Goal: Task Accomplishment & Management: Use online tool/utility

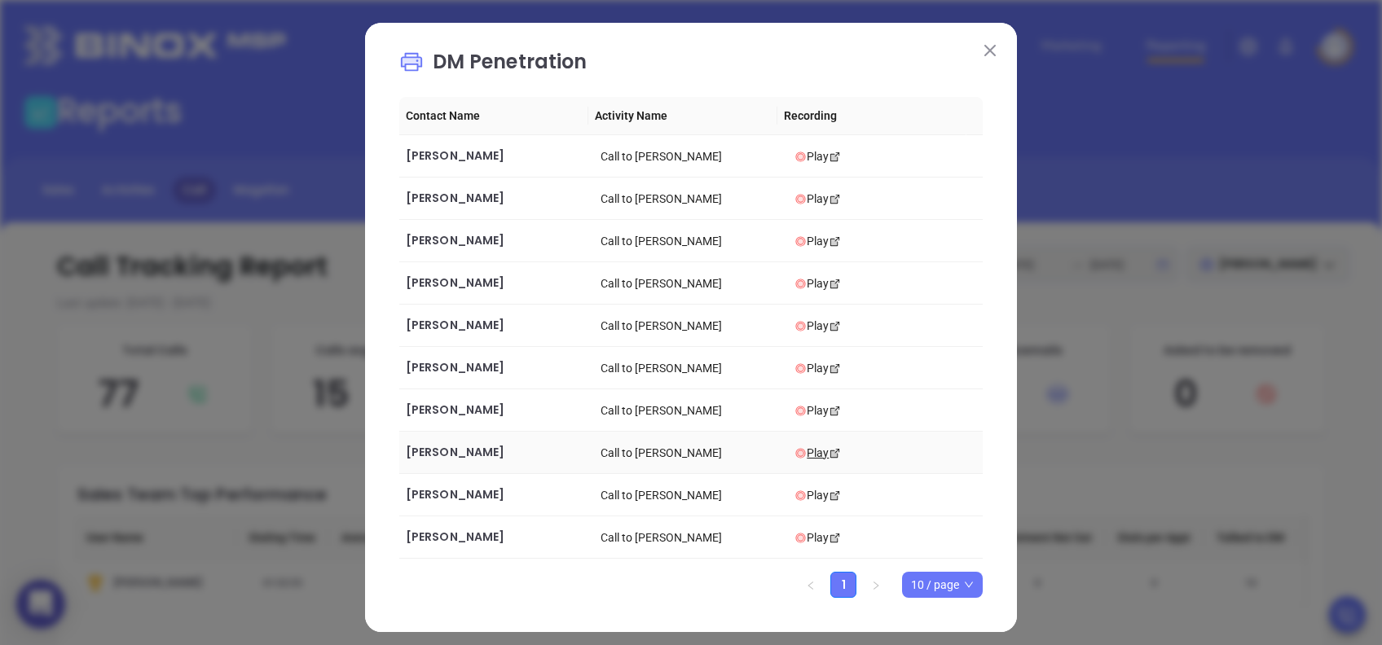
click at [797, 450] on div "Play" at bounding box center [885, 453] width 182 height 18
click at [802, 489] on div "Play" at bounding box center [885, 495] width 182 height 18
click at [797, 534] on div "Play" at bounding box center [885, 538] width 182 height 18
click at [984, 51] on img at bounding box center [989, 50] width 11 height 11
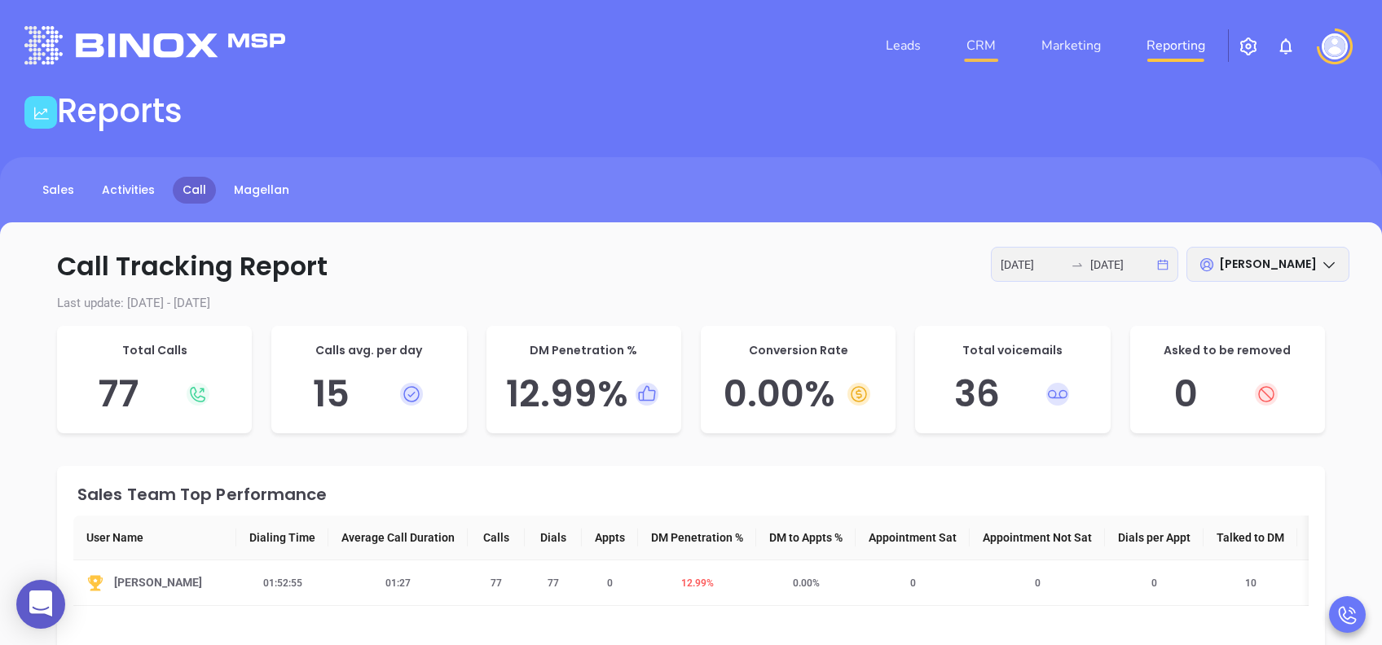
click at [983, 46] on link "CRM" at bounding box center [981, 45] width 42 height 33
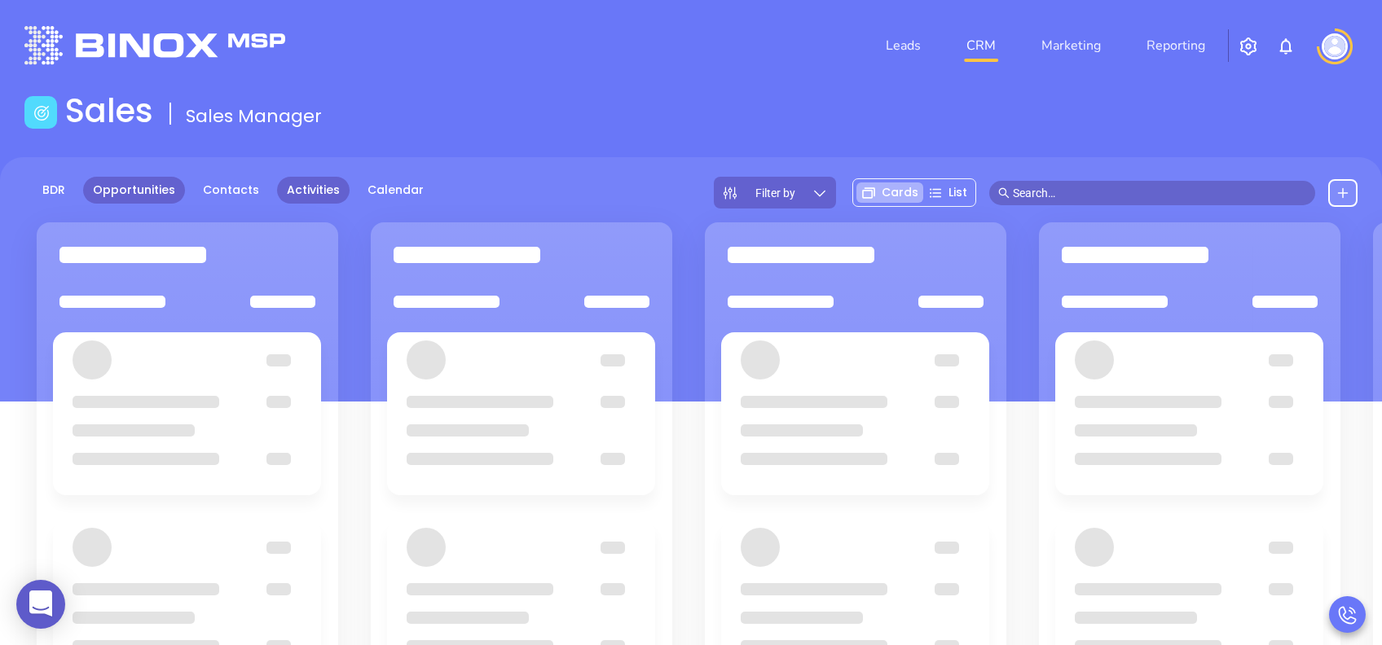
click at [312, 183] on link "Activities" at bounding box center [313, 190] width 72 height 27
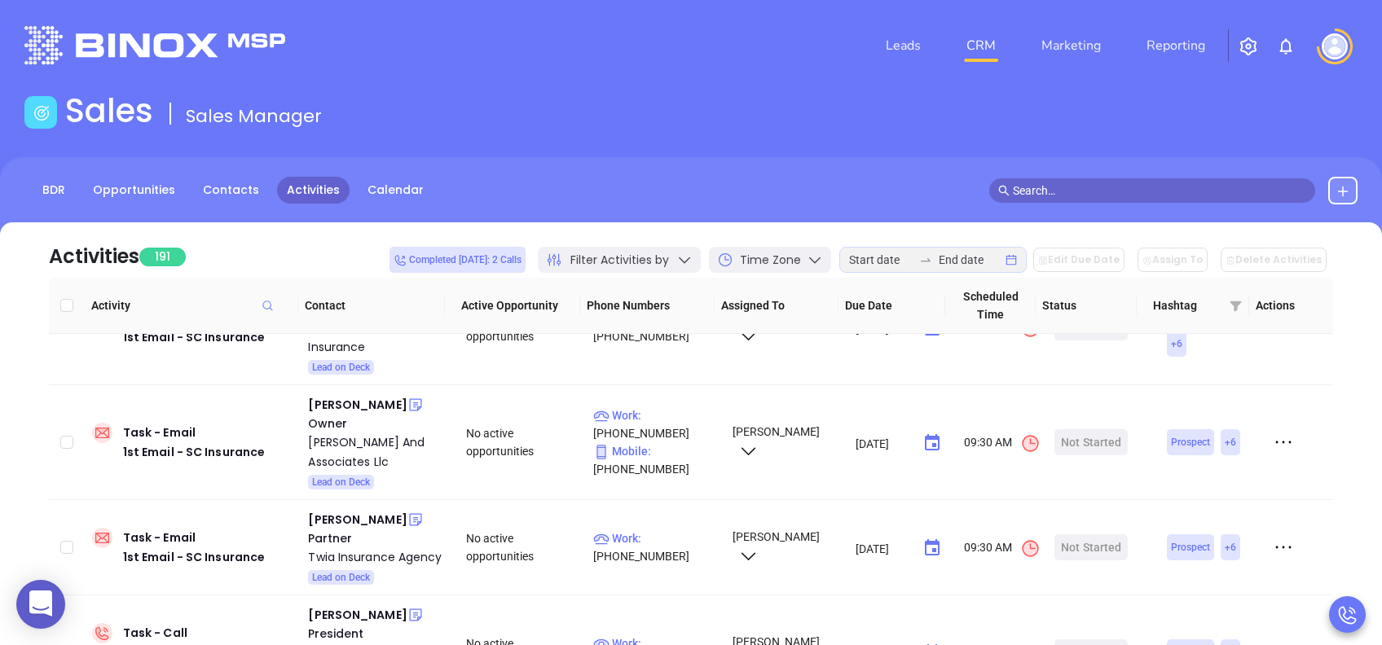
scroll to position [2281, 0]
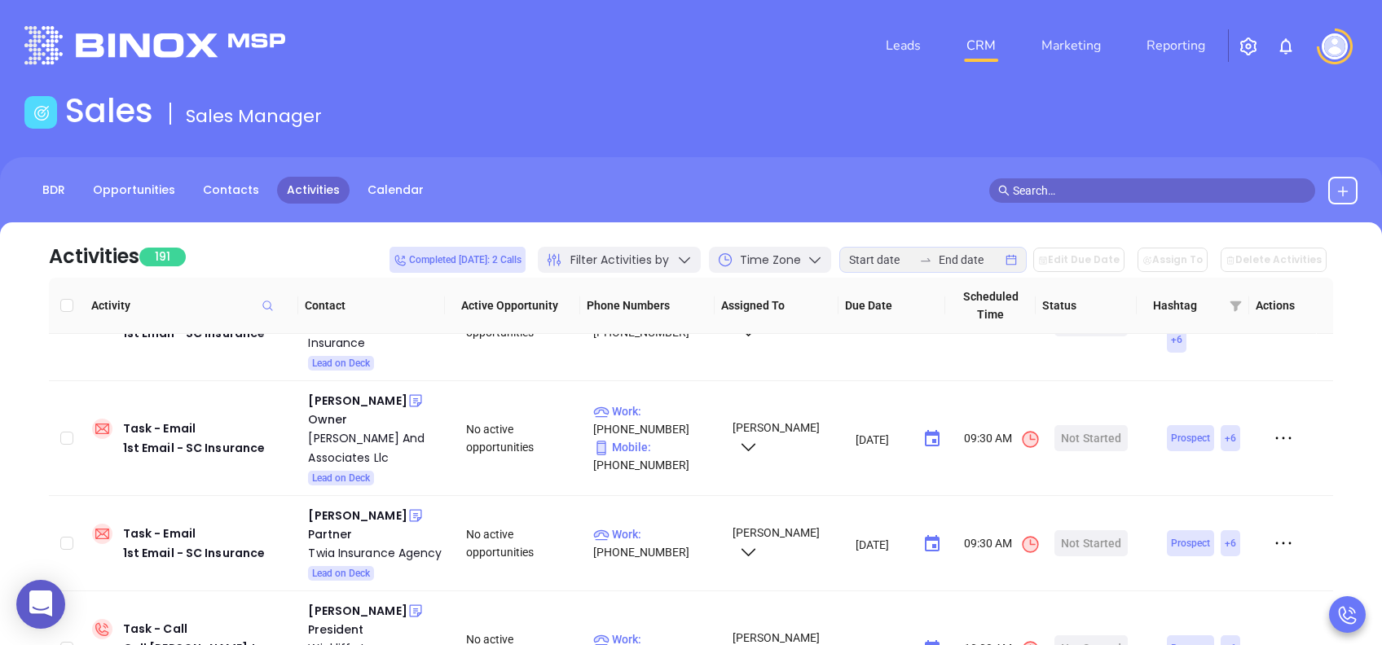
click at [690, 261] on div "Filter Activities by" at bounding box center [619, 260] width 163 height 26
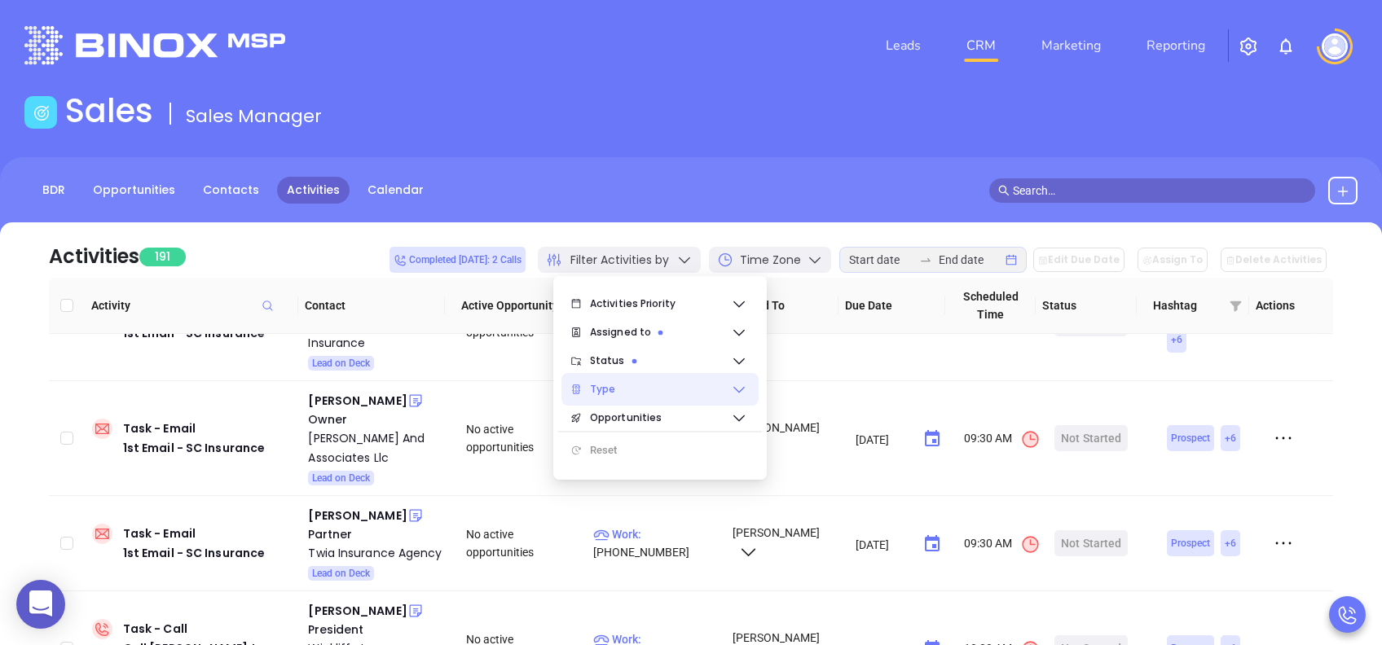
click at [652, 391] on span "Type" at bounding box center [660, 389] width 141 height 33
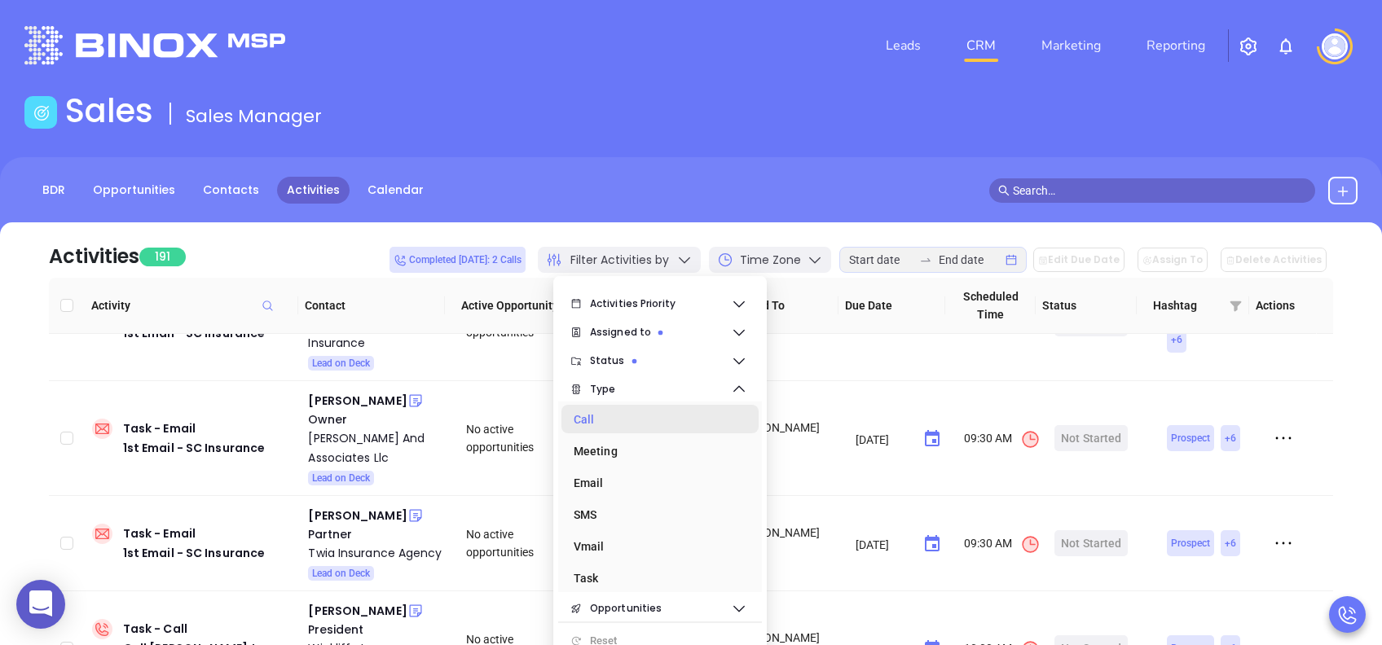
click at [622, 420] on div "Call" at bounding box center [654, 419] width 163 height 33
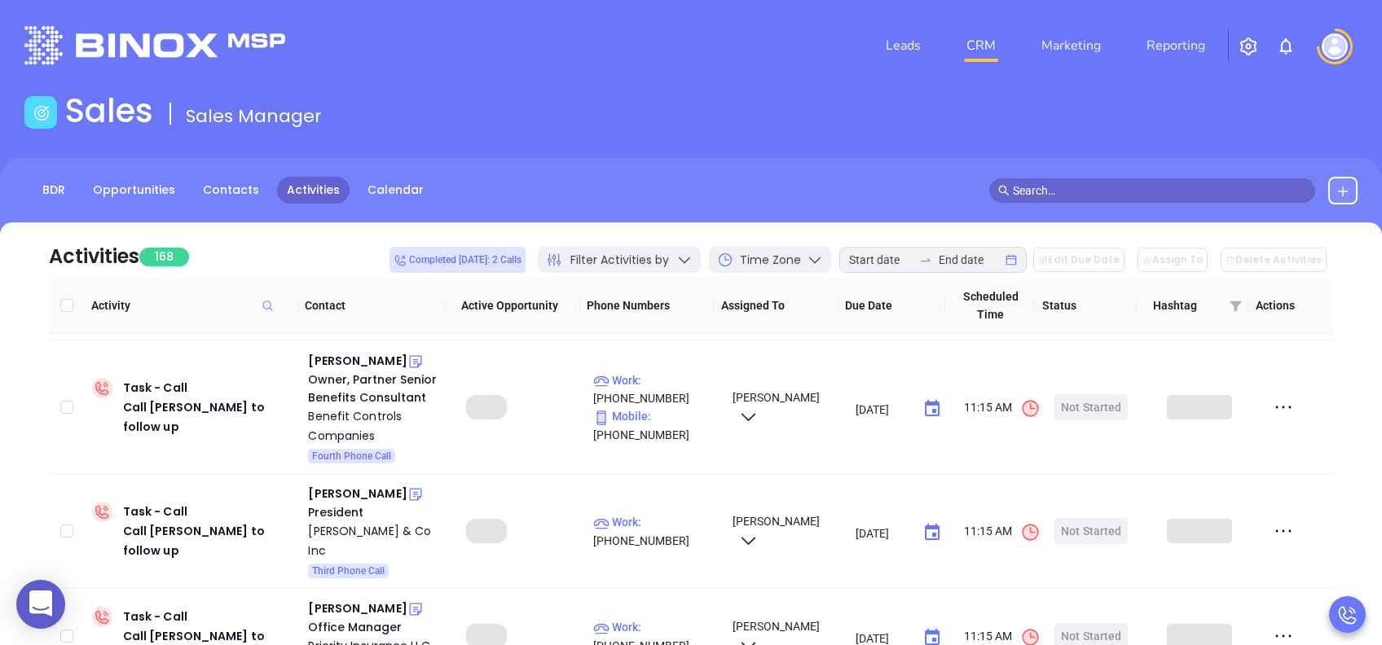
click at [781, 226] on div "Activities 168 Completed today: 2 Calls Filter Activities by Time Zone Edit Due…" at bounding box center [691, 249] width 1284 height 55
click at [912, 257] on input at bounding box center [881, 260] width 64 height 18
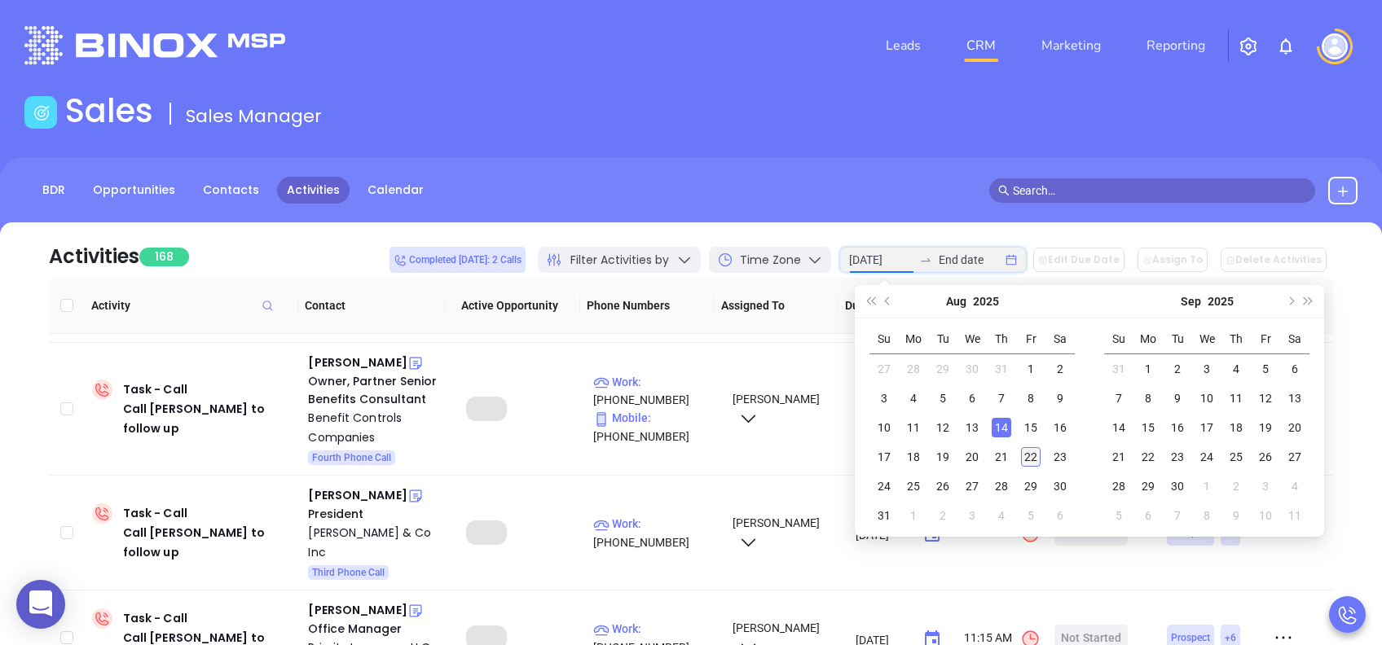
type input "2025-08-22"
click at [1031, 457] on div "22" at bounding box center [1031, 457] width 20 height 20
type input "2025-08-22"
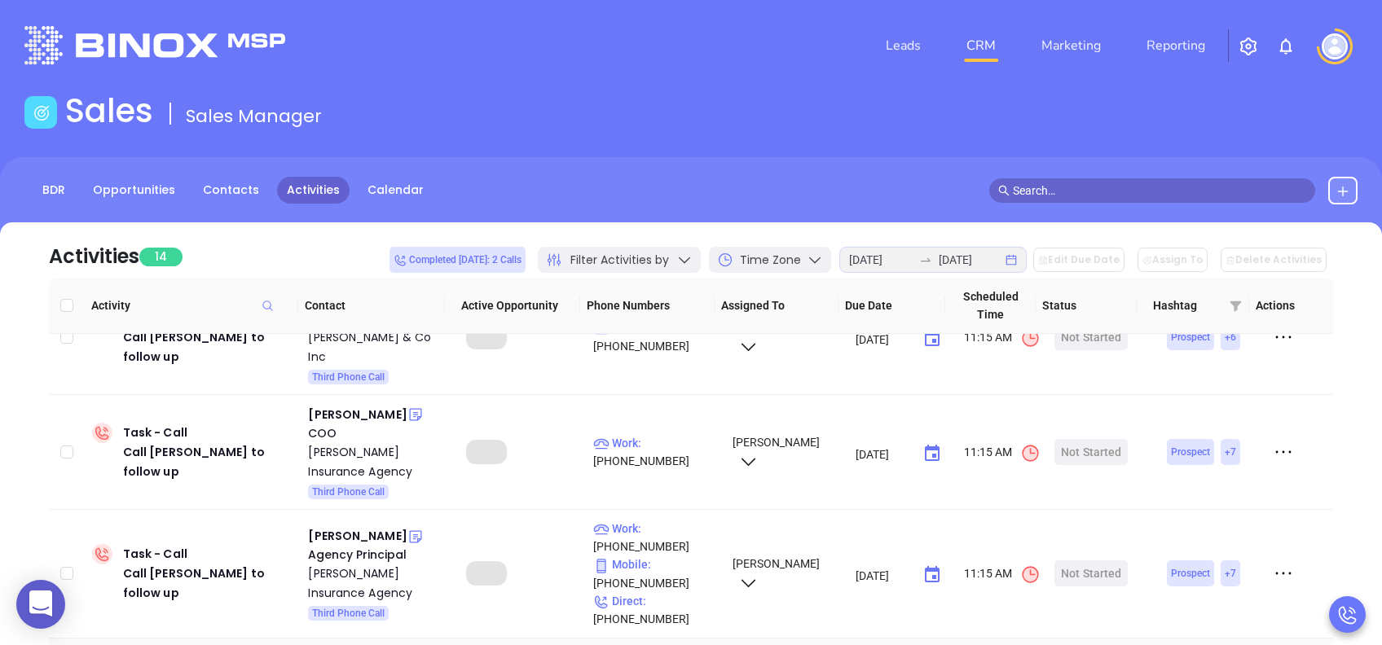
scroll to position [0, 0]
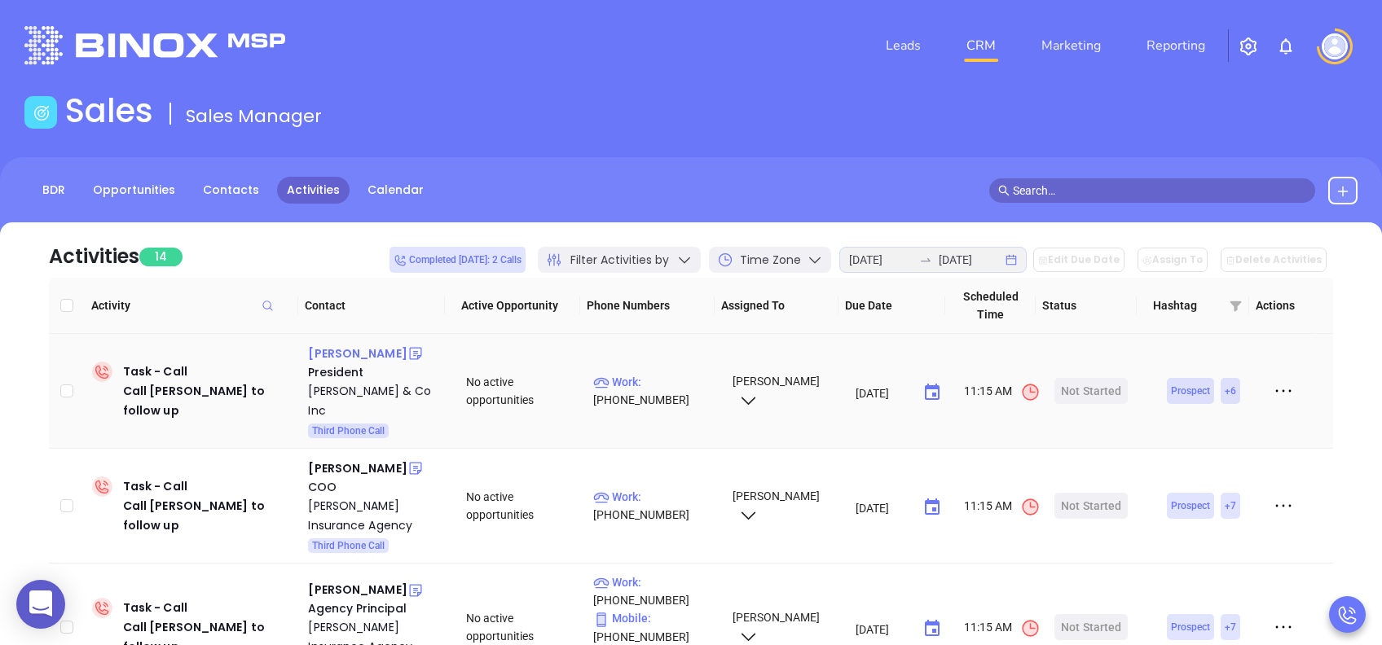
click at [370, 351] on div "William W Walker" at bounding box center [357, 354] width 99 height 20
click at [397, 389] on div "WC Wilbur & Co Inc" at bounding box center [375, 400] width 135 height 39
click at [1080, 380] on div "Start Now" at bounding box center [1090, 391] width 51 height 26
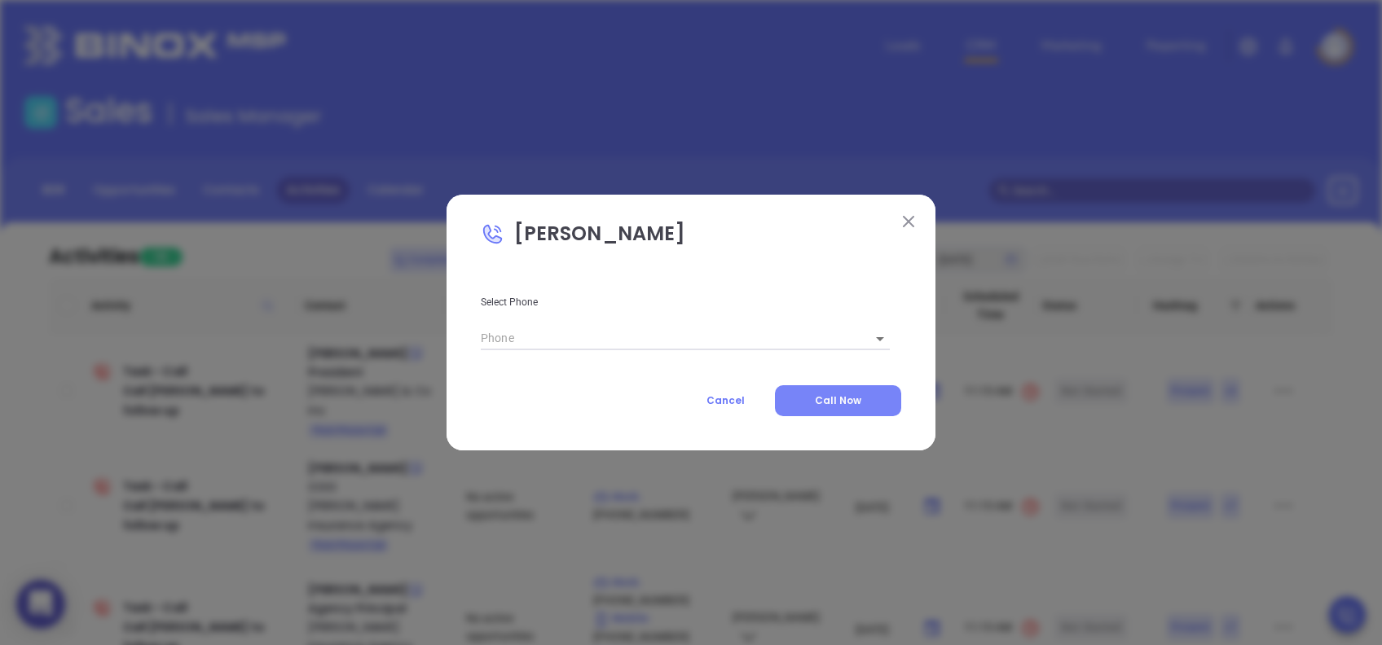
type input "(843) 744-1662"
type input "1"
click at [816, 397] on span "Call Now" at bounding box center [838, 400] width 46 height 14
type input "(843) 744-1662"
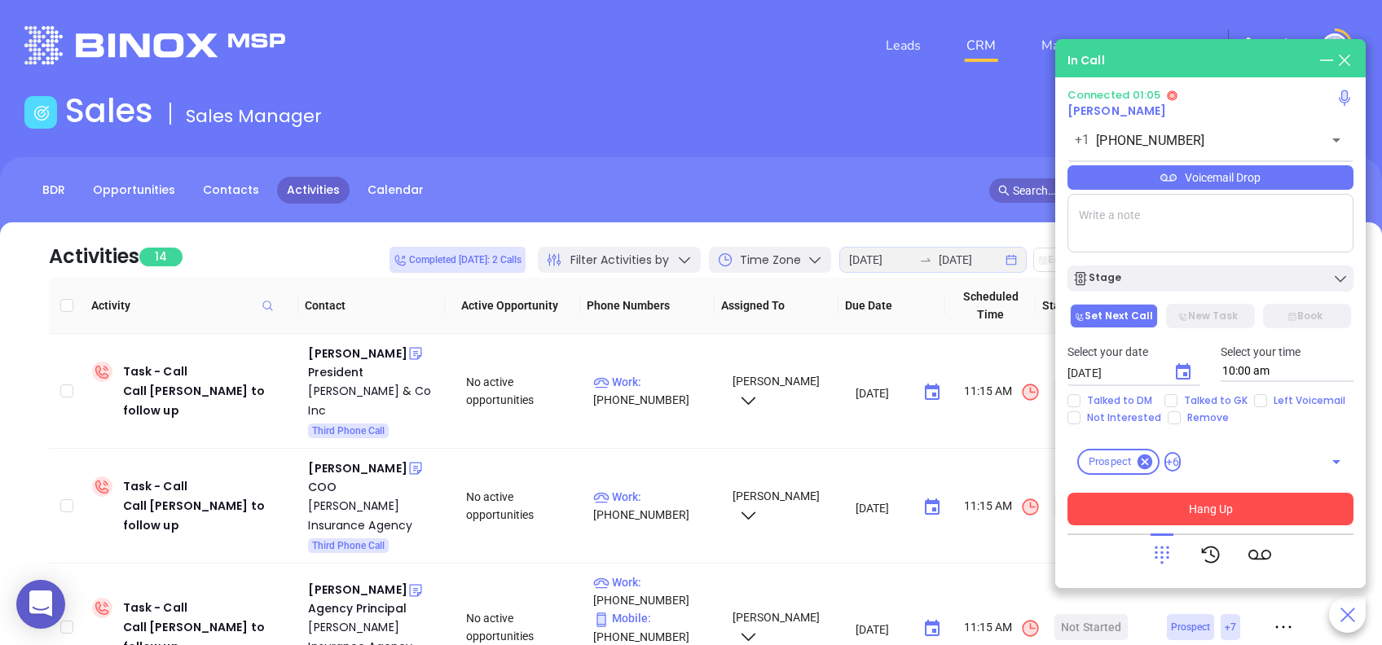
click at [1232, 514] on button "Hang Up" at bounding box center [1210, 509] width 286 height 33
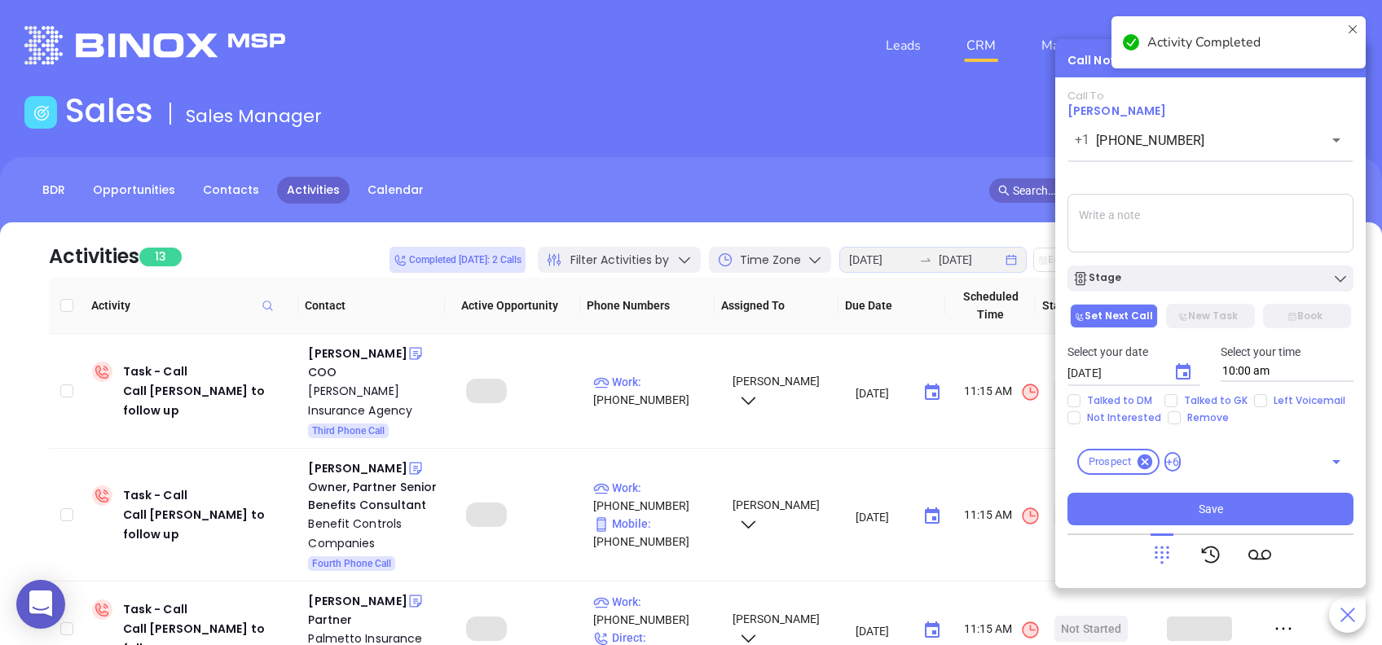
click at [1189, 362] on icon "Choose date, selected date is Aug 23, 2025" at bounding box center [1183, 372] width 20 height 20
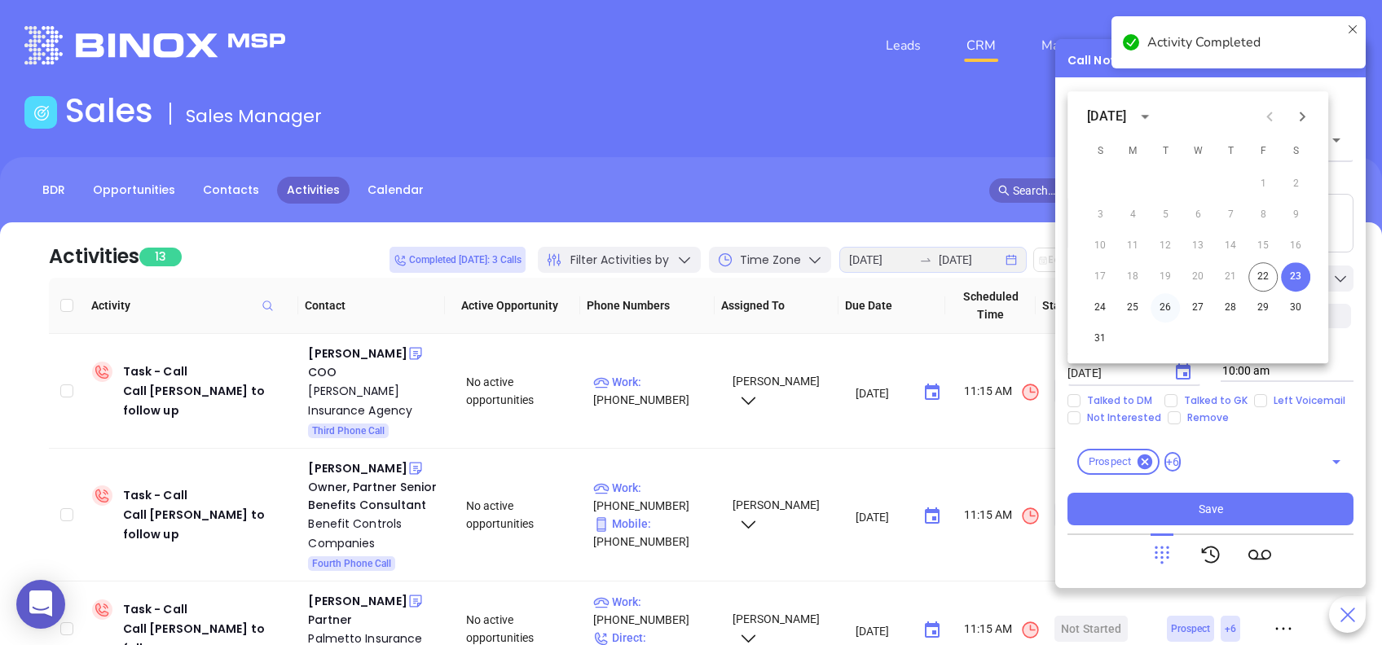
click at [1162, 307] on button "26" at bounding box center [1164, 307] width 29 height 29
type input "08/26/2025"
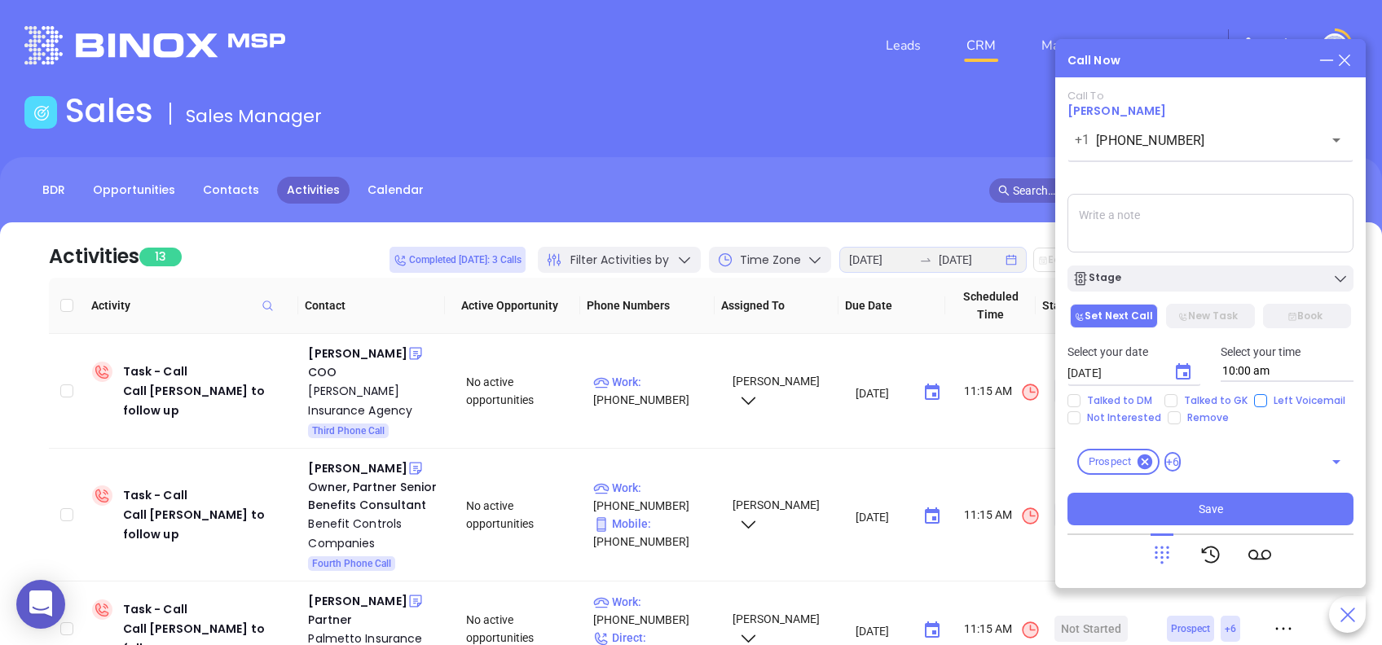
click at [1259, 398] on input "Left Voicemail" at bounding box center [1260, 400] width 13 height 13
checkbox input "true"
click at [1223, 283] on div "Stage" at bounding box center [1210, 278] width 276 height 16
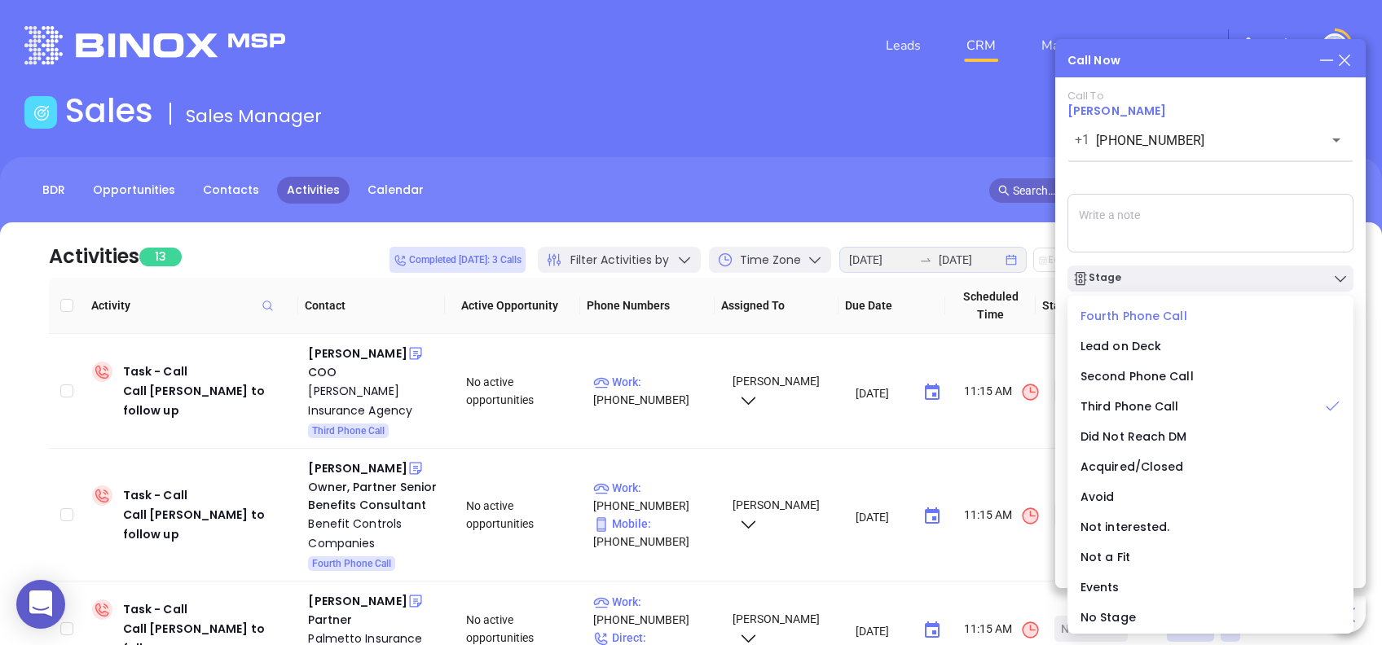
click at [1138, 315] on span "Fourth Phone Call" at bounding box center [1133, 316] width 107 height 16
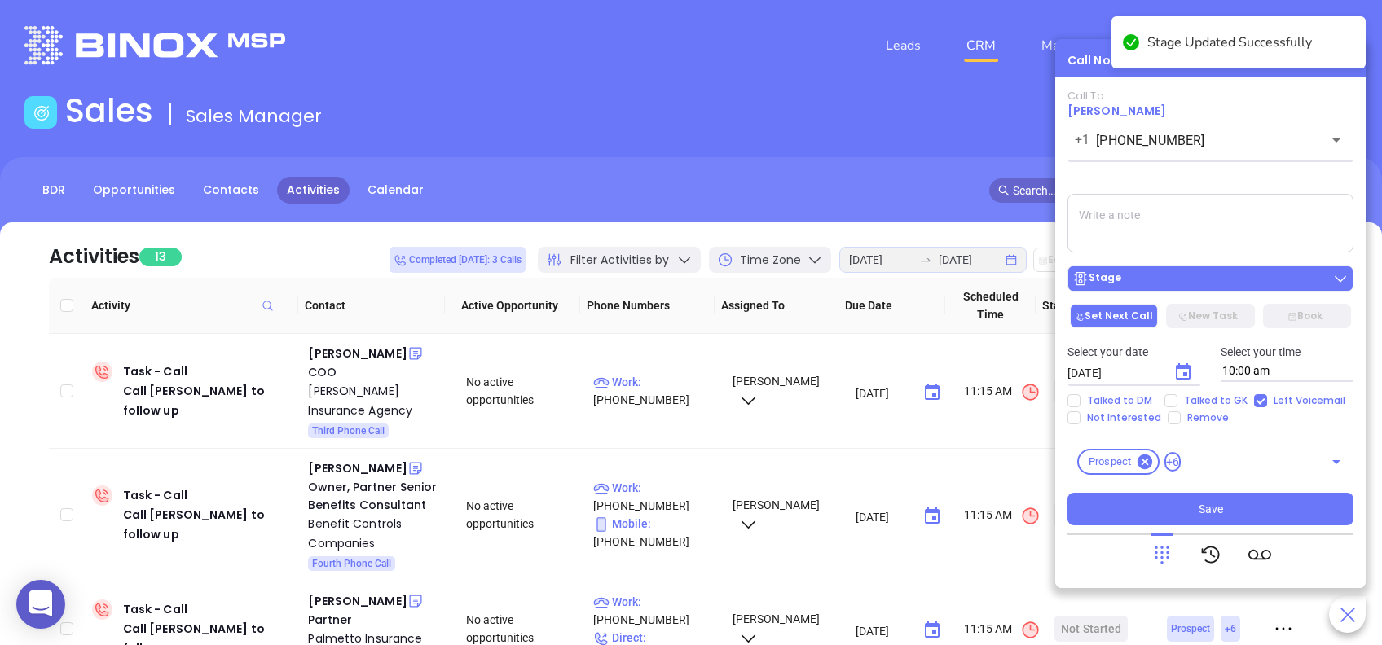
click at [1185, 279] on div "Stage" at bounding box center [1210, 278] width 276 height 16
click at [1226, 171] on div "Call To William W Walker +1 (843) 744-1662 ​ Voicemail Drop Stage Set Next Call…" at bounding box center [1210, 308] width 286 height 436
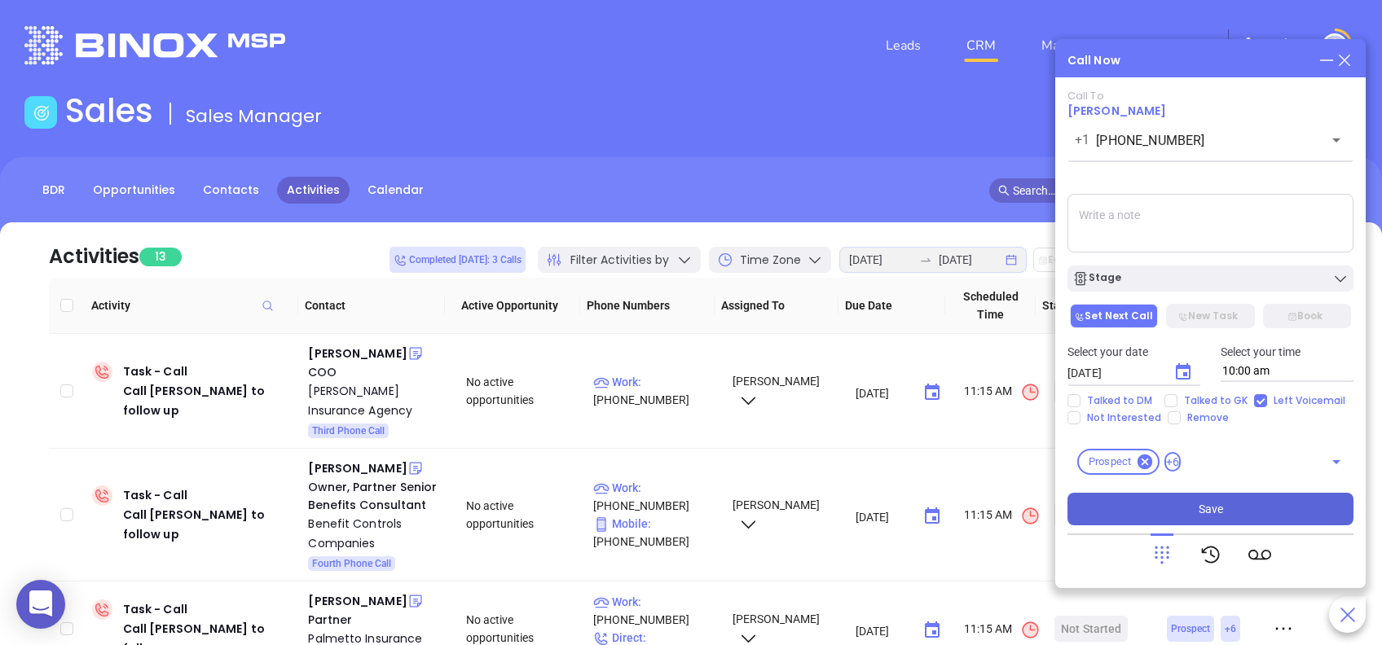
click at [1237, 499] on button "Save" at bounding box center [1210, 509] width 286 height 33
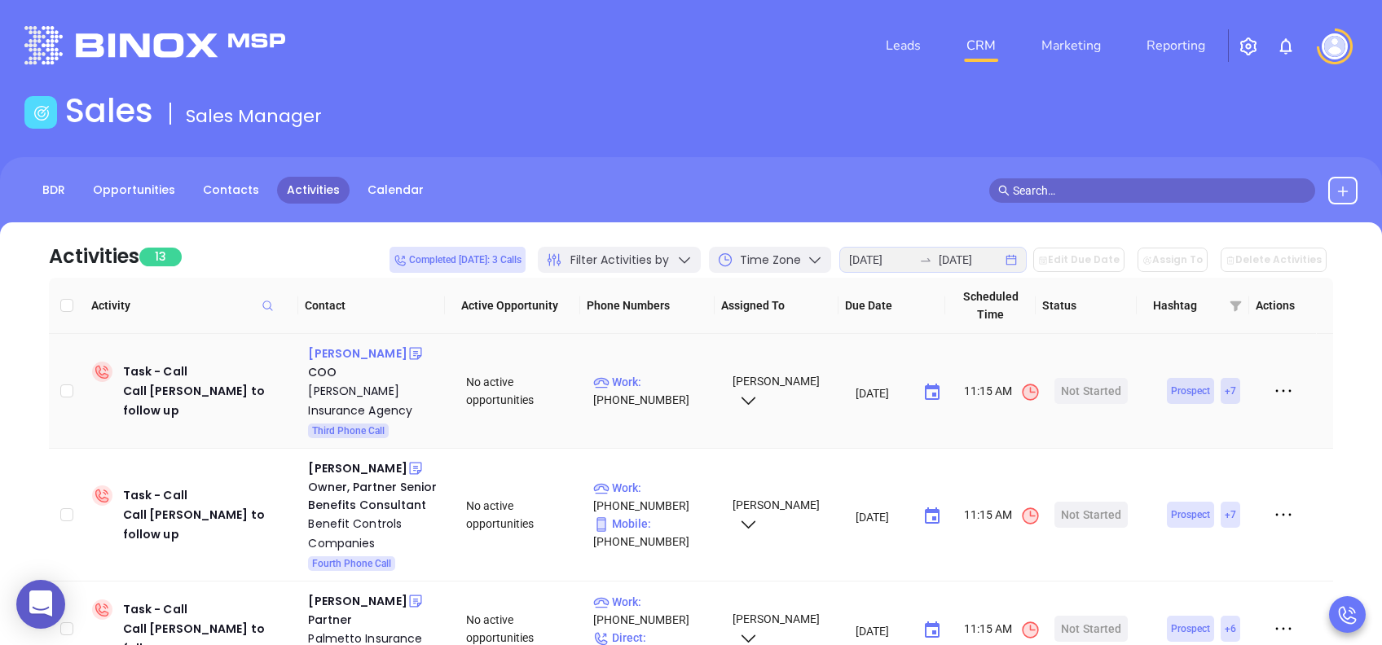
click at [354, 352] on div "Cam Rozal" at bounding box center [357, 354] width 99 height 20
click at [356, 384] on div "Cheri Nelson Insurance Agency" at bounding box center [375, 400] width 135 height 39
click at [1094, 389] on div "Start Now" at bounding box center [1090, 391] width 51 height 26
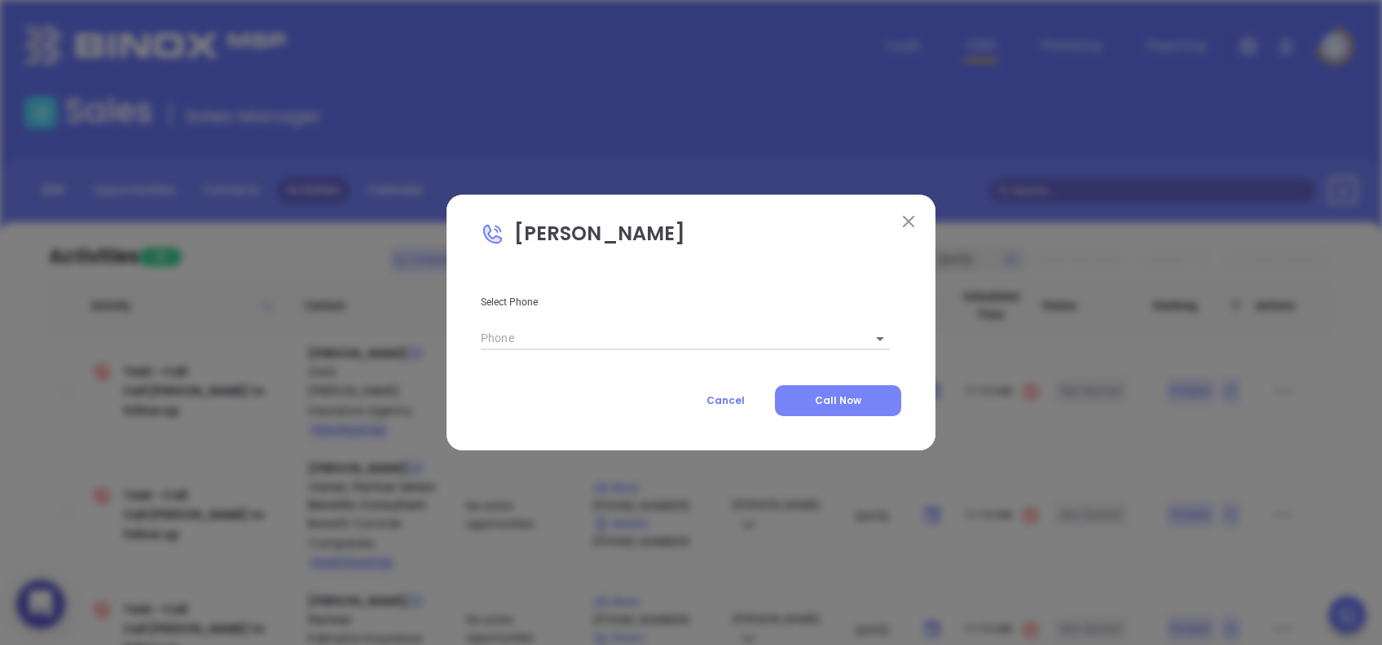
type input "(843) 793-3168"
type input "1"
click at [824, 402] on span "Call Now" at bounding box center [838, 400] width 46 height 14
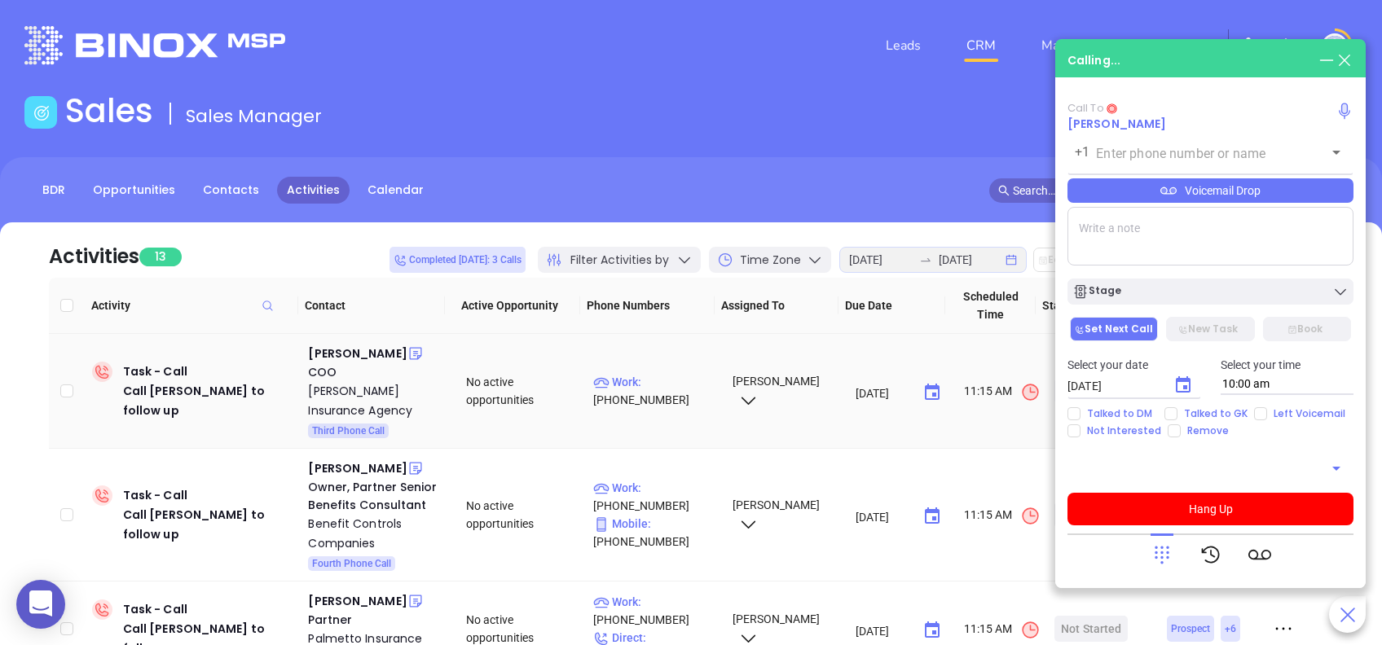
type input "(843) 793-3168"
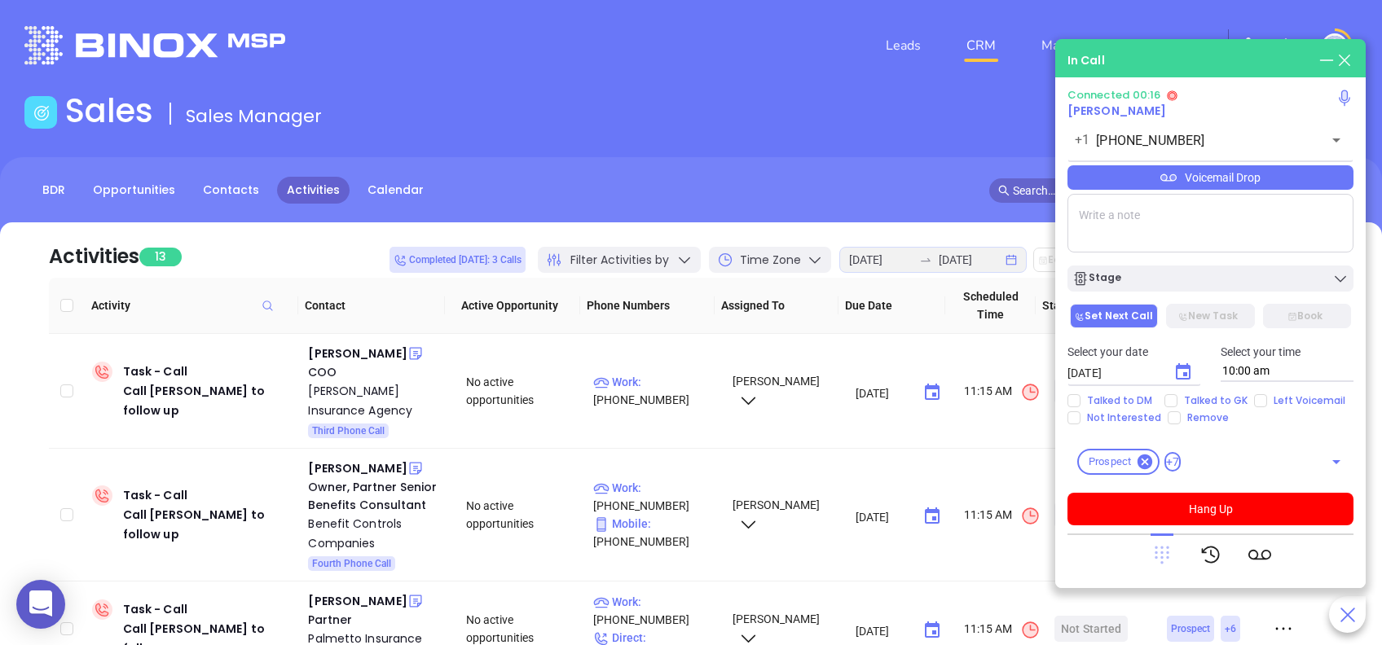
click at [1160, 556] on icon at bounding box center [1161, 556] width 15 height 18
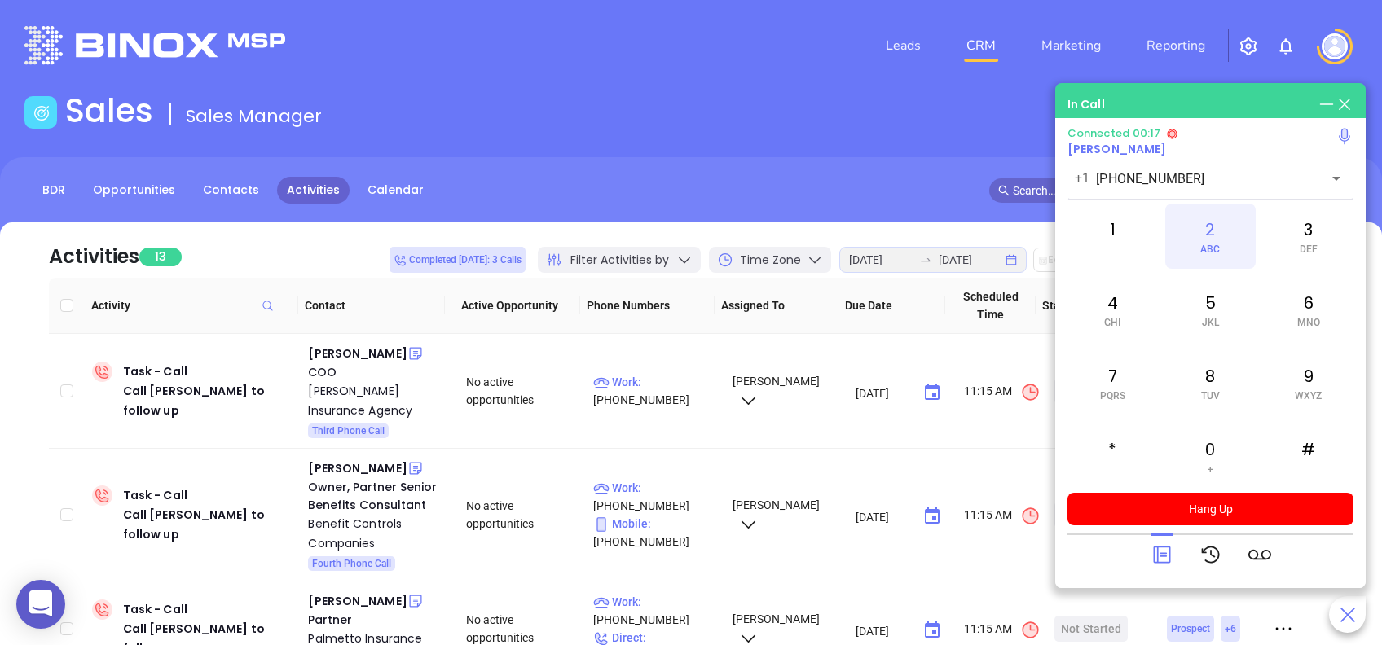
click at [1216, 233] on div "2 ABC" at bounding box center [1210, 236] width 90 height 65
click at [1165, 555] on icon at bounding box center [1161, 554] width 23 height 23
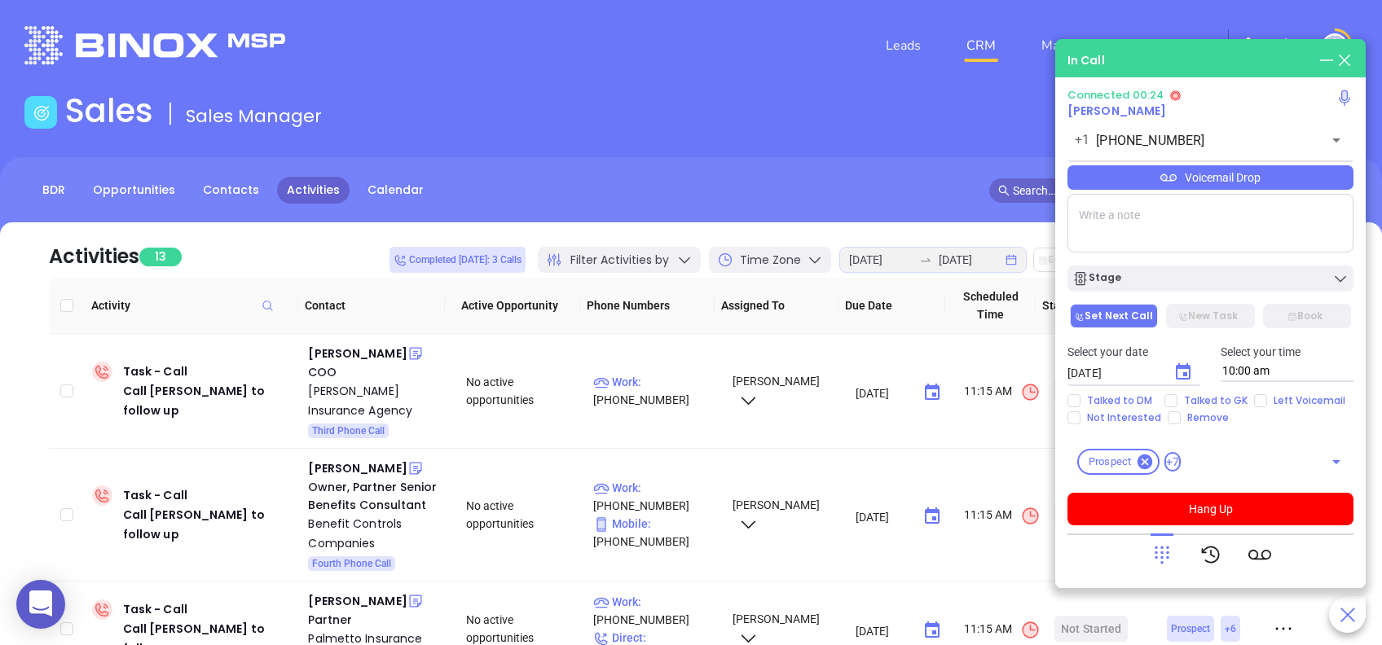
click at [1308, 182] on div "Voicemail Drop" at bounding box center [1210, 177] width 286 height 24
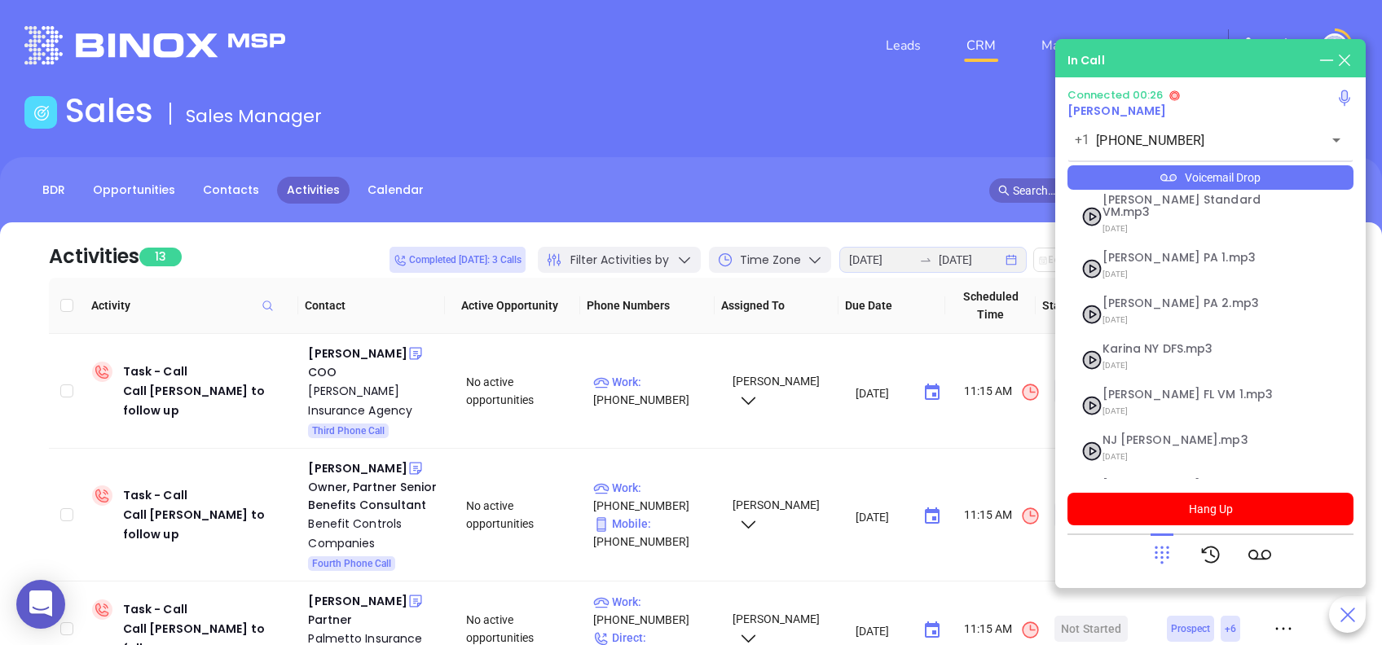
scroll to position [177, 0]
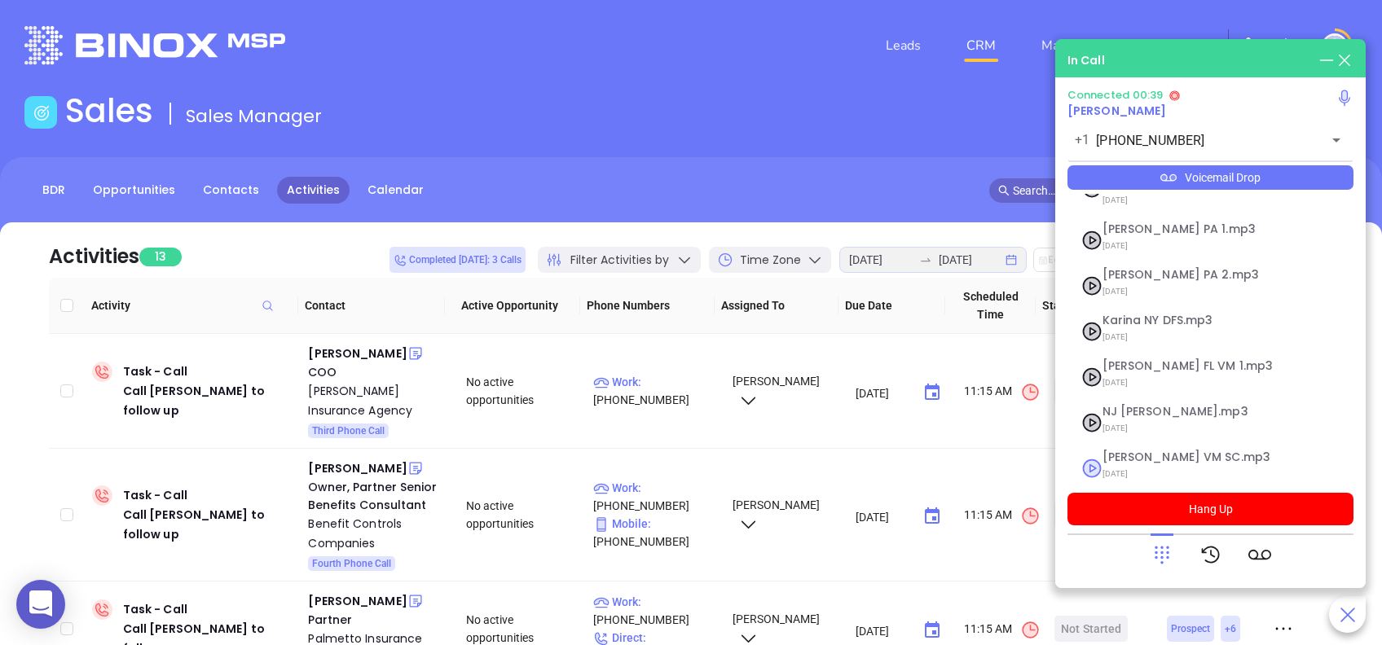
click at [1131, 451] on span "Lucy VM SC.mp3" at bounding box center [1190, 457] width 176 height 12
checkbox input "true"
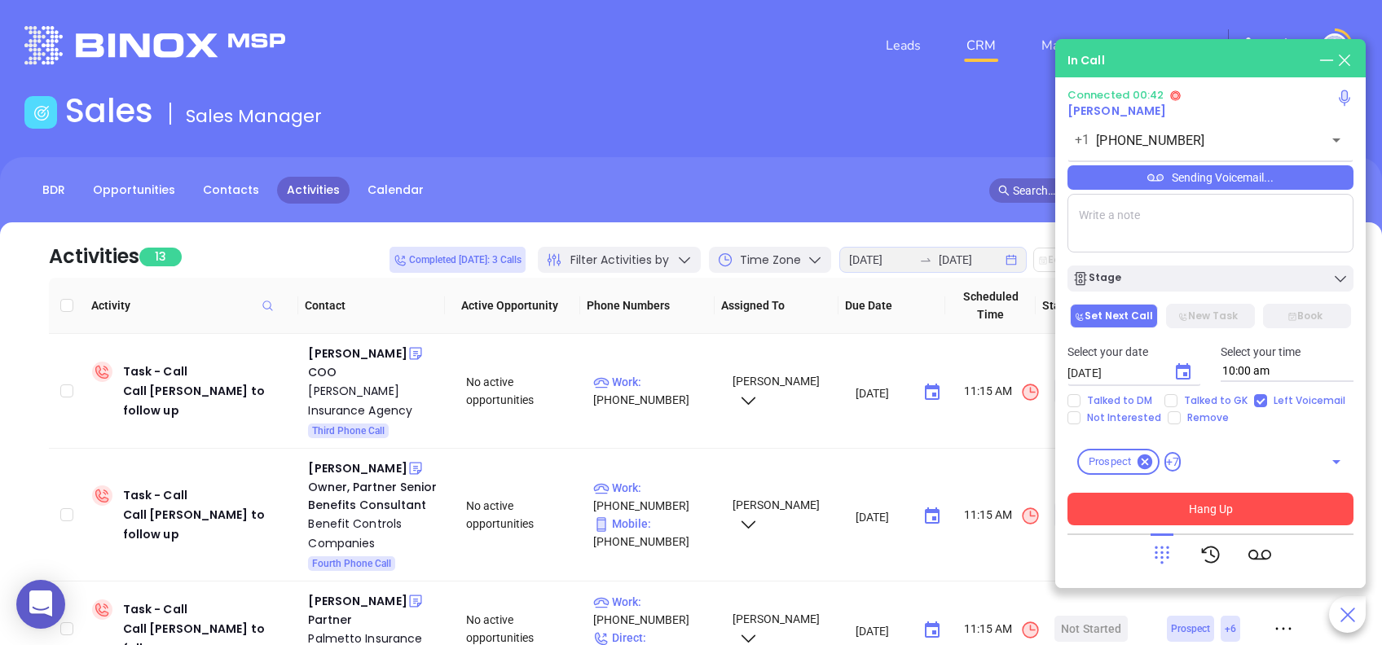
click at [1311, 507] on button "Hang Up" at bounding box center [1210, 509] width 286 height 33
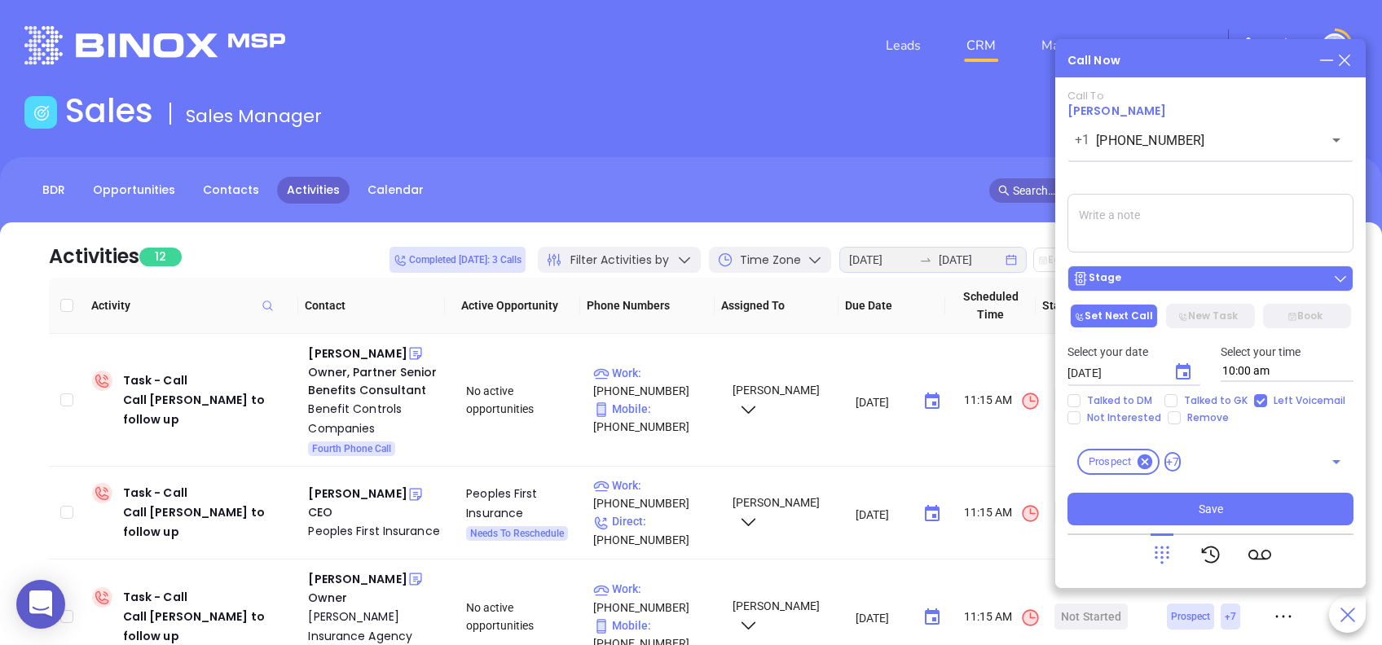
click at [1254, 280] on div "Stage" at bounding box center [1210, 278] width 276 height 16
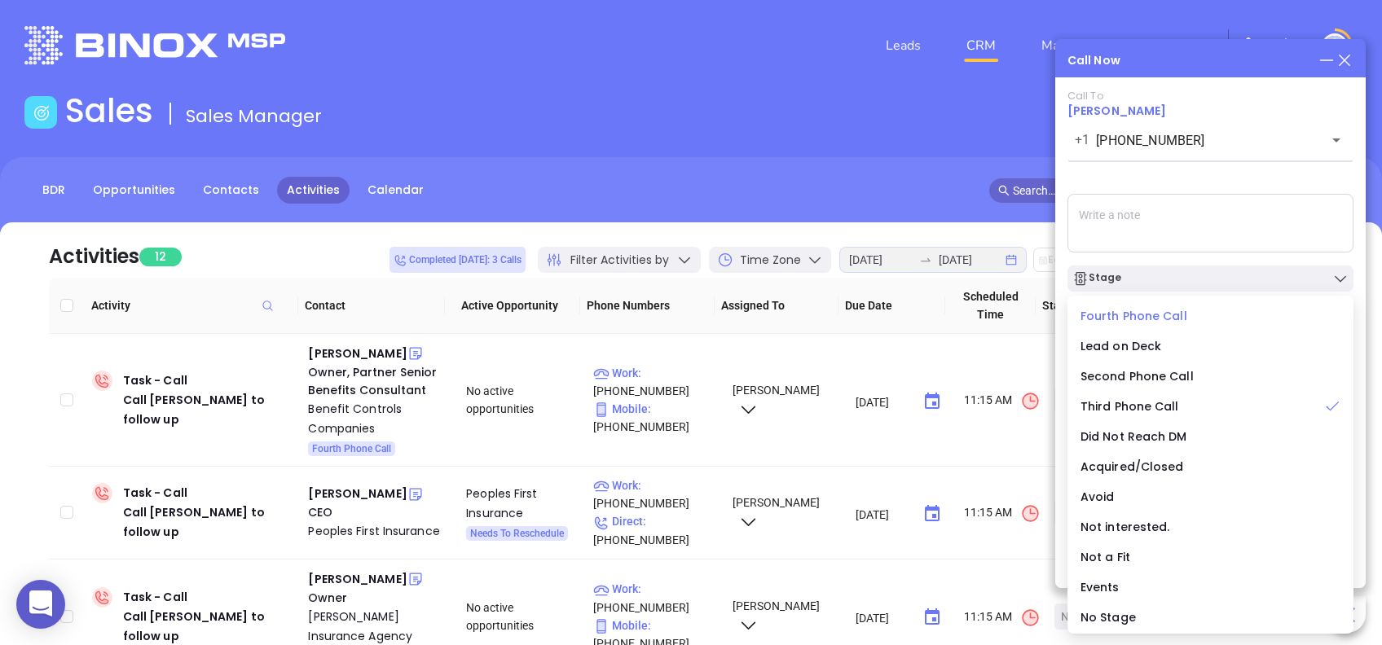
click at [1122, 314] on span "Fourth Phone Call" at bounding box center [1133, 316] width 107 height 16
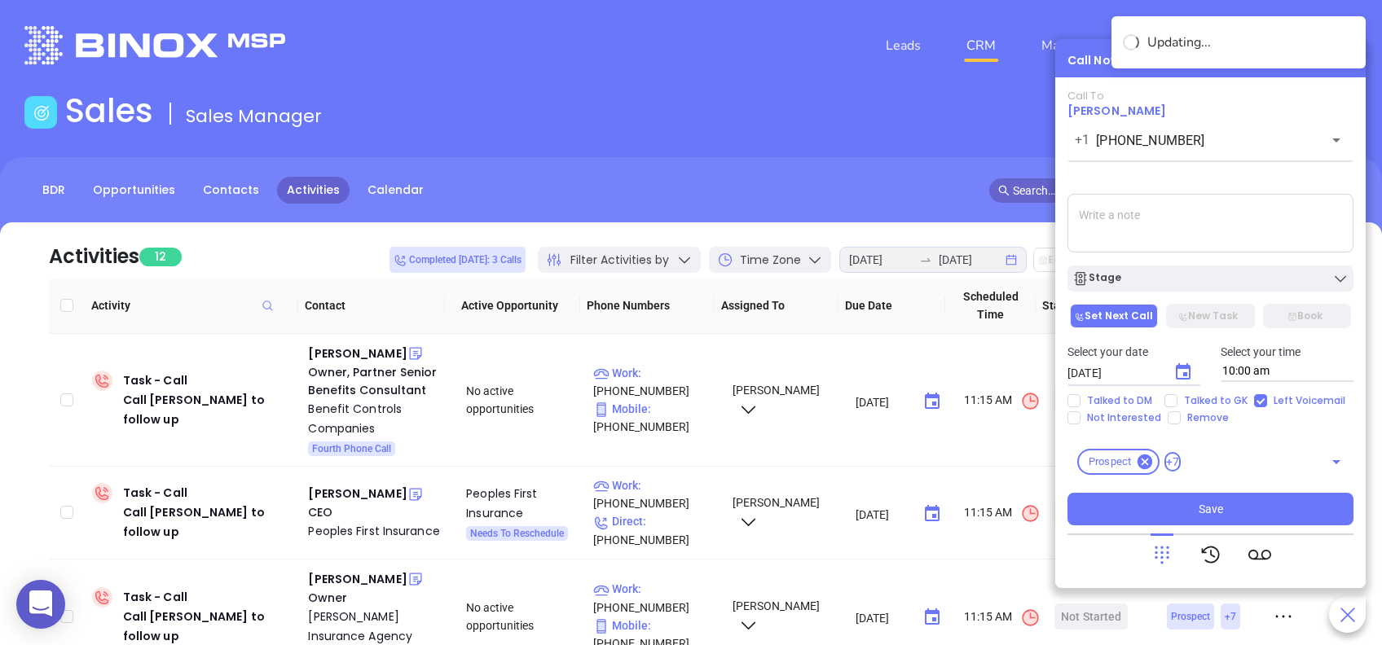
click at [1180, 380] on icon "Choose date, selected date is Aug 23, 2025" at bounding box center [1183, 372] width 20 height 20
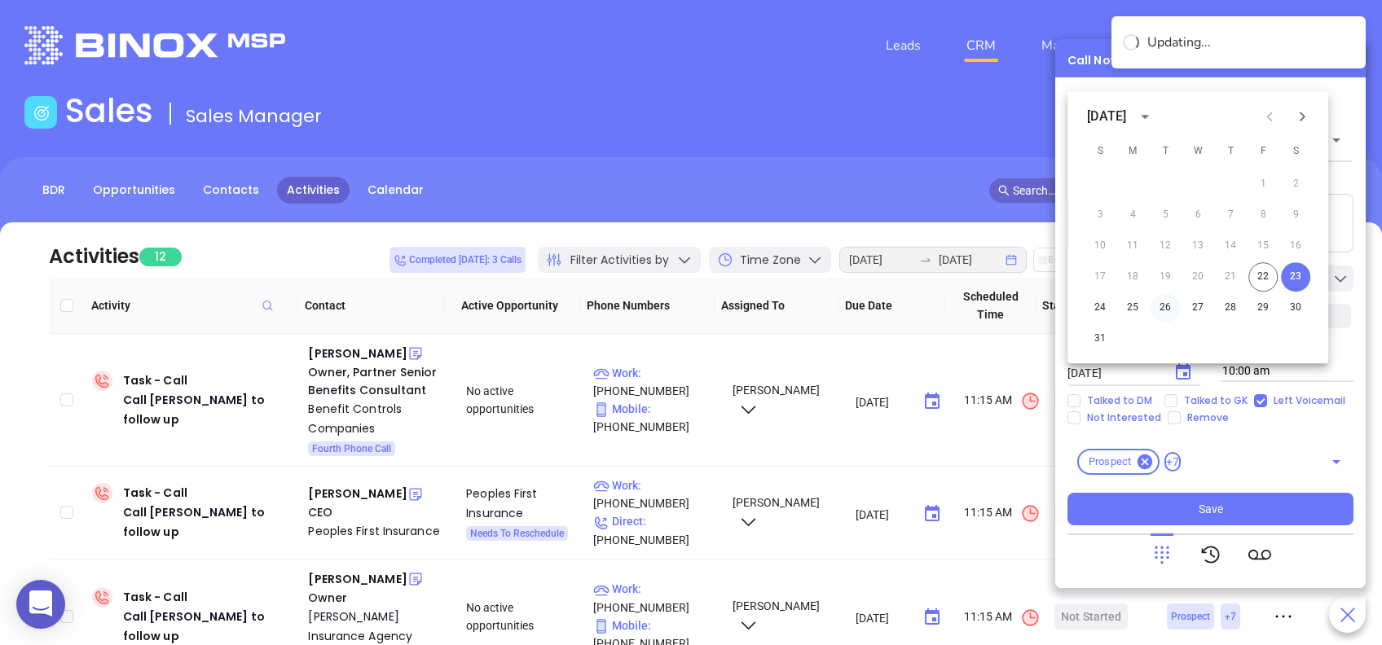
click at [1163, 306] on button "26" at bounding box center [1164, 307] width 29 height 29
type input "[DATE]"
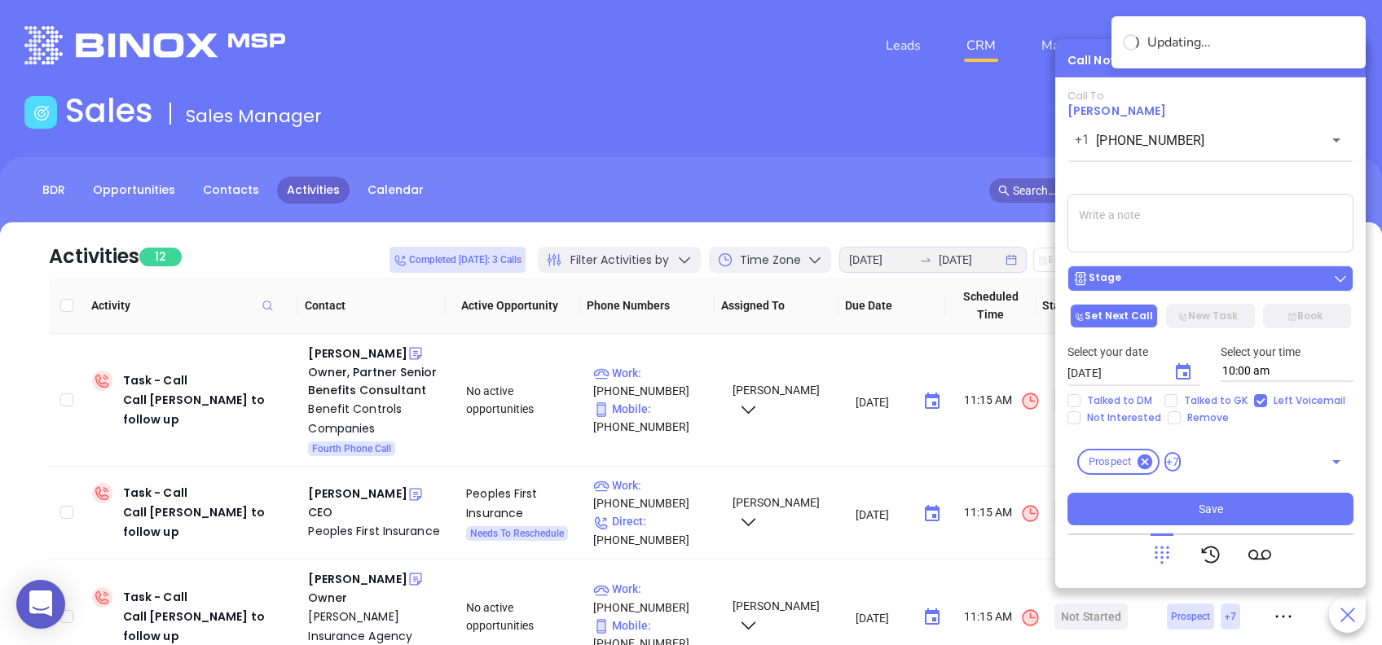
click at [1235, 287] on div "Stage" at bounding box center [1210, 278] width 276 height 16
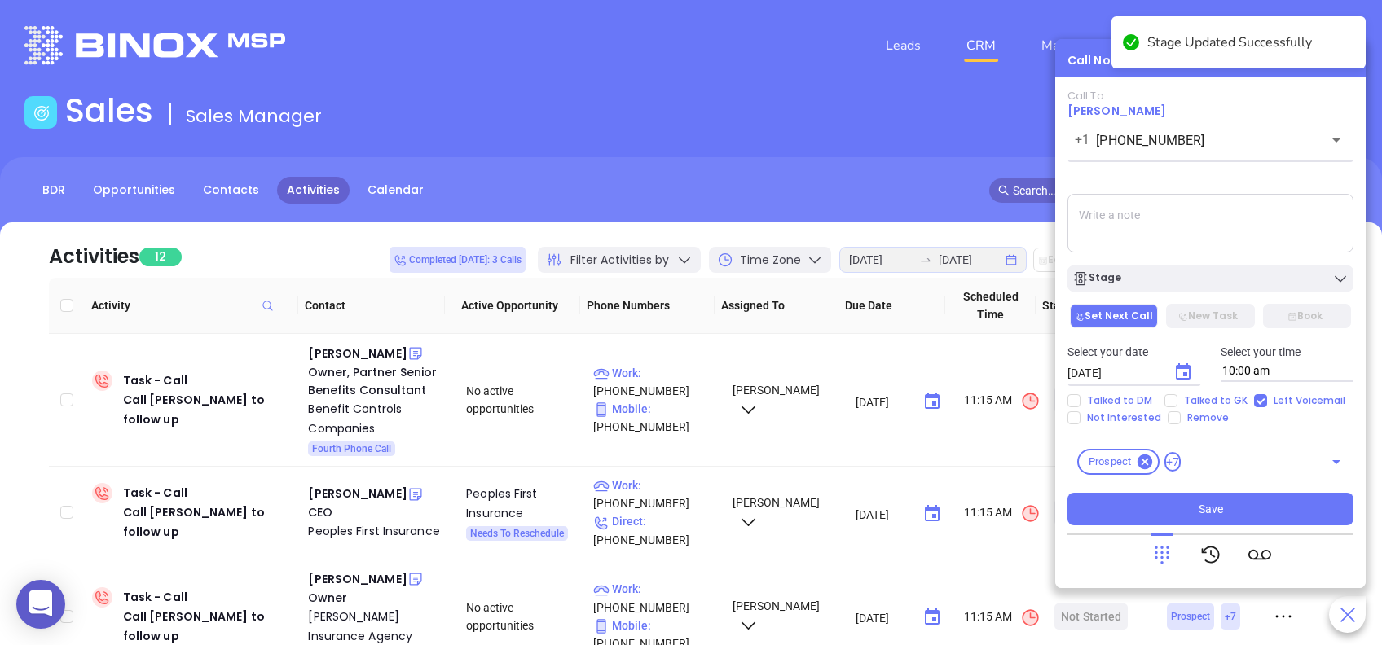
click at [1237, 176] on div "Call To Cam Rozal +1 (843) 793-3168 ​ Sending Voicemail... Stage Set Next Call …" at bounding box center [1210, 308] width 286 height 436
click at [1285, 501] on button "Save" at bounding box center [1210, 509] width 286 height 33
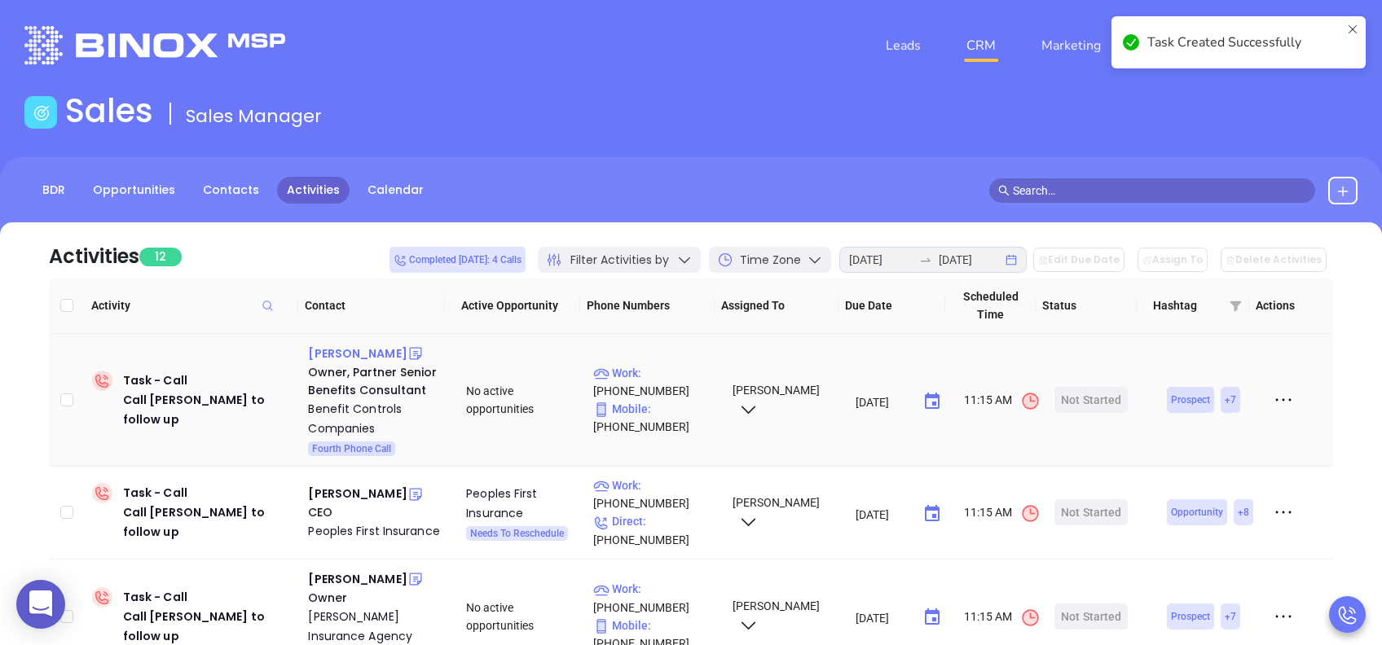
click at [336, 353] on div "Matt Gantt" at bounding box center [357, 354] width 99 height 20
click at [340, 406] on div "Benefit Controls Companies" at bounding box center [375, 418] width 135 height 39
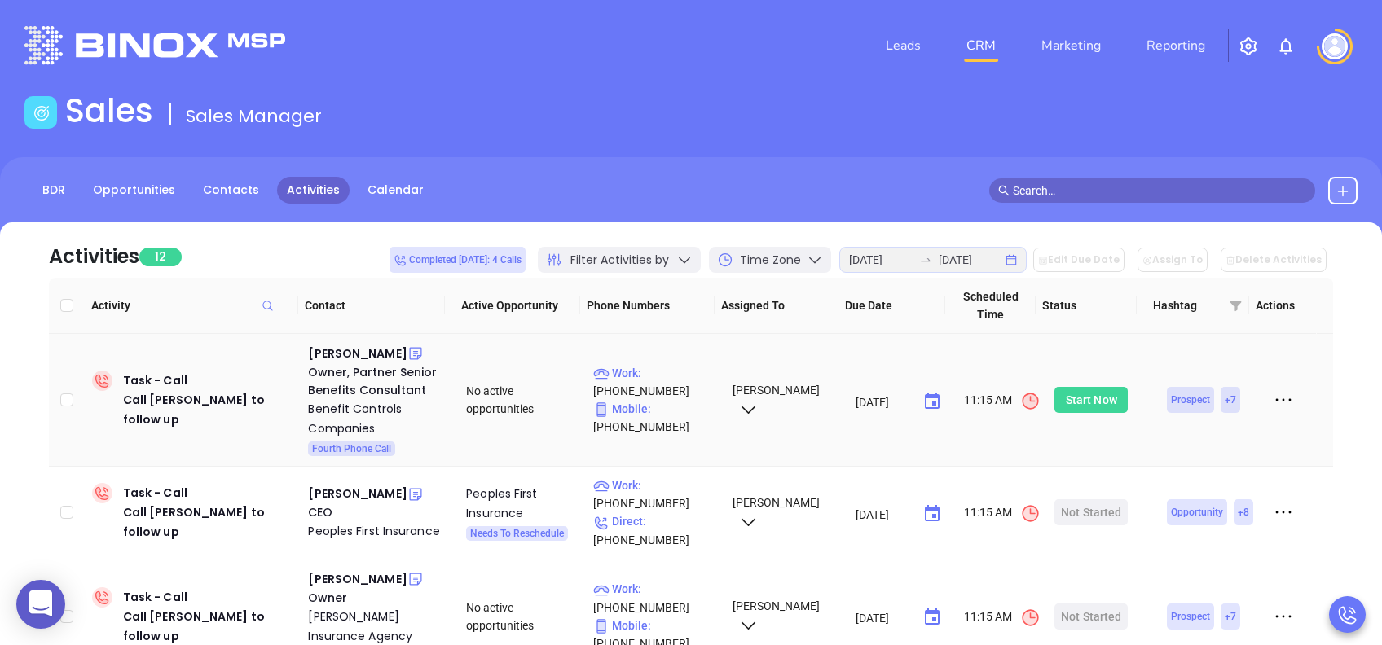
click at [1093, 398] on div "Start Now" at bounding box center [1090, 400] width 51 height 26
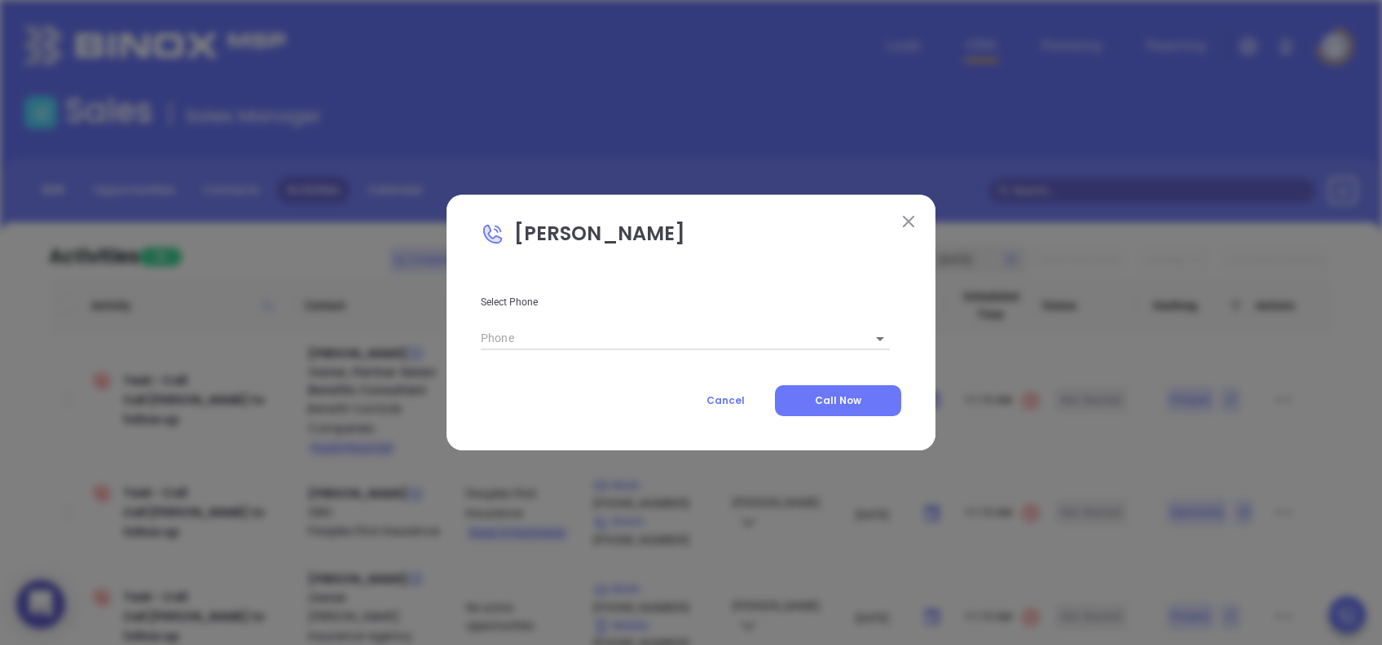
type input "(864) 242-9441"
type input "1"
click at [860, 399] on span "Call Now" at bounding box center [838, 400] width 46 height 14
type input "(864) 242-9441"
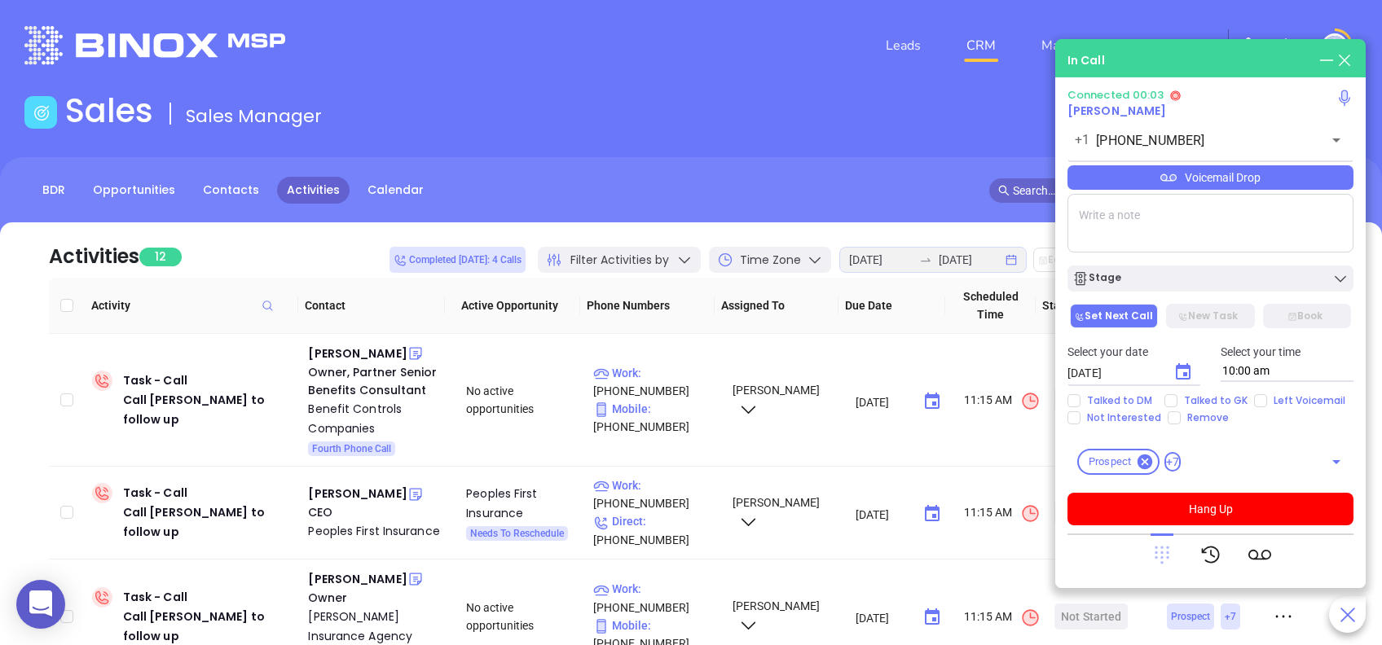
click at [1166, 552] on icon at bounding box center [1161, 556] width 15 height 18
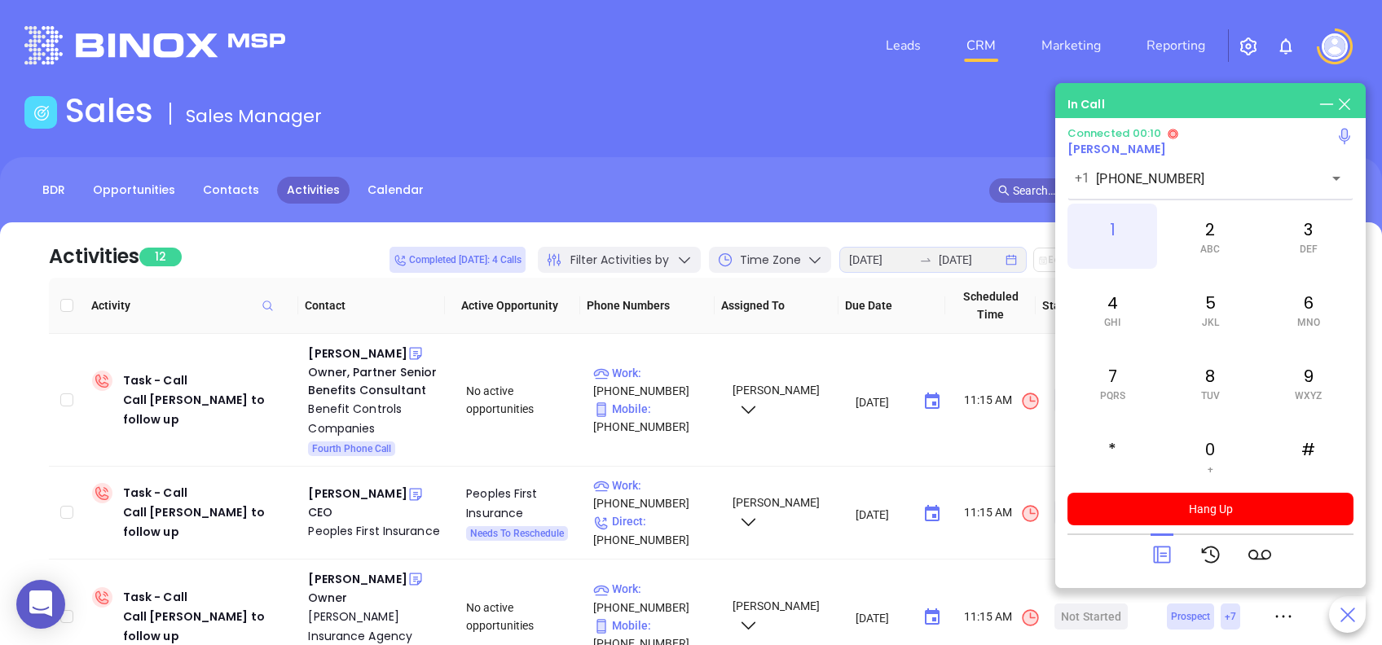
click at [1124, 239] on div "1" at bounding box center [1112, 236] width 90 height 65
click at [1162, 553] on icon at bounding box center [1161, 555] width 17 height 17
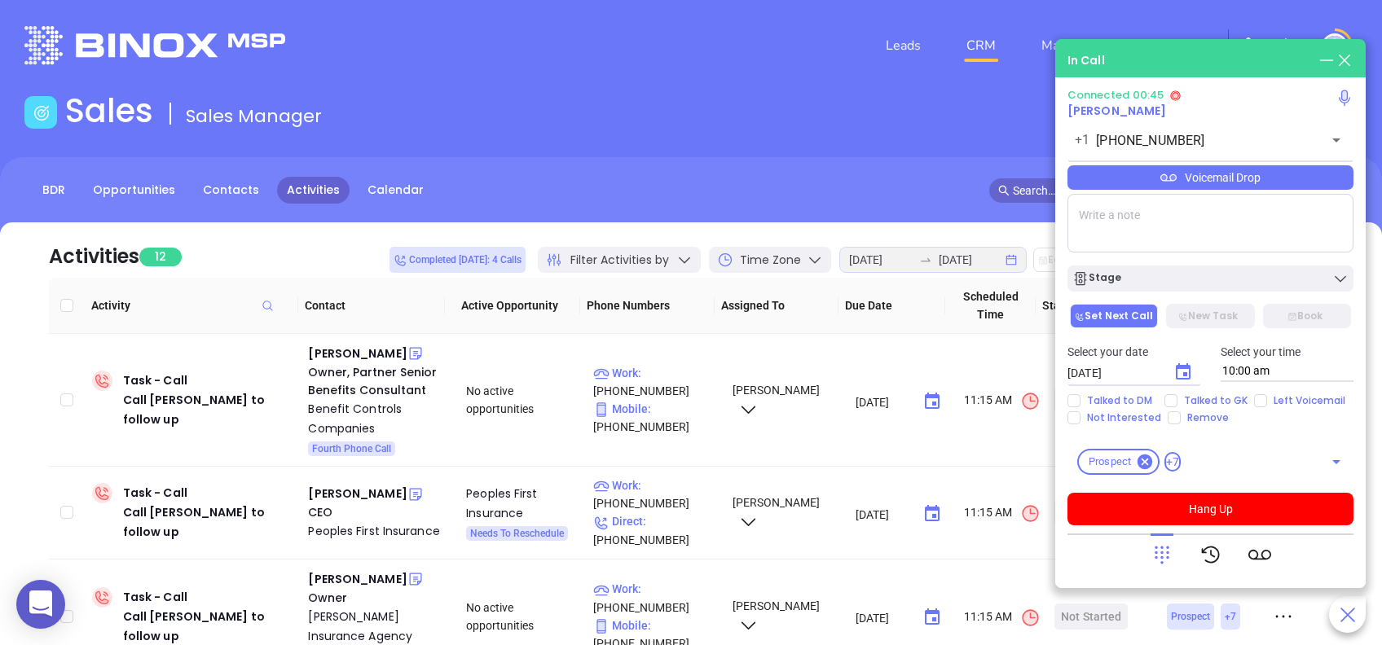
click at [1276, 178] on div "Voicemail Drop" at bounding box center [1210, 177] width 286 height 24
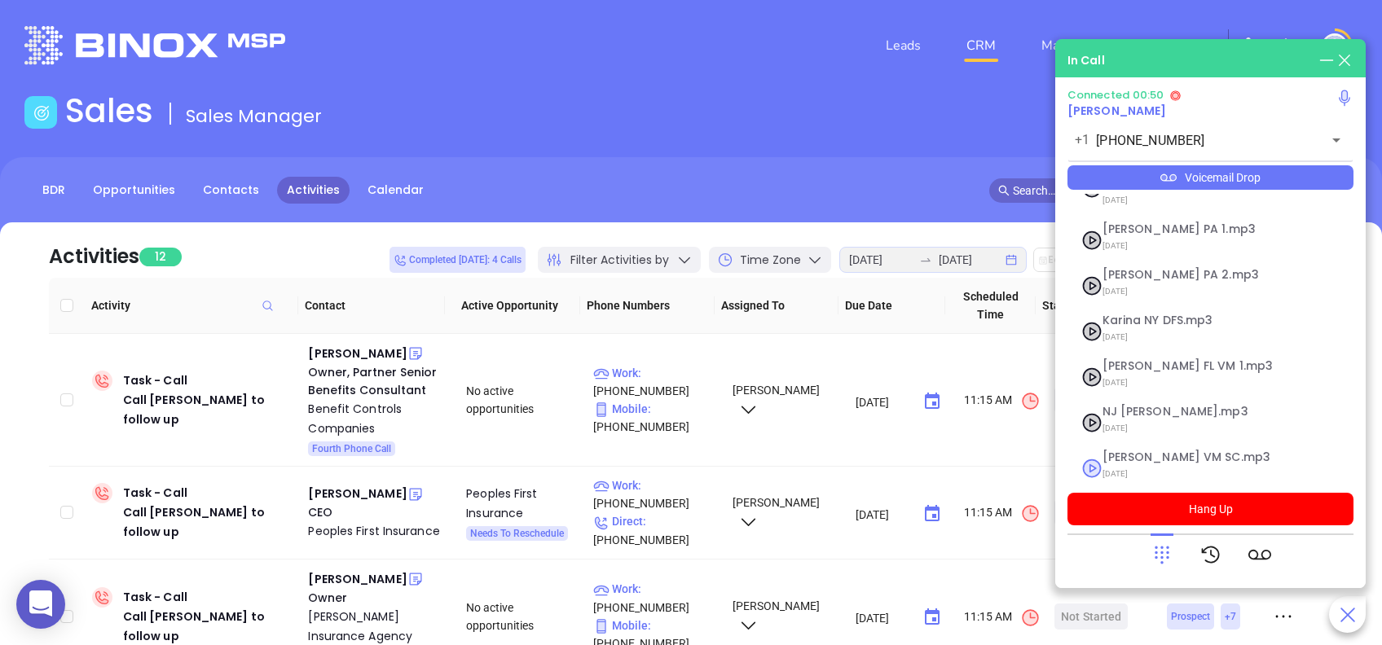
click at [1122, 451] on span "Lucy VM SC.mp3" at bounding box center [1190, 457] width 176 height 12
checkbox input "true"
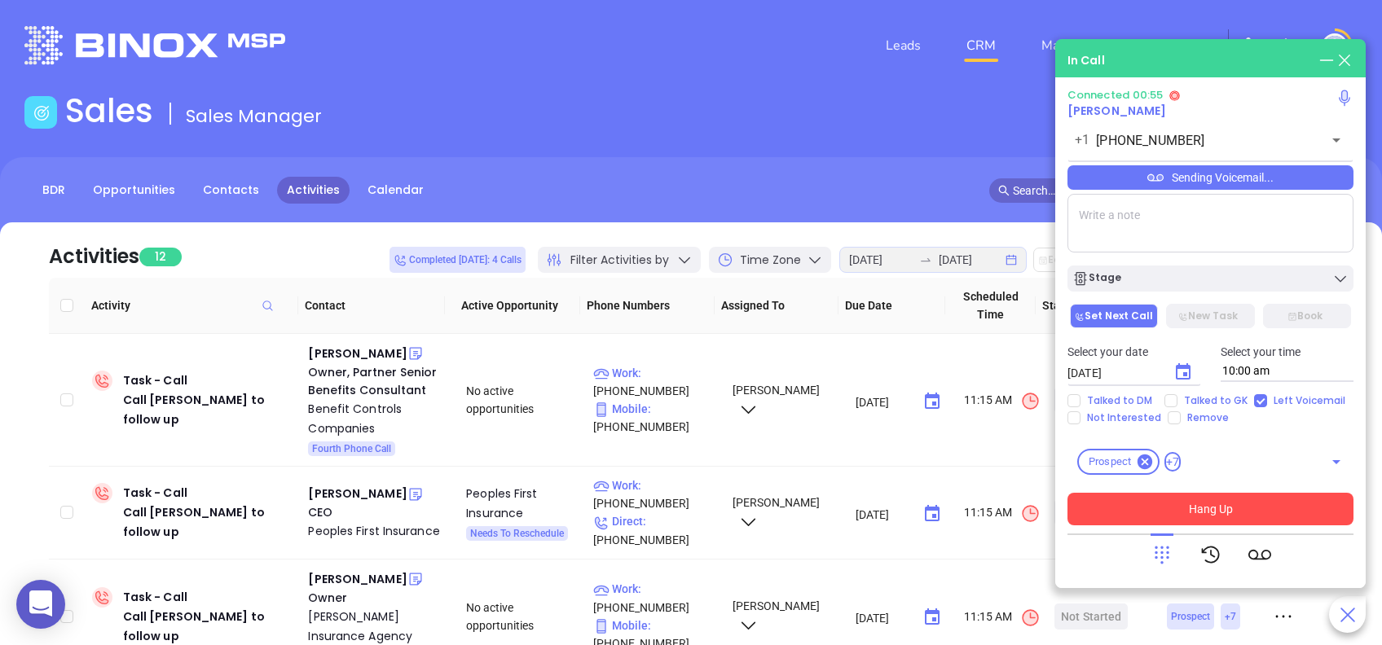
click at [1206, 511] on button "Hang Up" at bounding box center [1210, 509] width 286 height 33
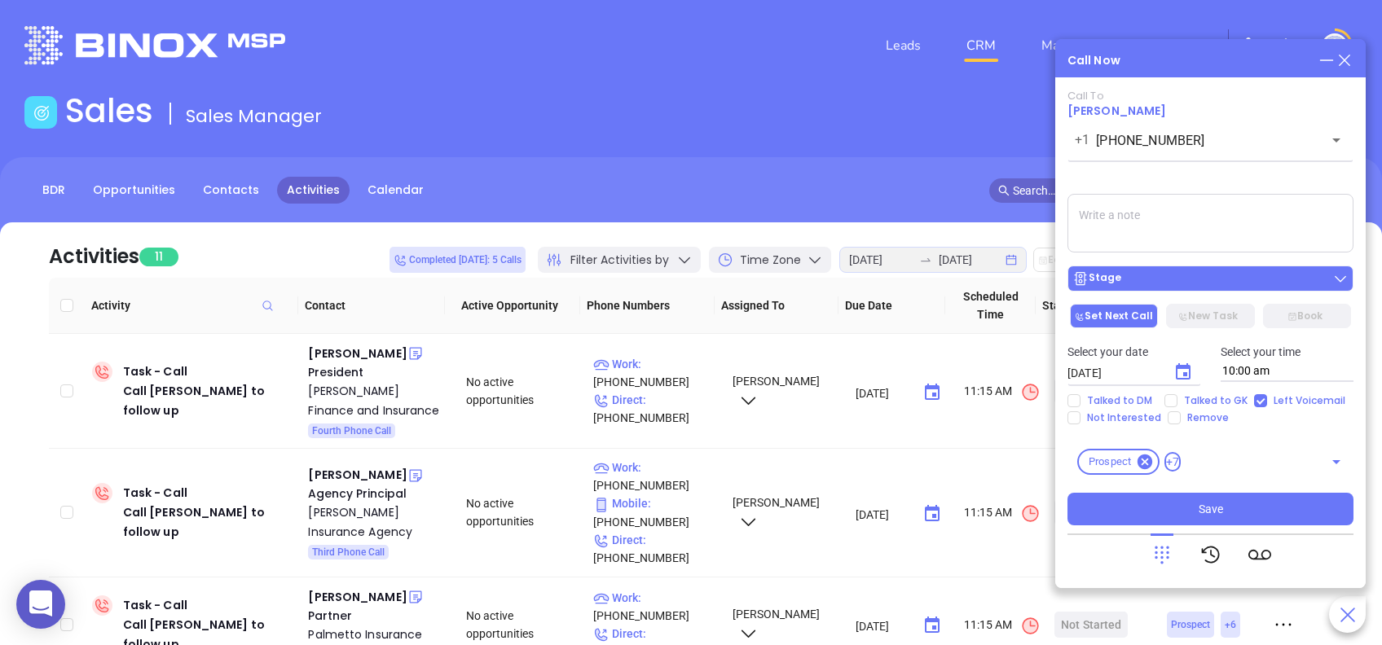
click at [1150, 274] on div "Stage" at bounding box center [1210, 278] width 276 height 16
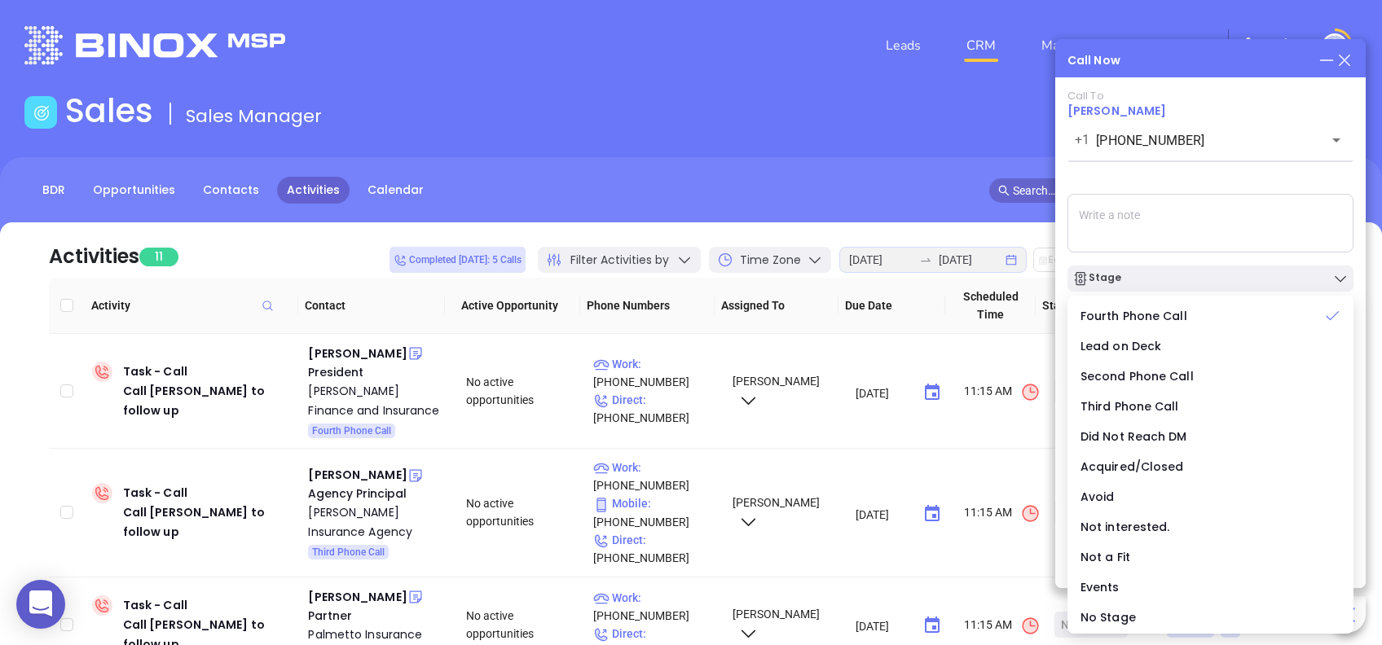
click at [1178, 182] on div "Call To Matt Gantt +1 (864) 242-9441 ​ Sending Voicemail... Stage Set Next Call…" at bounding box center [1210, 308] width 286 height 436
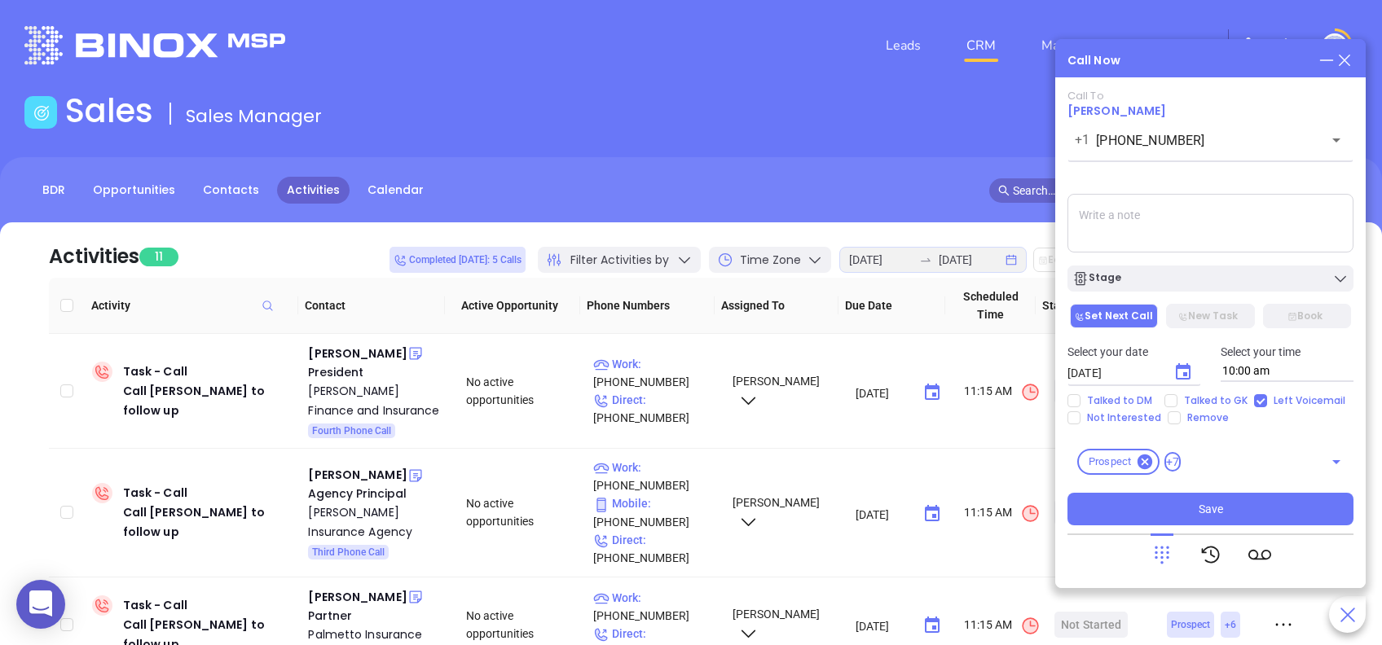
click at [1180, 371] on icon "Choose date, selected date is Aug 23, 2025" at bounding box center [1183, 372] width 20 height 20
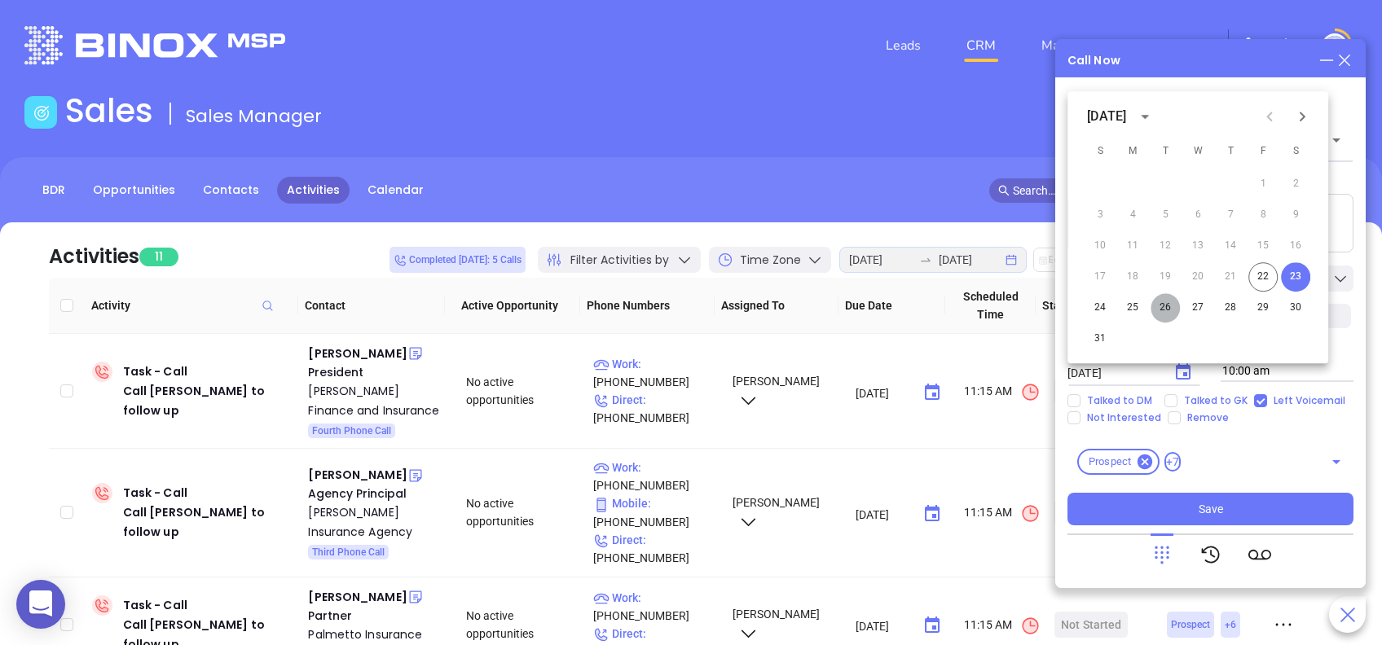
click at [1163, 305] on button "26" at bounding box center [1164, 307] width 29 height 29
type input "08/26/2025"
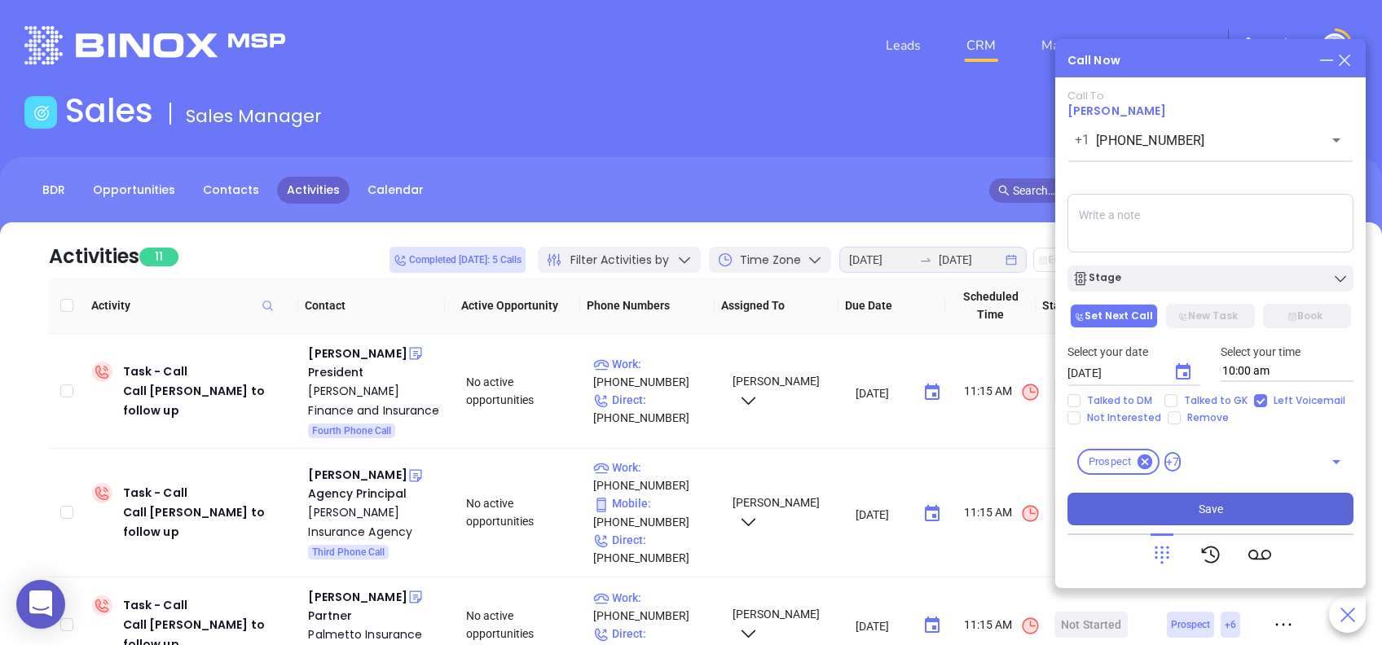
click at [1235, 513] on button "Save" at bounding box center [1210, 509] width 286 height 33
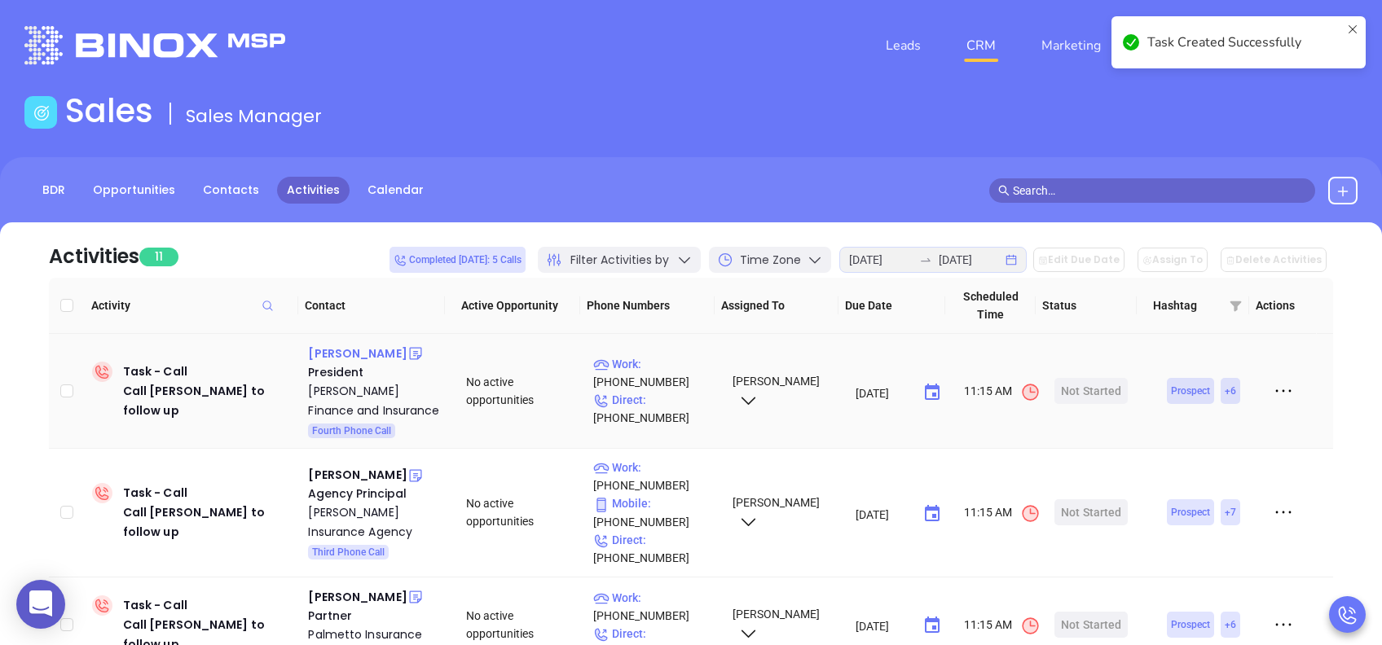
click at [378, 354] on div "Wanda Gardner" at bounding box center [357, 354] width 99 height 20
click at [396, 392] on div "Williams Finance and Insurance" at bounding box center [375, 400] width 135 height 39
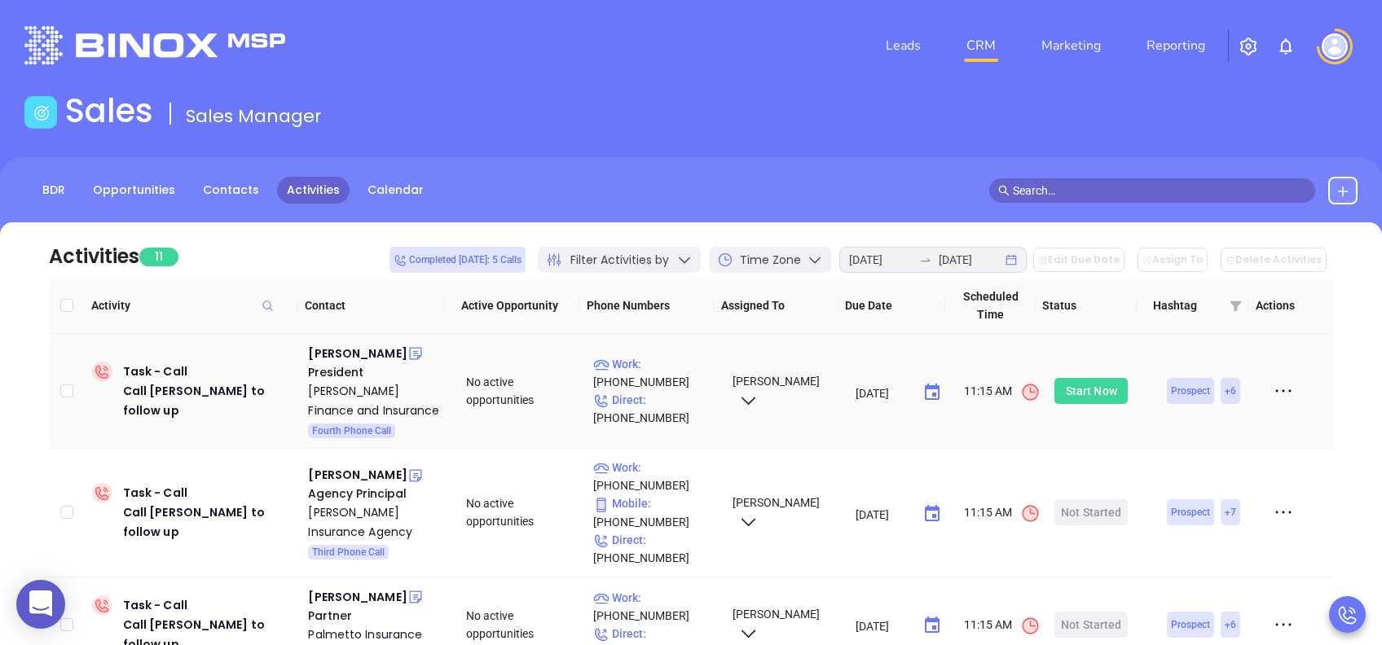
click at [1083, 384] on div "Start Now" at bounding box center [1090, 391] width 51 height 26
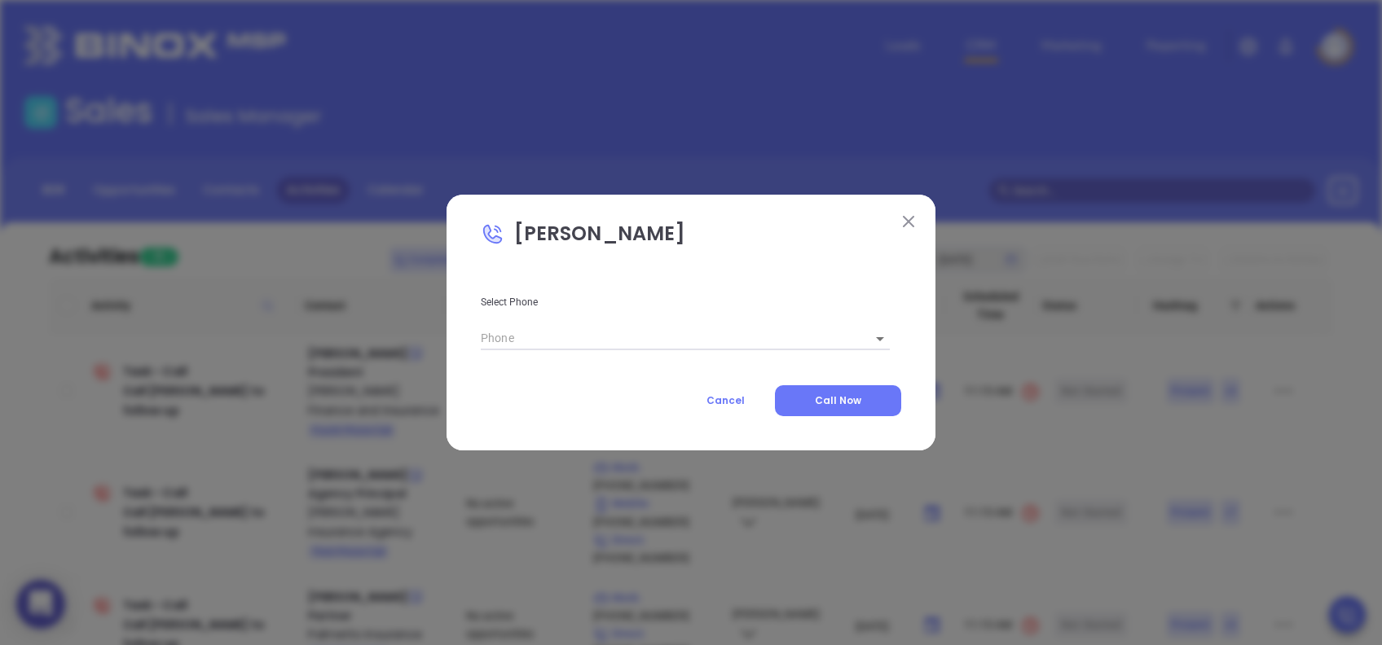
type input "1"
click at [856, 398] on span "Call Now" at bounding box center [838, 400] width 46 height 14
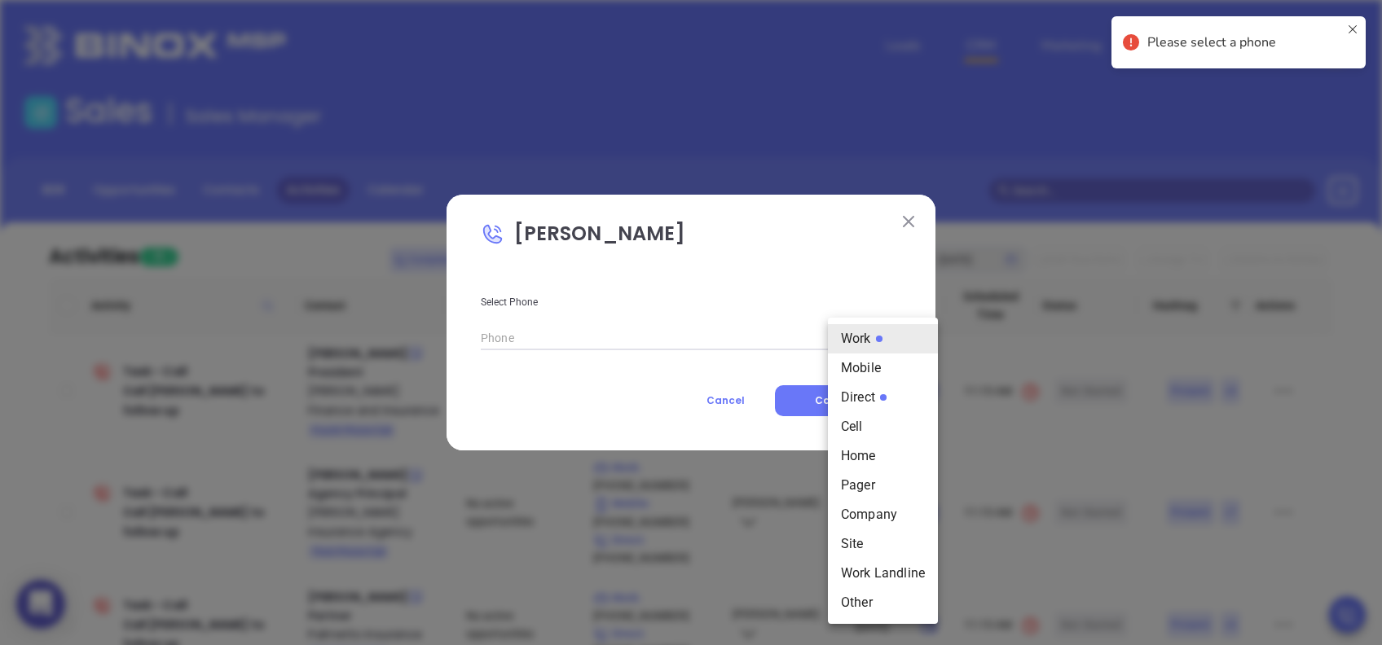
click at [856, 339] on body "0 Leads CRM Marketing Reporting Financial Leads Leads Sales Sales Manager BDR O…" at bounding box center [691, 322] width 1382 height 645
click at [878, 394] on li "Direct" at bounding box center [883, 397] width 110 height 29
type input "(803) 475-2374"
type input "3"
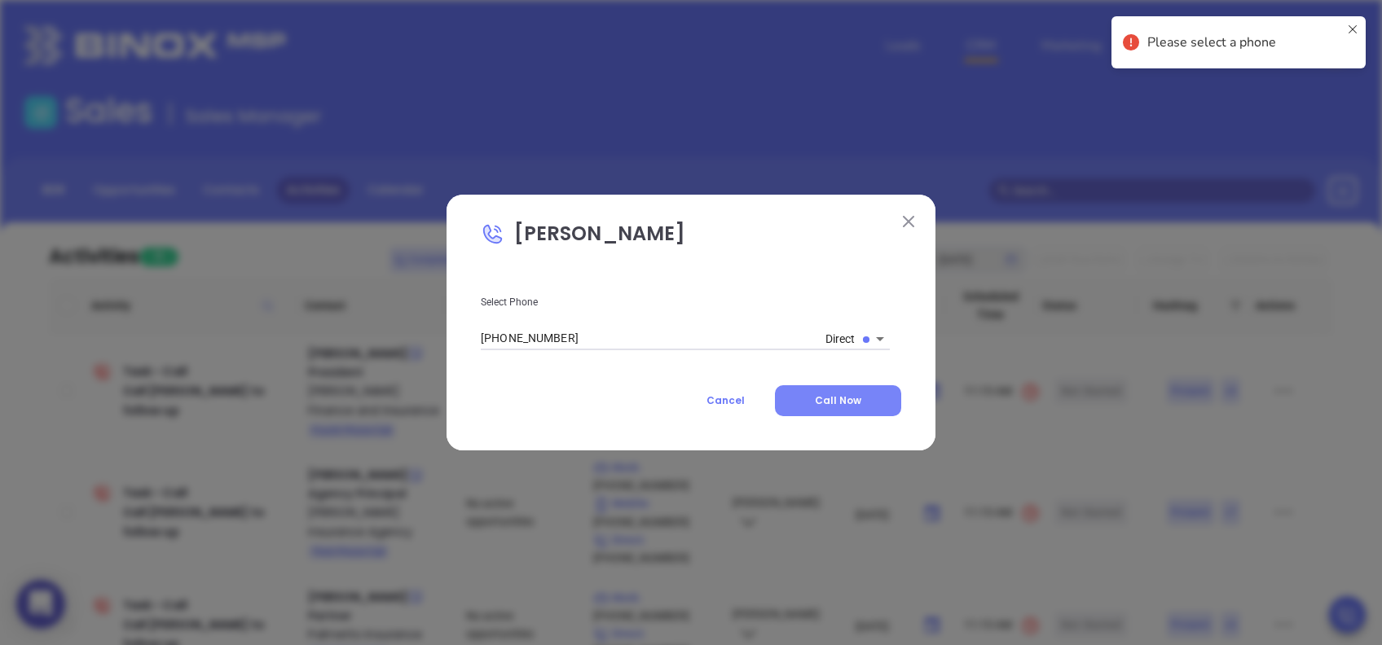
click at [871, 398] on button "Call Now" at bounding box center [838, 400] width 126 height 31
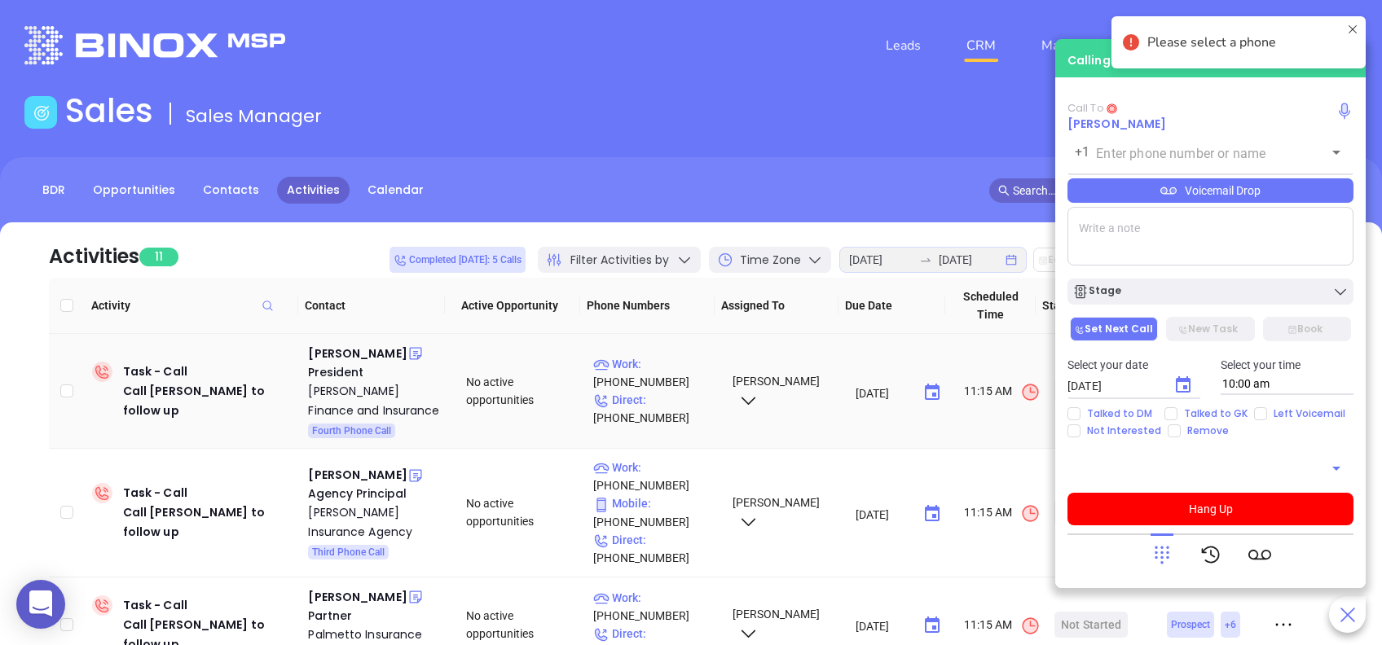
type input "(803) 475-2374"
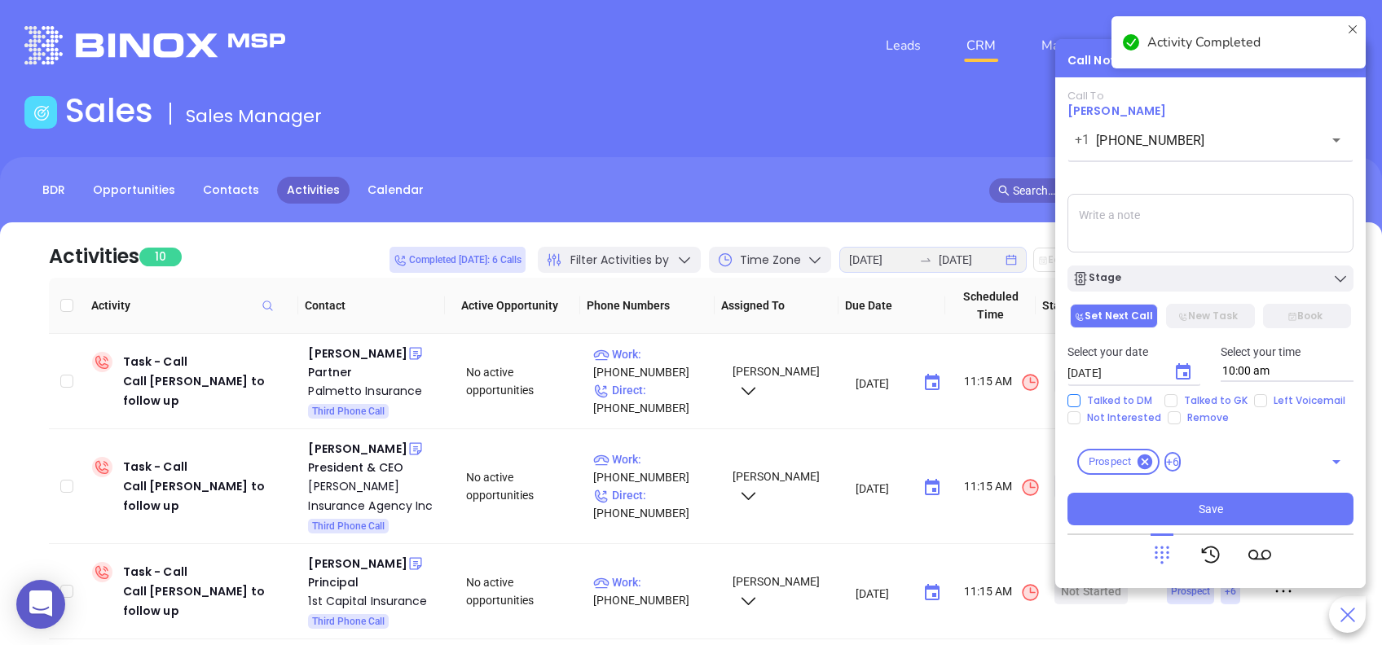
click at [1075, 399] on input "Talked to DM" at bounding box center [1073, 400] width 13 height 13
checkbox input "true"
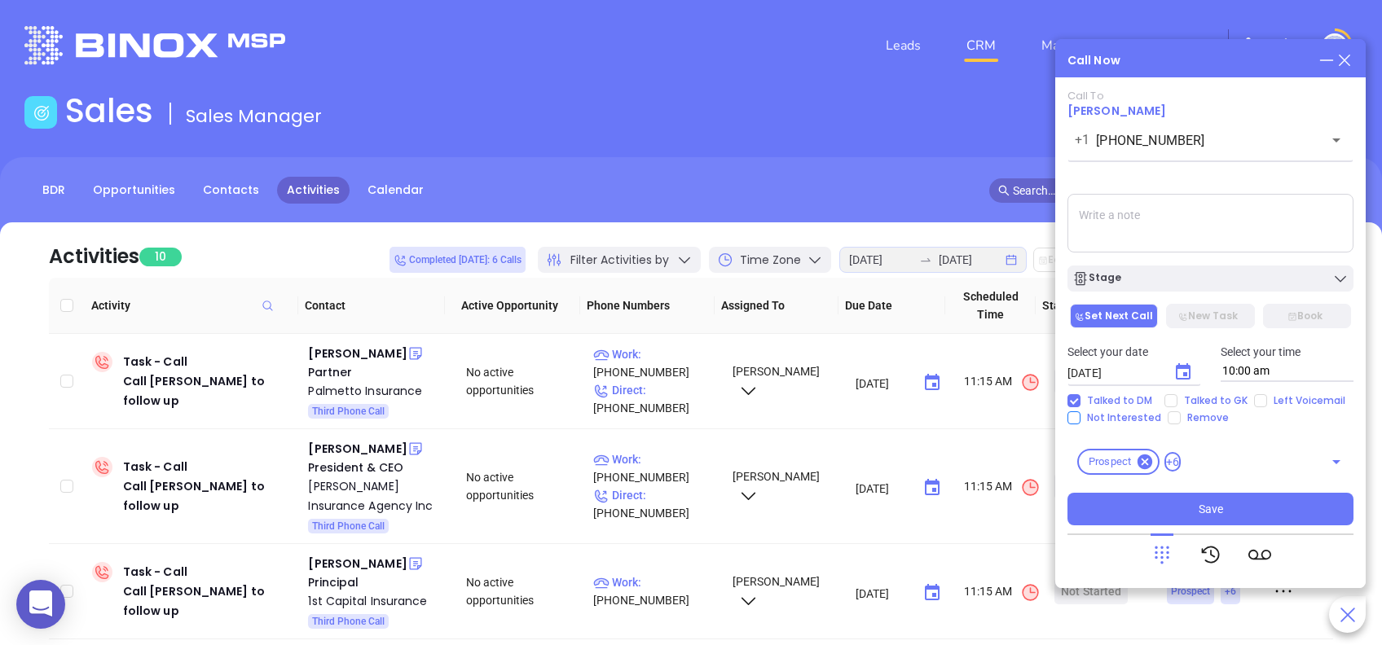
click at [1078, 424] on input "Not Interested" at bounding box center [1073, 417] width 13 height 13
checkbox input "true"
click at [1299, 510] on button "Save" at bounding box center [1210, 509] width 286 height 33
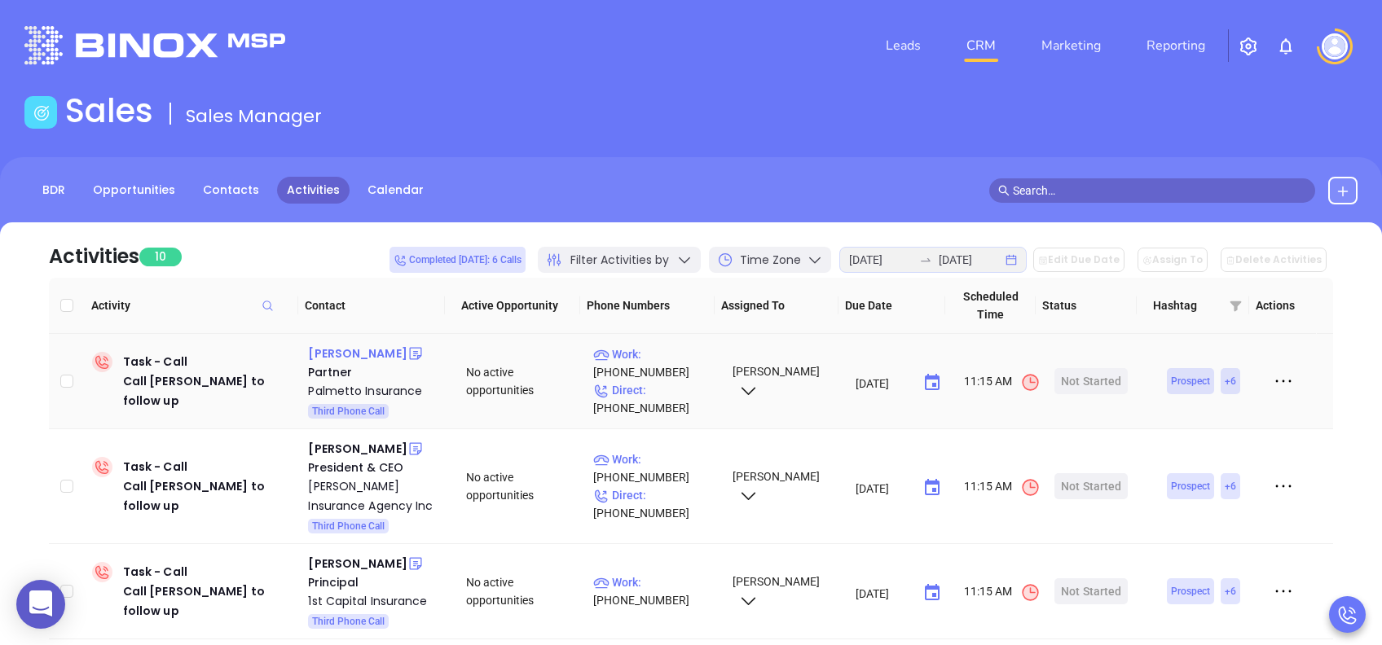
click at [358, 349] on div "John Ross Jr" at bounding box center [357, 354] width 99 height 20
click at [398, 389] on div "Palmetto Insurance" at bounding box center [375, 391] width 135 height 20
click at [1072, 371] on div "Start Now" at bounding box center [1090, 381] width 51 height 26
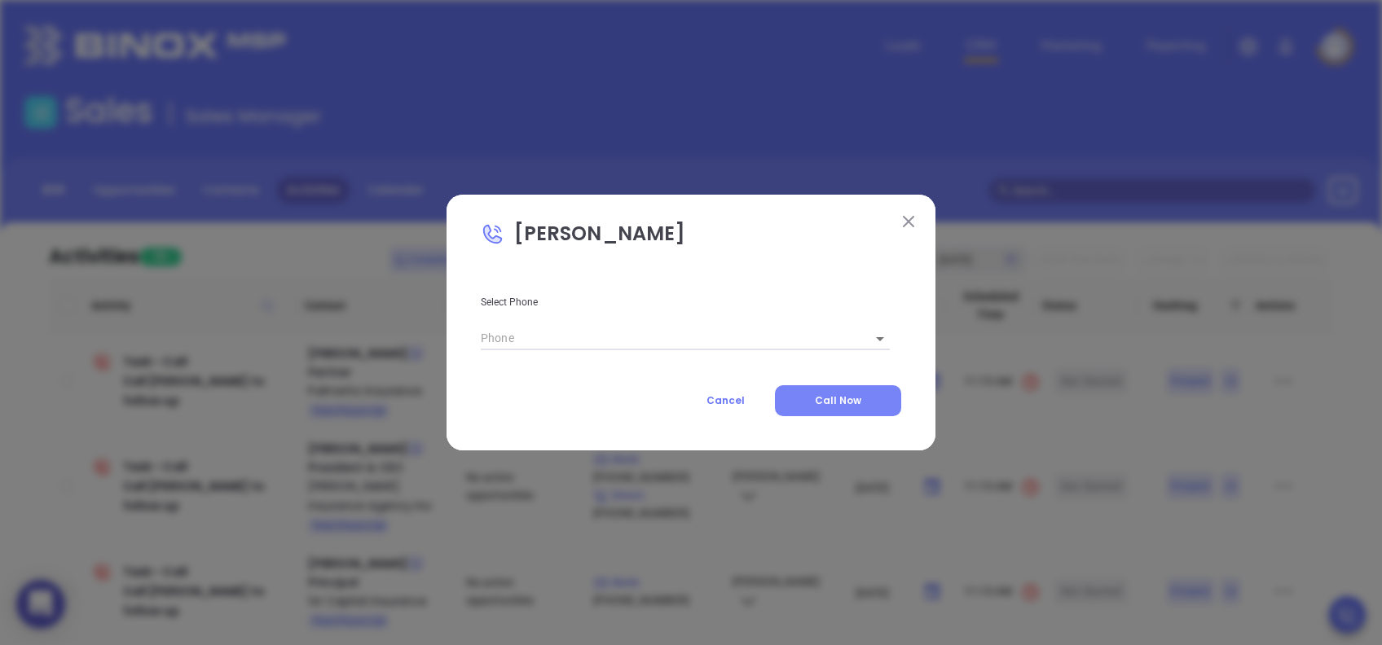
type input "(864) 685-6060"
type input "1"
click at [860, 406] on span "Call Now" at bounding box center [838, 400] width 46 height 14
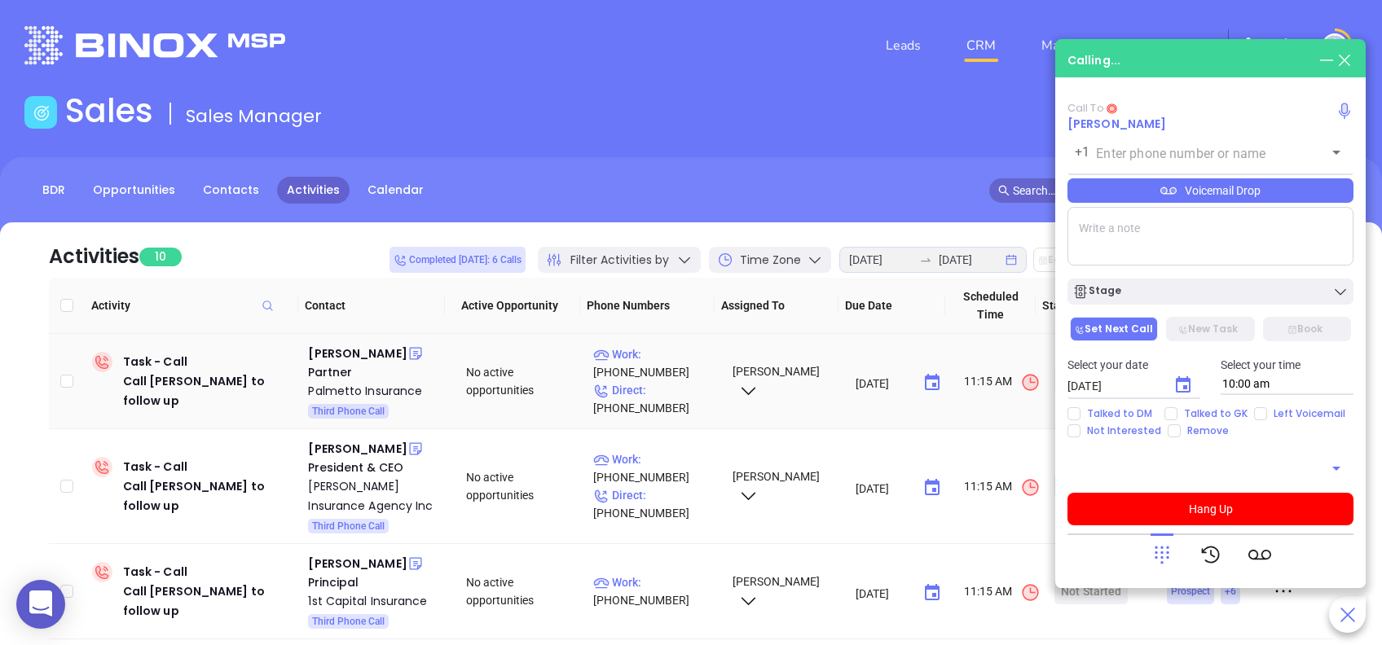
type input "(864) 685-6060"
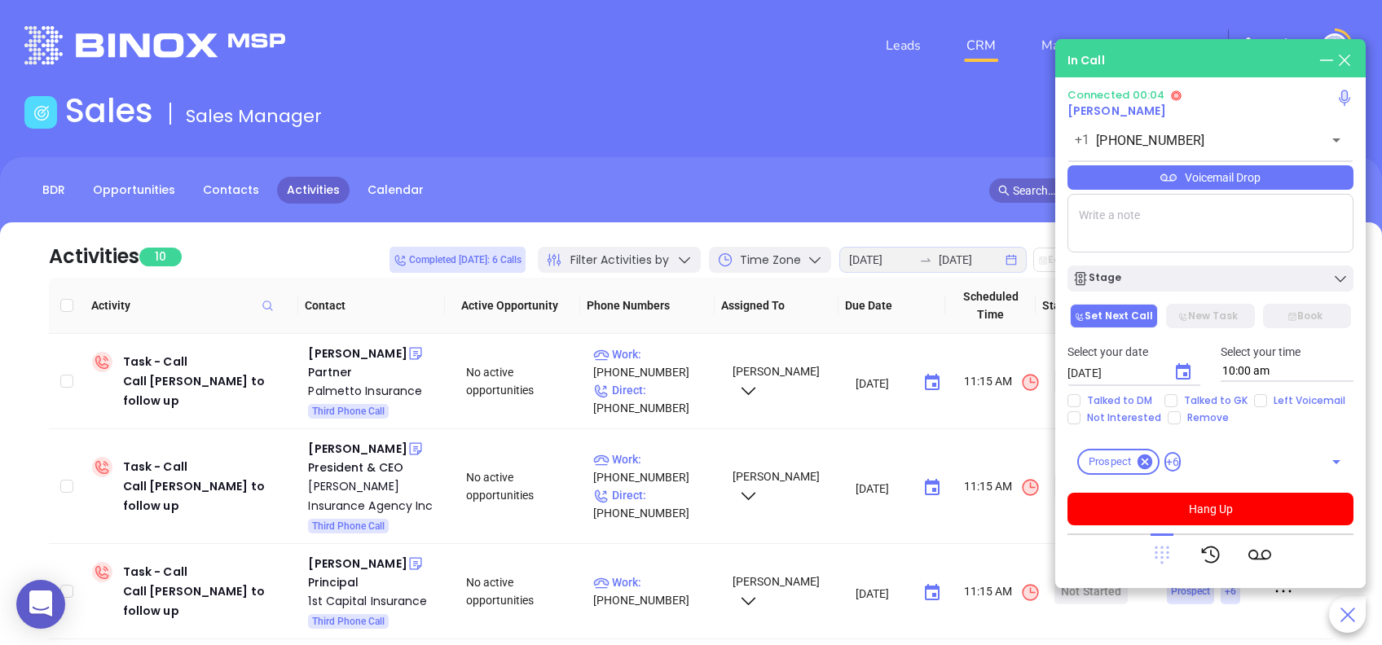
click at [1154, 556] on icon at bounding box center [1161, 556] width 15 height 18
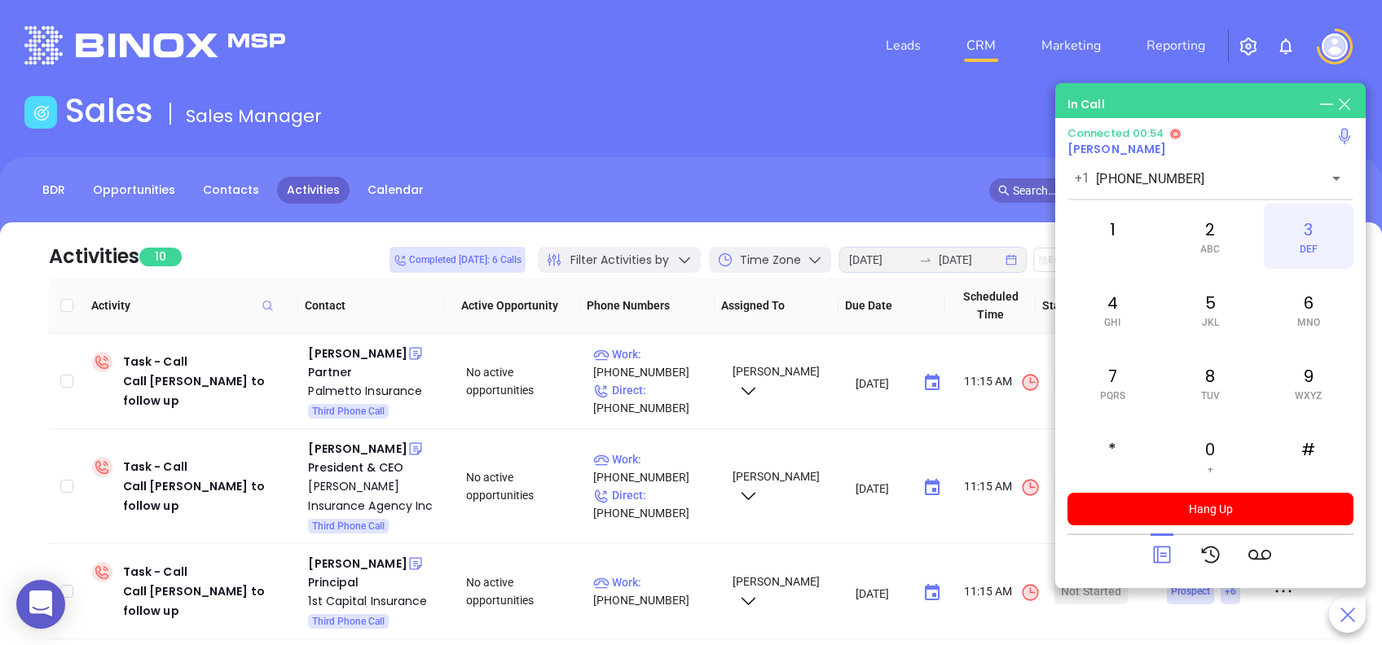
click at [1306, 244] on span "DEF" at bounding box center [1308, 249] width 18 height 11
click at [1212, 241] on div "2 ABC" at bounding box center [1210, 236] width 90 height 65
click at [1160, 557] on icon at bounding box center [1161, 554] width 23 height 23
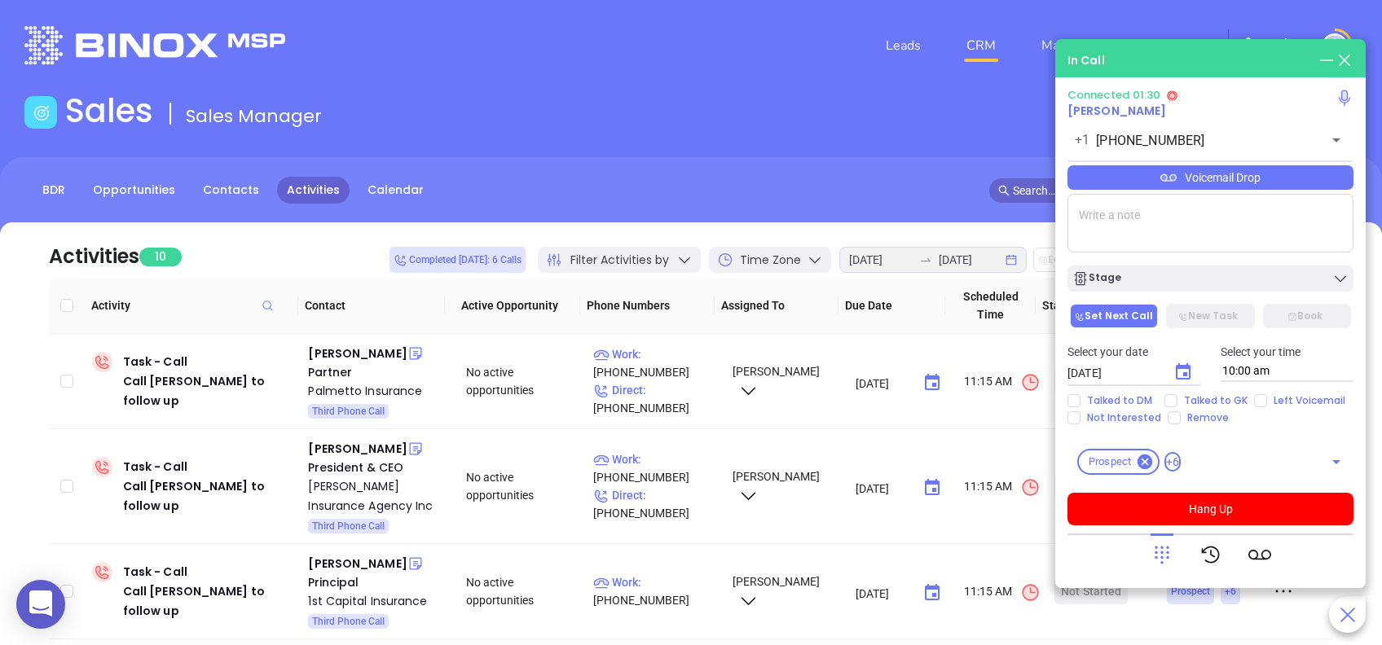
click at [1284, 181] on div "Voicemail Drop" at bounding box center [1210, 177] width 286 height 24
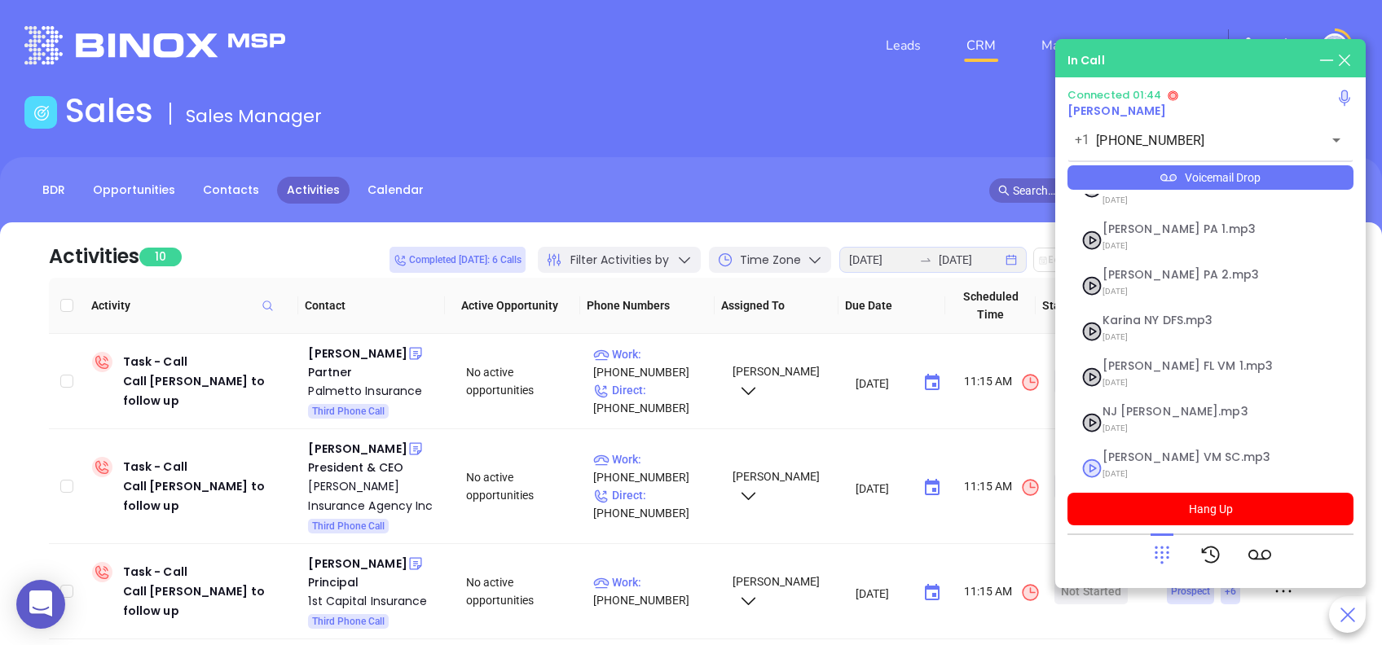
click at [1160, 451] on span "Lucy VM SC.mp3" at bounding box center [1190, 457] width 176 height 12
checkbox input "true"
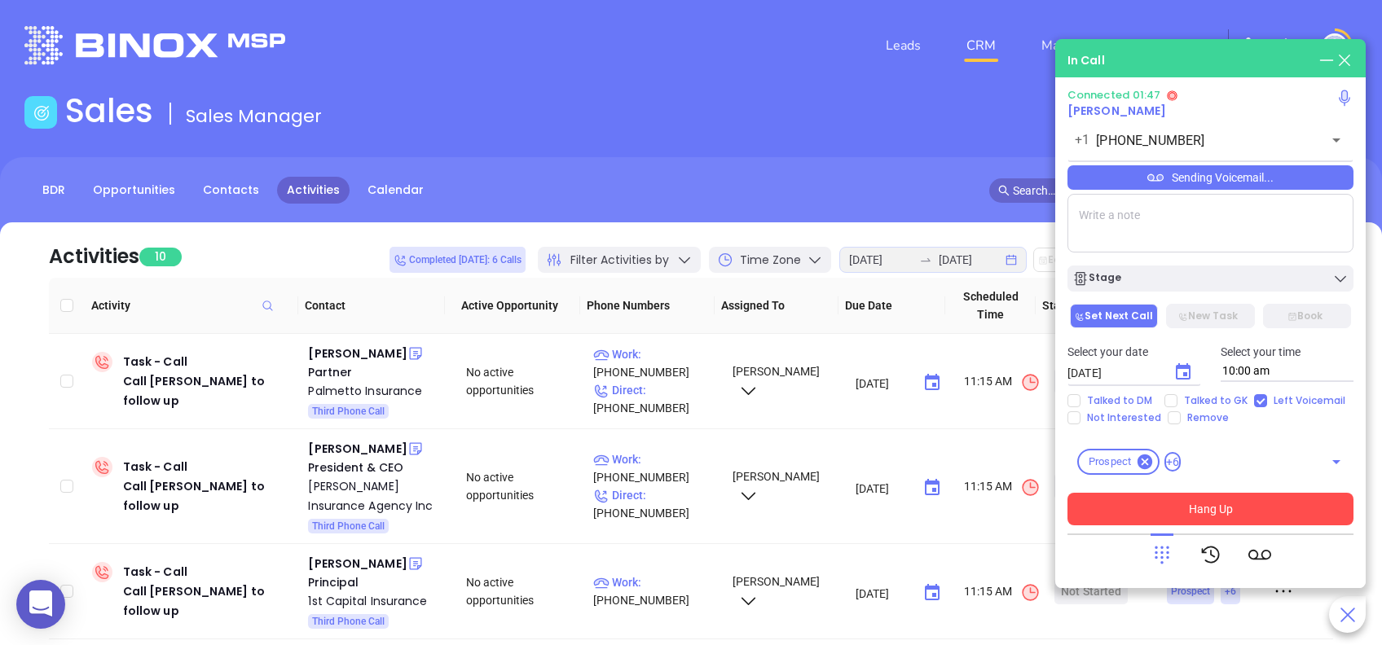
click at [1294, 516] on button "Hang Up" at bounding box center [1210, 509] width 286 height 33
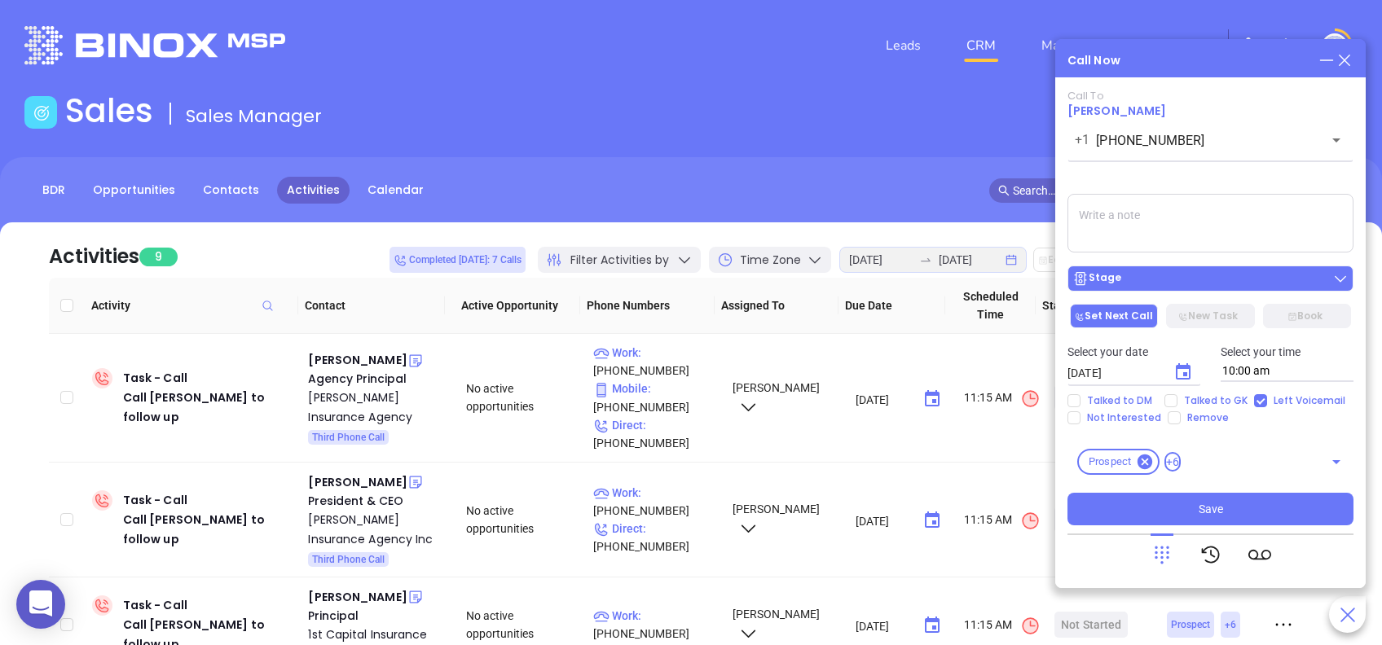
click at [1186, 274] on div "Stage" at bounding box center [1210, 278] width 276 height 16
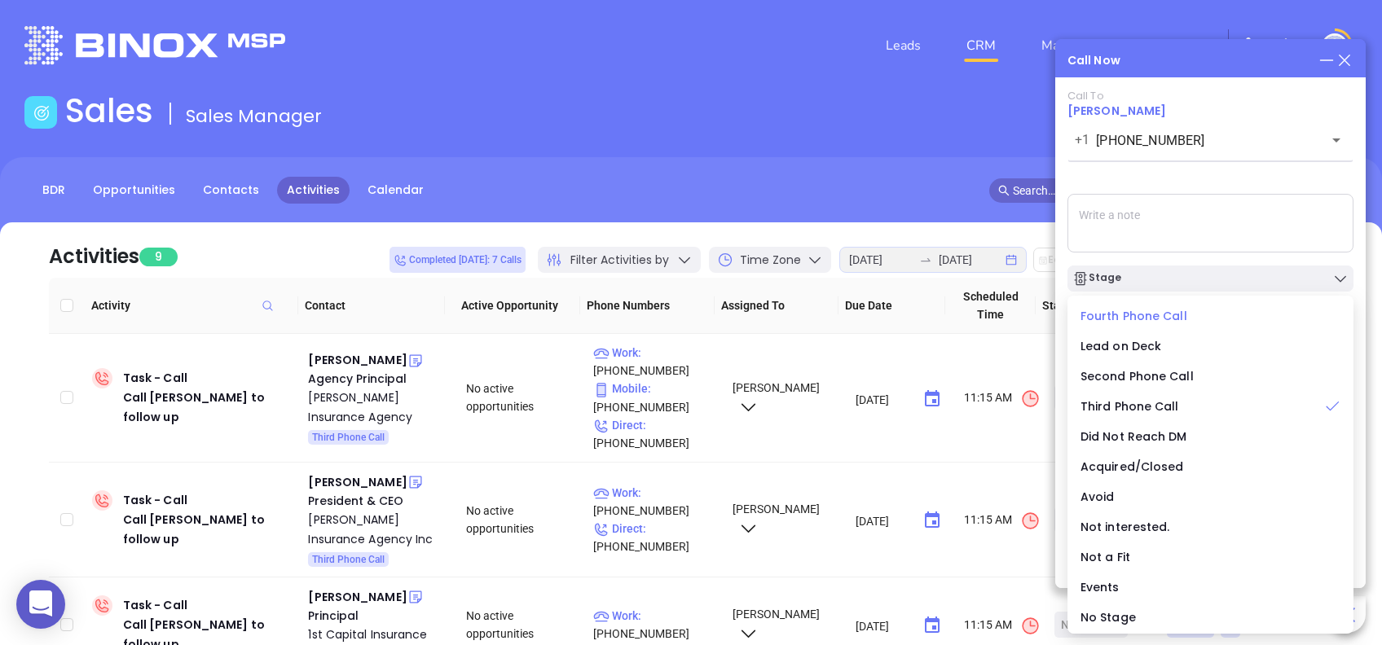
click at [1111, 313] on span "Fourth Phone Call" at bounding box center [1133, 316] width 107 height 16
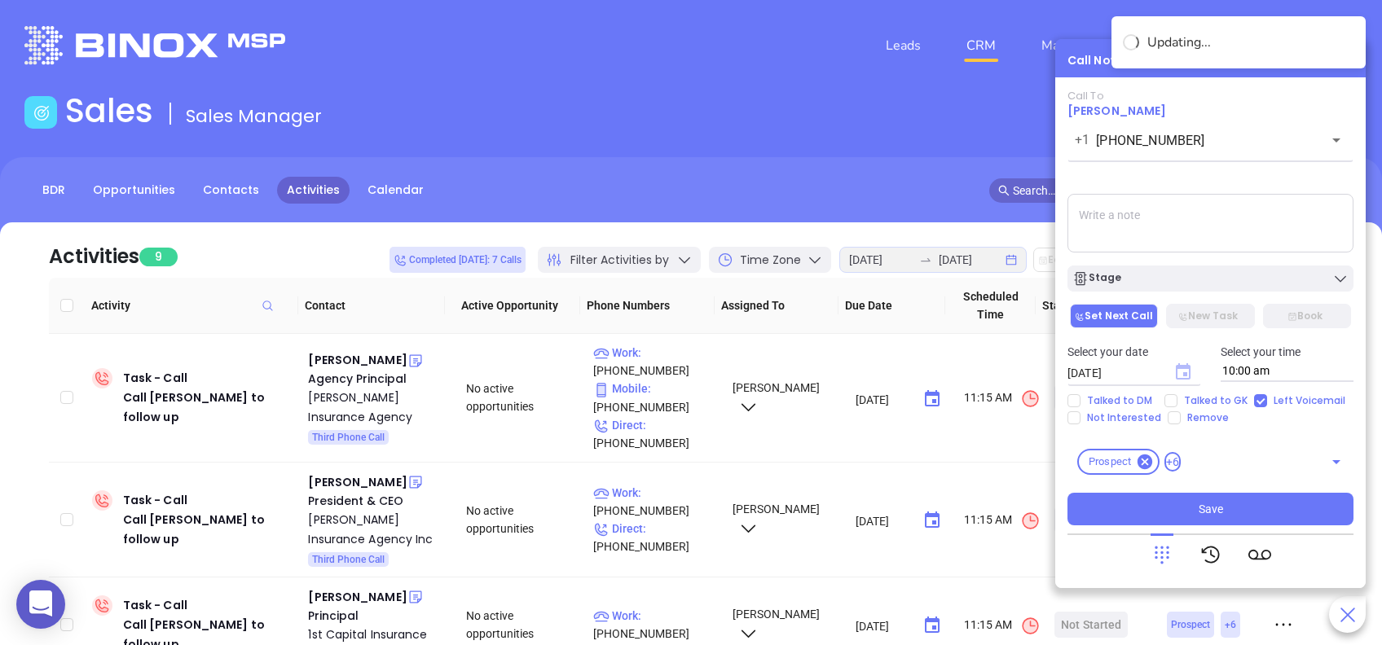
click at [1184, 366] on icon "Choose date, selected date is Aug 23, 2025" at bounding box center [1182, 371] width 15 height 16
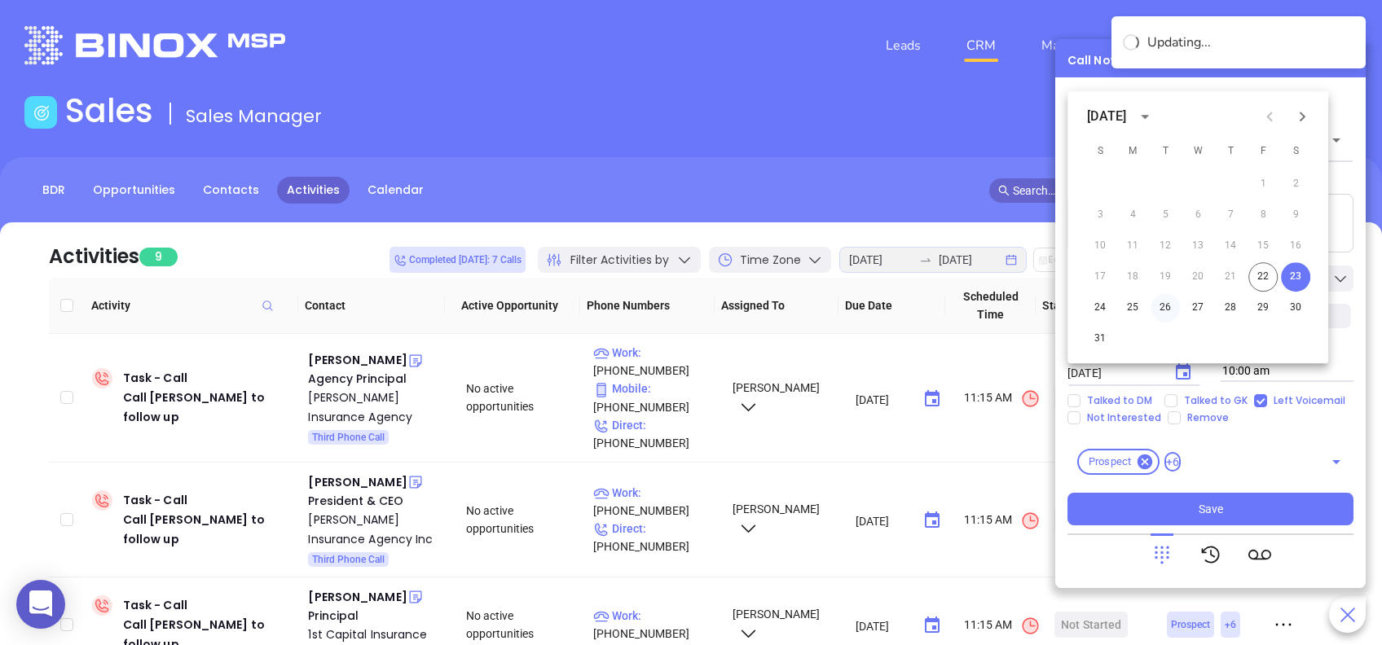
click at [1170, 300] on button "26" at bounding box center [1164, 307] width 29 height 29
type input "08/26/2025"
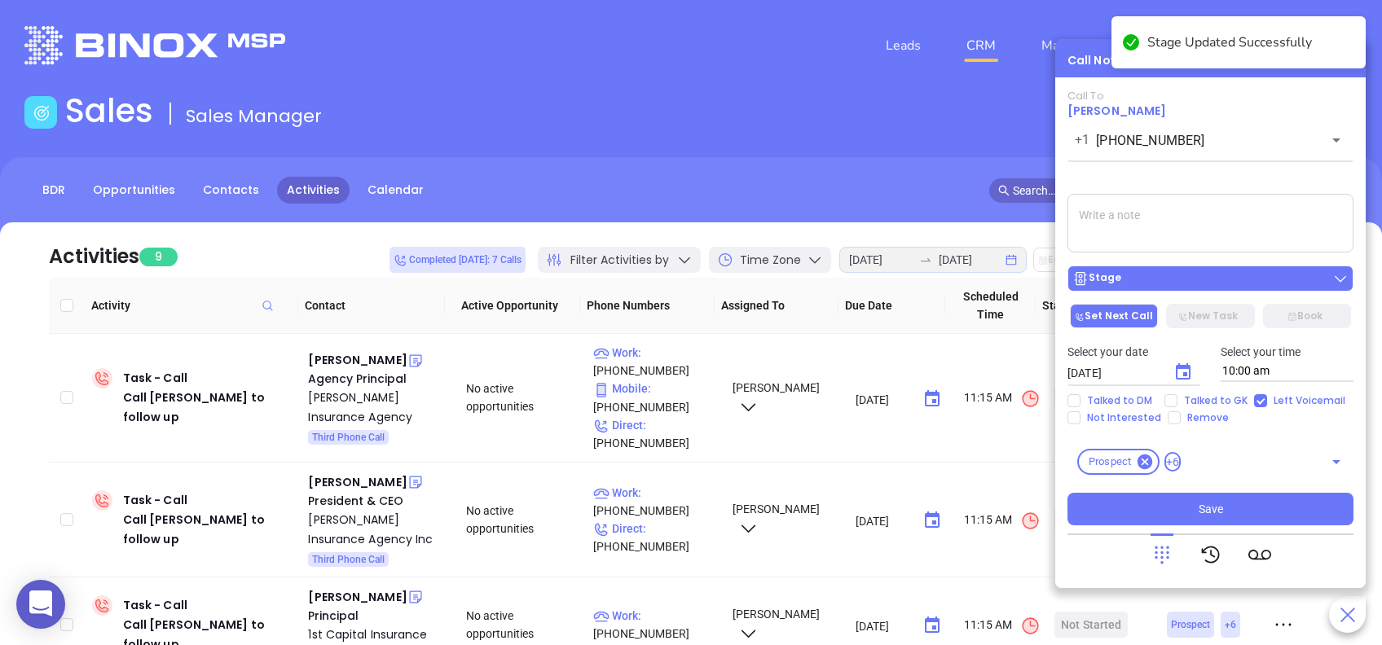
click at [1267, 279] on div "Stage" at bounding box center [1210, 278] width 276 height 16
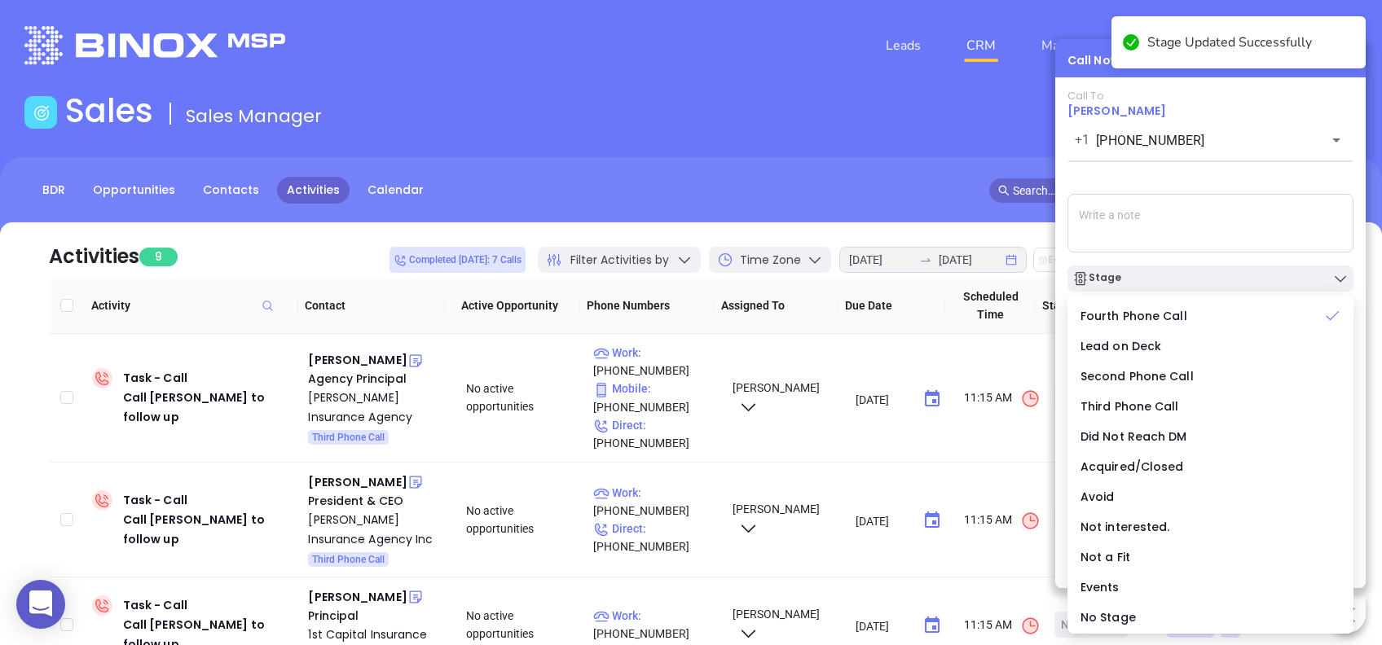
click at [1187, 176] on div "Call To John Ross Jr +1 (864) 685-6060 ​ Sending Voicemail... Stage Set Next Ca…" at bounding box center [1210, 308] width 286 height 436
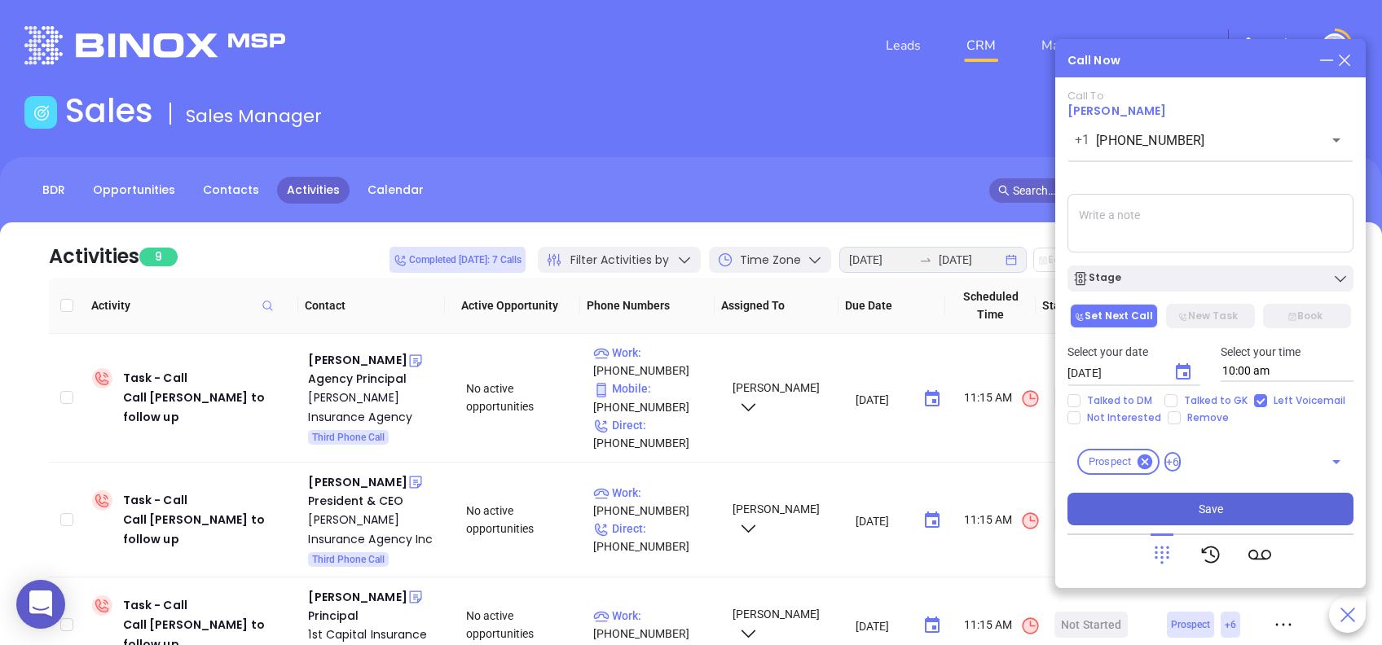
click at [1251, 504] on button "Save" at bounding box center [1210, 509] width 286 height 33
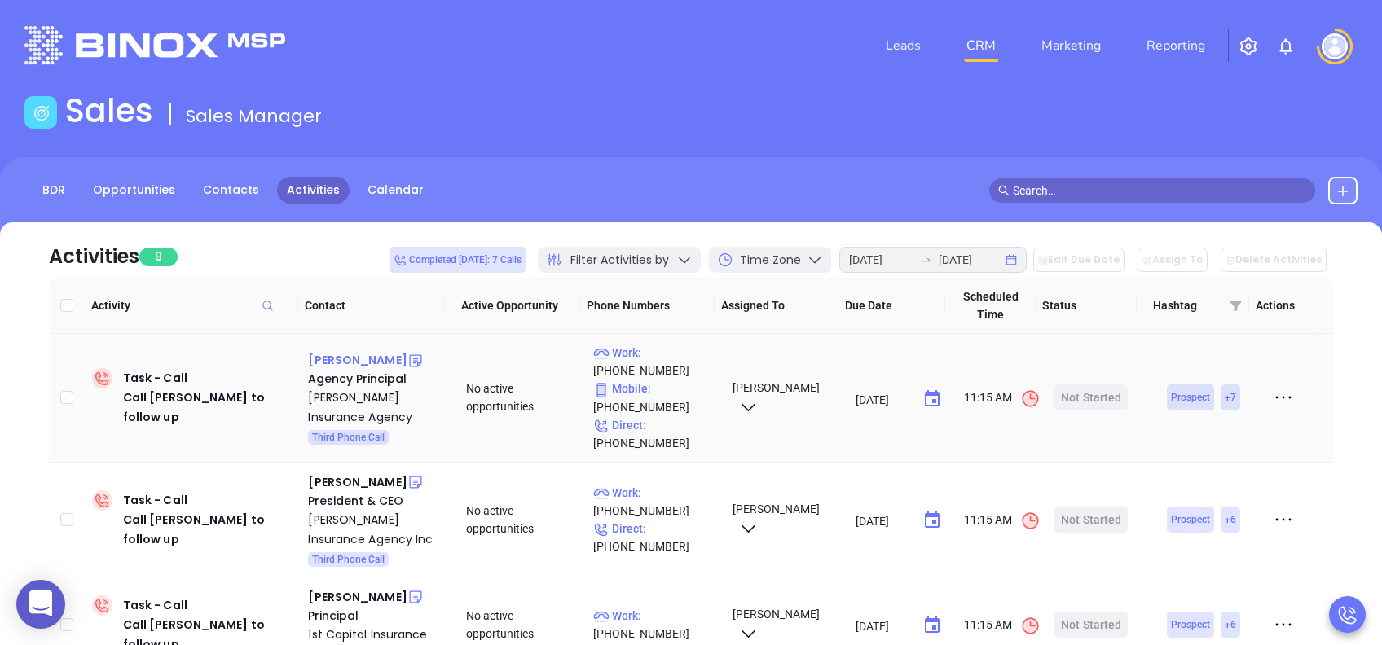
click at [349, 358] on div "Bill Lesemann" at bounding box center [357, 360] width 99 height 20
click at [370, 393] on div "Lesemann Insurance Agency" at bounding box center [375, 407] width 135 height 39
click at [1079, 394] on div "Start Now" at bounding box center [1090, 397] width 51 height 26
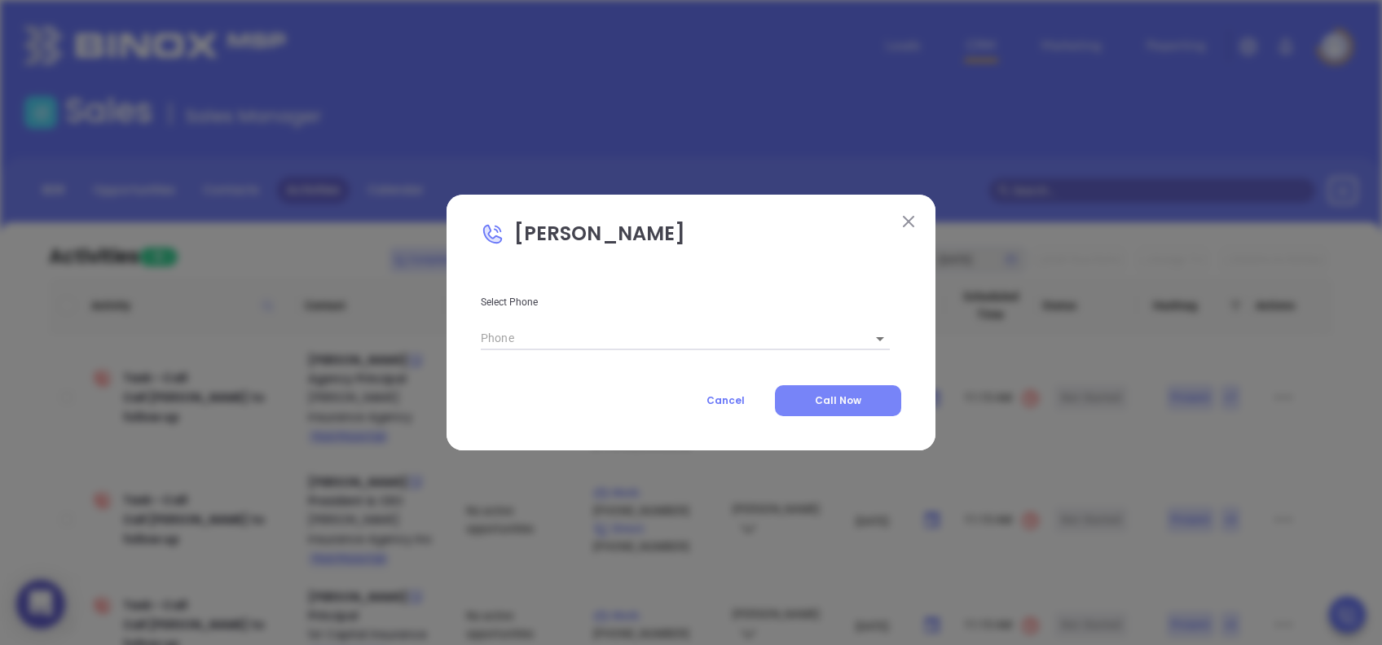
type input "(843) 571-6721"
type input "1"
click at [830, 398] on span "Call Now" at bounding box center [838, 400] width 46 height 14
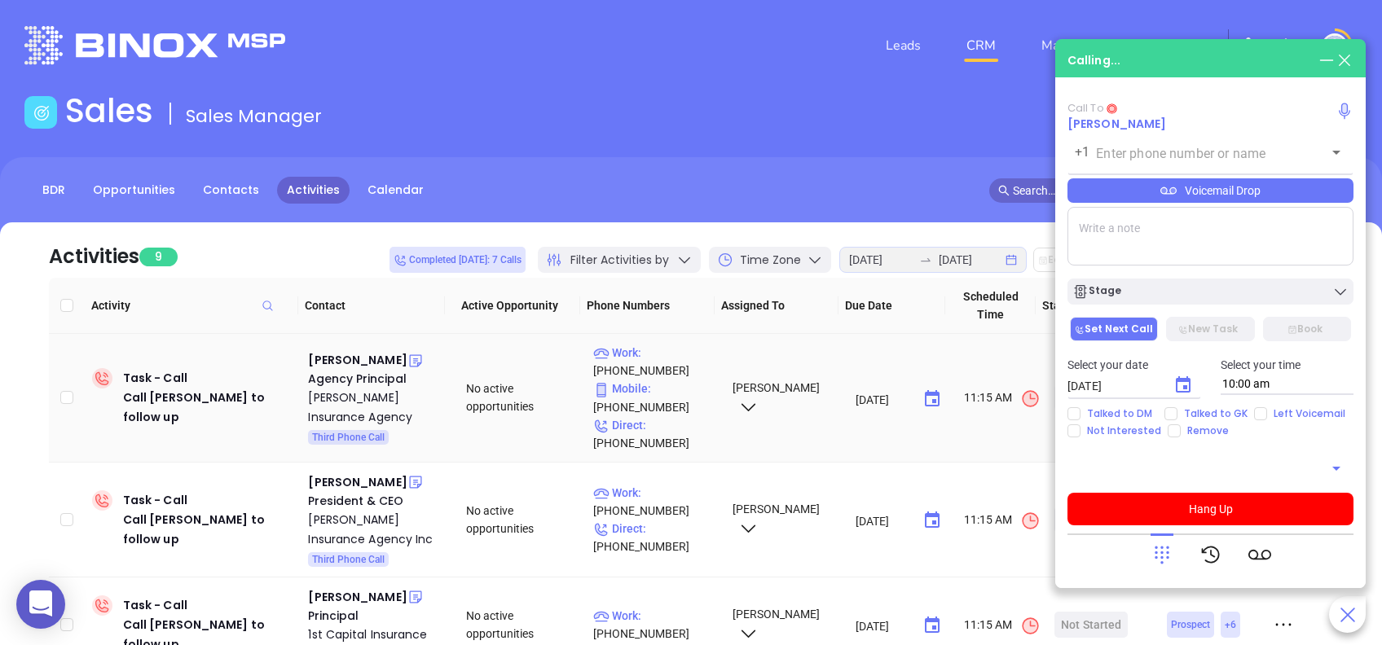
type input "(843) 571-6721"
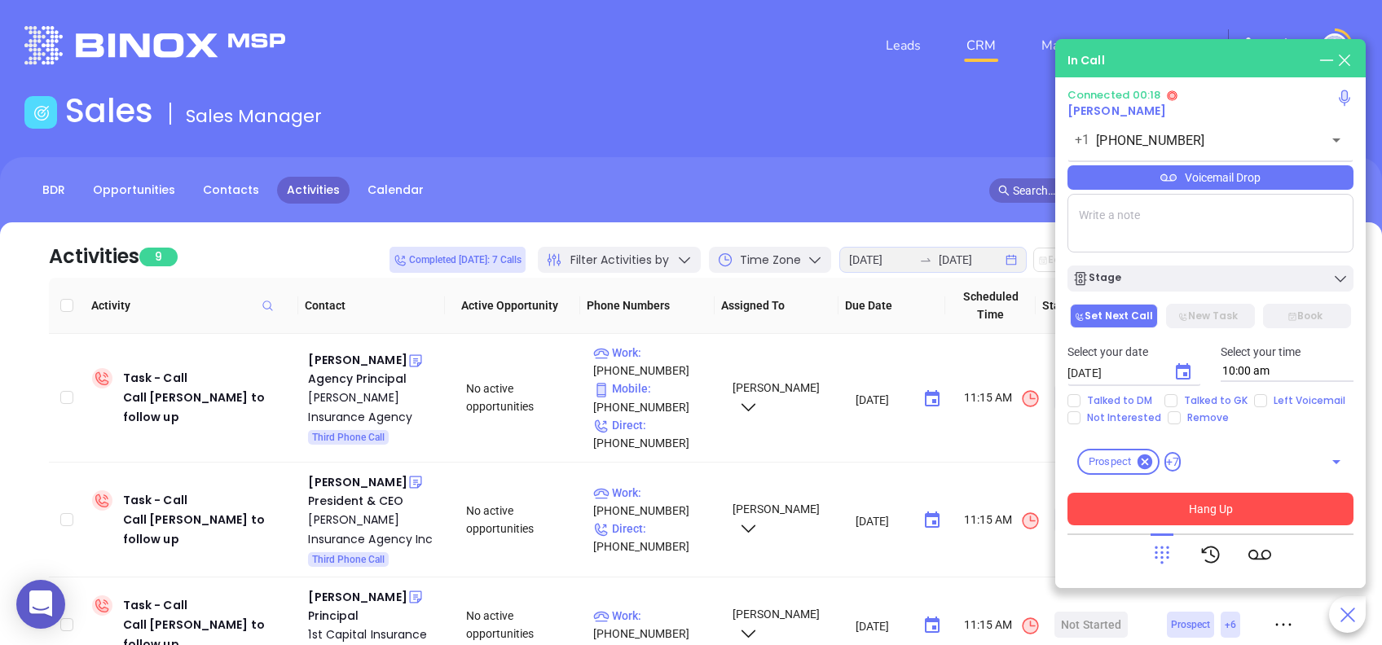
click at [1228, 514] on button "Hang Up" at bounding box center [1210, 509] width 286 height 33
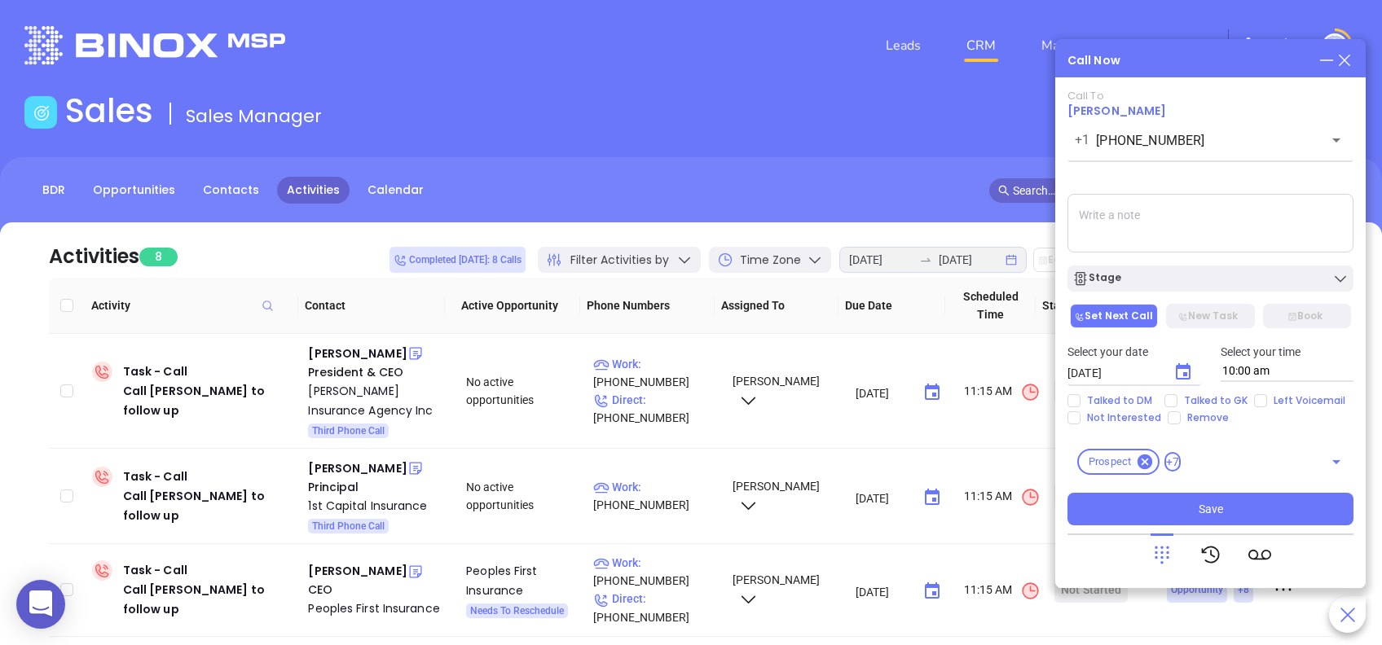
click at [1341, 59] on icon at bounding box center [1344, 60] width 18 height 18
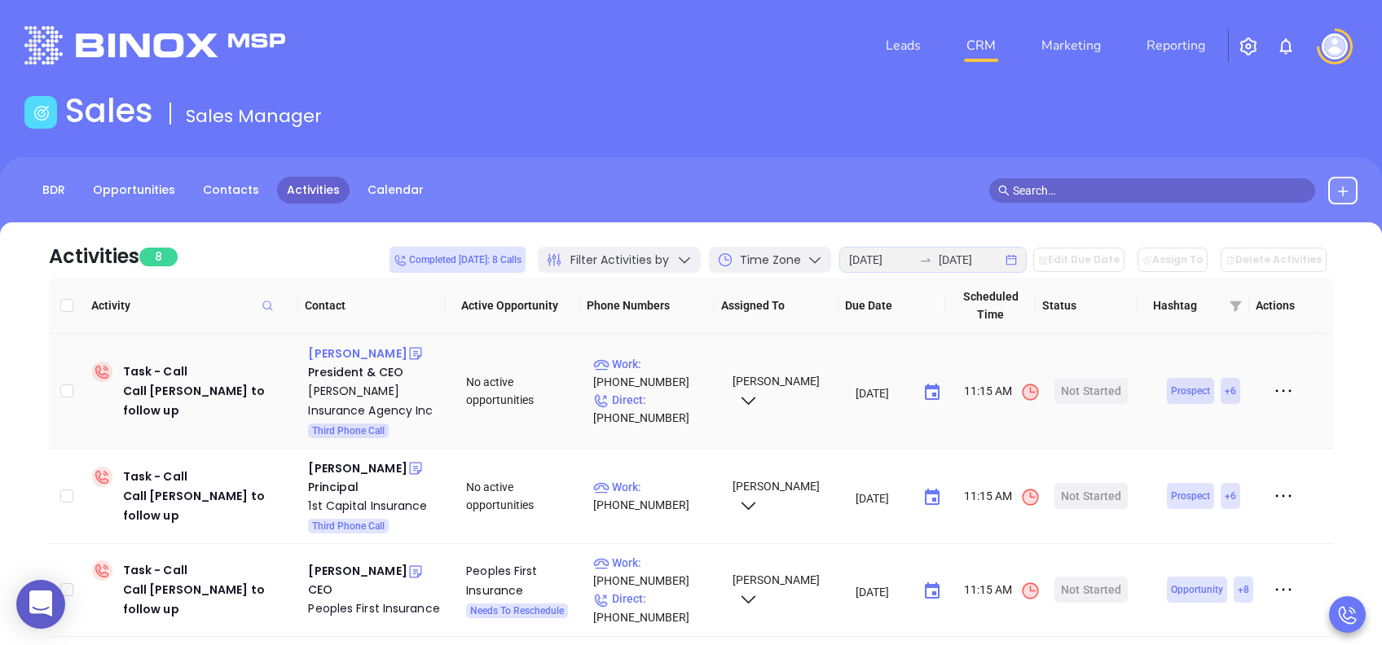
click at [362, 356] on div "Andrew Muller" at bounding box center [357, 354] width 99 height 20
click at [370, 393] on div "Mappus Insurance Agency Inc" at bounding box center [375, 400] width 135 height 39
click at [1083, 387] on div "Start Now" at bounding box center [1090, 391] width 51 height 26
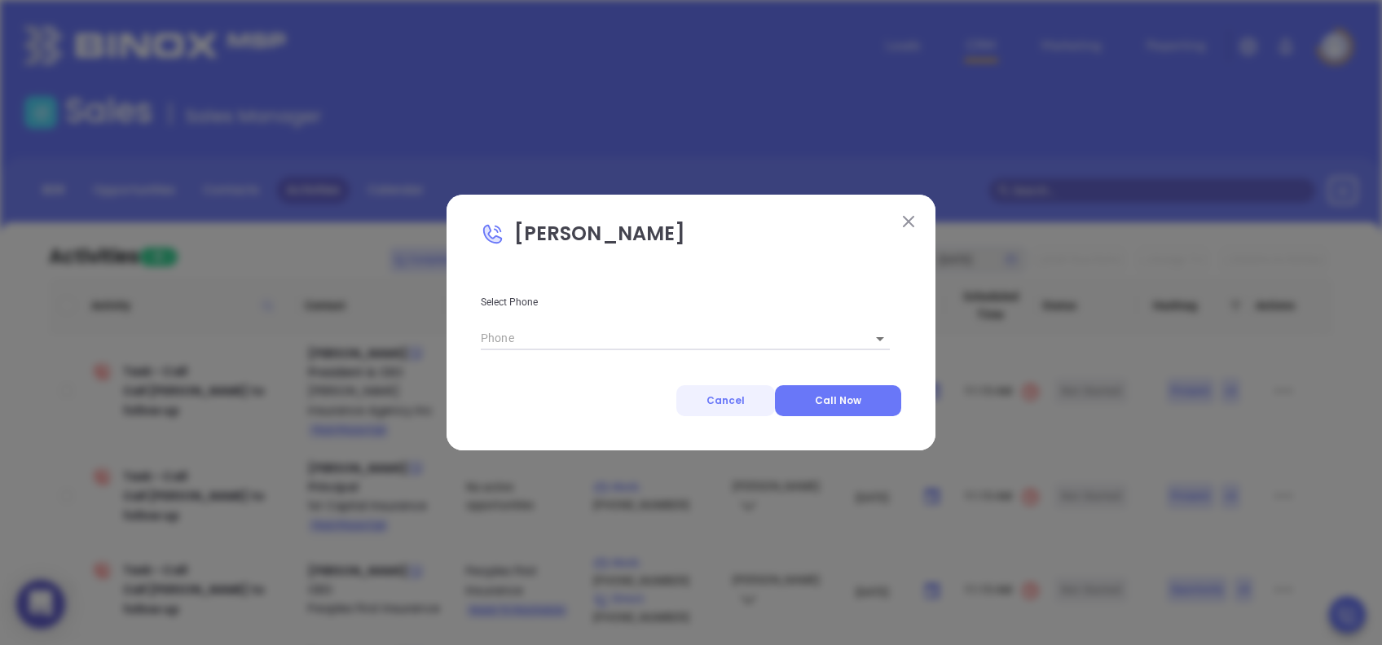
type input "(843) 763-4200"
type input "1"
click at [835, 400] on span "Call Now" at bounding box center [838, 400] width 46 height 14
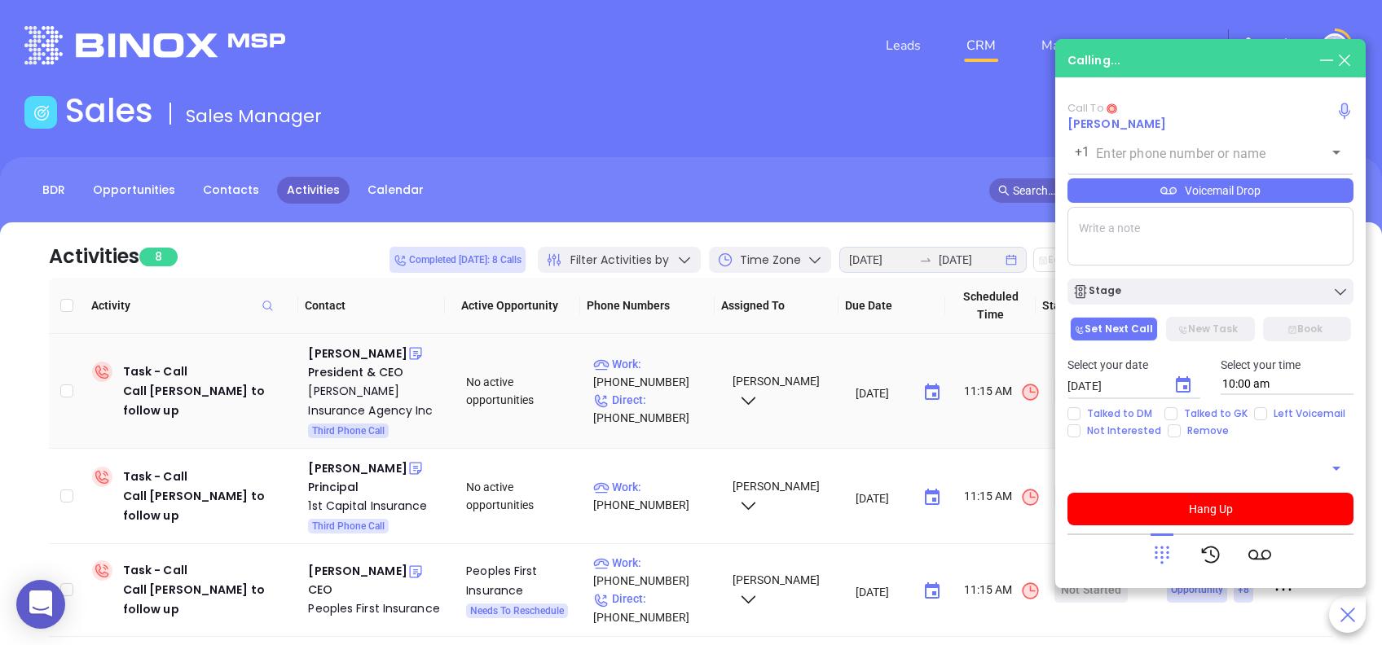
type input "(843) 763-4200"
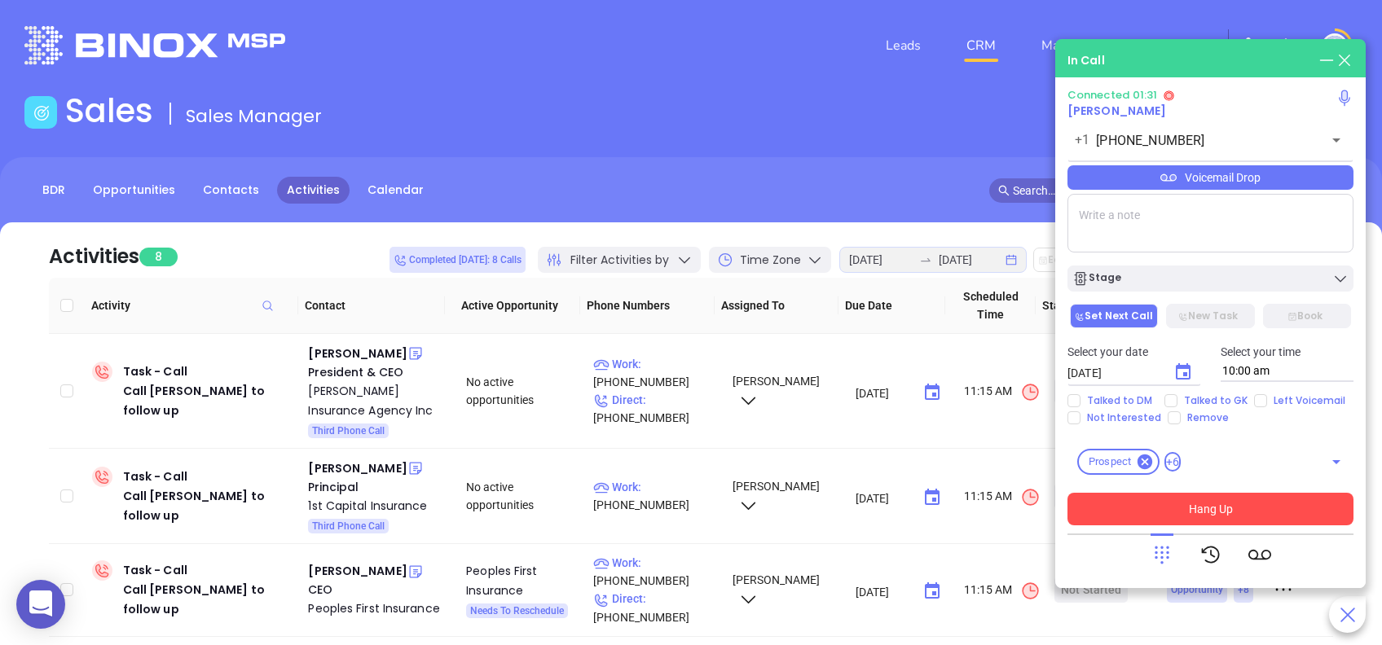
click at [1289, 503] on button "Hang Up" at bounding box center [1210, 509] width 286 height 33
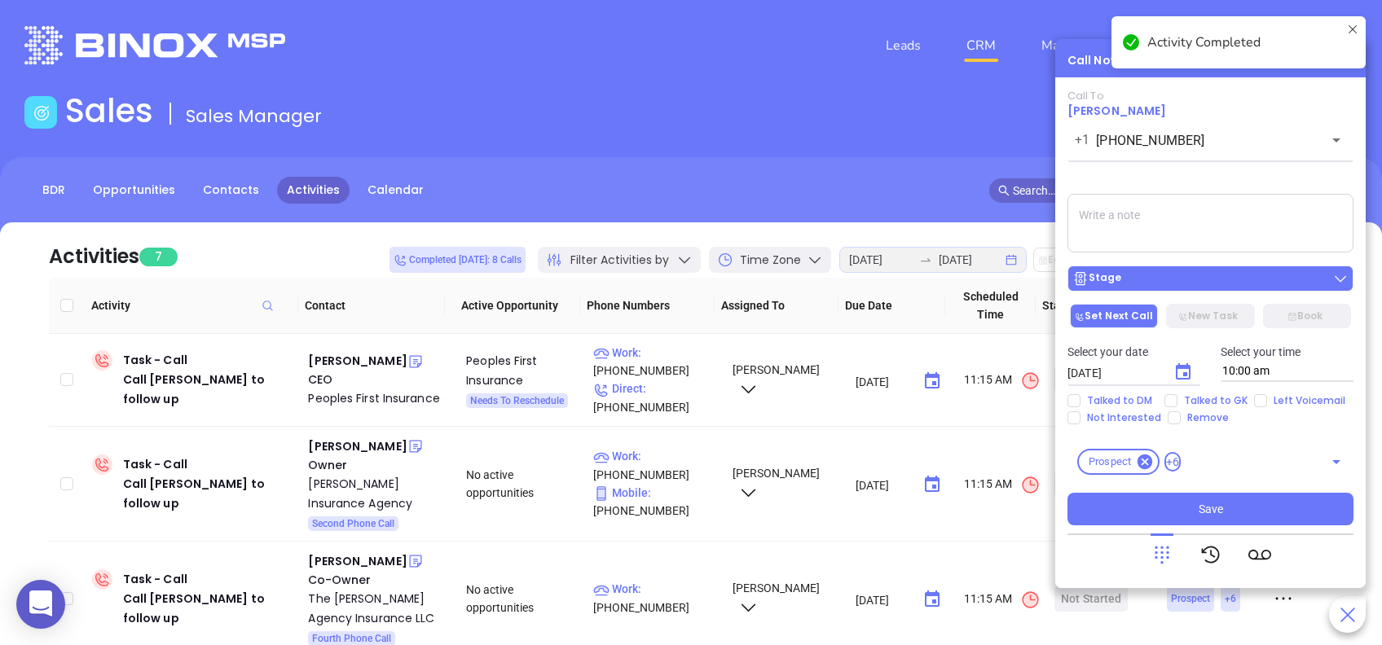
click at [1203, 283] on div "Stage" at bounding box center [1210, 278] width 276 height 16
click at [1234, 173] on div "Call To Andrew Muller +1 (843) 763-4200 ​ Voicemail Drop Stage Set Next Call Ne…" at bounding box center [1210, 308] width 286 height 436
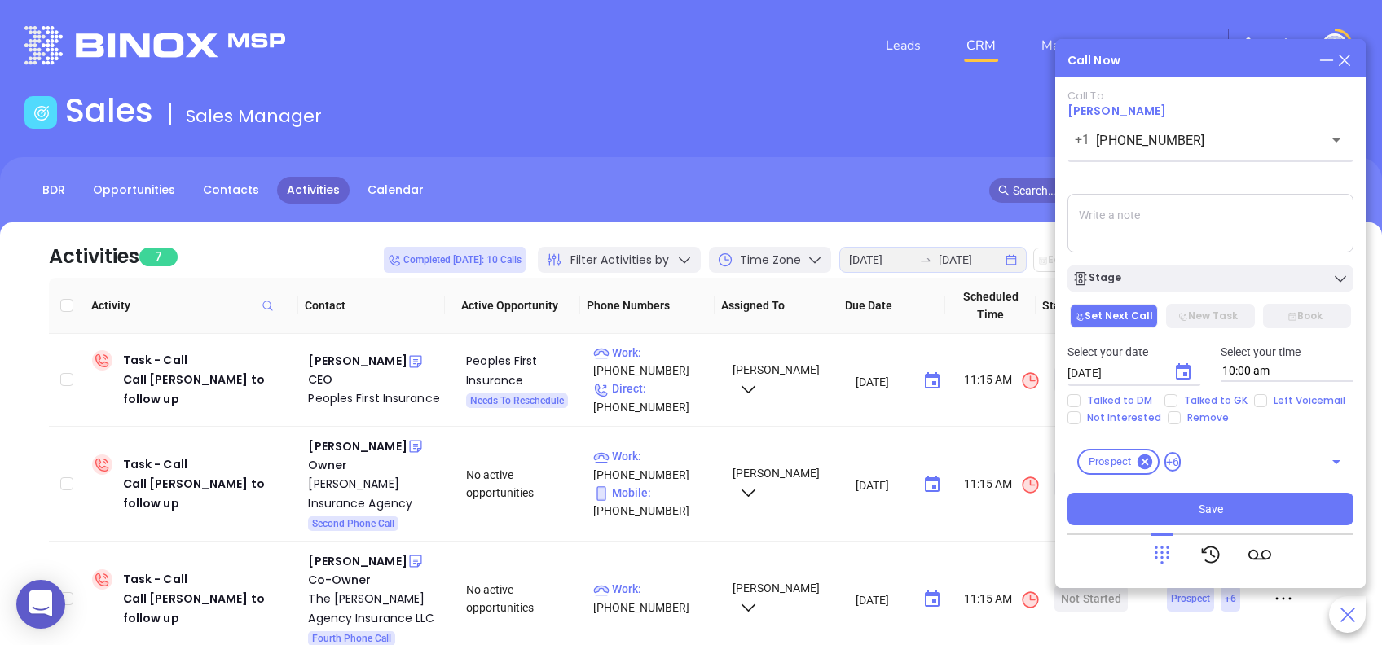
click at [1342, 55] on icon at bounding box center [1344, 60] width 18 height 18
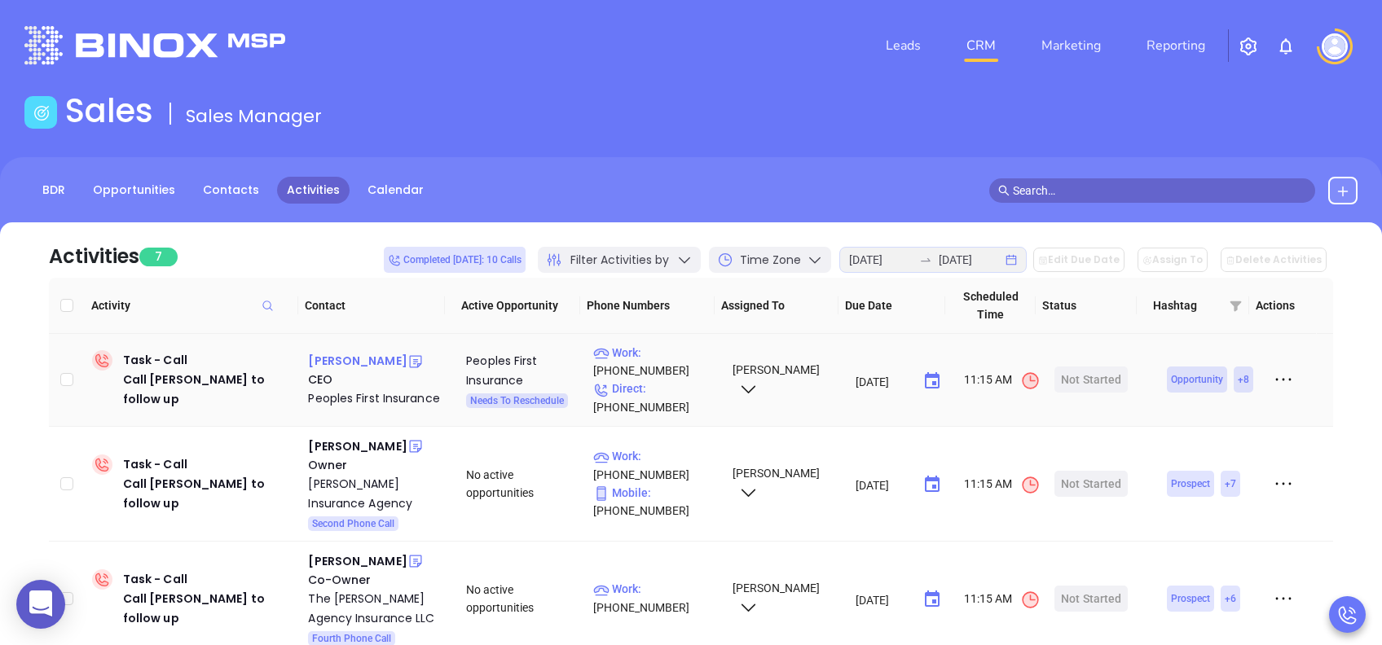
click at [384, 358] on div "Jimmy Galloway" at bounding box center [357, 361] width 99 height 20
click at [1081, 379] on div "Start Now" at bounding box center [1090, 380] width 51 height 26
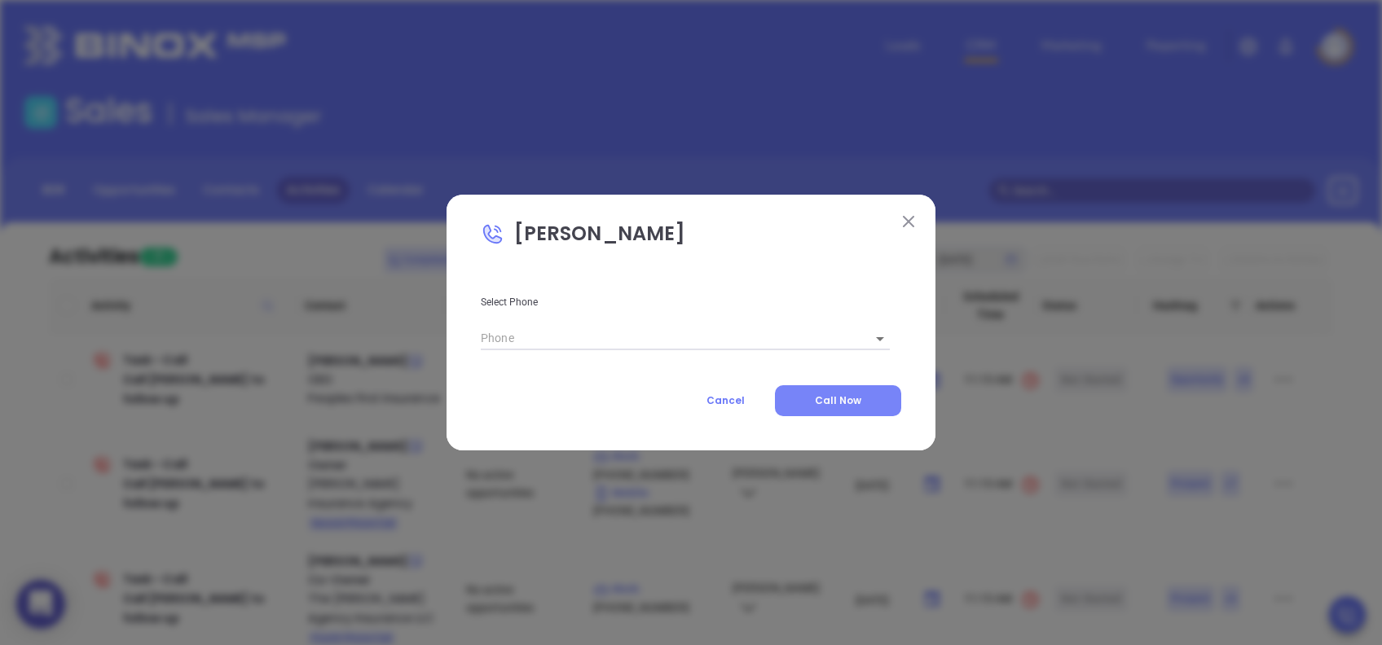
type input "(803) 324-5262"
type input "1"
click at [859, 396] on span "Call Now" at bounding box center [838, 400] width 46 height 14
type input "(803) 324-5262"
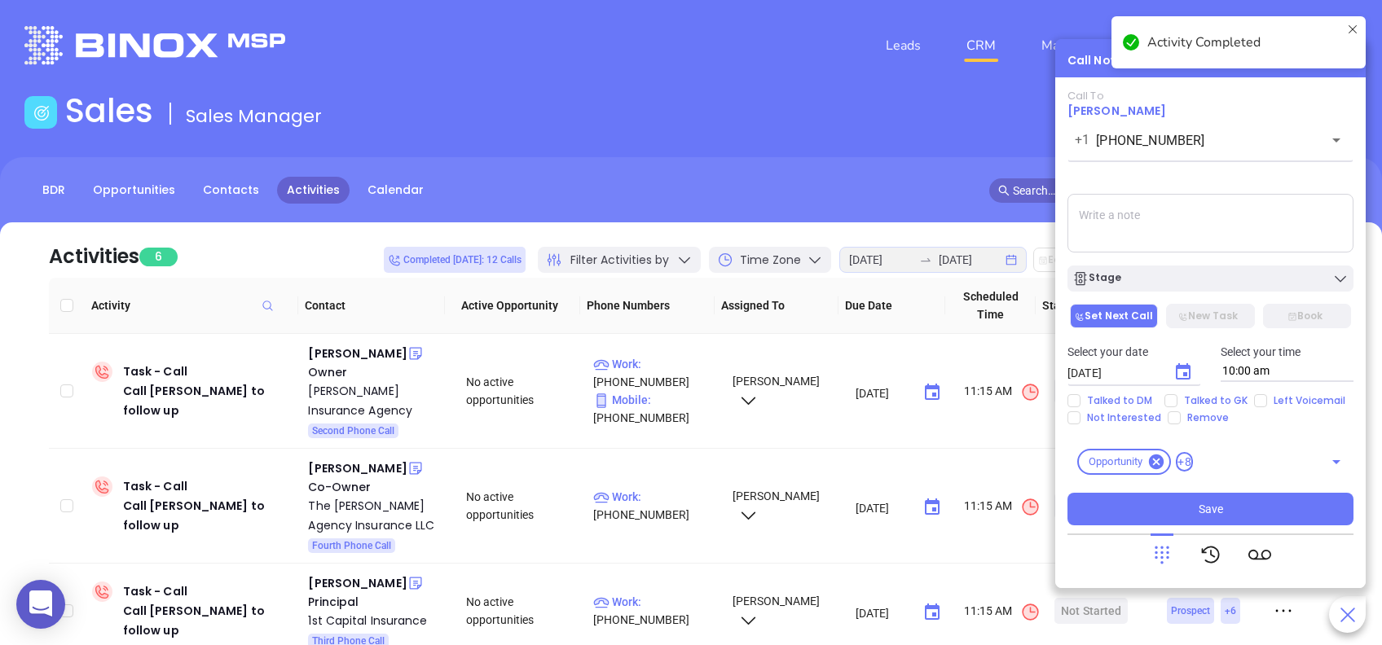
click at [1187, 232] on textarea at bounding box center [1210, 223] width 286 height 59
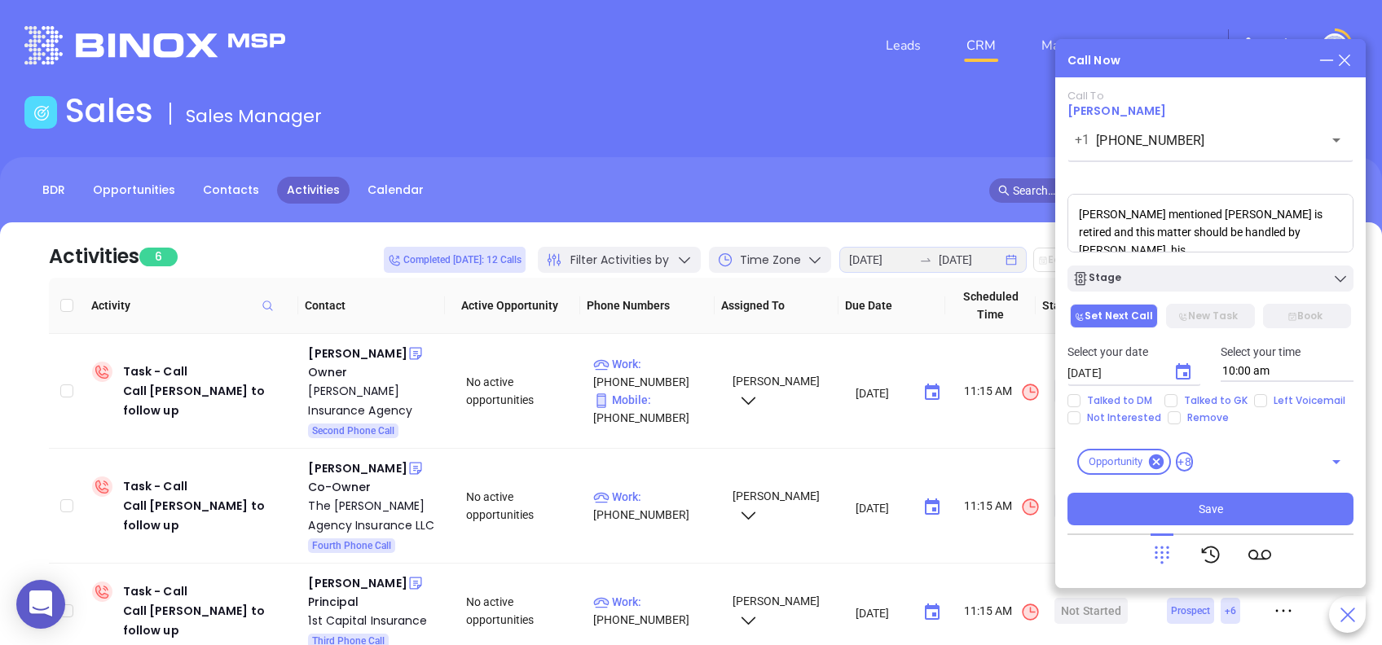
scroll to position [6, 0]
click at [1276, 245] on textarea "Ben Galloway mentioned Jimmy is retired and this matter should be handled by Al…" at bounding box center [1210, 223] width 286 height 59
paste textarea "8038175909"
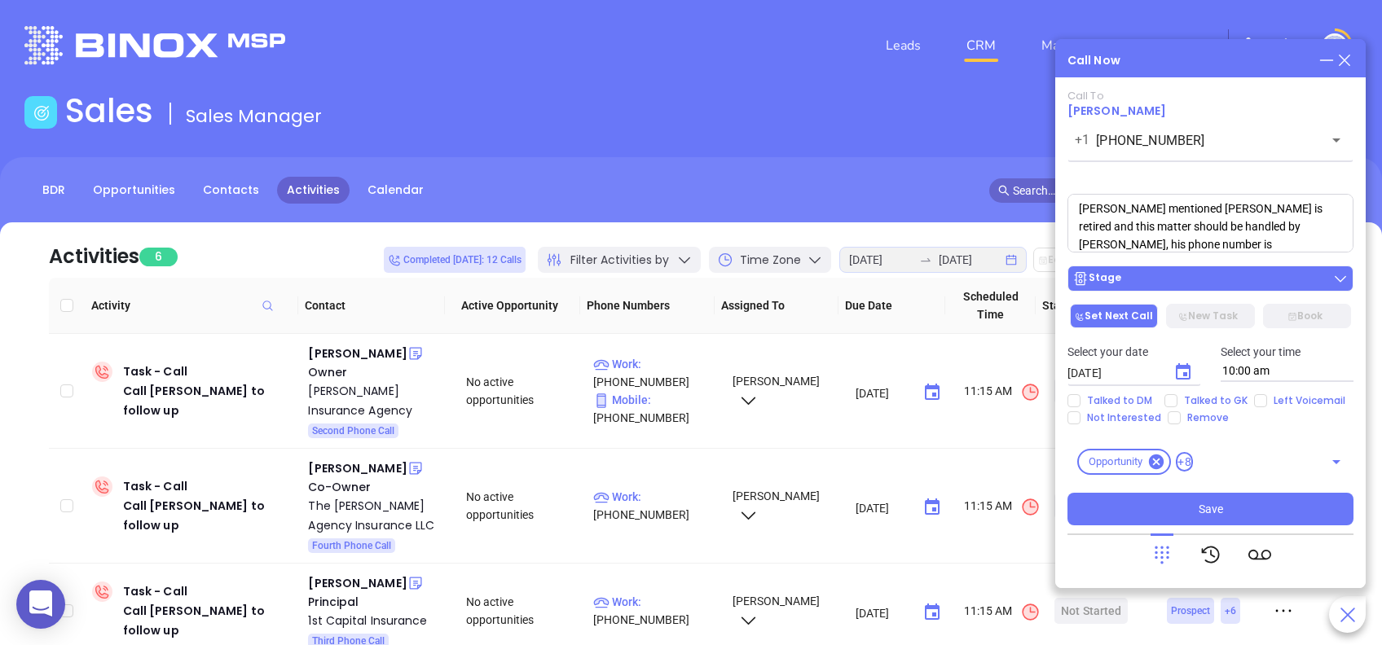
type textarea "Ben Galloway mentioned Jimmy is retired and this matter should be handled by Al…"
click at [1237, 280] on div "Stage" at bounding box center [1210, 278] width 276 height 16
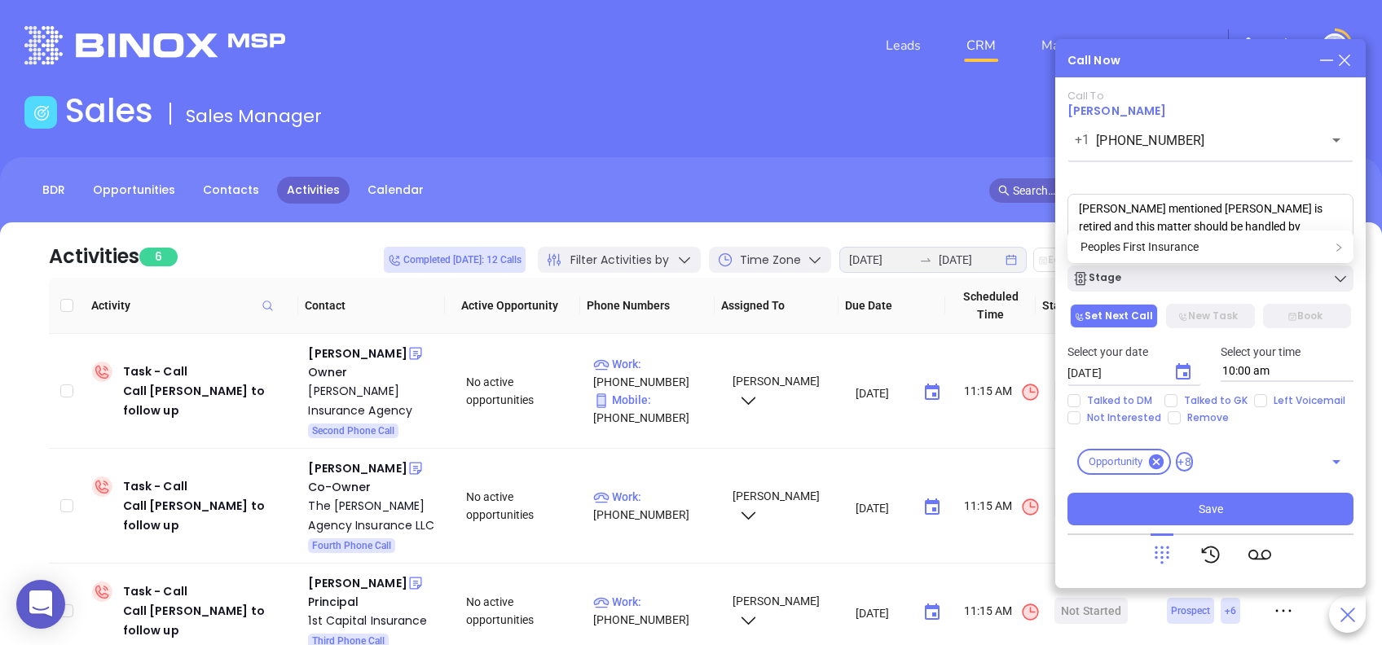
click at [1261, 174] on div "Call To Jimmy Galloway +1 (803) 324-5262 ​ Voicemail Drop Ben Galloway mentione…" at bounding box center [1210, 308] width 286 height 436
click at [1079, 402] on input "Talked to DM" at bounding box center [1073, 400] width 13 height 13
checkbox input "true"
click at [1185, 372] on icon "Choose date, selected date is Aug 23, 2025" at bounding box center [1182, 371] width 15 height 16
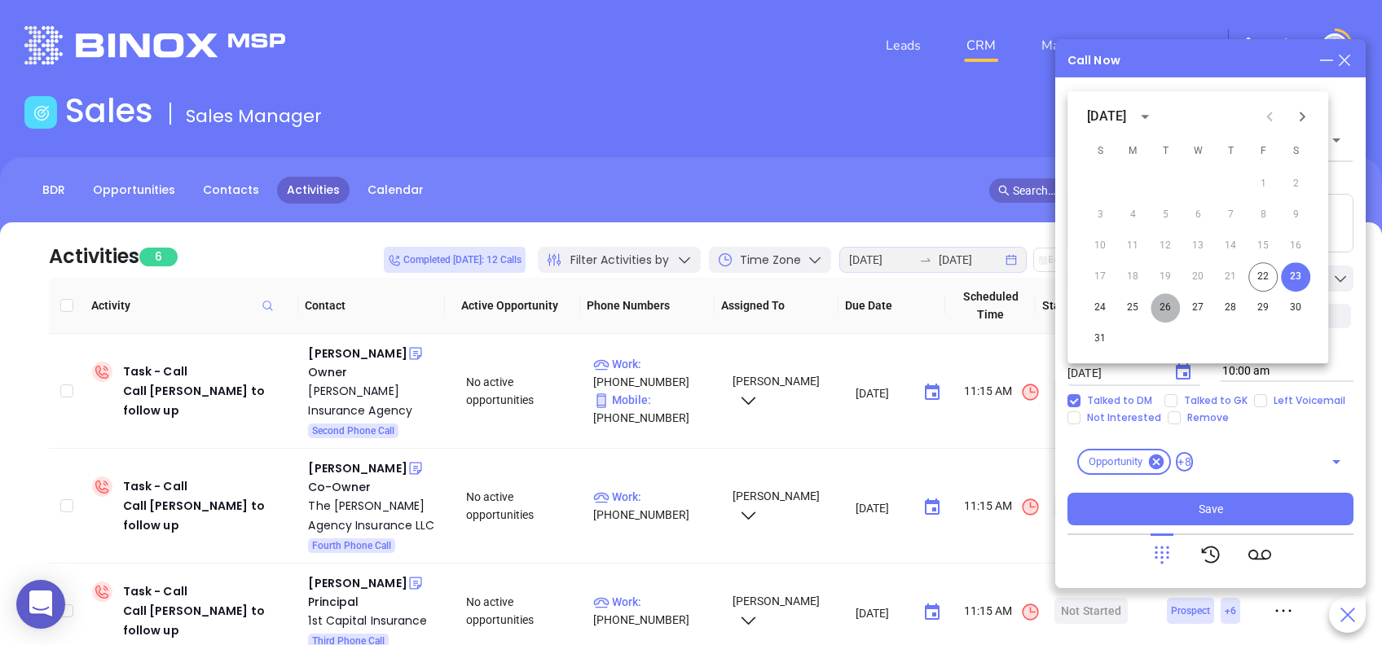
click at [1162, 302] on button "26" at bounding box center [1164, 307] width 29 height 29
type input "08/26/2025"
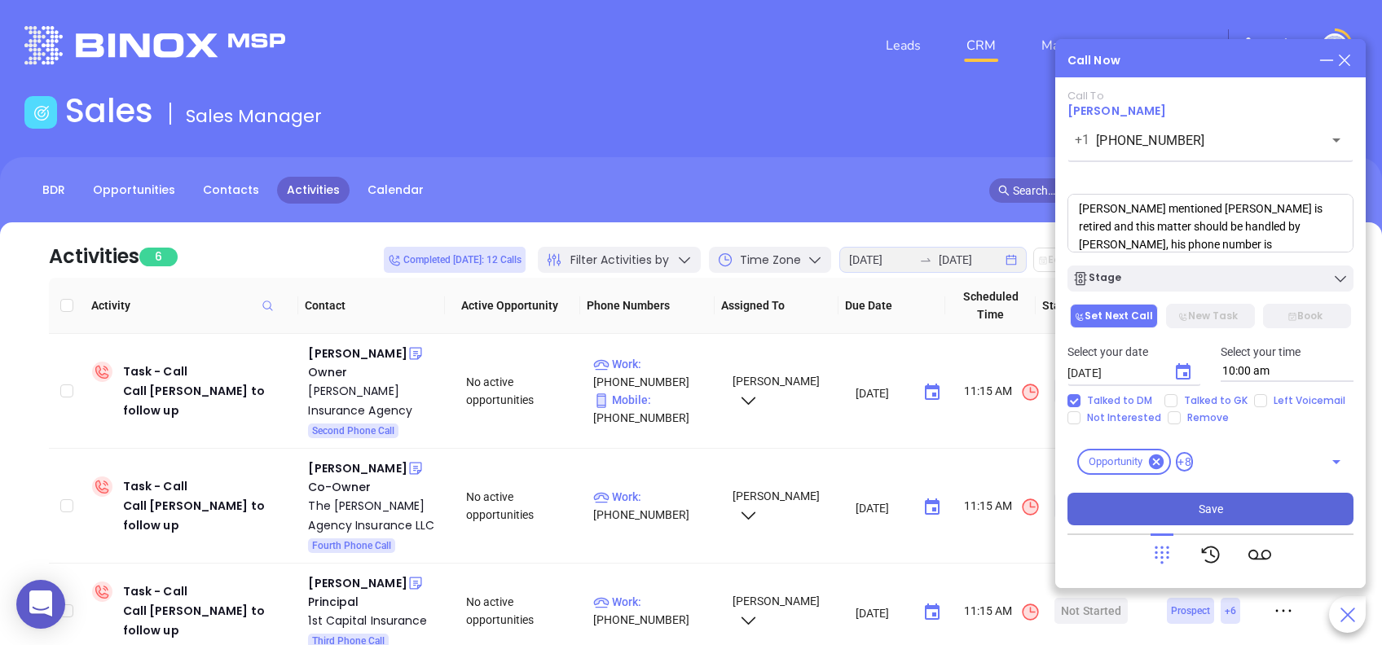
click at [1269, 508] on button "Save" at bounding box center [1210, 509] width 286 height 33
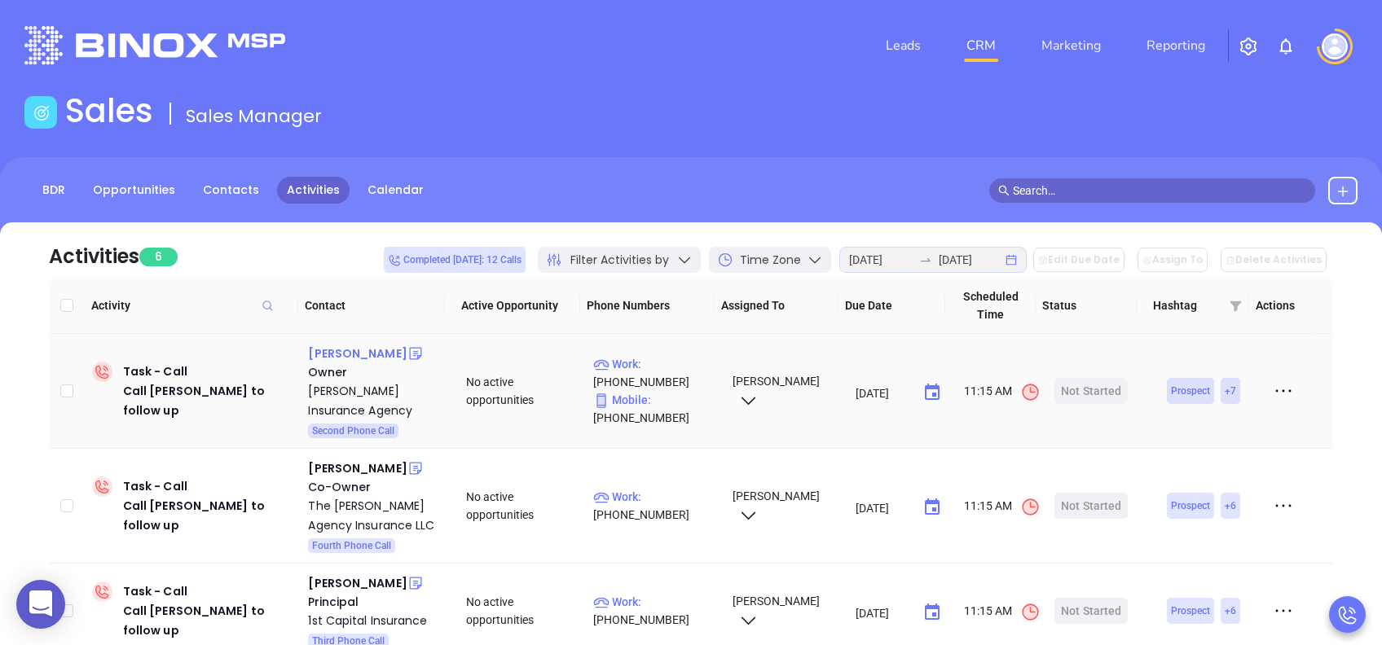
click at [349, 352] on div "Rodney Hawkins" at bounding box center [357, 354] width 99 height 20
click at [358, 392] on div "Hawkins Insurance Agency" at bounding box center [375, 400] width 135 height 39
click at [1082, 390] on div "Start Now" at bounding box center [1090, 391] width 51 height 26
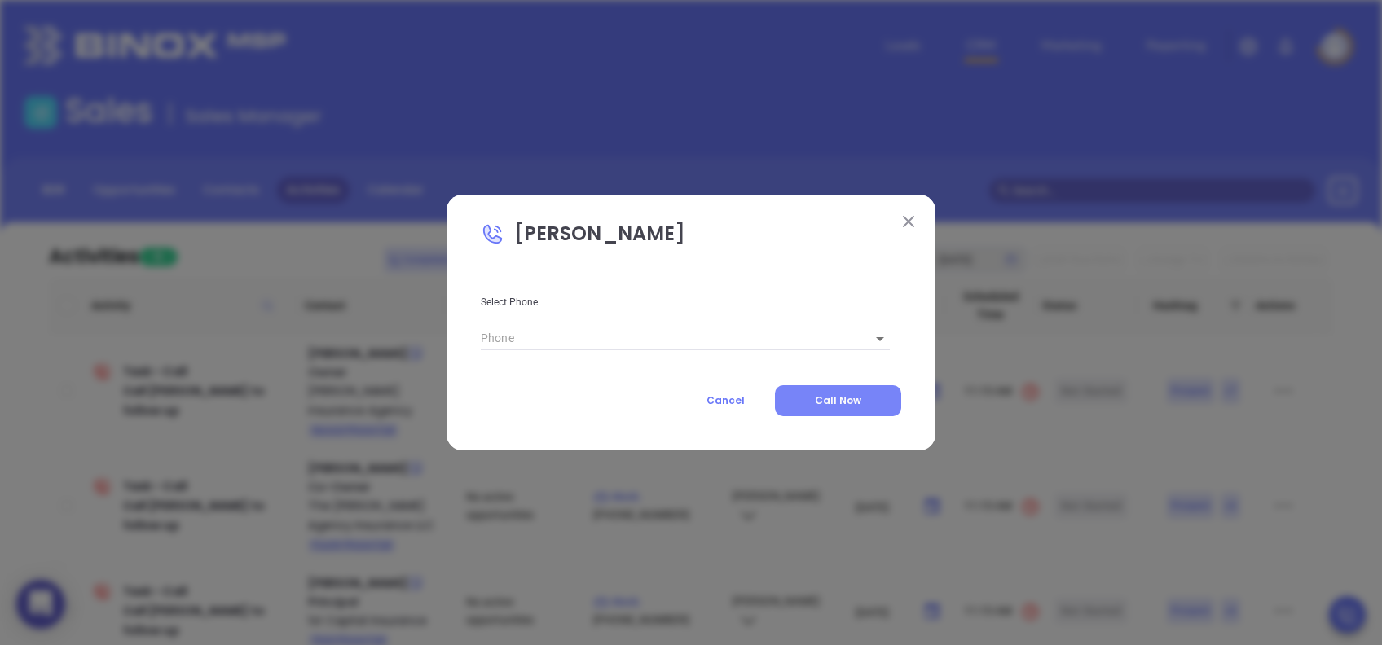
type input "(864) 232-6000"
type input "1"
click at [801, 404] on button "Call Now" at bounding box center [838, 400] width 126 height 31
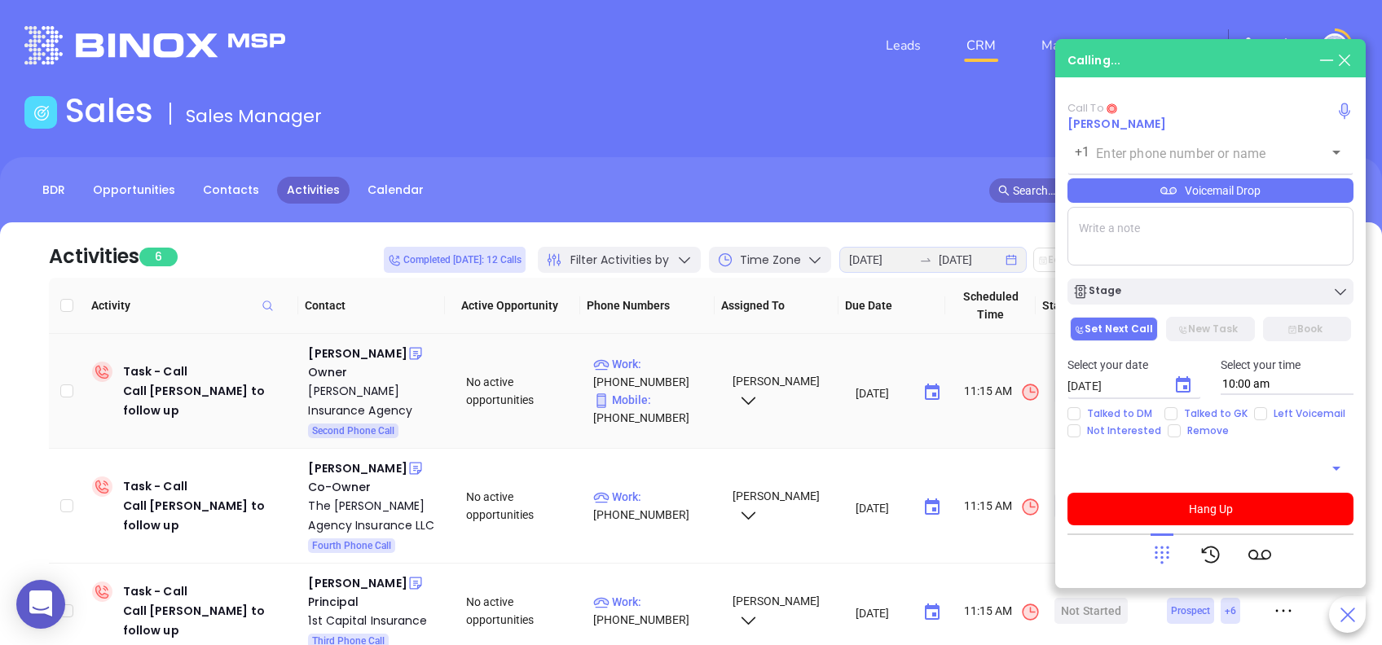
type input "(864) 232-6000"
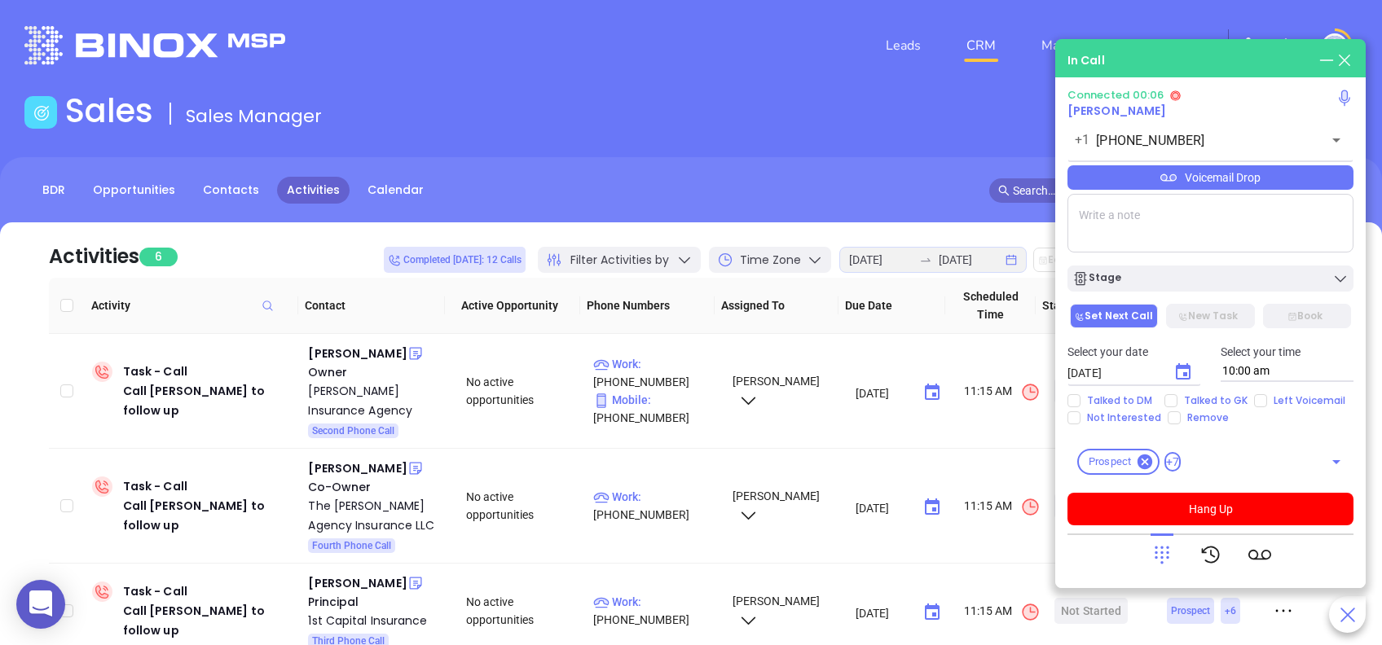
click at [1162, 555] on icon at bounding box center [1161, 554] width 23 height 23
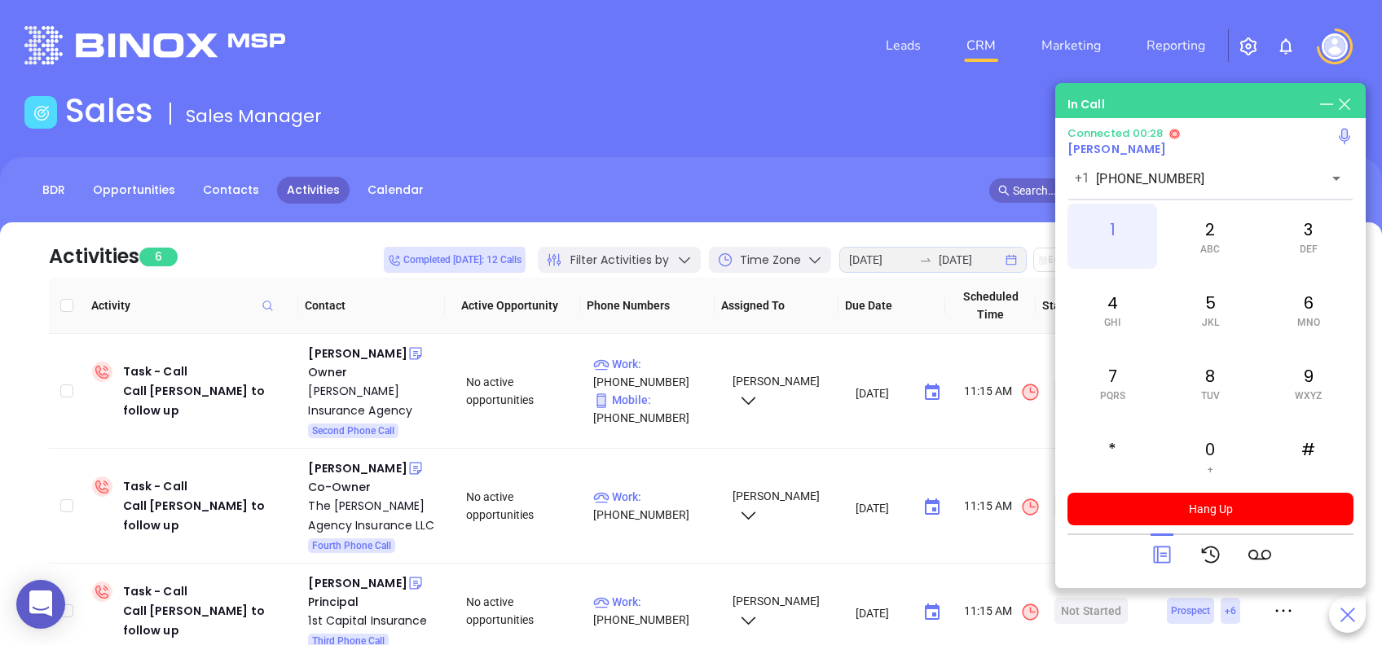
click at [1130, 248] on div "1" at bounding box center [1112, 236] width 90 height 65
click at [1166, 562] on icon at bounding box center [1161, 555] width 17 height 17
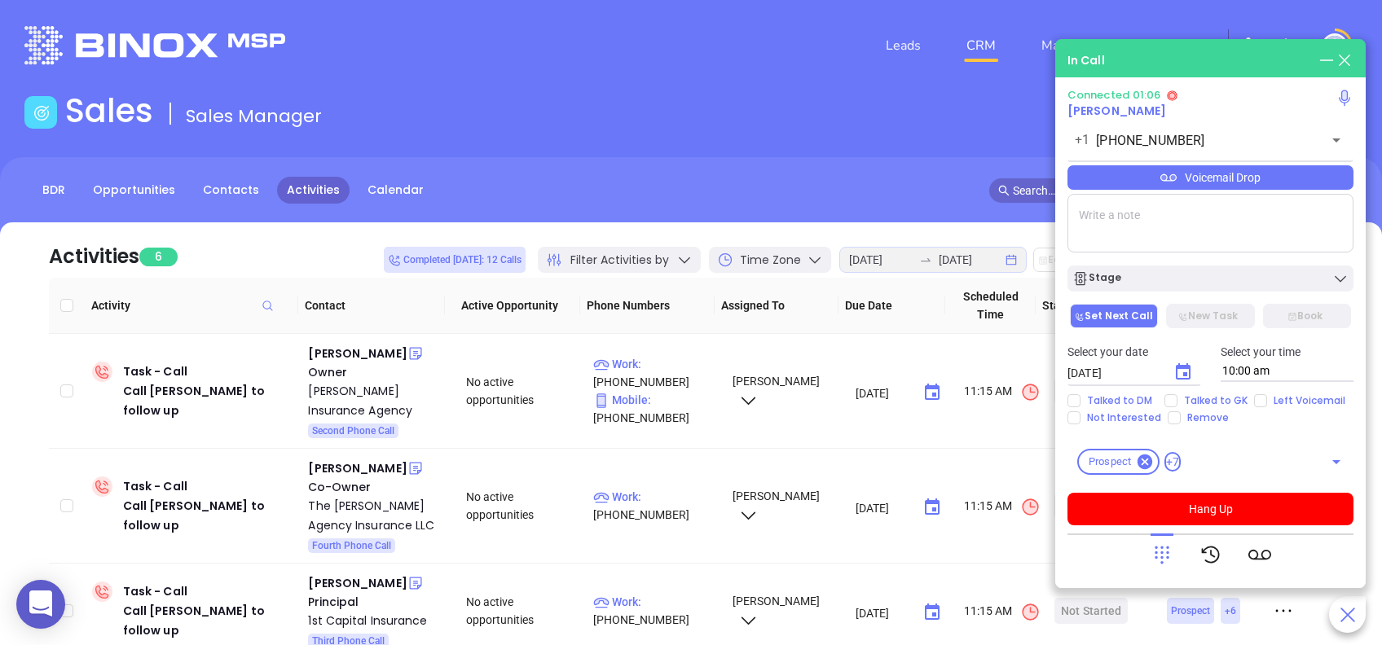
click at [1320, 177] on div "Voicemail Drop" at bounding box center [1210, 177] width 286 height 24
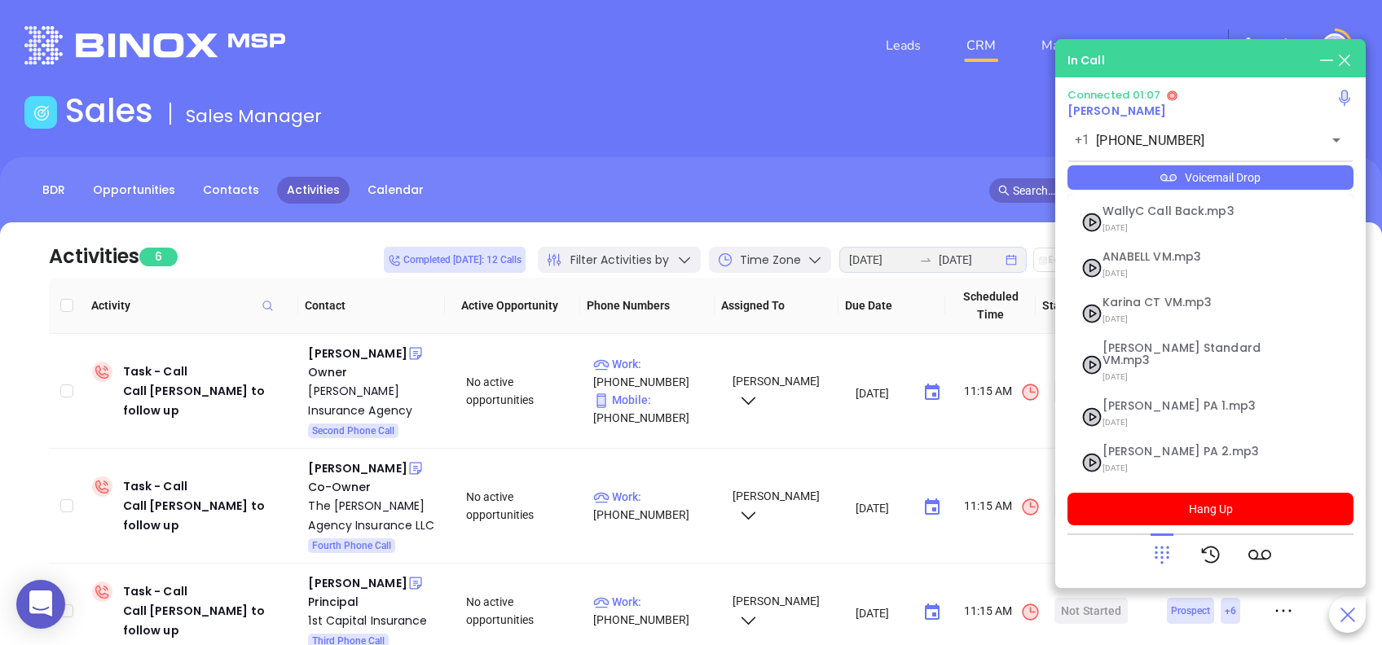
scroll to position [177, 0]
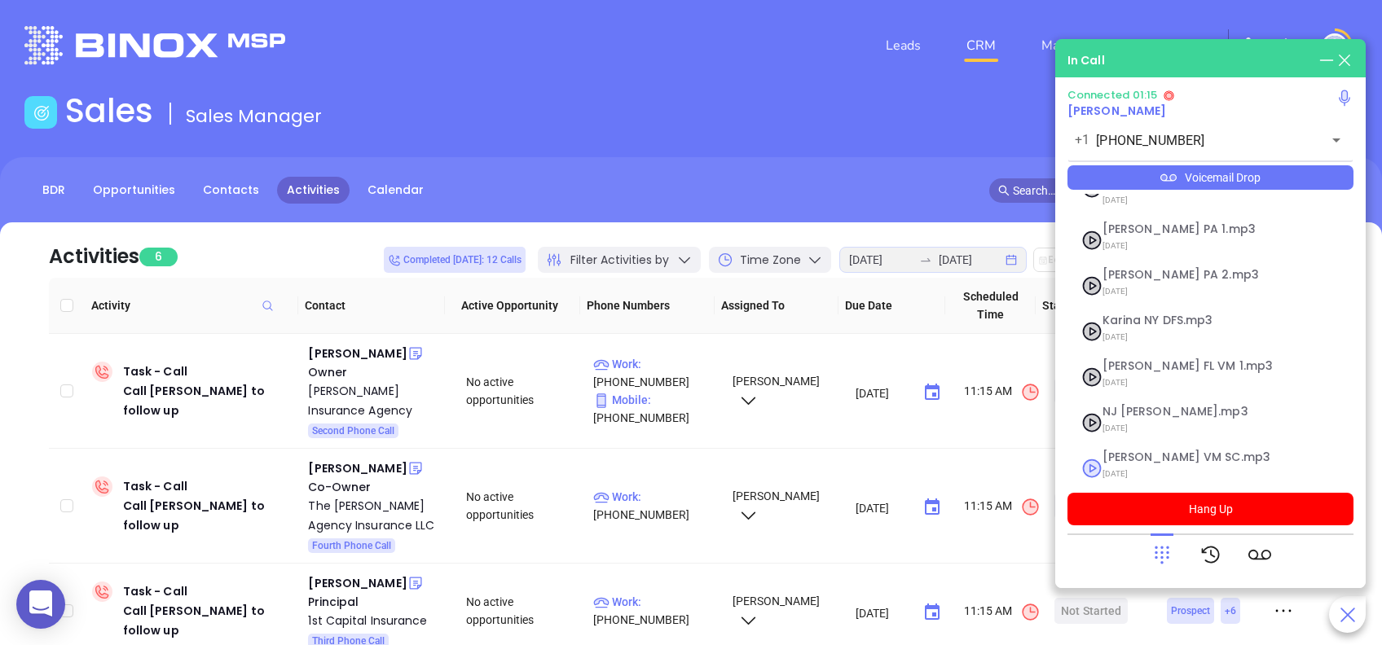
click at [1162, 463] on span "08/01/2025" at bounding box center [1190, 473] width 176 height 21
checkbox input "true"
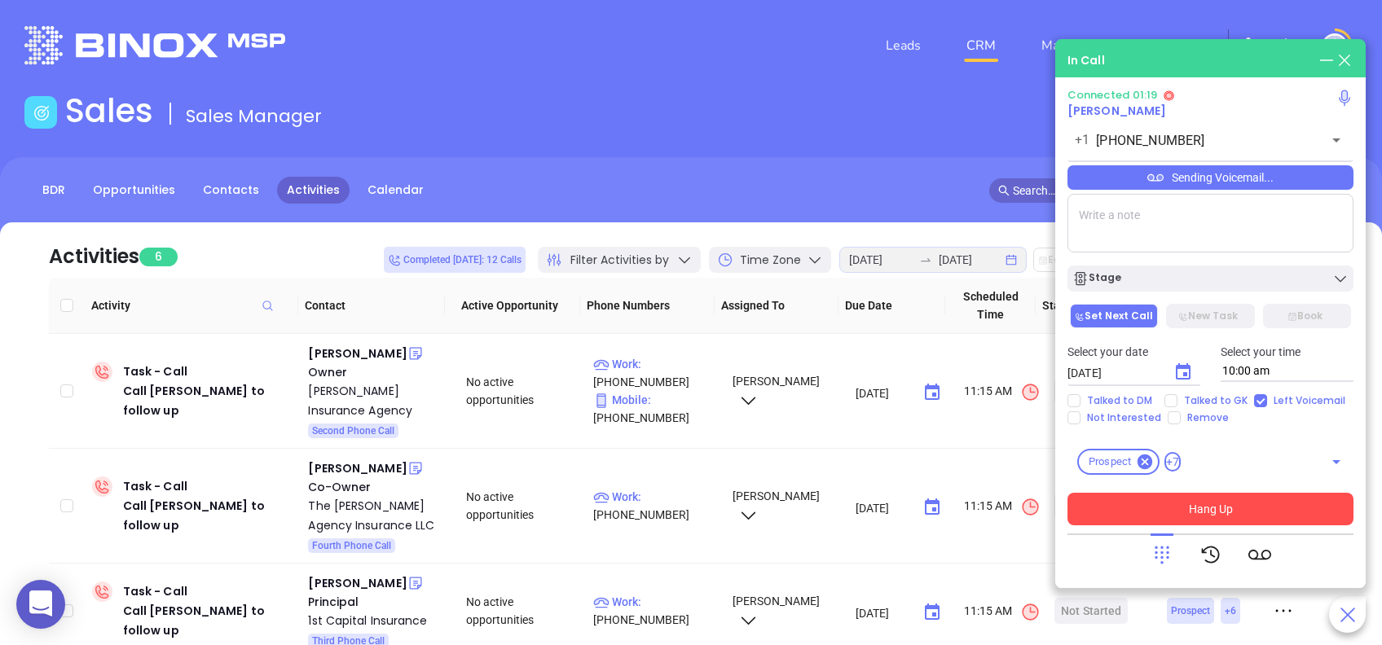
click at [1278, 503] on button "Hang Up" at bounding box center [1210, 509] width 286 height 33
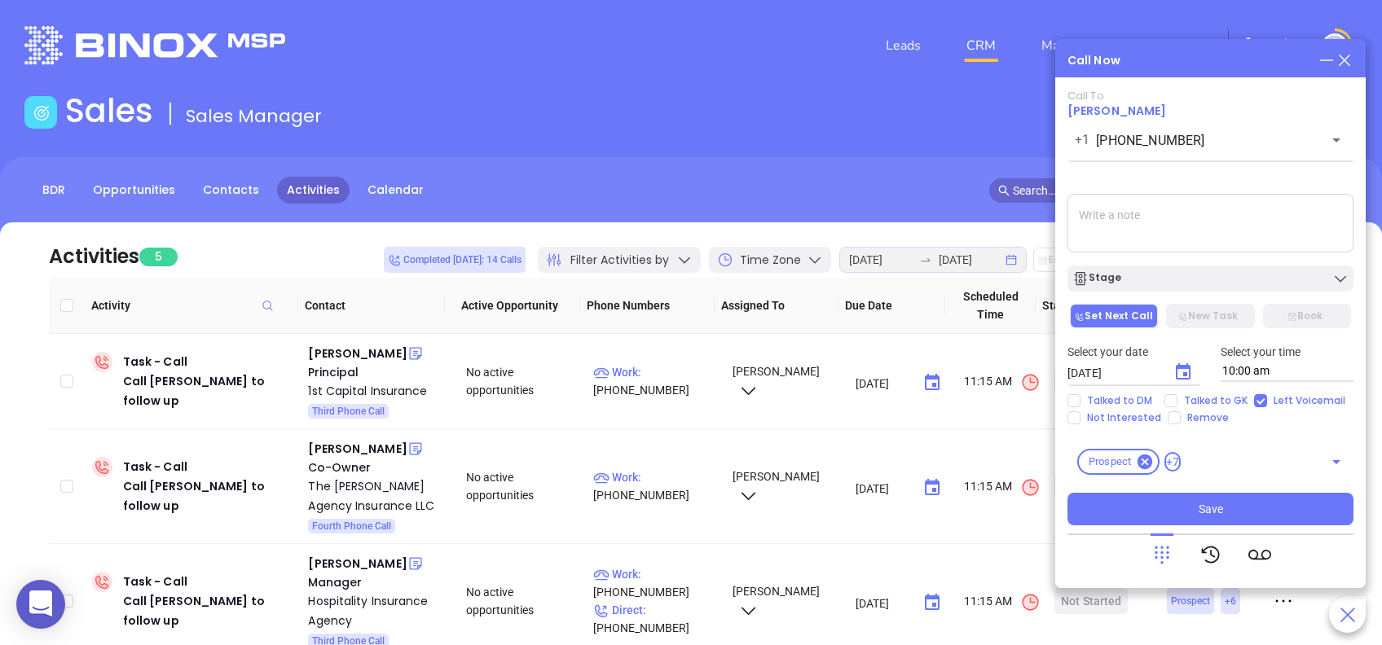
click at [1246, 273] on div "Stage" at bounding box center [1210, 278] width 276 height 16
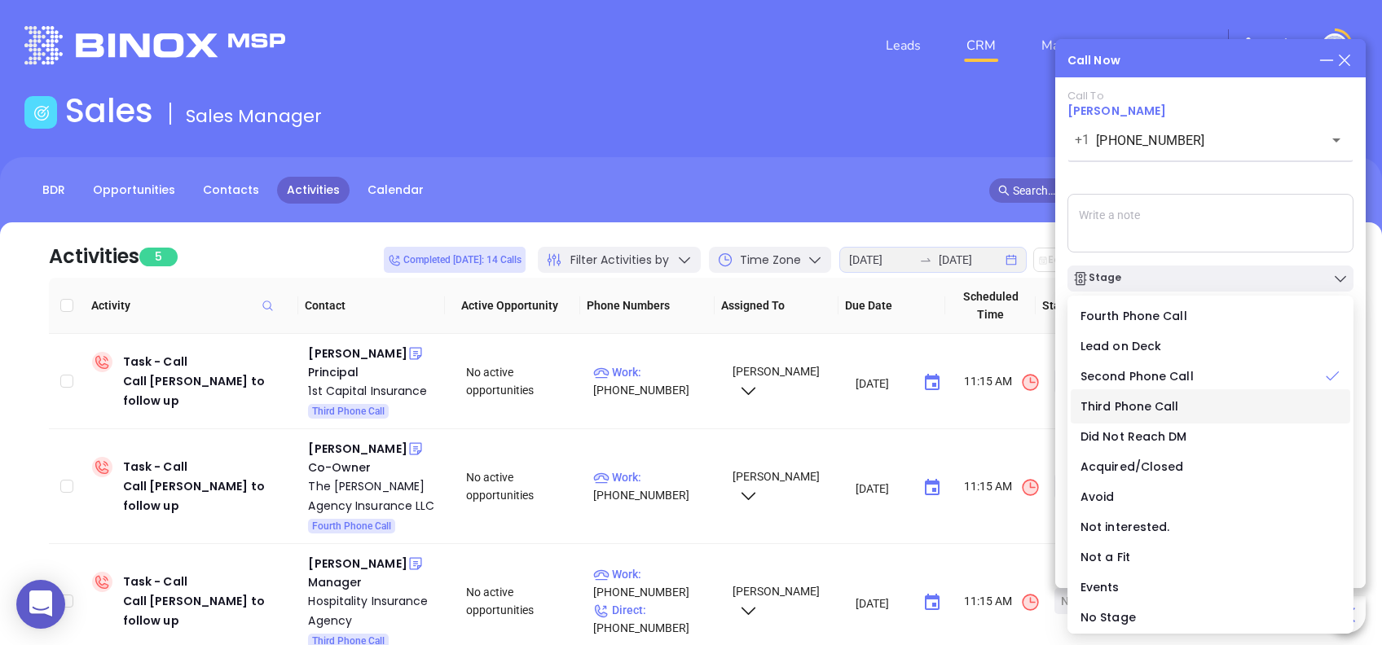
click at [1127, 402] on span "Third Phone Call" at bounding box center [1129, 406] width 99 height 16
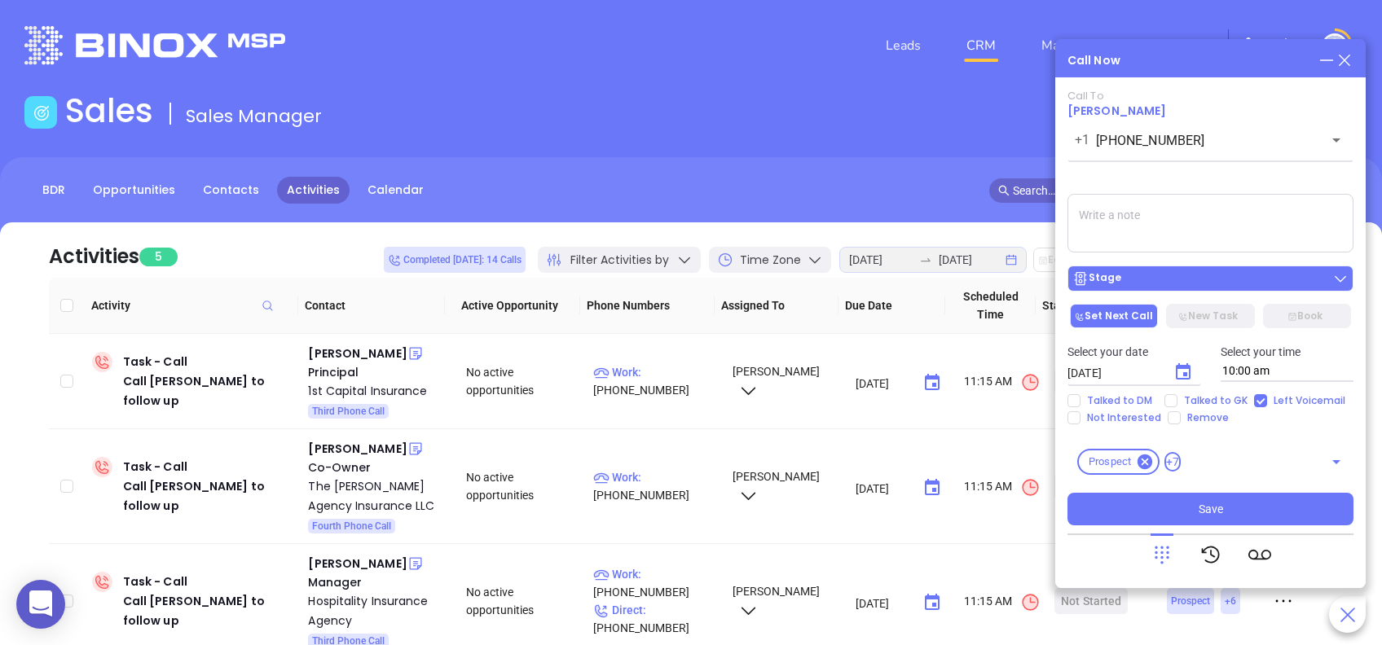
click at [1140, 277] on div "Stage" at bounding box center [1210, 278] width 276 height 16
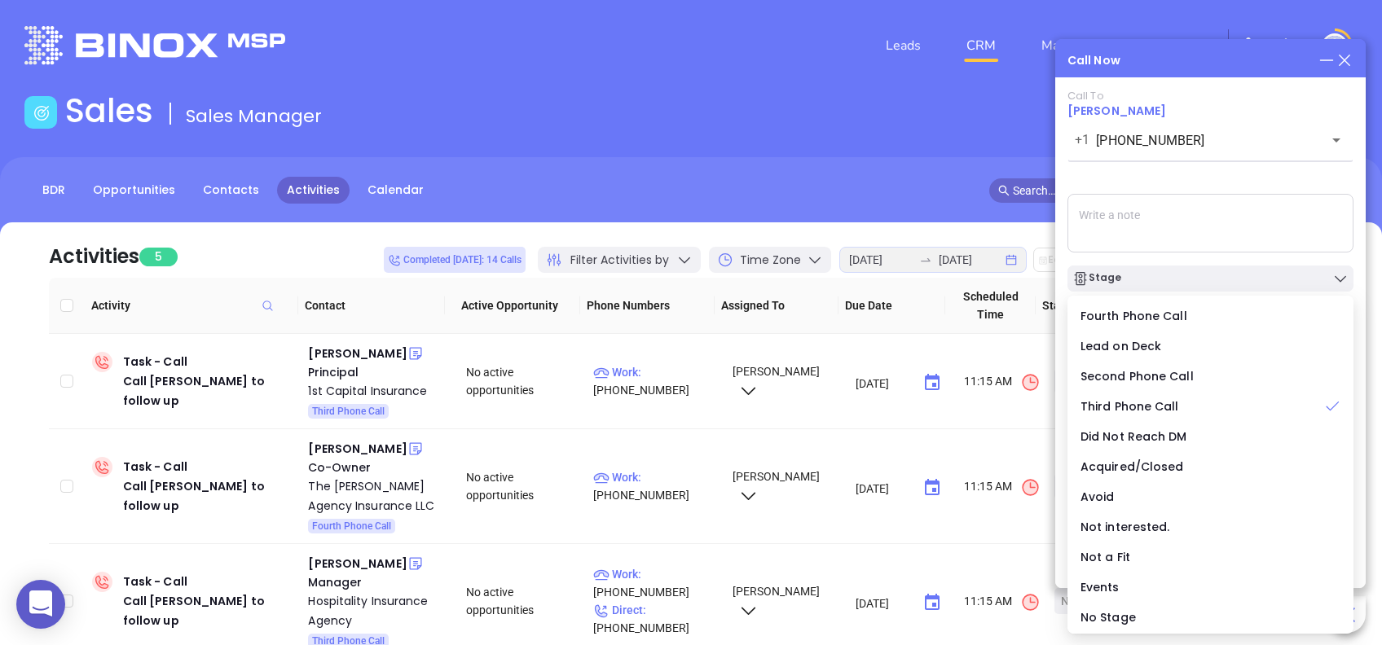
click at [1169, 174] on div "Call To Rodney Hawkins +1 (864) 232-6000 ​ Sending Voicemail... Stage Set Next …" at bounding box center [1210, 308] width 286 height 436
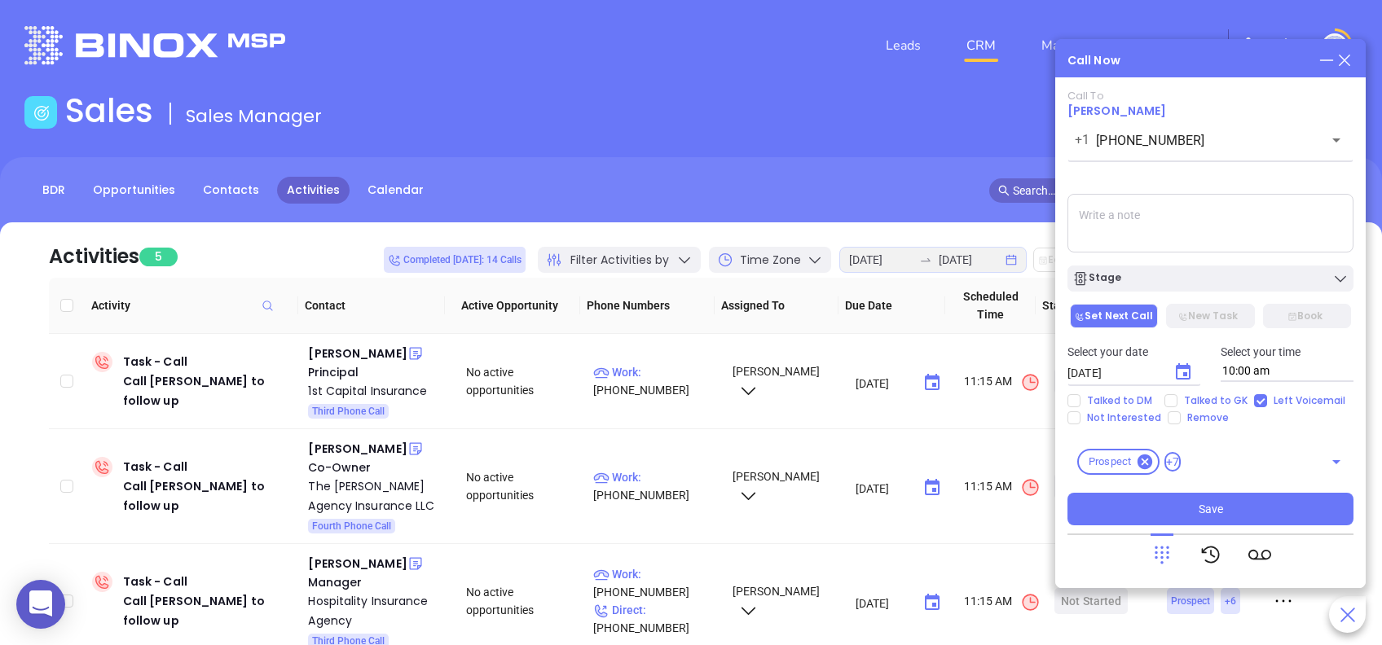
click at [1183, 371] on icon "Choose date, selected date is Aug 23, 2025" at bounding box center [1183, 372] width 20 height 20
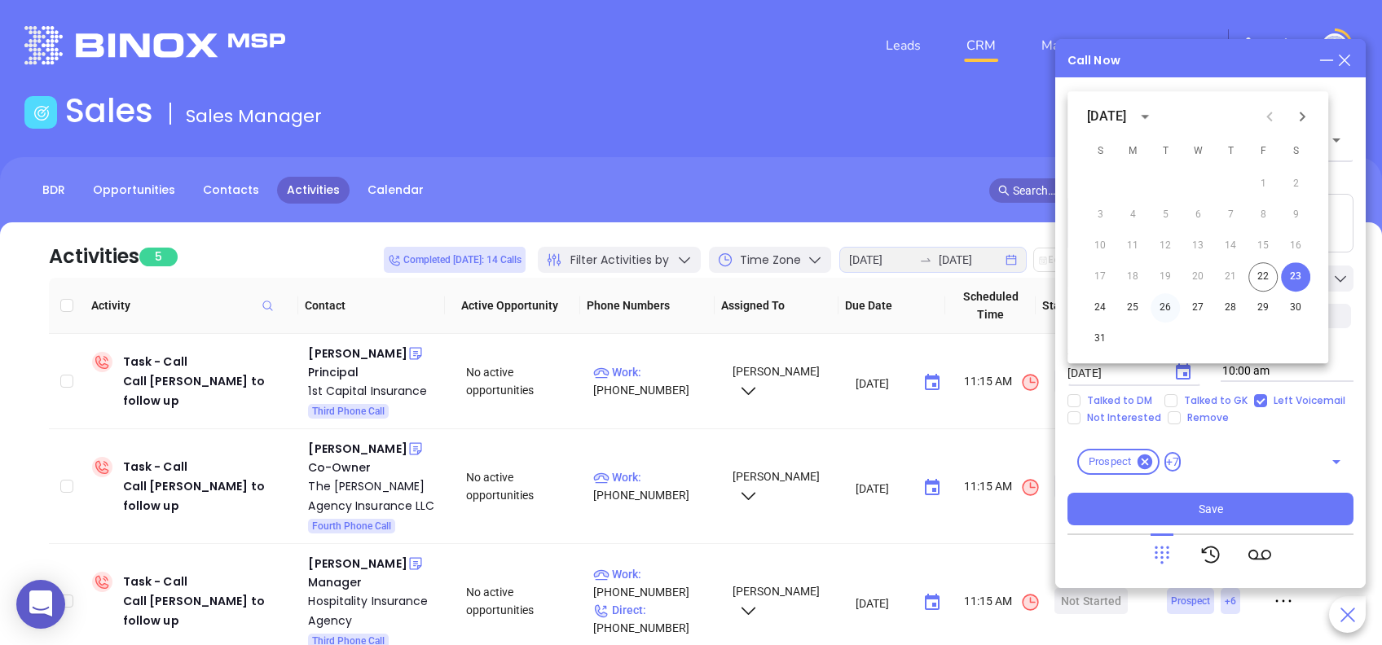
click at [1160, 300] on button "26" at bounding box center [1164, 307] width 29 height 29
type input "08/26/2025"
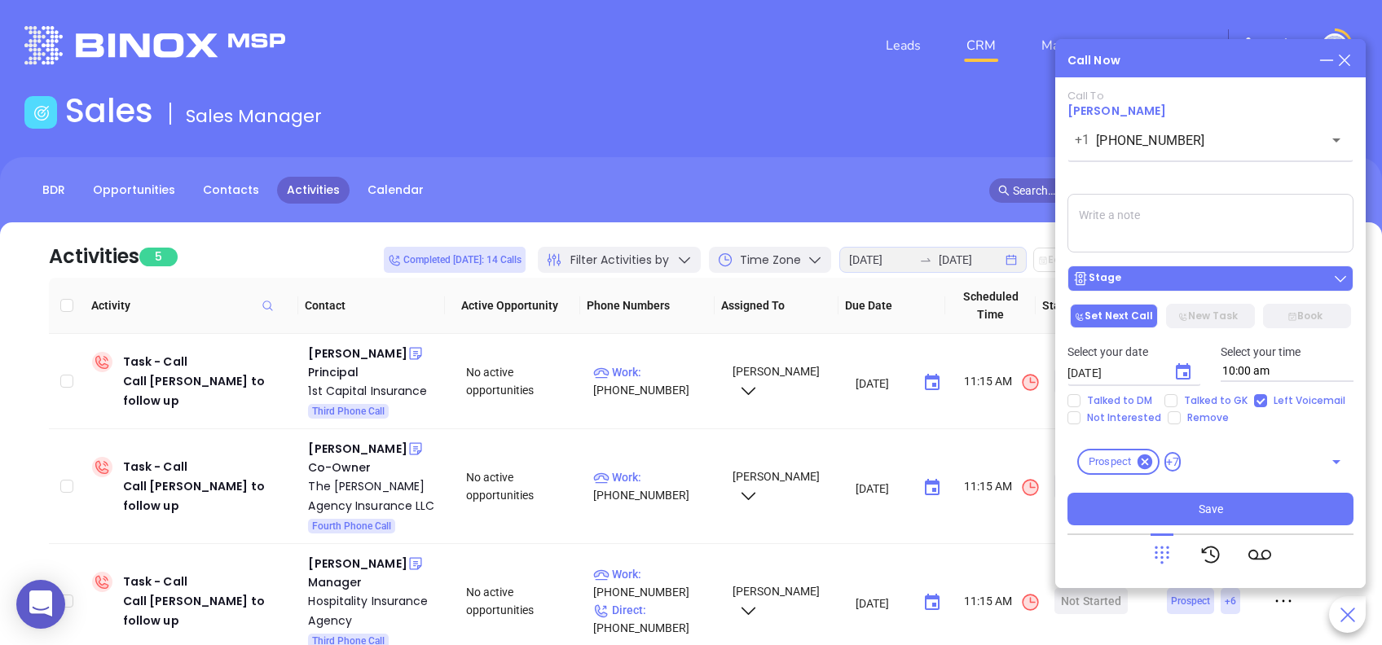
click at [1250, 285] on div "Stage" at bounding box center [1210, 278] width 276 height 16
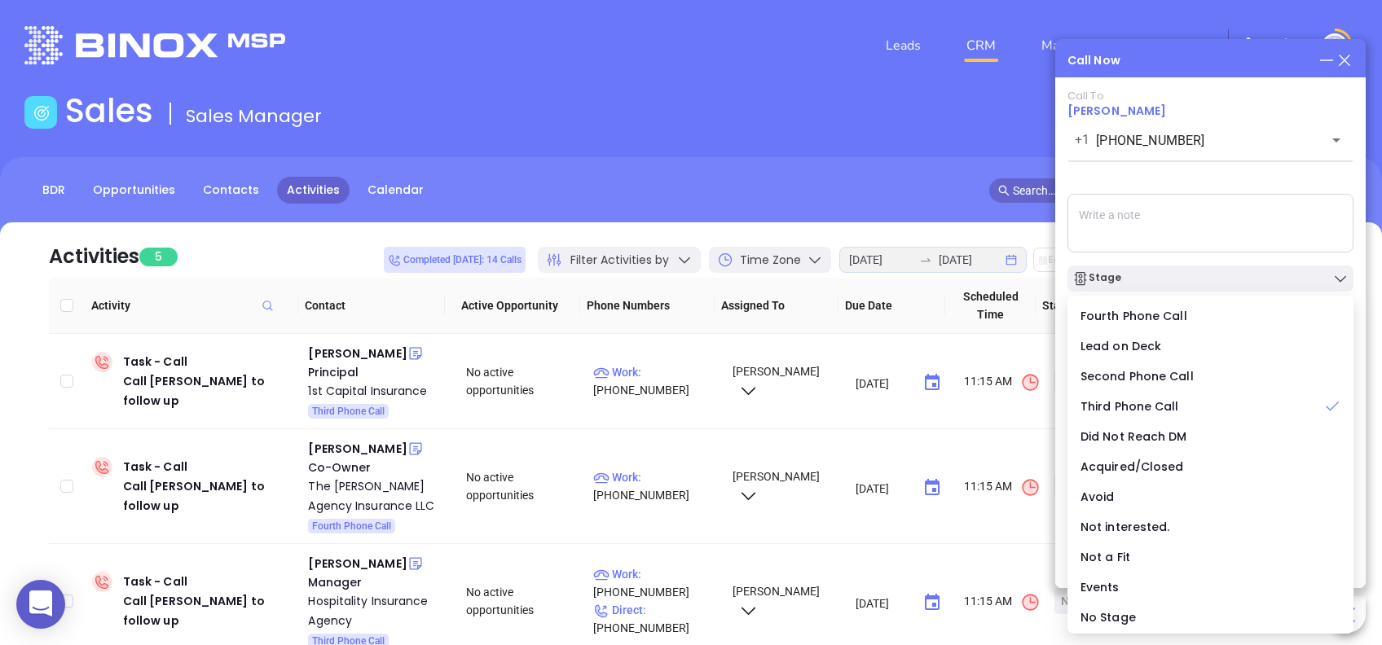
click at [1219, 167] on div "Call To Rodney Hawkins +1 (864) 232-6000 ​ Sending Voicemail... Stage Set Next …" at bounding box center [1210, 308] width 286 height 436
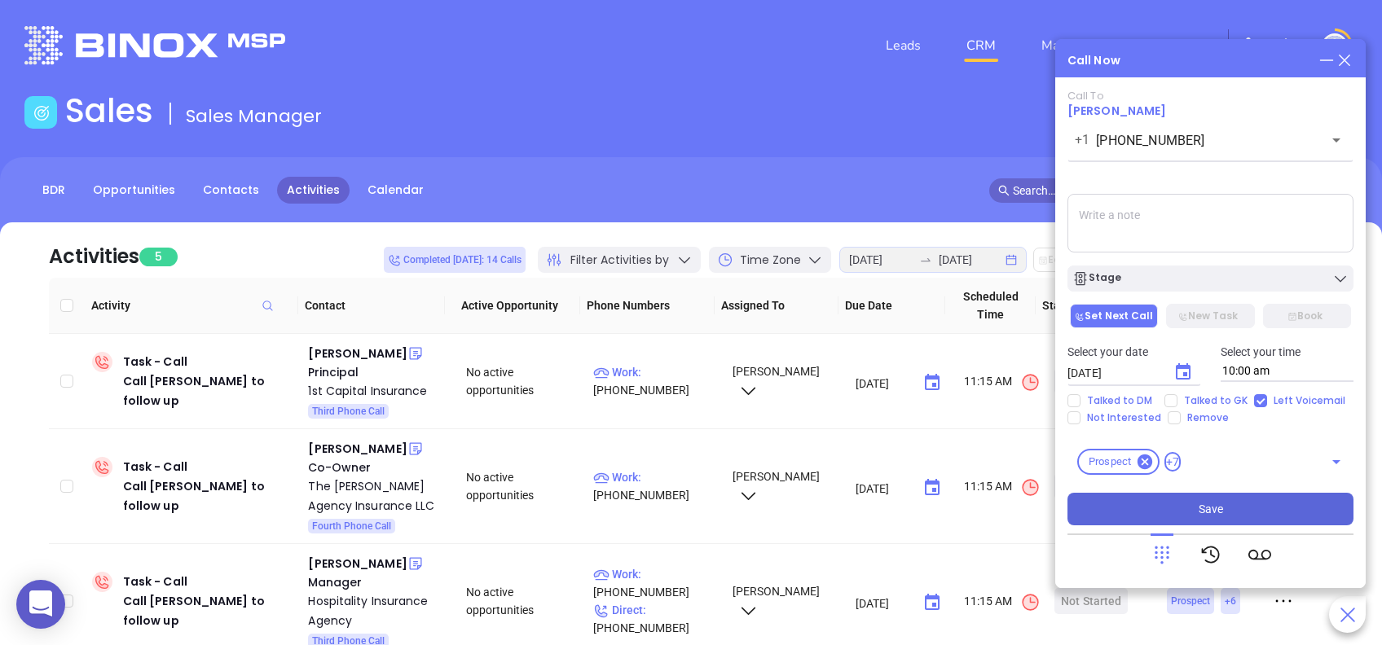
click at [1215, 507] on span "Save" at bounding box center [1210, 509] width 24 height 18
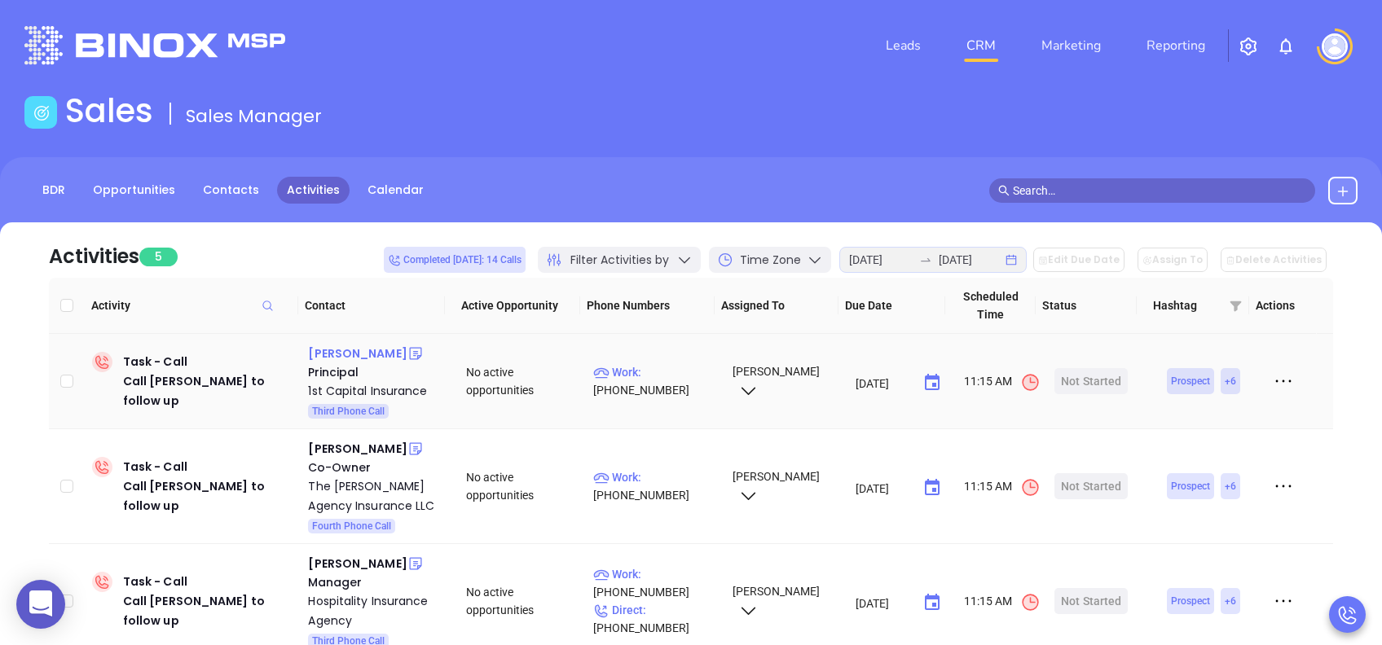
click at [340, 348] on div "Billy Swails" at bounding box center [357, 354] width 99 height 20
click at [378, 391] on div "1st Capital Insurance" at bounding box center [375, 391] width 135 height 20
click at [1098, 378] on div "Start Now" at bounding box center [1090, 381] width 51 height 26
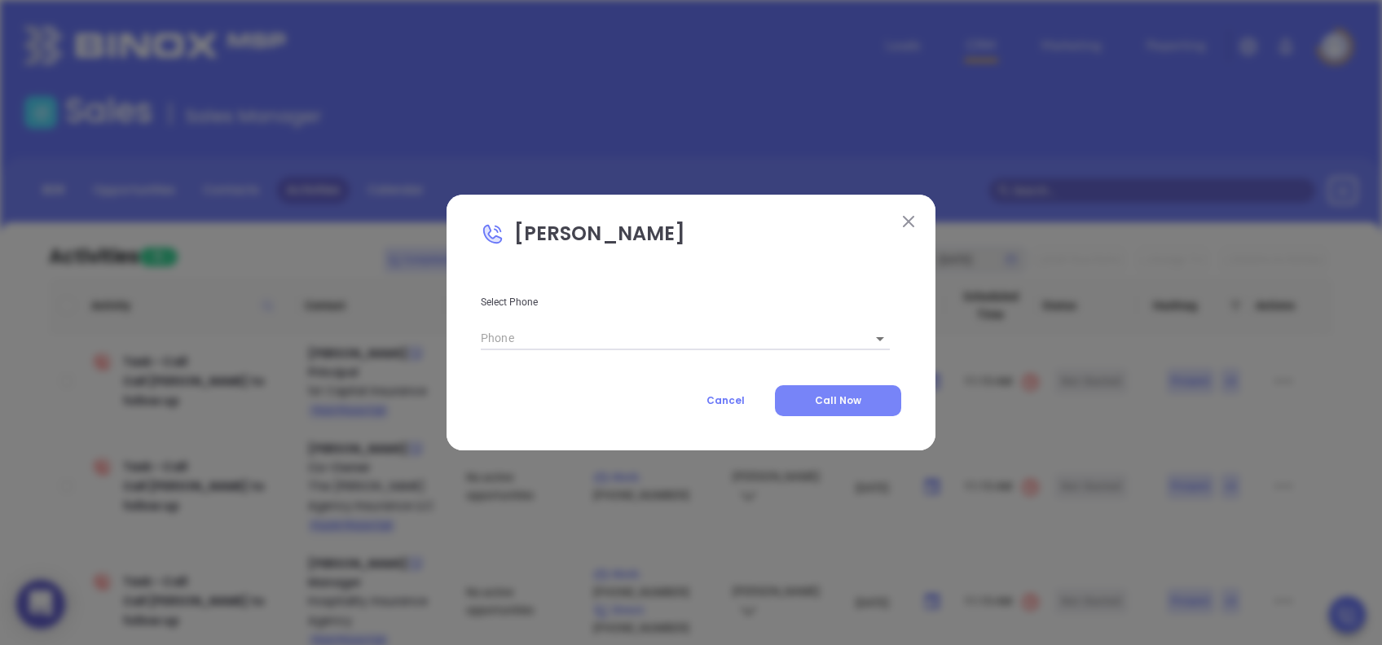
type input "(843) 216-2772"
type input "1"
click at [821, 394] on span "Call Now" at bounding box center [838, 400] width 46 height 14
type input "(843) 216-2772"
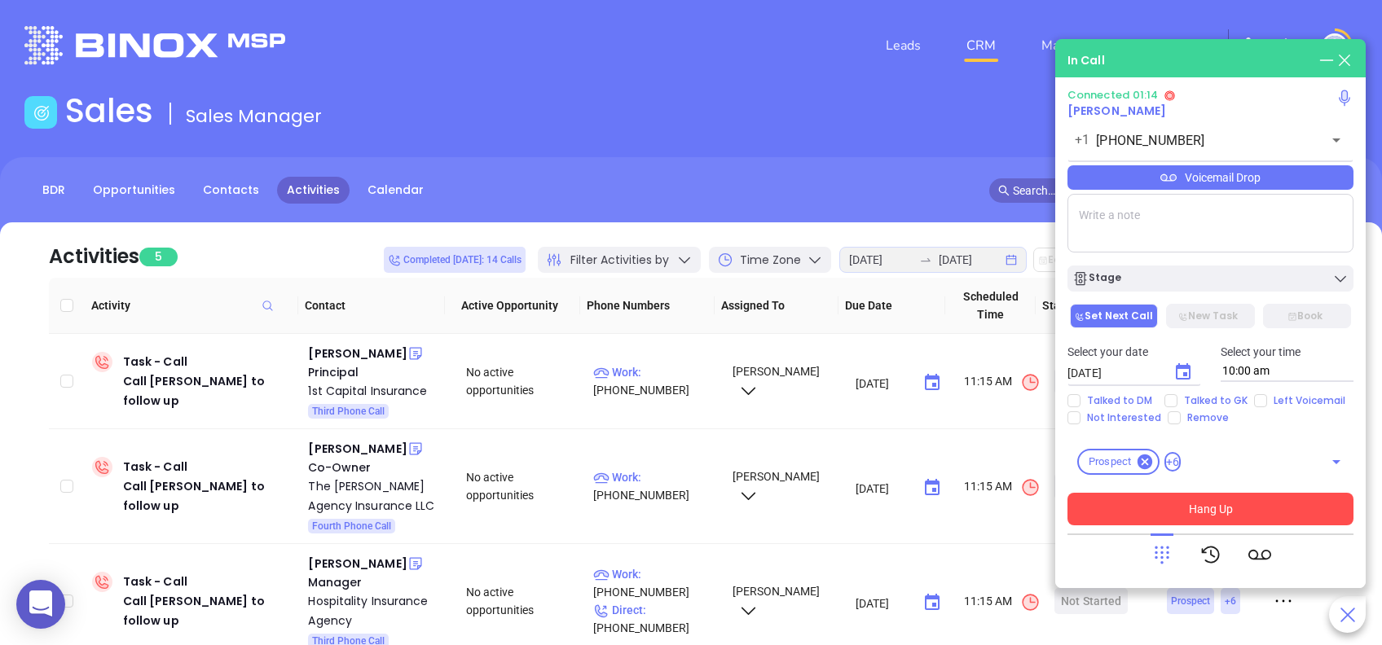
click at [1269, 503] on button "Hang Up" at bounding box center [1210, 509] width 286 height 33
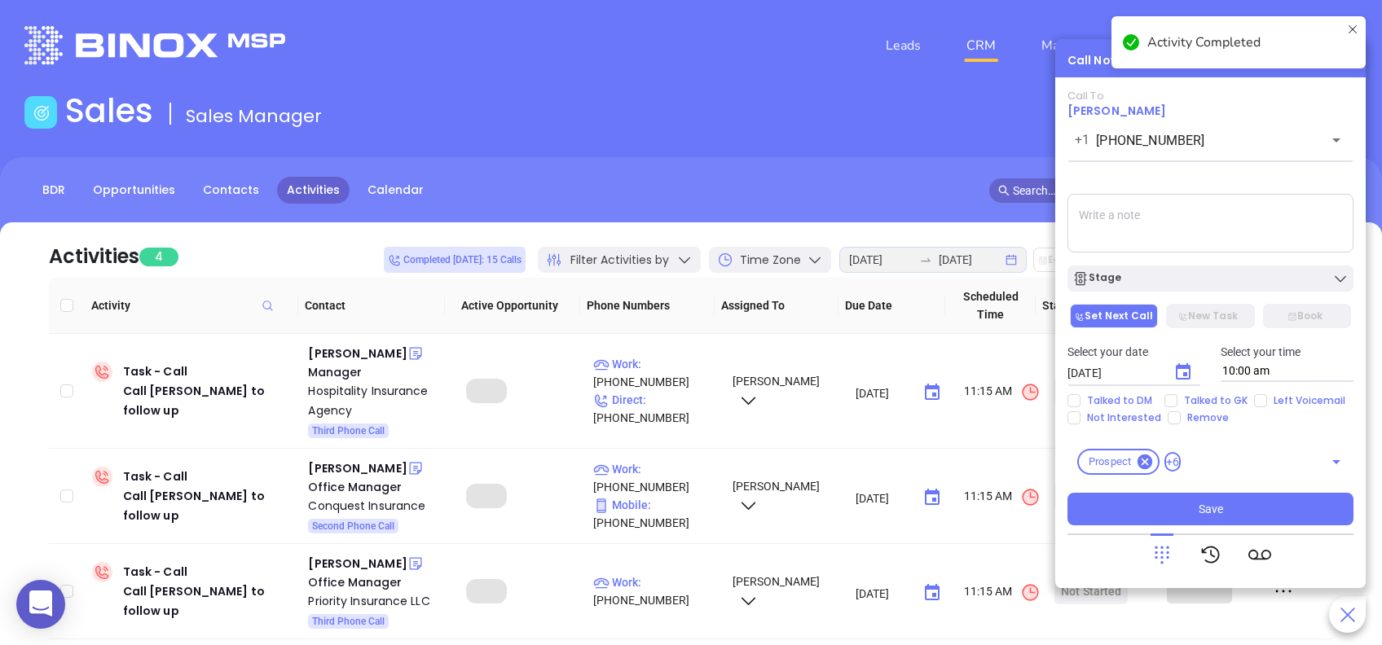
click at [1202, 280] on div "Stage" at bounding box center [1210, 278] width 276 height 16
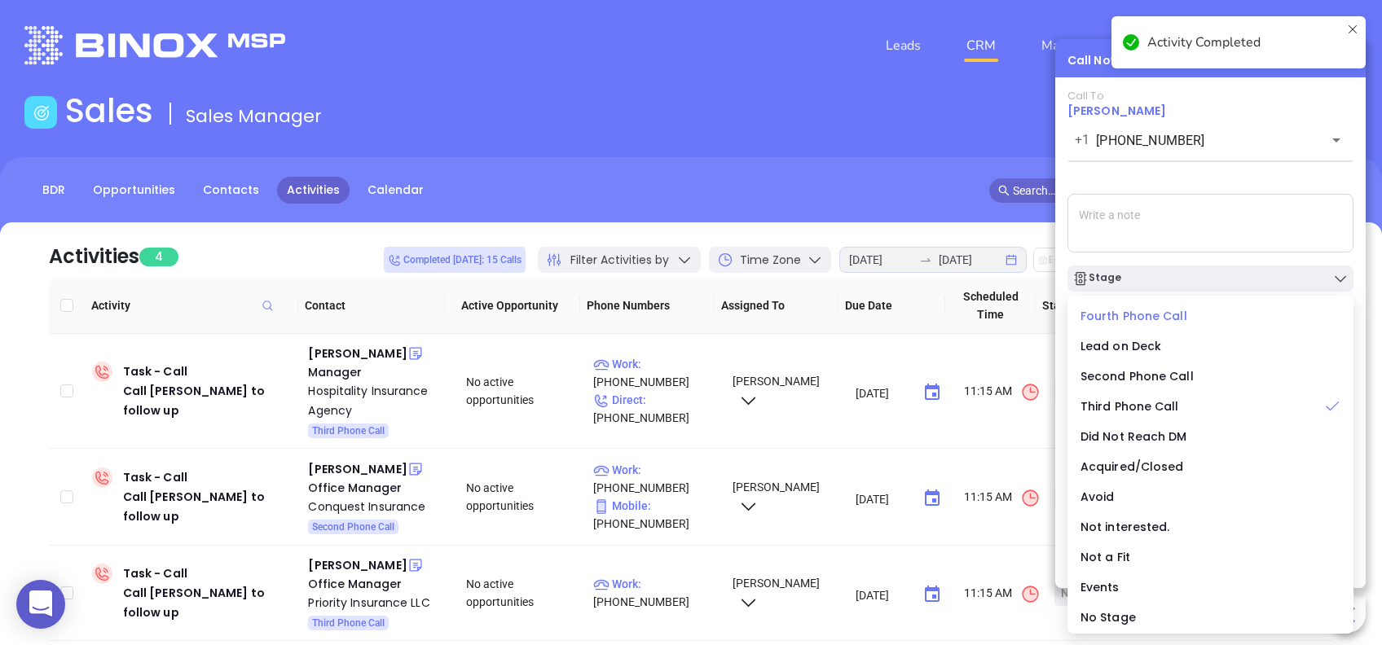
click at [1123, 314] on span "Fourth Phone Call" at bounding box center [1133, 316] width 107 height 16
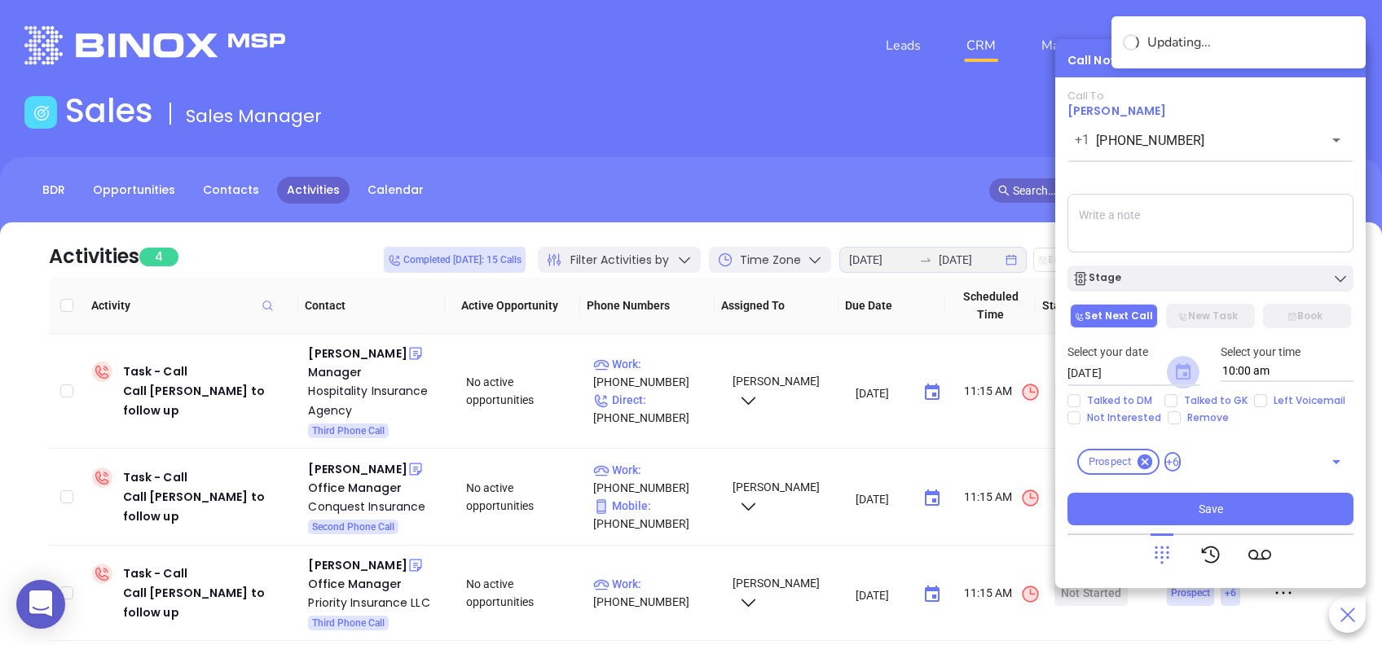
click at [1185, 371] on icon "Choose date, selected date is Aug 23, 2025" at bounding box center [1182, 371] width 15 height 16
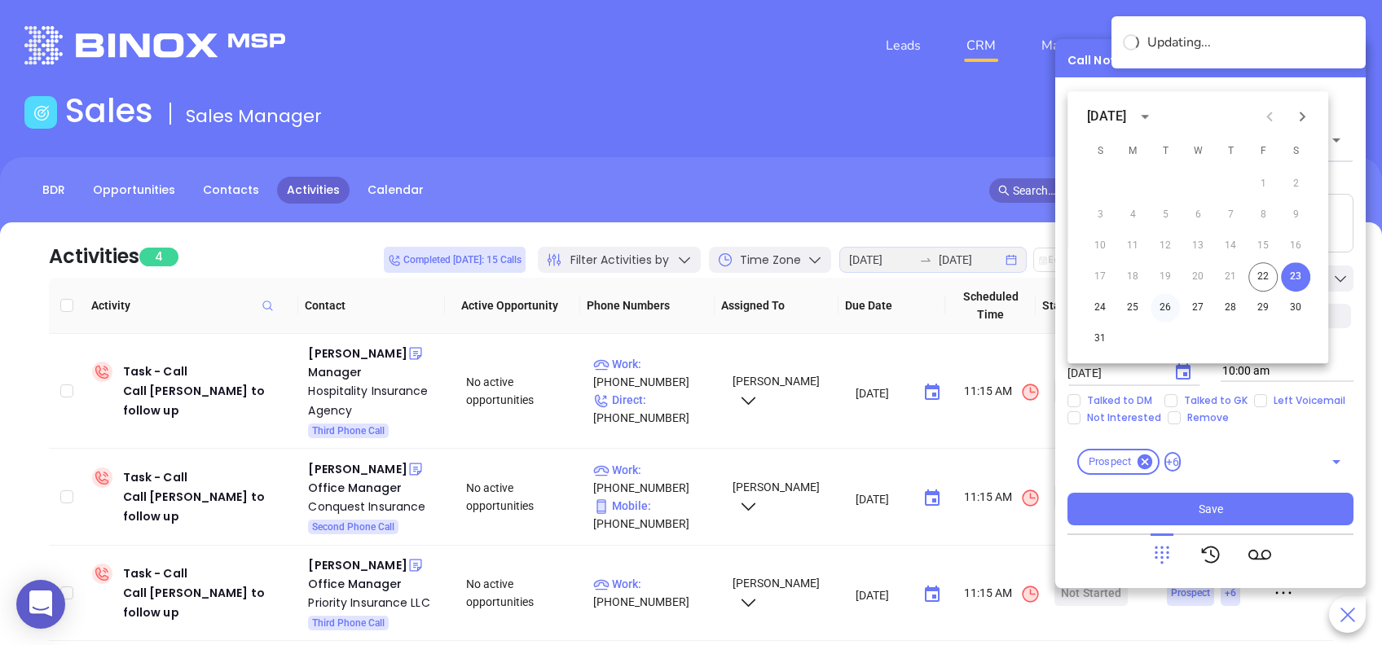
click at [1164, 306] on button "26" at bounding box center [1164, 307] width 29 height 29
type input "08/26/2025"
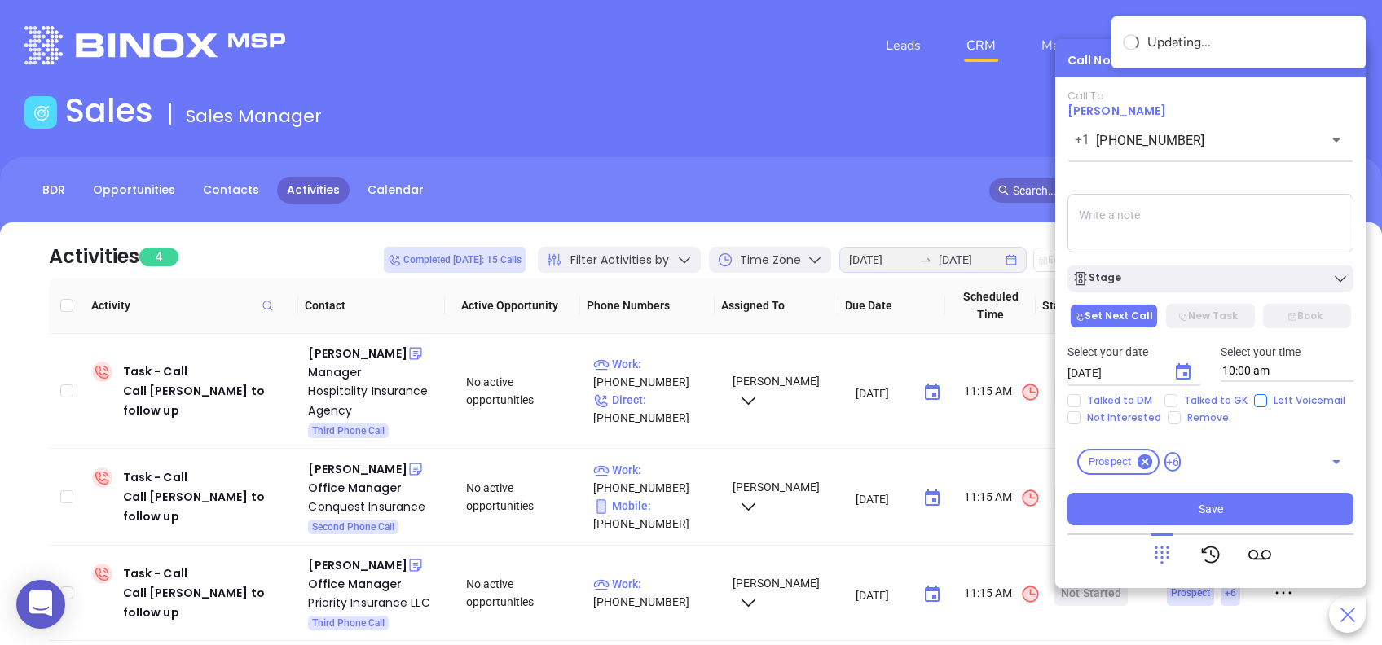
click at [1256, 399] on input "Left Voicemail" at bounding box center [1260, 400] width 13 height 13
checkbox input "true"
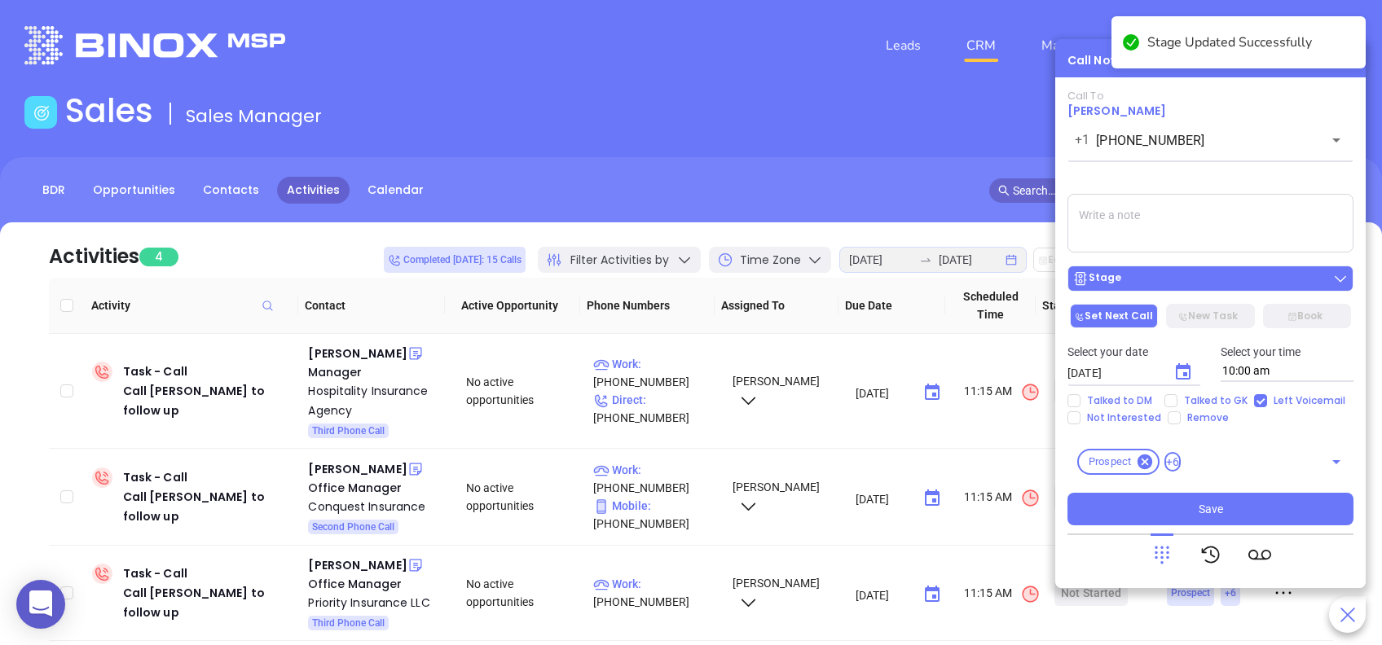
click at [1206, 281] on div "Stage" at bounding box center [1210, 278] width 276 height 16
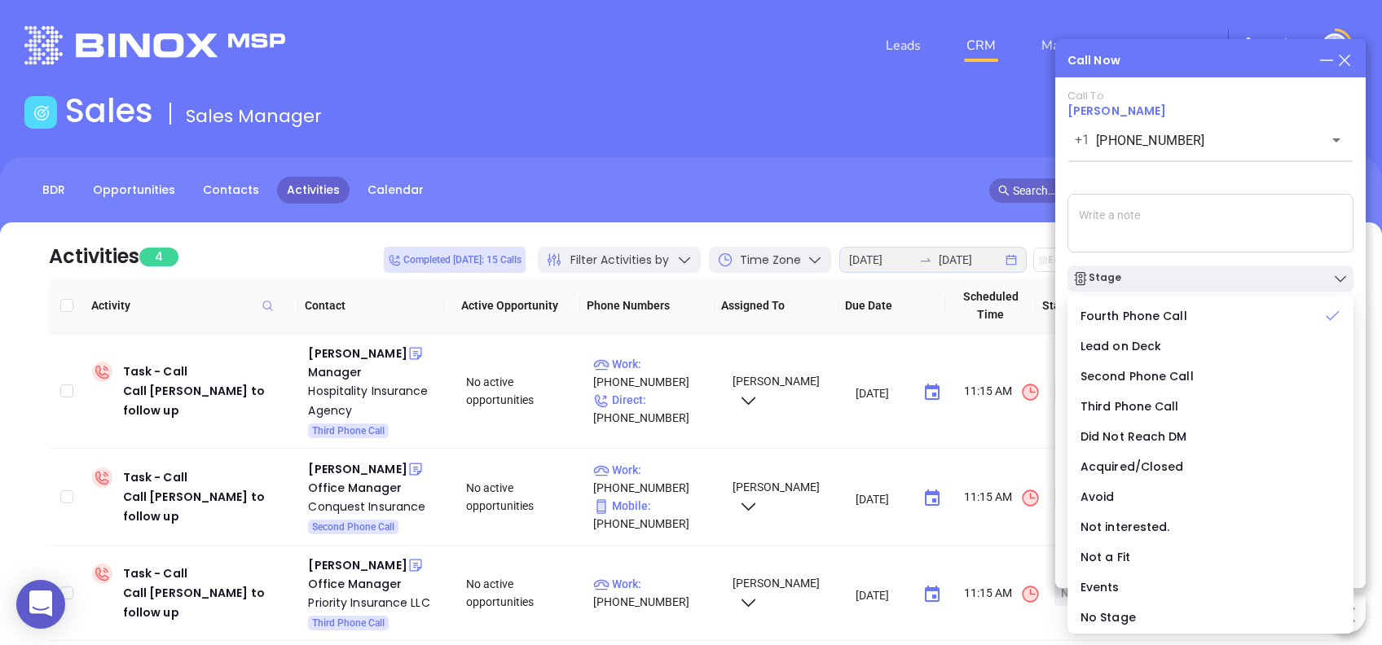
click at [1187, 179] on div "Call To Billy Swails +1 (843) 216-2772 ​ Voicemail Drop Stage Set Next Call New…" at bounding box center [1210, 308] width 286 height 436
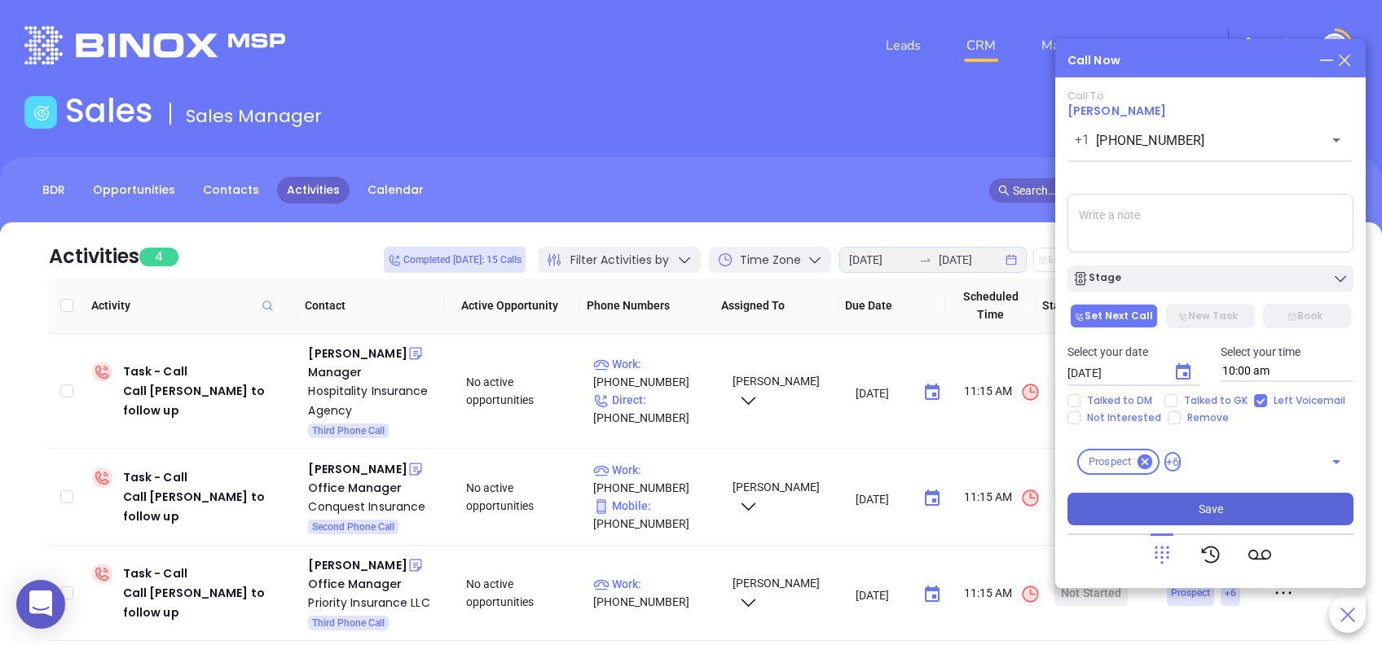
click at [1256, 513] on button "Save" at bounding box center [1210, 509] width 286 height 33
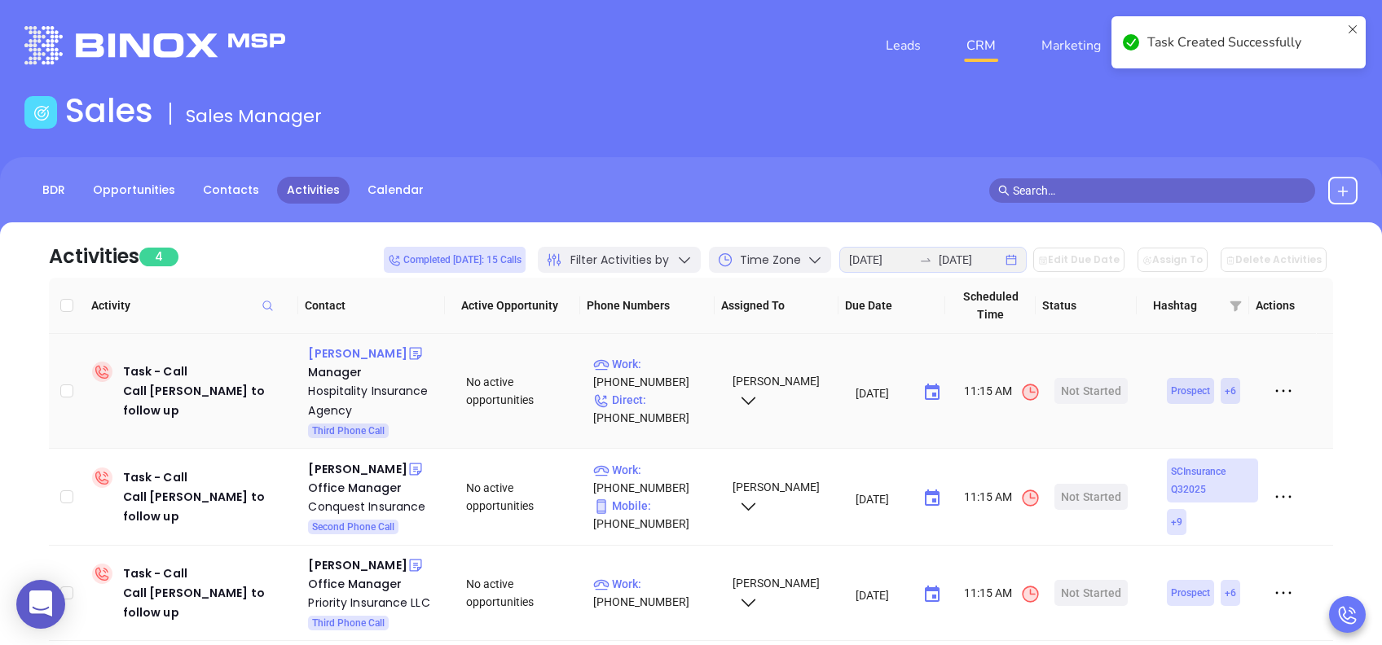
click at [345, 355] on div "Tammy Poston" at bounding box center [357, 354] width 99 height 20
click at [362, 381] on div "Hospitality Insurance Agency" at bounding box center [375, 400] width 135 height 39
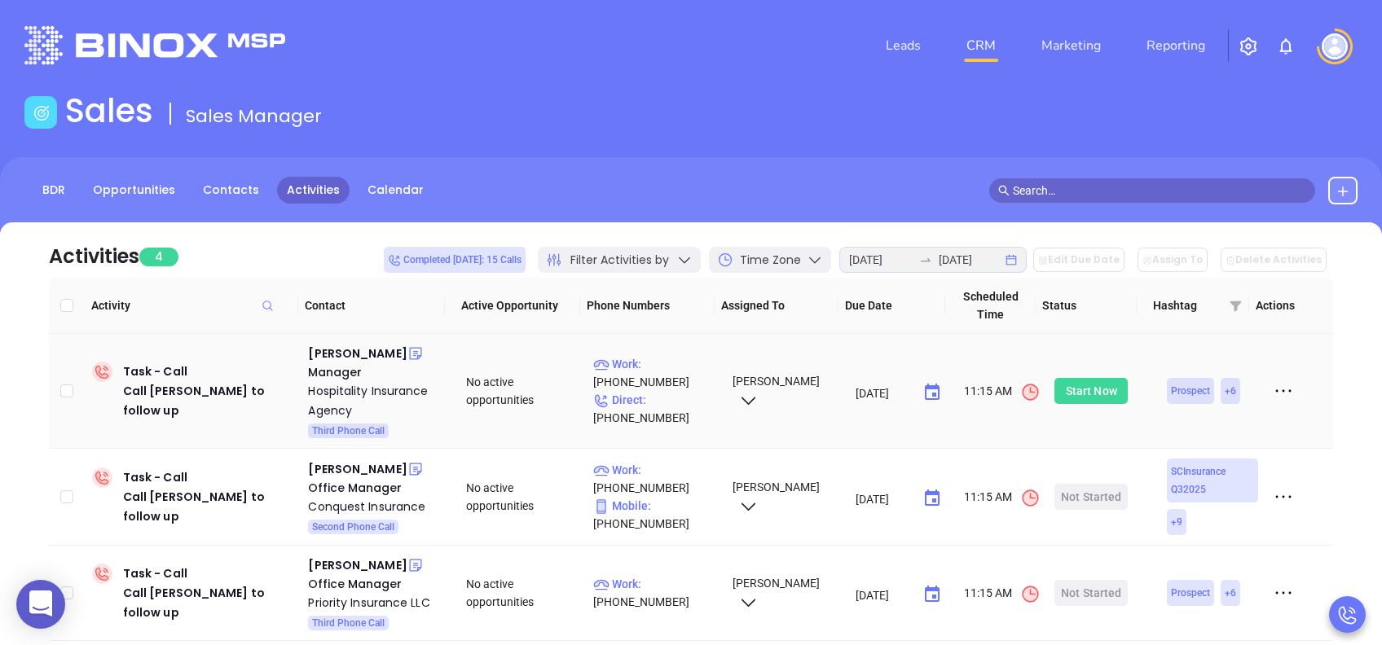
click at [1084, 384] on div "Start Now" at bounding box center [1090, 391] width 51 height 26
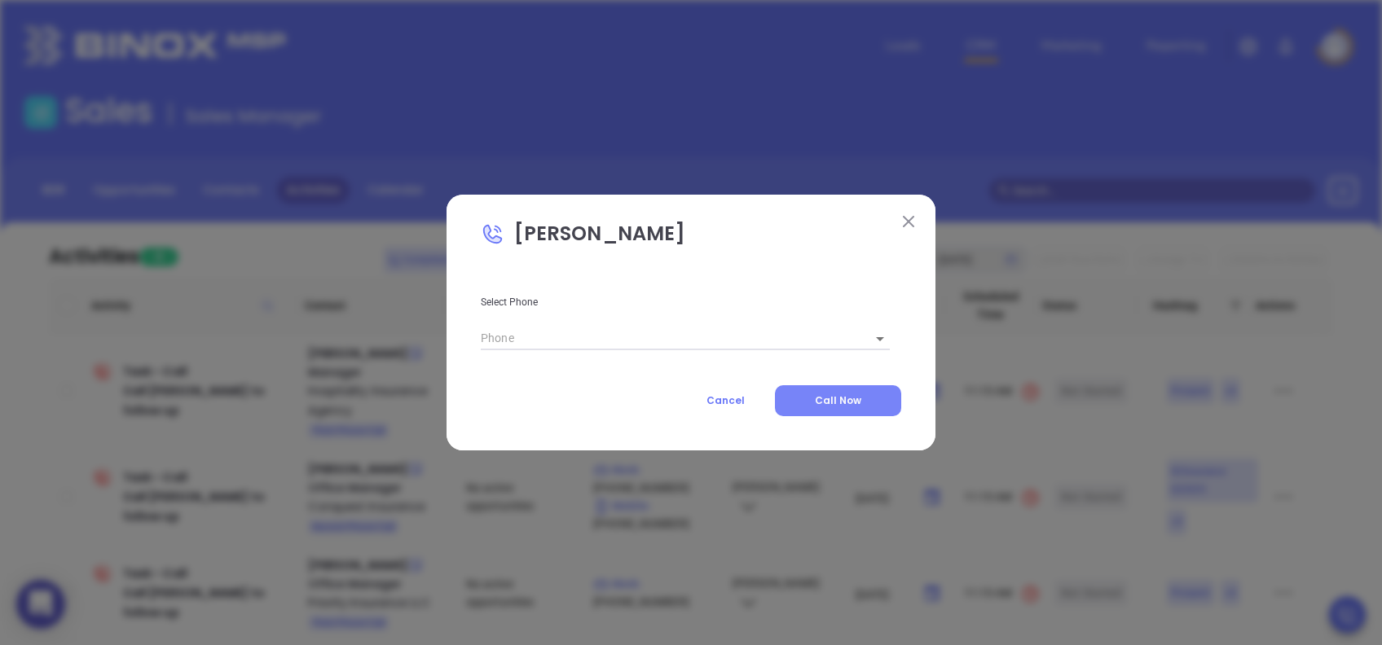
click at [841, 398] on span "Call Now" at bounding box center [838, 400] width 46 height 14
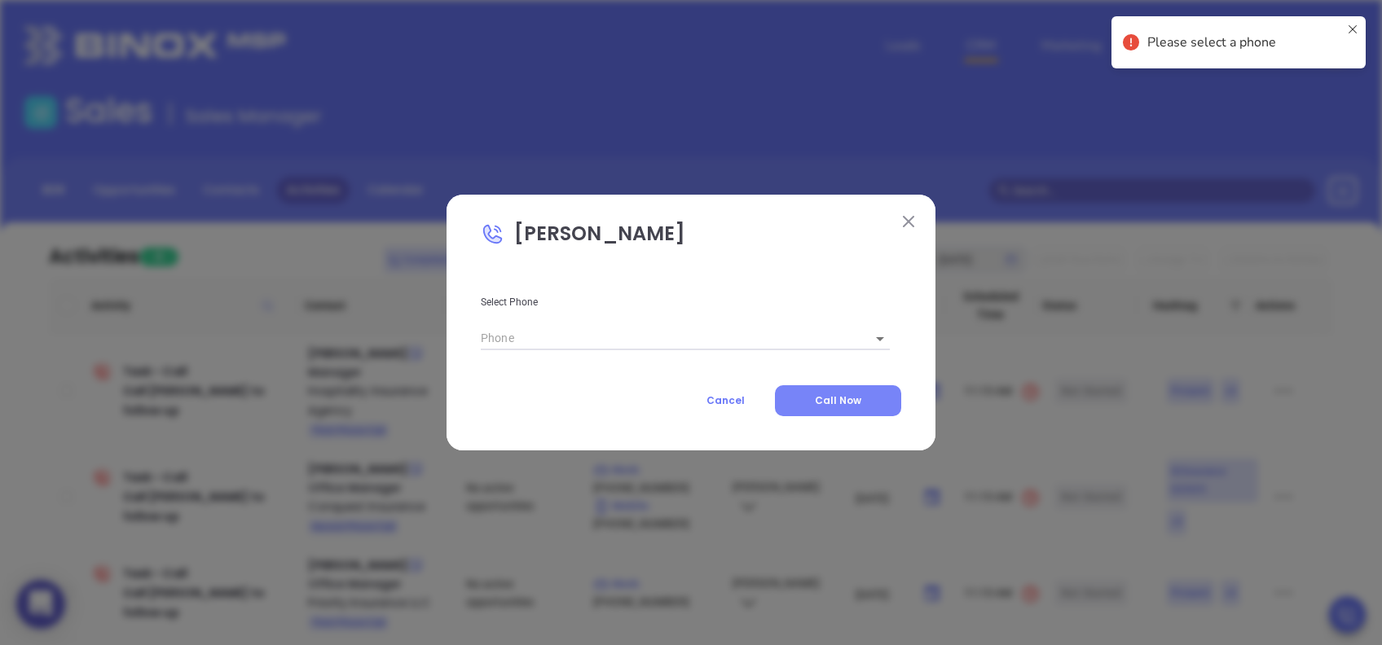
type input "(843) 407-5082"
type input "1"
click at [841, 398] on span "Call Now" at bounding box center [838, 400] width 46 height 14
type input "(843) 407-5082"
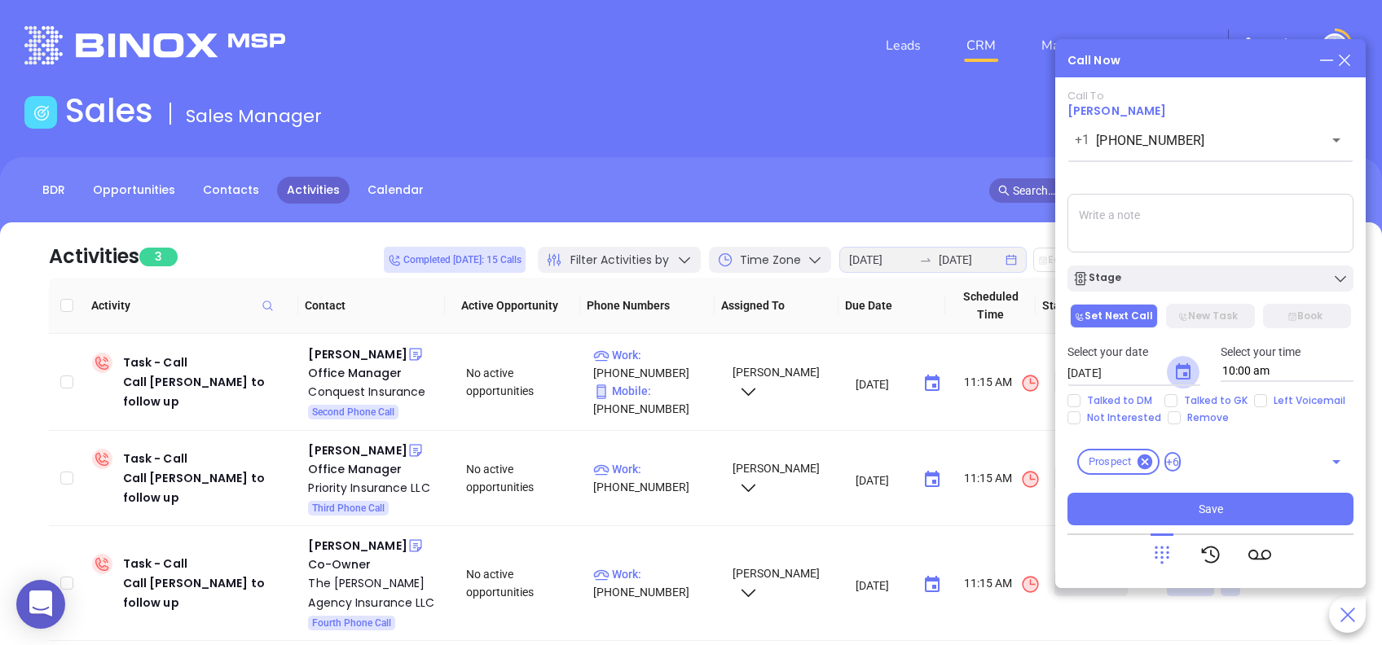
click at [1186, 371] on icon "Choose date, selected date is Aug 23, 2025" at bounding box center [1183, 372] width 20 height 20
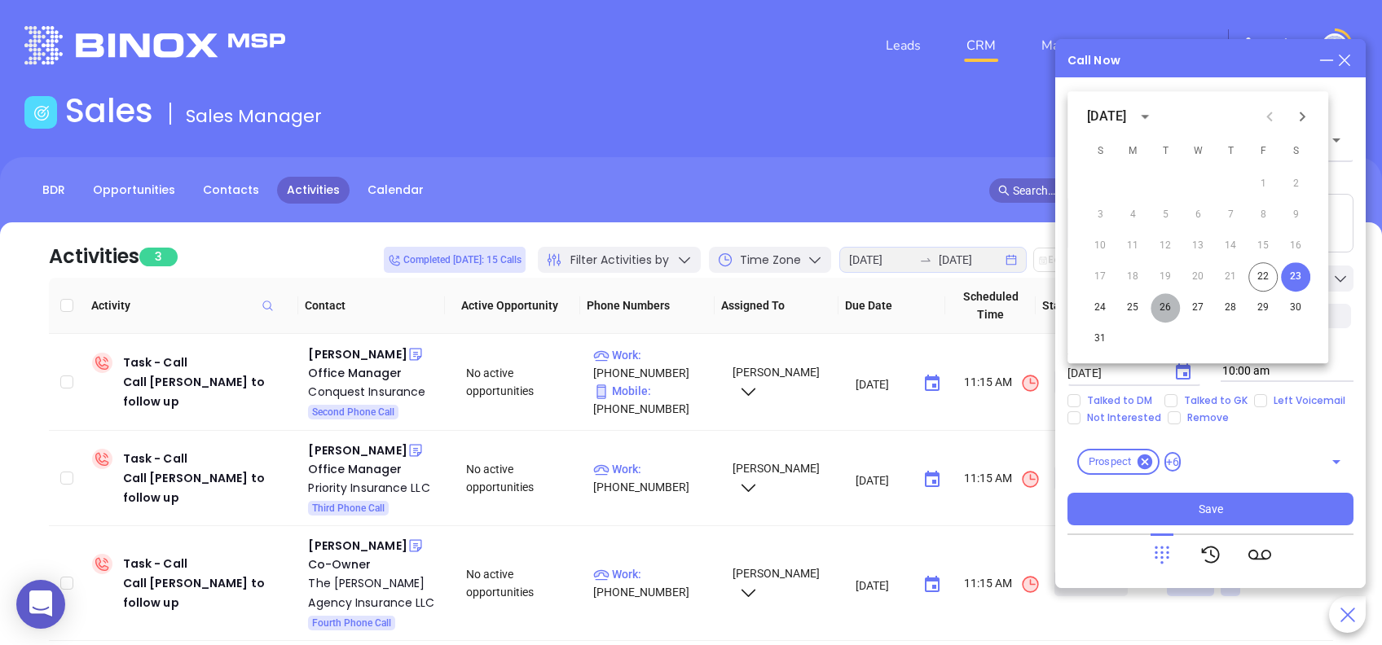
click at [1162, 304] on button "26" at bounding box center [1164, 307] width 29 height 29
type input "08/26/2025"
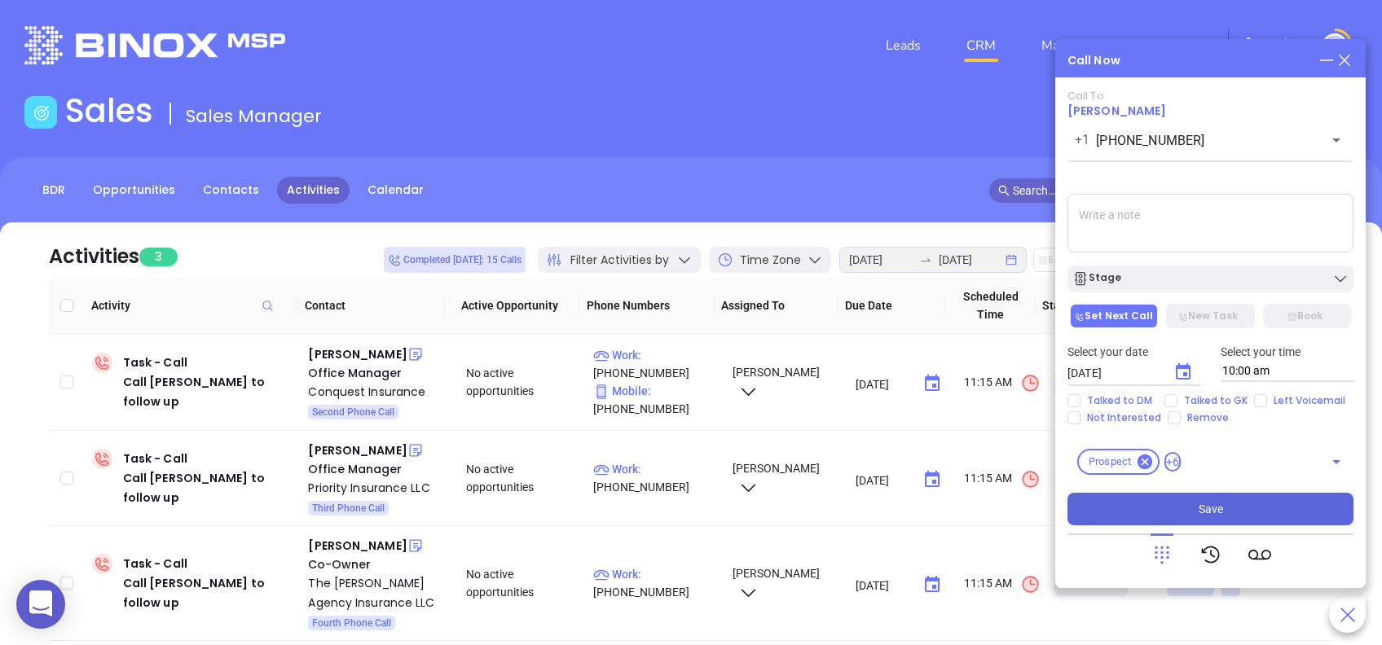
click at [1271, 506] on button "Save" at bounding box center [1210, 509] width 286 height 33
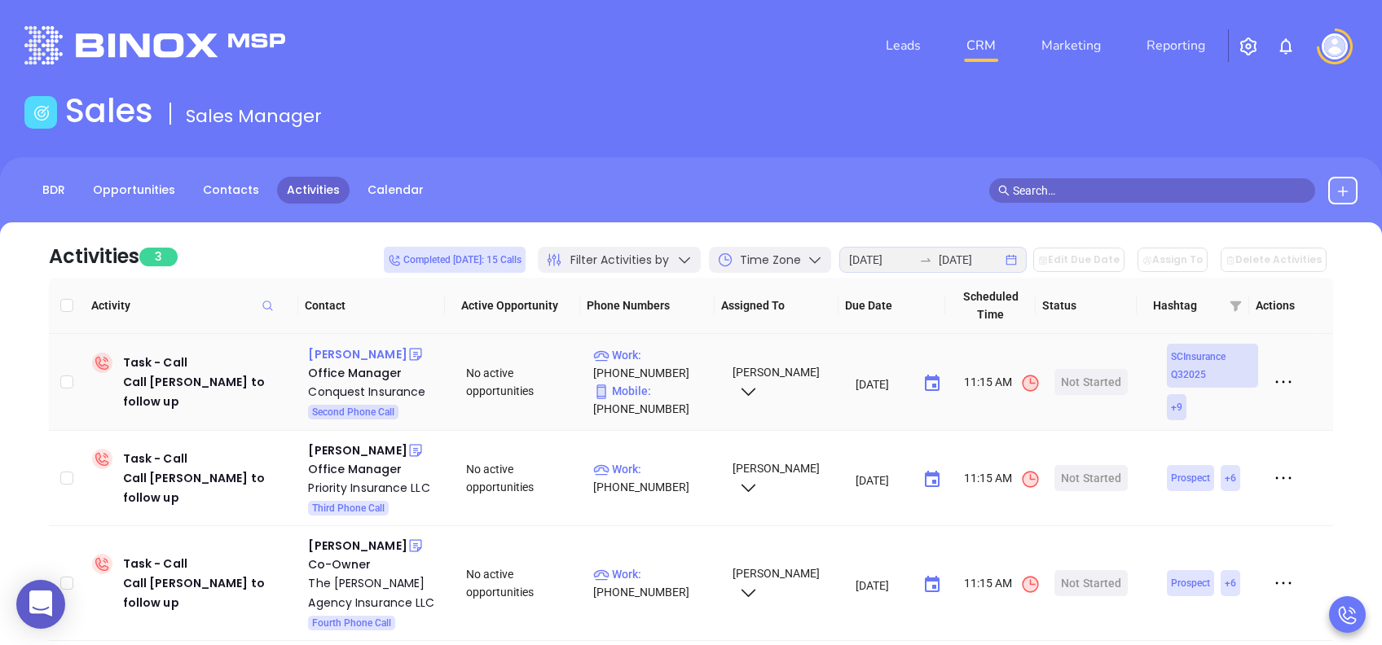
click at [375, 351] on div "Victoria Becerra" at bounding box center [357, 355] width 99 height 20
click at [369, 392] on div "Conquest Insurance" at bounding box center [375, 392] width 135 height 20
click at [1096, 379] on div "Start Now" at bounding box center [1090, 382] width 51 height 26
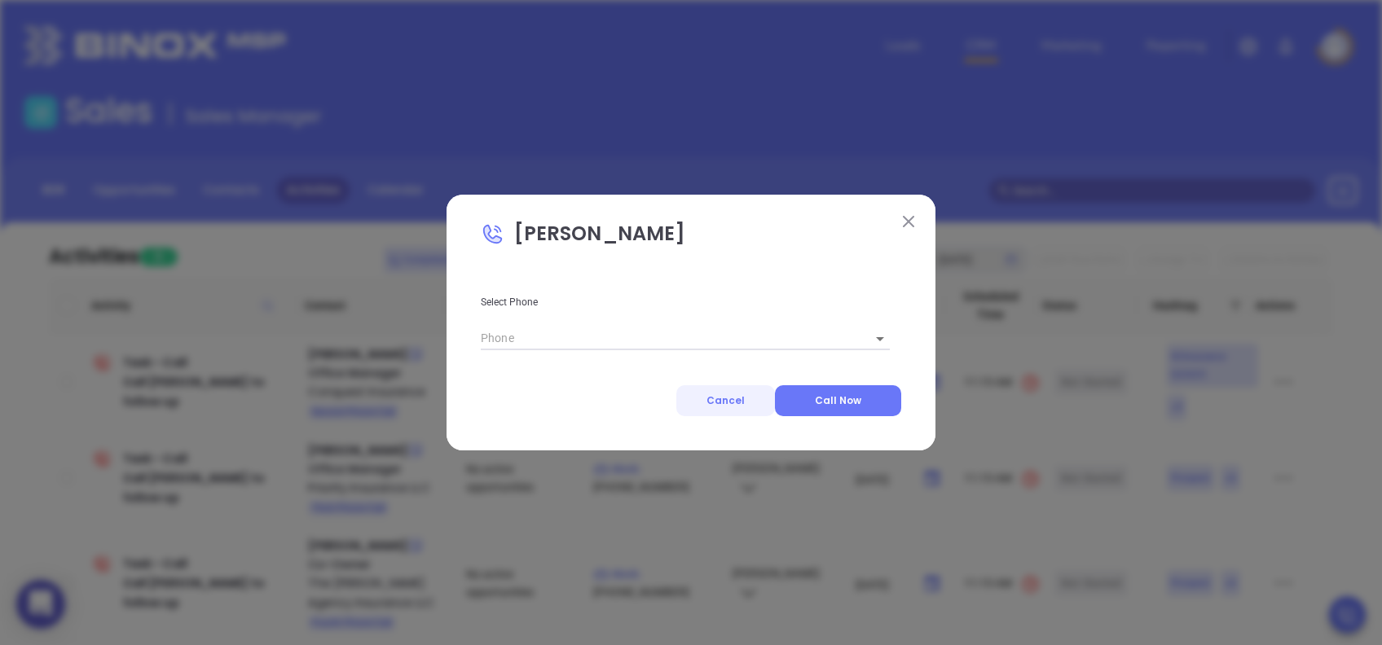
type input "(843) 342-7664"
type input "1"
click at [908, 224] on img at bounding box center [908, 221] width 11 height 11
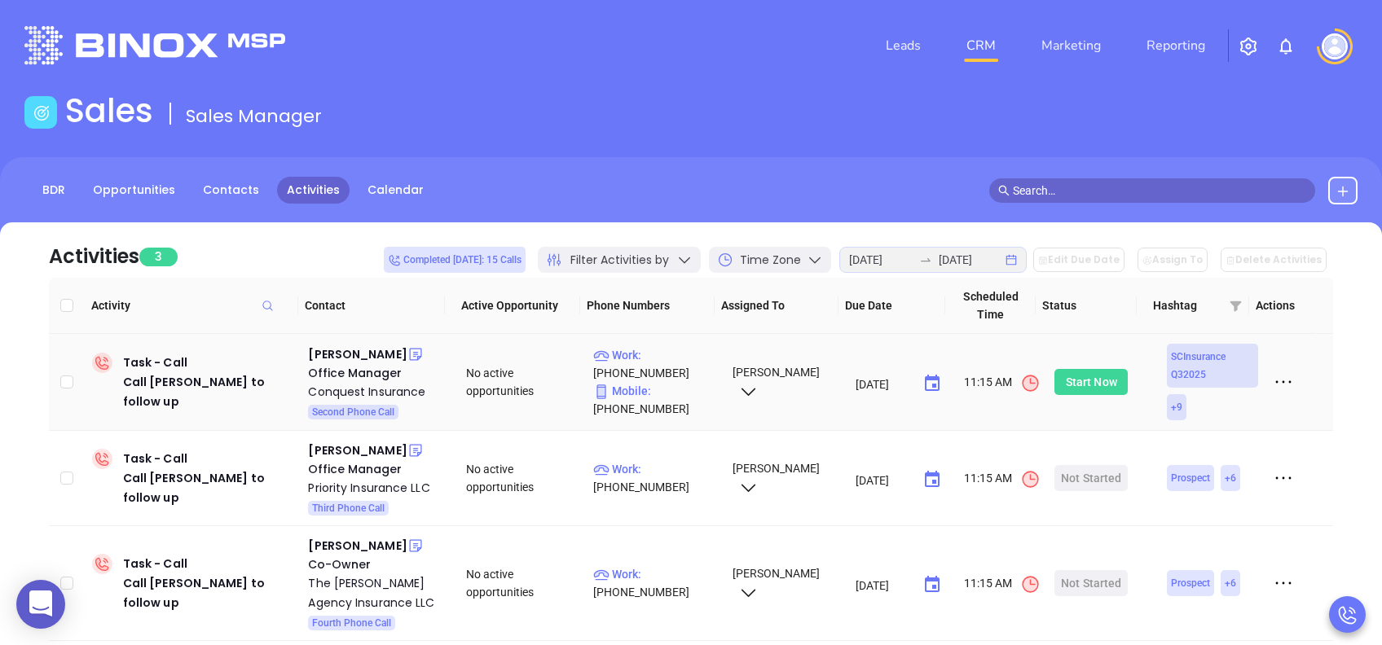
click at [1067, 387] on div "Start Now" at bounding box center [1090, 382] width 51 height 26
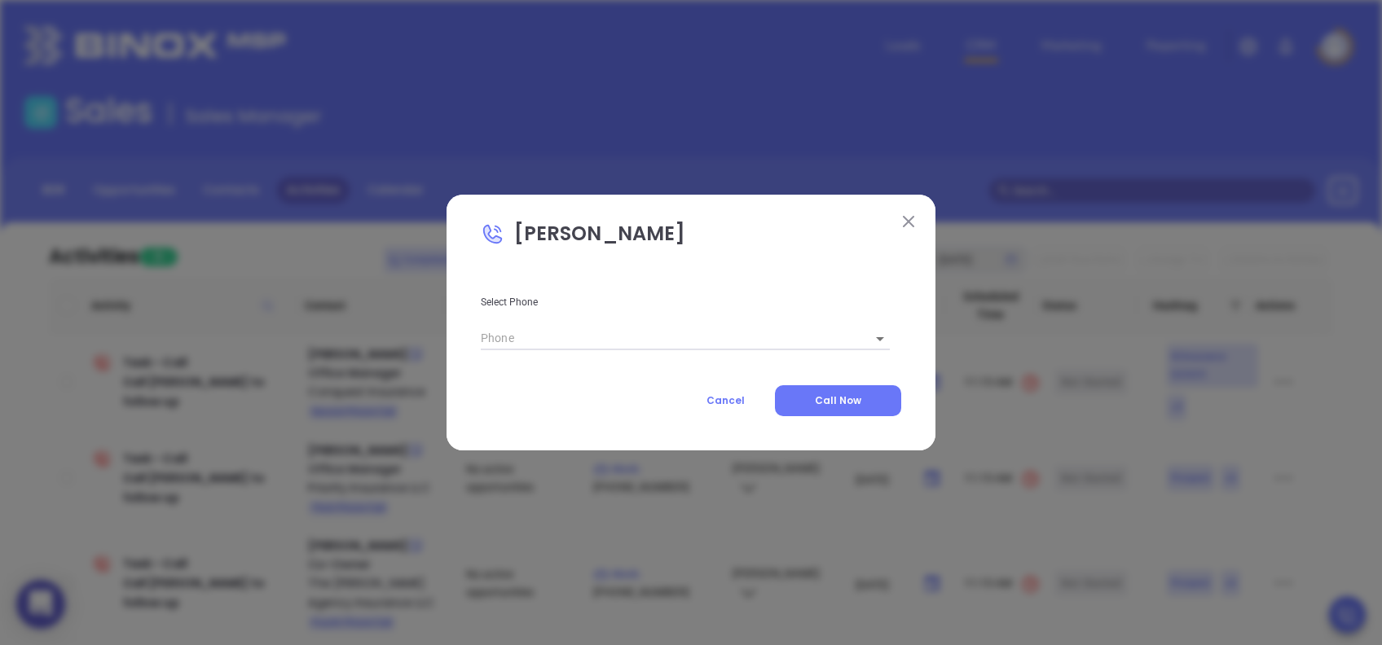
type input "(843) 342-7664"
type input "1"
click at [842, 406] on span "Call Now" at bounding box center [838, 400] width 46 height 14
type input "(843) 342-7664"
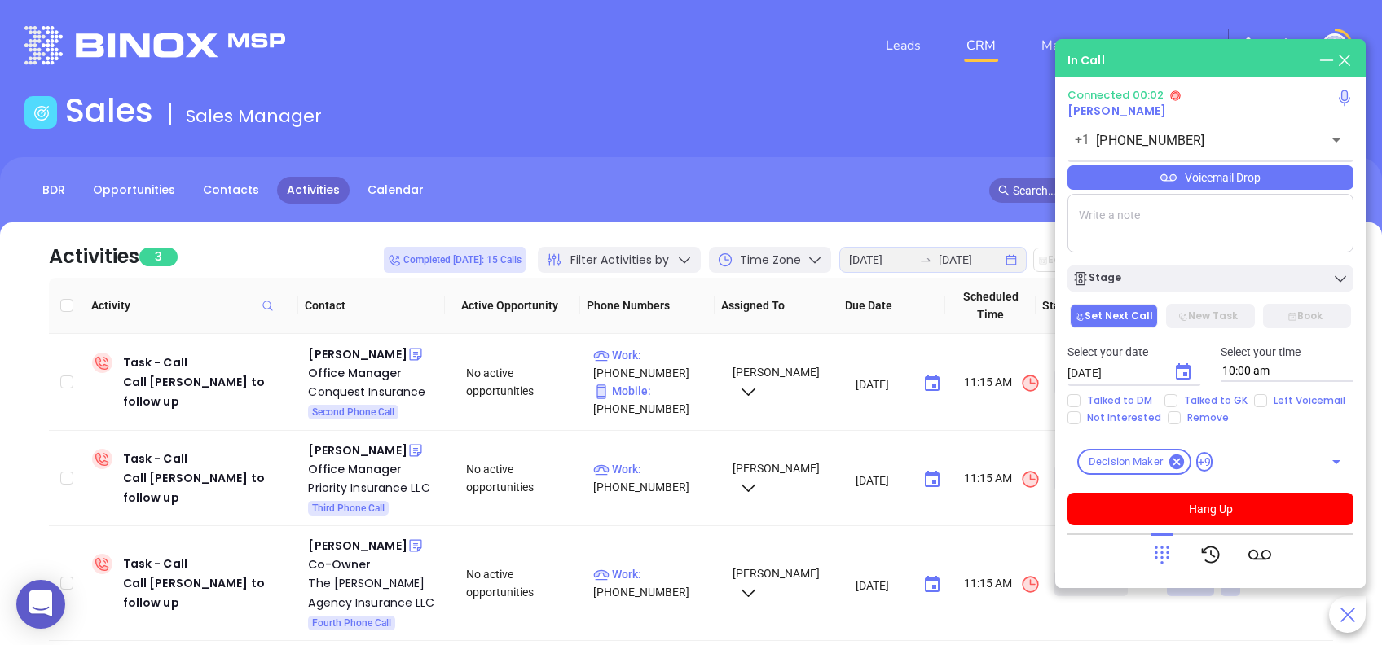
click at [1163, 553] on icon at bounding box center [1161, 554] width 23 height 23
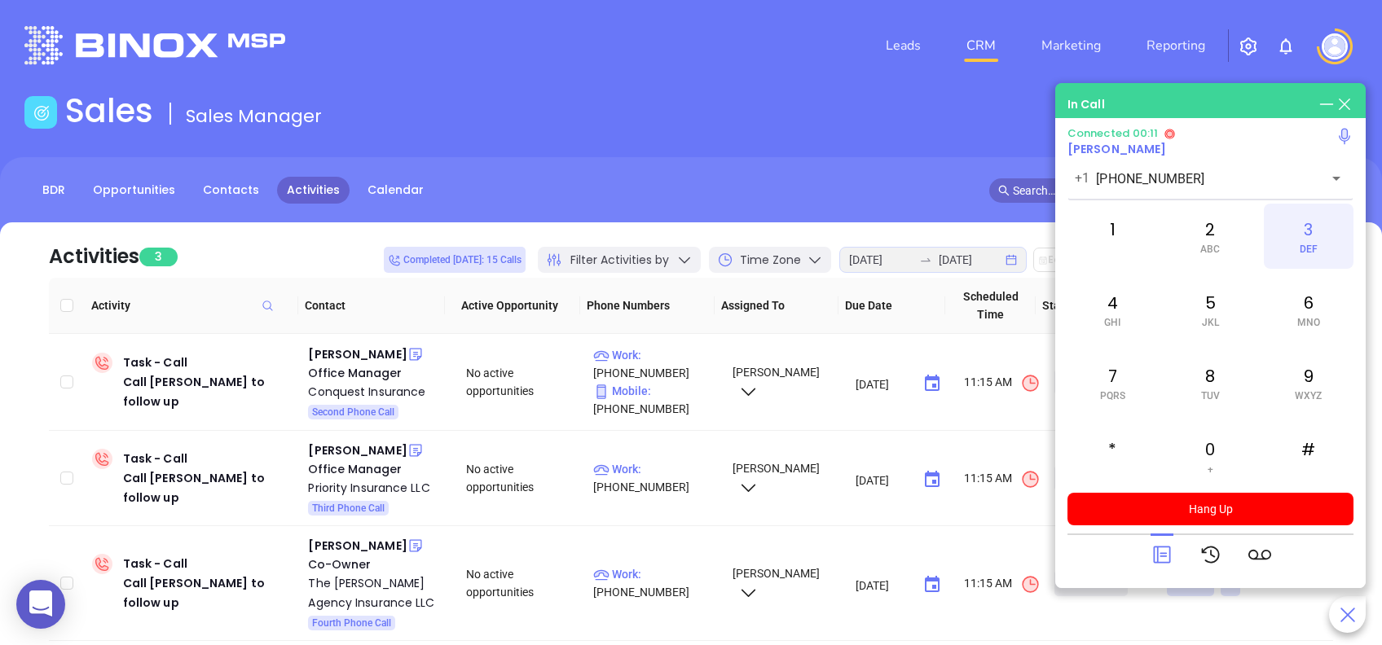
click at [1303, 239] on div "3 DEF" at bounding box center [1308, 236] width 90 height 65
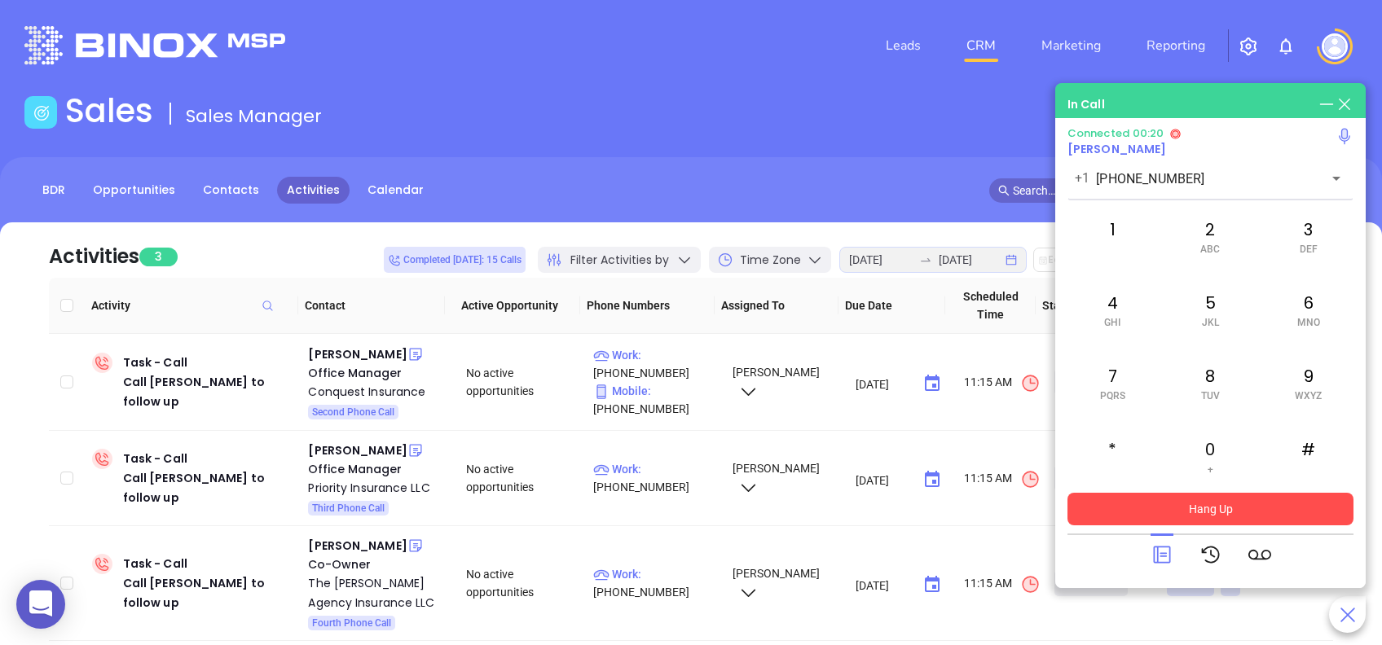
click at [1260, 507] on button "Hang Up" at bounding box center [1210, 509] width 286 height 33
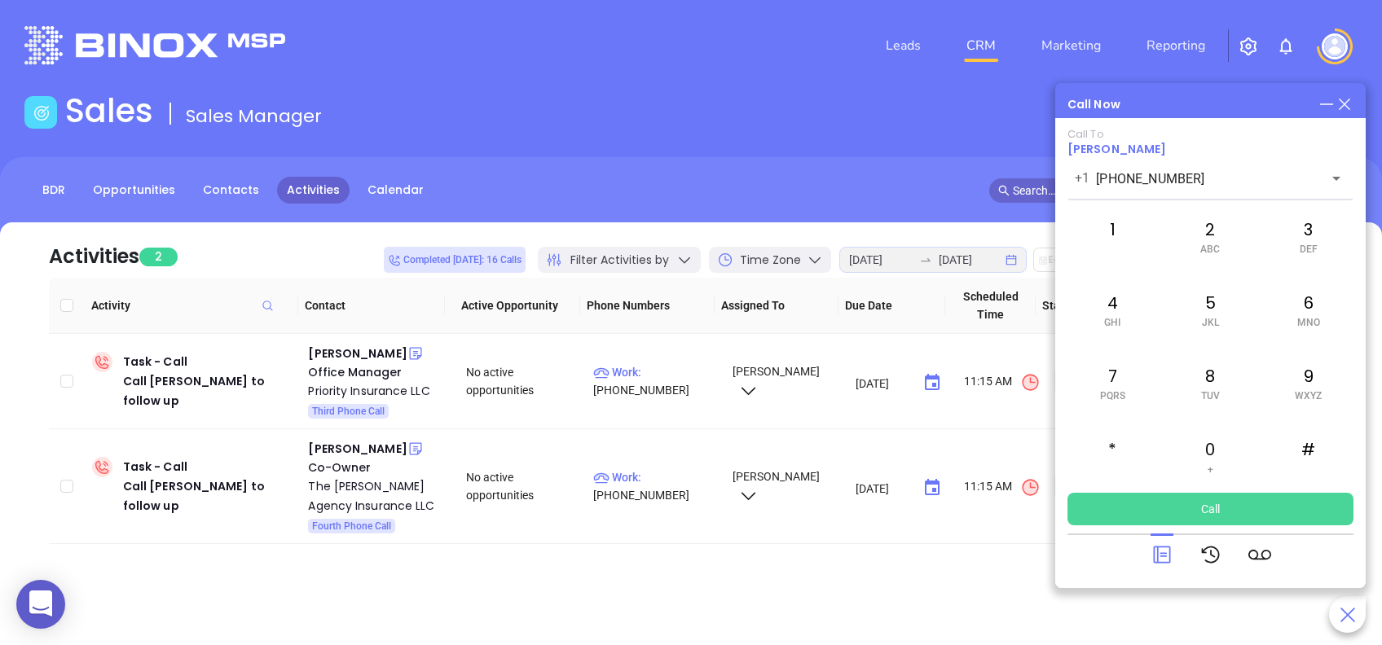
click at [1212, 503] on button "Call" at bounding box center [1210, 509] width 286 height 33
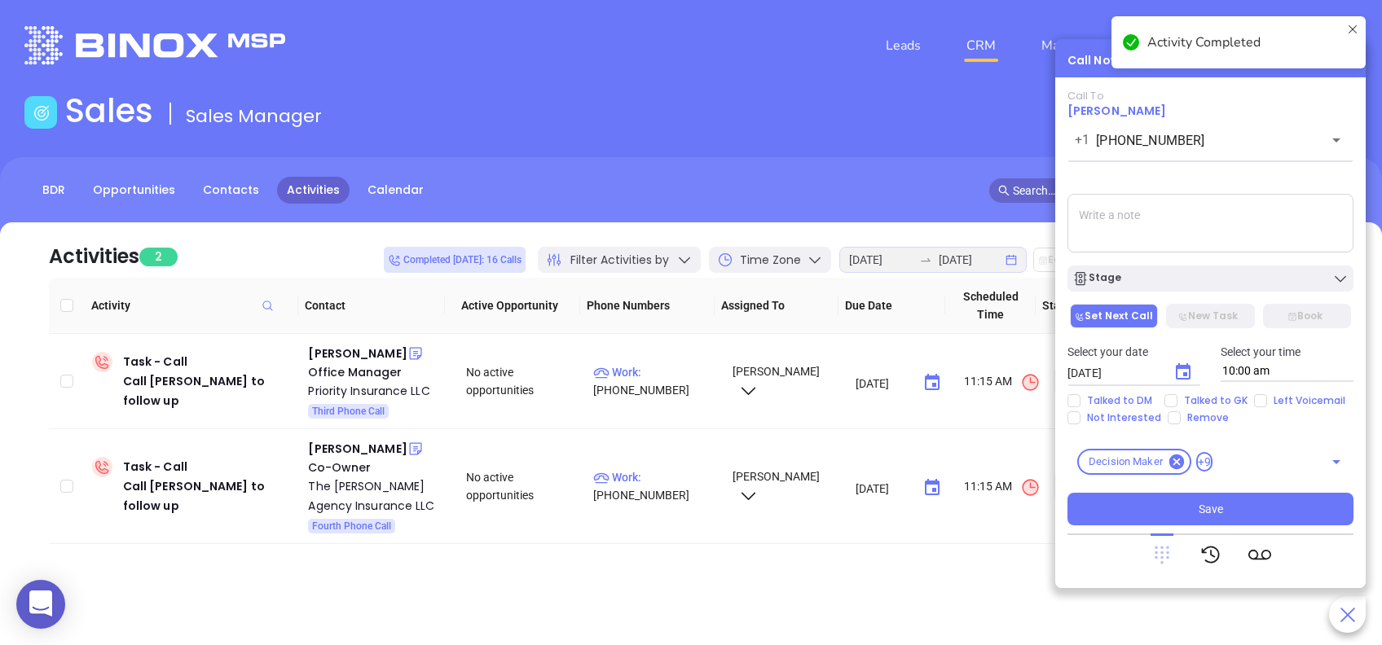
click at [1160, 557] on icon at bounding box center [1161, 556] width 15 height 18
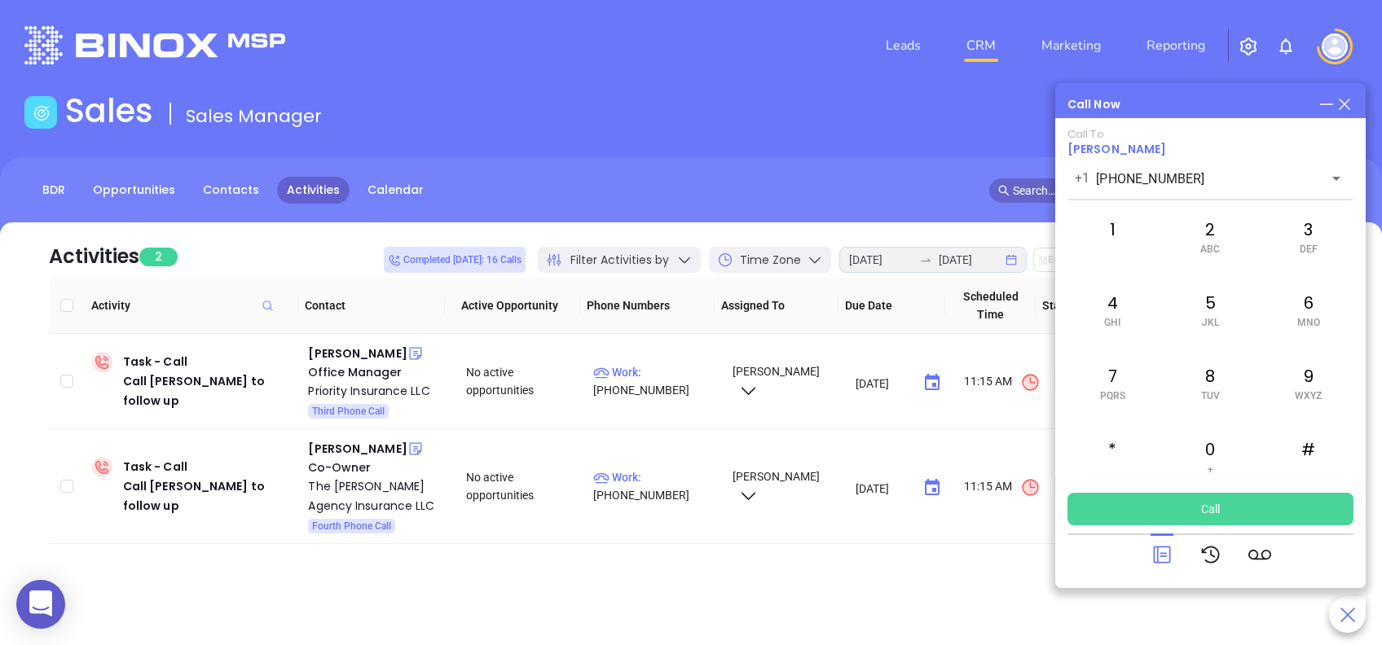
click at [1267, 504] on button "Call" at bounding box center [1210, 509] width 286 height 33
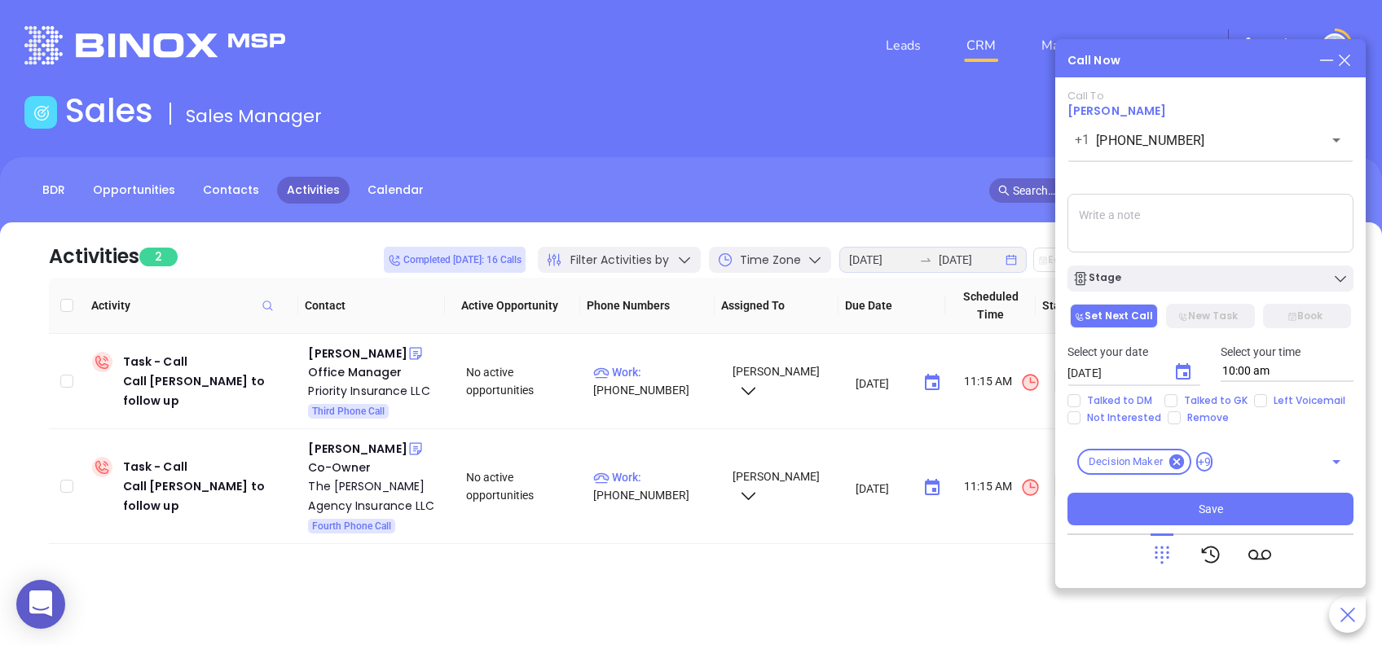
click at [1346, 54] on icon at bounding box center [1344, 60] width 18 height 18
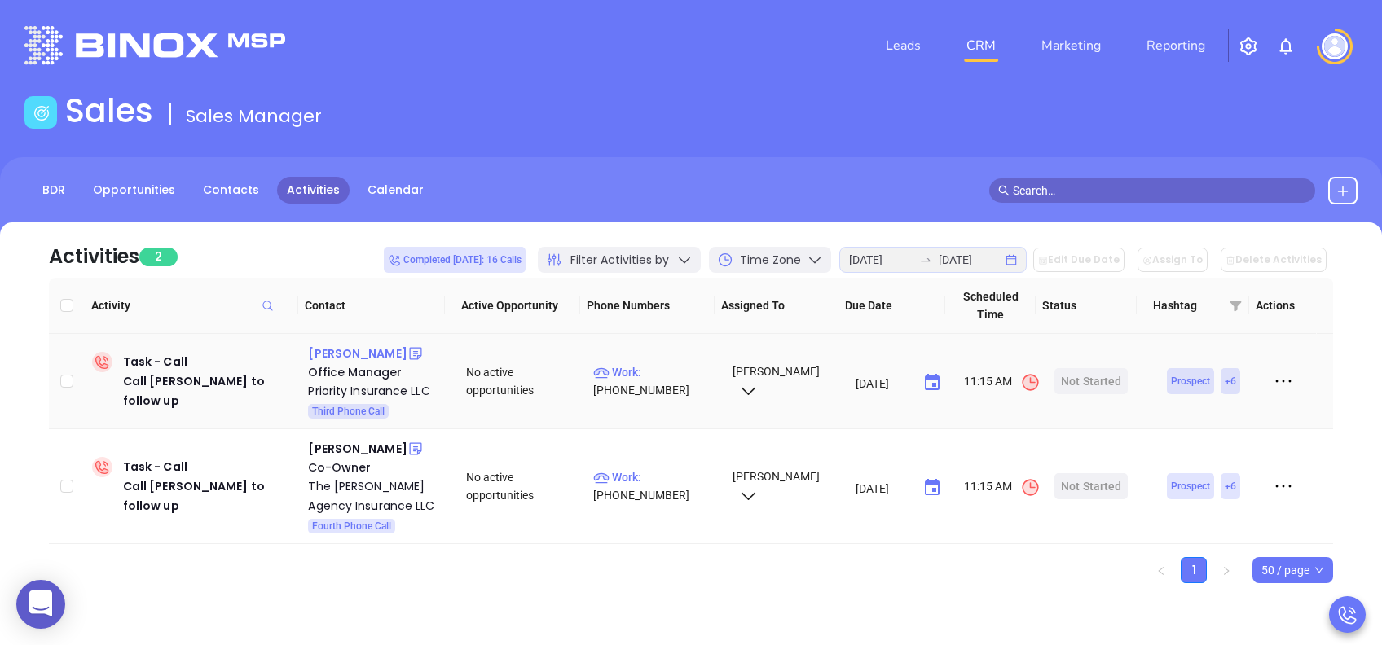
click at [367, 349] on div "Alisha Swientek" at bounding box center [357, 354] width 99 height 20
click at [1082, 380] on div "Start Now" at bounding box center [1090, 381] width 51 height 26
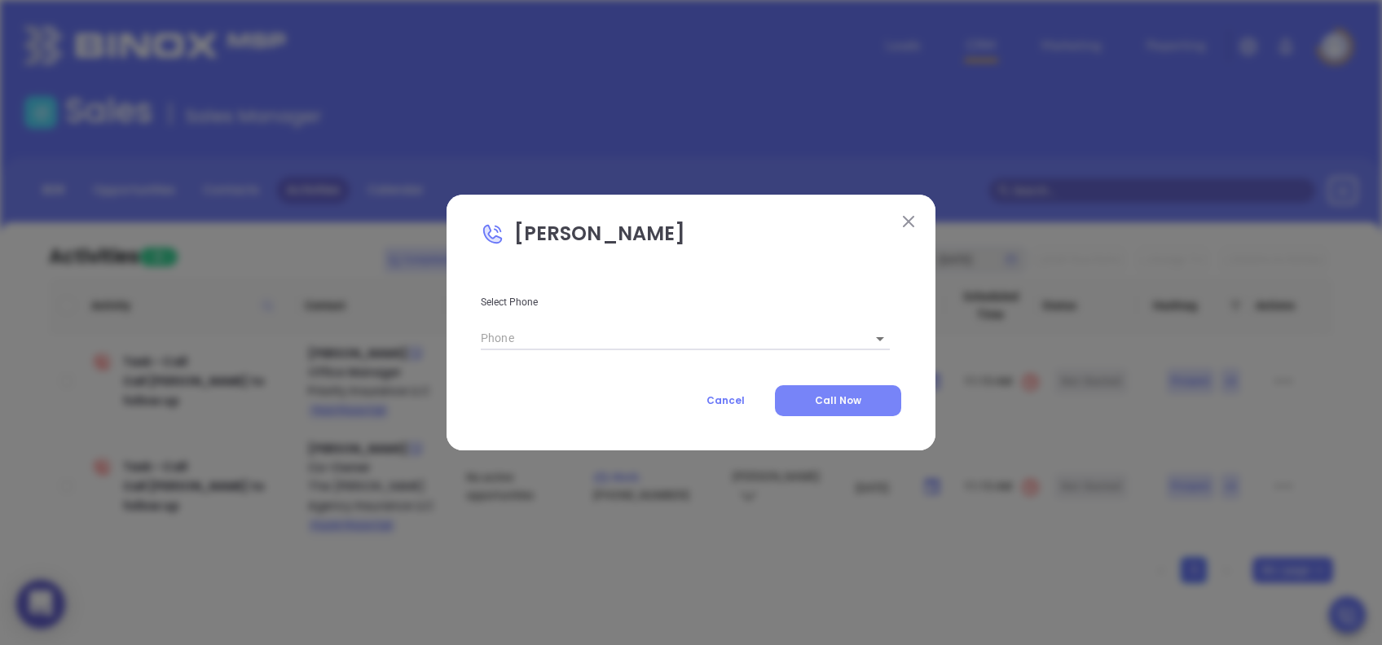
type input "(864) 297-9744"
type input "1"
click at [846, 392] on button "Call Now" at bounding box center [838, 400] width 126 height 31
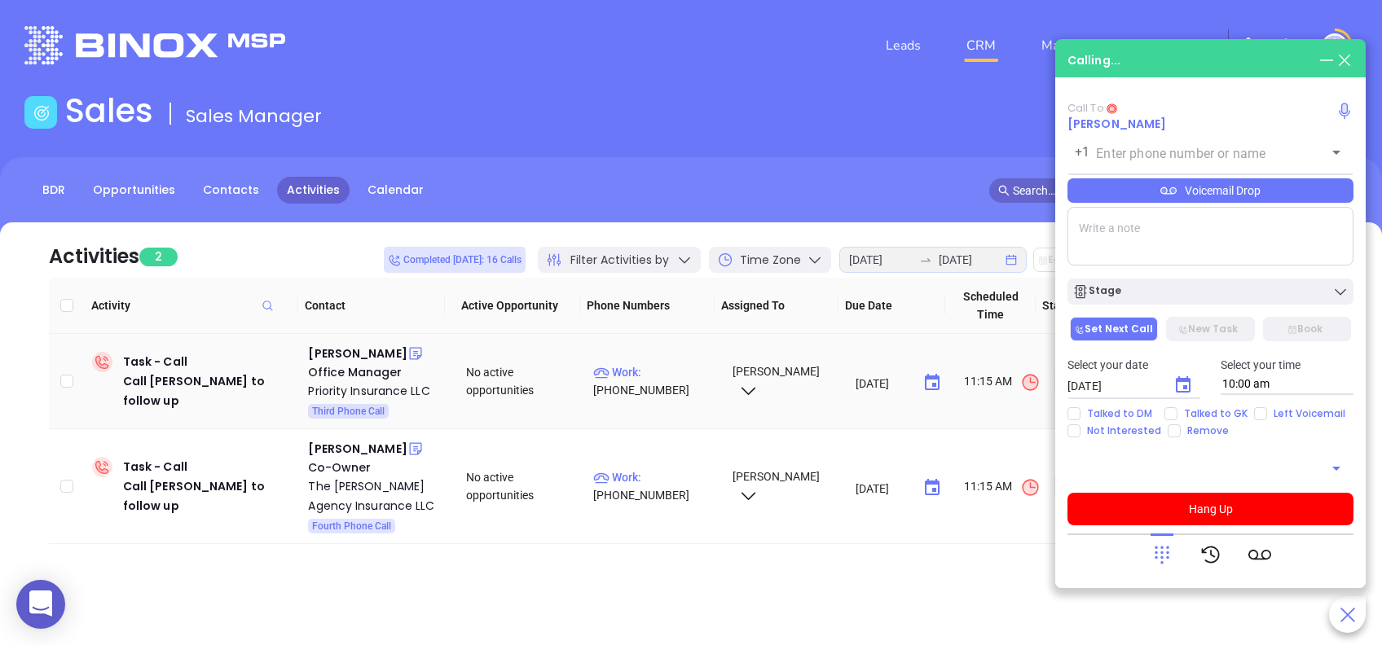
type input "(864) 297-9744"
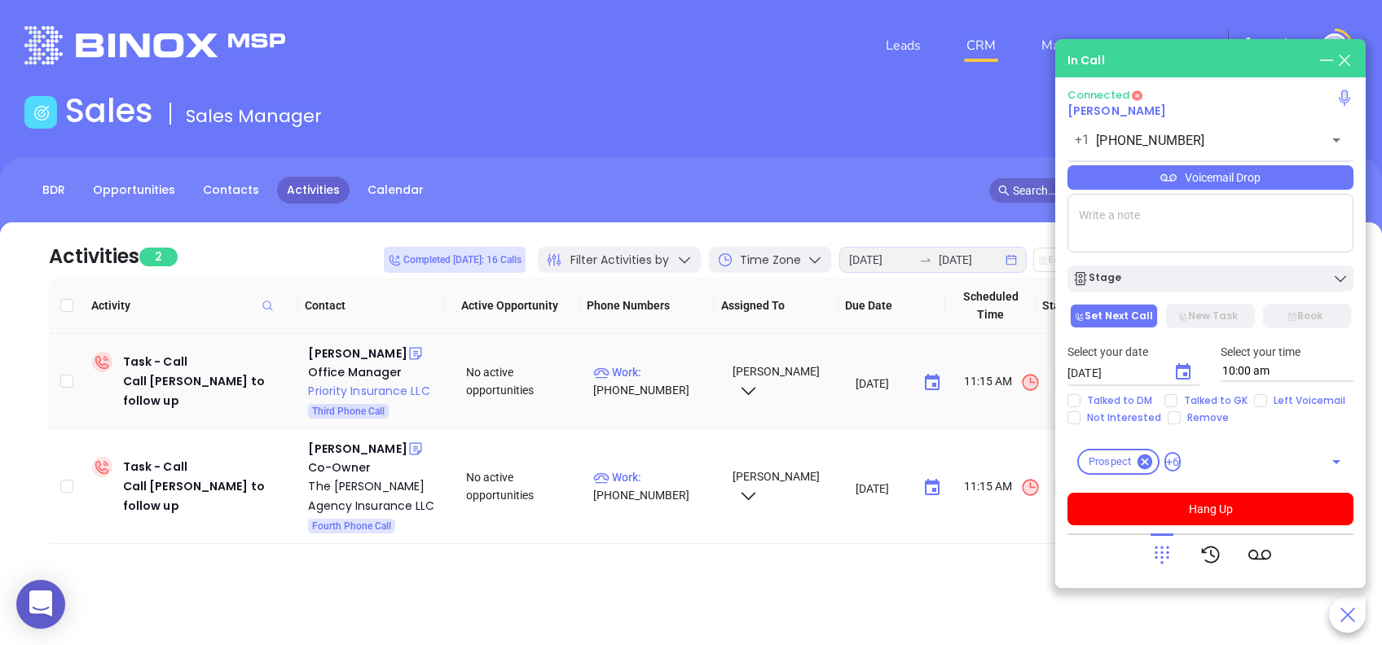
click at [365, 391] on div "Priority Insurance LLC" at bounding box center [375, 391] width 135 height 20
click at [1162, 554] on icon at bounding box center [1161, 554] width 23 height 23
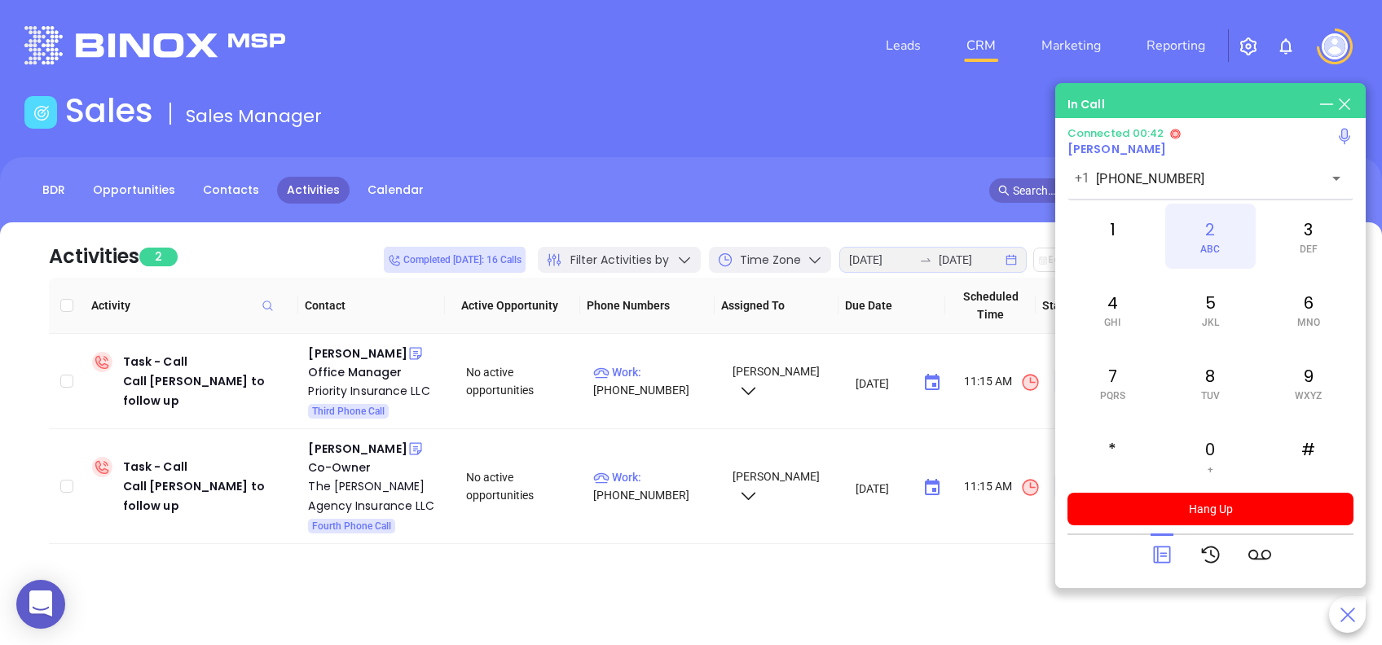
click at [1223, 237] on div "2 ABC" at bounding box center [1210, 236] width 90 height 65
click at [1164, 551] on icon at bounding box center [1161, 554] width 23 height 23
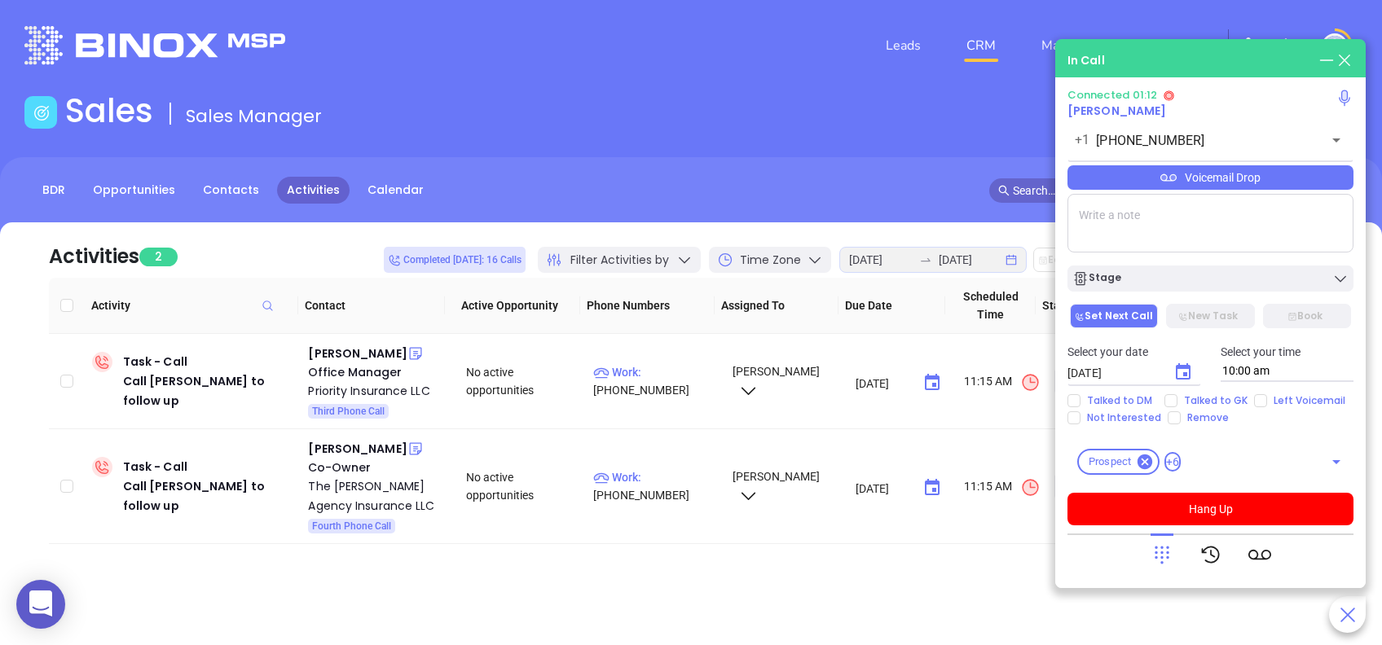
click at [1298, 187] on div "Voicemail Drop" at bounding box center [1210, 177] width 286 height 24
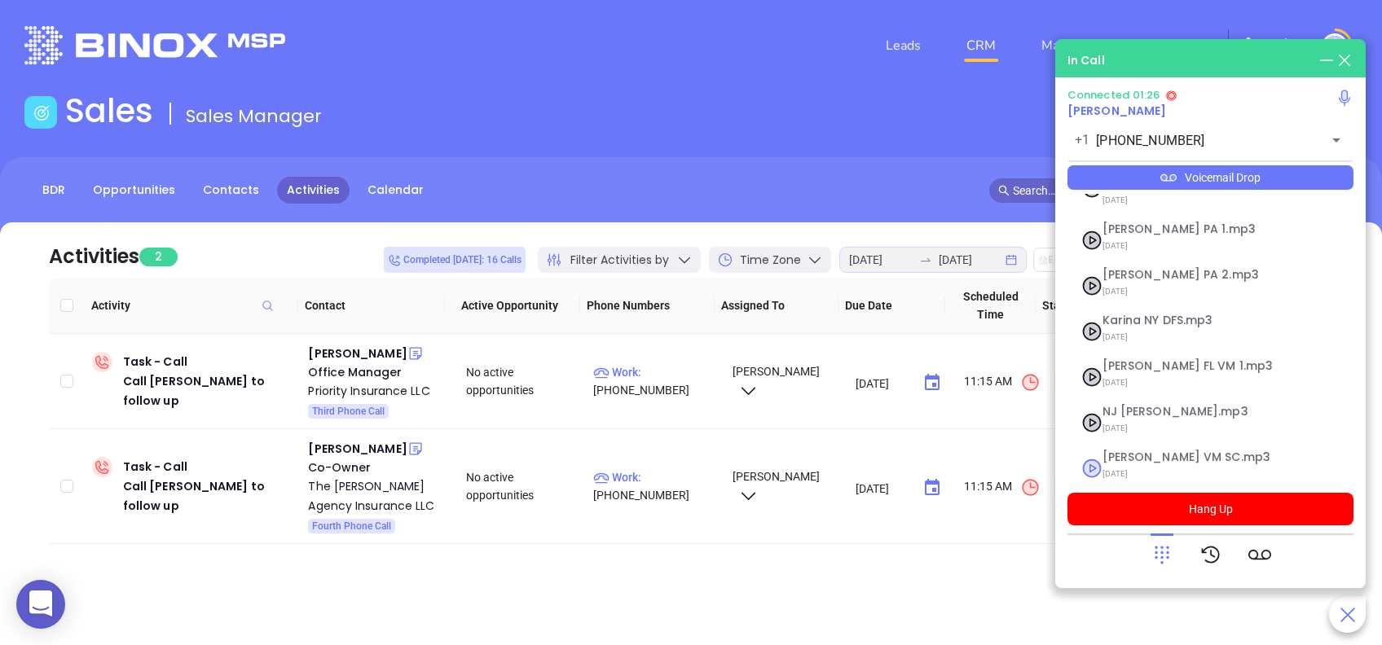
click at [1128, 451] on span "Lucy VM SC.mp3" at bounding box center [1190, 457] width 176 height 12
checkbox input "true"
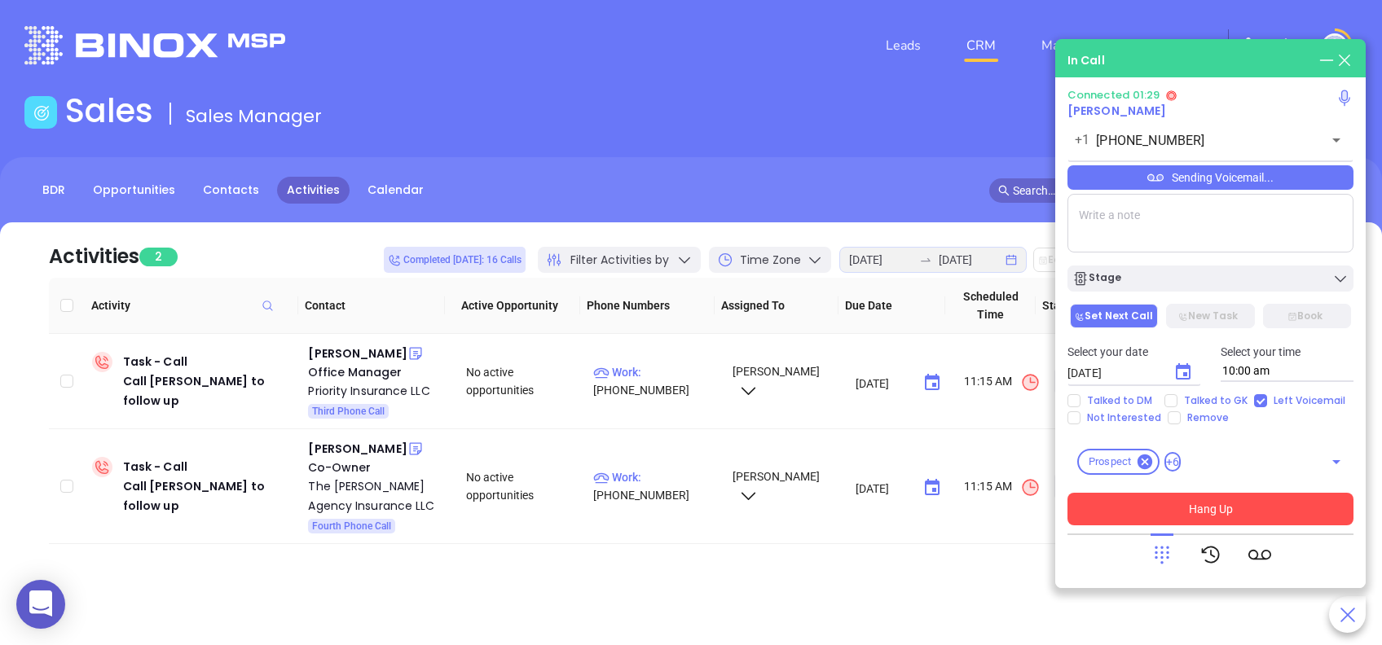
click at [1318, 505] on button "Hang Up" at bounding box center [1210, 509] width 286 height 33
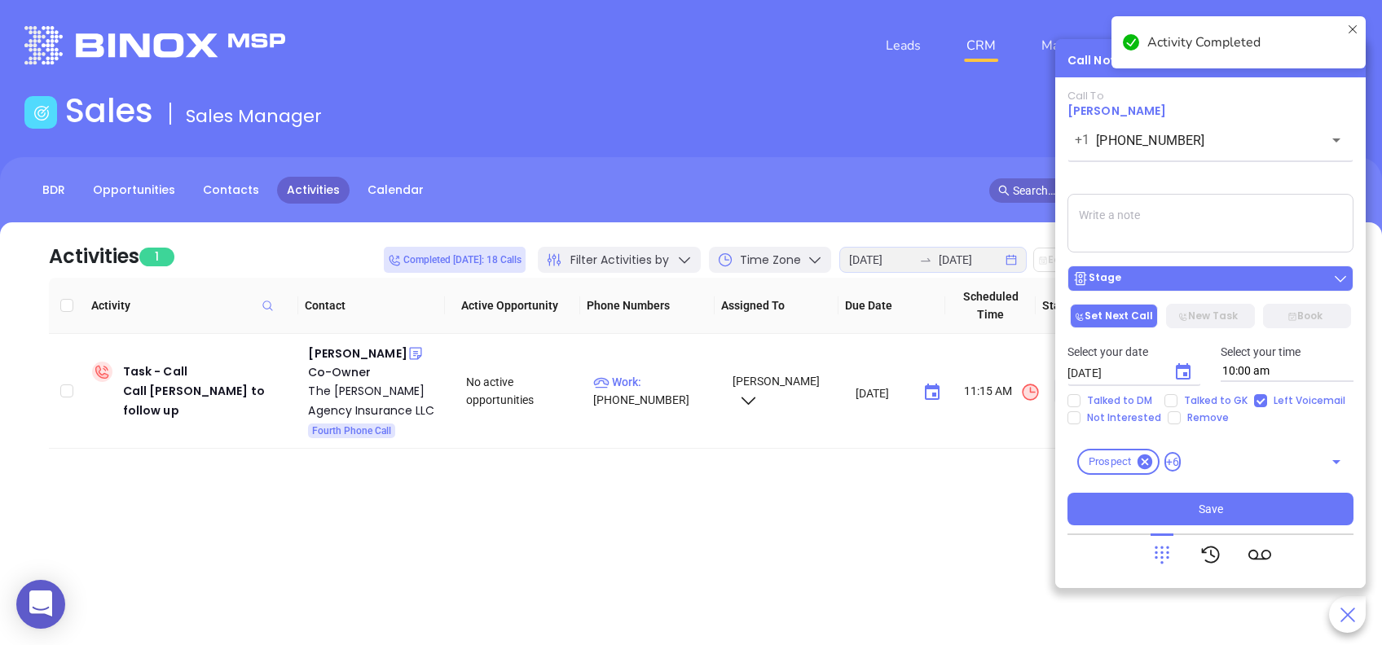
click at [1282, 285] on div "Stage" at bounding box center [1210, 278] width 276 height 16
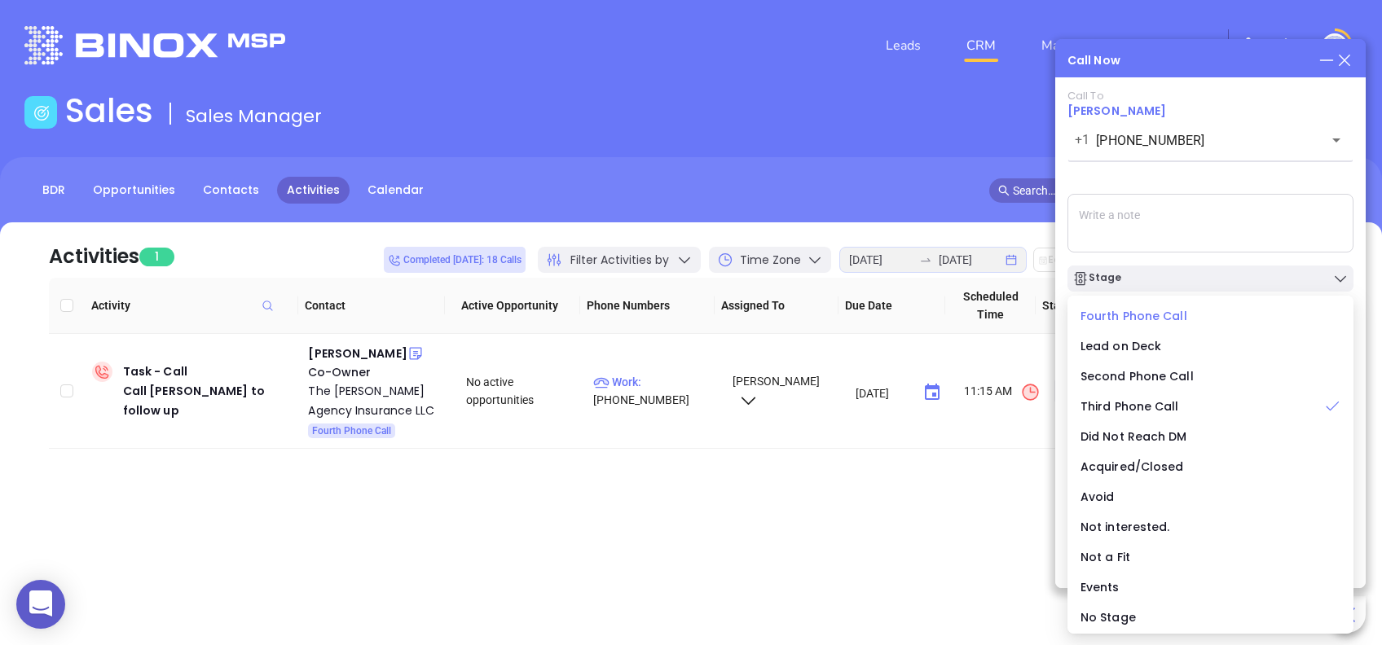
click at [1127, 315] on span "Fourth Phone Call" at bounding box center [1133, 316] width 107 height 16
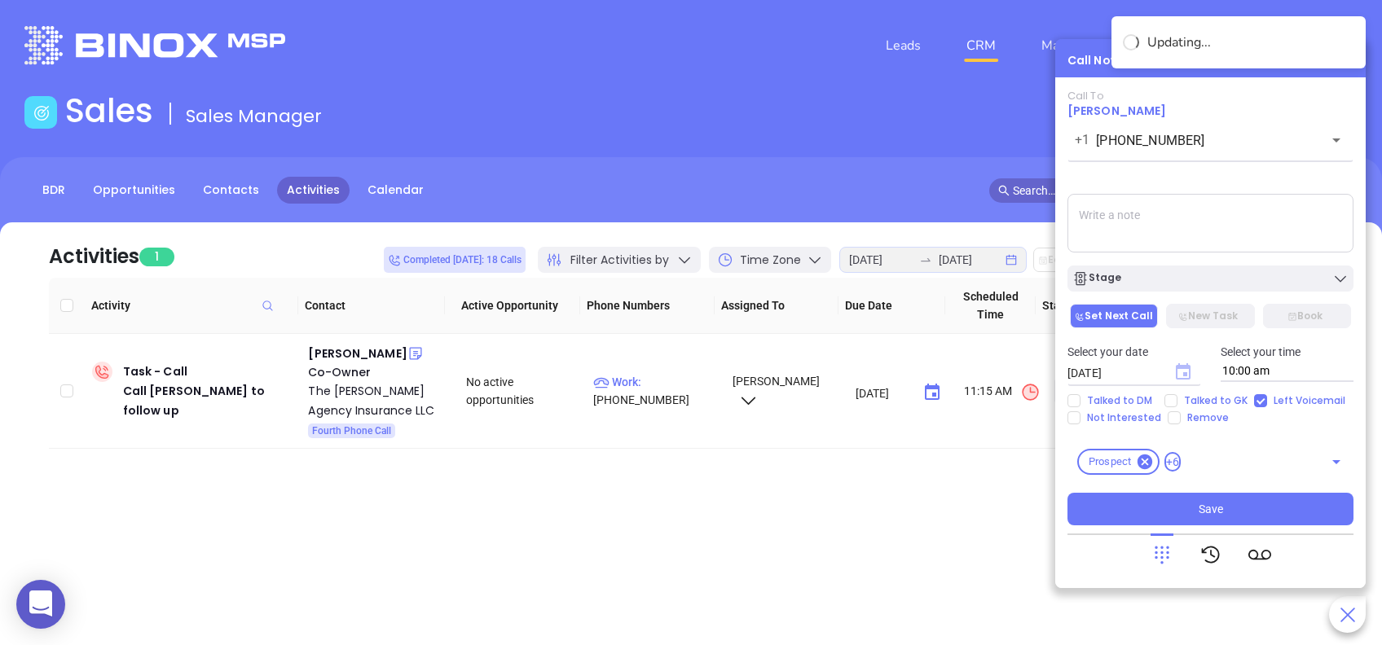
click at [1178, 365] on icon "Choose date, selected date is Aug 23, 2025" at bounding box center [1182, 371] width 15 height 16
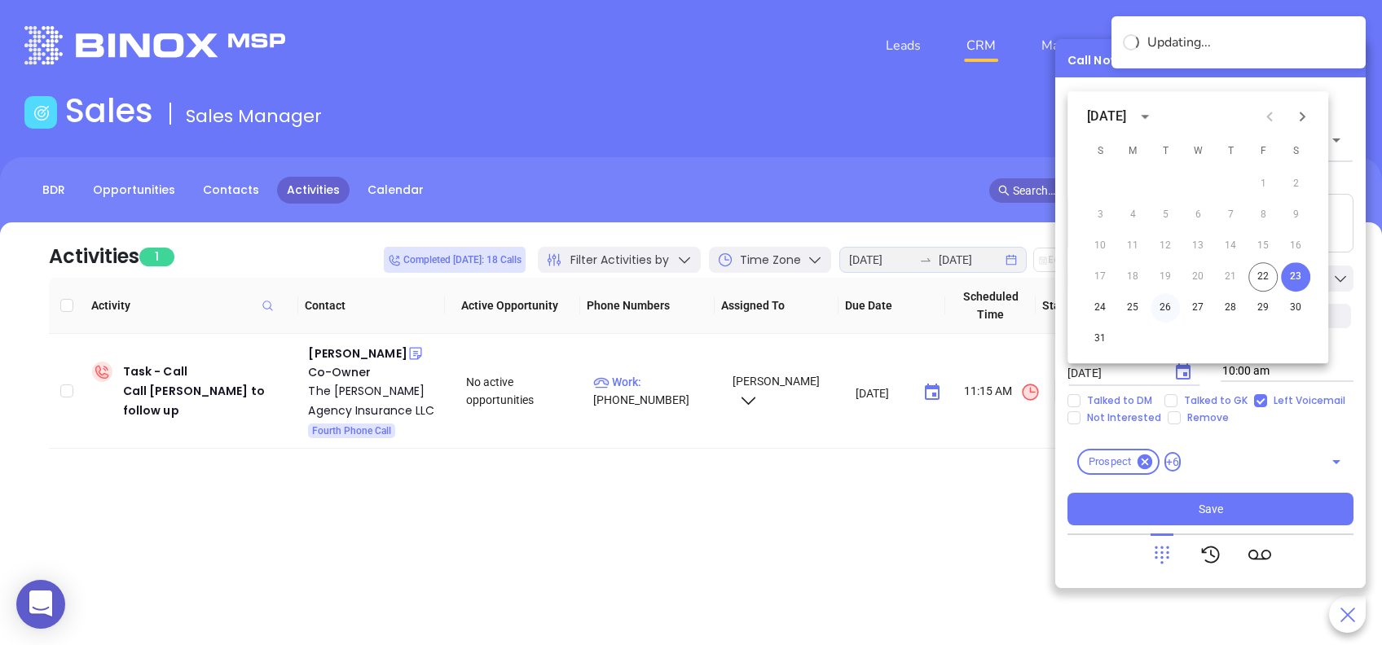
click at [1161, 309] on button "26" at bounding box center [1164, 307] width 29 height 29
type input "08/26/2025"
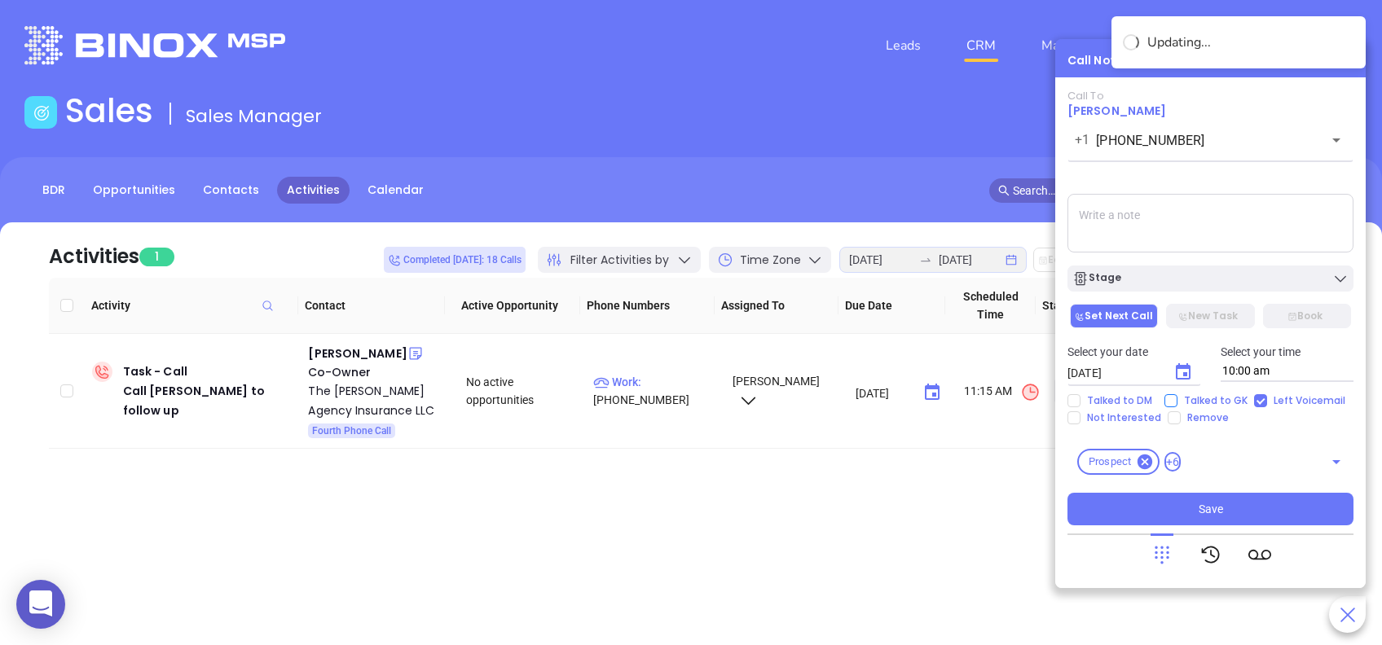
click at [1171, 403] on input "Talked to GK" at bounding box center [1170, 400] width 13 height 13
checkbox input "true"
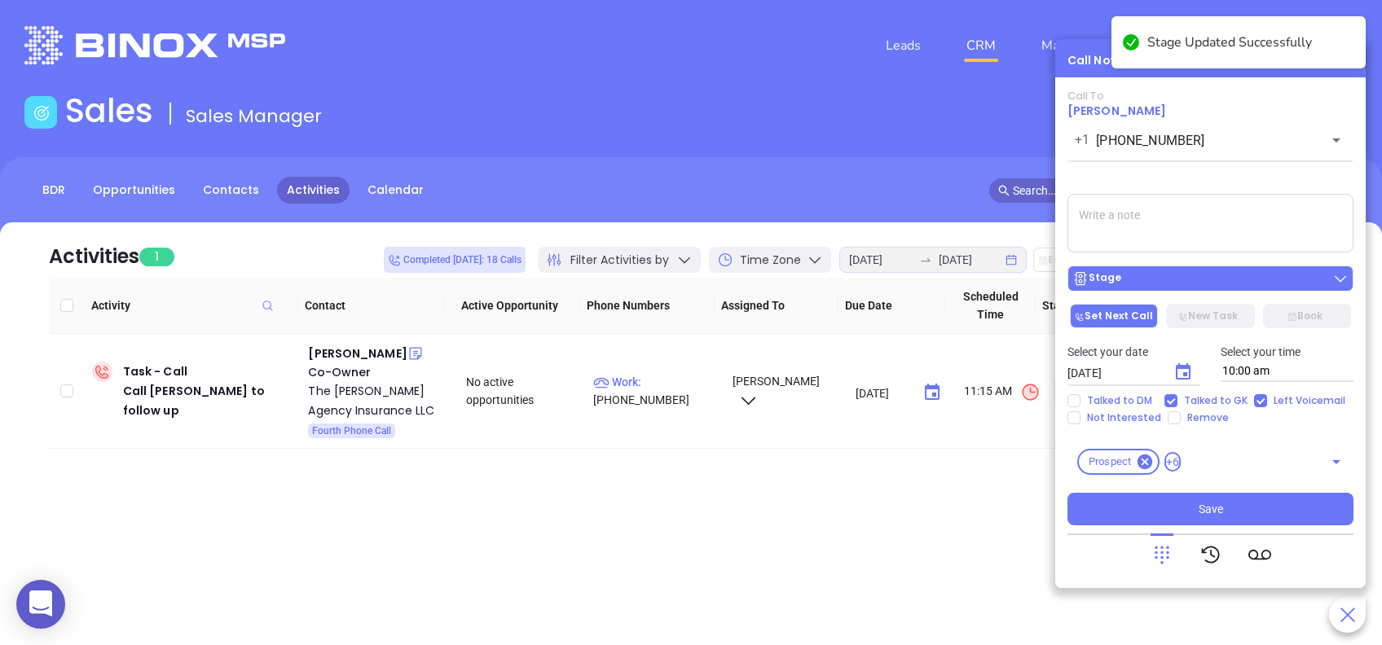
click at [1238, 281] on div "Stage" at bounding box center [1210, 278] width 276 height 16
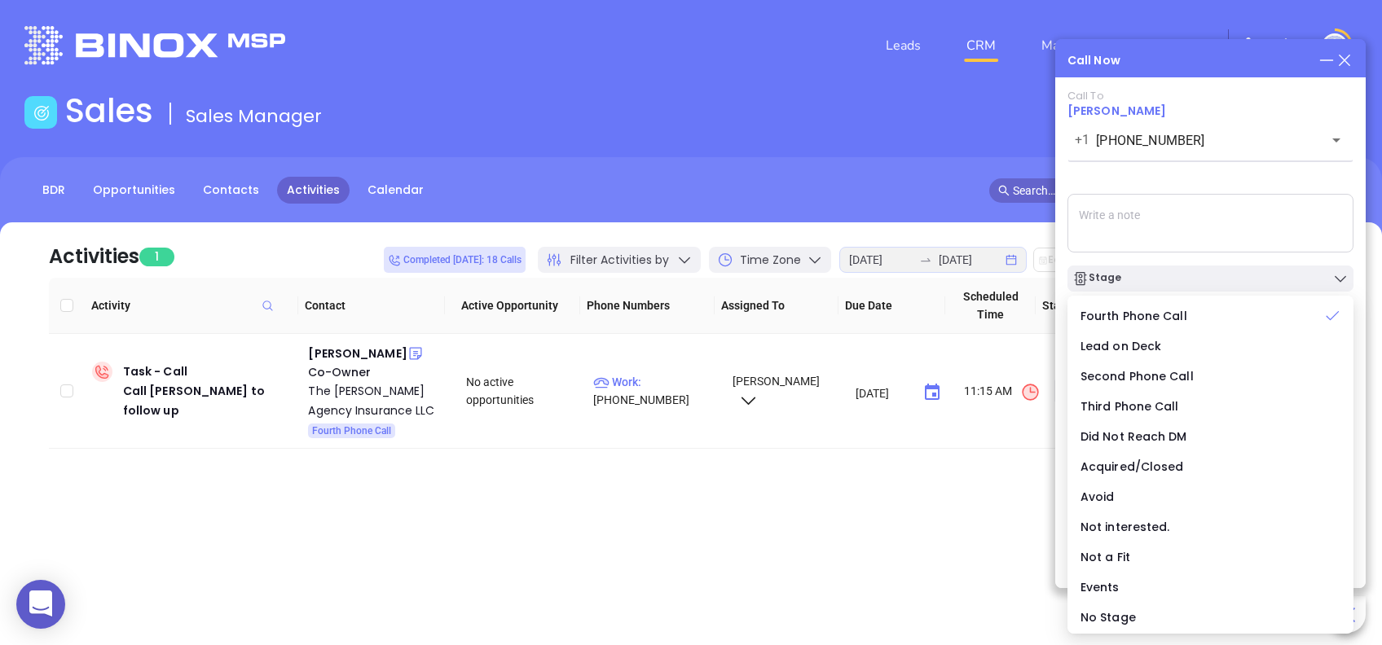
click at [1237, 191] on div "Call To Alisha Swientek +1 (864) 297-9744 ​ Sending Voicemail... Stage Set Next…" at bounding box center [1210, 308] width 286 height 436
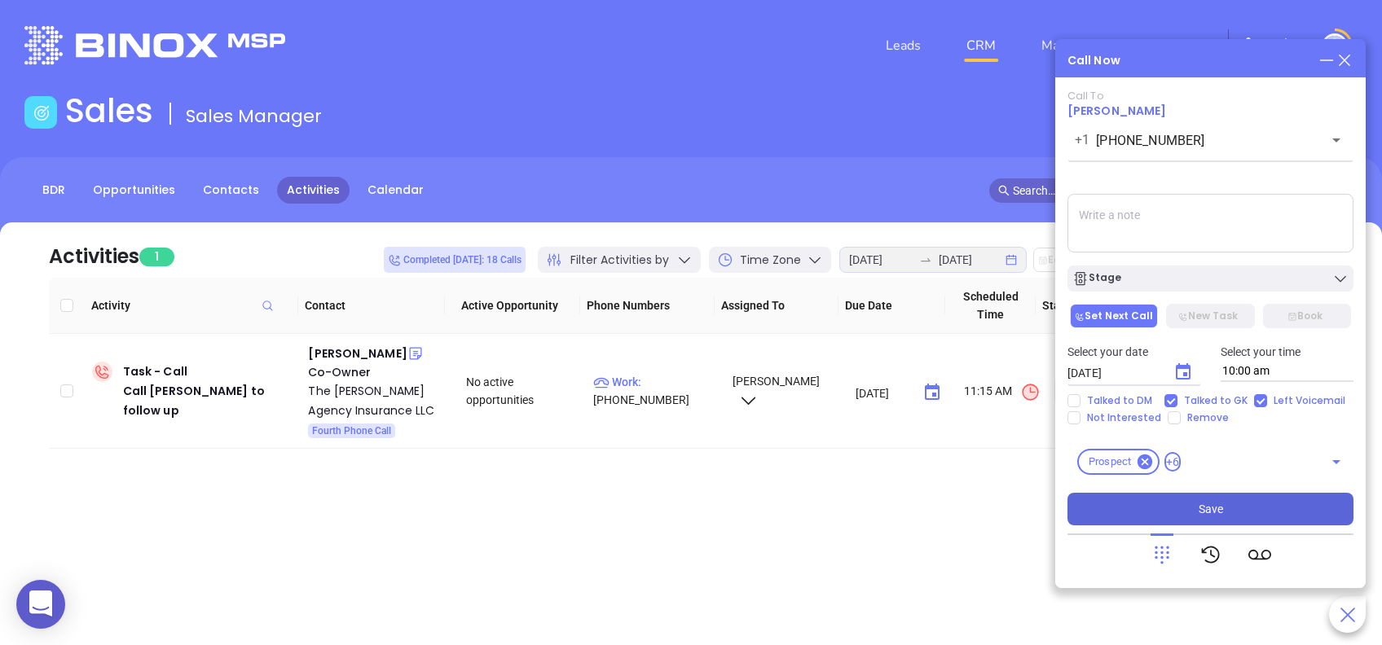
click at [1264, 507] on button "Save" at bounding box center [1210, 509] width 286 height 33
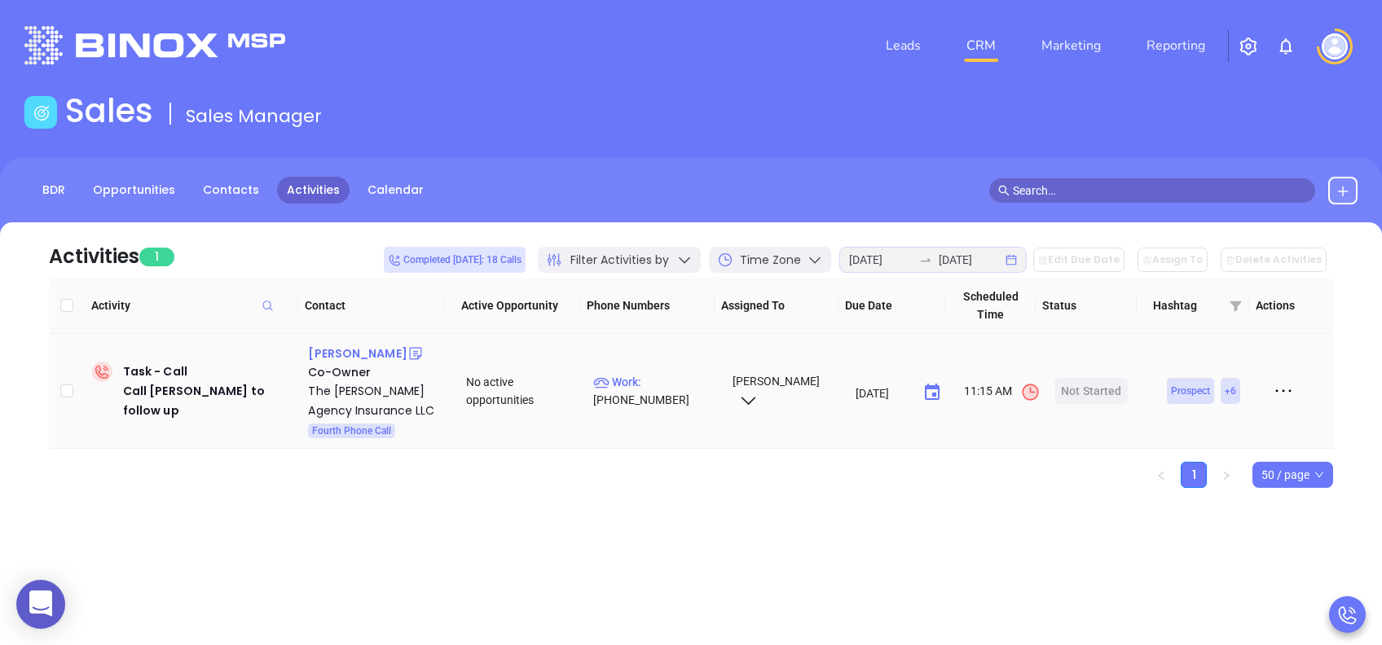
click at [372, 352] on div "Richard M Marsh" at bounding box center [357, 354] width 99 height 20
click at [359, 389] on div "The George Agency Insurance LLC" at bounding box center [375, 400] width 135 height 39
click at [1083, 389] on div "Start Now" at bounding box center [1090, 391] width 51 height 26
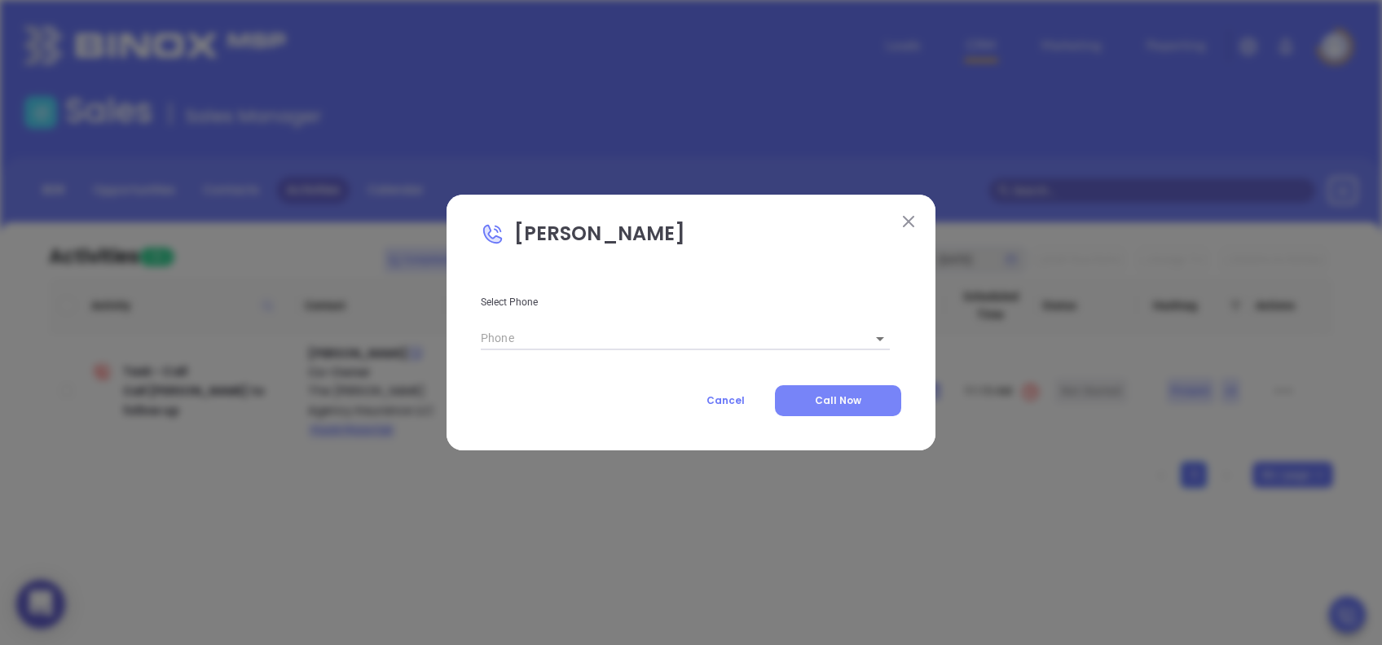
type input "(843) 464-6884"
type input "1"
click at [850, 394] on span "Call Now" at bounding box center [838, 400] width 46 height 14
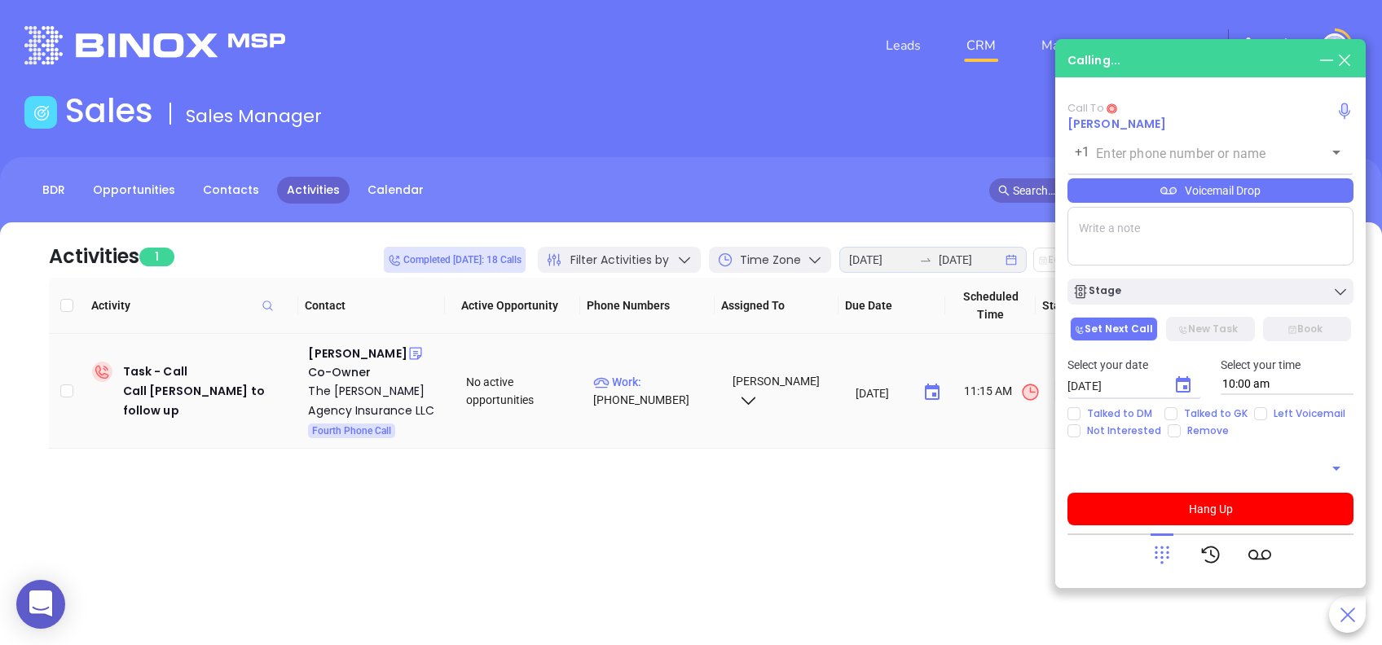
type input "(843) 464-6884"
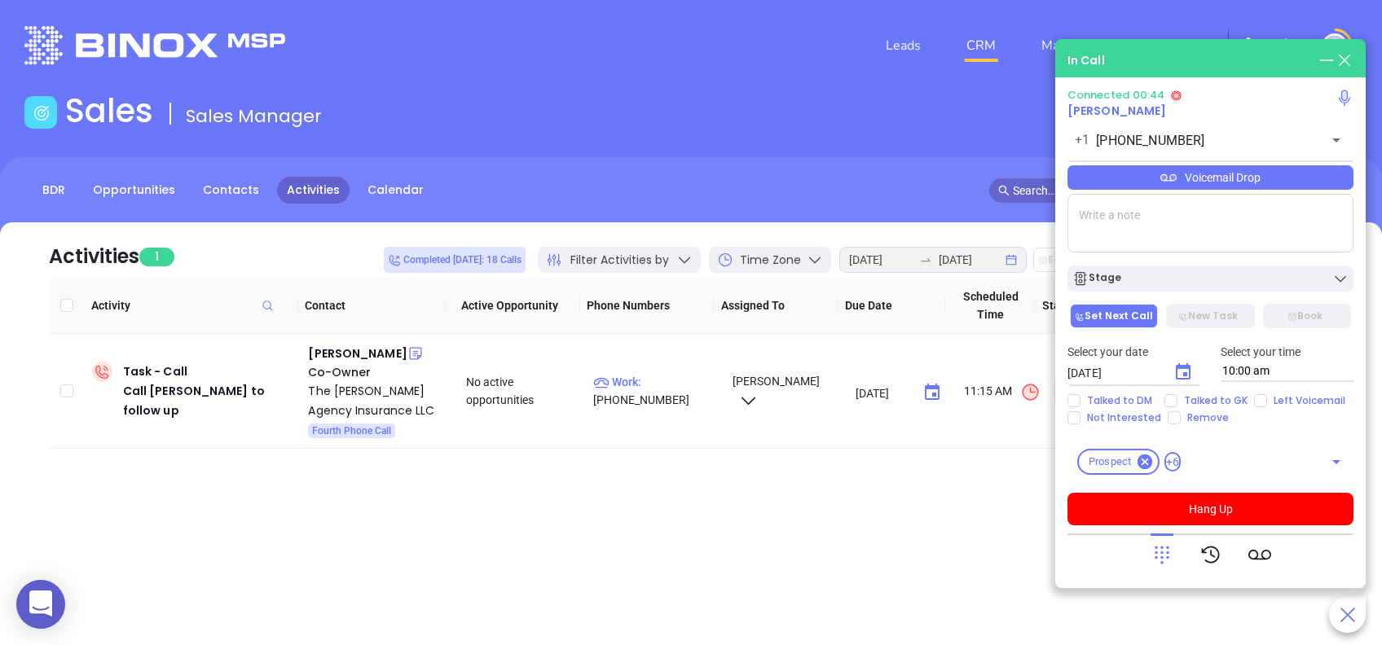
click at [1244, 175] on div "Voicemail Drop" at bounding box center [1210, 177] width 286 height 24
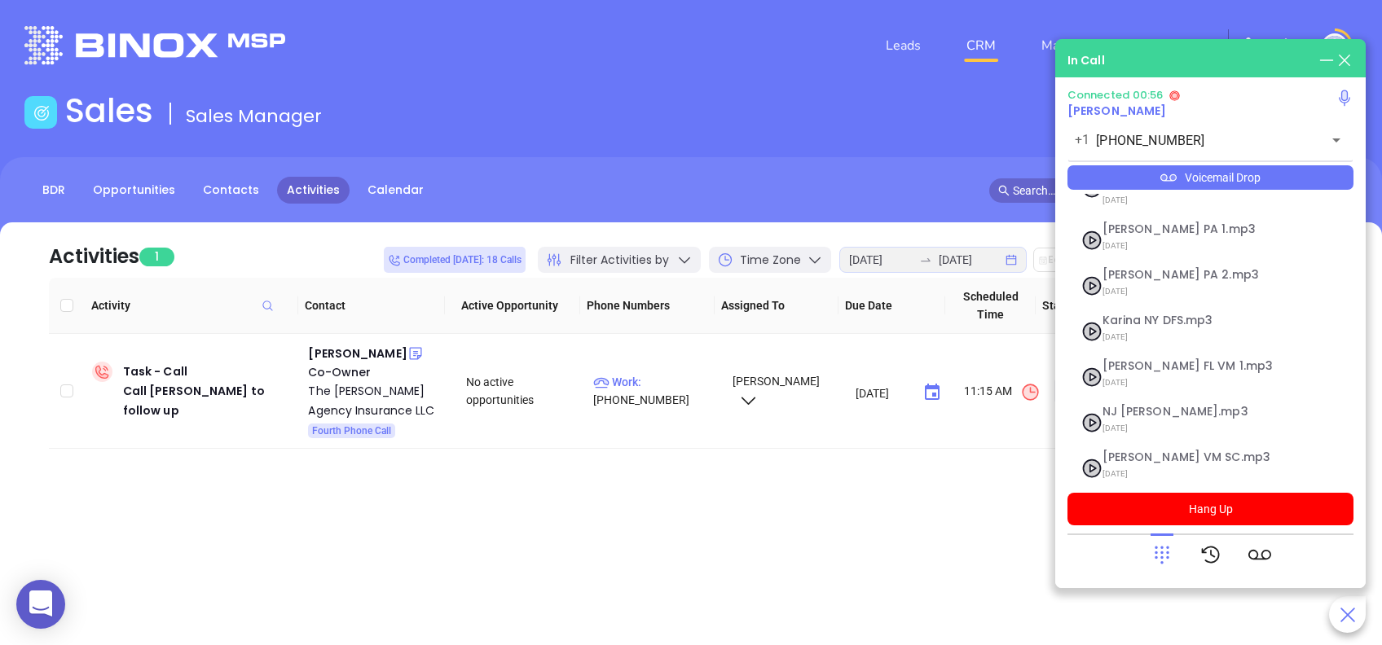
click at [1164, 565] on icon at bounding box center [1161, 554] width 23 height 23
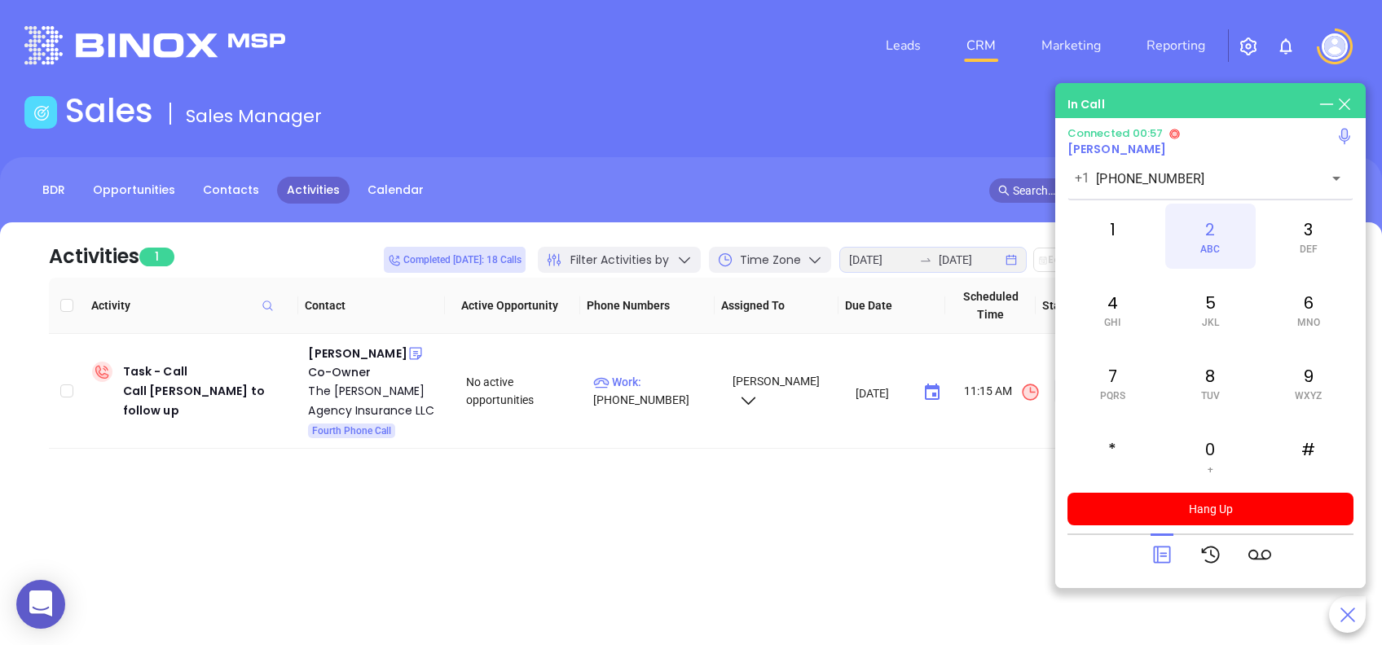
click at [1218, 228] on div "2 ABC" at bounding box center [1210, 236] width 90 height 65
click at [1156, 570] on div at bounding box center [1161, 555] width 23 height 42
click at [1168, 552] on icon at bounding box center [1161, 555] width 17 height 17
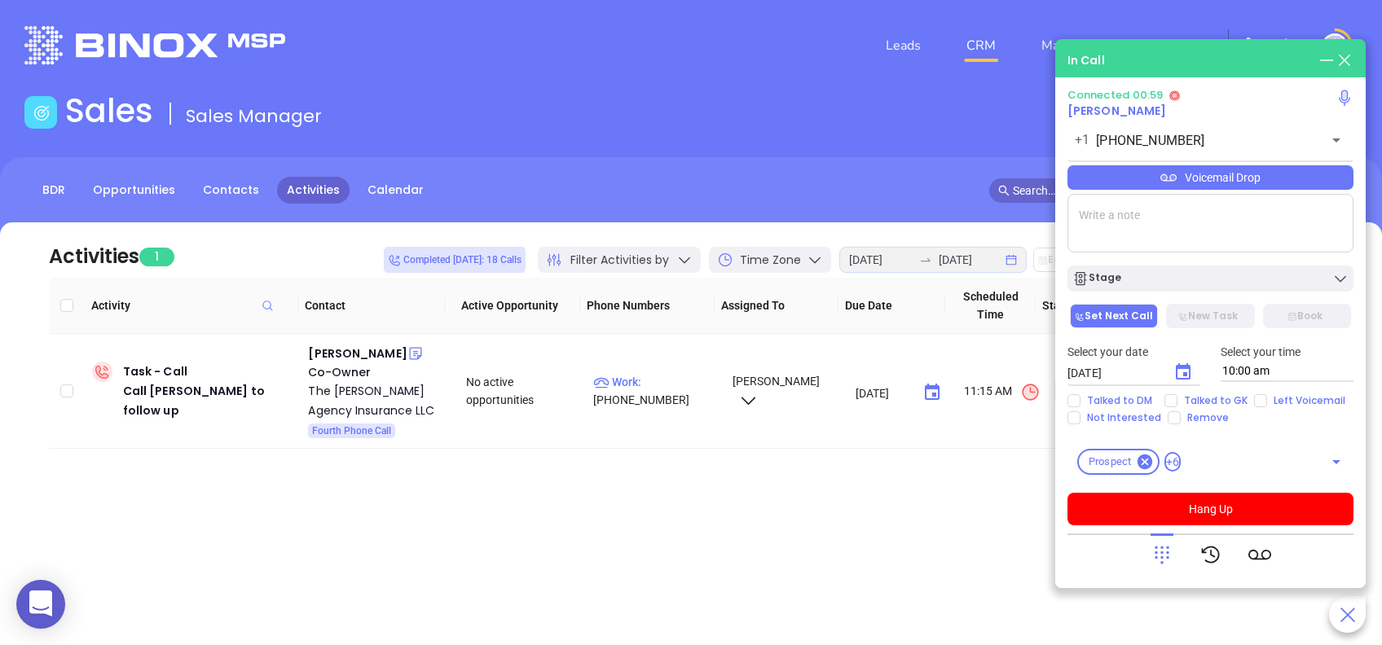
click at [1262, 186] on div "Voicemail Drop" at bounding box center [1210, 177] width 286 height 24
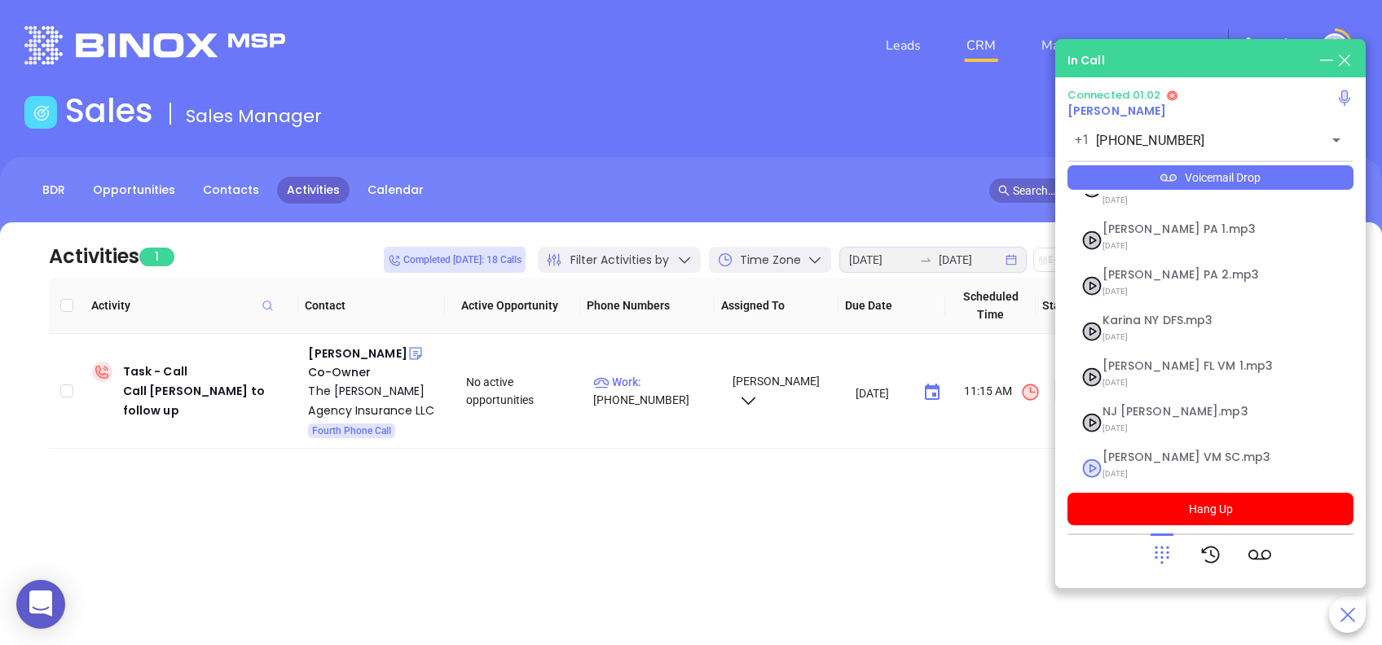
click at [1156, 451] on span "Lucy VM SC.mp3" at bounding box center [1190, 457] width 176 height 12
checkbox input "true"
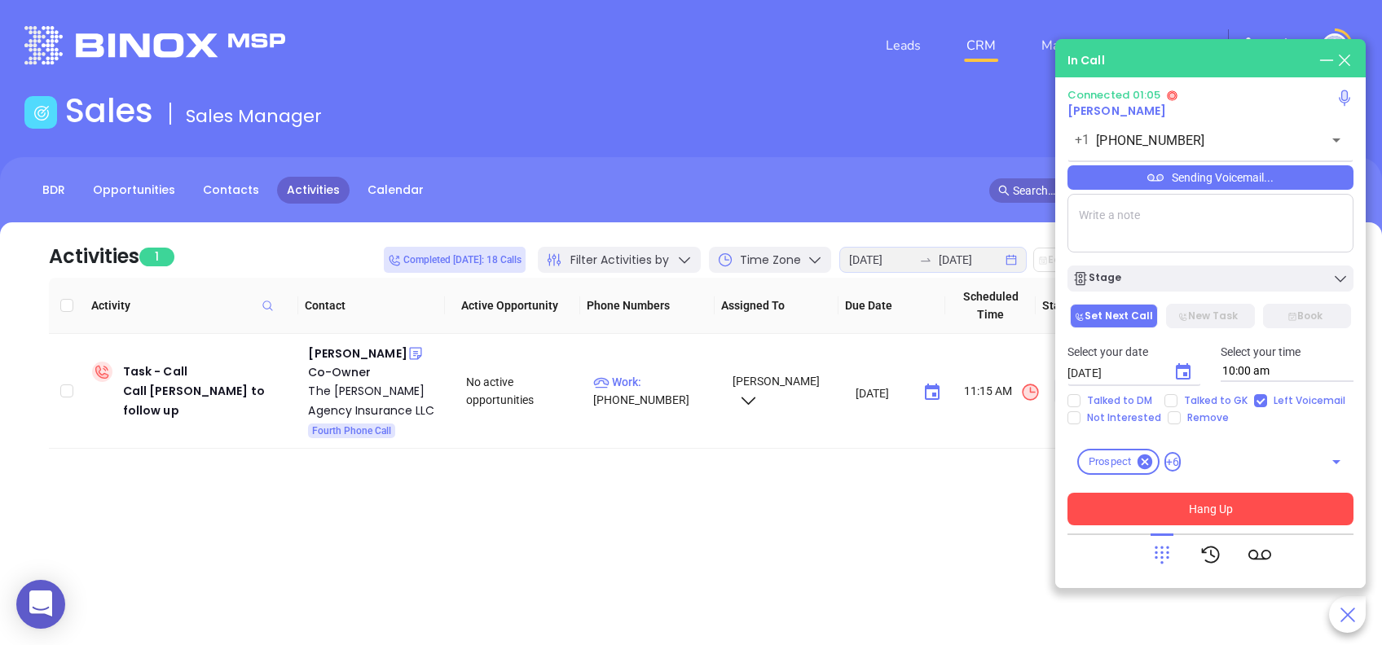
click at [1326, 515] on button "Hang Up" at bounding box center [1210, 509] width 286 height 33
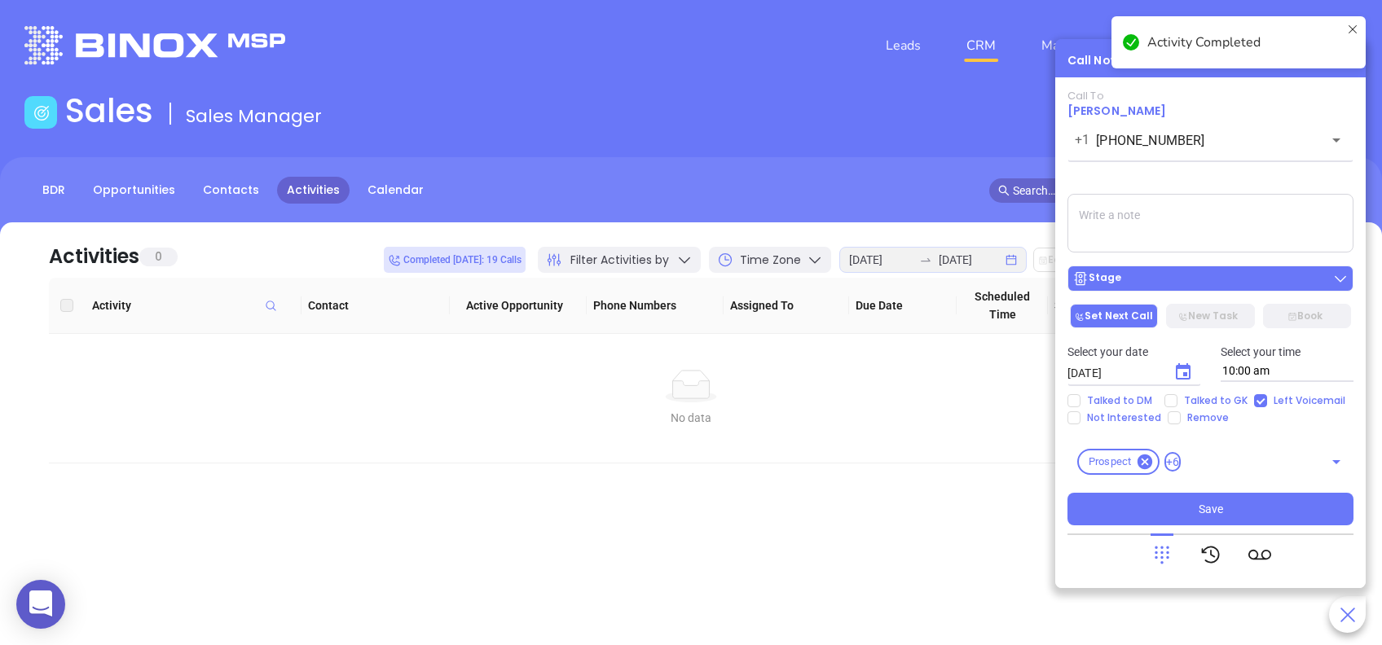
click at [1264, 288] on button "Stage" at bounding box center [1210, 279] width 286 height 26
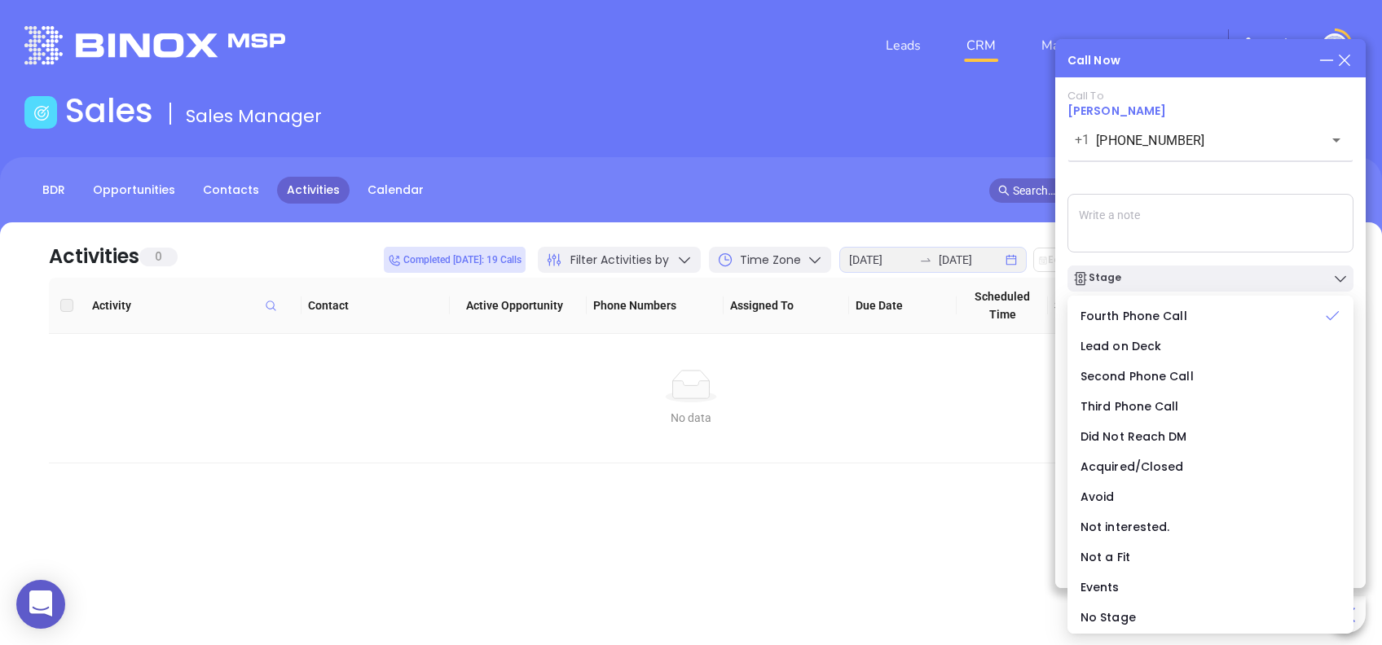
click at [1197, 175] on div "Call To Richard M Marsh +1 (843) 464-6884 ​ Sending Voicemail... Stage Set Next…" at bounding box center [1210, 308] width 286 height 436
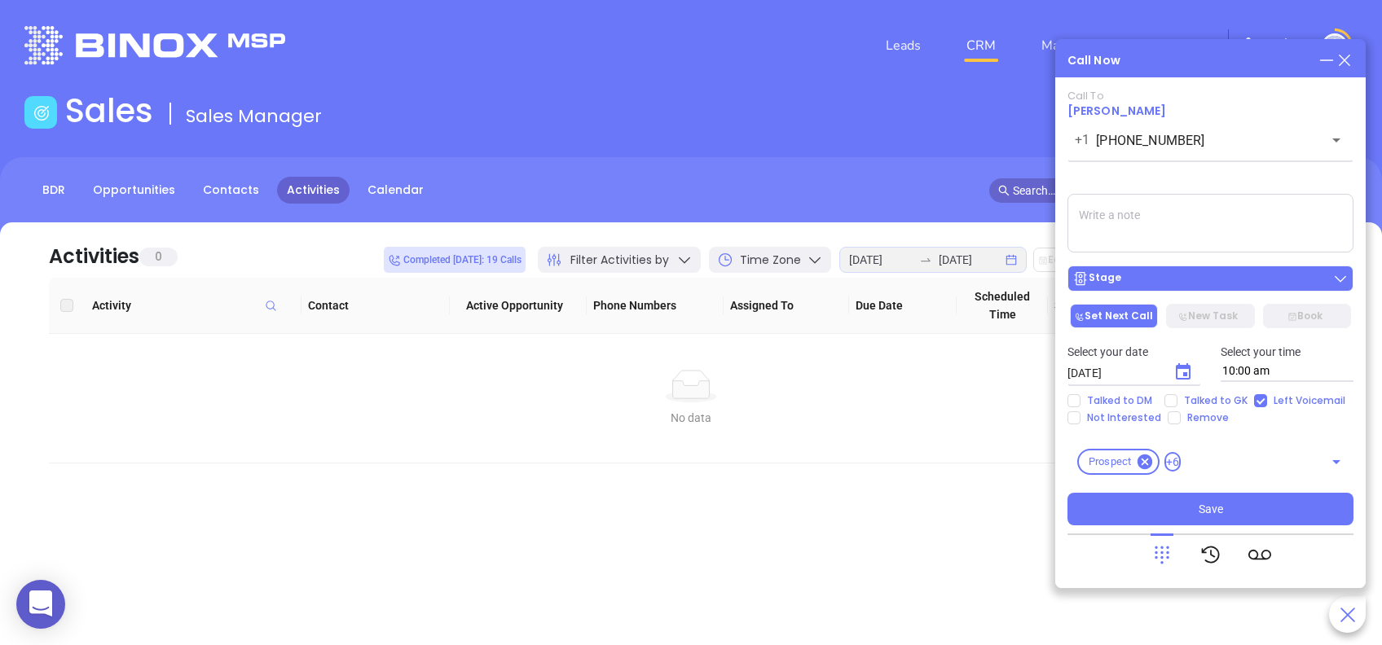
click at [1166, 270] on button "Stage" at bounding box center [1210, 279] width 286 height 26
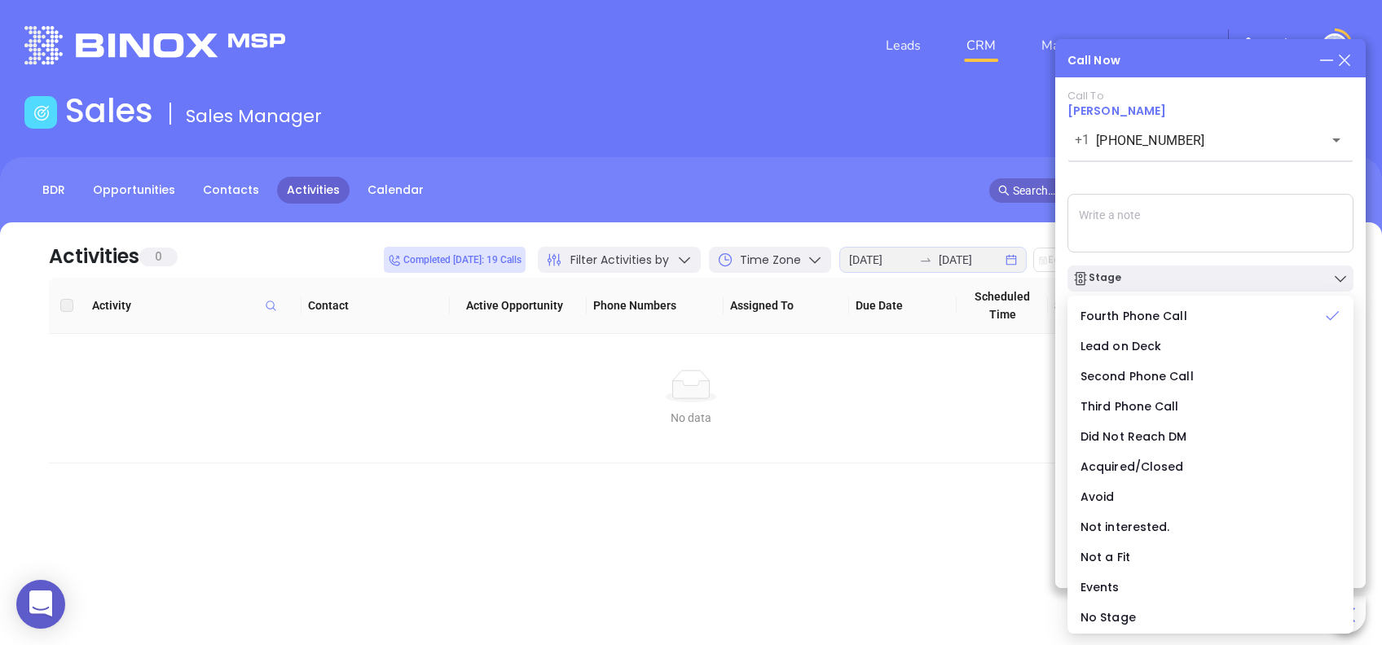
click at [1197, 176] on div "Call To Richard M Marsh +1 (843) 464-6884 ​ Sending Voicemail... Stage Set Next…" at bounding box center [1210, 308] width 286 height 436
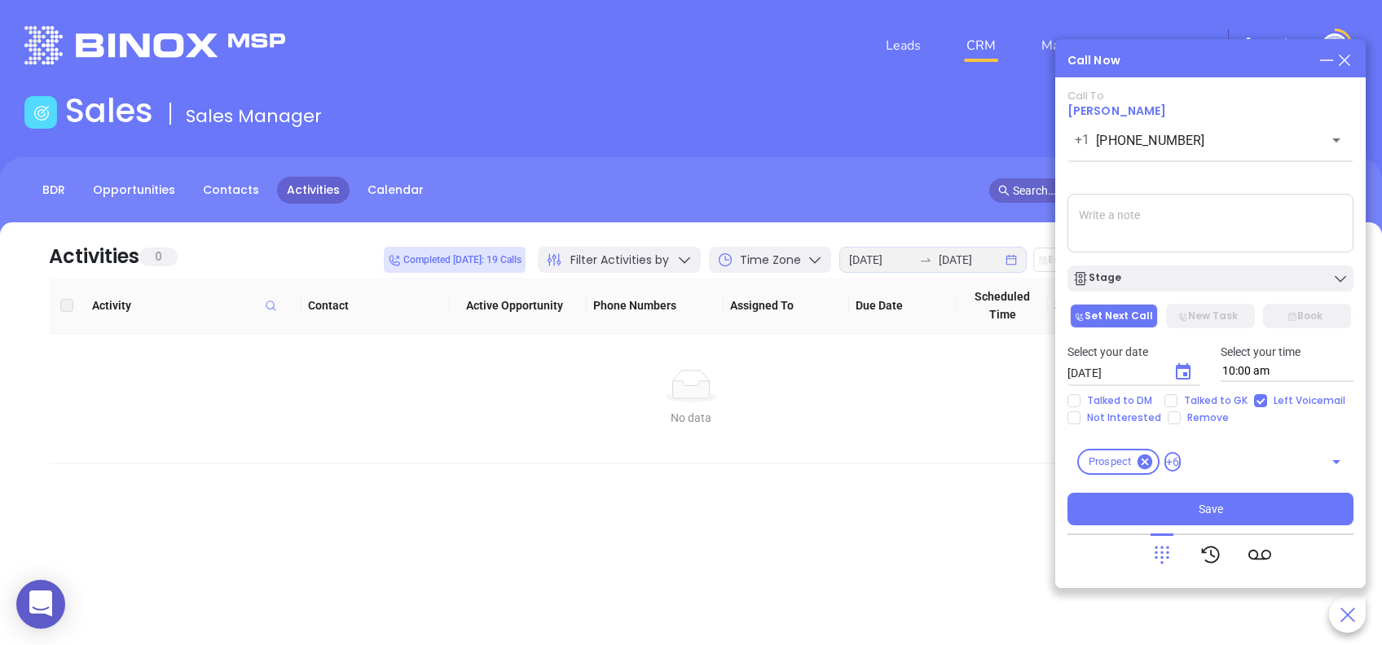
click at [1178, 371] on icon "Choose date, selected date is Aug 23, 2025" at bounding box center [1183, 372] width 20 height 20
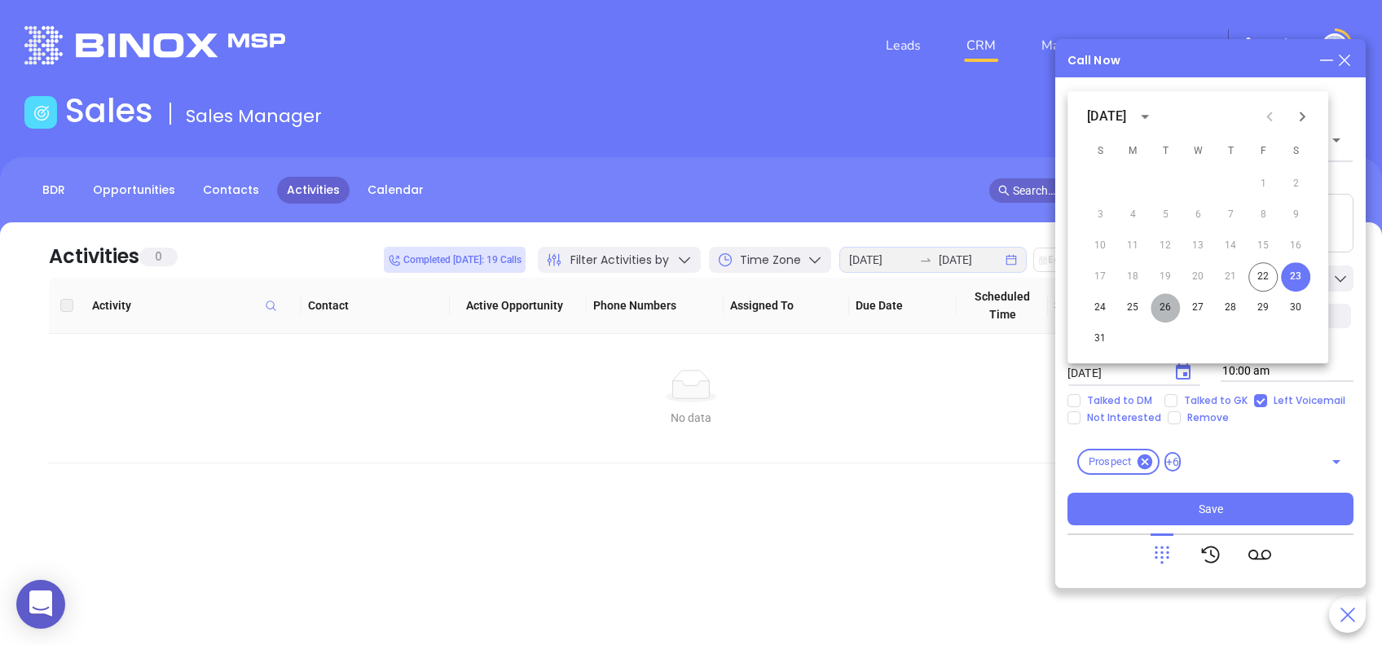
click at [1166, 307] on button "26" at bounding box center [1164, 307] width 29 height 29
type input "08/26/2025"
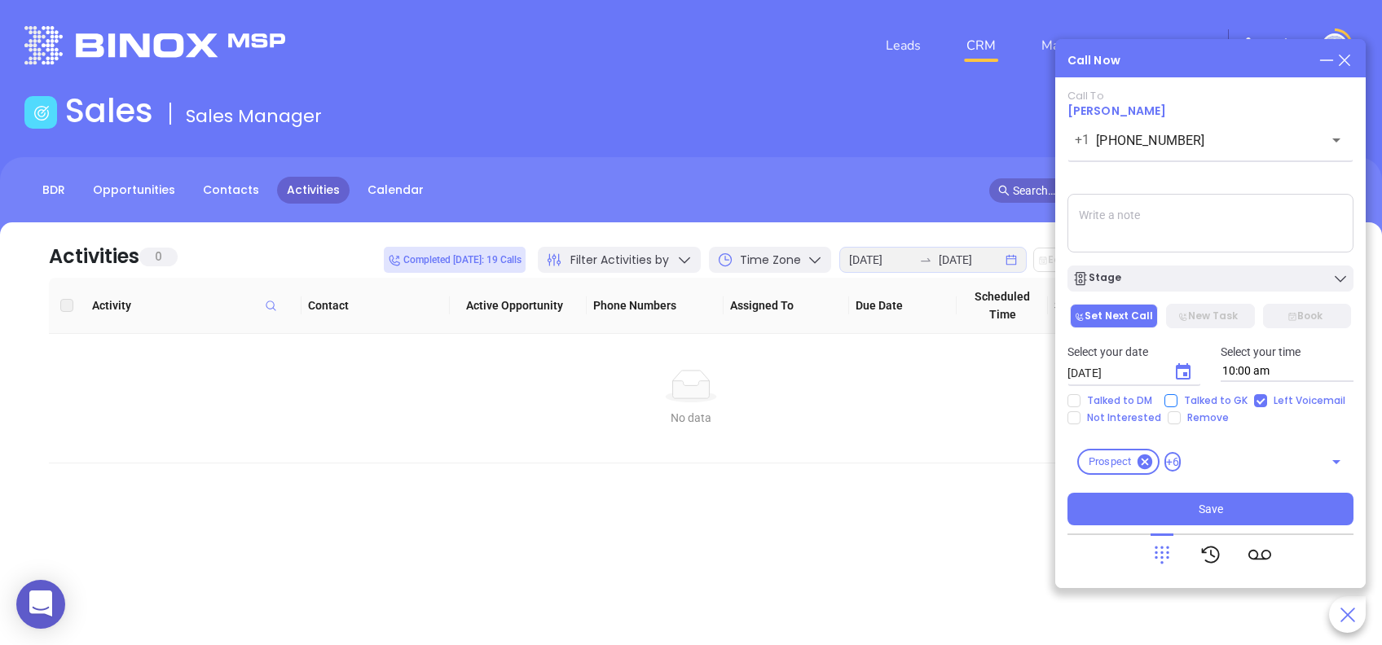
click at [1173, 395] on input "Talked to GK" at bounding box center [1170, 400] width 13 height 13
checkbox input "true"
click at [1274, 514] on button "Save" at bounding box center [1210, 509] width 286 height 33
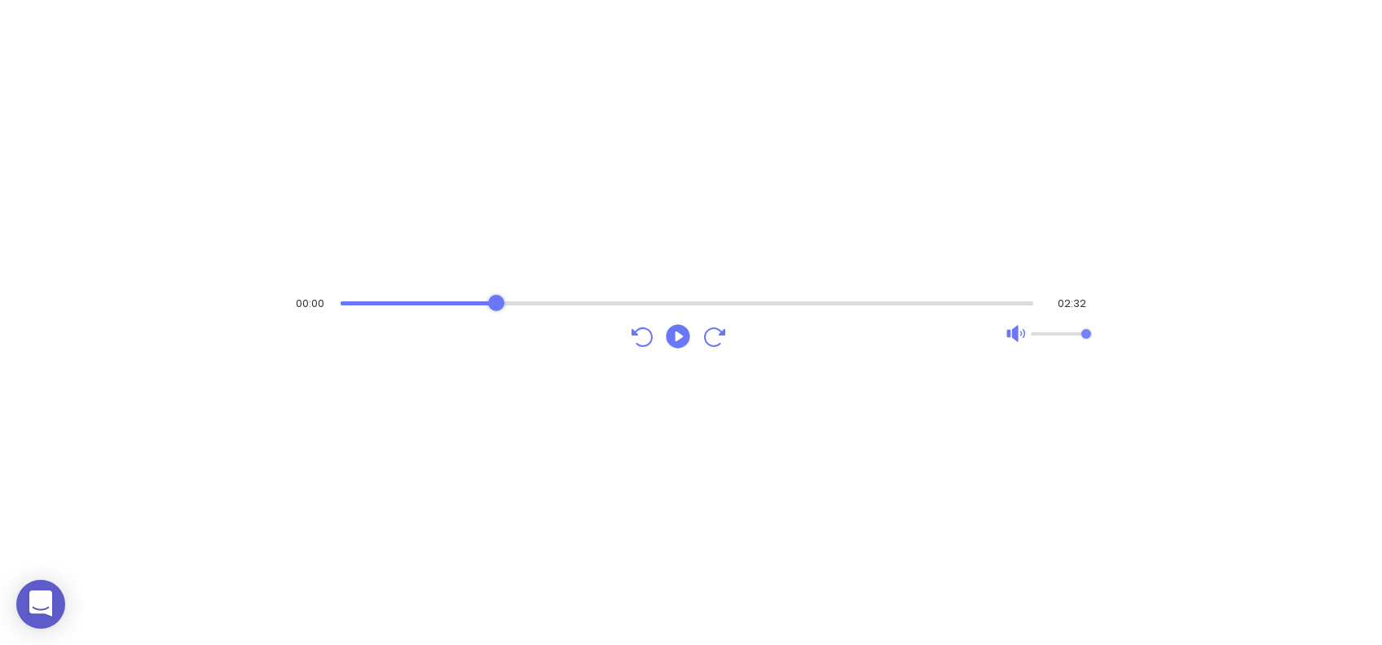
click at [497, 303] on div "Audio progress control" at bounding box center [686, 303] width 693 height 4
click at [679, 336] on icon "Play" at bounding box center [677, 336] width 29 height 29
click at [677, 342] on icon "Play" at bounding box center [678, 336] width 24 height 24
click at [435, 297] on div "Audio progress control" at bounding box center [686, 303] width 693 height 16
click at [473, 306] on div "Audio progress control" at bounding box center [687, 303] width 692 height 16
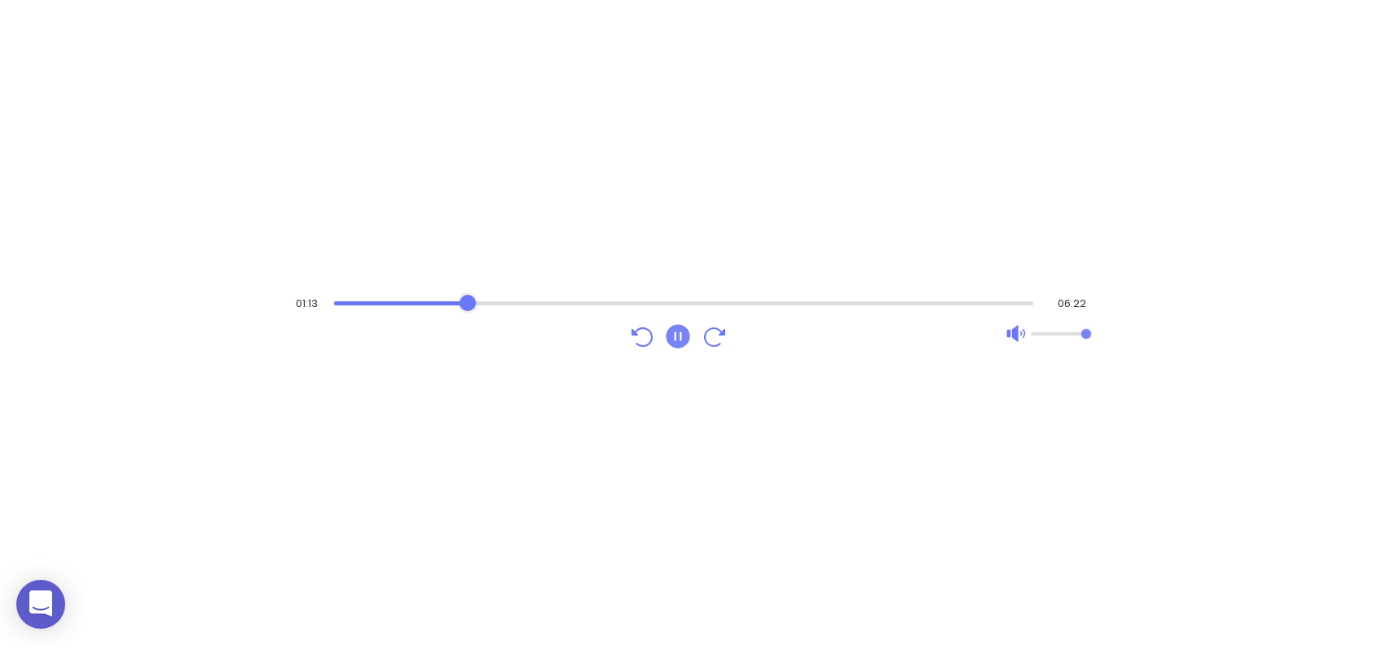
click at [503, 306] on div "Audio progress control" at bounding box center [684, 303] width 700 height 16
click at [527, 306] on div "Audio progress control" at bounding box center [685, 303] width 696 height 16
click at [562, 305] on div "Audio progress control" at bounding box center [686, 303] width 695 height 16
click at [594, 306] on div "Audio progress control" at bounding box center [686, 303] width 693 height 16
click at [633, 306] on div "Audio progress control" at bounding box center [686, 303] width 693 height 16
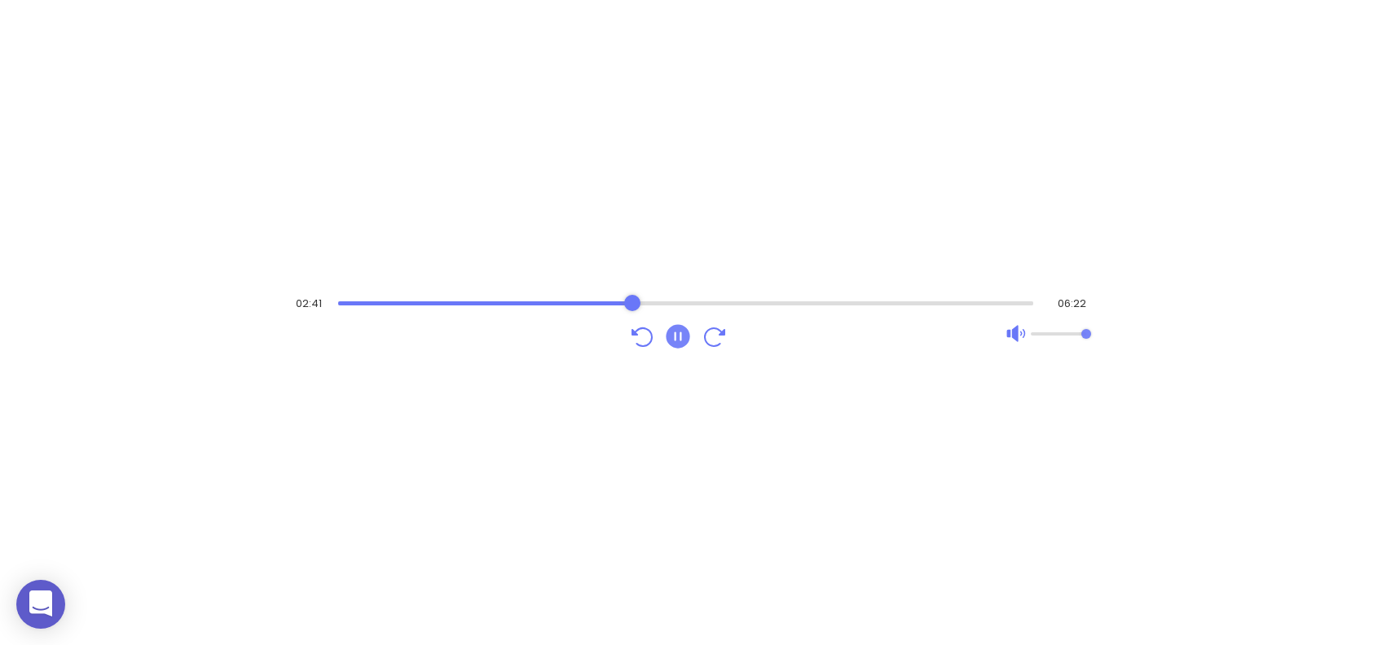
click at [671, 306] on div "Audio progress control" at bounding box center [686, 303] width 696 height 16
click at [704, 306] on div "Audio progress control" at bounding box center [686, 303] width 693 height 16
click at [733, 306] on div "Audio progress control" at bounding box center [686, 303] width 693 height 16
click at [773, 306] on div "Audio progress control" at bounding box center [687, 303] width 694 height 16
click at [816, 306] on div "Audio progress control" at bounding box center [686, 303] width 693 height 16
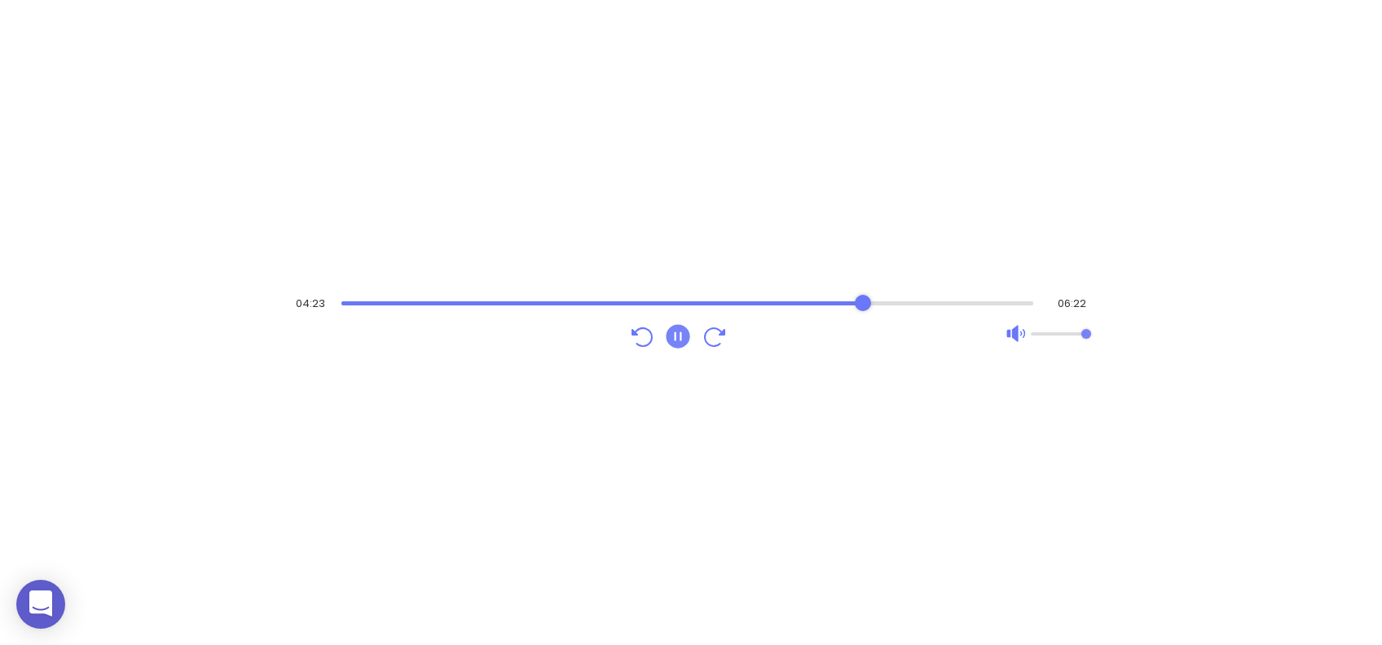
click at [863, 306] on div "Audio progress control" at bounding box center [687, 303] width 692 height 16
click at [899, 306] on div "Audio progress control" at bounding box center [688, 303] width 692 height 16
click at [941, 306] on div "Audio progress control" at bounding box center [686, 303] width 693 height 16
click at [991, 304] on div "Audio progress control" at bounding box center [685, 303] width 696 height 4
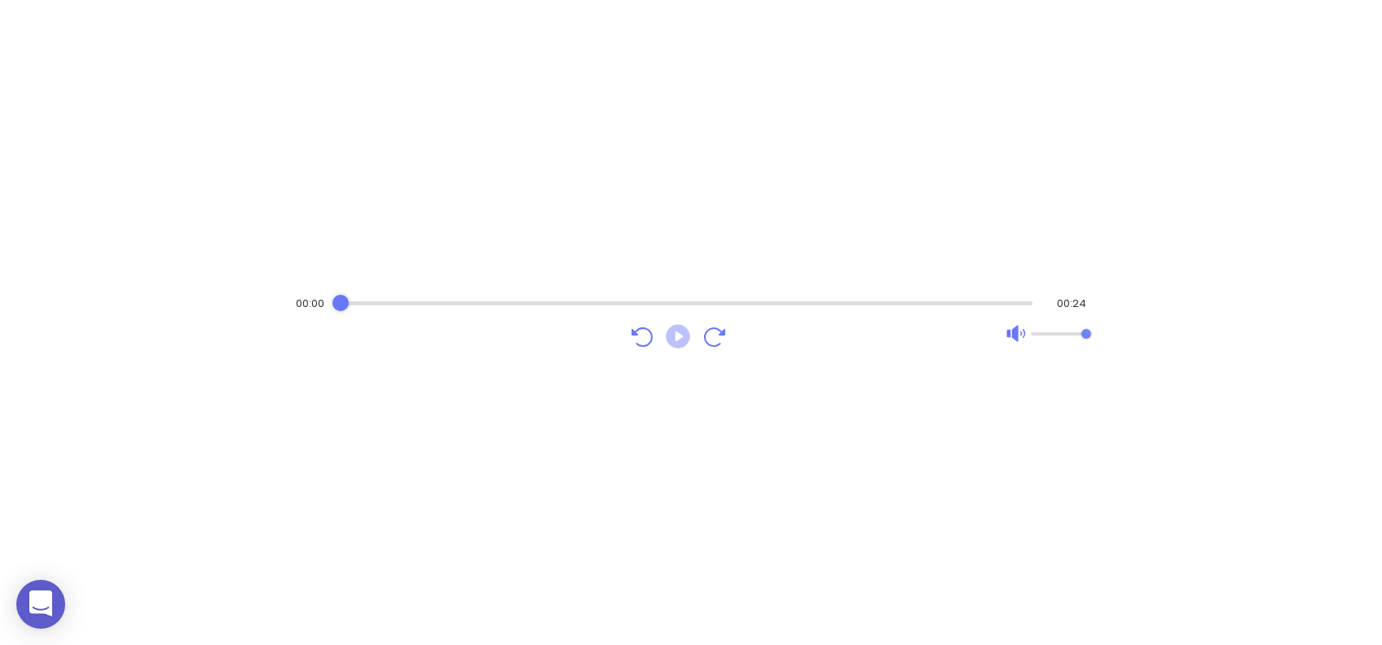
click at [680, 340] on icon "Play" at bounding box center [678, 336] width 24 height 24
click at [389, 305] on div "Audio progress control" at bounding box center [686, 303] width 692 height 16
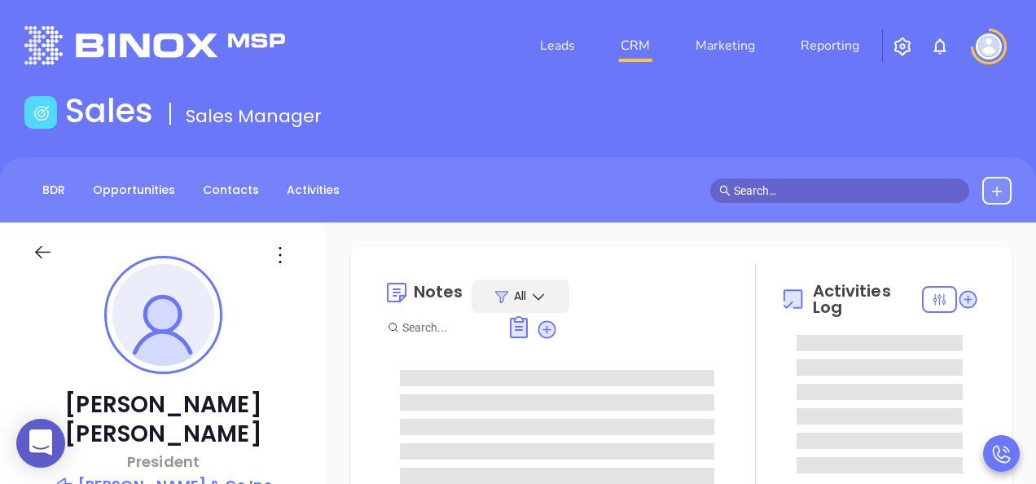
type input "Lucy Lechado"
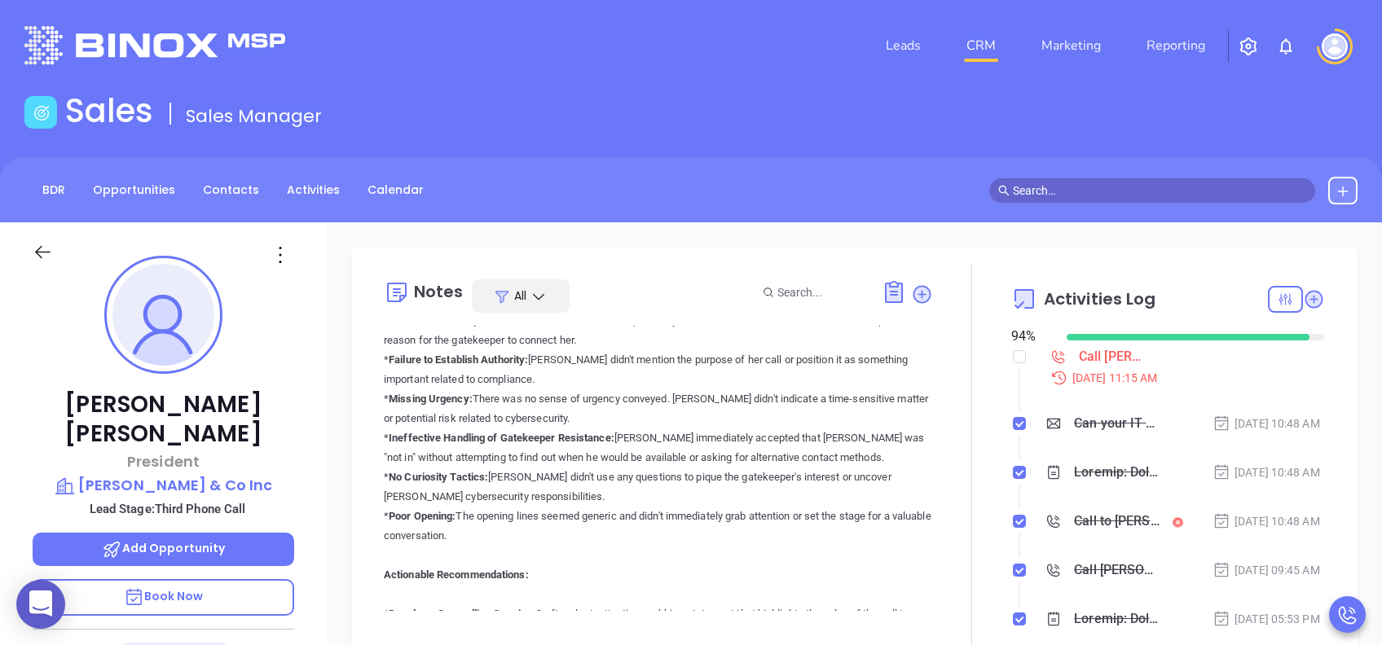
scroll to position [543, 0]
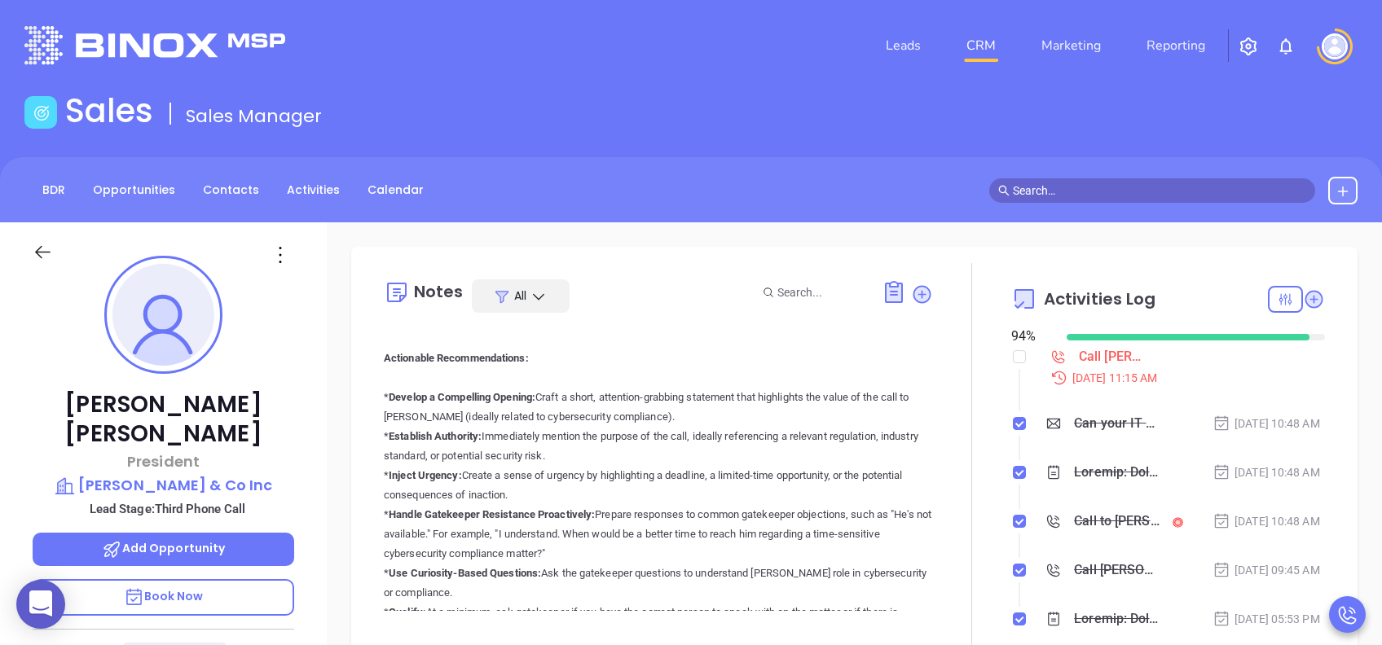
click at [195, 483] on span "Book Now" at bounding box center [164, 596] width 80 height 16
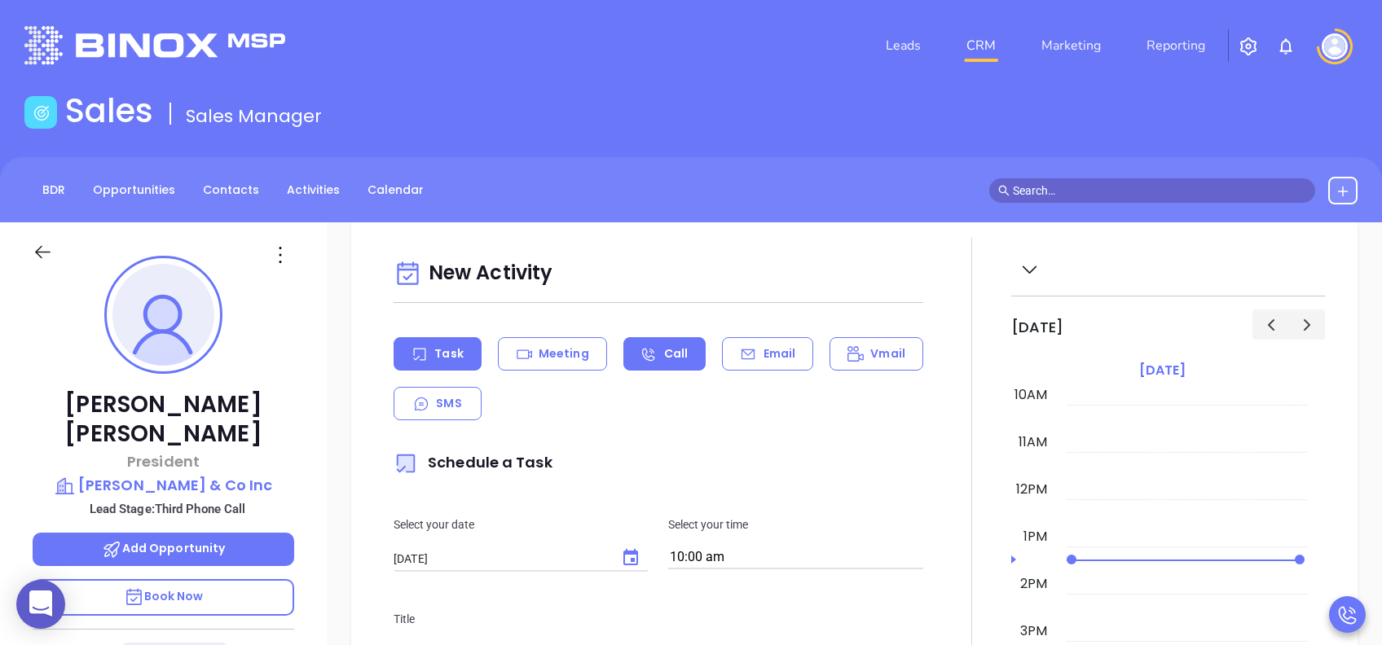
scroll to position [868, 0]
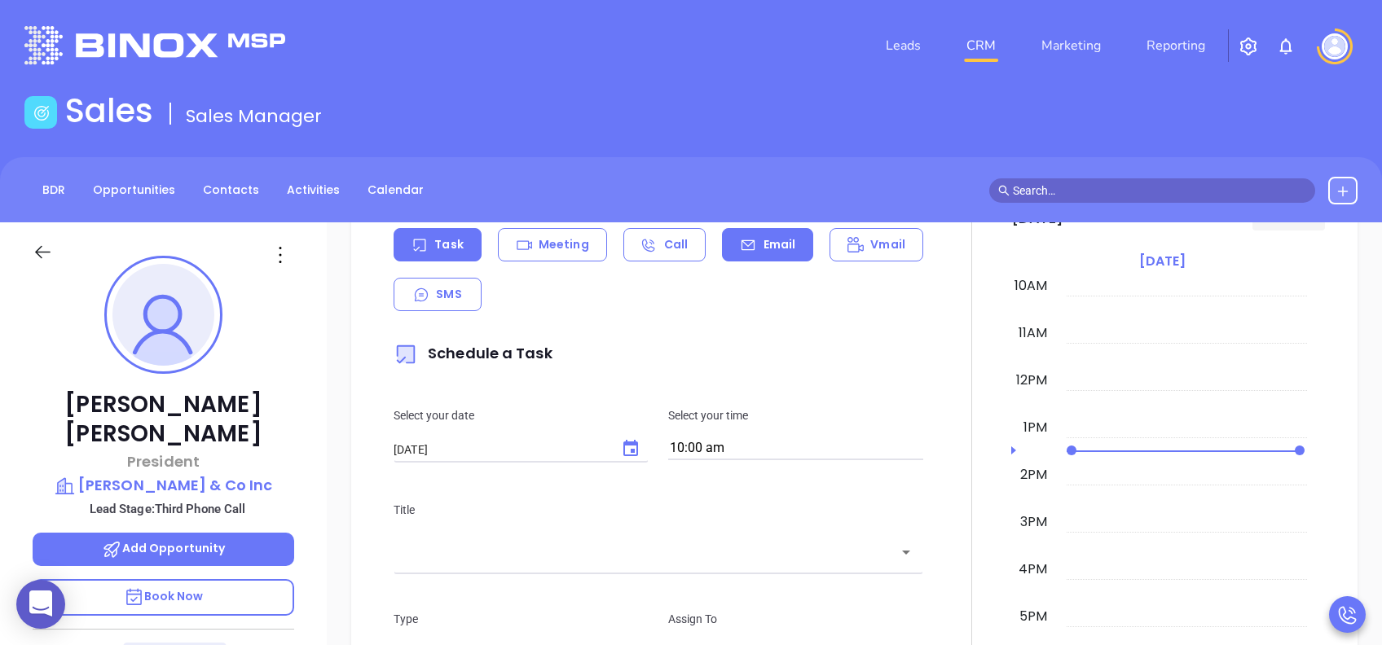
click at [743, 258] on div "Email" at bounding box center [767, 244] width 91 height 33
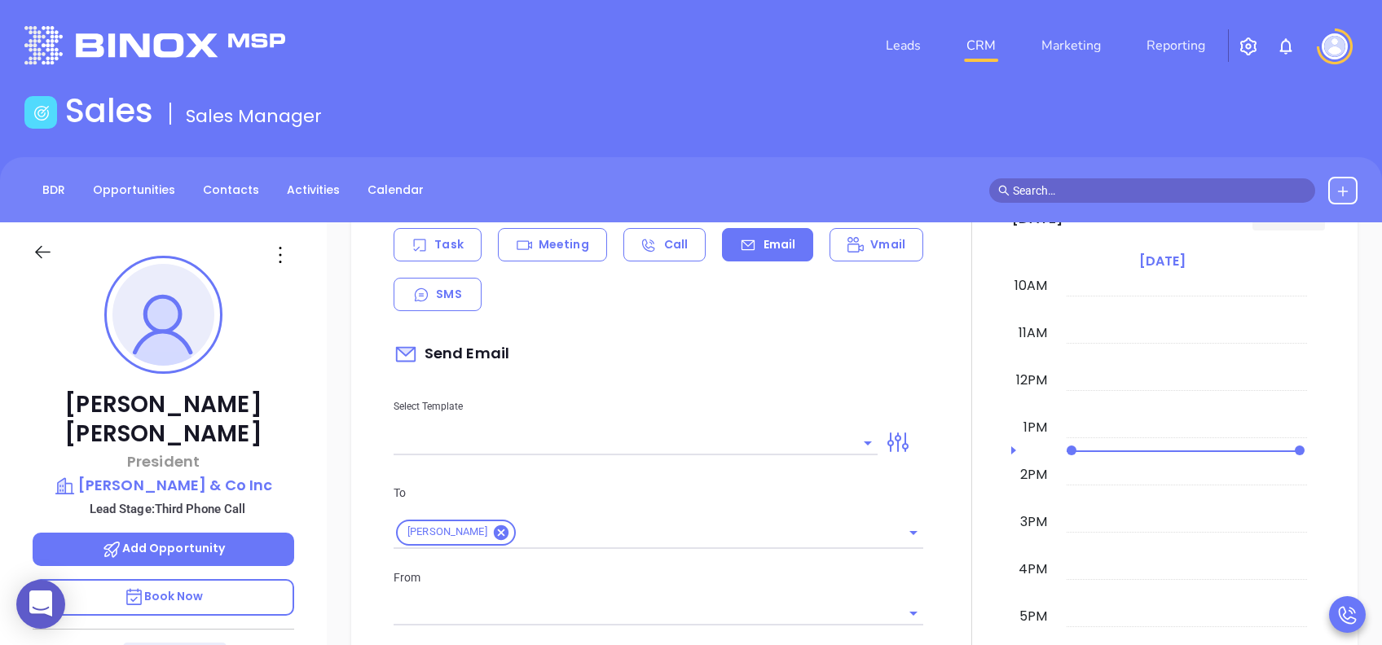
click at [667, 437] on input "text" at bounding box center [622, 443] width 459 height 24
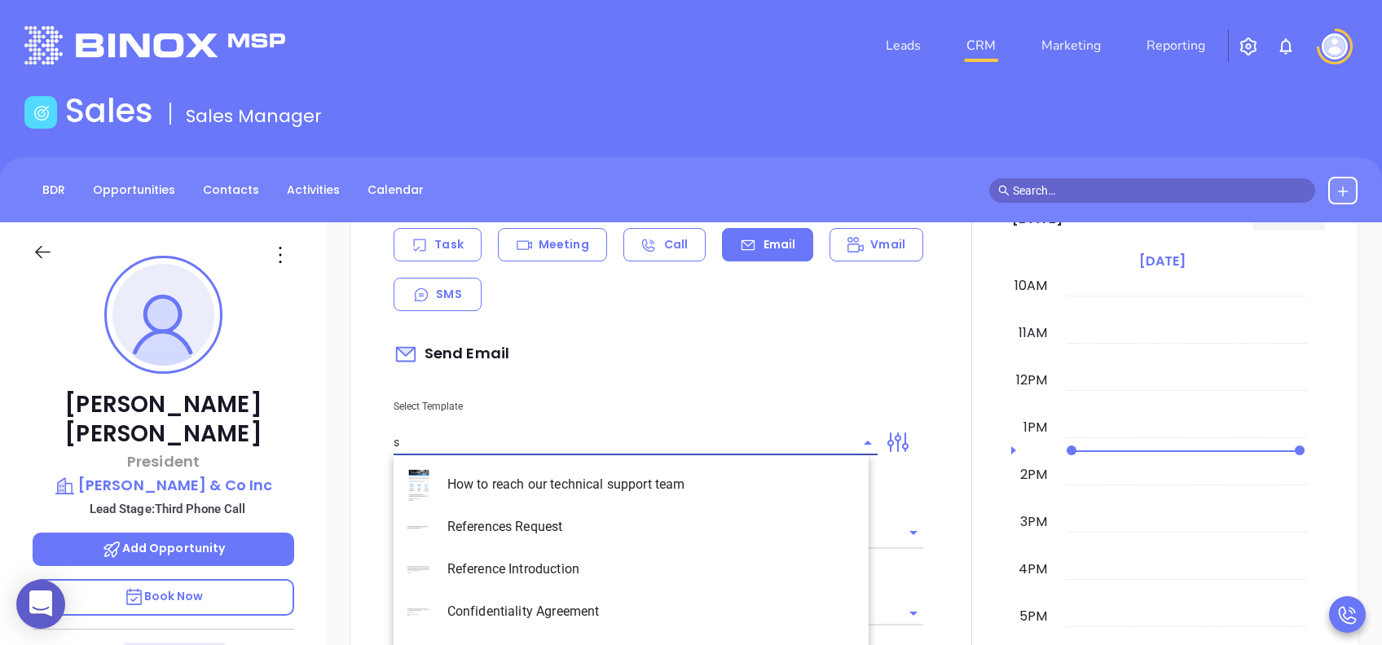
type input "sc"
type input "Lucy Lechado"
click at [656, 483] on li "SC INS IDSA Q3 0825 C1 - Email 3" at bounding box center [630, 612] width 475 height 42
type input "SC INS IDSA Q3 0825 C1 - Email 3"
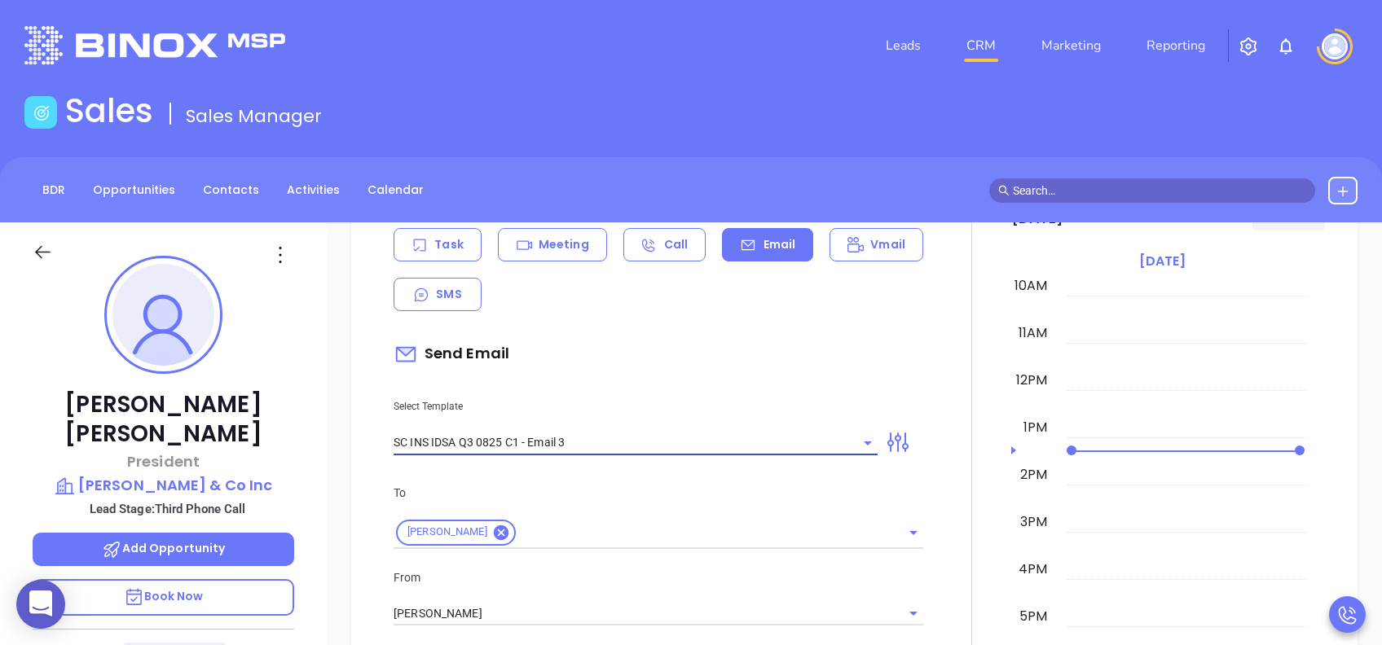
type input "William W, could your agency survive a data breach?"
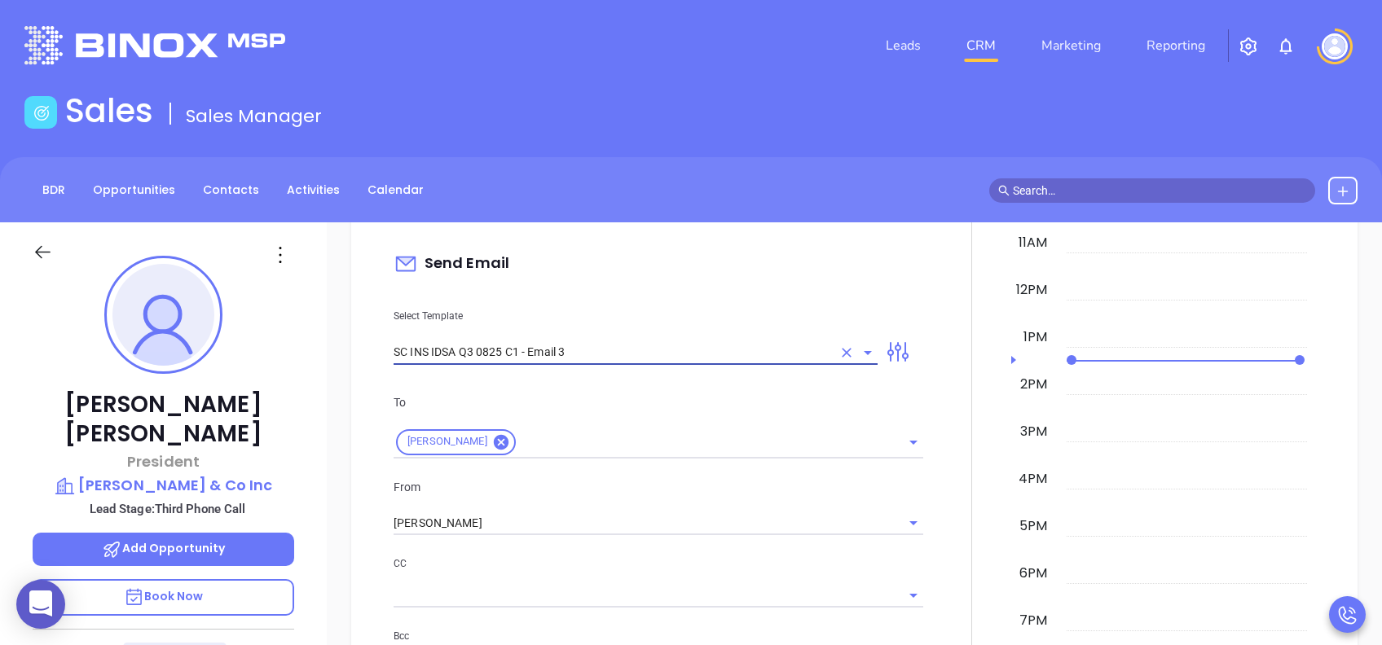
scroll to position [1086, 0]
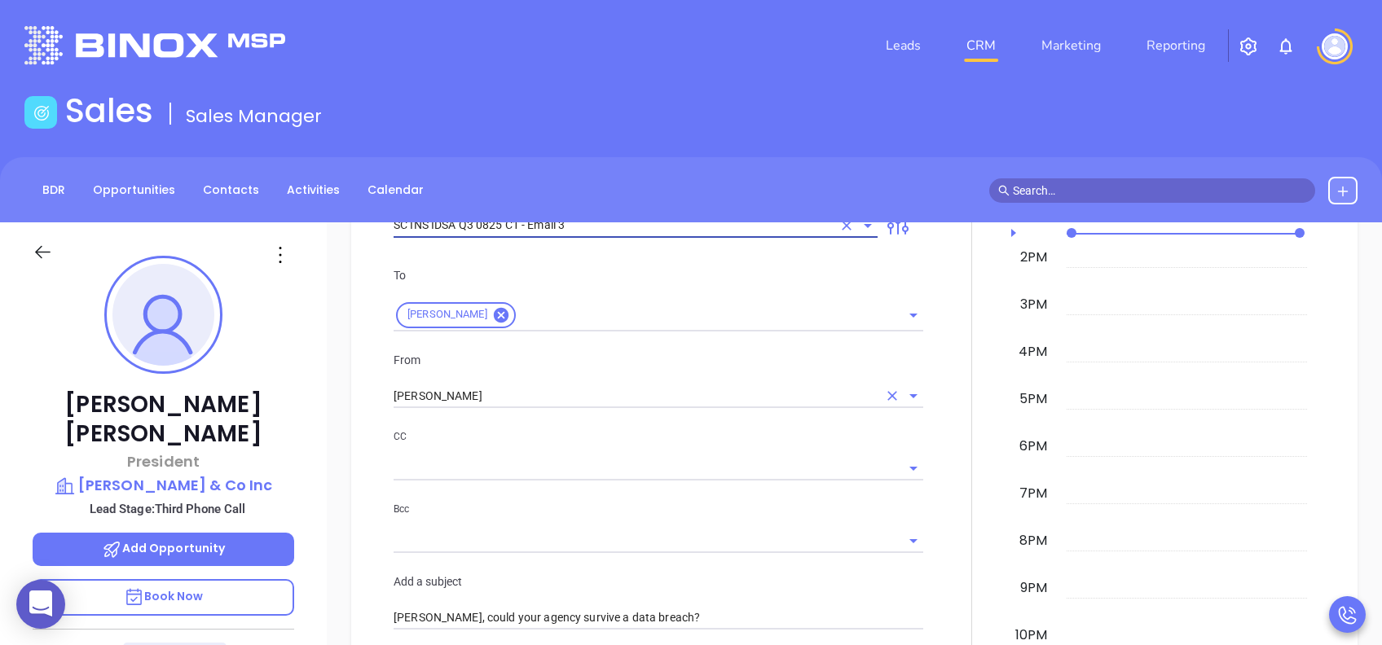
type input "SC INS IDSA Q3 0825 C1 - Email 3"
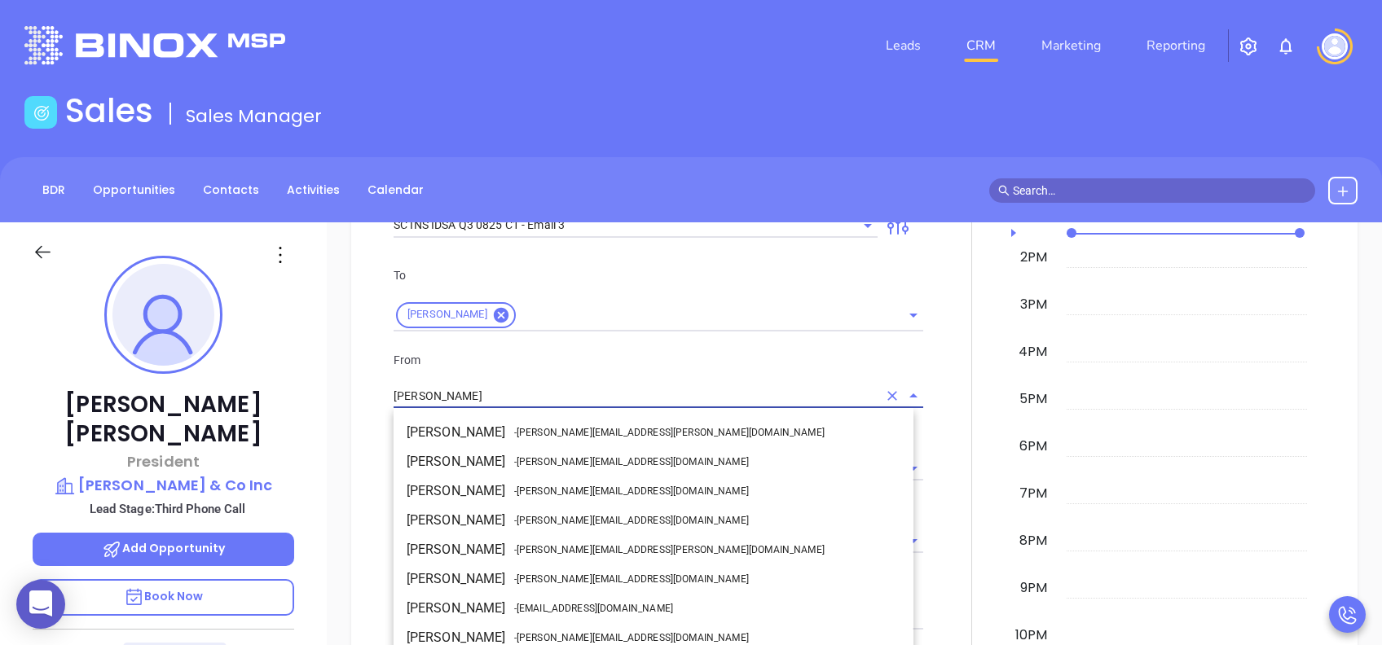
scroll to position [71, 0]
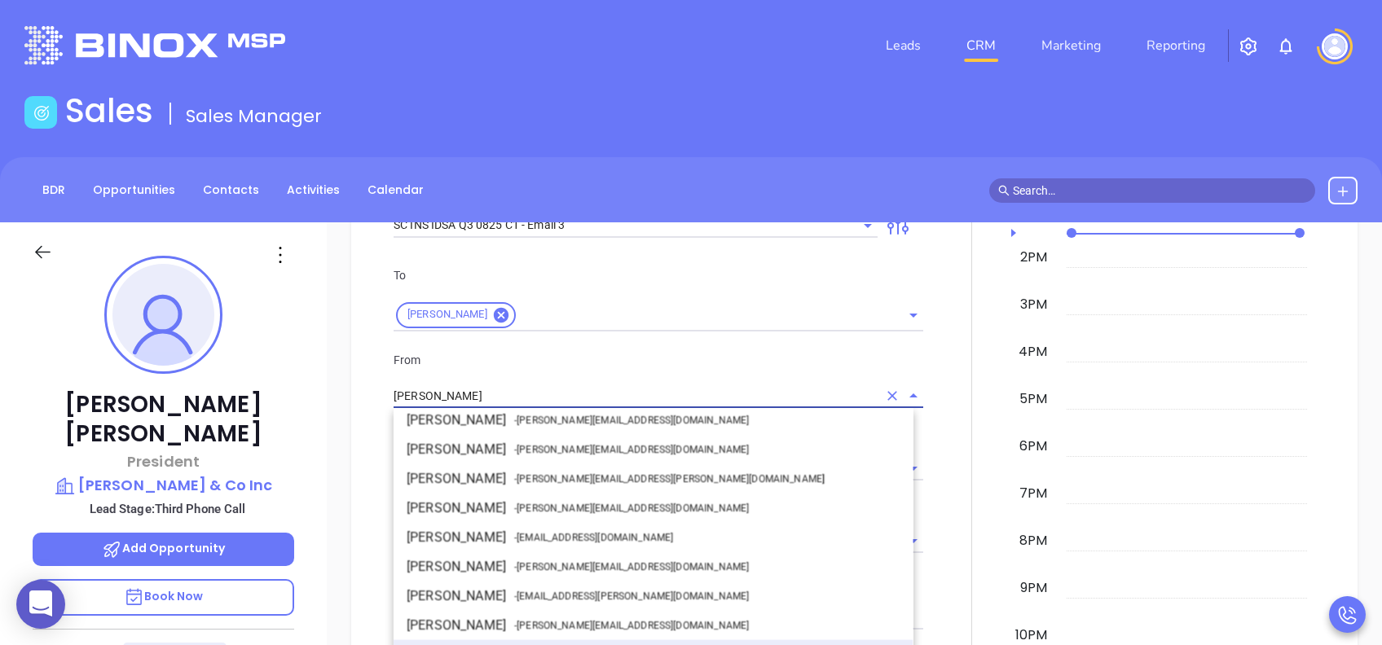
drag, startPoint x: 496, startPoint y: 389, endPoint x: 371, endPoint y: 388, distance: 124.6
click at [371, 388] on div "New Activity Task Meeting Call Email Vmail SMS Send Email Select Template SC IN…" at bounding box center [853, 628] width 973 height 1436
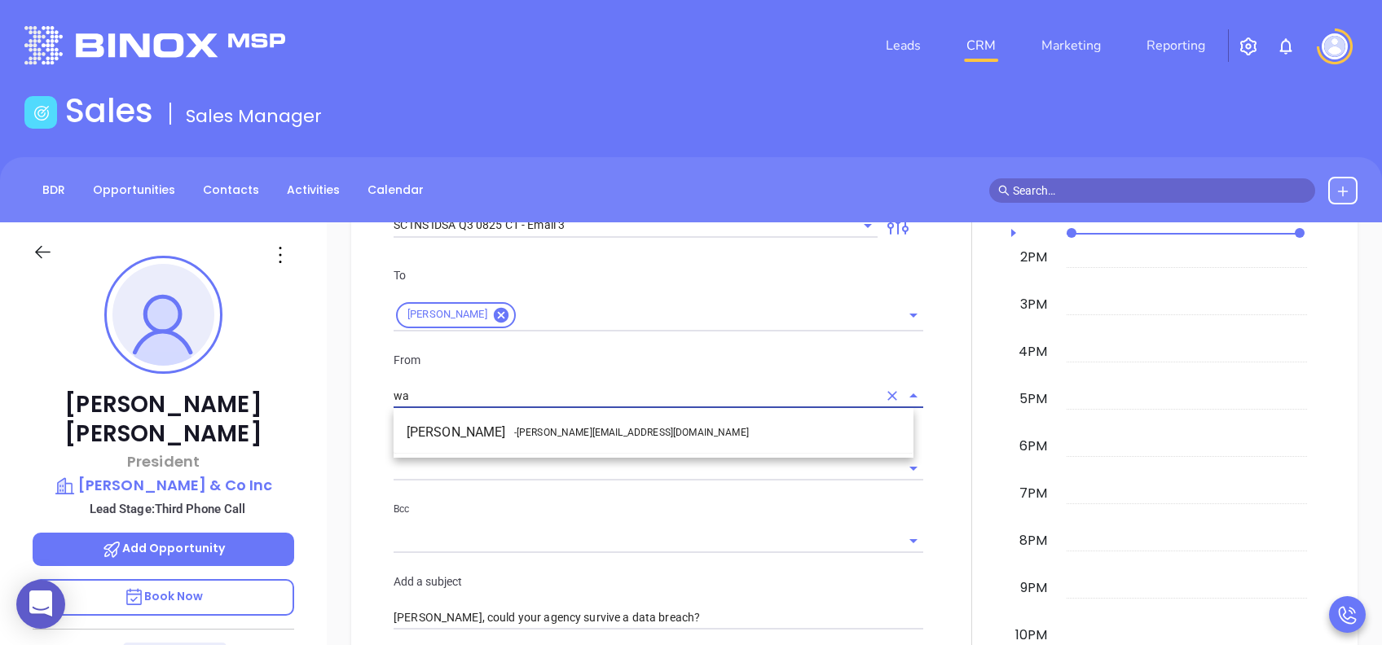
click at [534, 429] on span "- [PERSON_NAME][EMAIL_ADDRESS][DOMAIN_NAME]" at bounding box center [631, 432] width 235 height 15
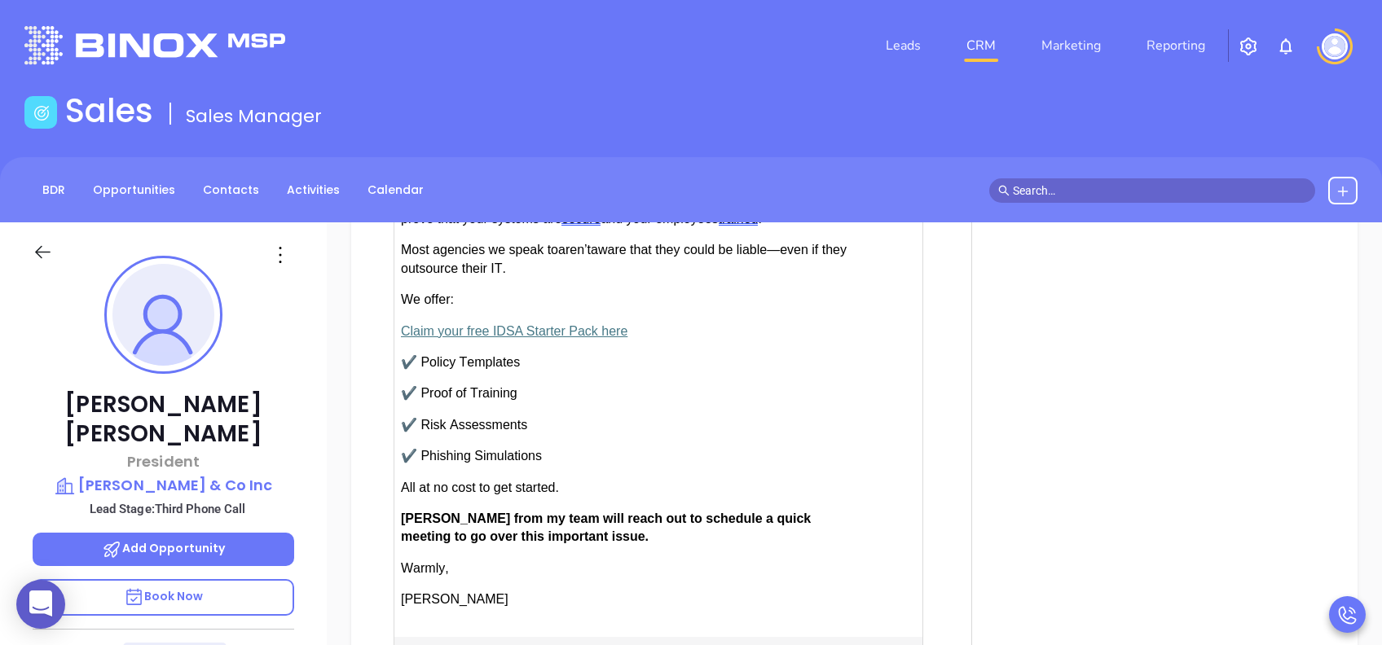
scroll to position [1737, 0]
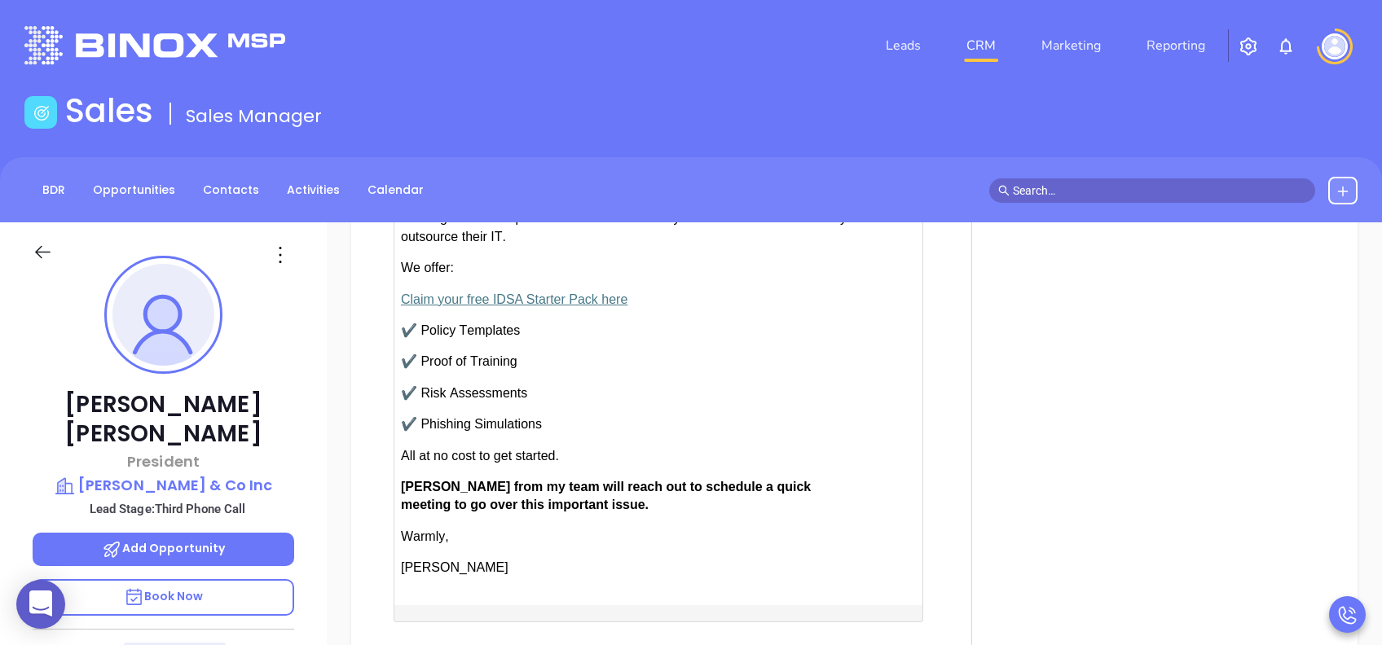
type input "[PERSON_NAME]"
drag, startPoint x: 447, startPoint y: 481, endPoint x: 411, endPoint y: 480, distance: 36.7
click at [411, 480] on span "Anabell from my team will reach out to schedule a quick meeting to go over this…" at bounding box center [606, 496] width 410 height 32
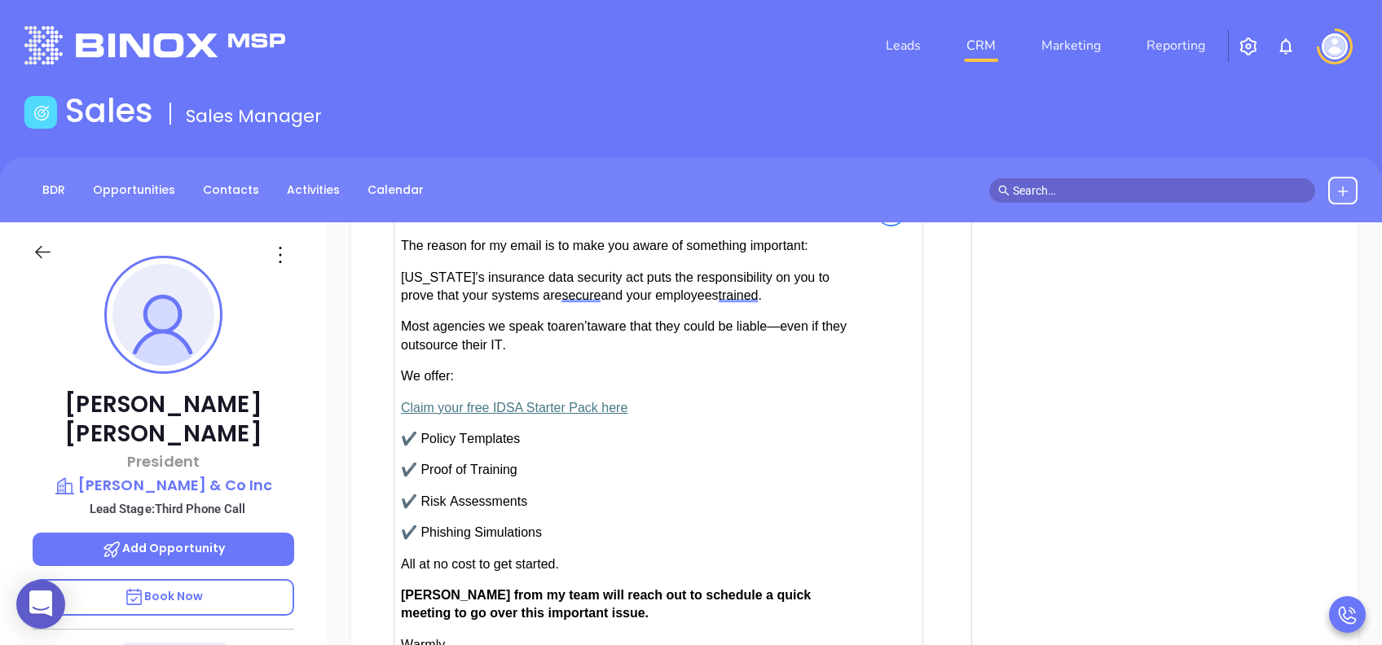
scroll to position [1846, 0]
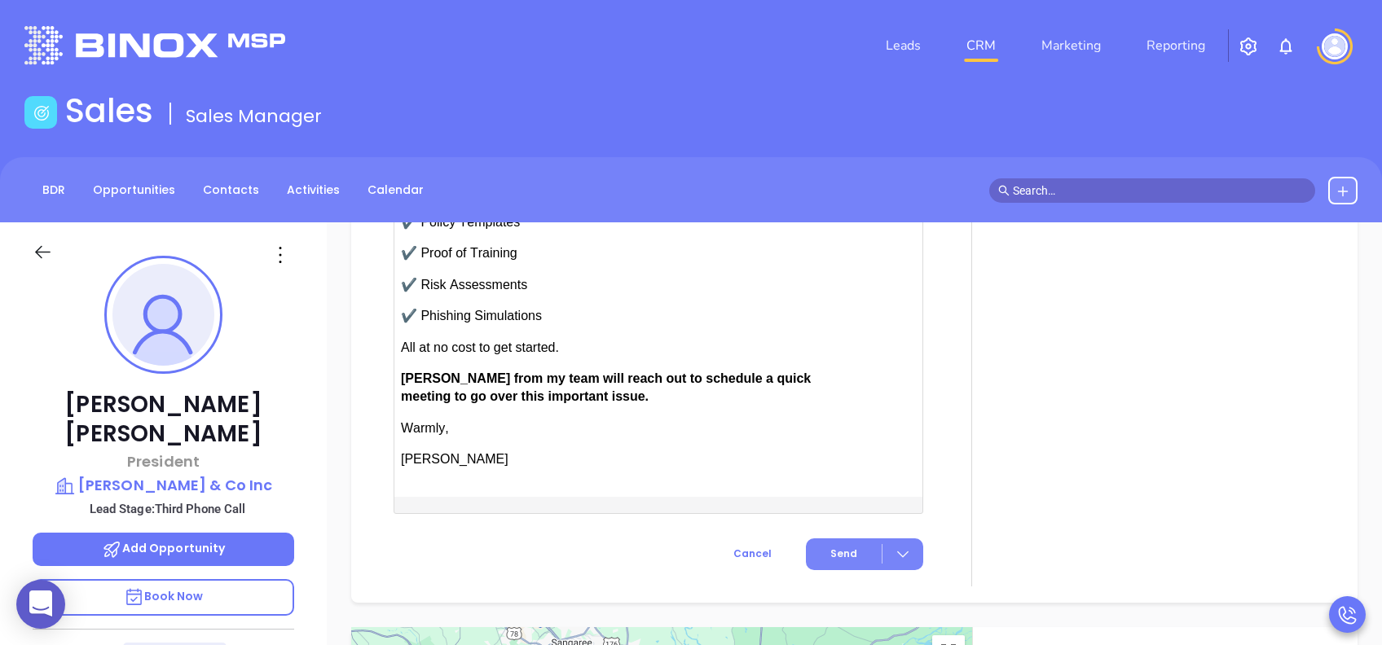
click at [819, 483] on button "Send" at bounding box center [864, 554] width 117 height 32
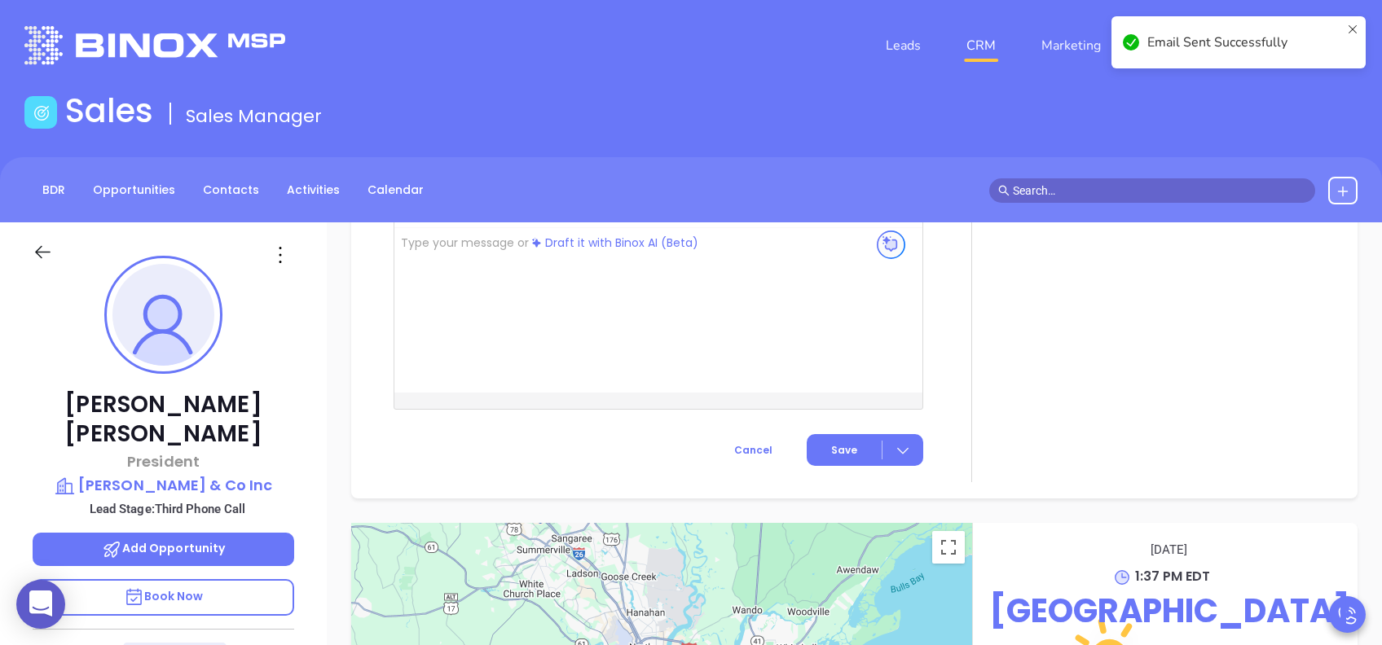
scroll to position [1464, 0]
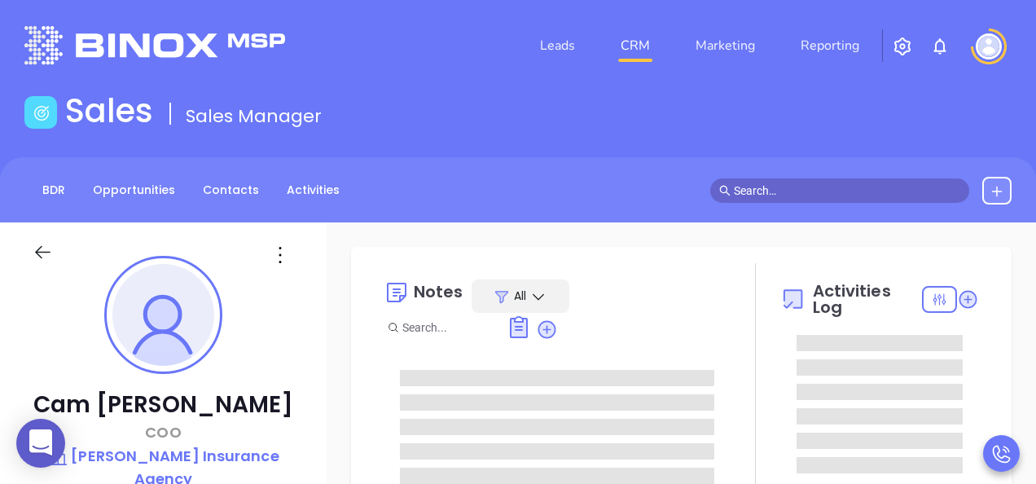
type input "[DATE]"
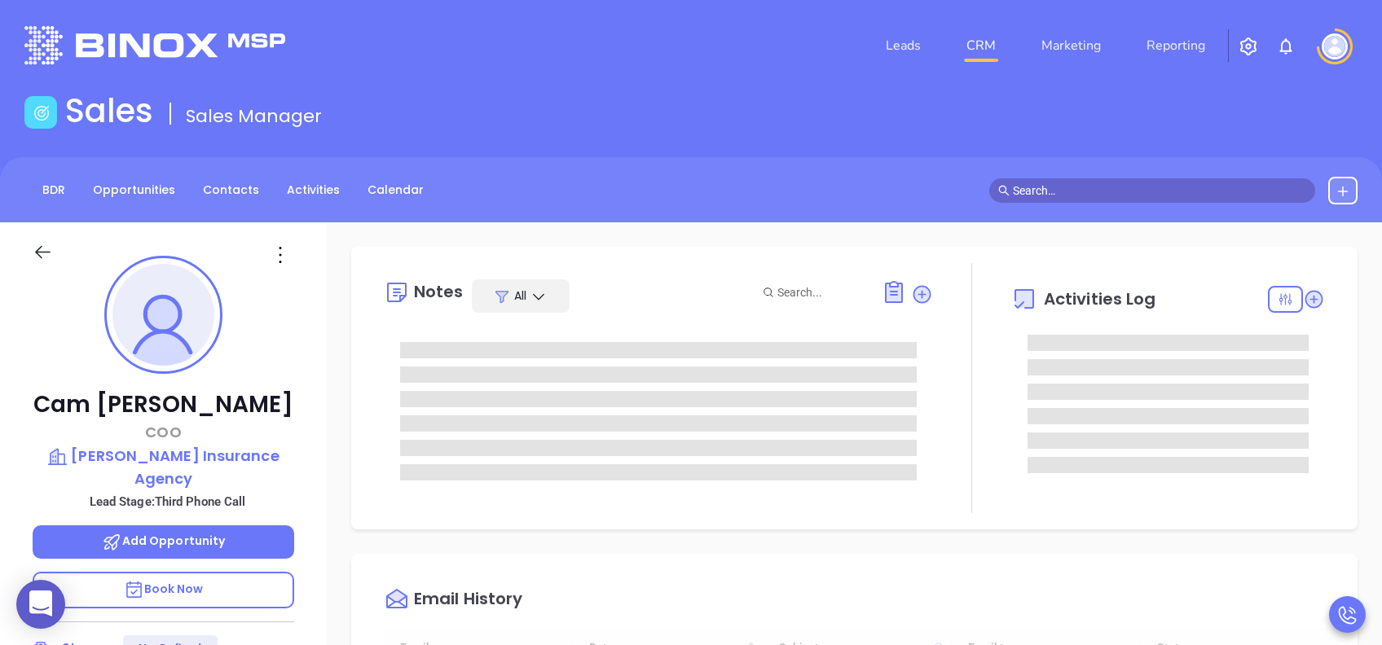
scroll to position [474, 0]
type input "[PERSON_NAME]"
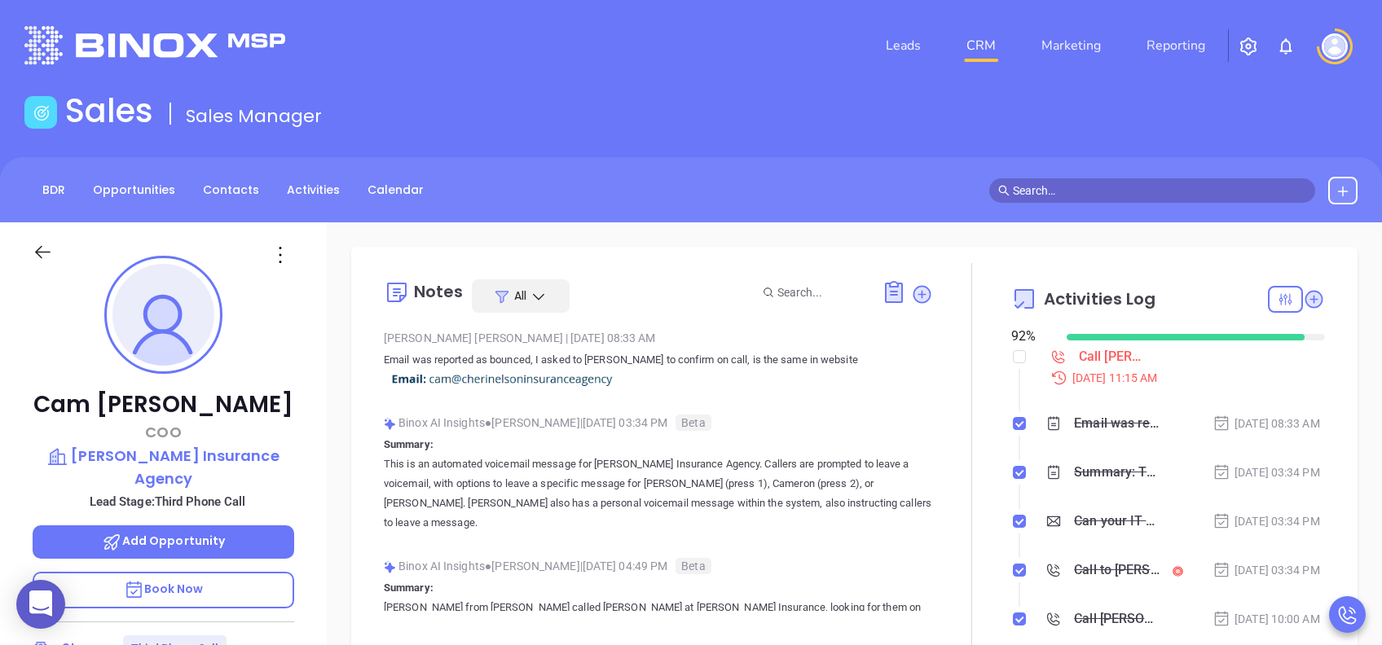
click at [166, 483] on span "Book Now" at bounding box center [164, 589] width 80 height 16
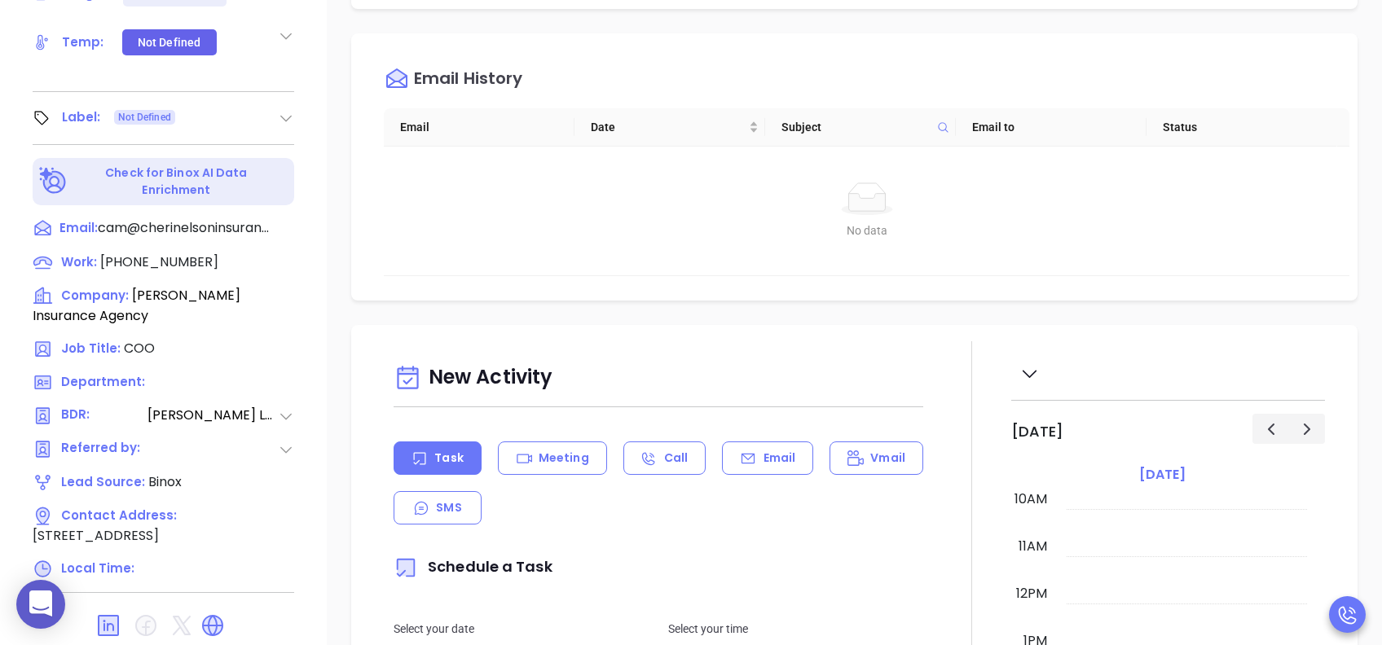
scroll to position [717, 0]
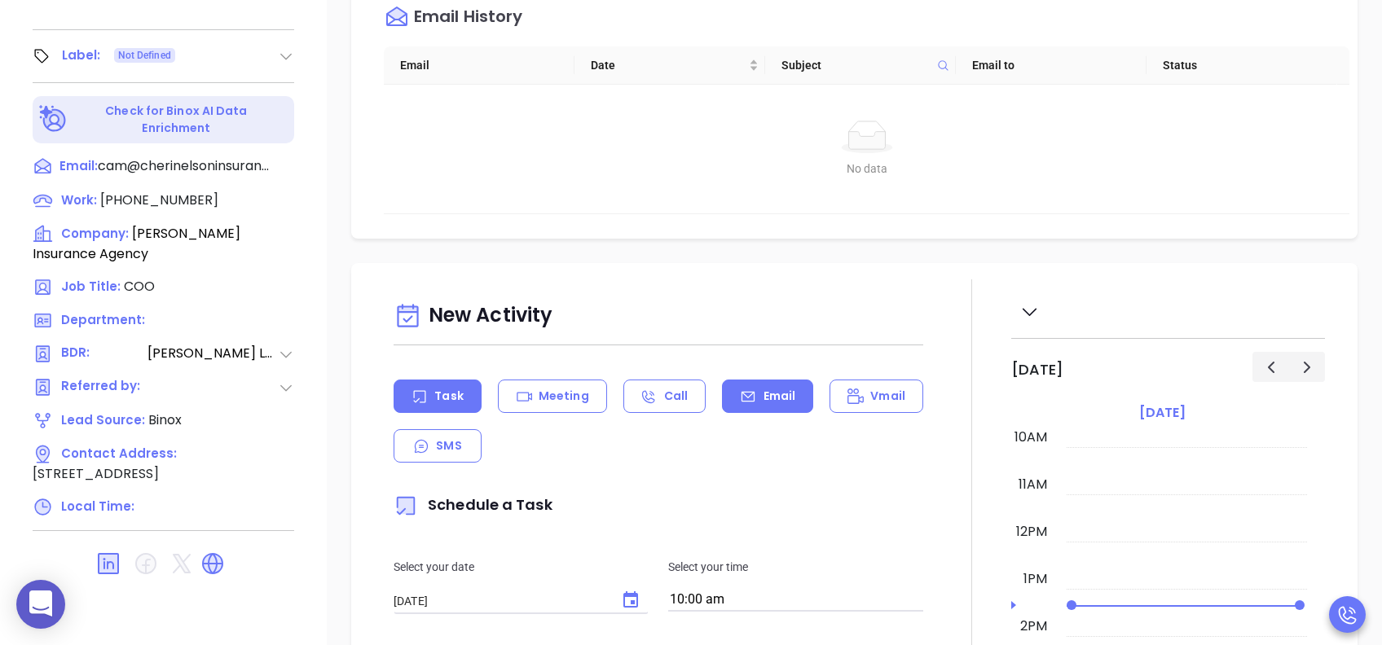
click at [763, 399] on p "Email" at bounding box center [779, 396] width 33 height 17
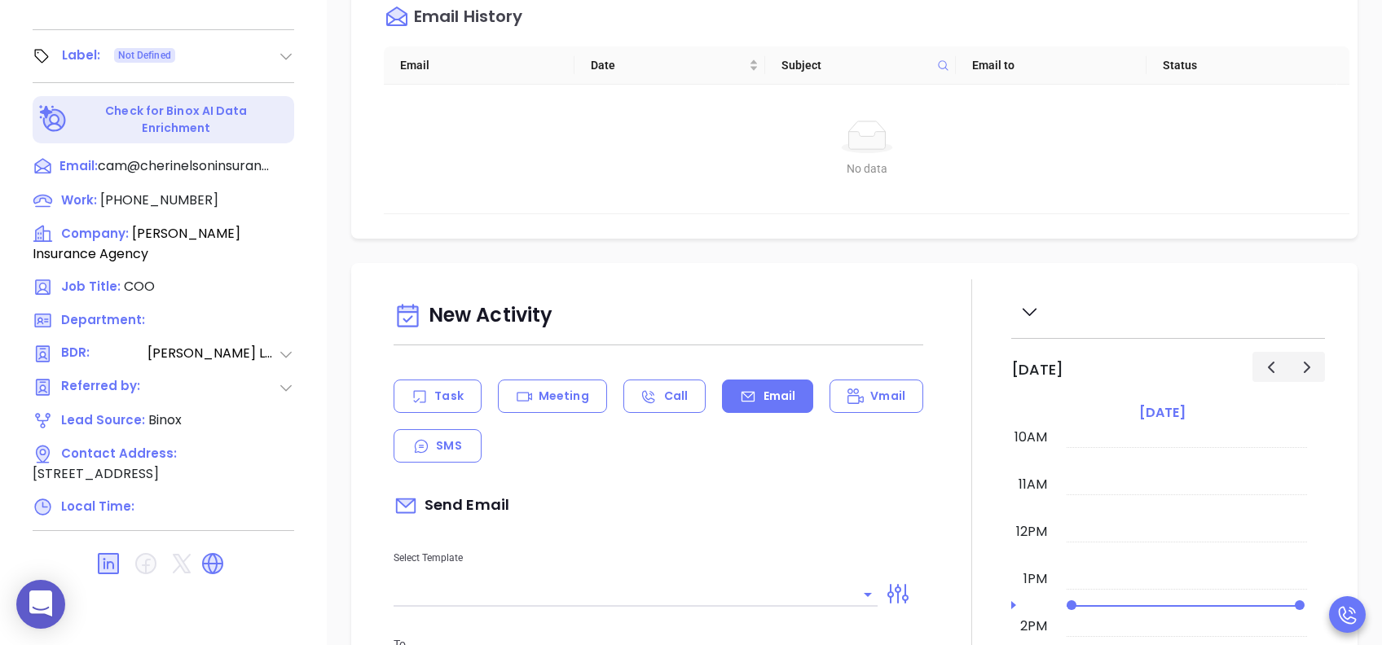
click at [564, 483] on input "text" at bounding box center [622, 594] width 459 height 24
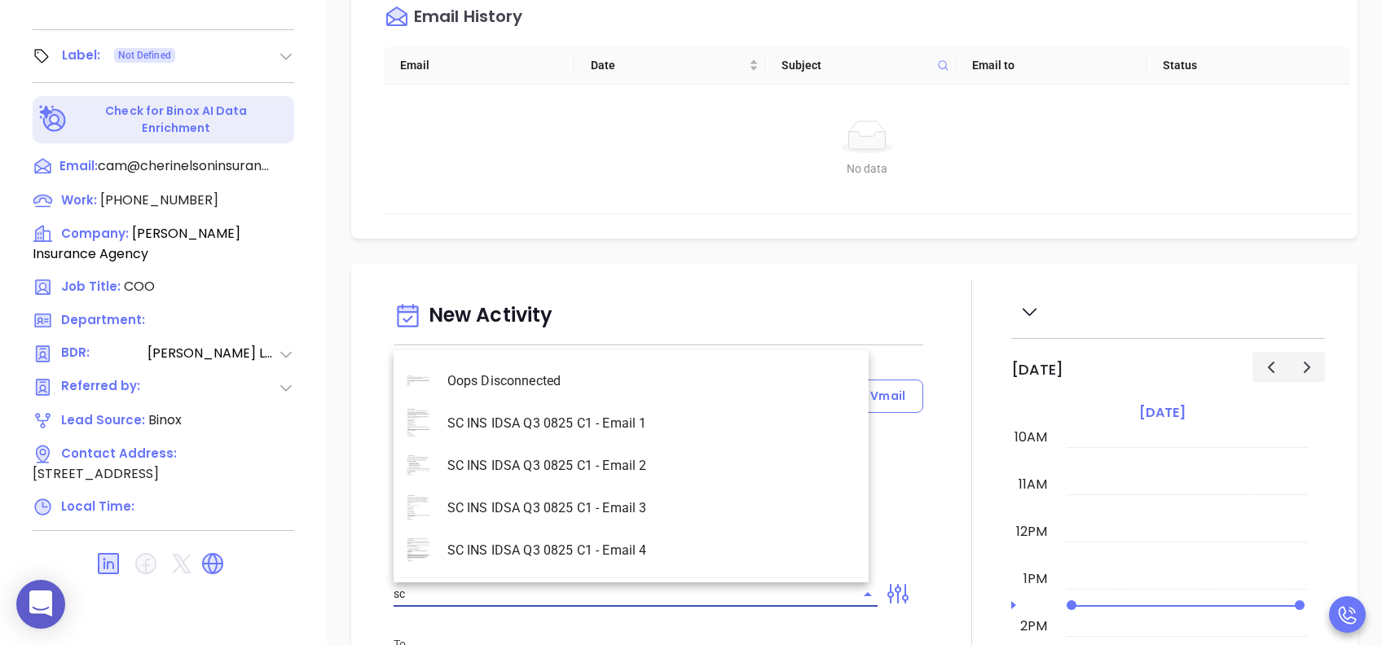
click at [653, 483] on li "SC INS IDSA Q3 0825 C1 - Email 3" at bounding box center [630, 508] width 475 height 42
type input "SC INS IDSA Q3 0825 C1 - Email 3"
type input "[PERSON_NAME]"
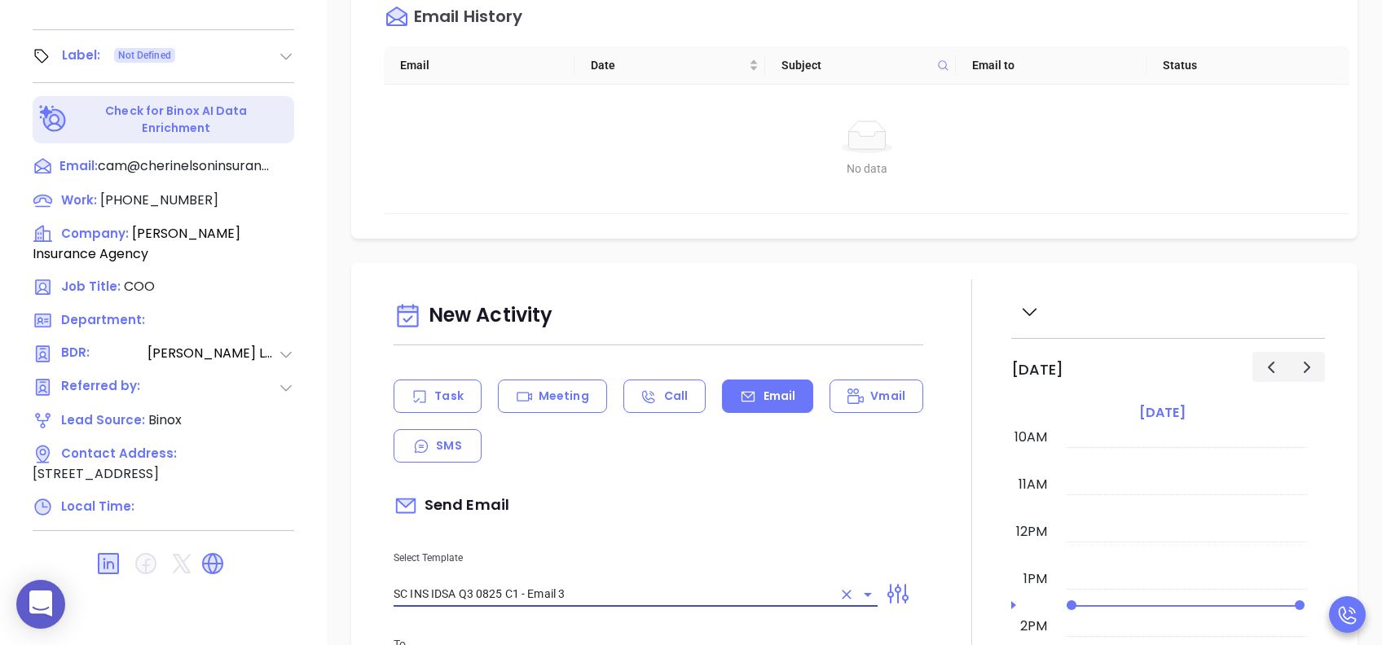
type input "Cam, could your agency survive a data breach?"
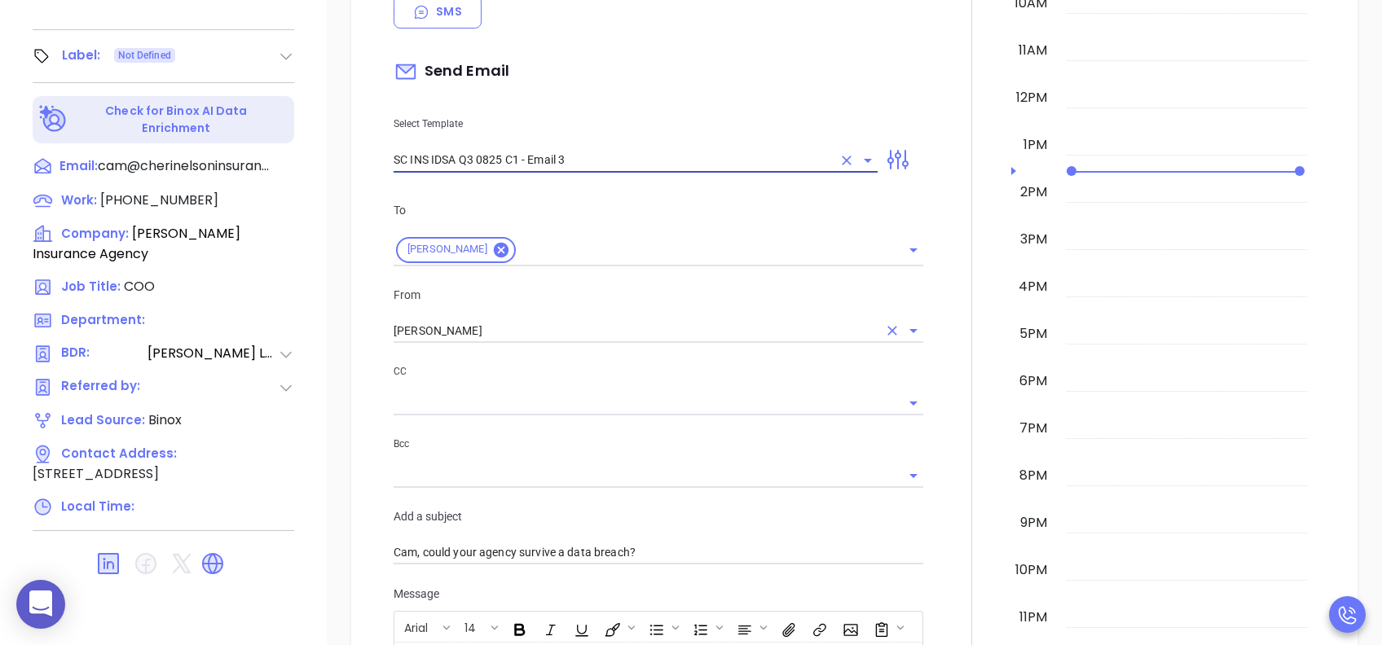
type input "SC INS IDSA Q3 0825 C1 - Email 3"
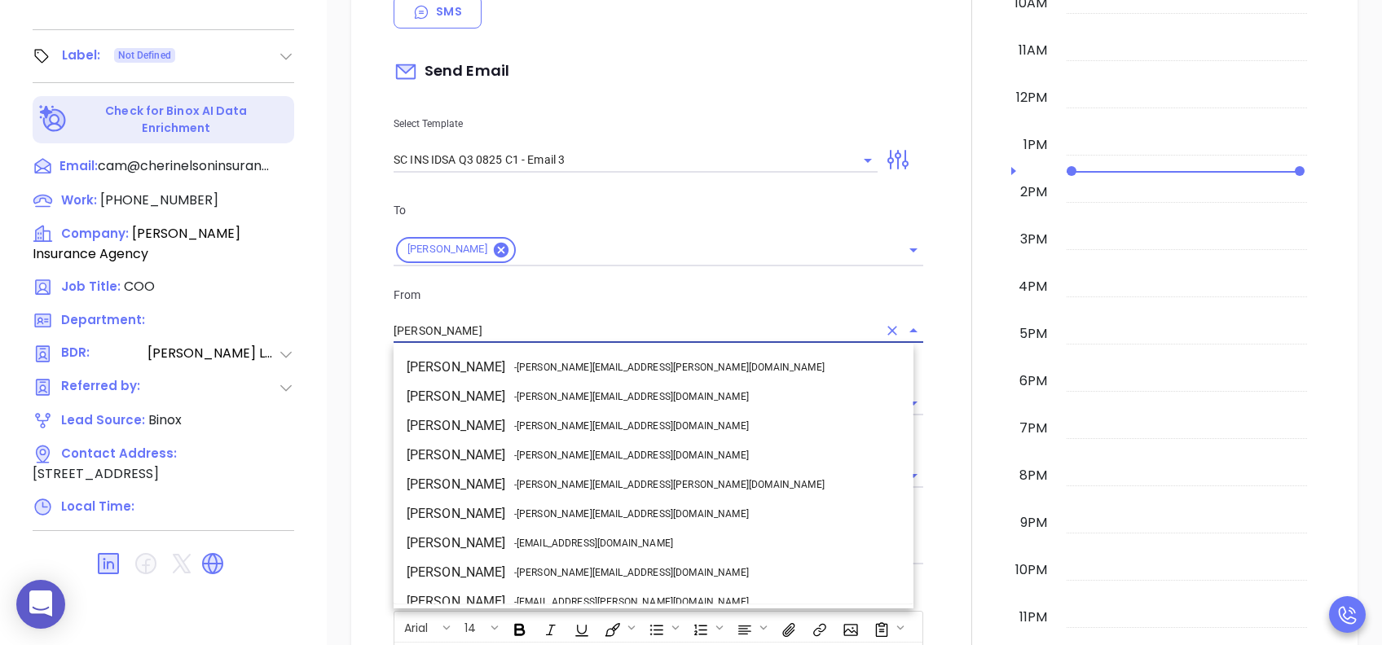
scroll to position [71, 0]
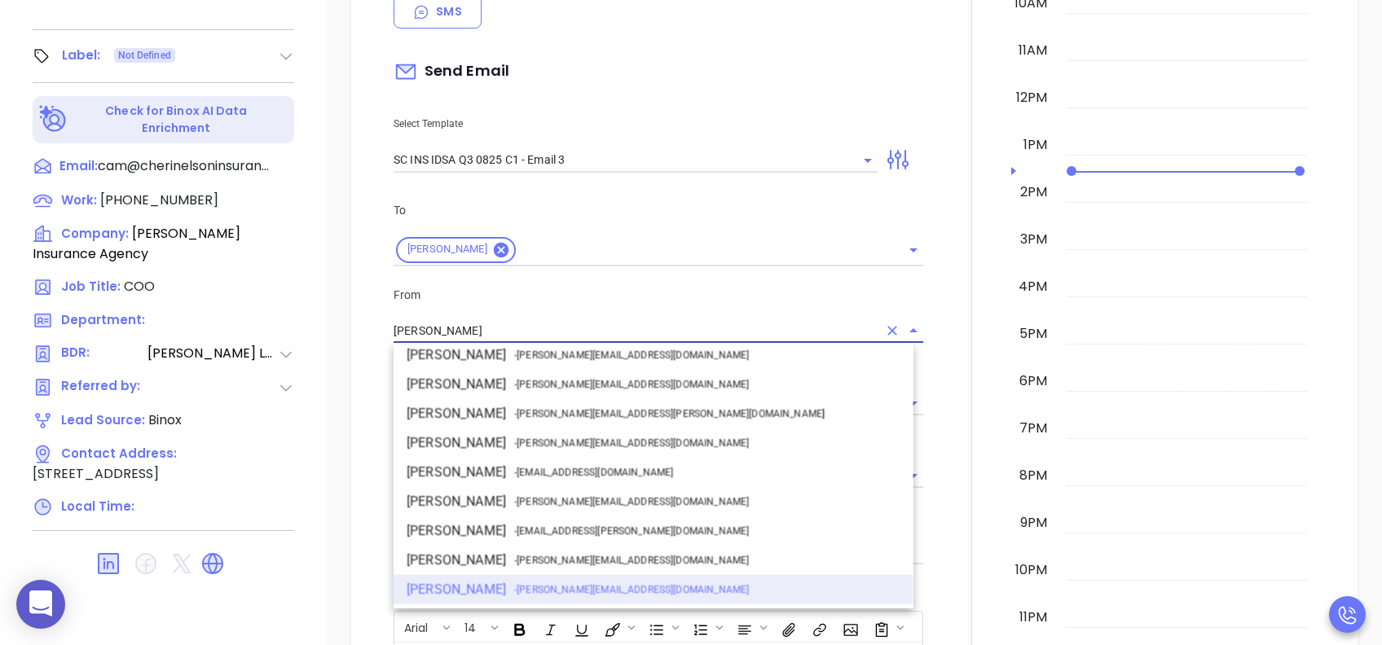
drag, startPoint x: 489, startPoint y: 324, endPoint x: 358, endPoint y: 324, distance: 130.3
click at [358, 324] on div "New Activity Task Meeting Call Email Vmail SMS Send Email Select Template SC IN…" at bounding box center [854, 563] width 1006 height 1469
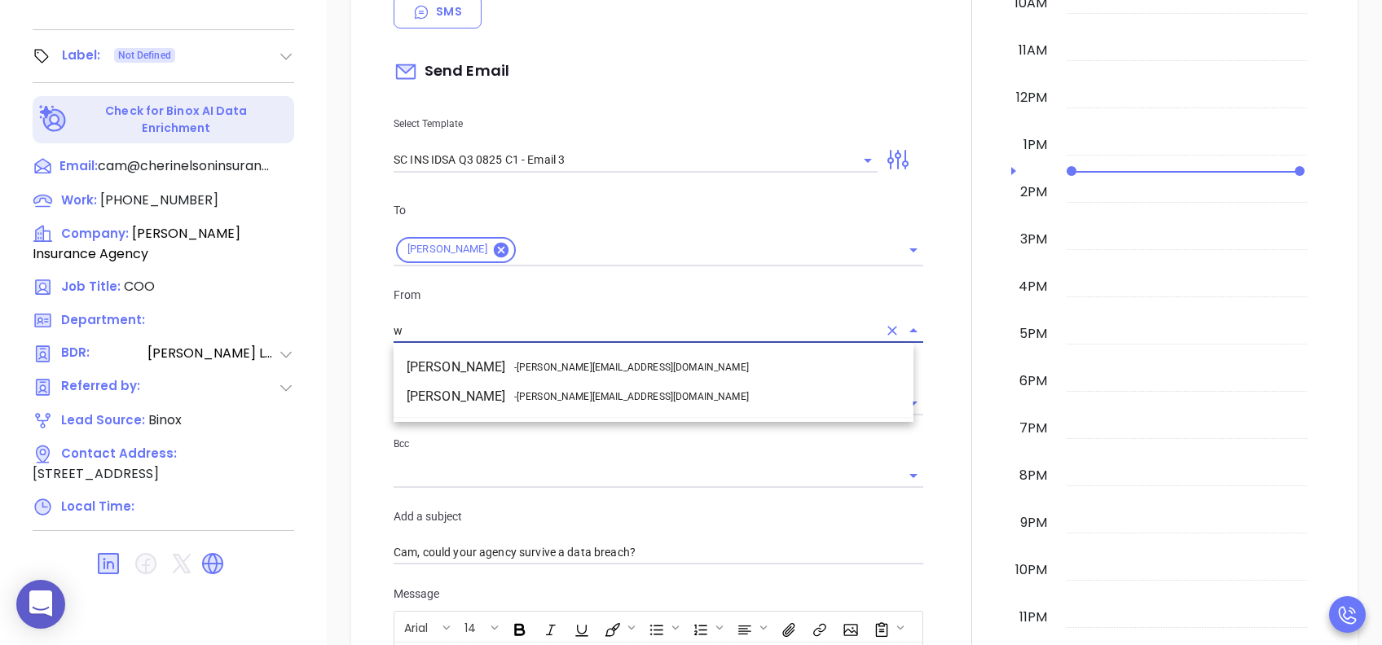
scroll to position [0, 0]
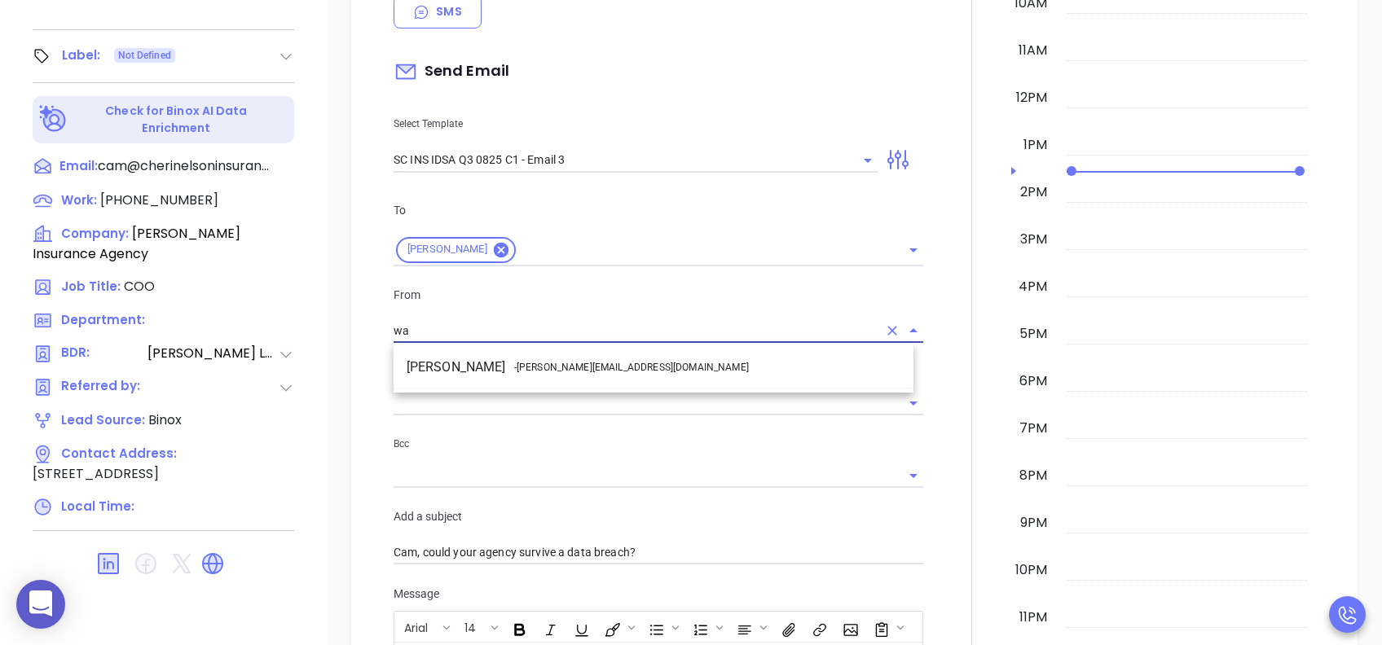
click at [508, 364] on li "Walter Contreras - walter@motiva.net" at bounding box center [653, 367] width 520 height 29
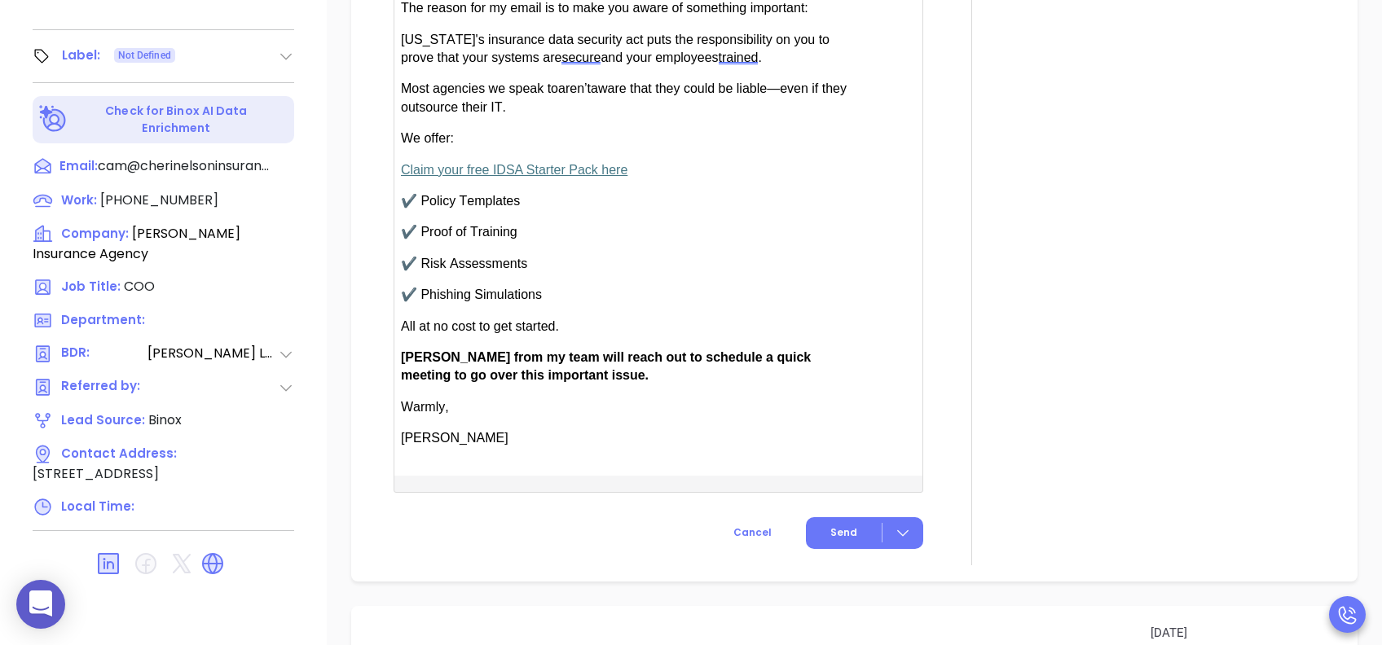
scroll to position [1194, 0]
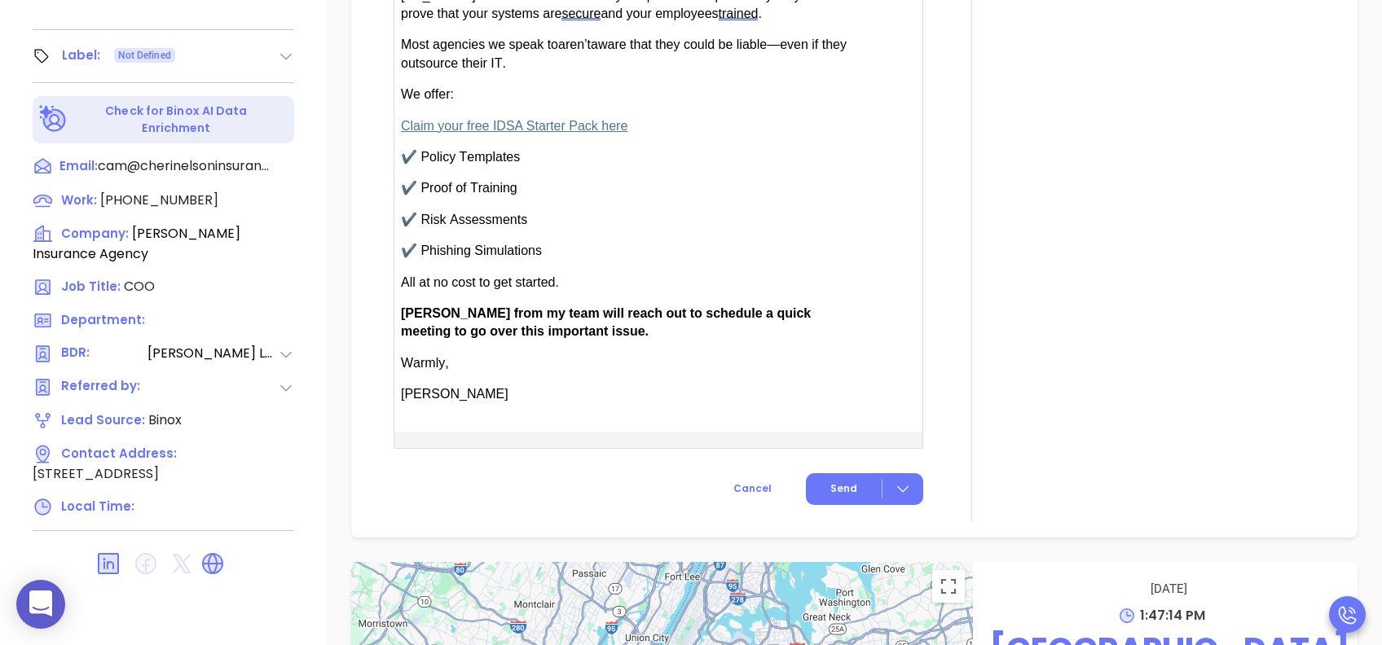
type input "[PERSON_NAME]"
drag, startPoint x: 450, startPoint y: 304, endPoint x: 403, endPoint y: 310, distance: 47.7
click at [403, 310] on span "Anabell from my team will reach out to schedule a quick meeting to go over this…" at bounding box center [606, 322] width 410 height 32
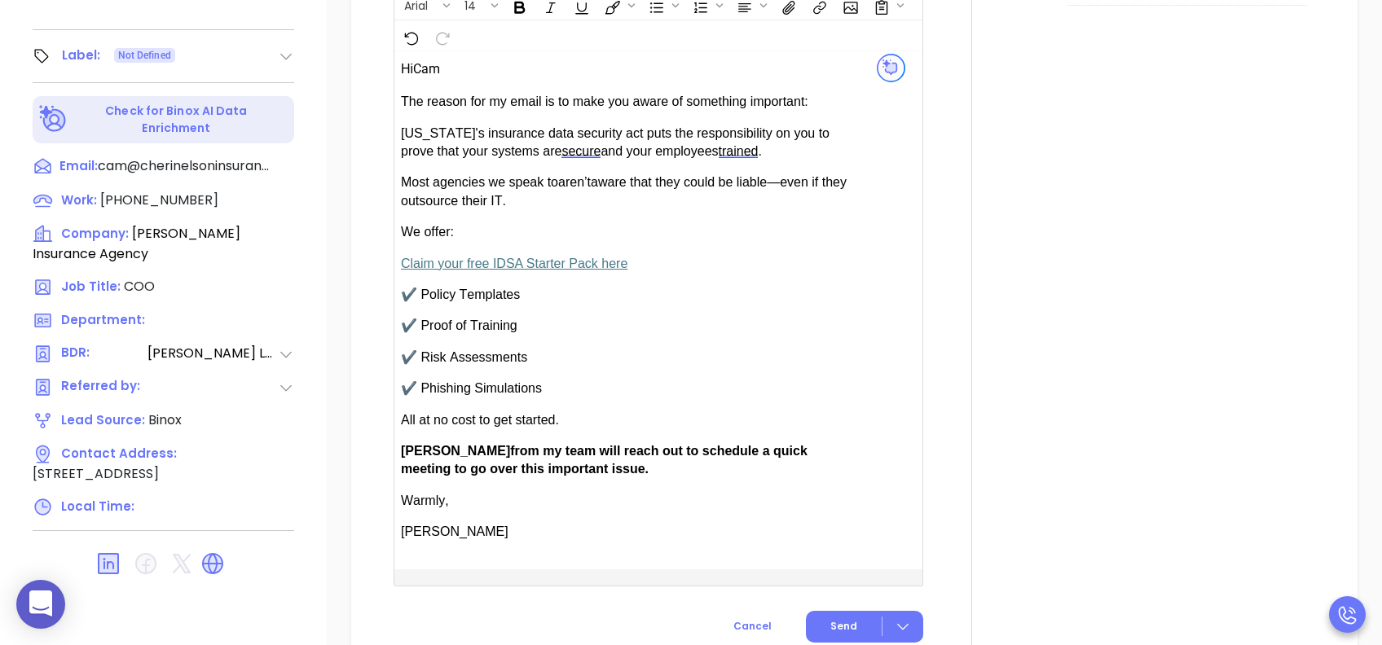
scroll to position [1303, 0]
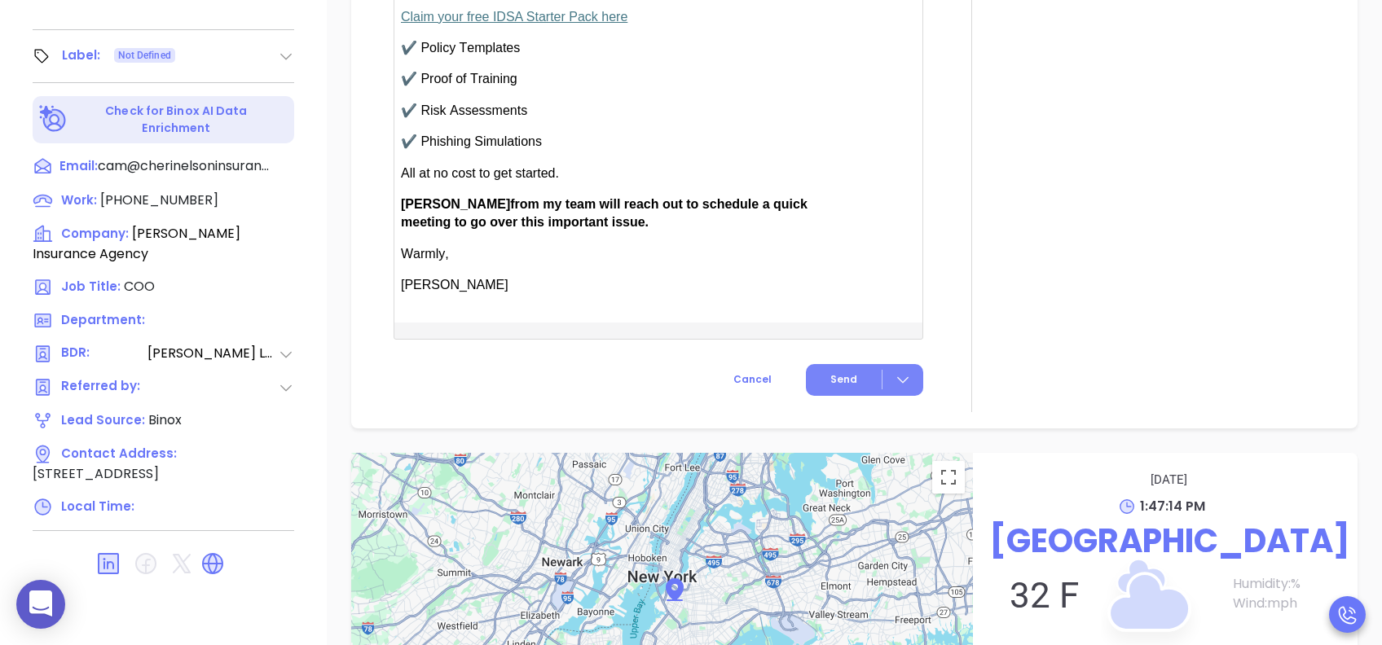
click at [834, 381] on span "Send" at bounding box center [843, 379] width 27 height 15
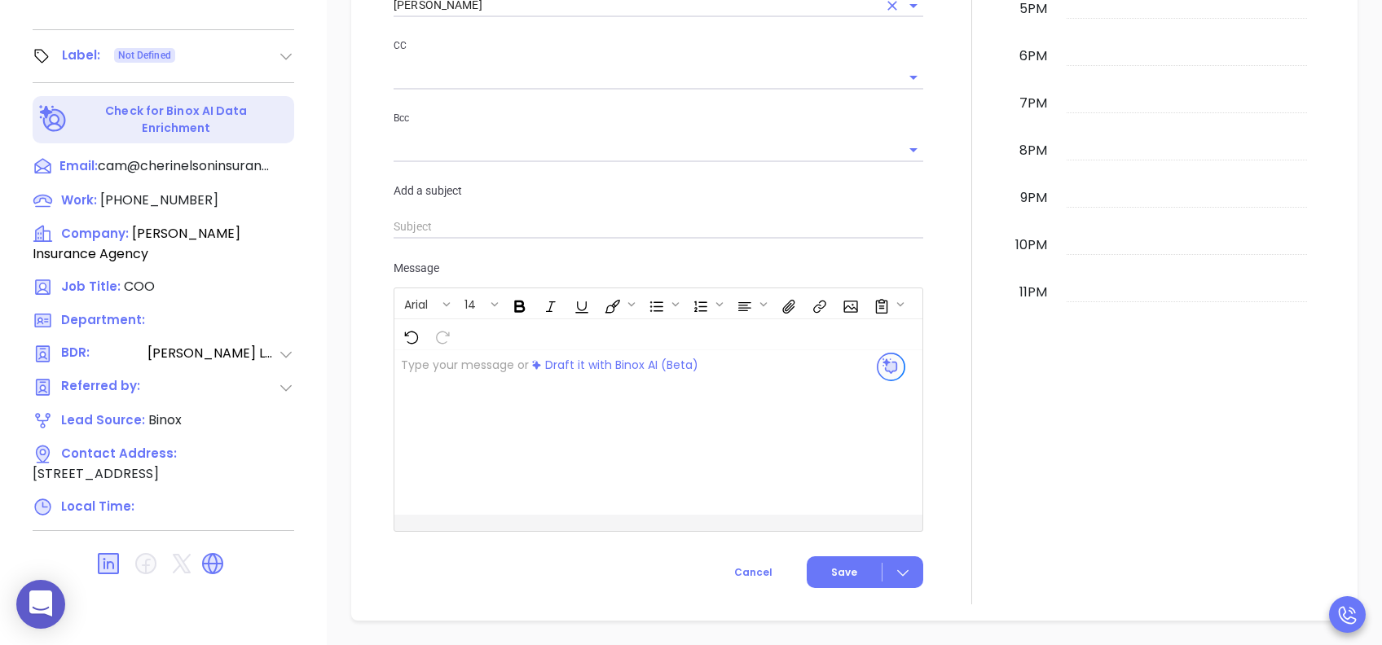
scroll to position [760, 0]
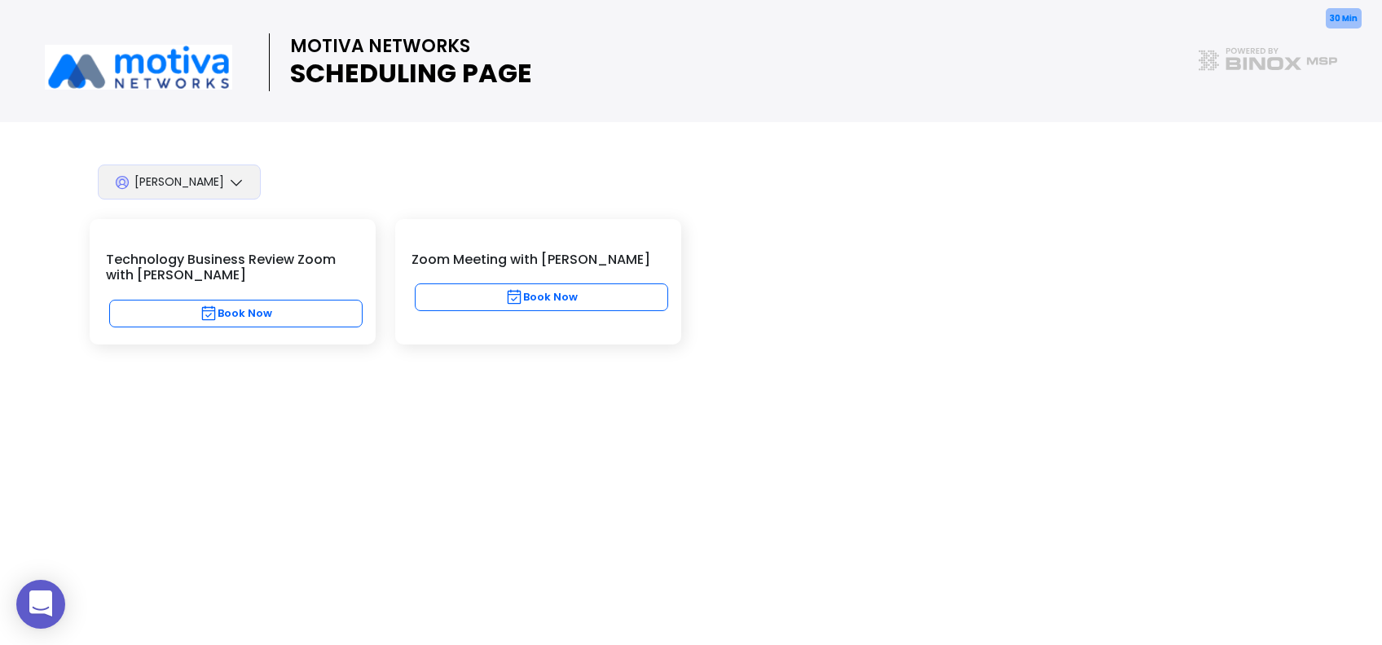
drag, startPoint x: 606, startPoint y: 290, endPoint x: 600, endPoint y: 297, distance: 9.2
click at [600, 296] on button "Book Now" at bounding box center [541, 297] width 253 height 28
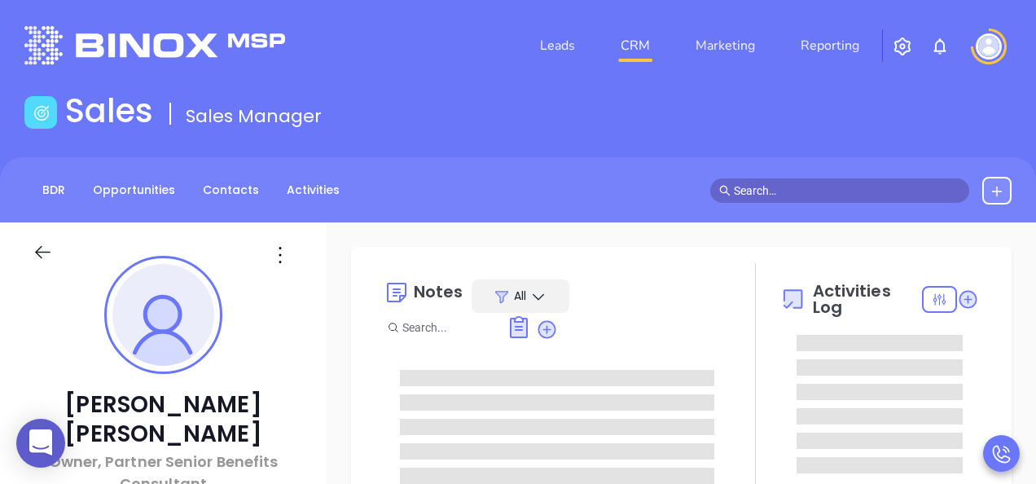
type input "[PERSON_NAME]"
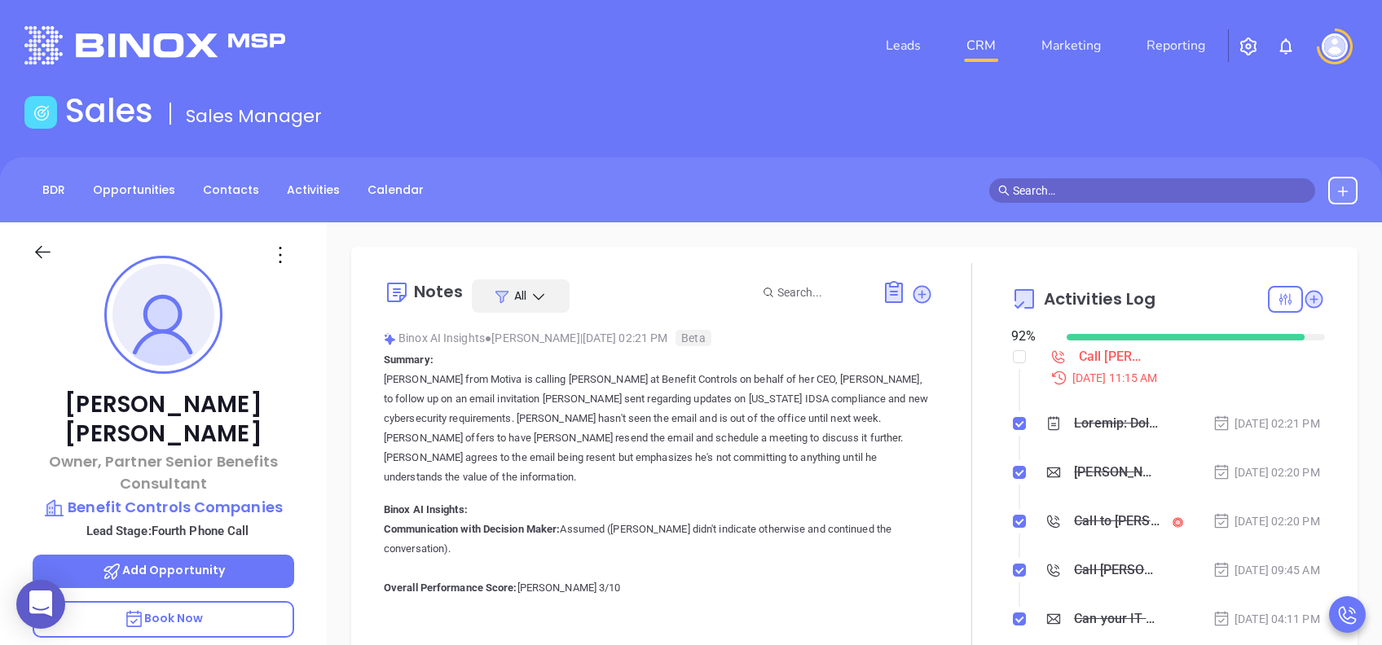
click at [1035, 483] on div "Call to [PERSON_NAME]" at bounding box center [1117, 521] width 86 height 24
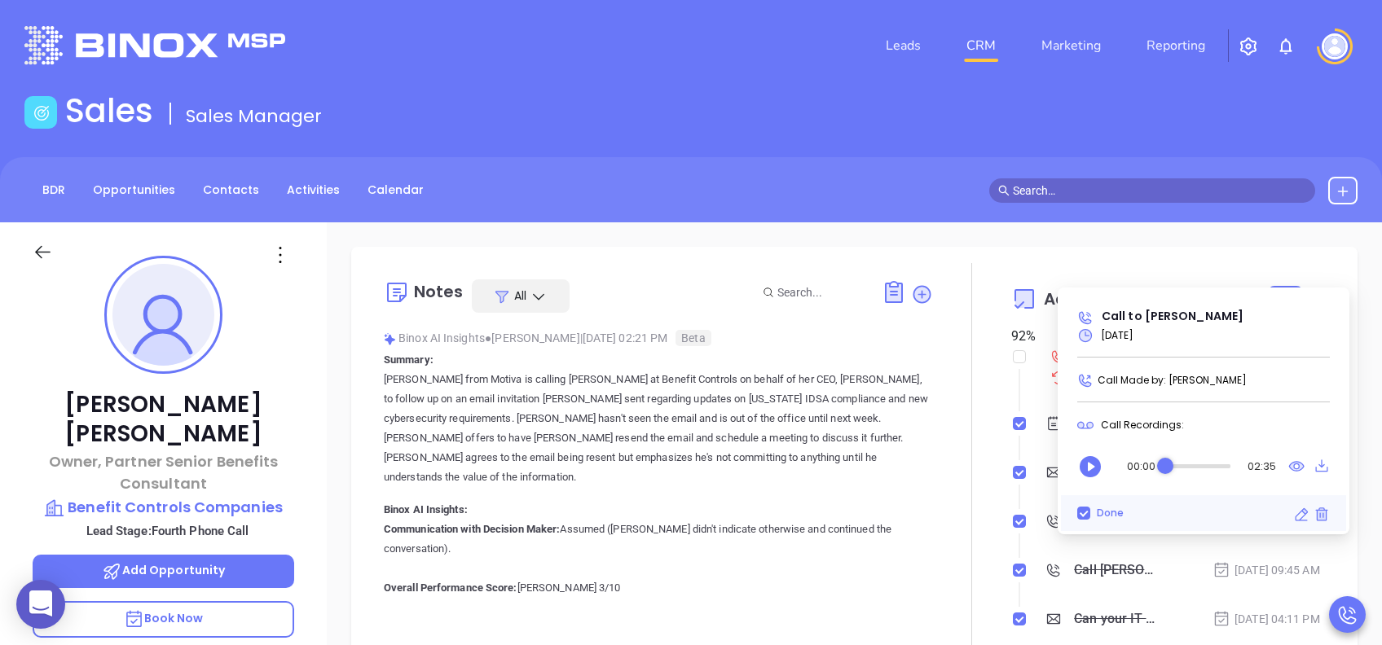
click at [1035, 466] on icon "Play" at bounding box center [1090, 467] width 26 height 26
click at [1035, 460] on div "Audio progress control" at bounding box center [1197, 466] width 65 height 16
click at [1035, 463] on div "Audio progress control" at bounding box center [1197, 466] width 65 height 16
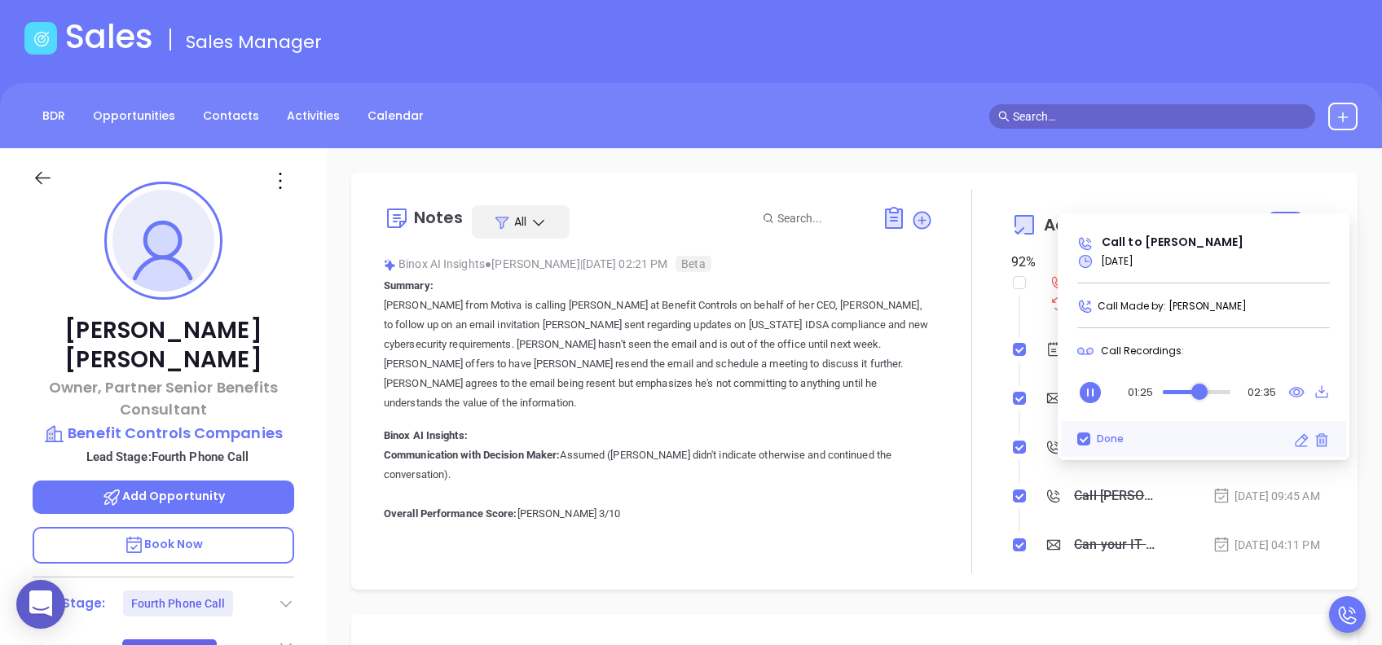
scroll to position [108, 0]
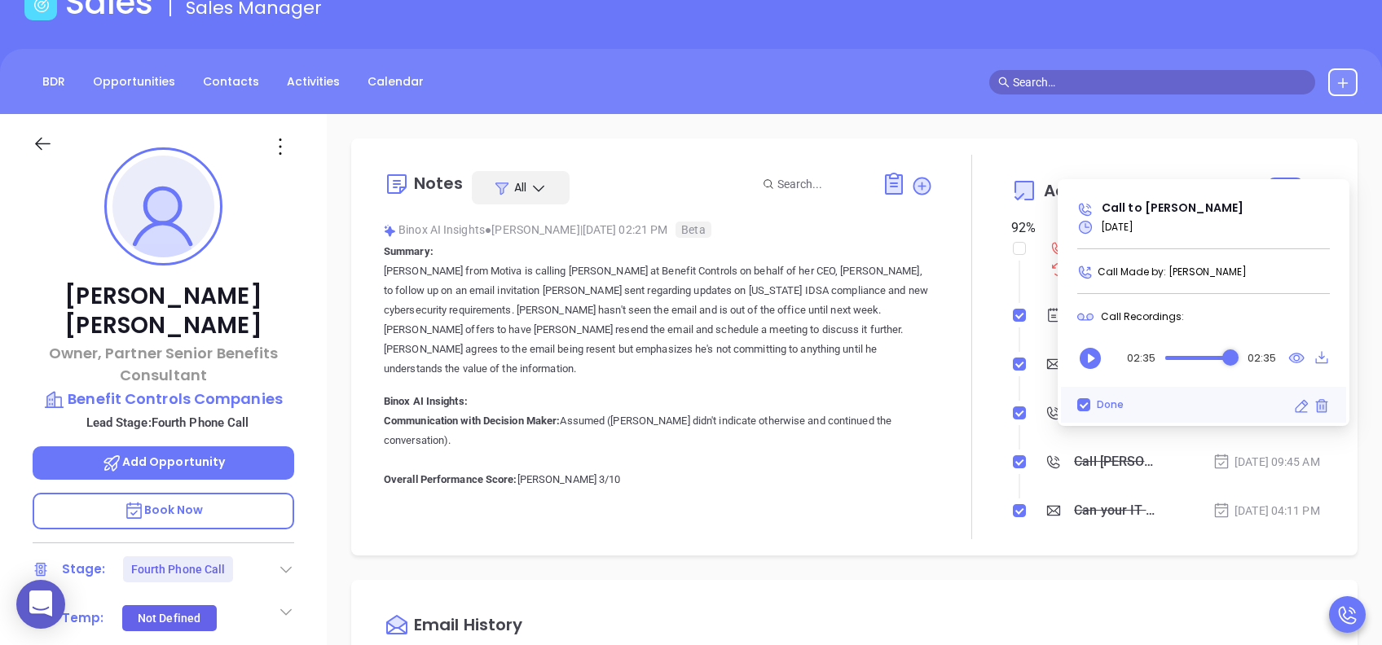
click at [227, 483] on p "Book Now" at bounding box center [163, 511] width 261 height 37
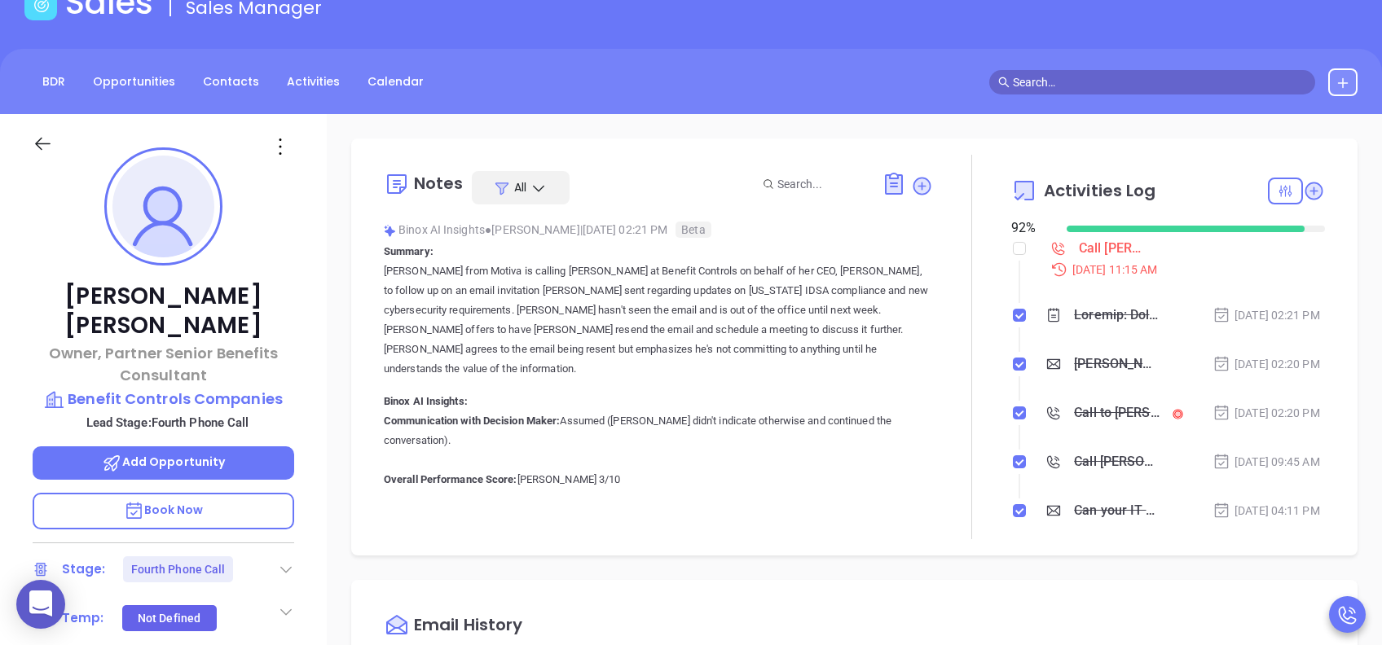
click at [1035, 376] on div "[PERSON_NAME], could your agency survive a data breach?" at bounding box center [1117, 364] width 86 height 24
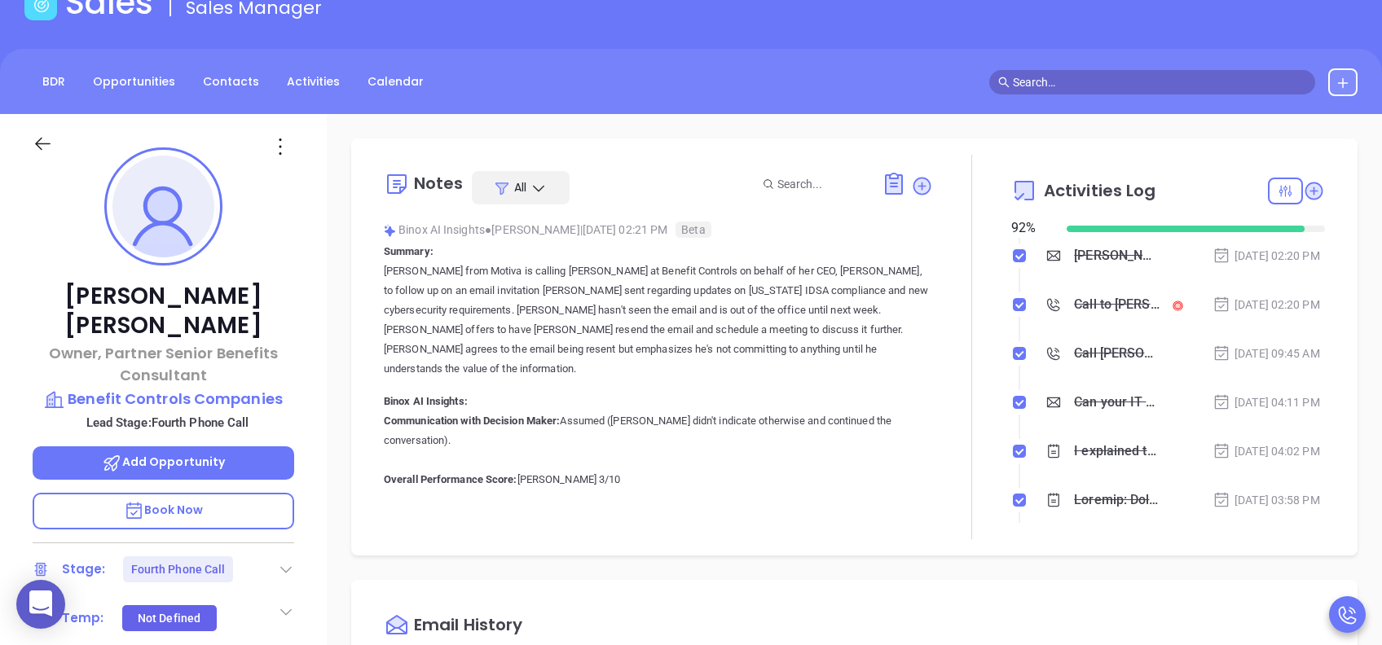
scroll to position [217, 0]
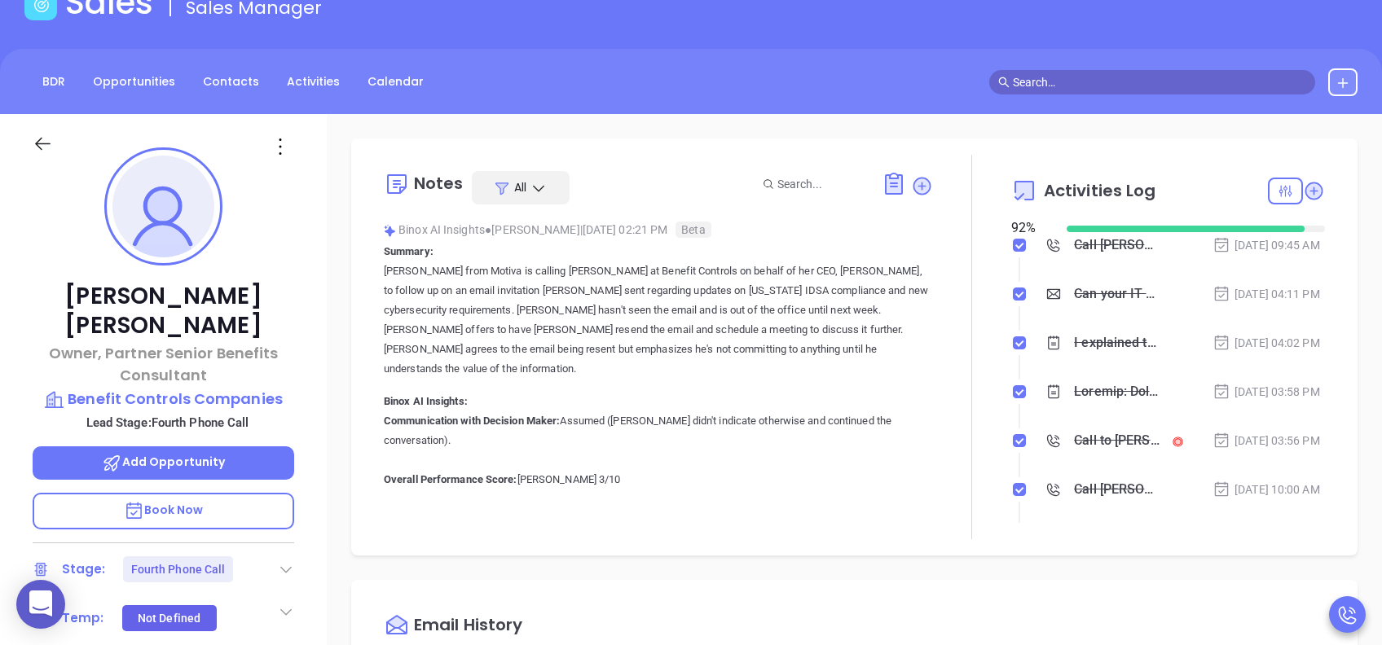
click at [1035, 306] on div "Can your IT partner prove you're covered?" at bounding box center [1117, 294] width 86 height 24
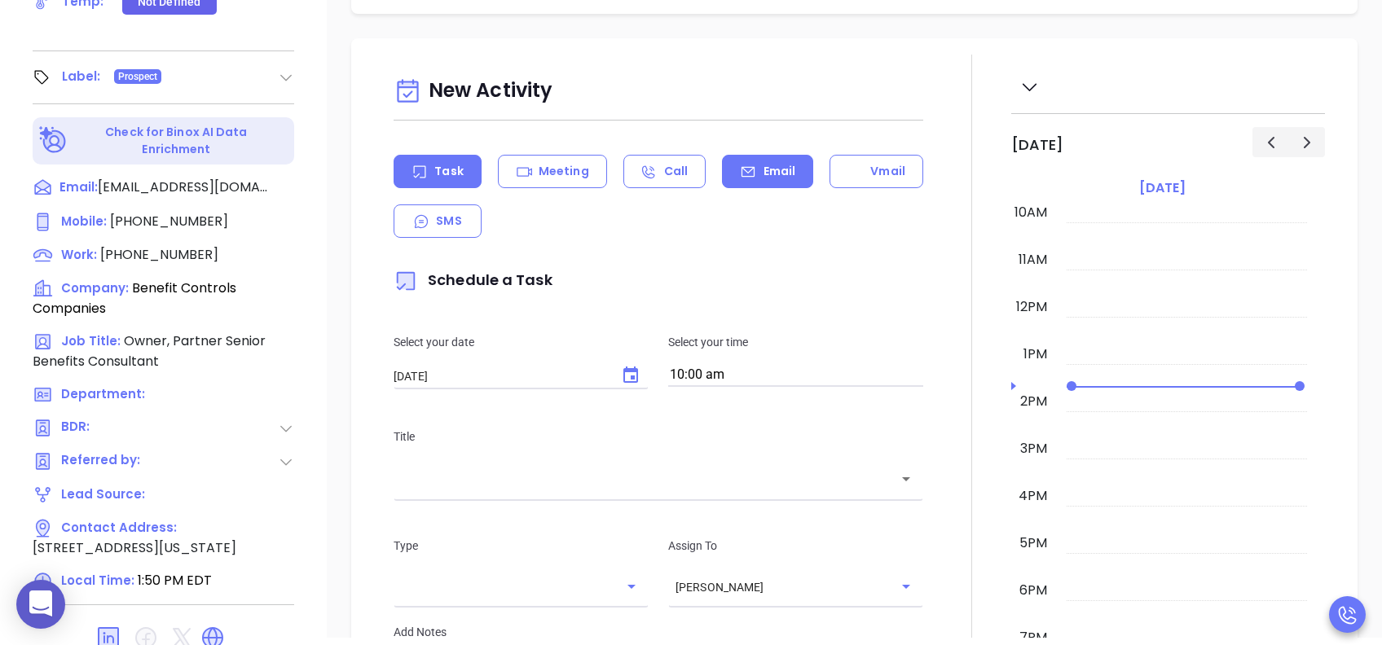
click at [763, 166] on p "Email" at bounding box center [779, 171] width 33 height 17
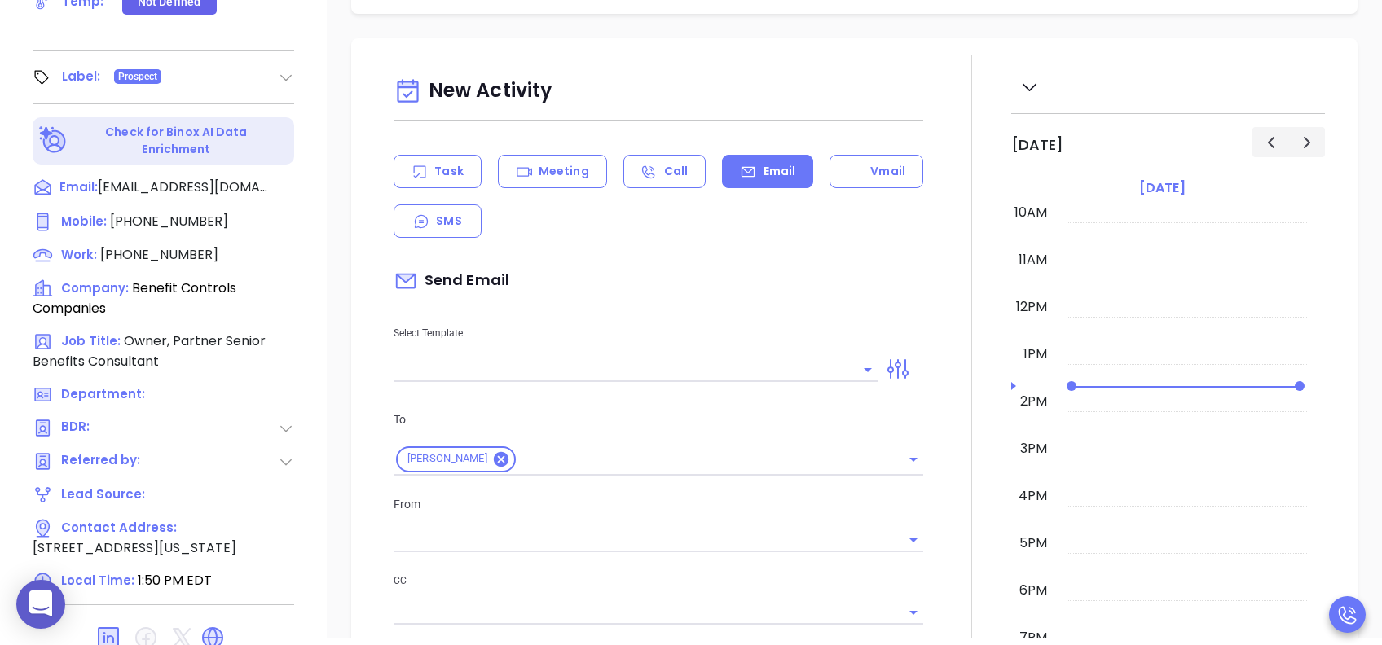
click at [593, 362] on input "text" at bounding box center [622, 370] width 459 height 24
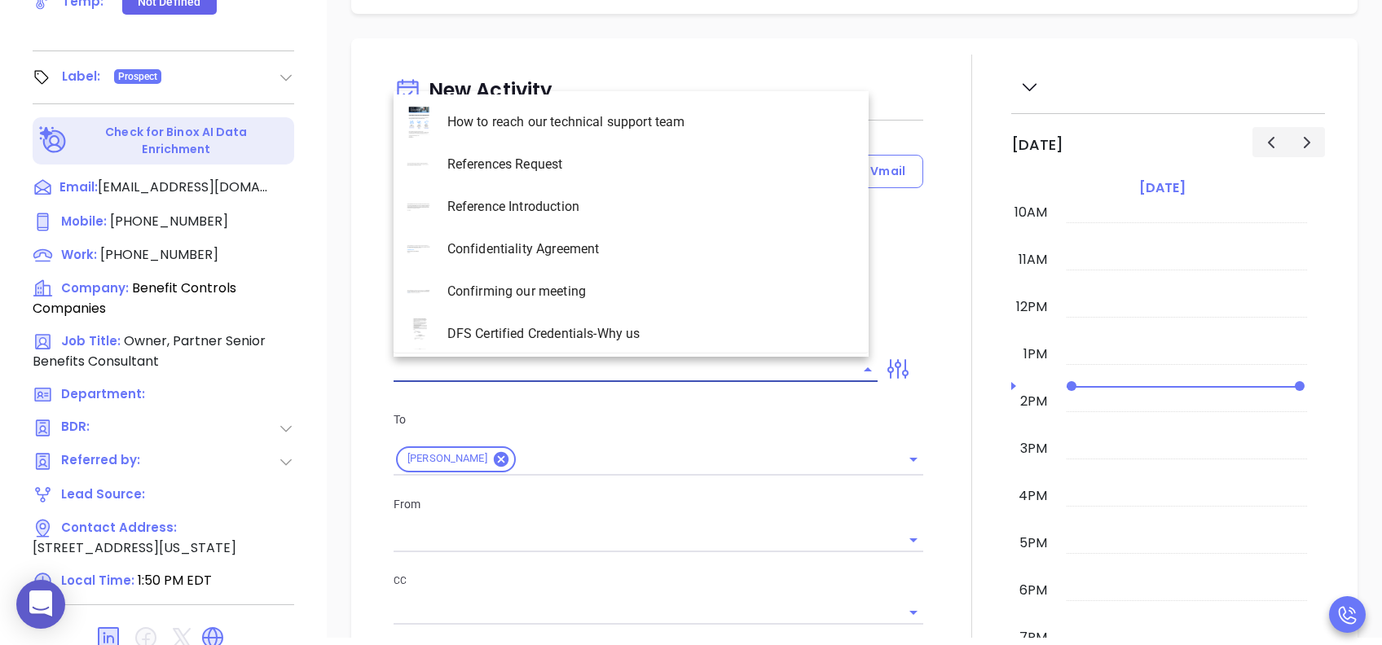
type input "Lucy Lechado"
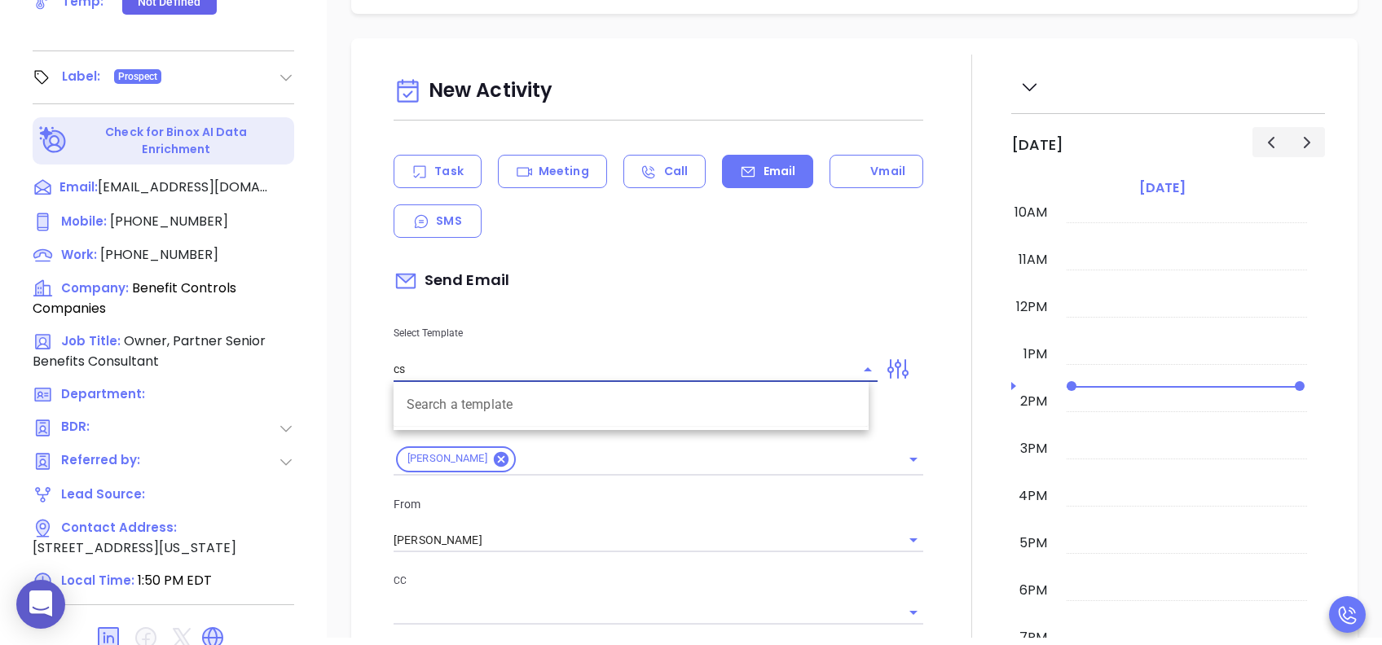
type input "c"
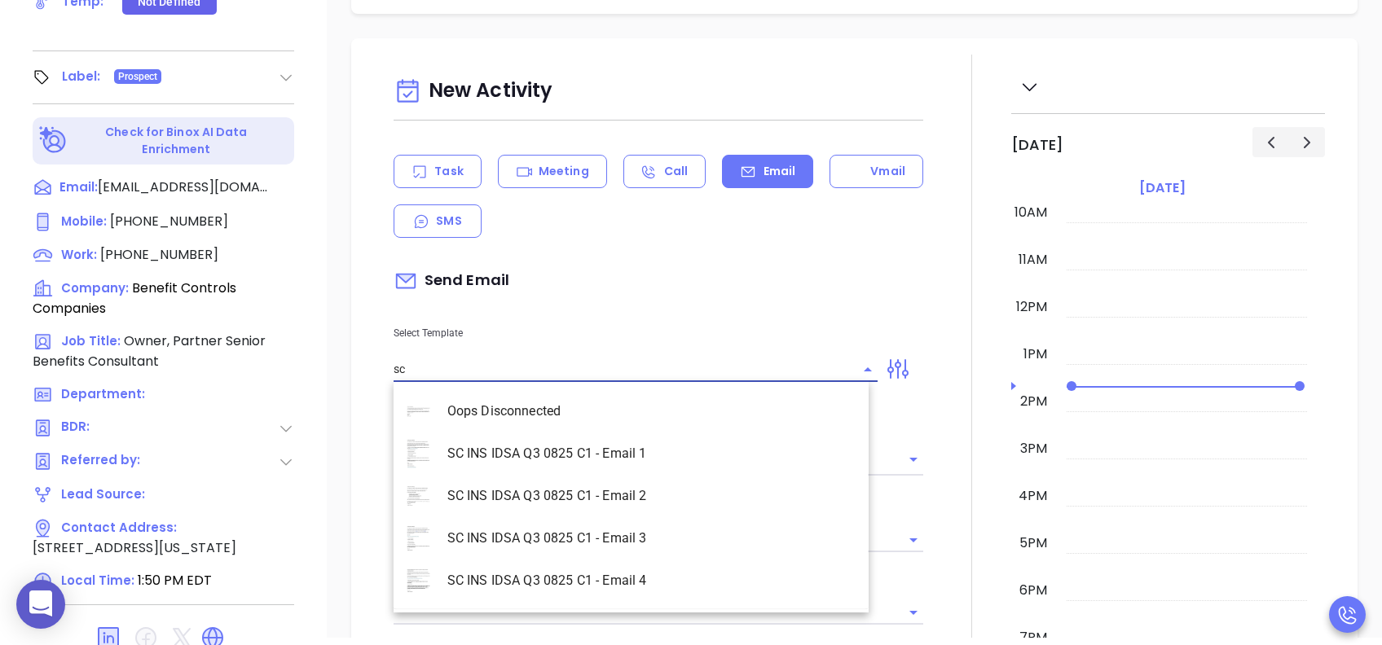
click at [671, 483] on li "SC INS IDSA Q3 0825 C1 - Email 4" at bounding box center [630, 581] width 475 height 42
type input "SC INS IDSA Q3 0825 C1 - Email 4"
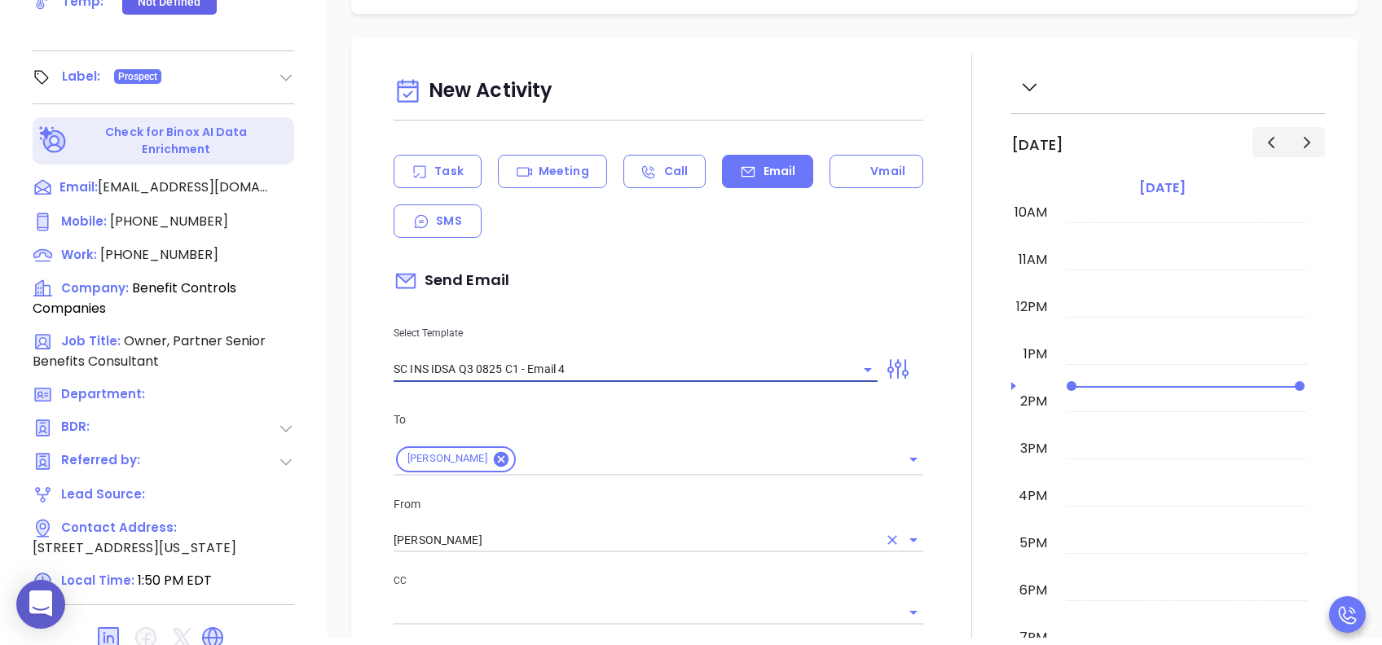
type input "Final heads up Matt; Compliance matters"
type input "SC INS IDSA Q3 0825 C1 - Email 4"
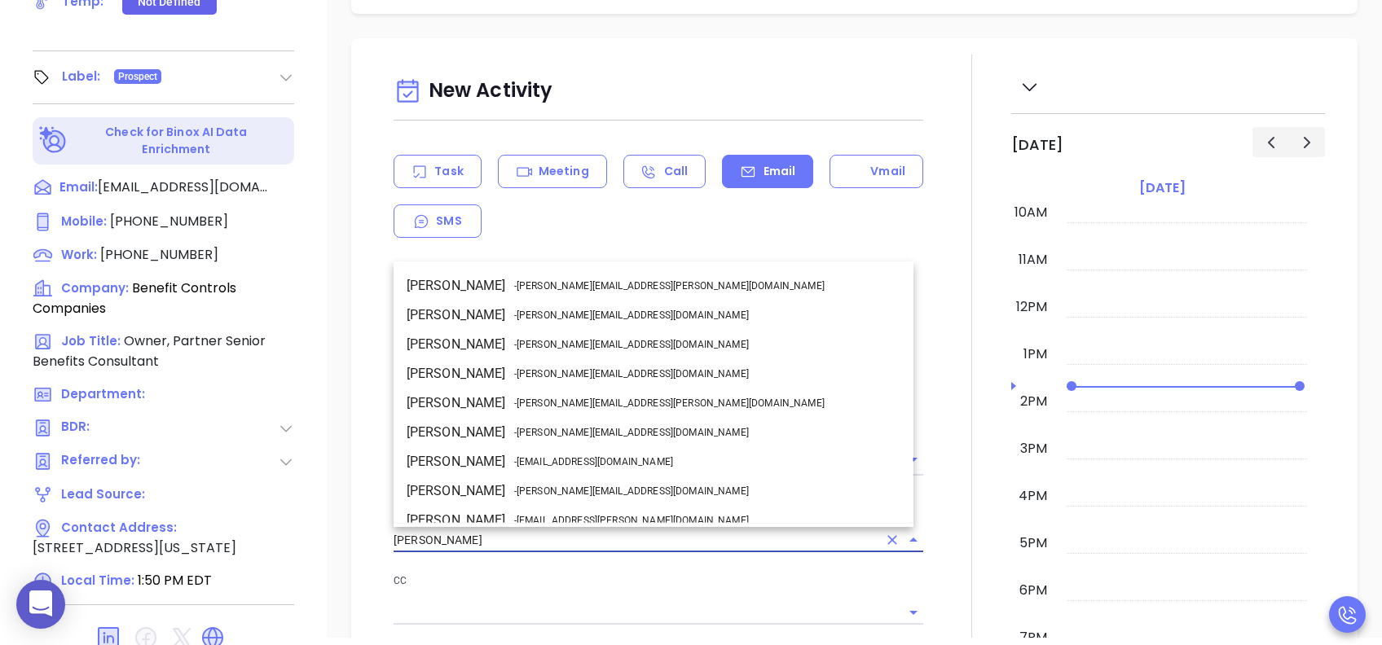
drag, startPoint x: 391, startPoint y: 528, endPoint x: 298, endPoint y: 528, distance: 92.9
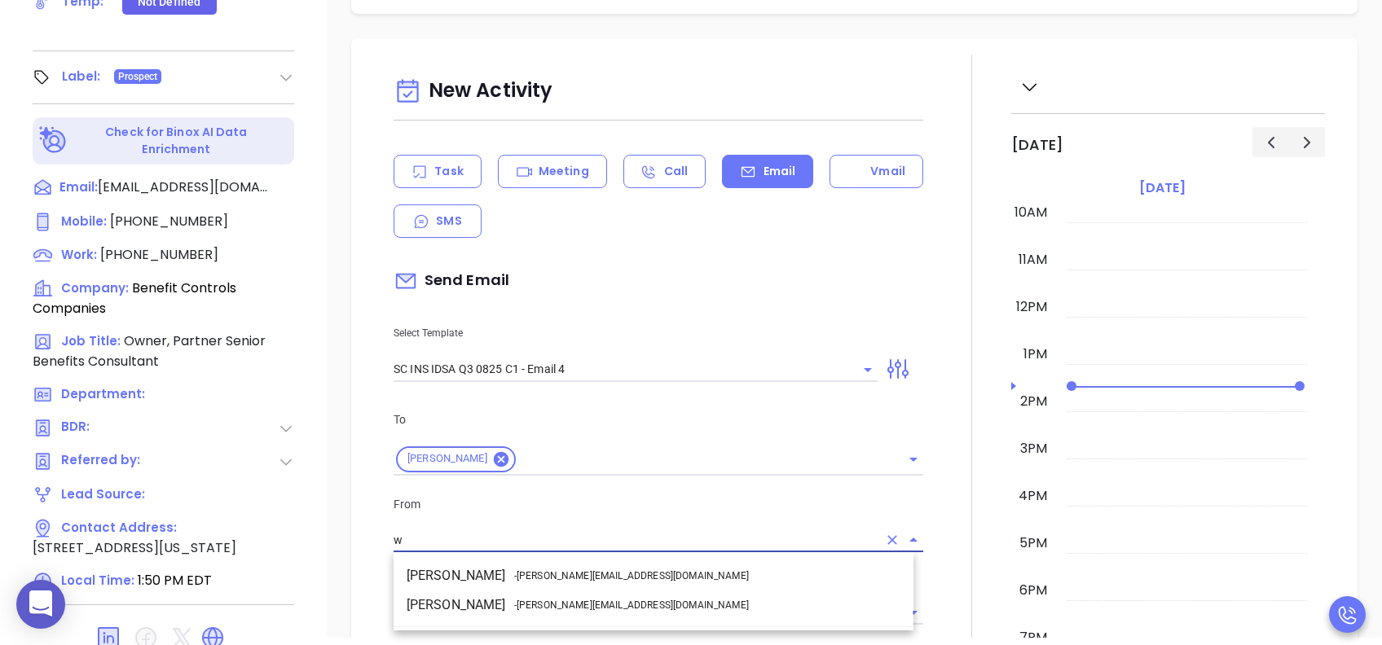
scroll to position [0, 0]
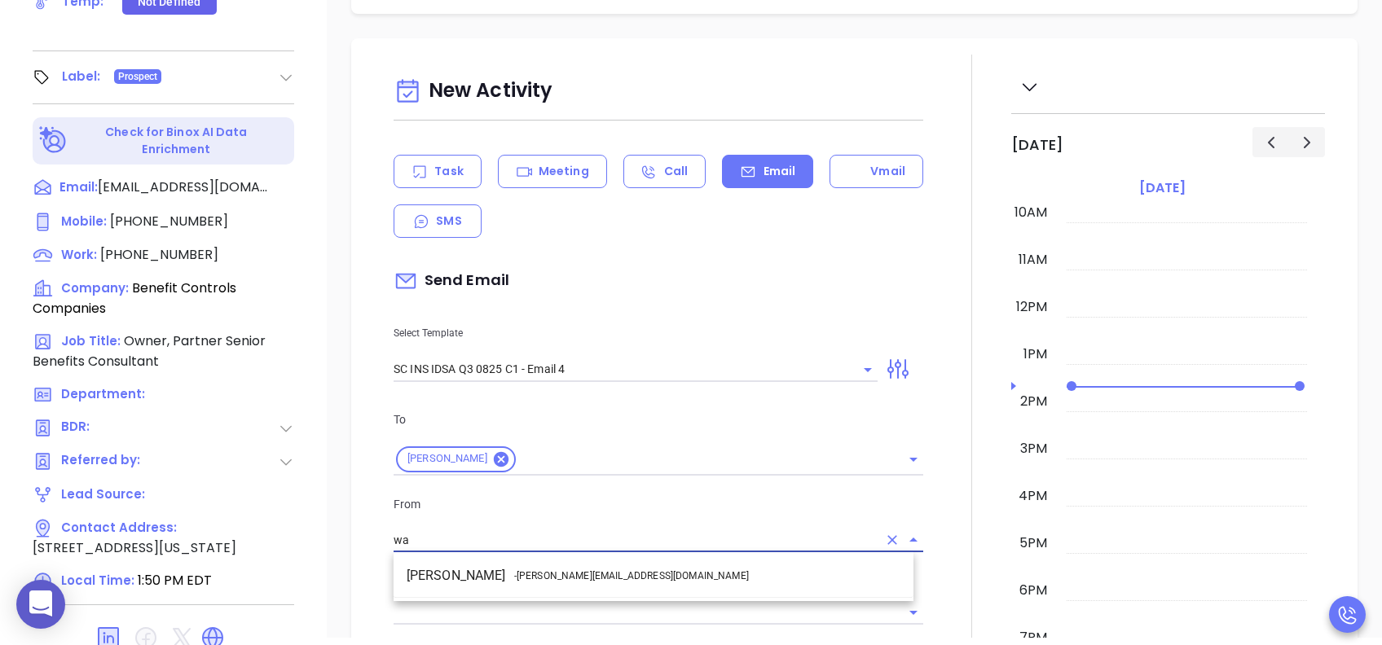
click at [538, 483] on span "- walter@motiva.net" at bounding box center [631, 576] width 235 height 15
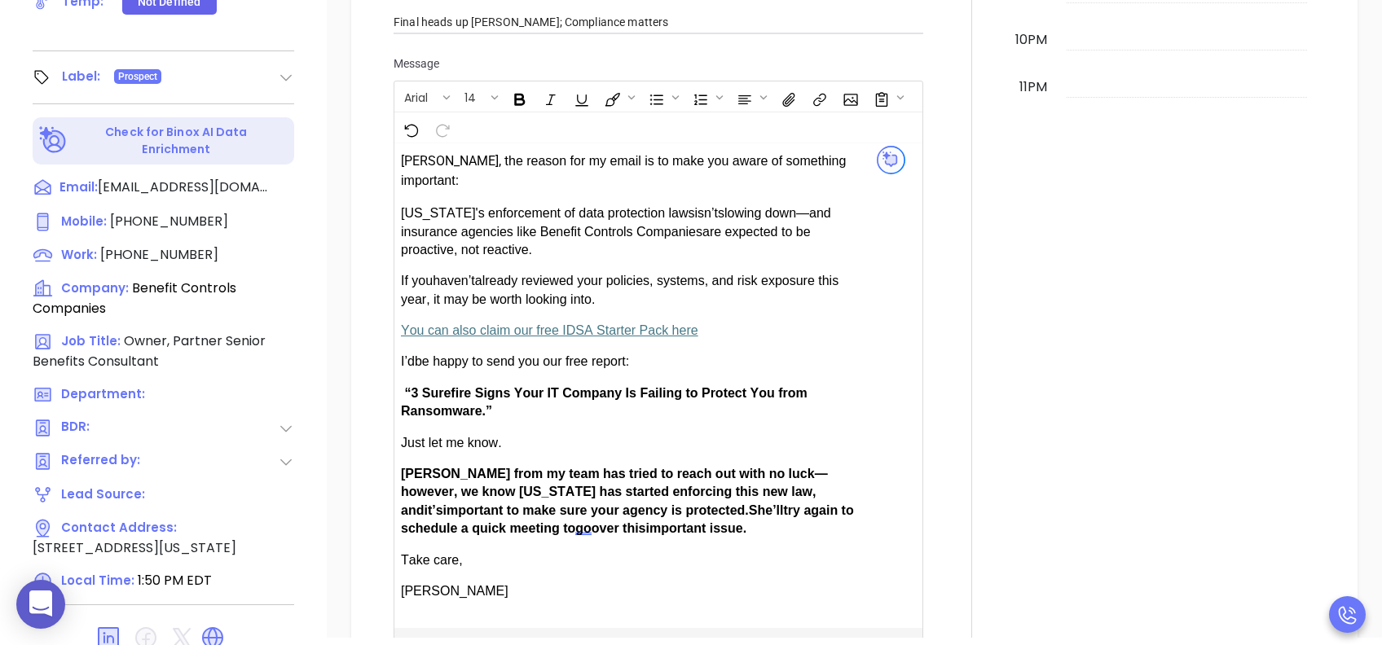
scroll to position [977, 0]
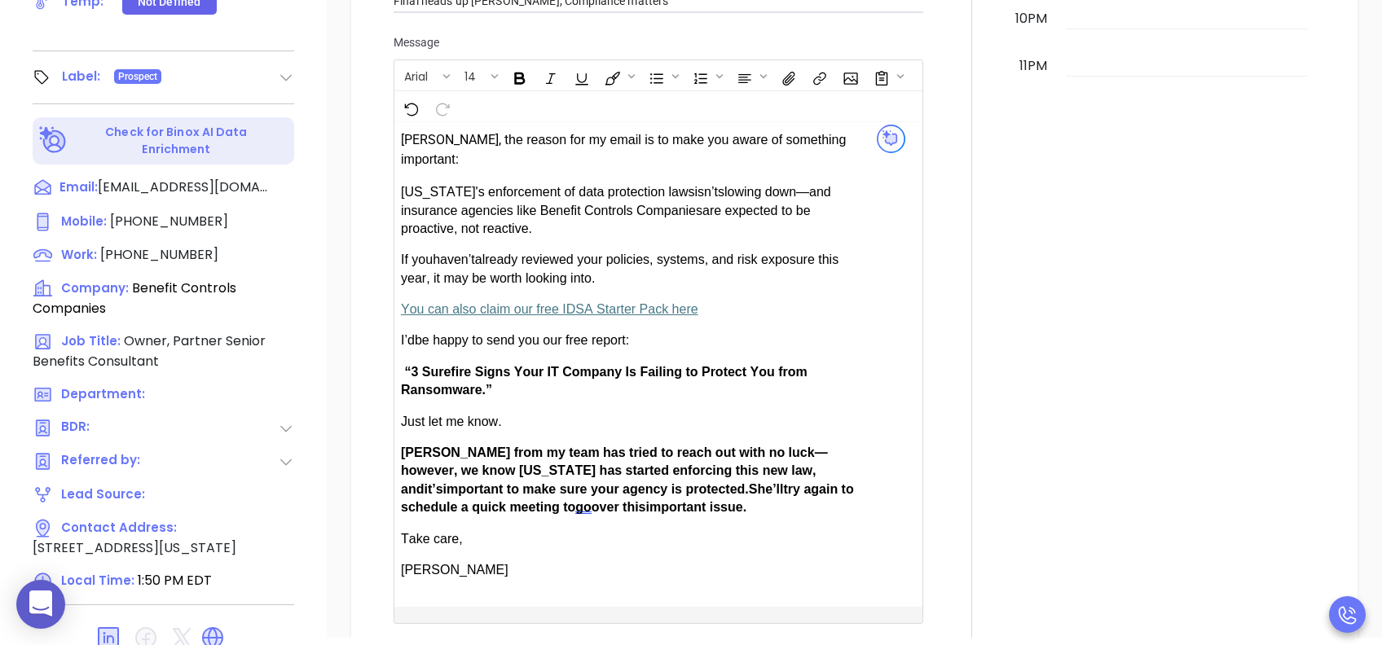
type input "[PERSON_NAME]"
drag, startPoint x: 451, startPoint y: 428, endPoint x: 411, endPoint y: 426, distance: 40.8
click at [411, 446] on span "Anabell from my team has tried to reach out with no luck—however, we know South…" at bounding box center [614, 471] width 427 height 51
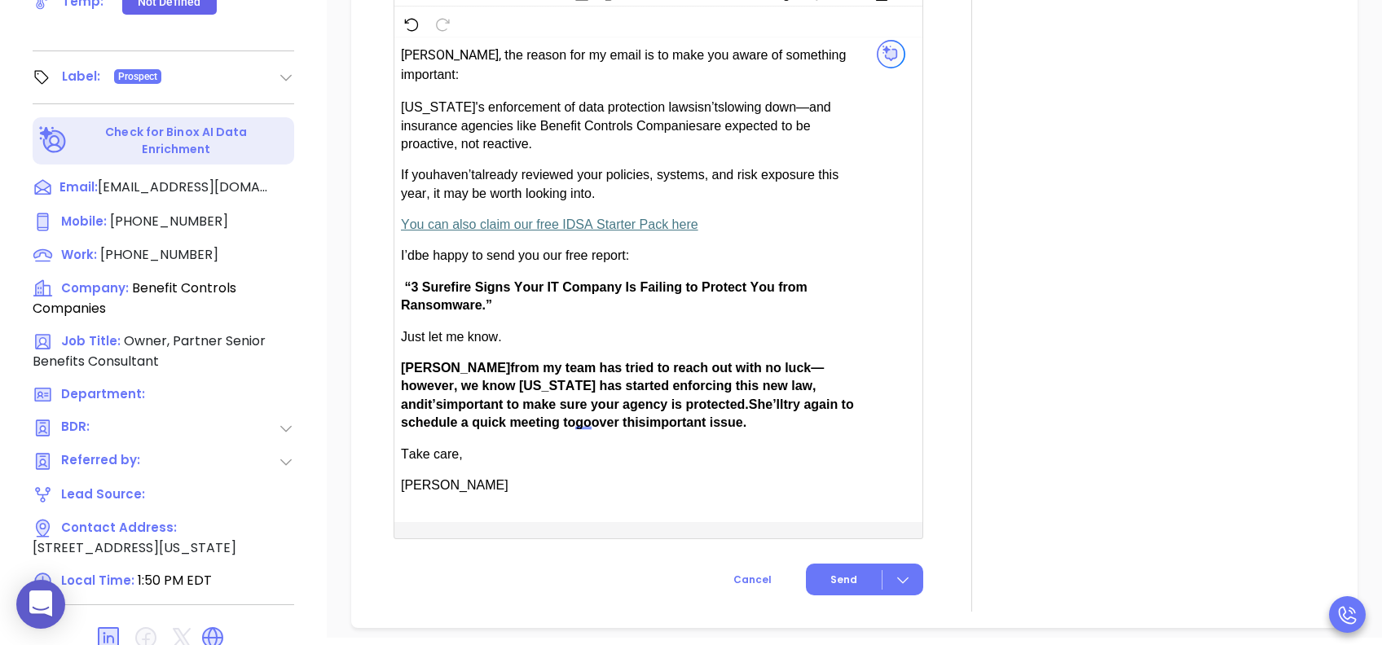
scroll to position [1303, 0]
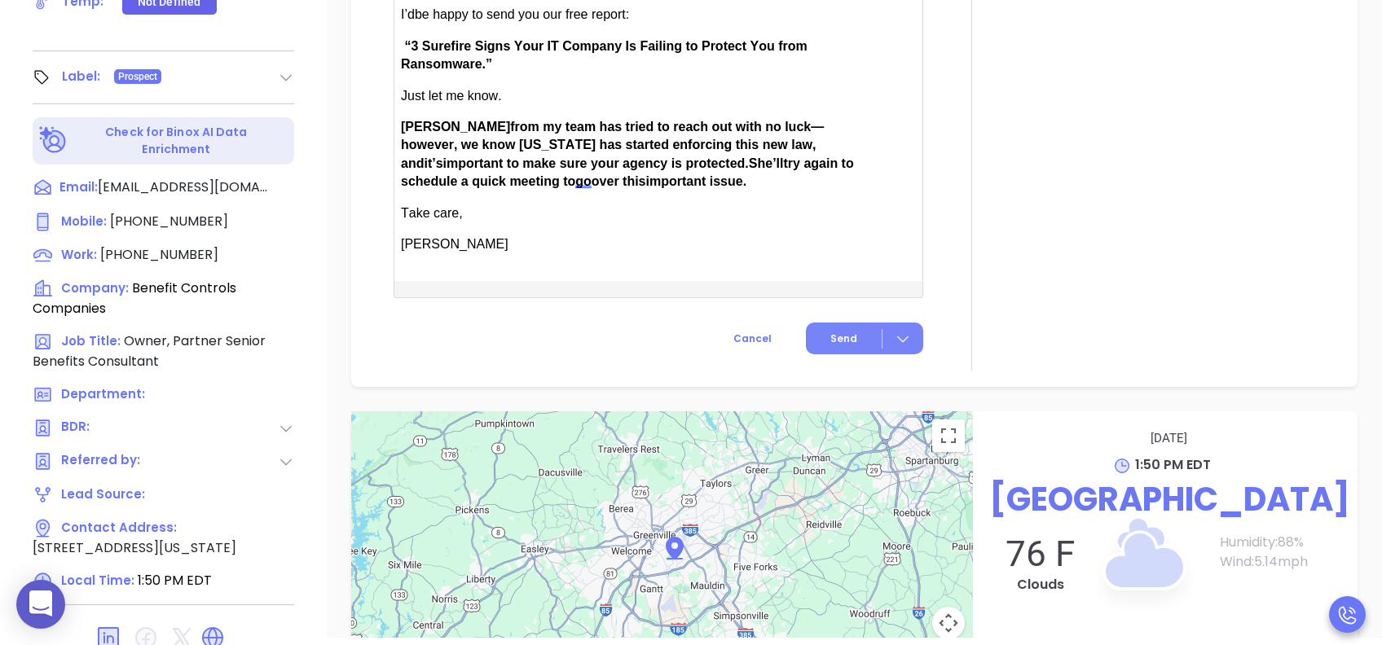
click at [830, 332] on span "Send" at bounding box center [843, 339] width 27 height 15
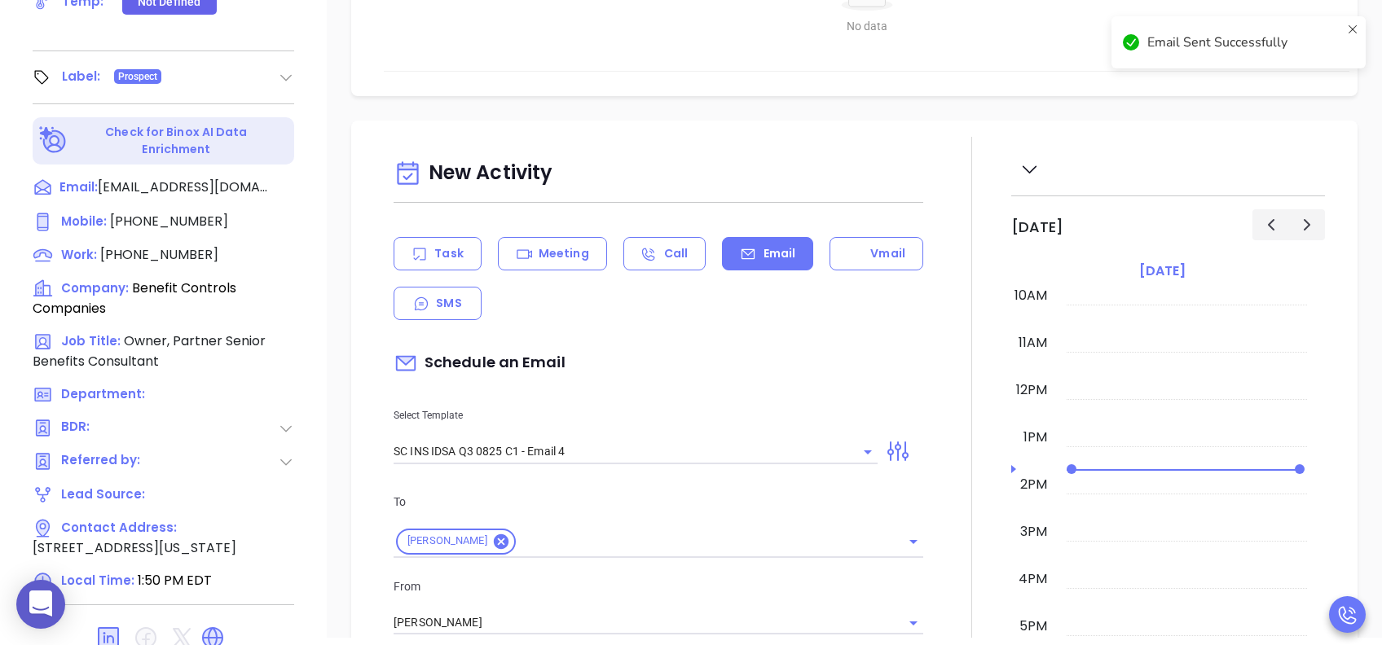
scroll to position [73, 0]
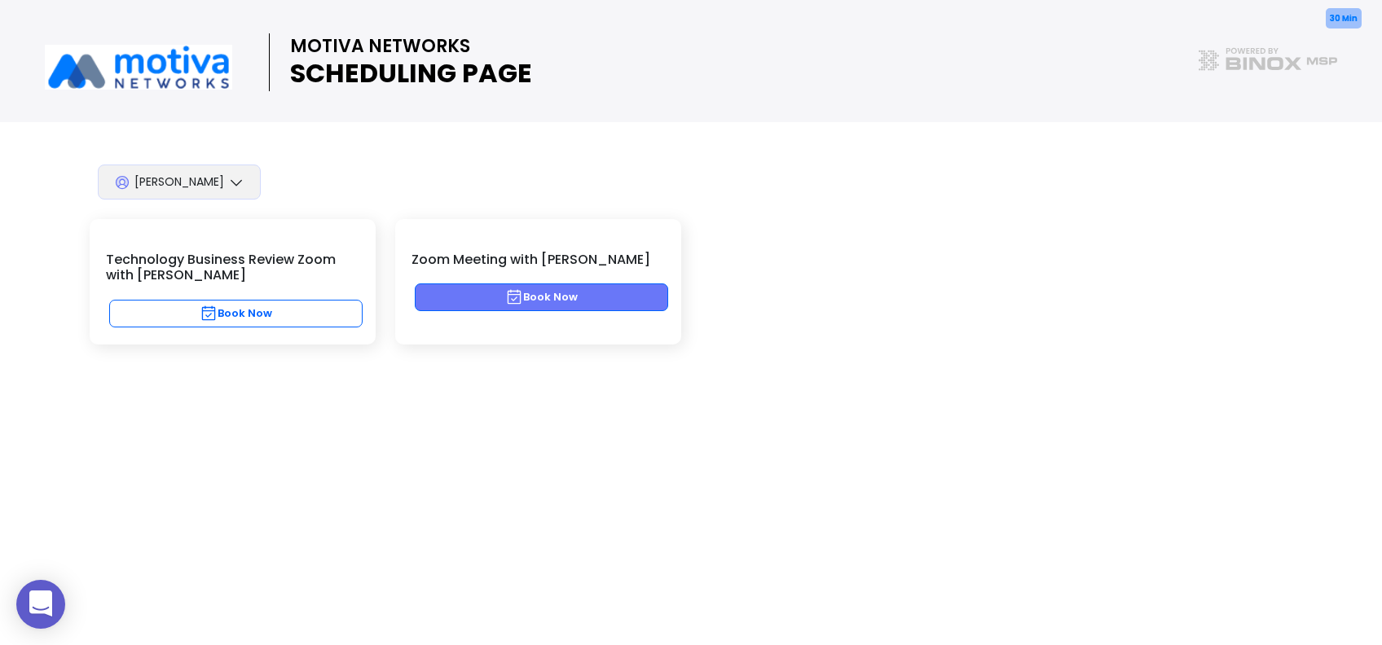
click at [619, 295] on button "Book Now" at bounding box center [541, 297] width 253 height 28
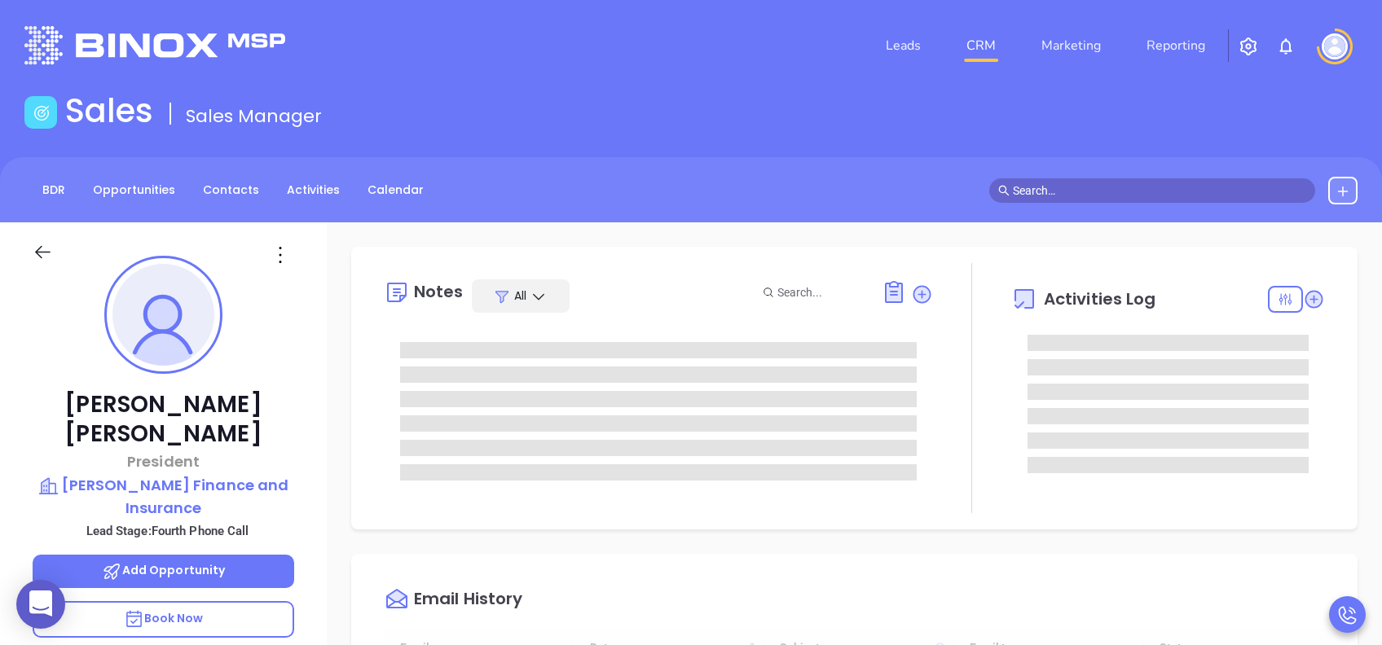
type input "[DATE]"
type input "[PERSON_NAME]"
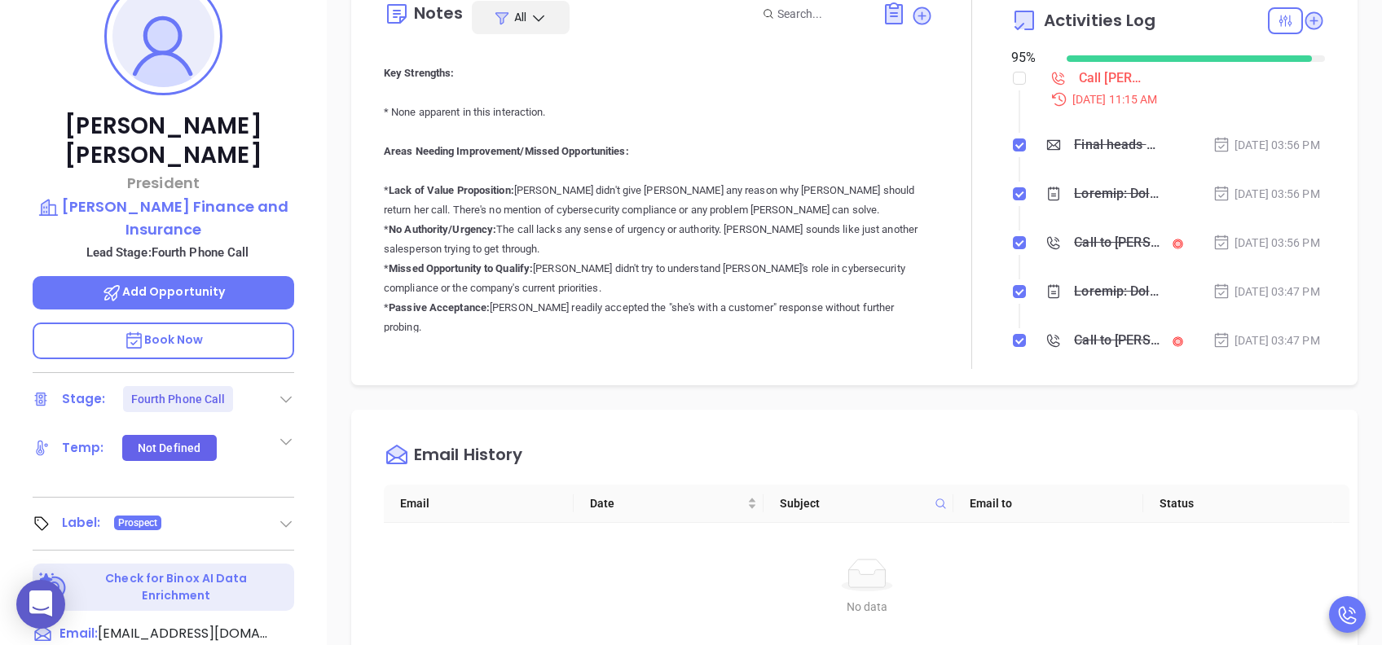
scroll to position [326, 0]
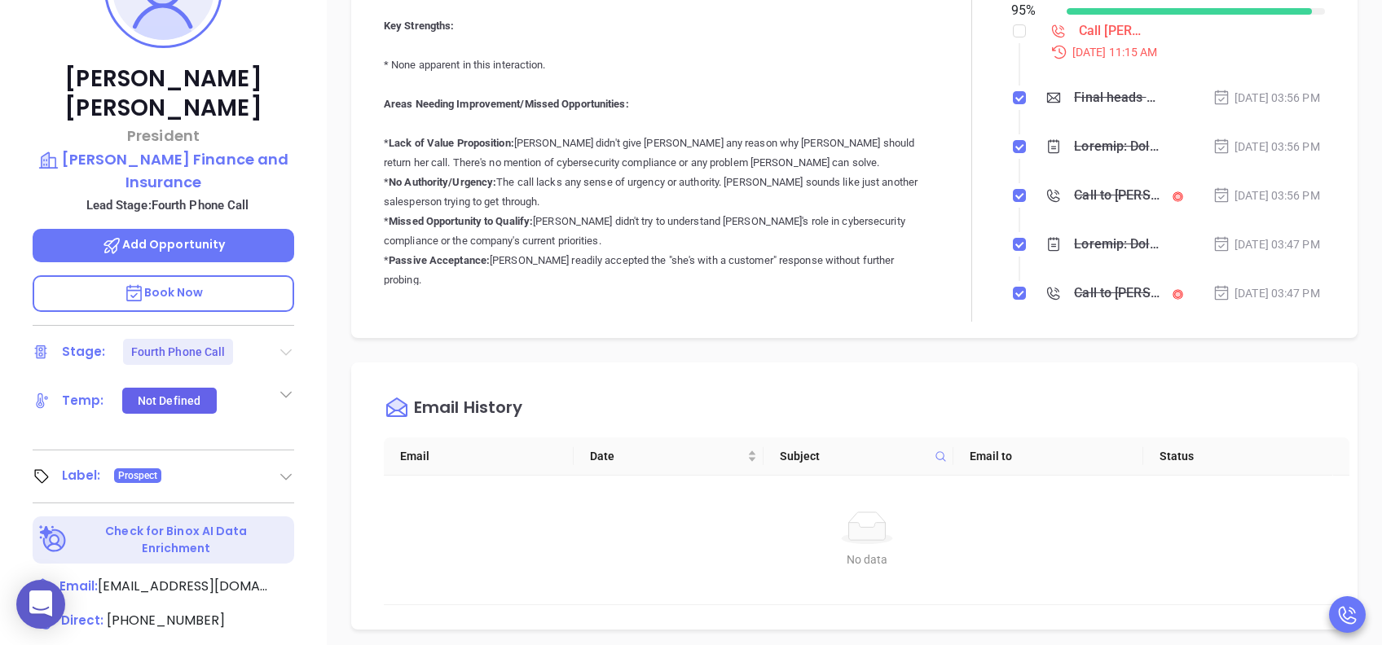
click at [282, 349] on icon at bounding box center [285, 352] width 11 height 7
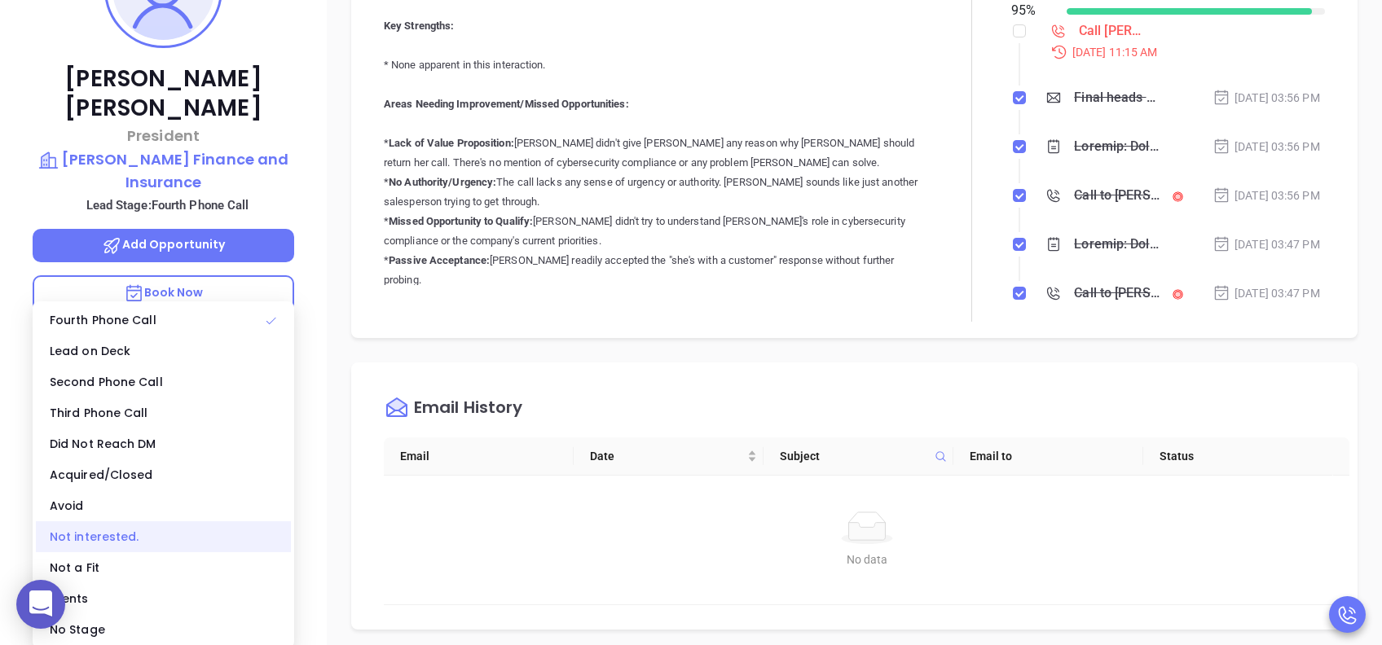
click at [124, 534] on div "Not interested." at bounding box center [163, 536] width 255 height 31
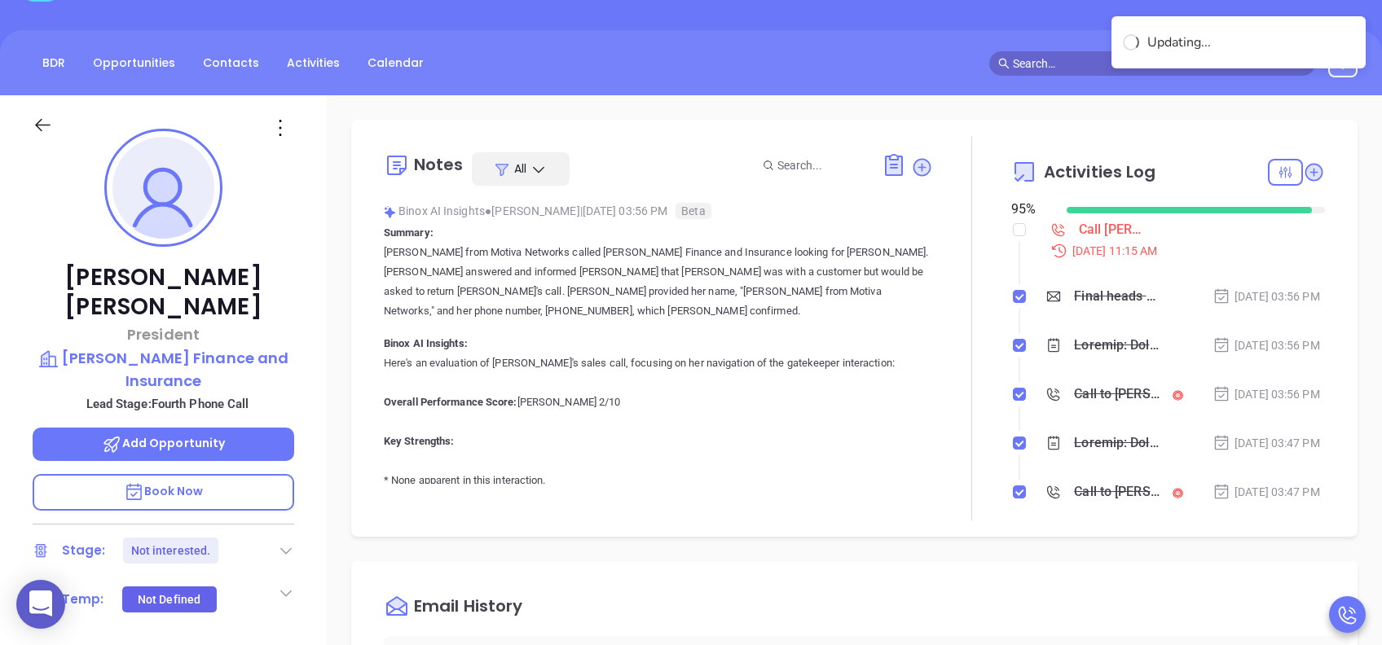
scroll to position [0, 0]
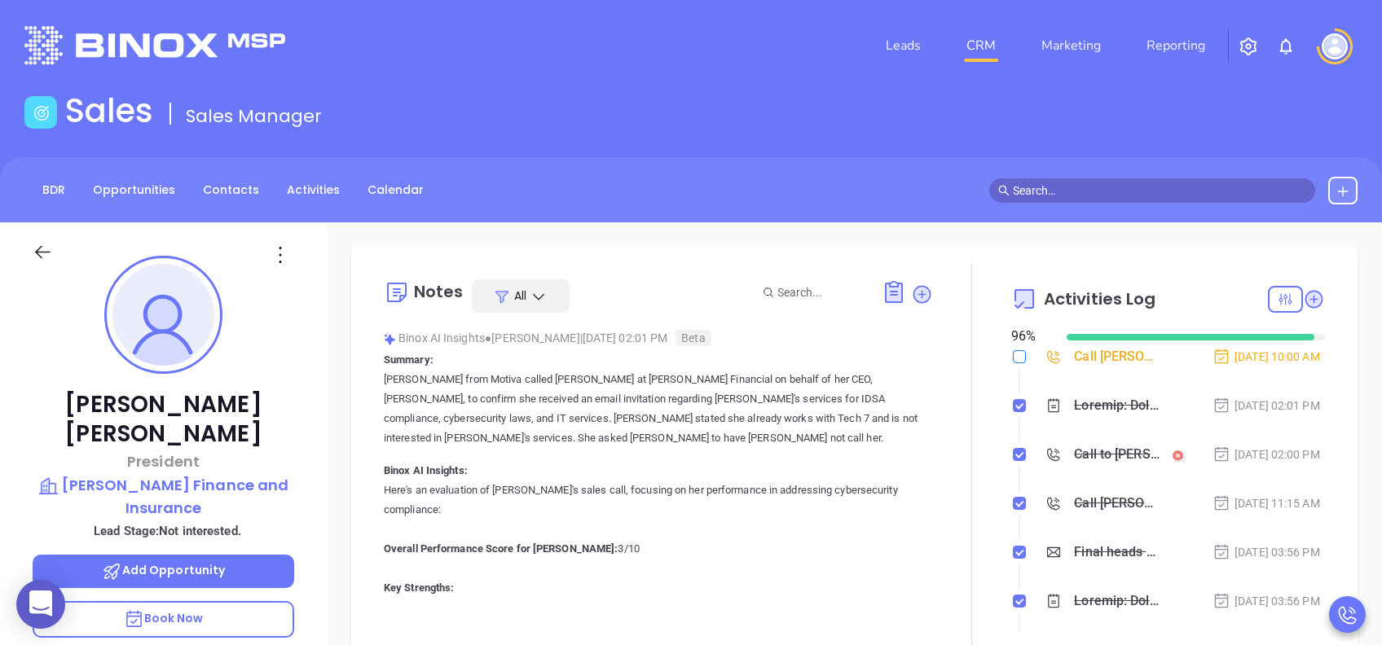
click at [1013, 358] on input "checkbox" at bounding box center [1019, 356] width 13 height 13
checkbox input "true"
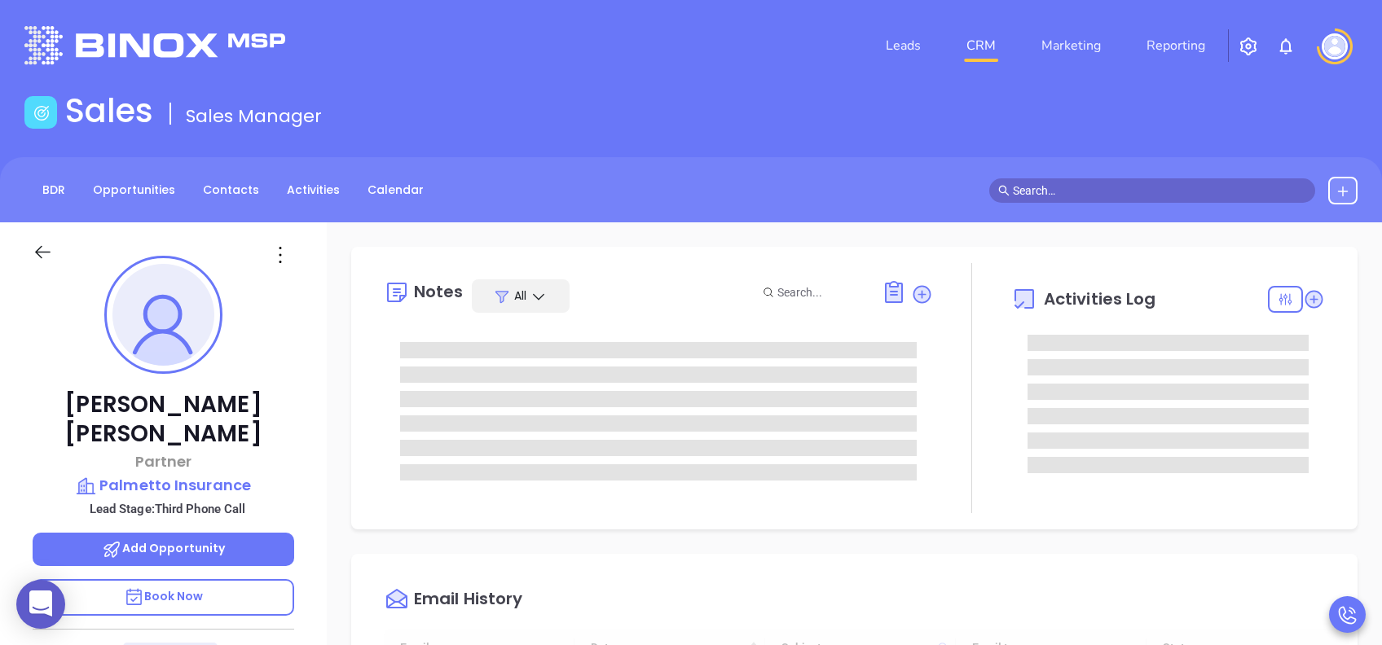
scroll to position [474, 0]
type input "[PERSON_NAME]"
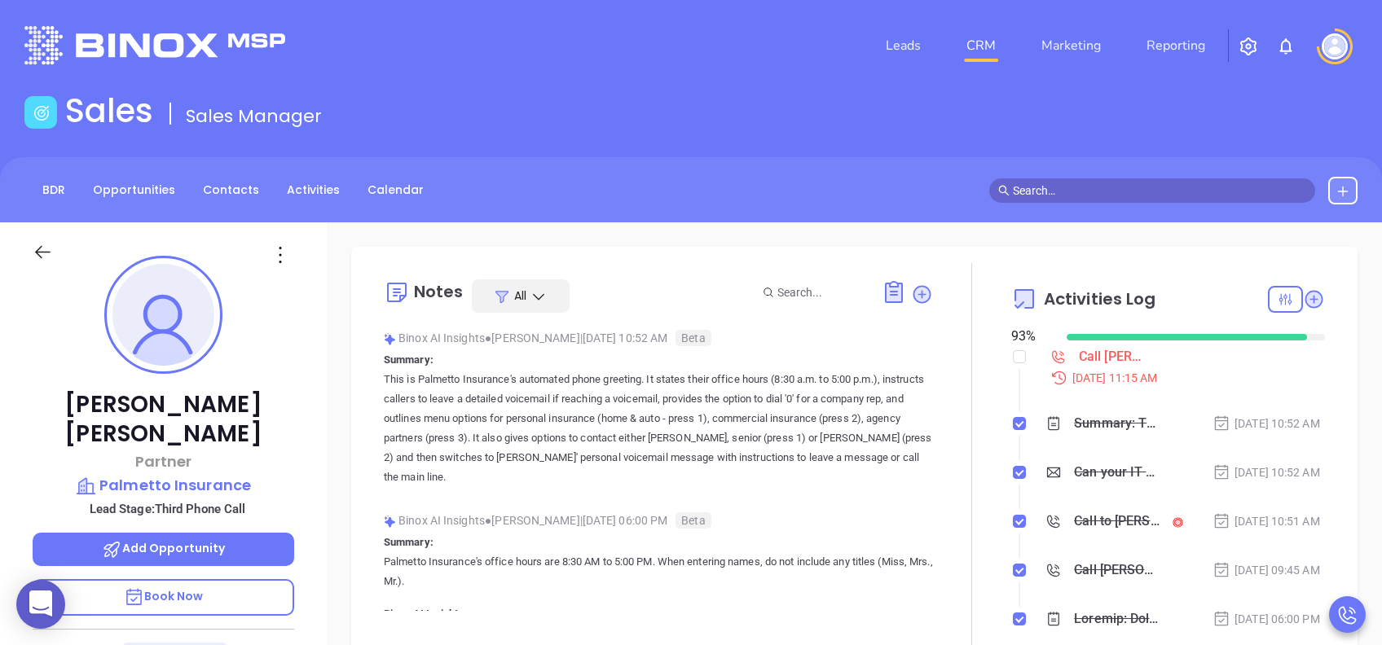
click at [221, 483] on p "Book Now" at bounding box center [163, 597] width 261 height 37
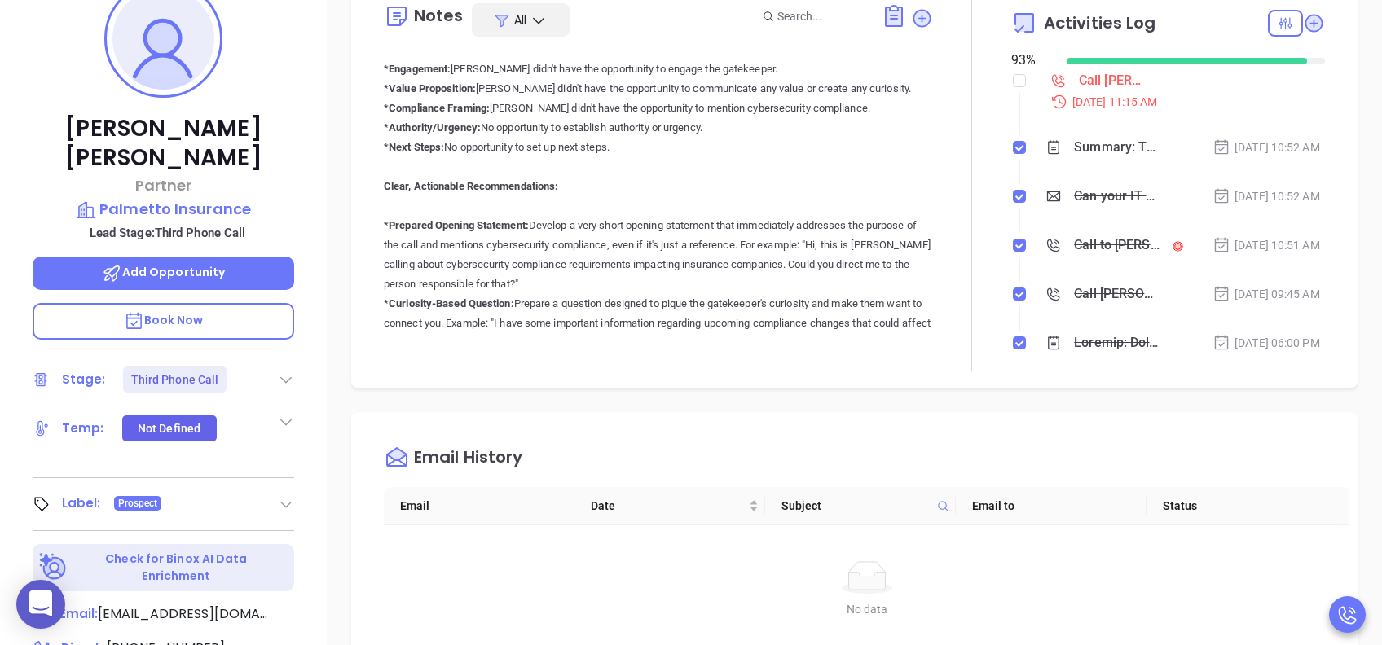
scroll to position [652, 0]
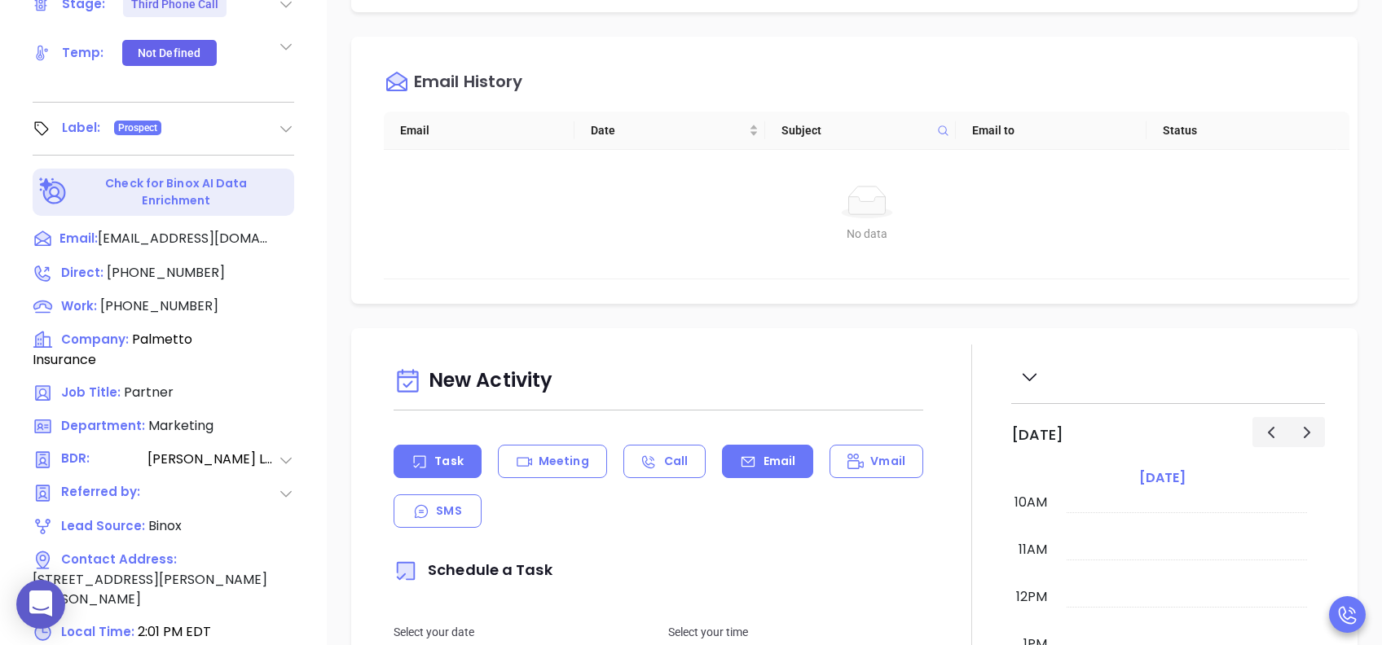
click at [790, 465] on div "Email" at bounding box center [767, 461] width 91 height 33
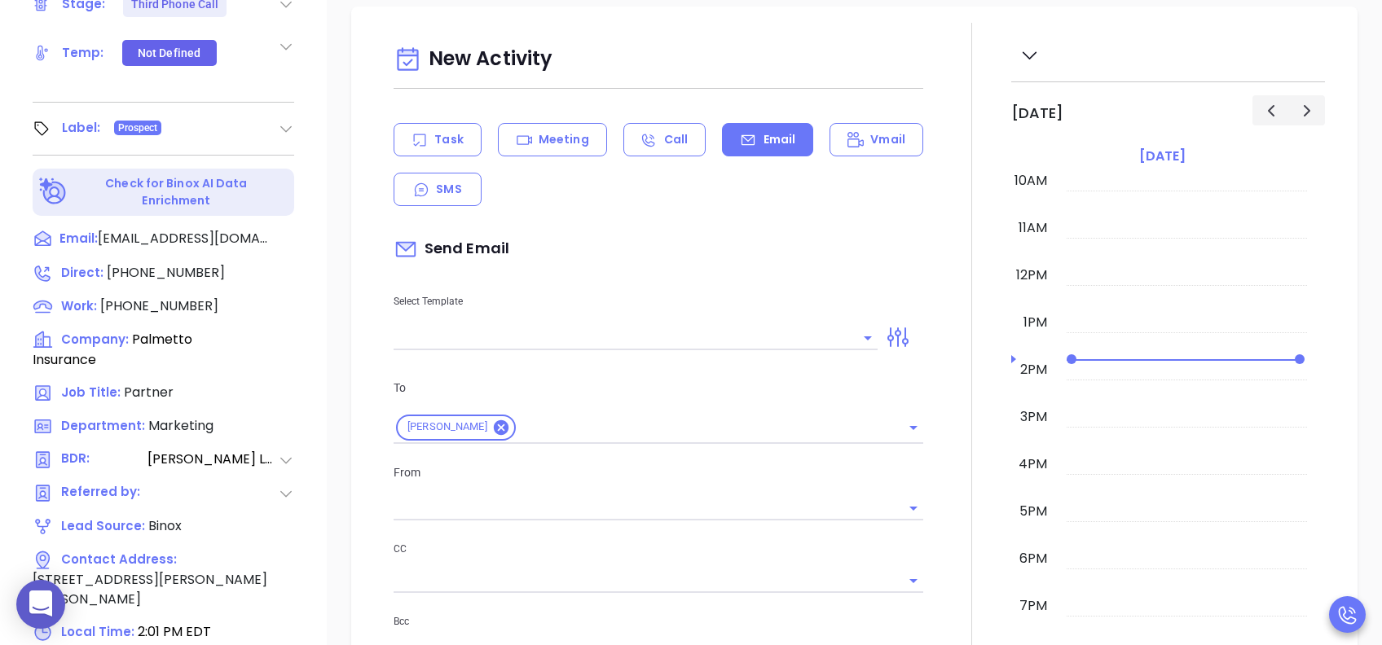
scroll to position [326, 0]
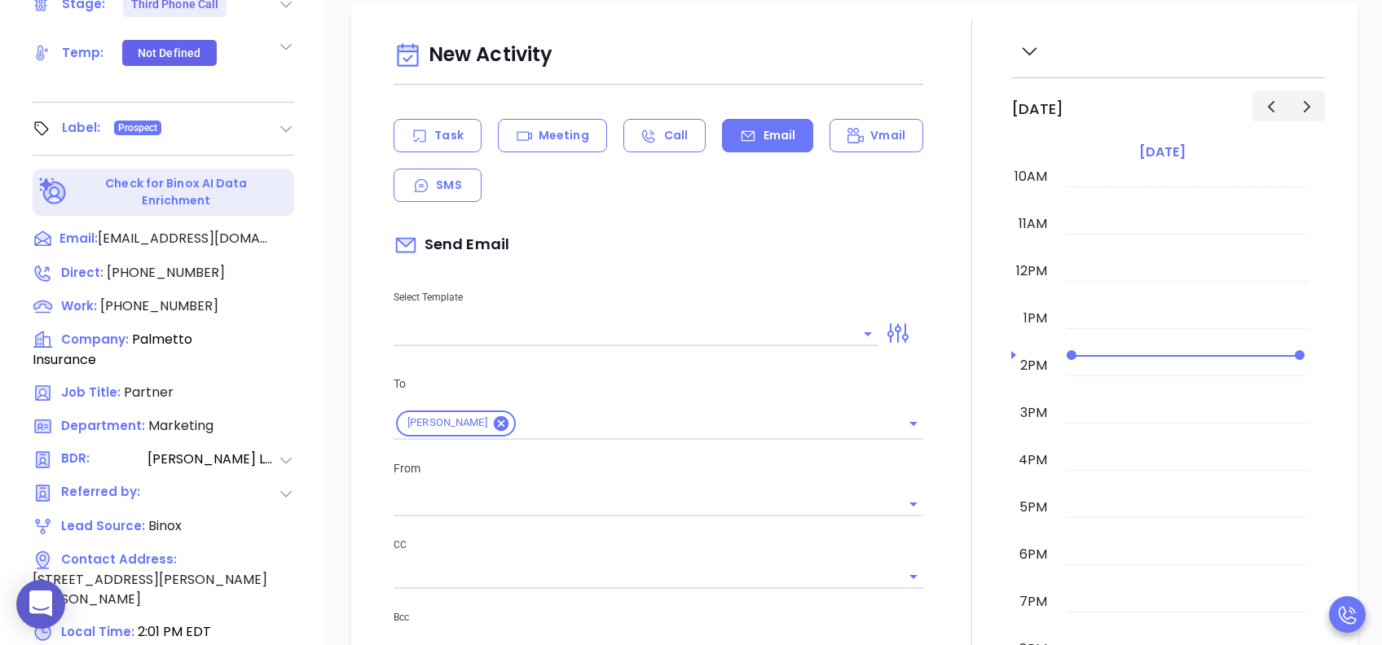
click at [652, 326] on input "text" at bounding box center [622, 334] width 459 height 24
type input "Lucy Lechado"
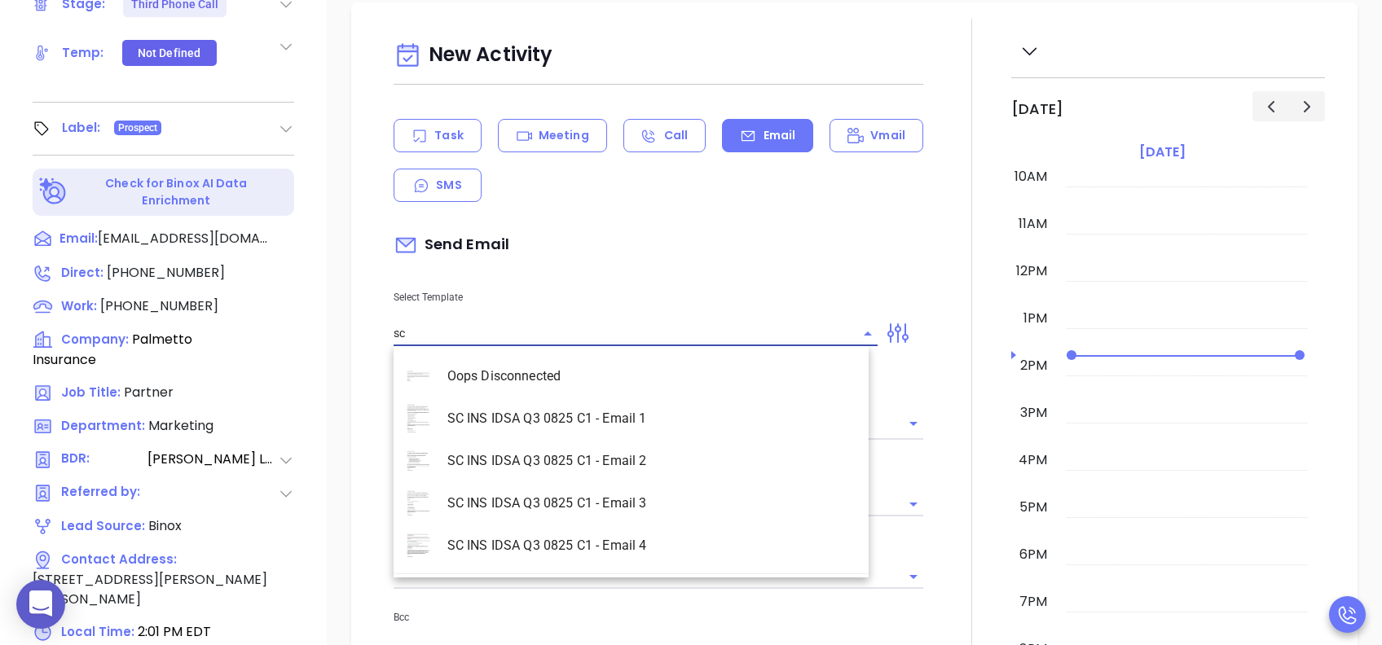
click at [656, 483] on li "SC INS IDSA Q3 0825 C1 - Email 3" at bounding box center [630, 503] width 475 height 42
type input "SC INS IDSA Q3 0825 C1 - Email 3"
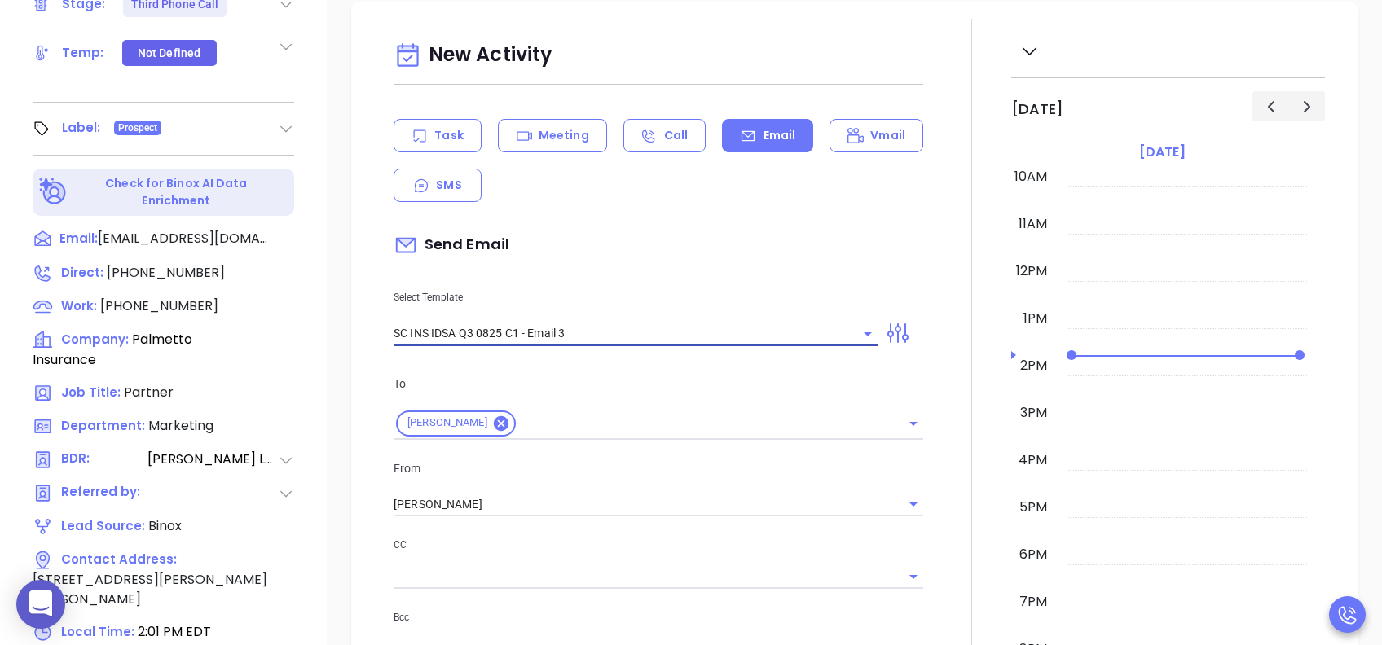
type input "John, could your agency survive a data breach?"
type input "SC INS IDSA Q3 0825 C1 - Email 3"
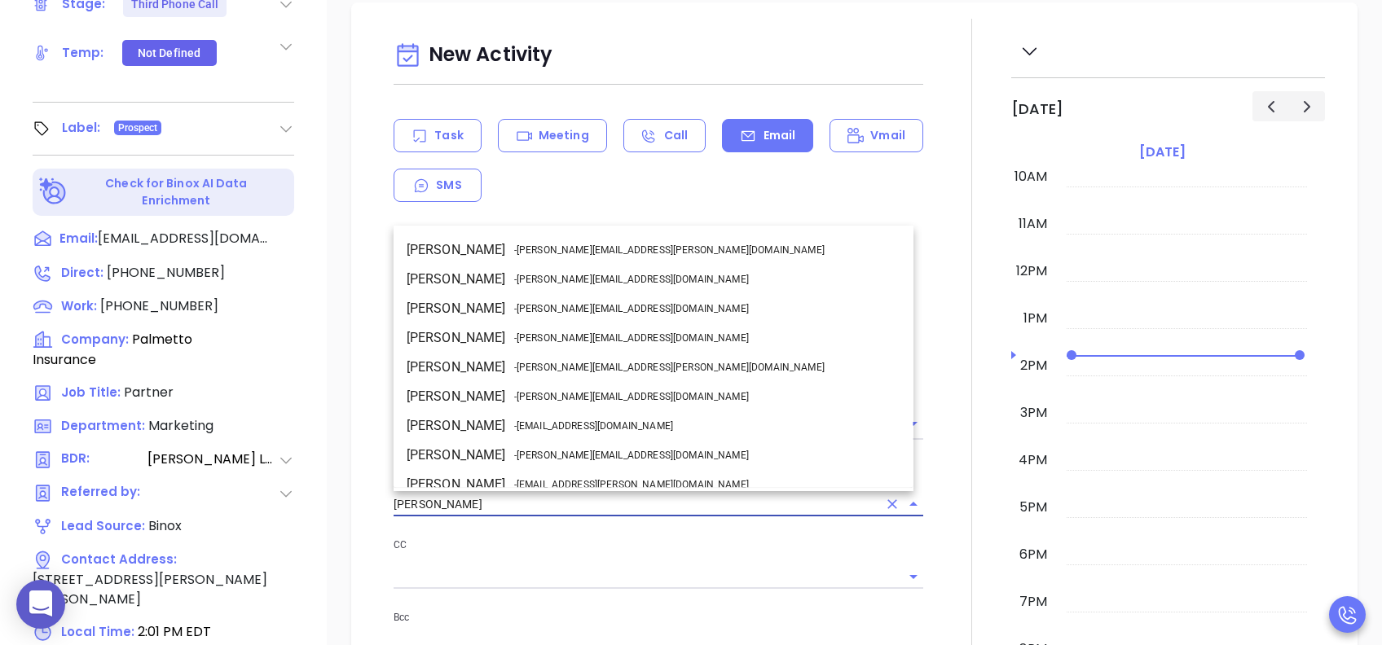
scroll to position [71, 0]
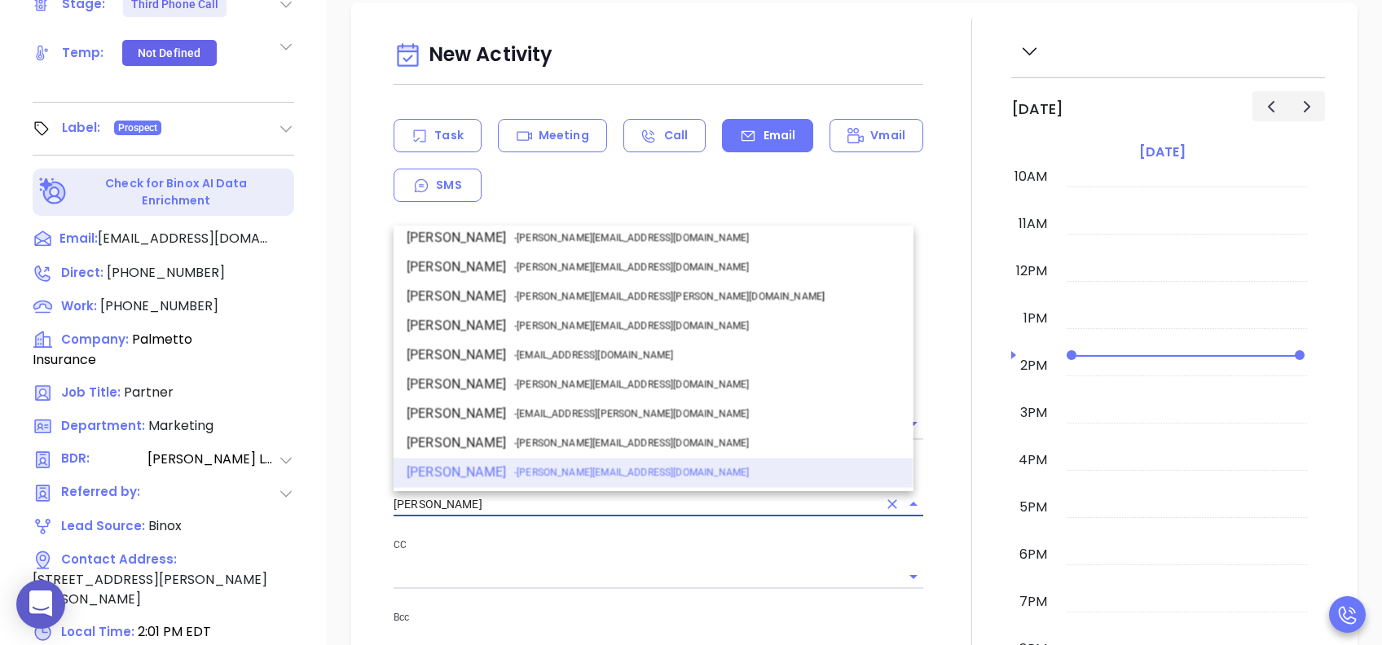
drag, startPoint x: 479, startPoint y: 500, endPoint x: 371, endPoint y: 504, distance: 107.6
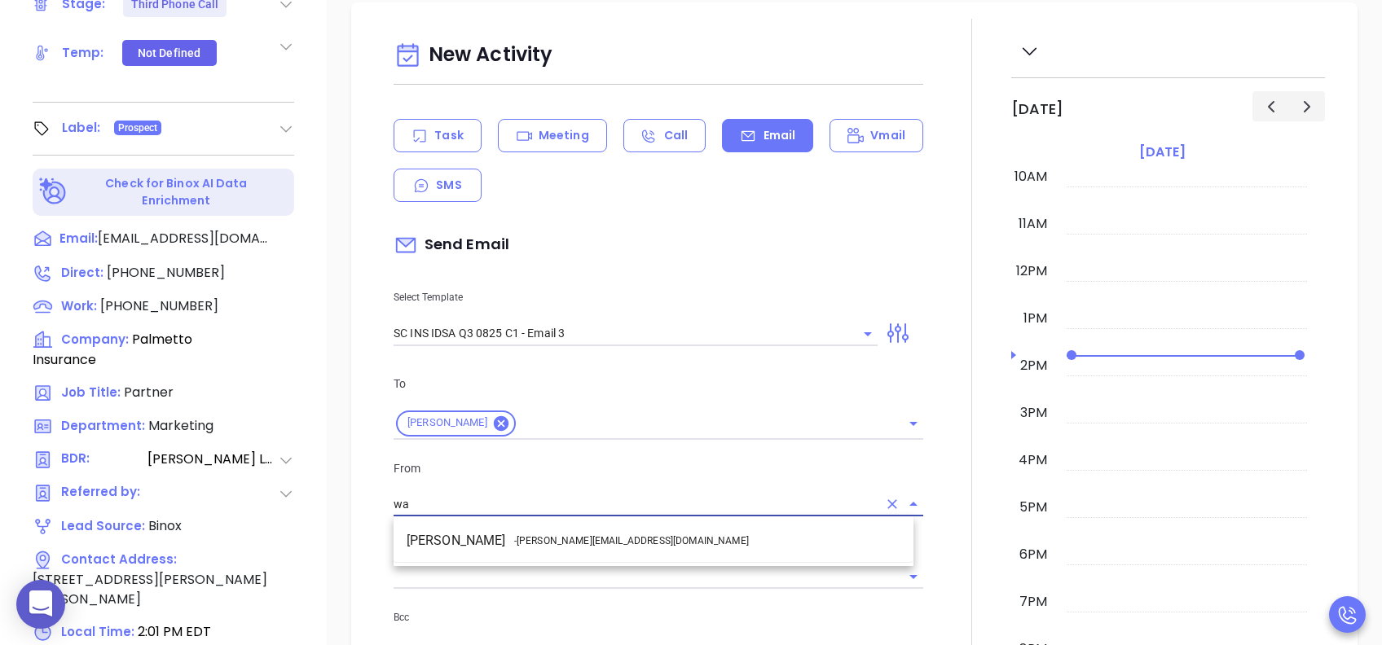
click at [511, 483] on li "Walter Contreras - [EMAIL_ADDRESS][DOMAIN_NAME]" at bounding box center [653, 540] width 520 height 29
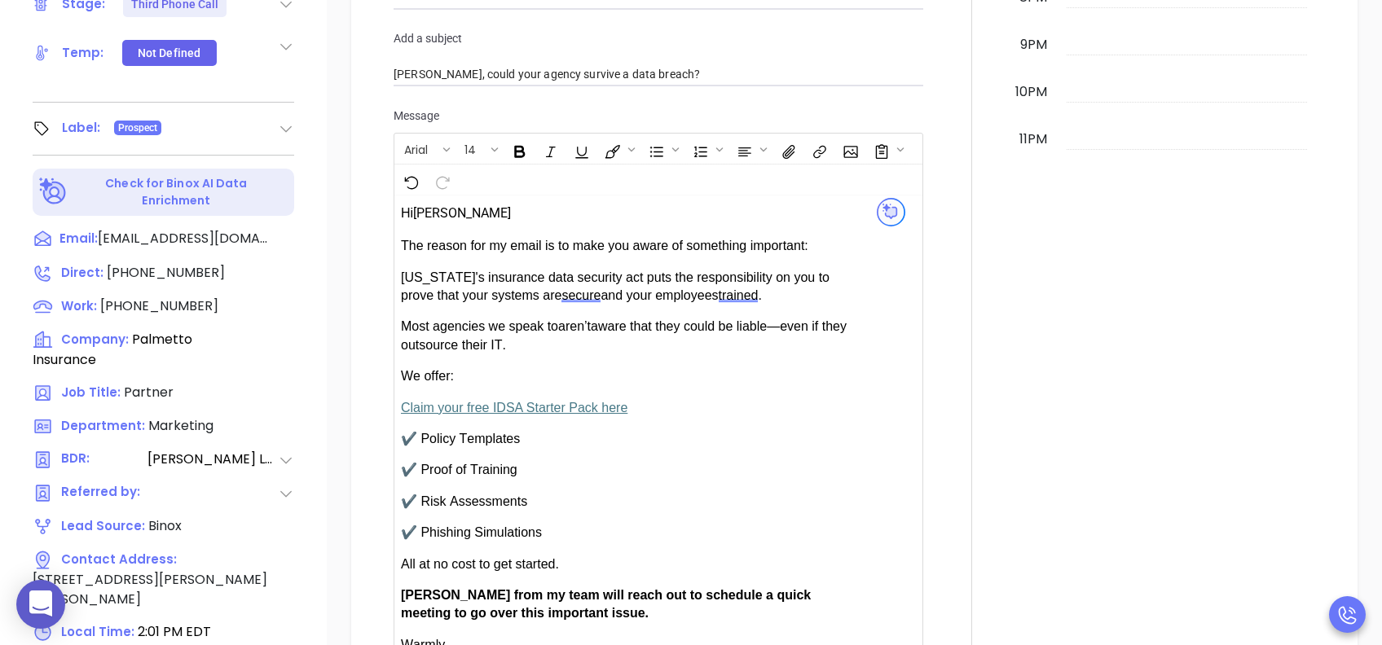
scroll to position [1086, 0]
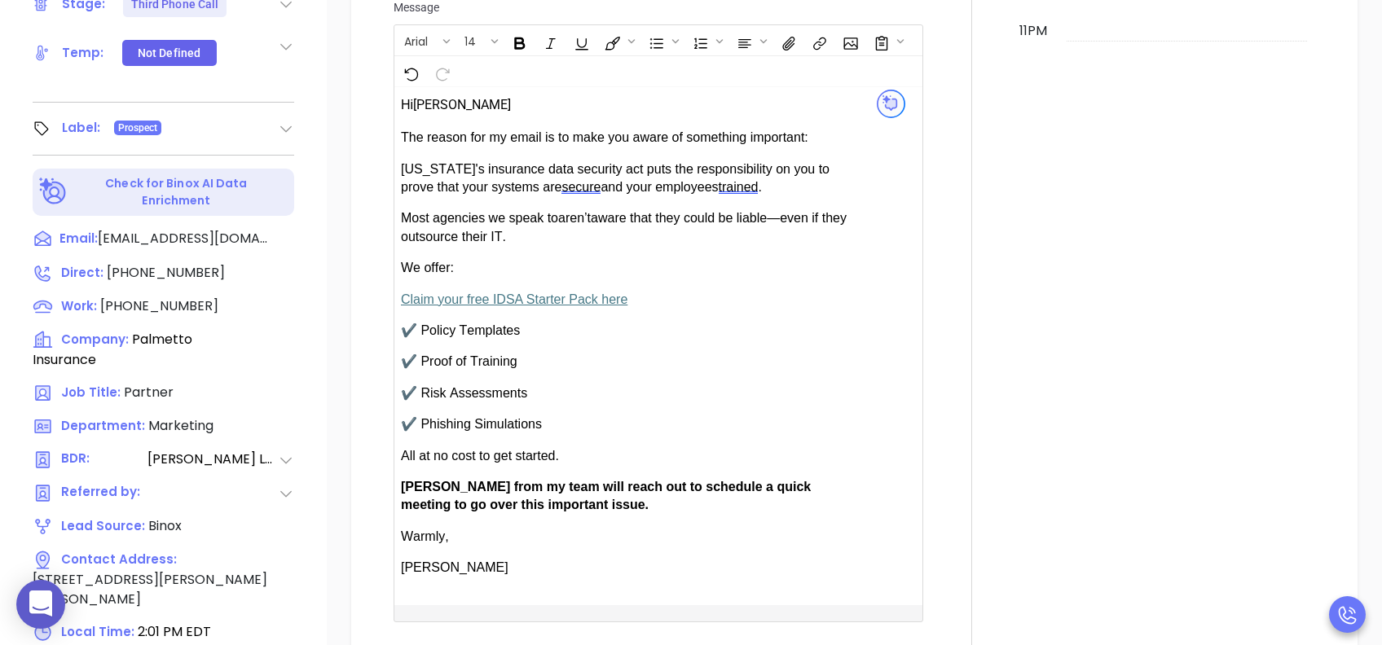
type input "[PERSON_NAME]"
drag, startPoint x: 450, startPoint y: 478, endPoint x: 411, endPoint y: 480, distance: 39.1
click at [411, 480] on span "[PERSON_NAME] from my team will reach out to schedule a quick meeting to go ove…" at bounding box center [606, 496] width 410 height 32
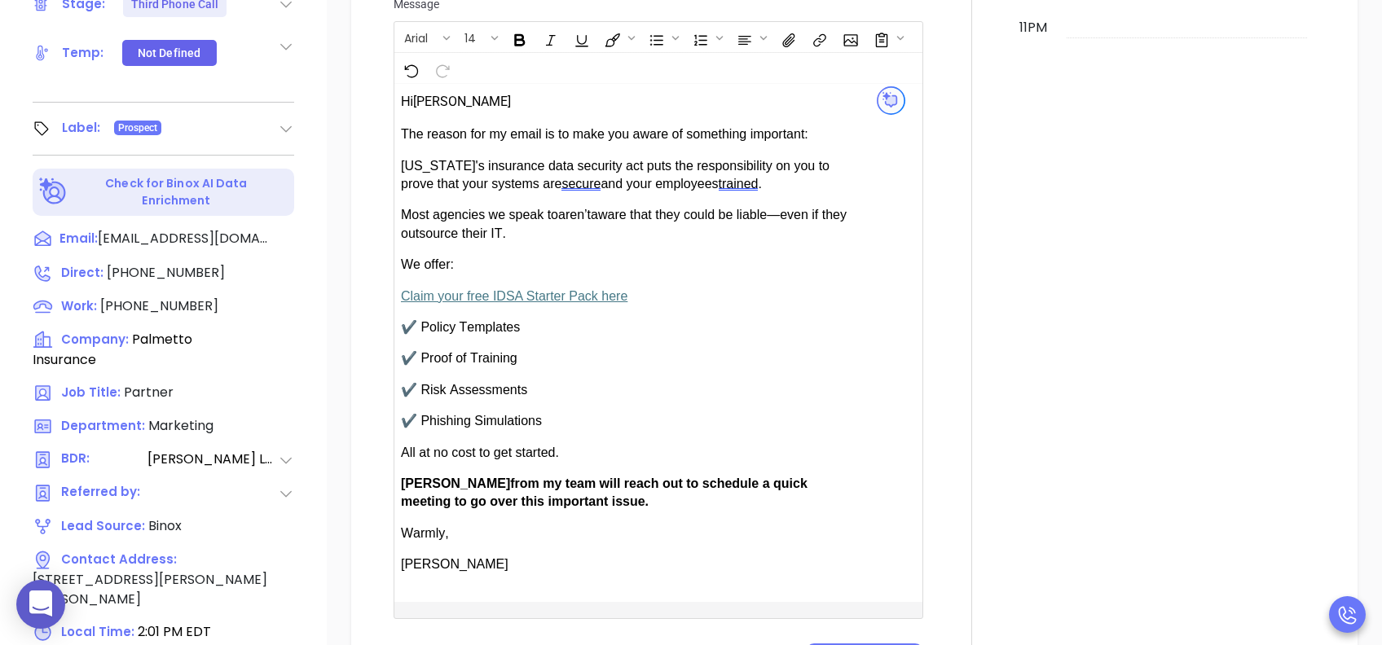
scroll to position [1194, 0]
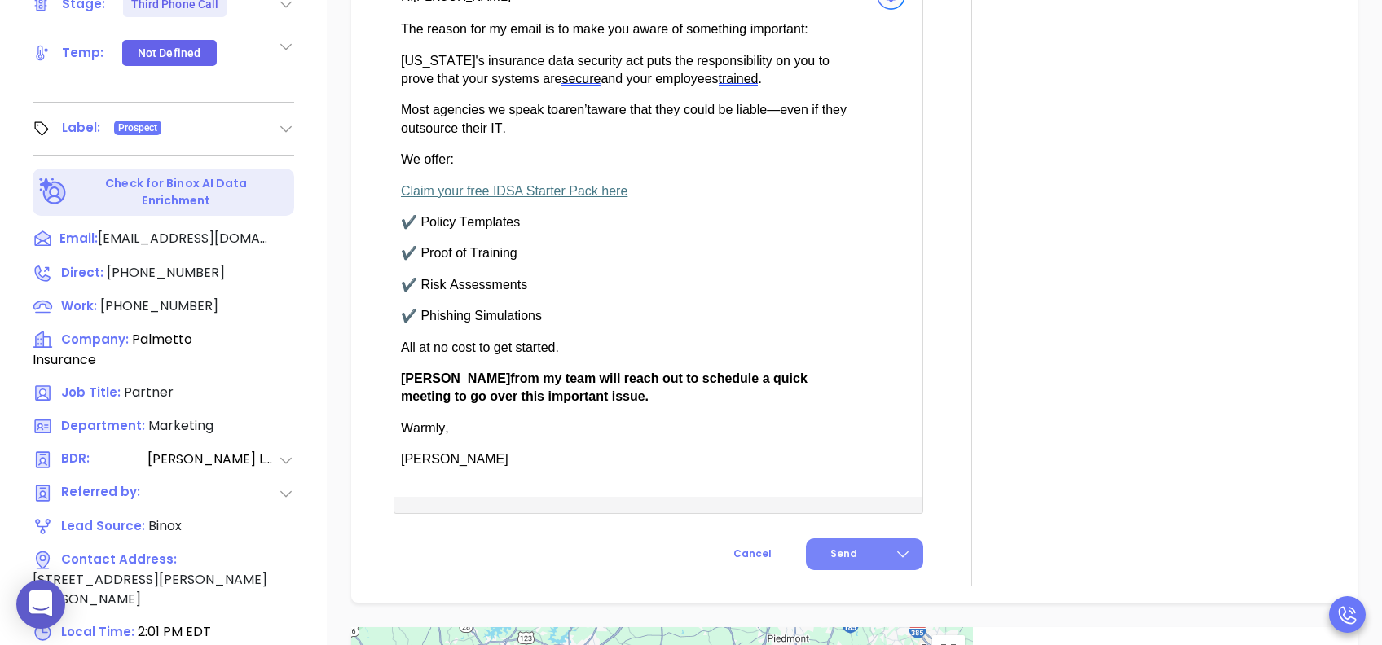
click at [821, 483] on button "Send" at bounding box center [864, 554] width 117 height 32
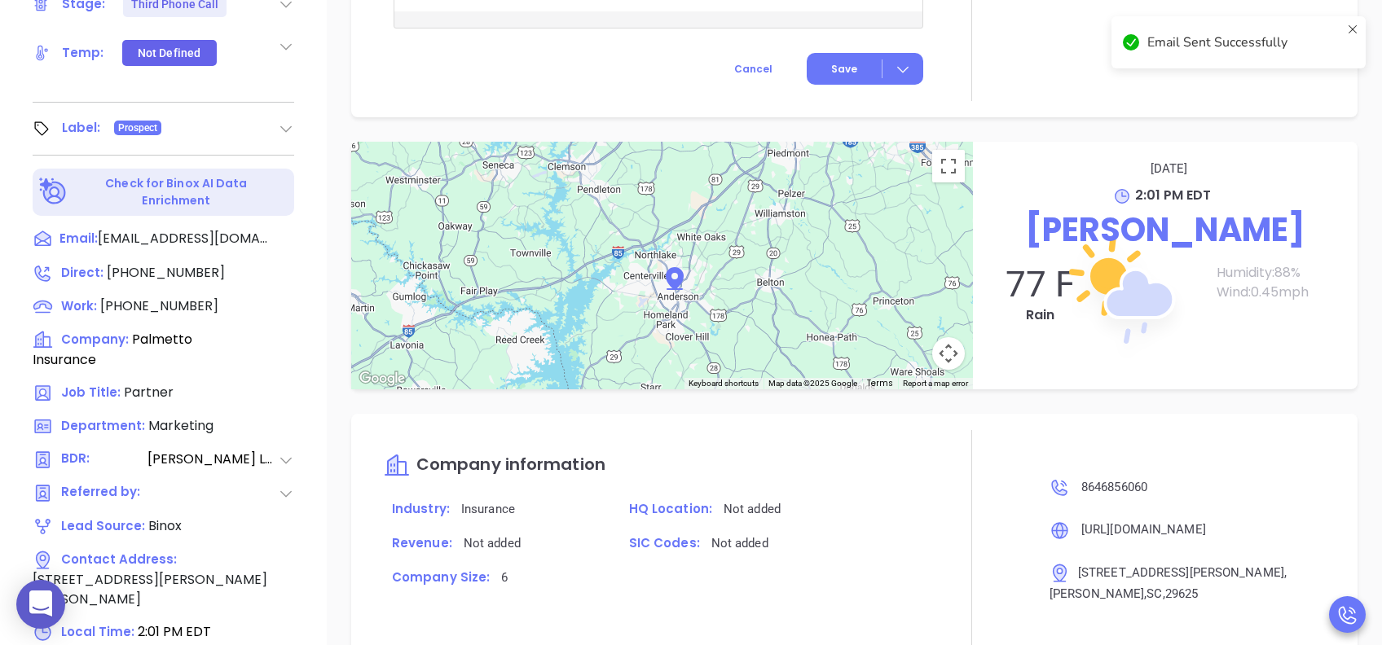
scroll to position [1061, 0]
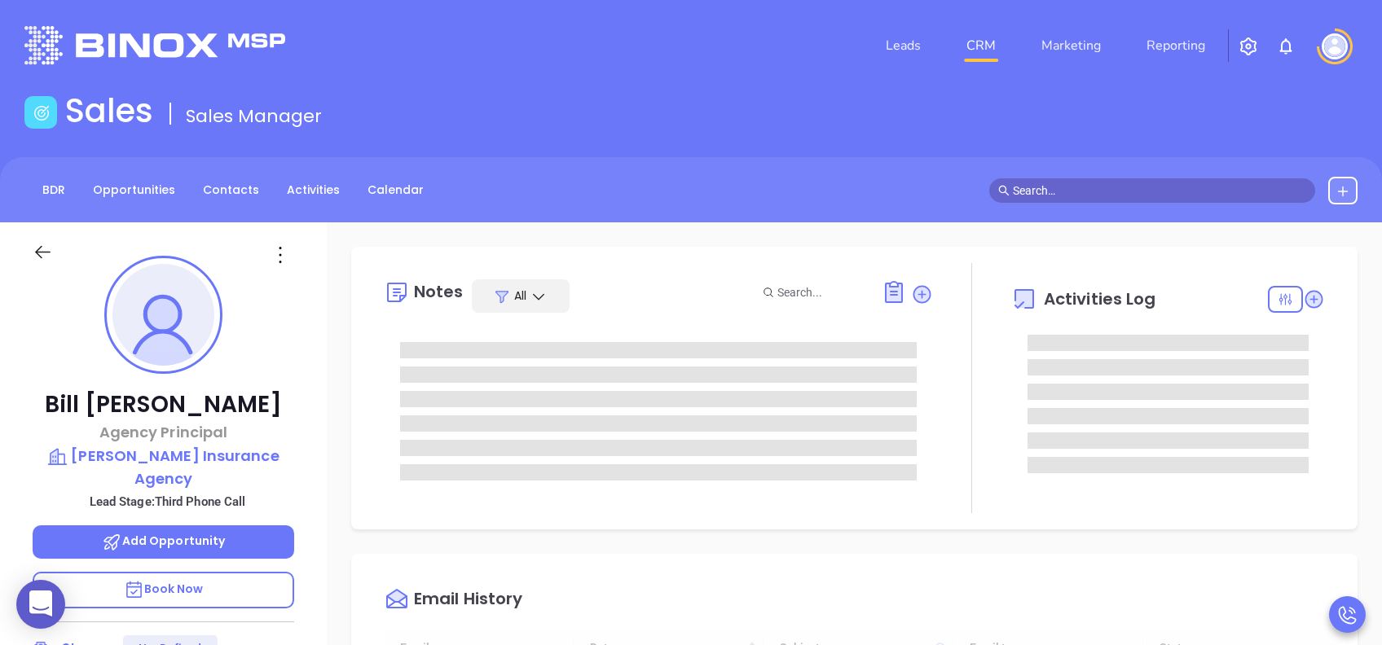
type input "[DATE]"
type input "[PERSON_NAME]"
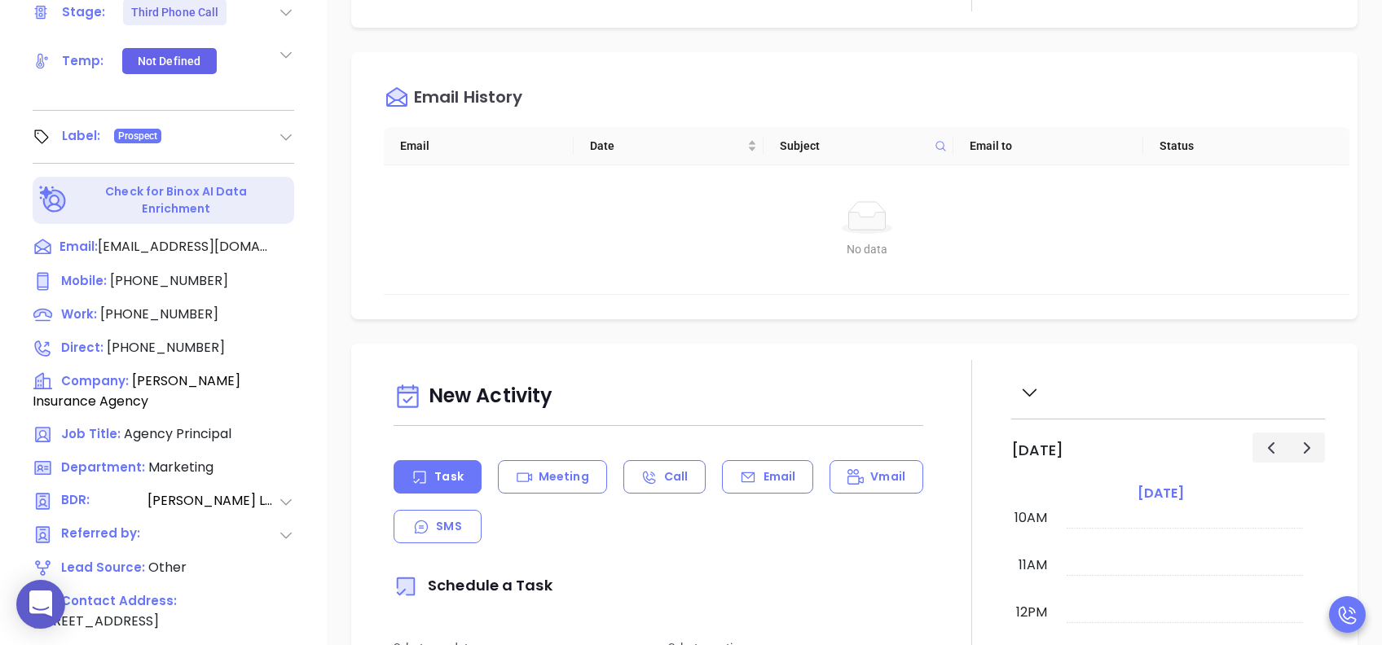
scroll to position [652, 0]
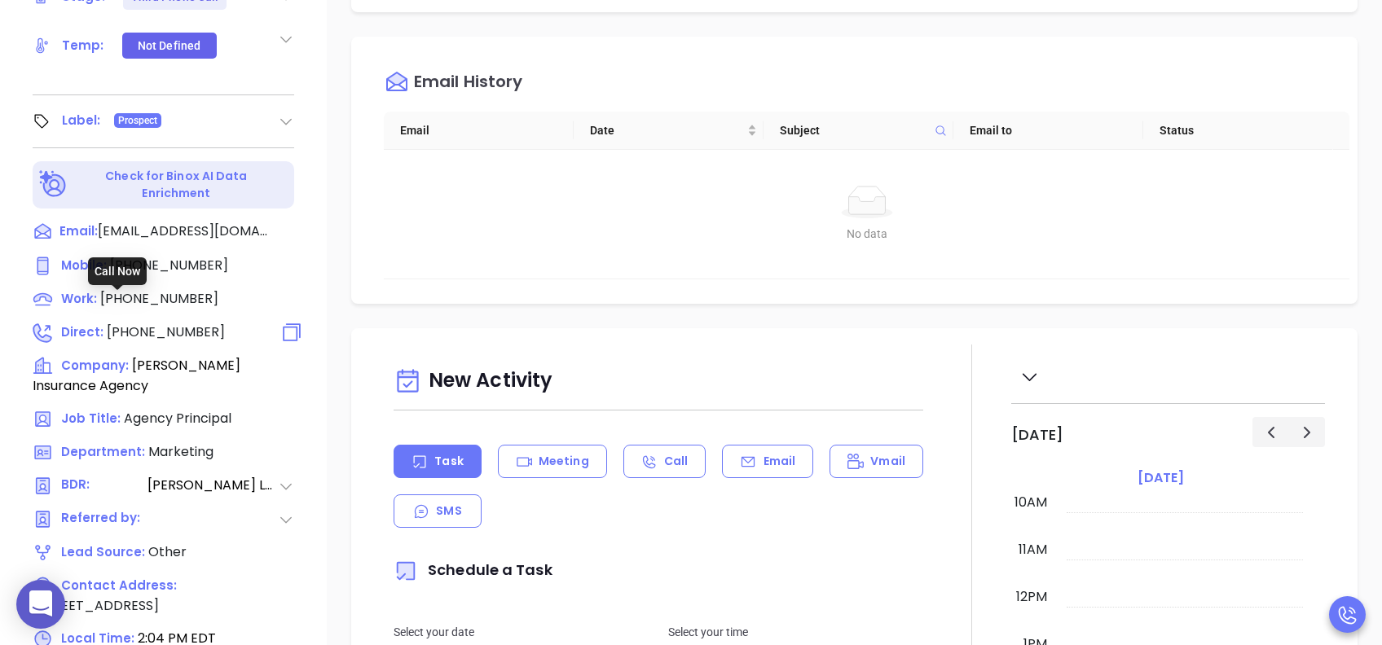
click at [121, 323] on span "(843) 209-7601" at bounding box center [166, 332] width 118 height 19
type input "(843) 209-7601"
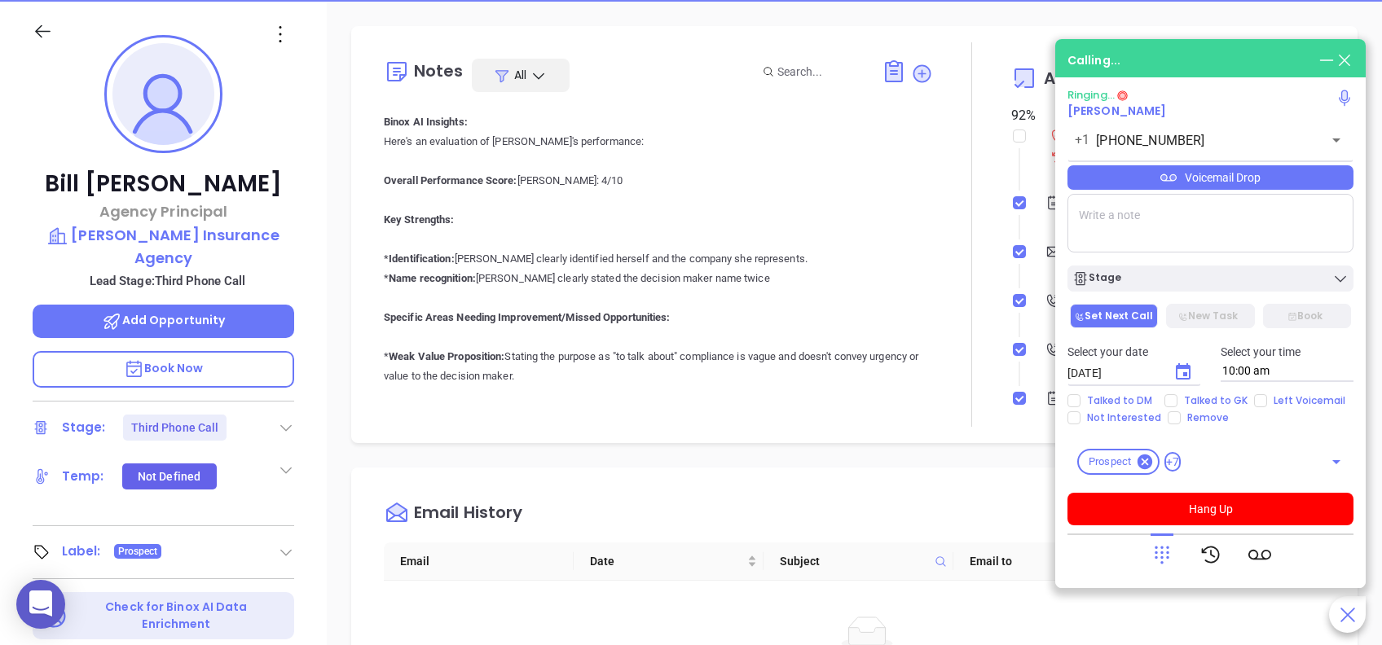
scroll to position [217, 0]
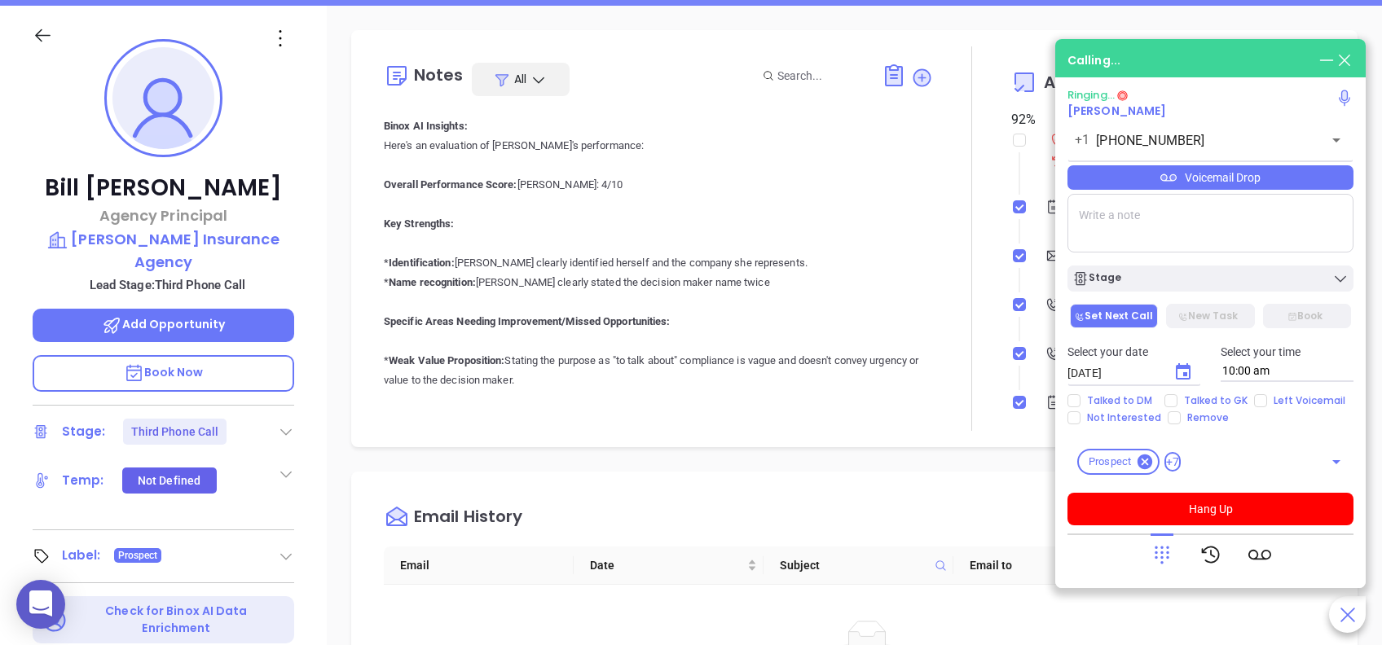
click at [191, 364] on span "Book Now" at bounding box center [164, 372] width 80 height 16
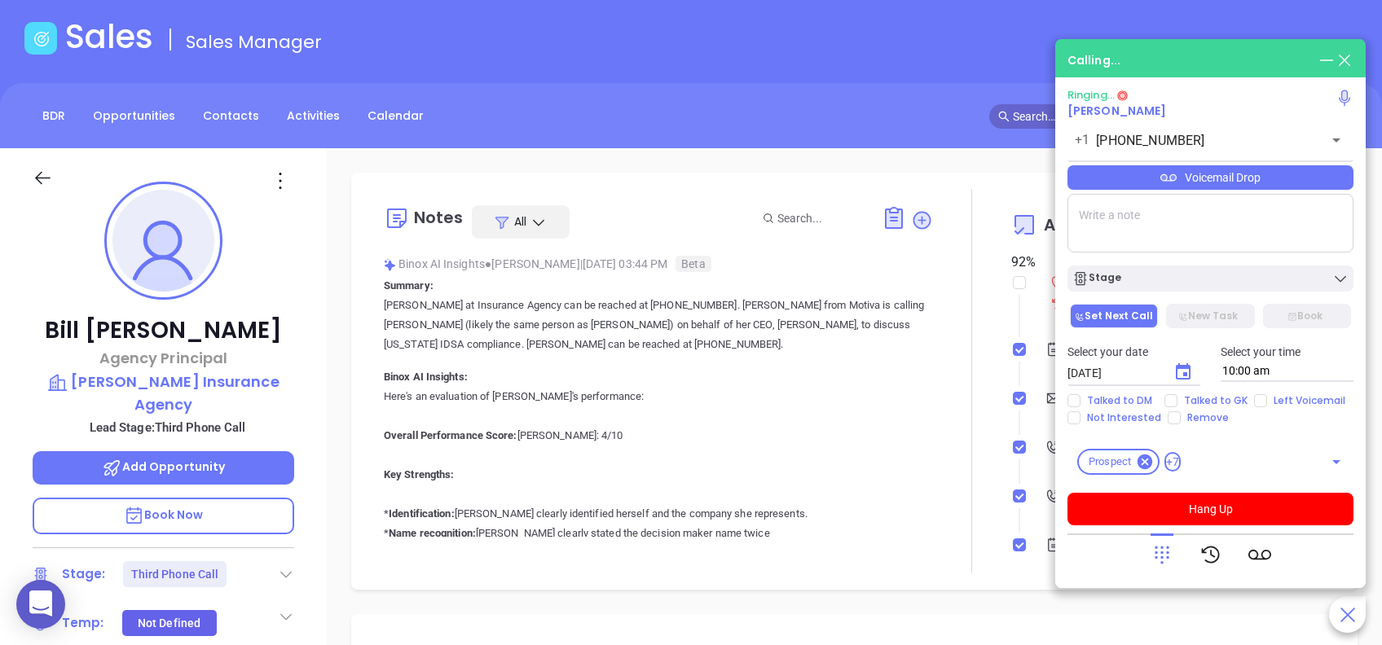
scroll to position [108, 0]
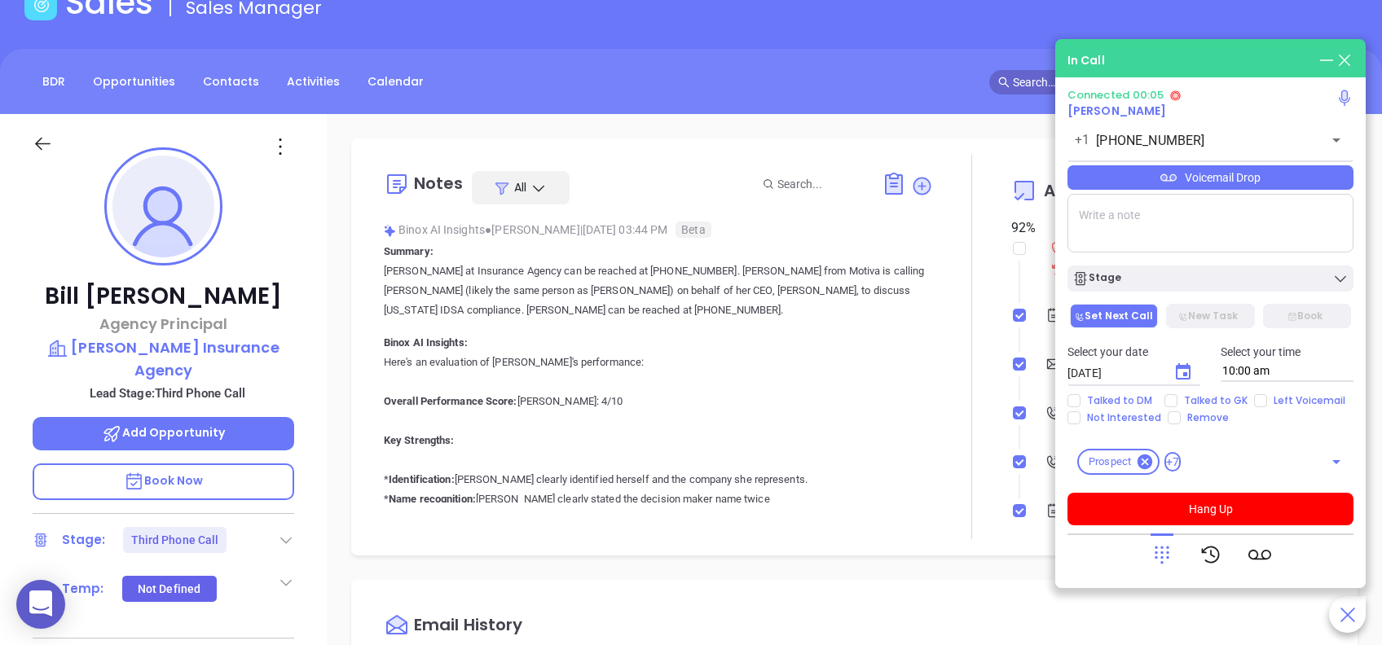
drag, startPoint x: 1223, startPoint y: 174, endPoint x: 1232, endPoint y: 173, distance: 9.9
click at [1223, 174] on div "Voicemail Drop" at bounding box center [1210, 177] width 286 height 24
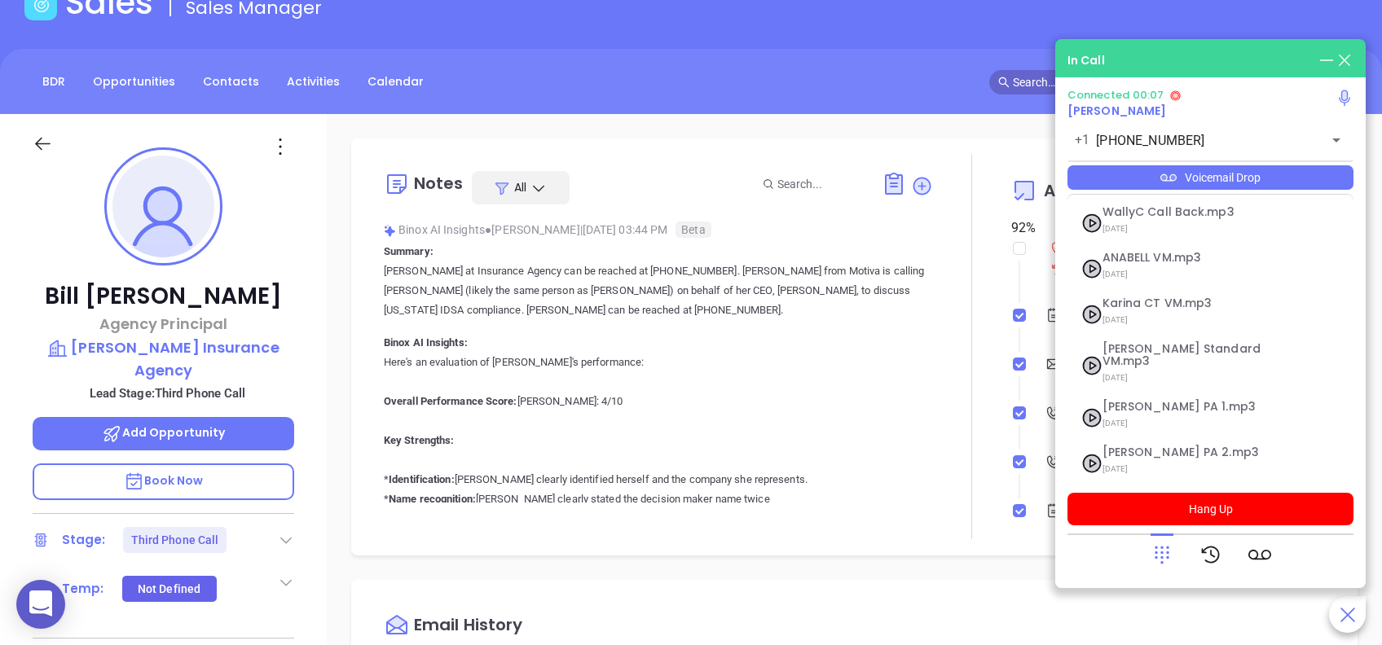
scroll to position [177, 0]
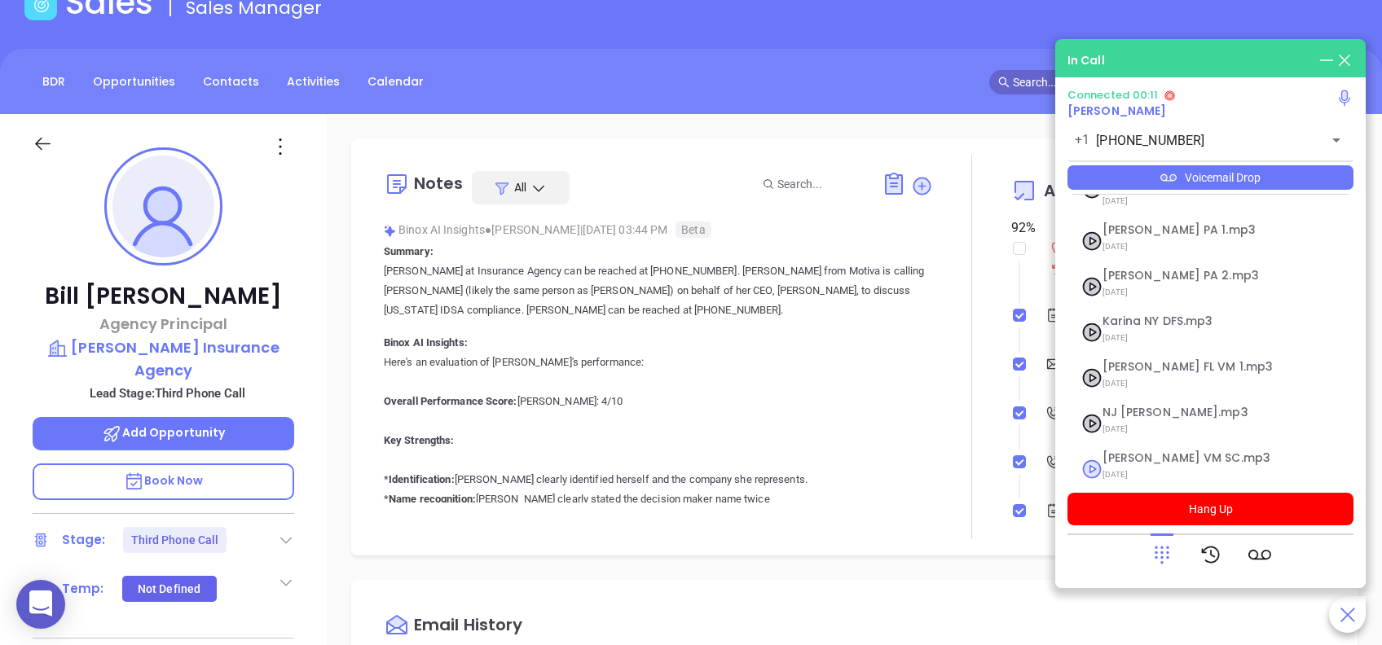
click at [1130, 452] on span "Lucy VM SC.mp3" at bounding box center [1190, 458] width 176 height 12
checkbox input "true"
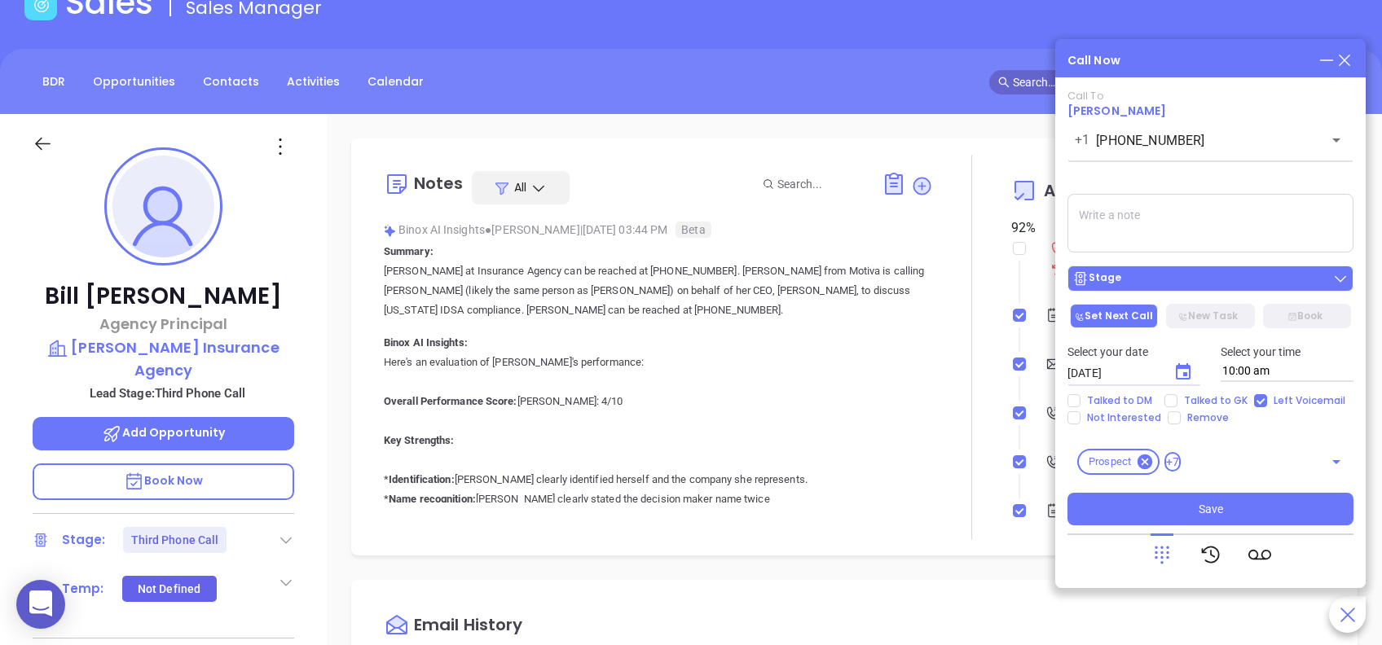
click at [1221, 274] on div "Stage" at bounding box center [1210, 278] width 276 height 16
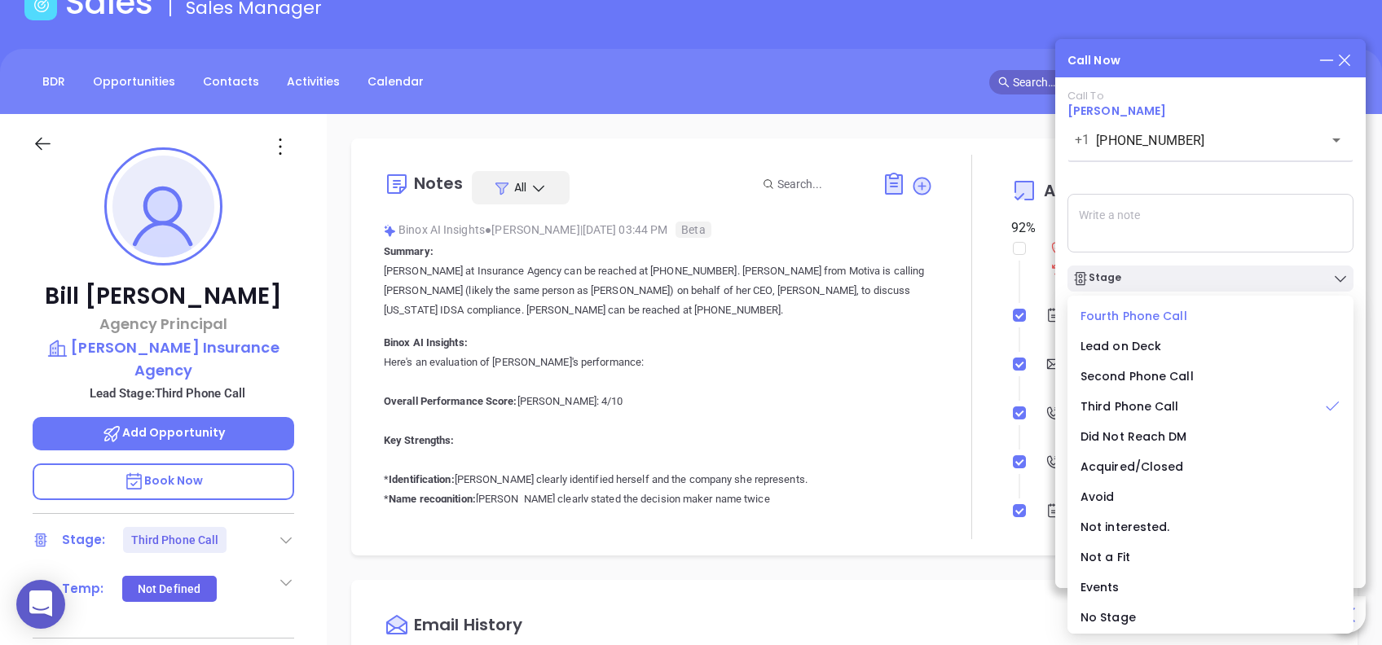
click at [1122, 308] on span "Fourth Phone Call" at bounding box center [1133, 316] width 107 height 16
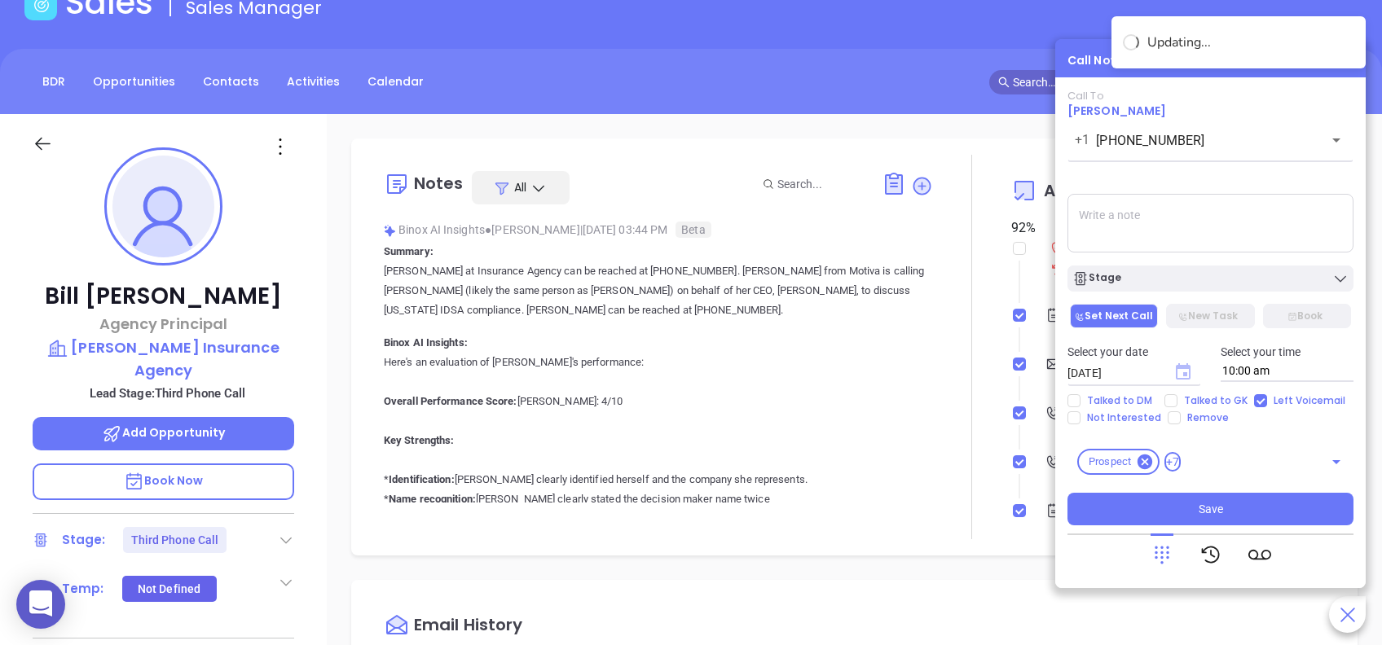
click at [1183, 373] on icon "Choose date, selected date is Aug 23, 2025" at bounding box center [1182, 371] width 15 height 16
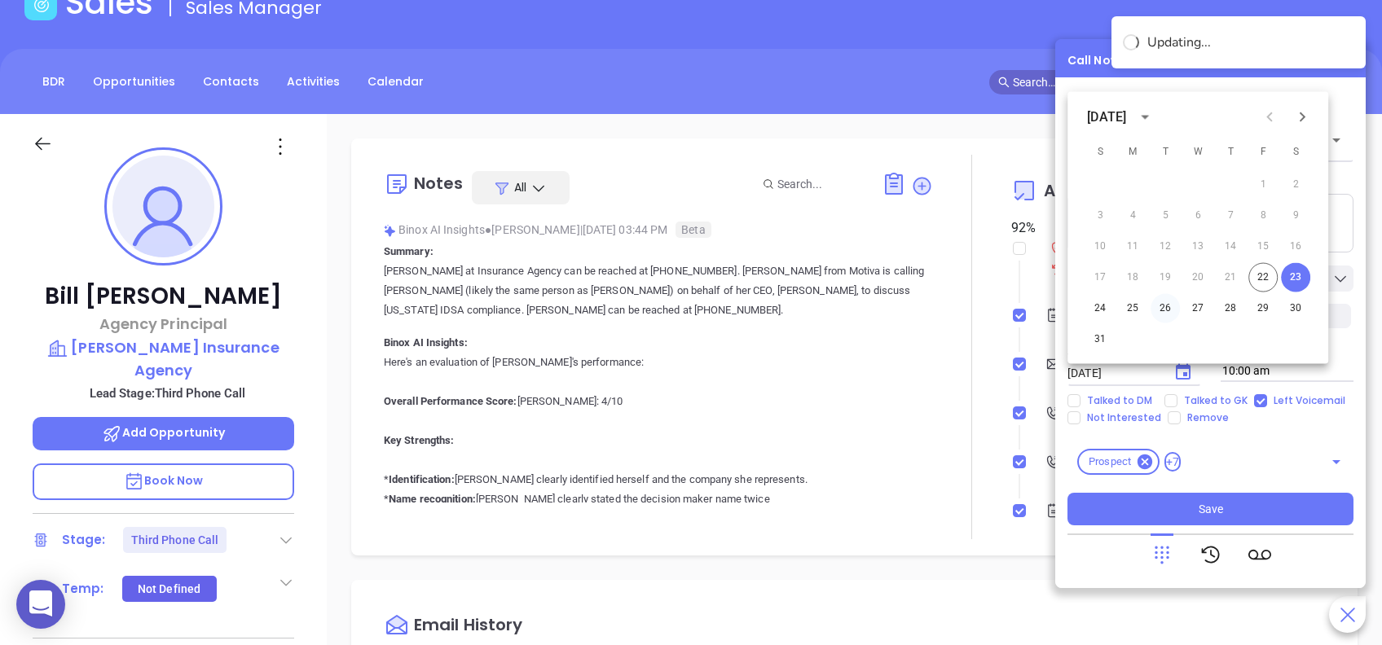
click at [1161, 306] on button "26" at bounding box center [1164, 308] width 29 height 29
type input "08/26/2025"
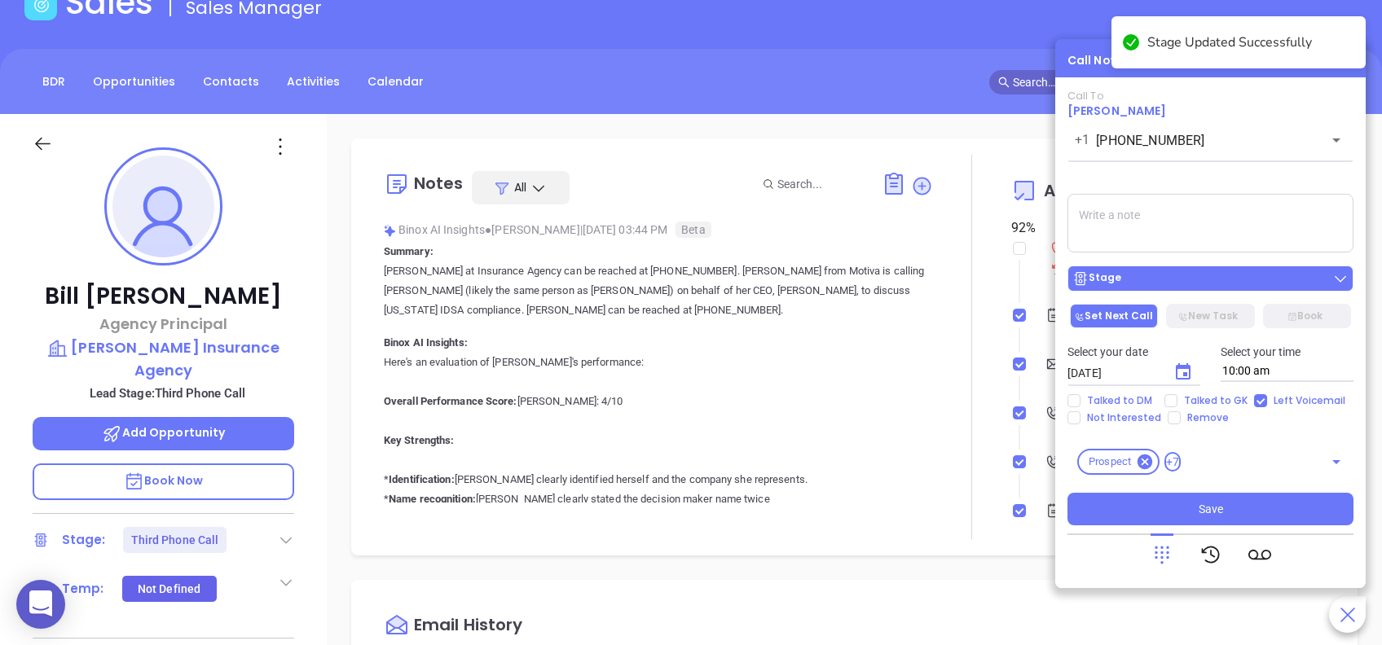
click at [1258, 277] on div "Stage" at bounding box center [1210, 278] width 276 height 16
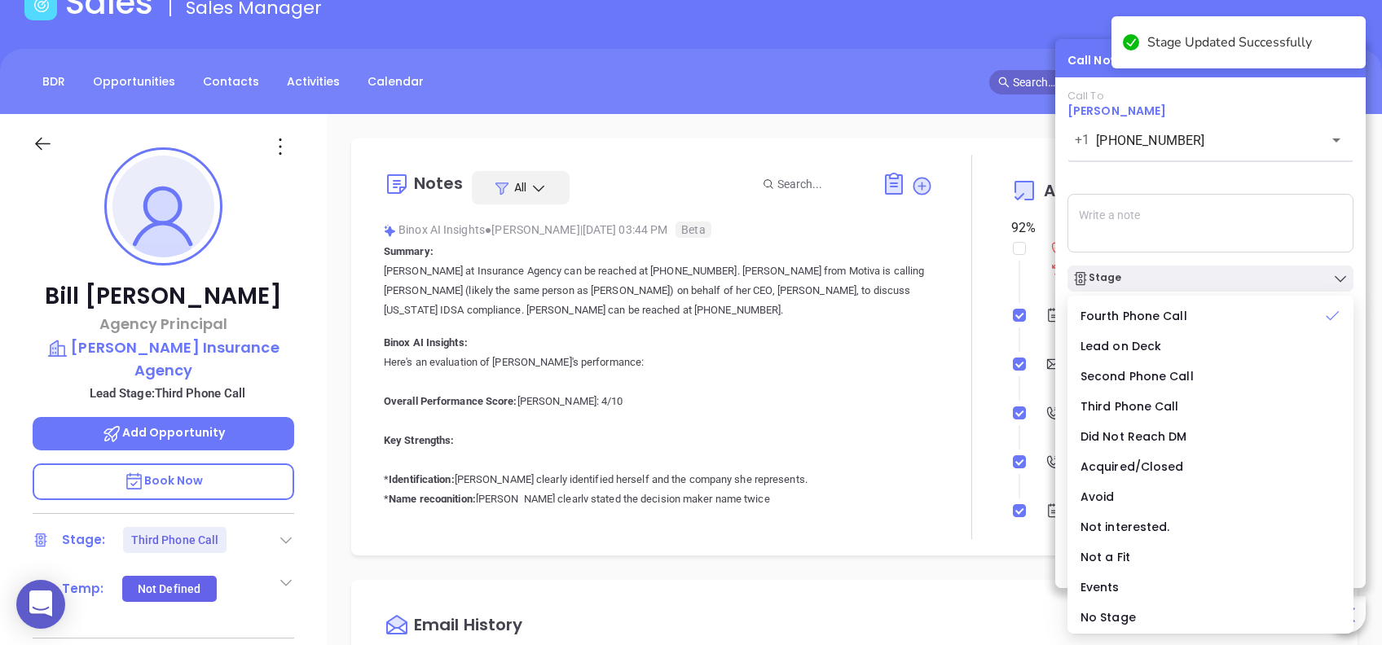
click at [1234, 177] on div "Call To Bill Lesemann +1 (843) 209-7601 ​ Voicemail Drop Stage Set Next Call Ne…" at bounding box center [1210, 308] width 286 height 436
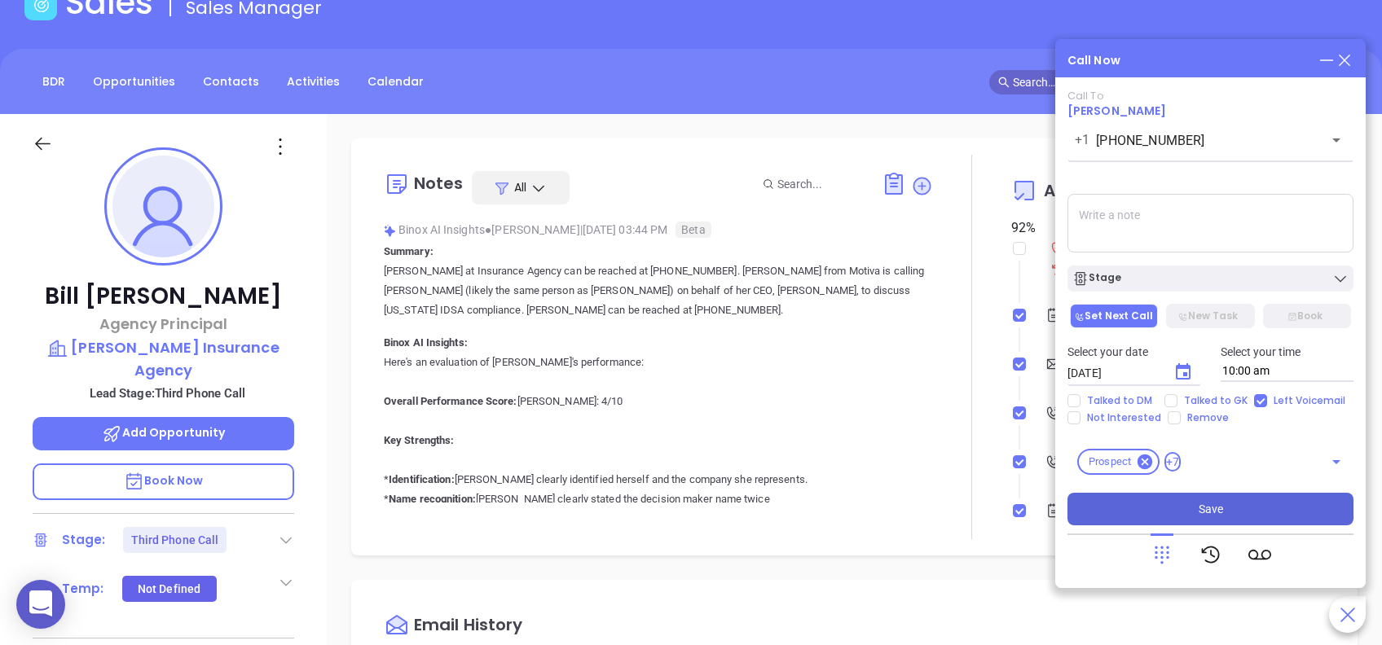
click at [1269, 507] on button "Save" at bounding box center [1210, 509] width 286 height 33
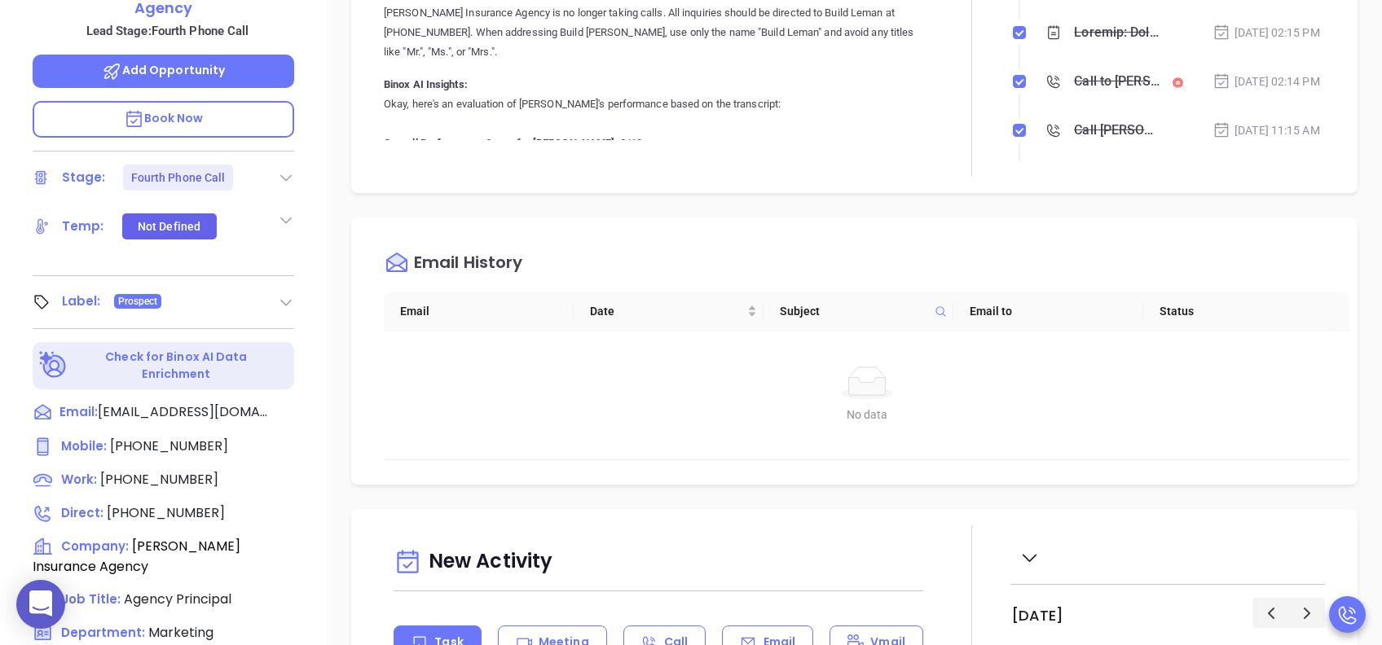
scroll to position [717, 0]
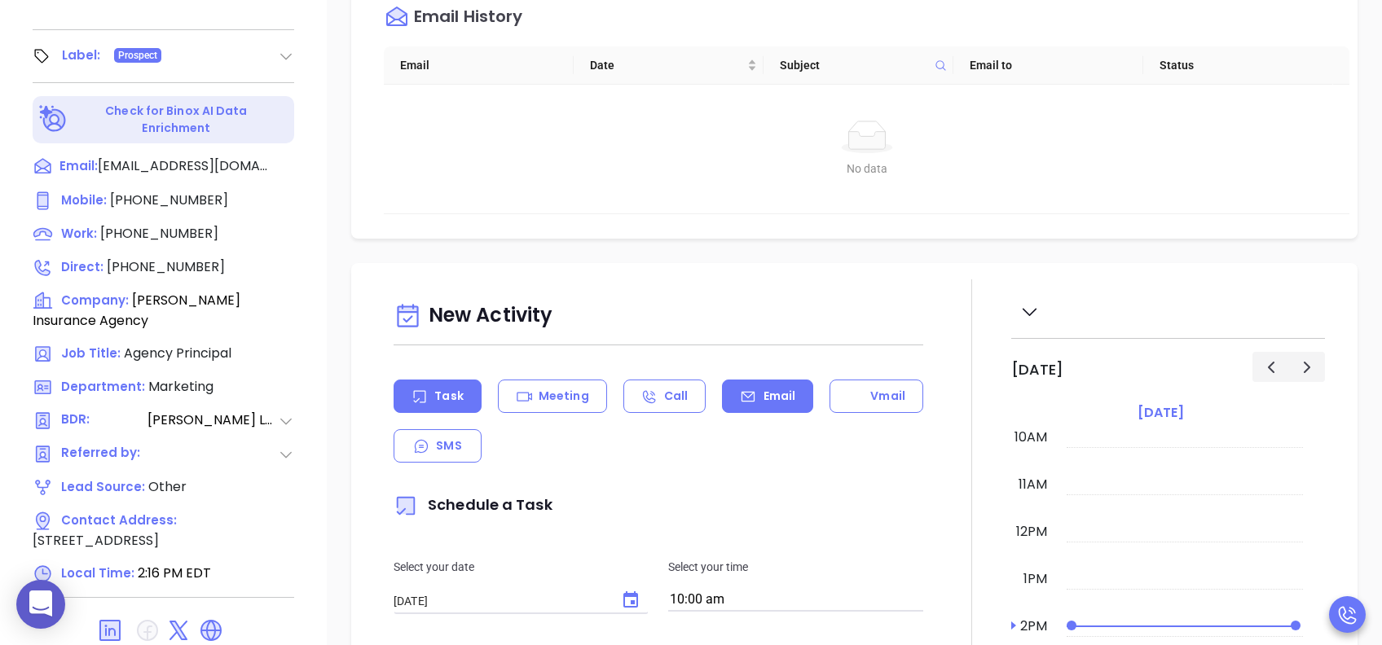
click at [763, 388] on p "Email" at bounding box center [779, 396] width 33 height 17
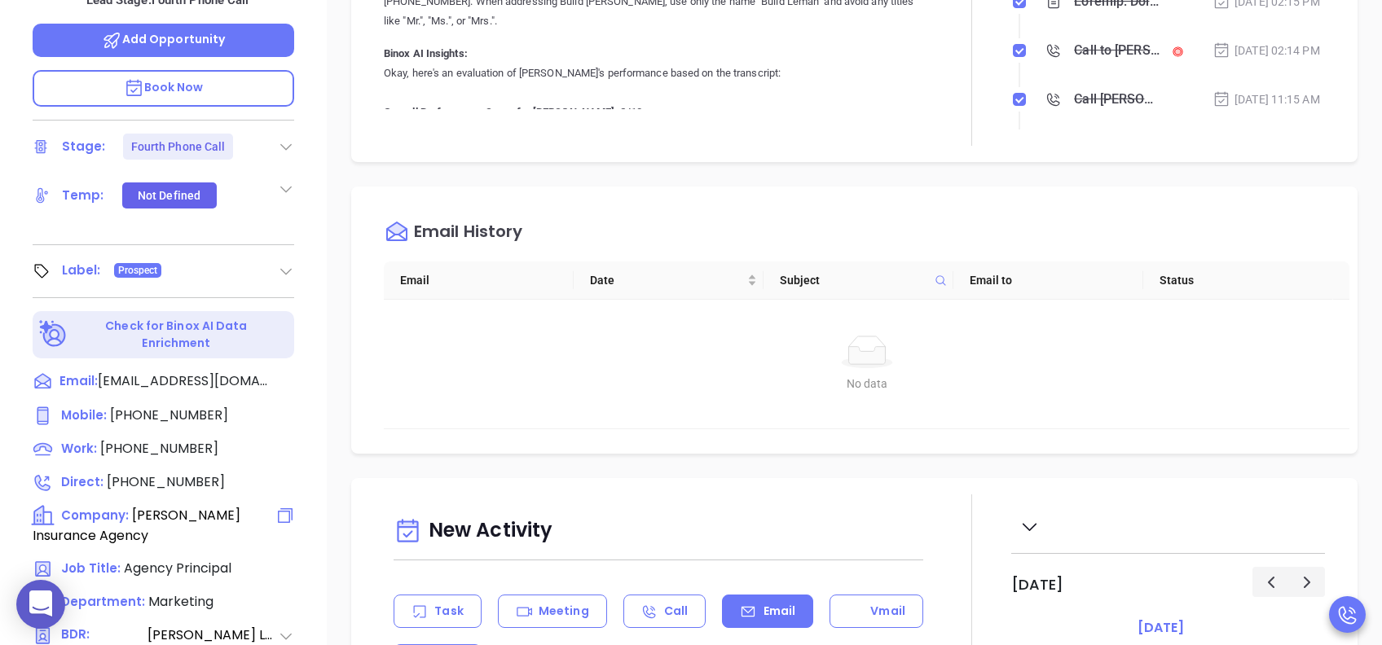
scroll to position [500, 0]
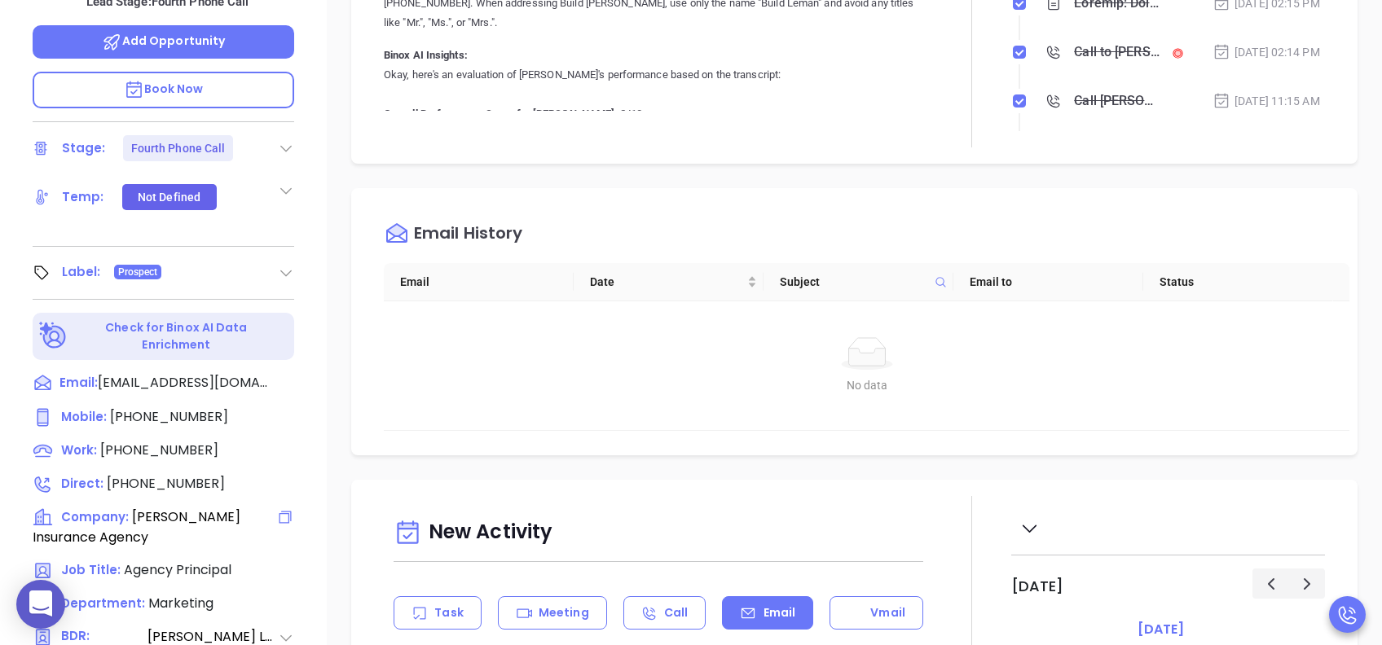
type input "Lucy Lechado"
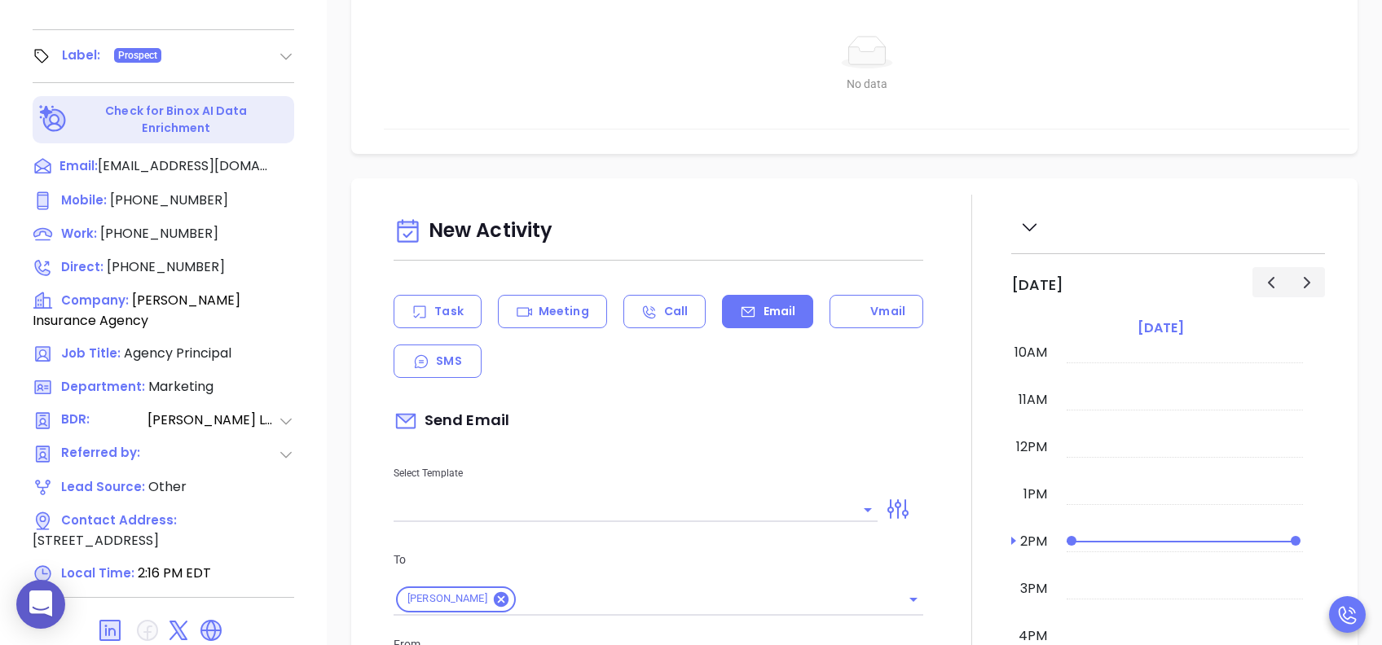
scroll to position [217, 0]
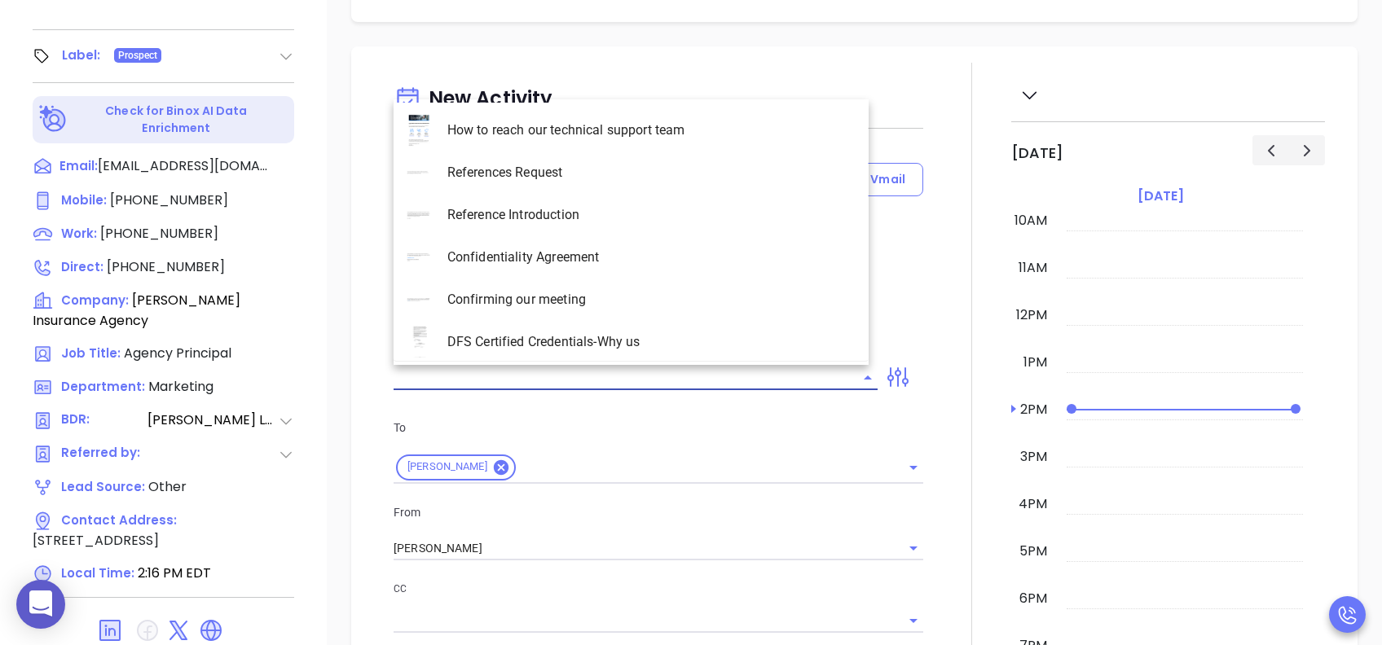
click at [582, 366] on input "text" at bounding box center [622, 378] width 459 height 24
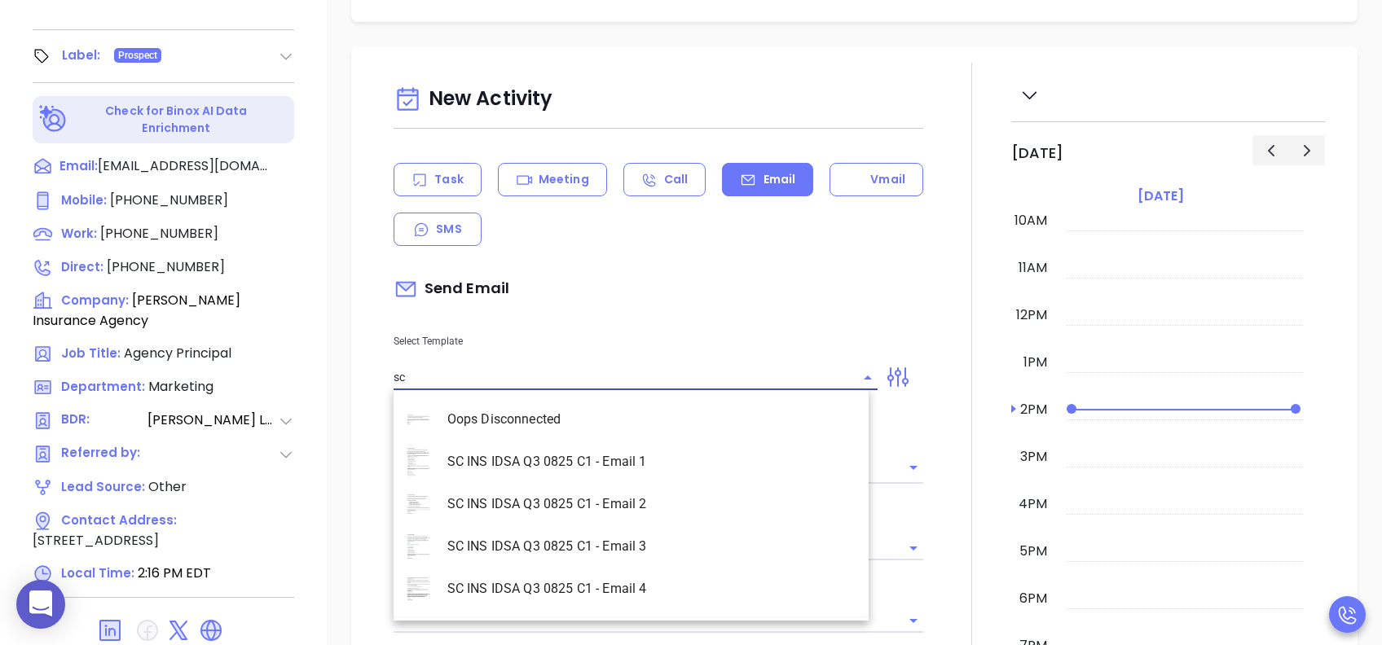
click at [646, 538] on li "SC INS IDSA Q3 0825 C1 - Email 3" at bounding box center [630, 546] width 475 height 42
type input "SC INS IDSA Q3 0825 C1 - Email 3"
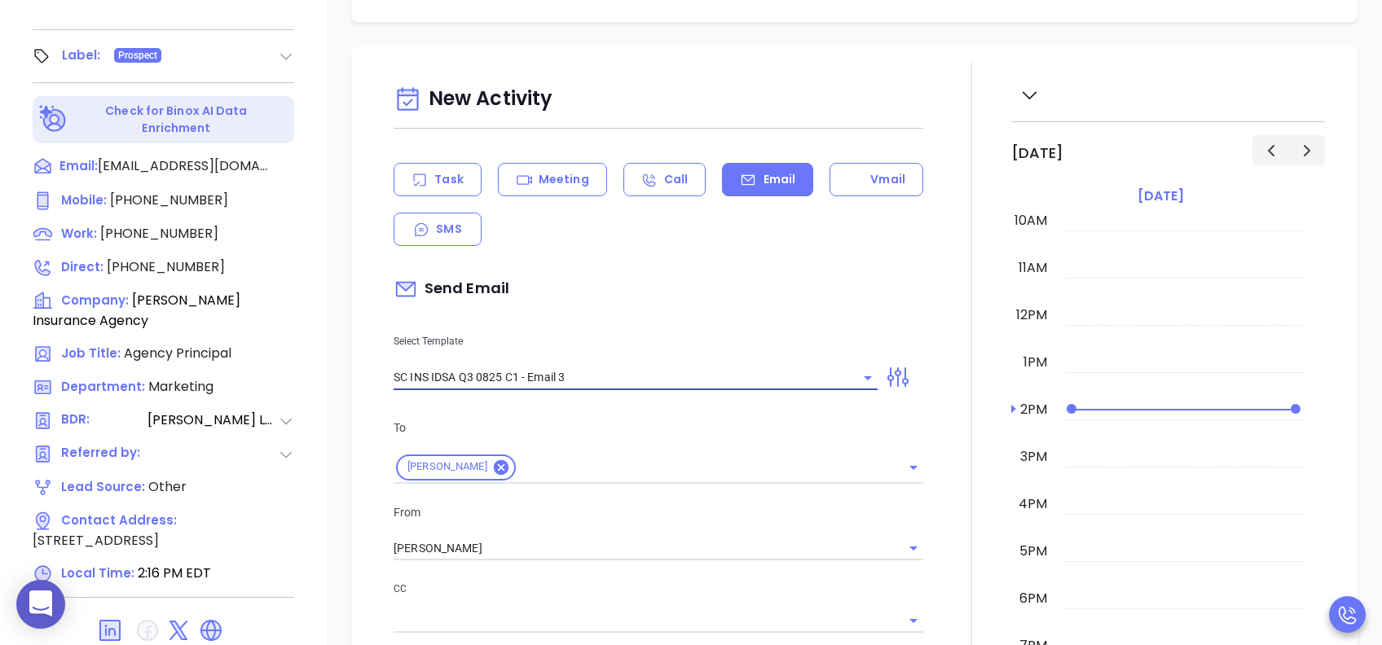
type input "Bill, could your agency survive a data breach?"
type input "SC INS IDSA Q3 0825 C1 - Email 3"
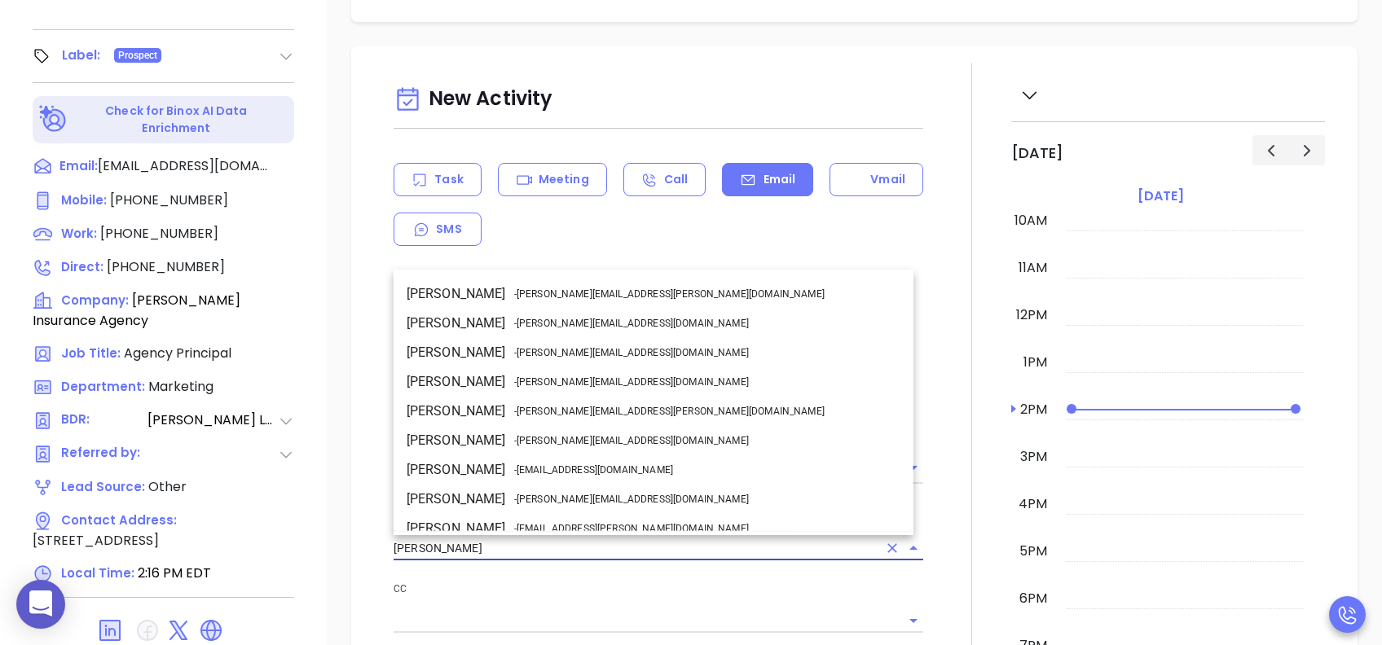
drag, startPoint x: 487, startPoint y: 538, endPoint x: 314, endPoint y: 538, distance: 173.5
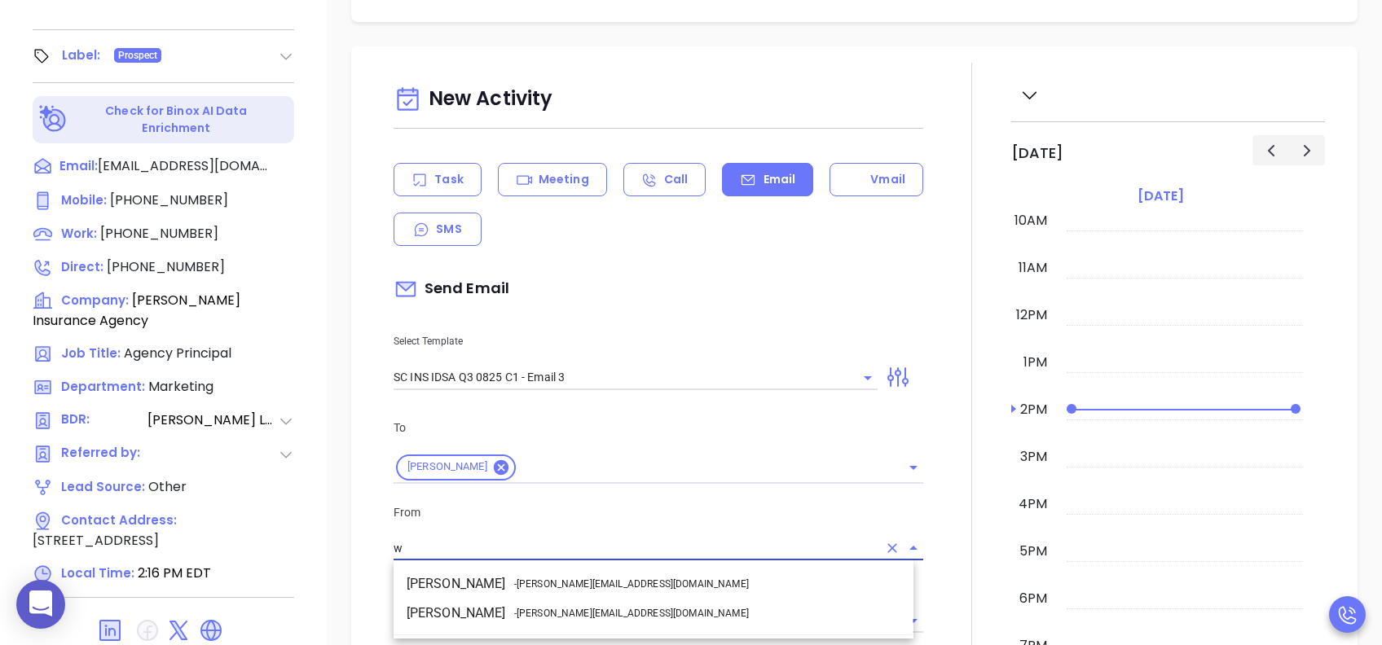
scroll to position [0, 0]
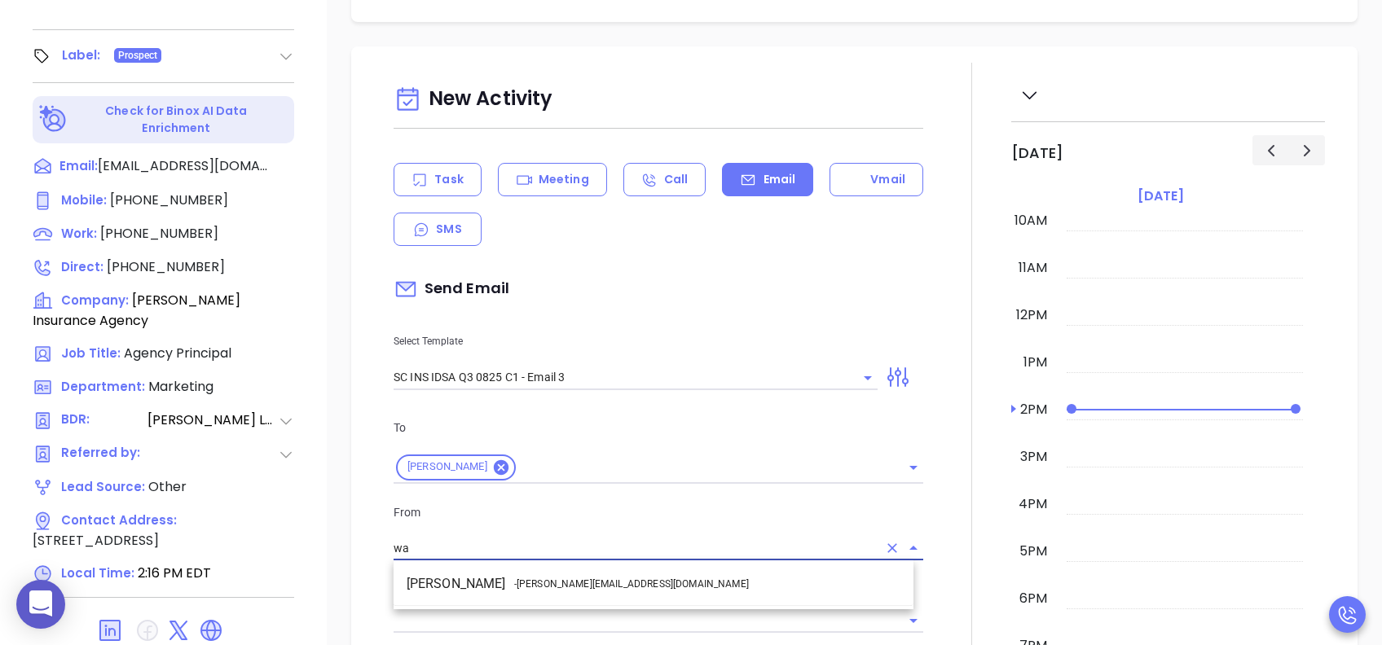
click at [515, 581] on span "- walter@motiva.net" at bounding box center [631, 584] width 235 height 15
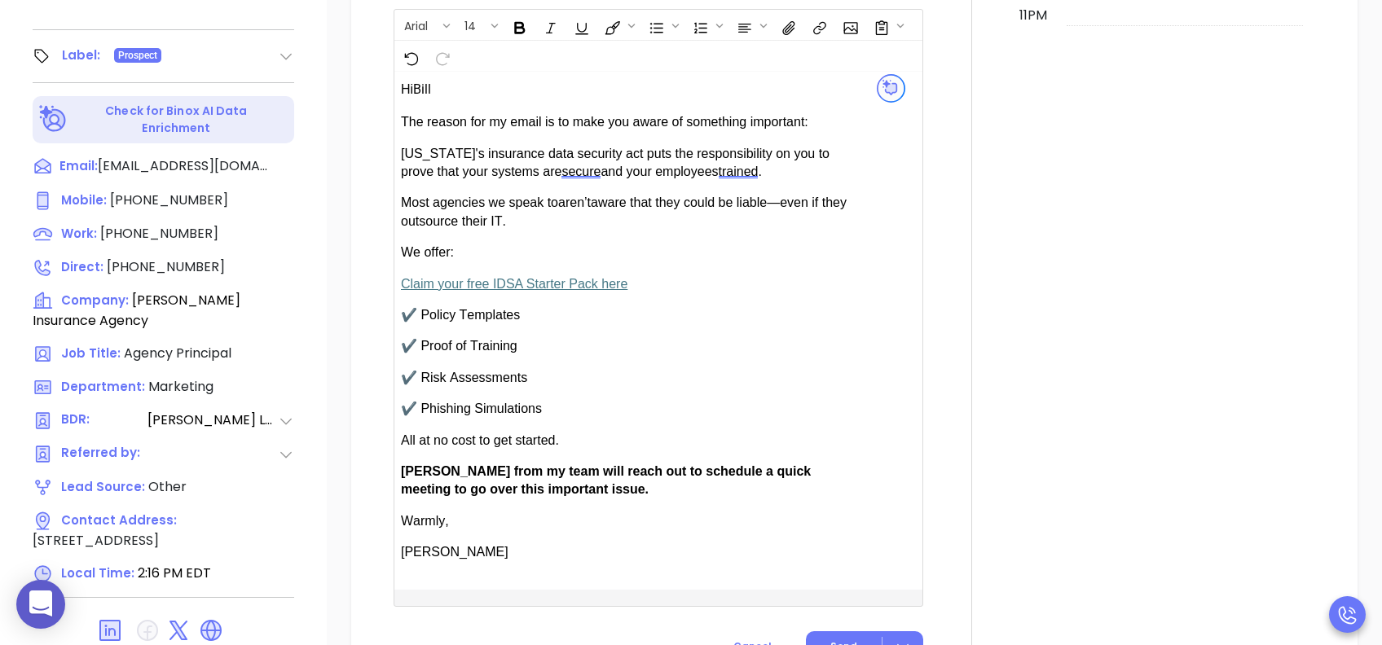
scroll to position [1086, 0]
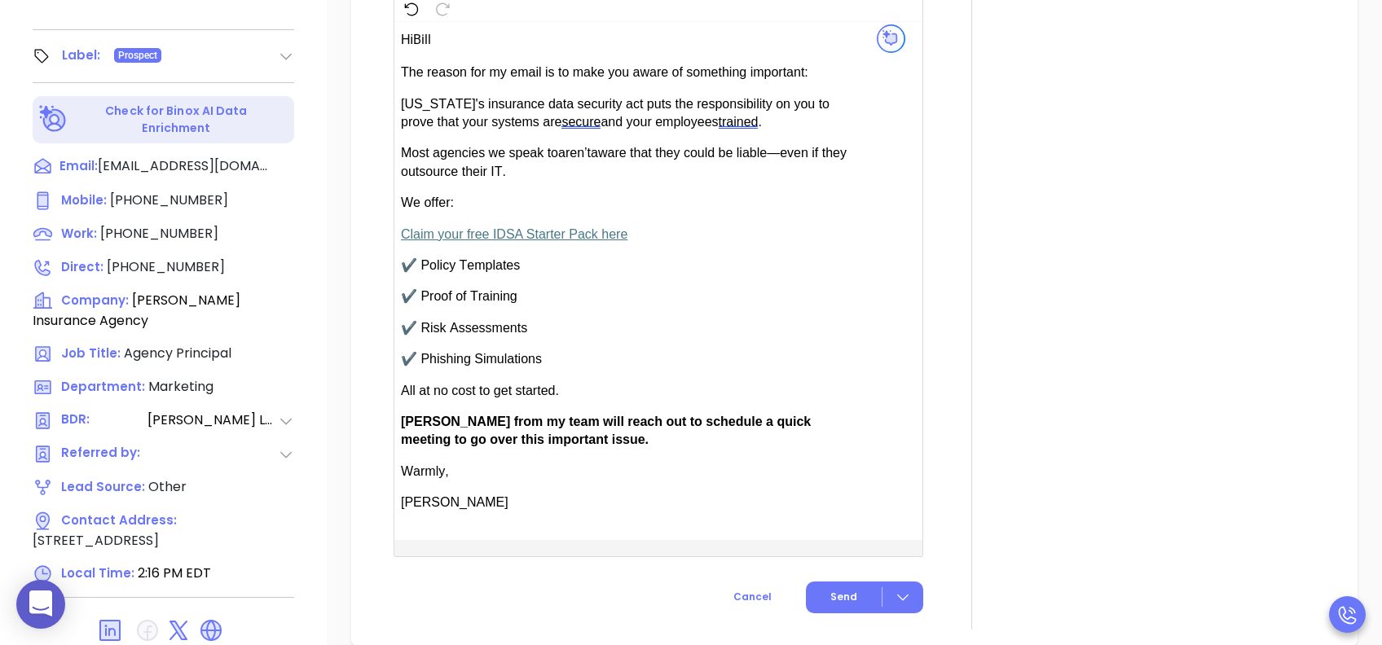
type input "[PERSON_NAME]"
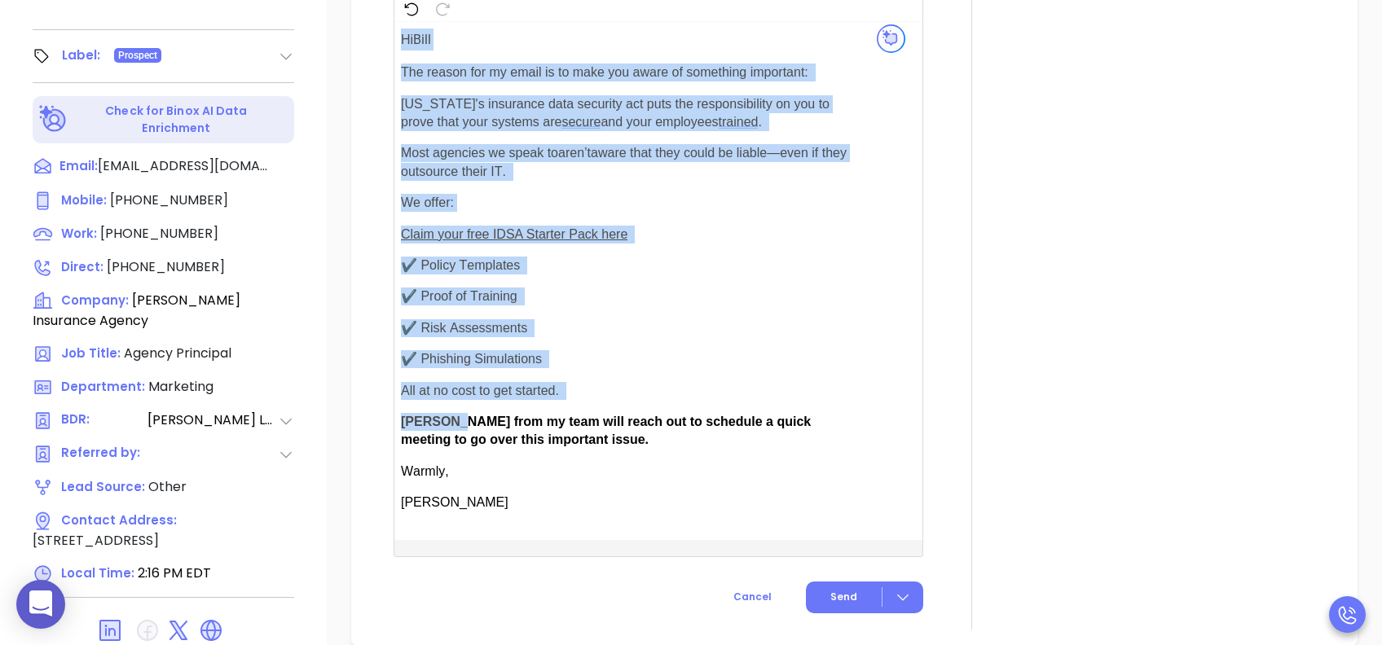
drag, startPoint x: 453, startPoint y: 411, endPoint x: 398, endPoint y: 411, distance: 54.6
click at [398, 411] on div "Hi Bill secure ." at bounding box center [639, 280] width 490 height 517
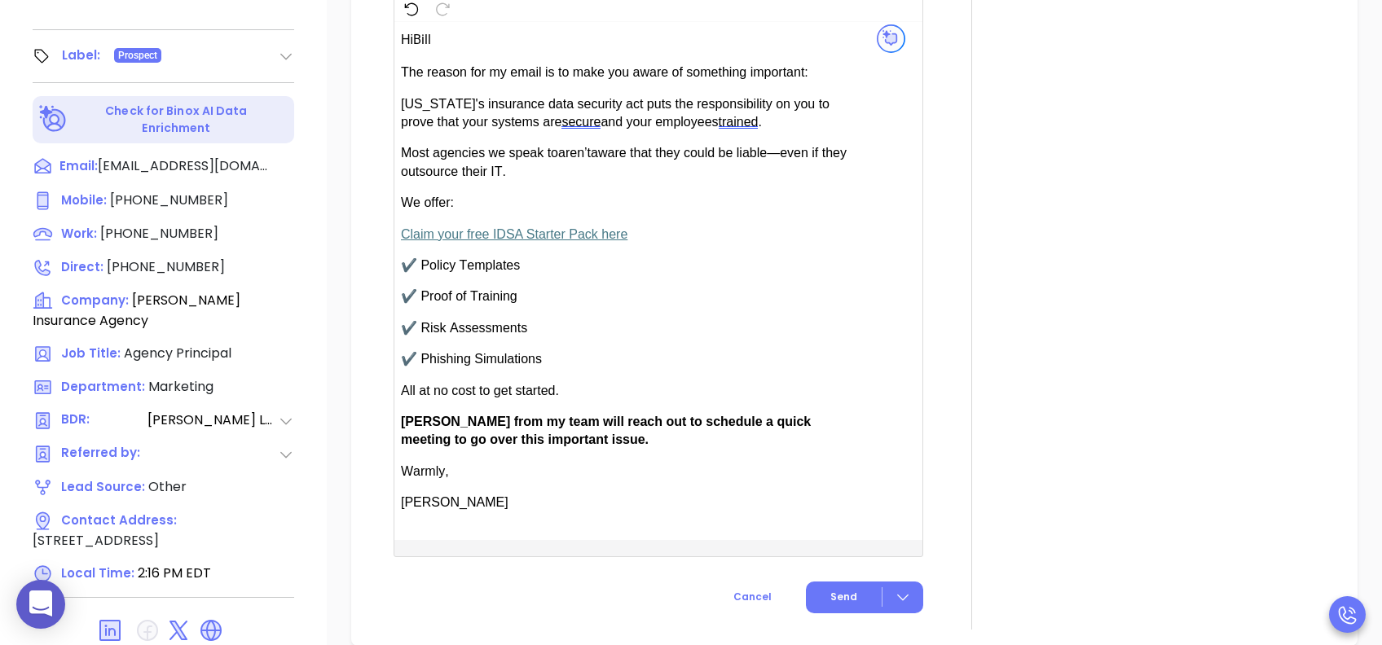
click at [455, 416] on span "Anabell from my team will reach out to schedule a quick meeting to go over this…" at bounding box center [606, 431] width 410 height 32
drag, startPoint x: 449, startPoint y: 416, endPoint x: 406, endPoint y: 416, distance: 42.4
click at [406, 416] on span "Anabell from my team will reach out to schedule a quick meeting to go over this…" at bounding box center [606, 431] width 410 height 32
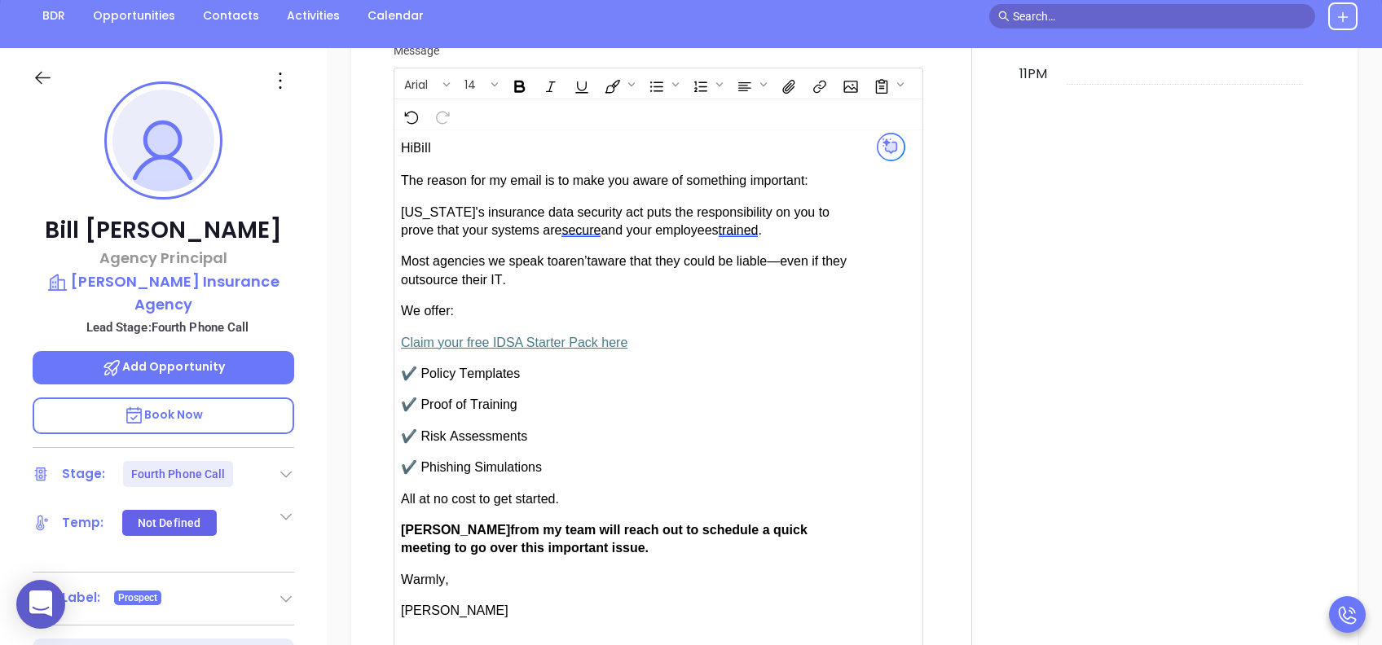
scroll to position [1629, 0]
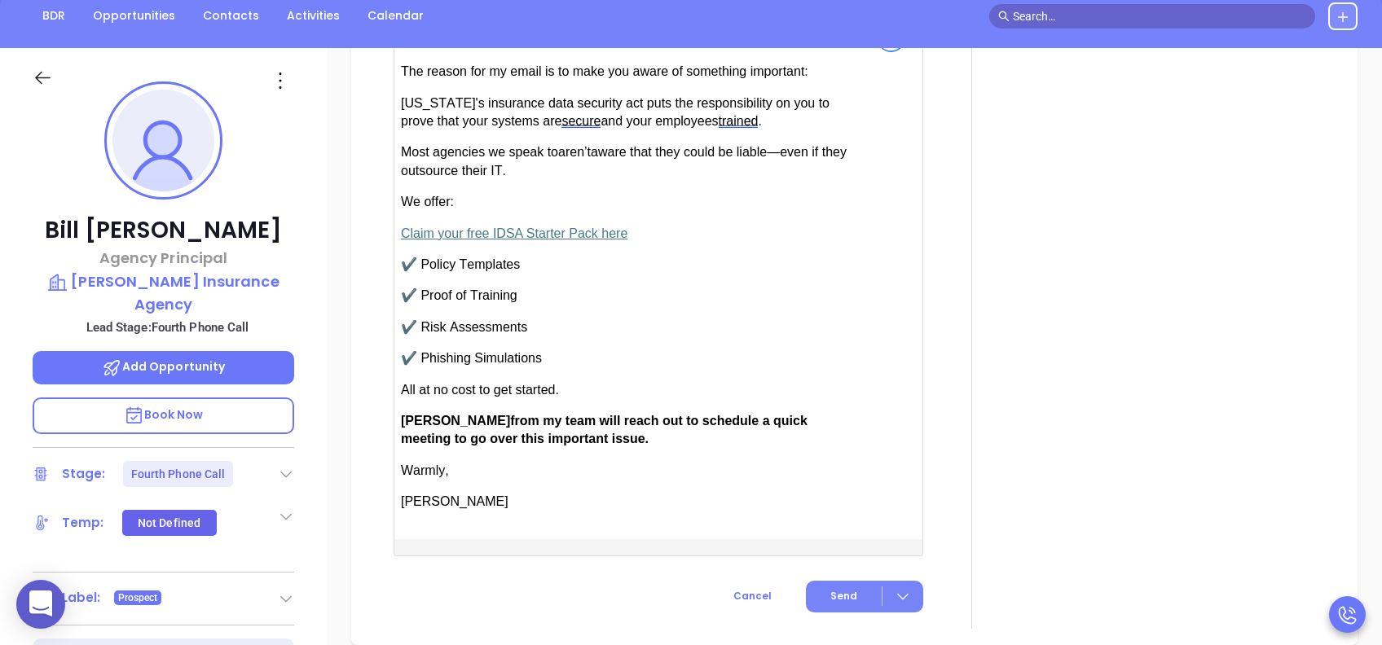
click at [840, 589] on span "Send" at bounding box center [843, 596] width 27 height 15
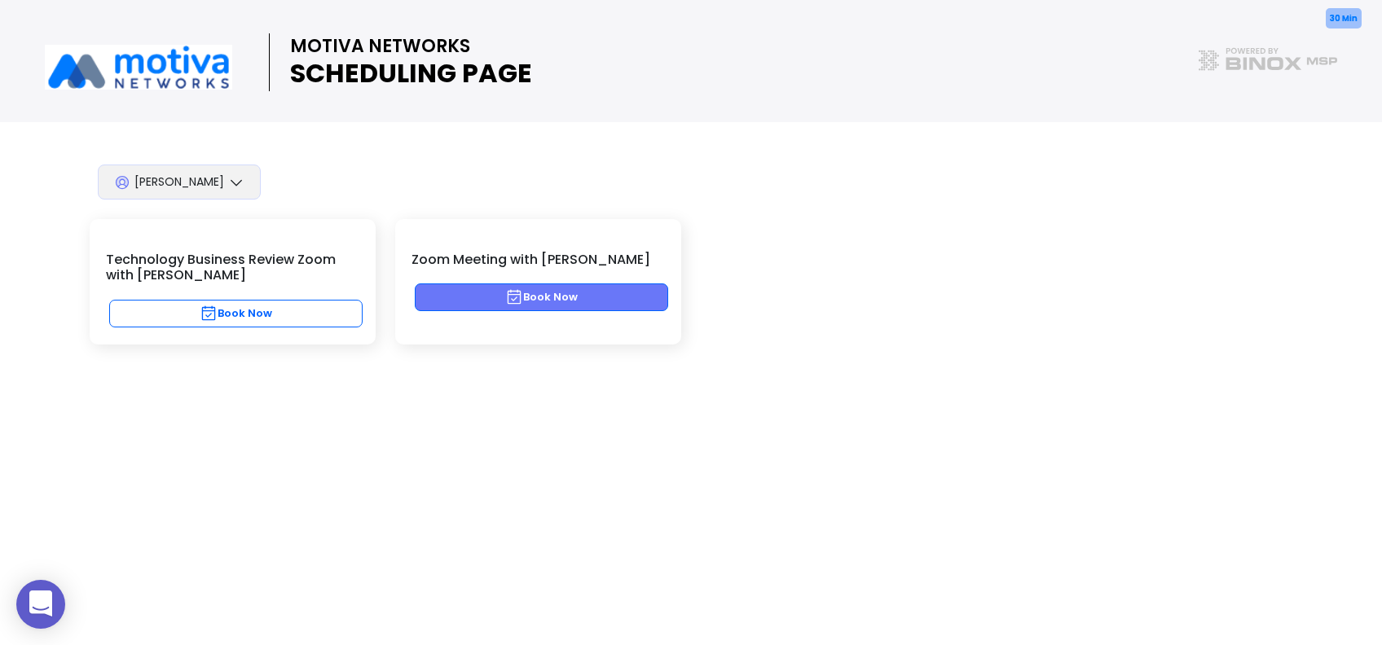
click at [616, 295] on button "Book Now" at bounding box center [541, 297] width 253 height 28
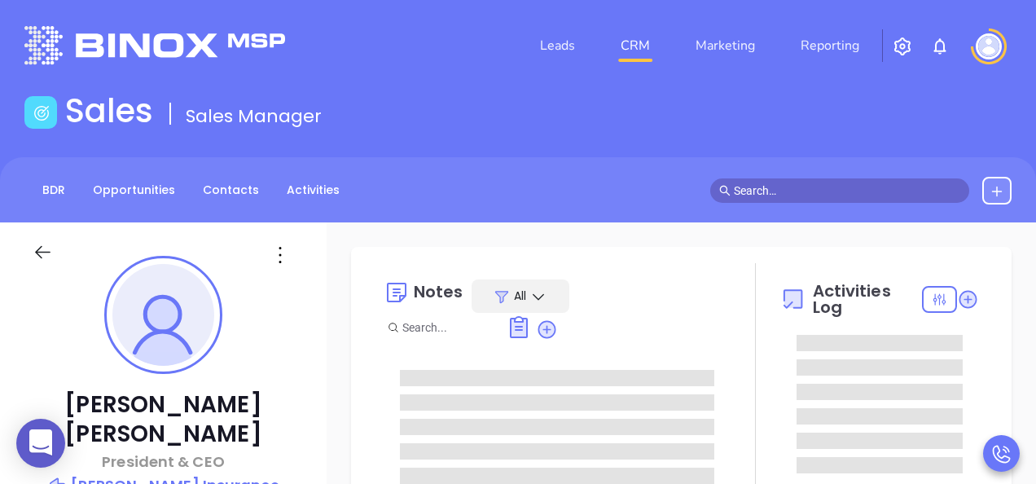
type input "[PERSON_NAME]"
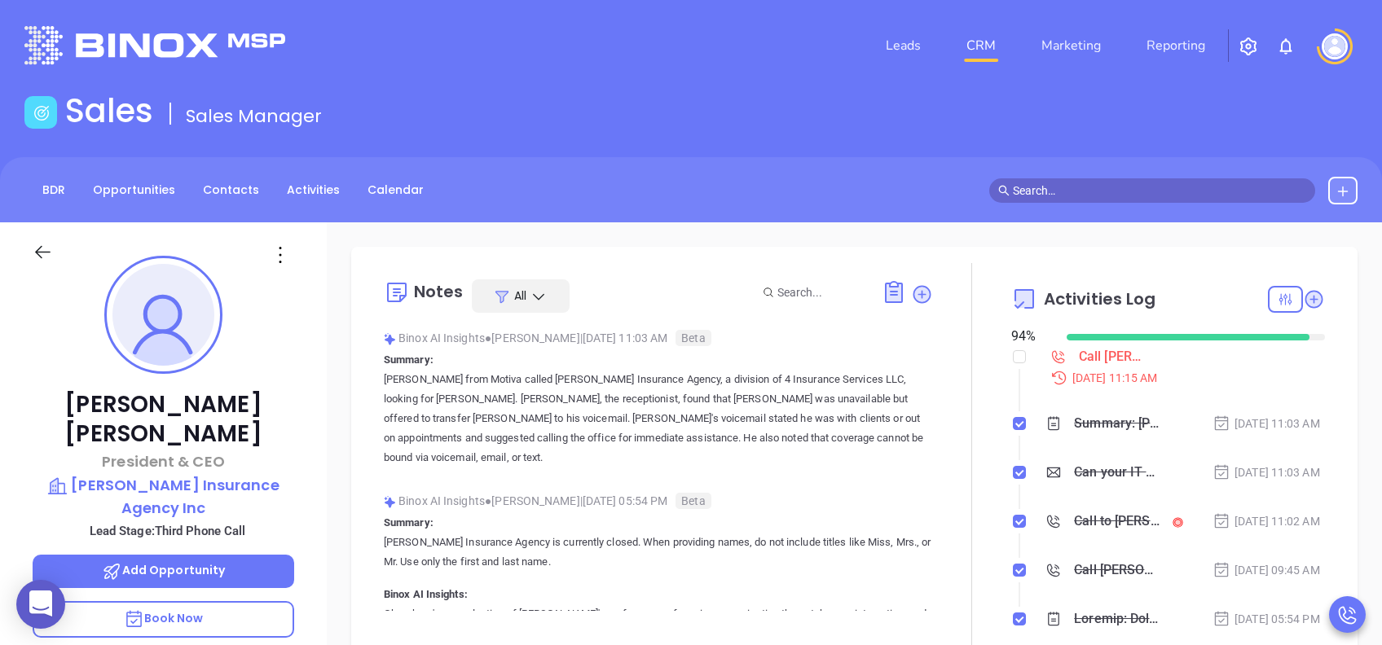
scroll to position [474, 0]
click at [222, 483] on p "Book Now" at bounding box center [163, 619] width 261 height 37
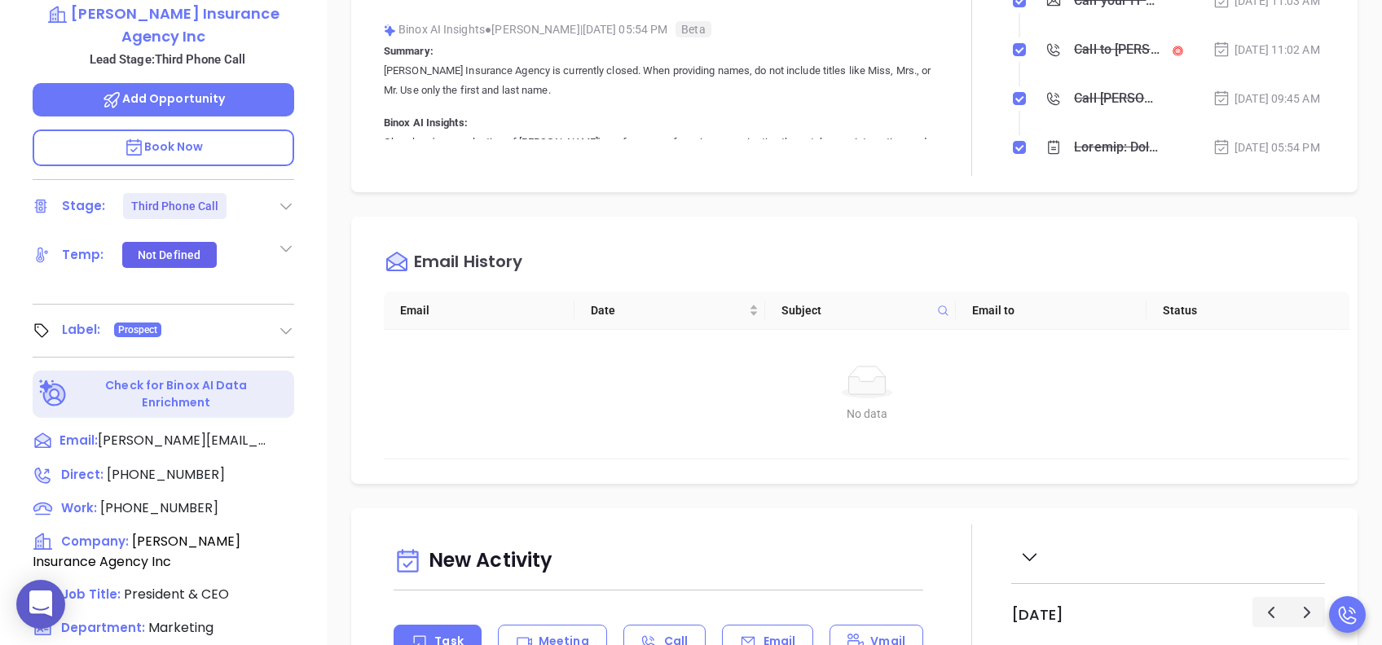
scroll to position [717, 0]
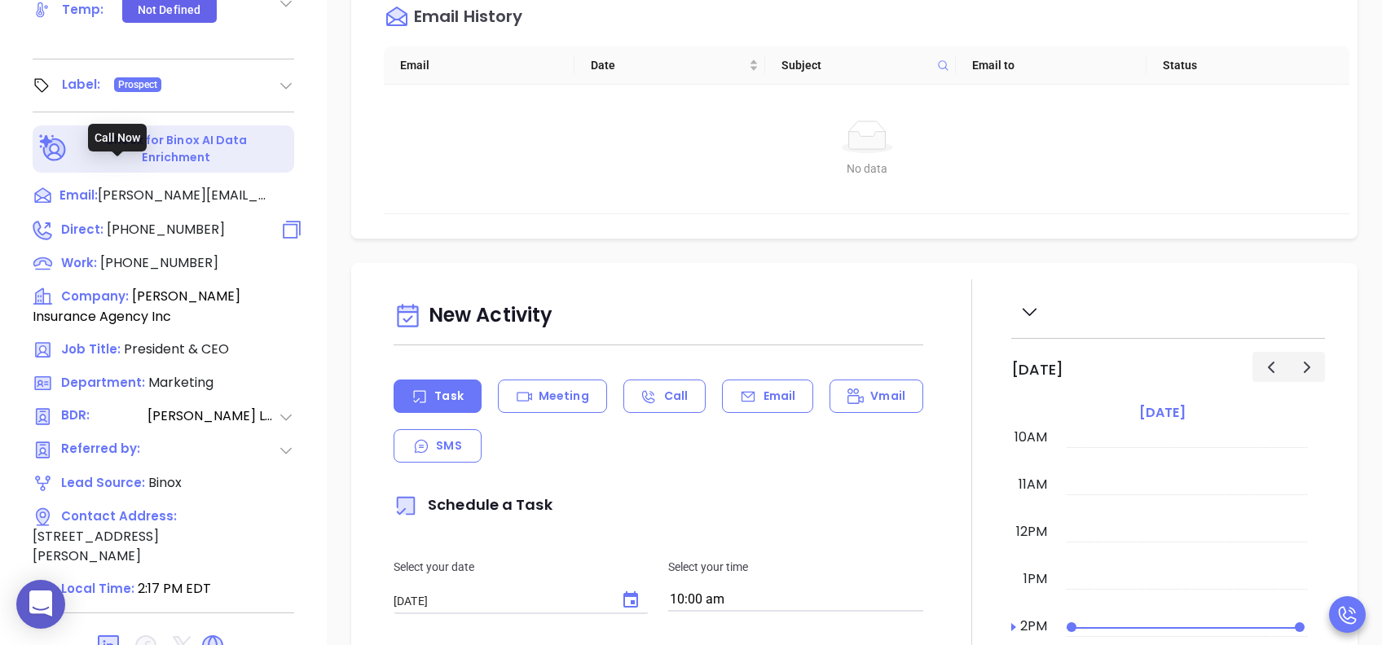
click at [131, 220] on span "[PHONE_NUMBER]" at bounding box center [166, 229] width 118 height 19
type input "[PHONE_NUMBER]"
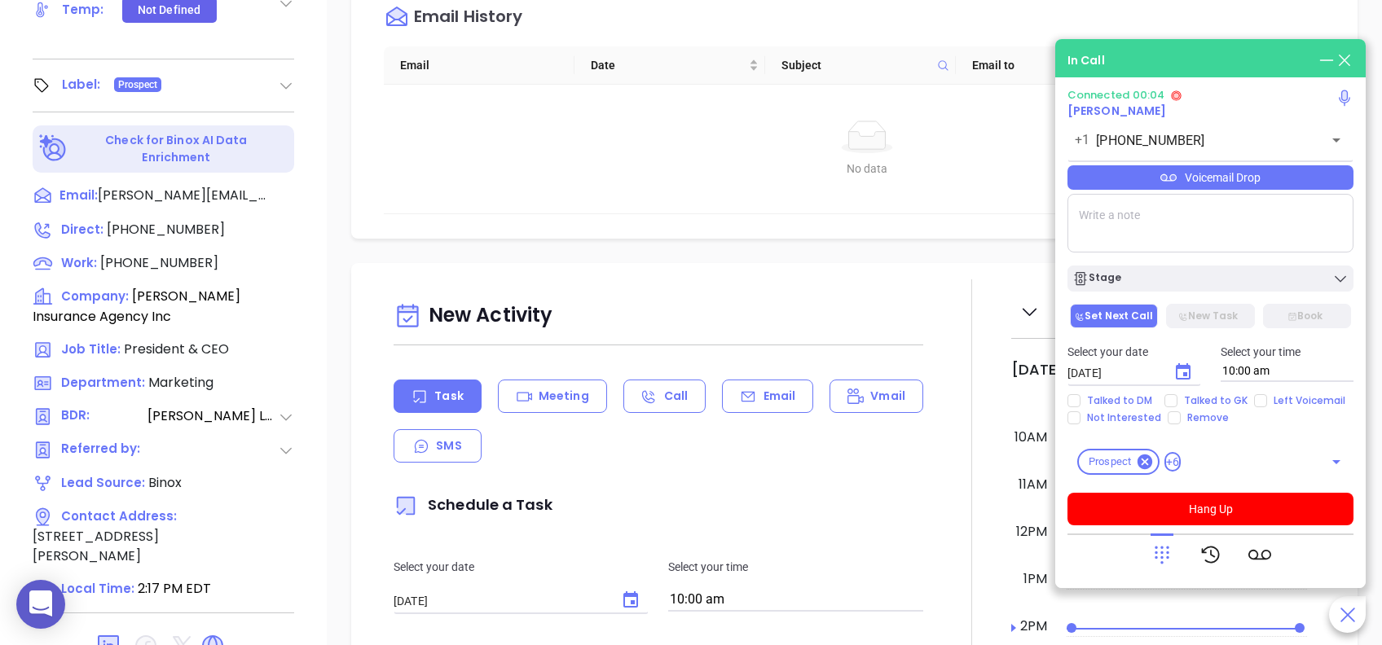
click at [1035, 177] on div "Voicemail Drop" at bounding box center [1210, 177] width 286 height 24
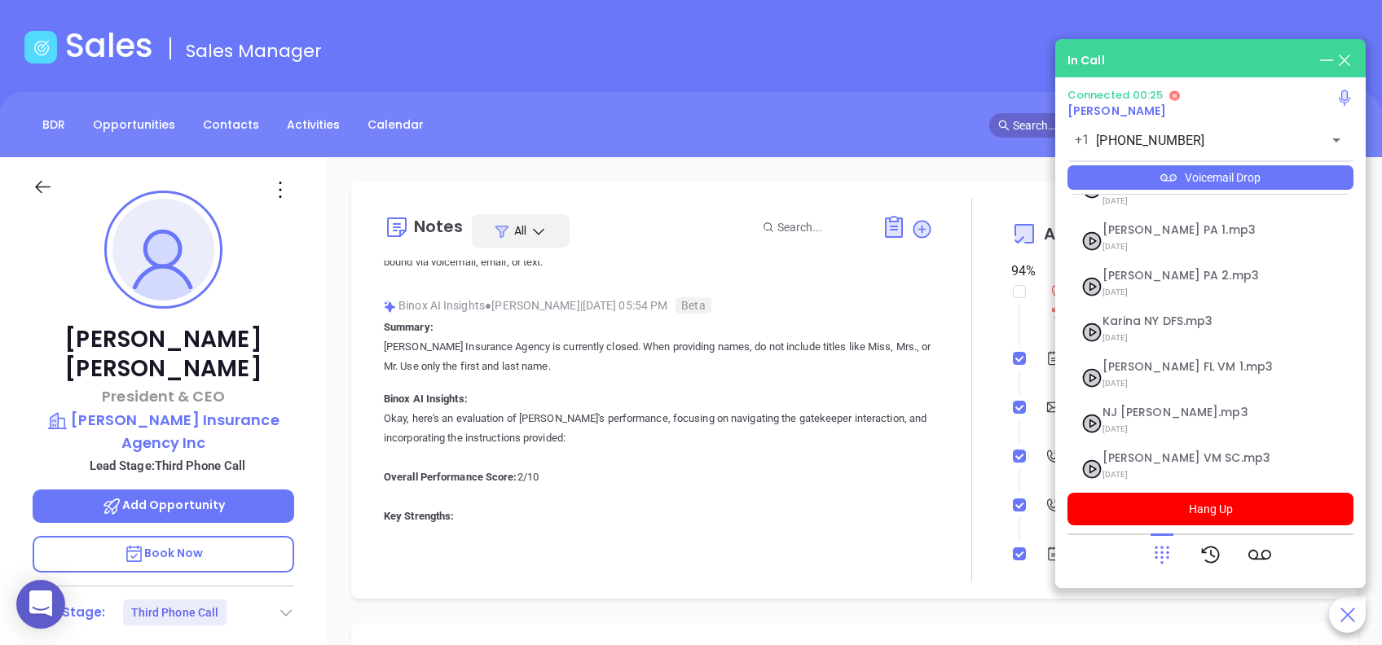
scroll to position [0, 0]
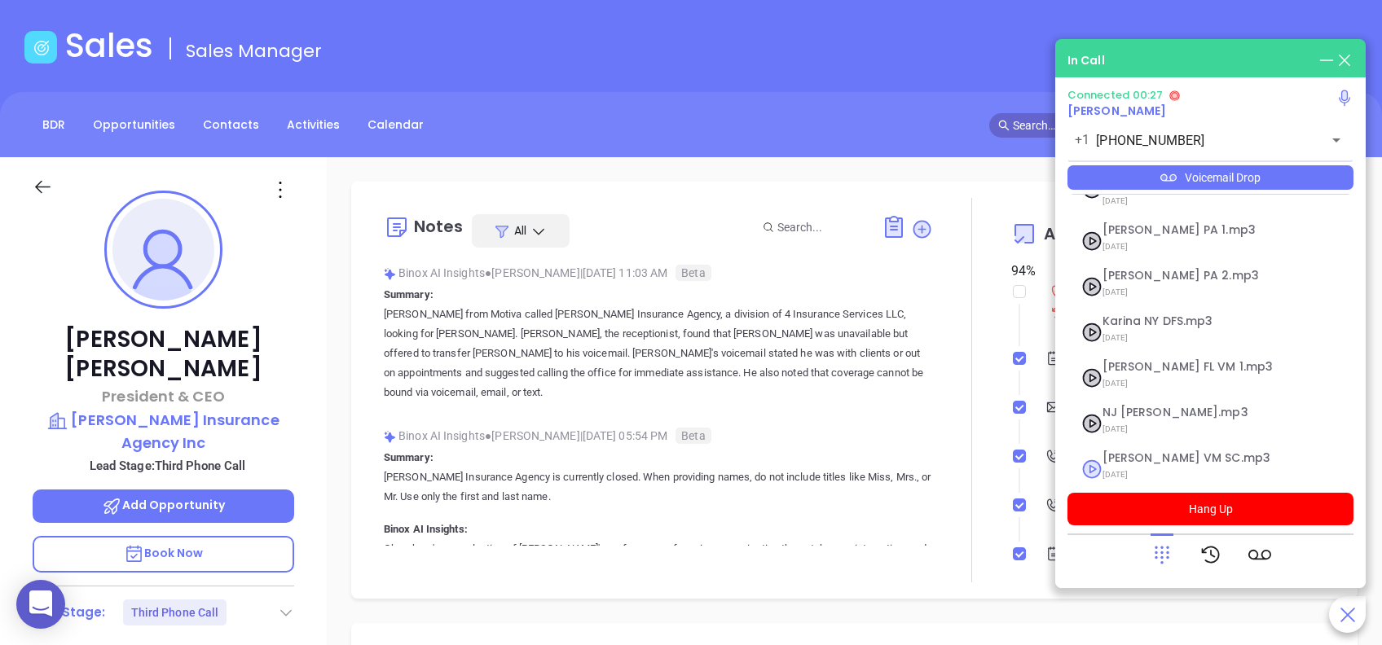
click at [1035, 452] on span "Lucy VM SC.mp3" at bounding box center [1190, 458] width 176 height 12
checkbox input "true"
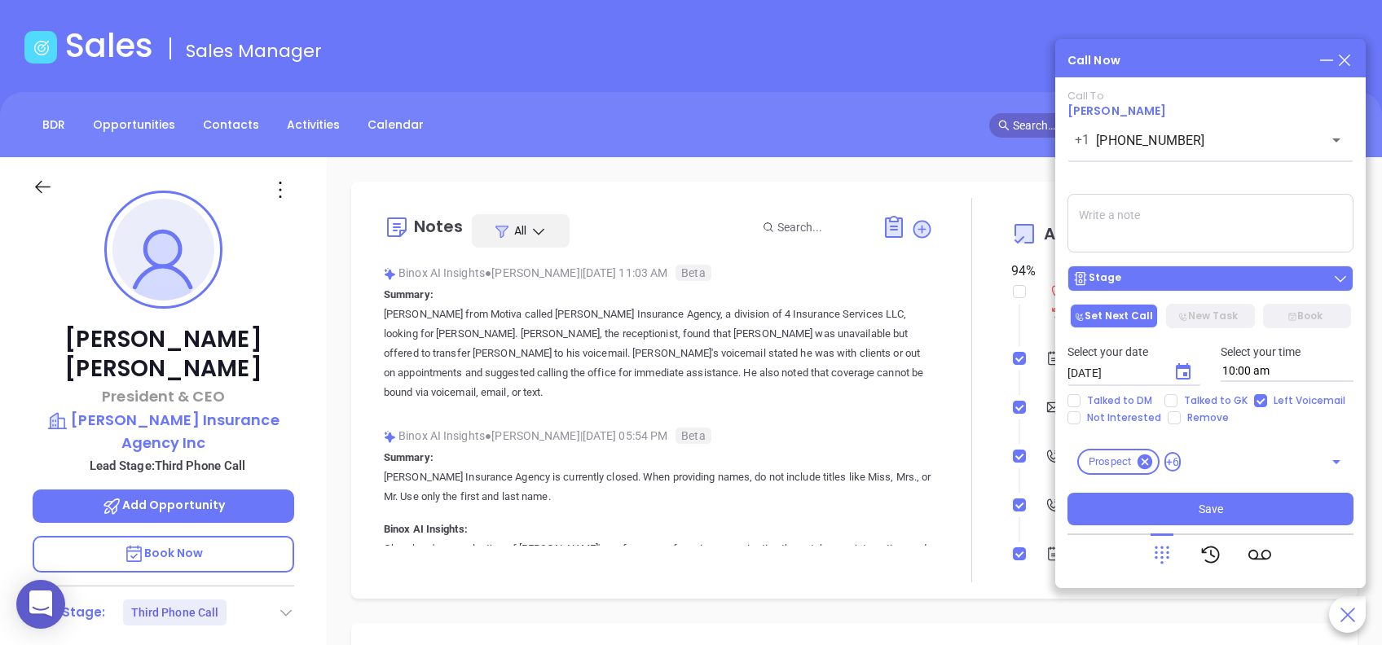
click at [1035, 283] on div "Stage" at bounding box center [1210, 278] width 276 height 16
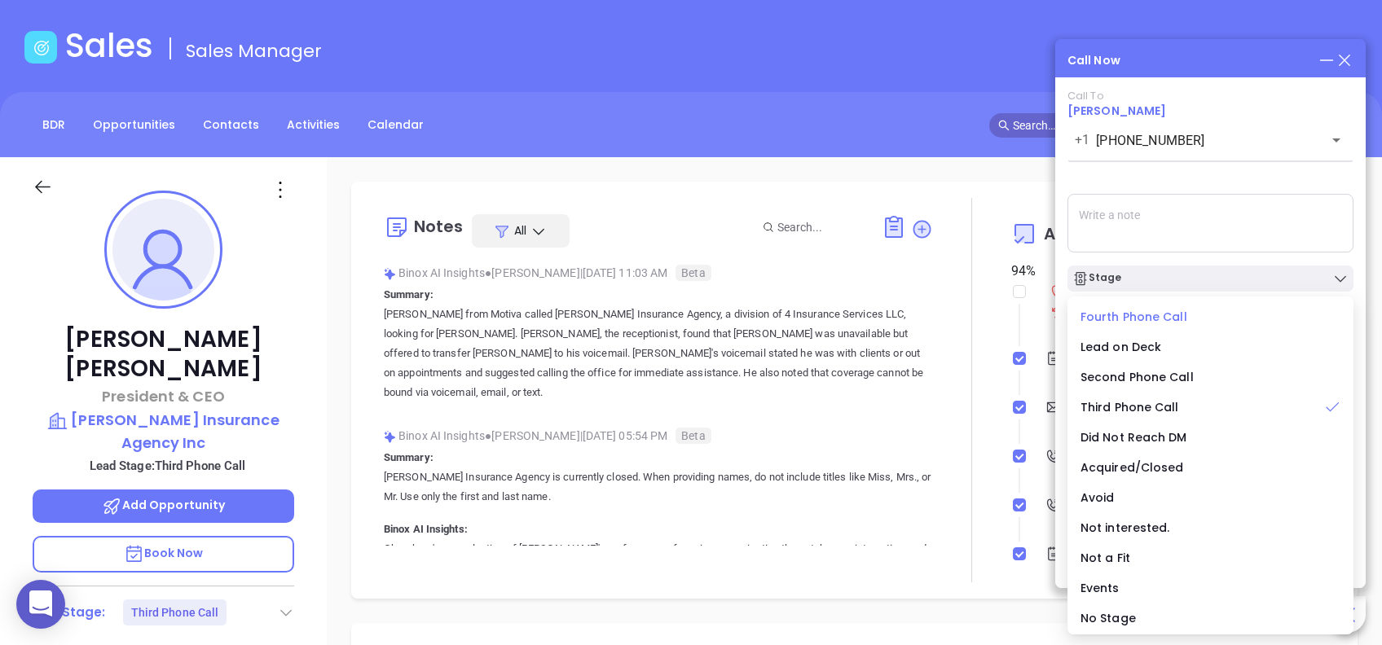
click at [1035, 312] on span "Fourth Phone Call" at bounding box center [1133, 317] width 107 height 16
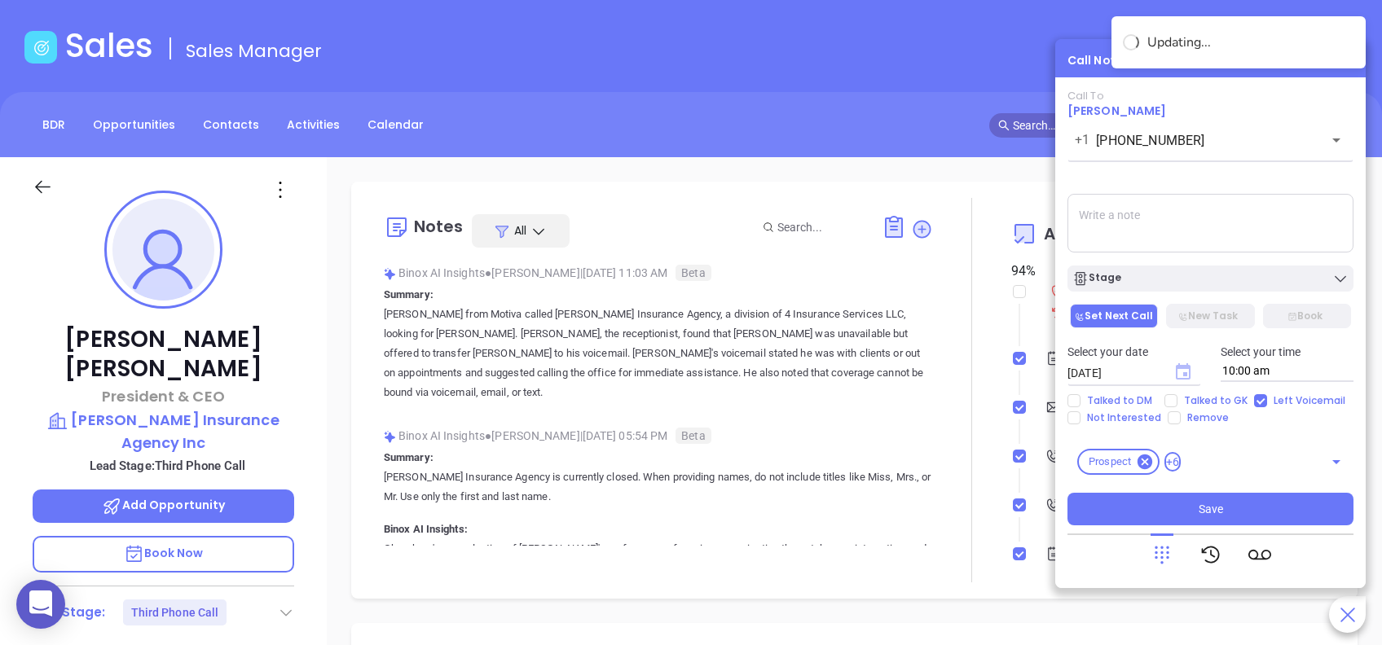
click at [1035, 368] on icon "Choose date, selected date is Aug 23, 2025" at bounding box center [1182, 371] width 15 height 16
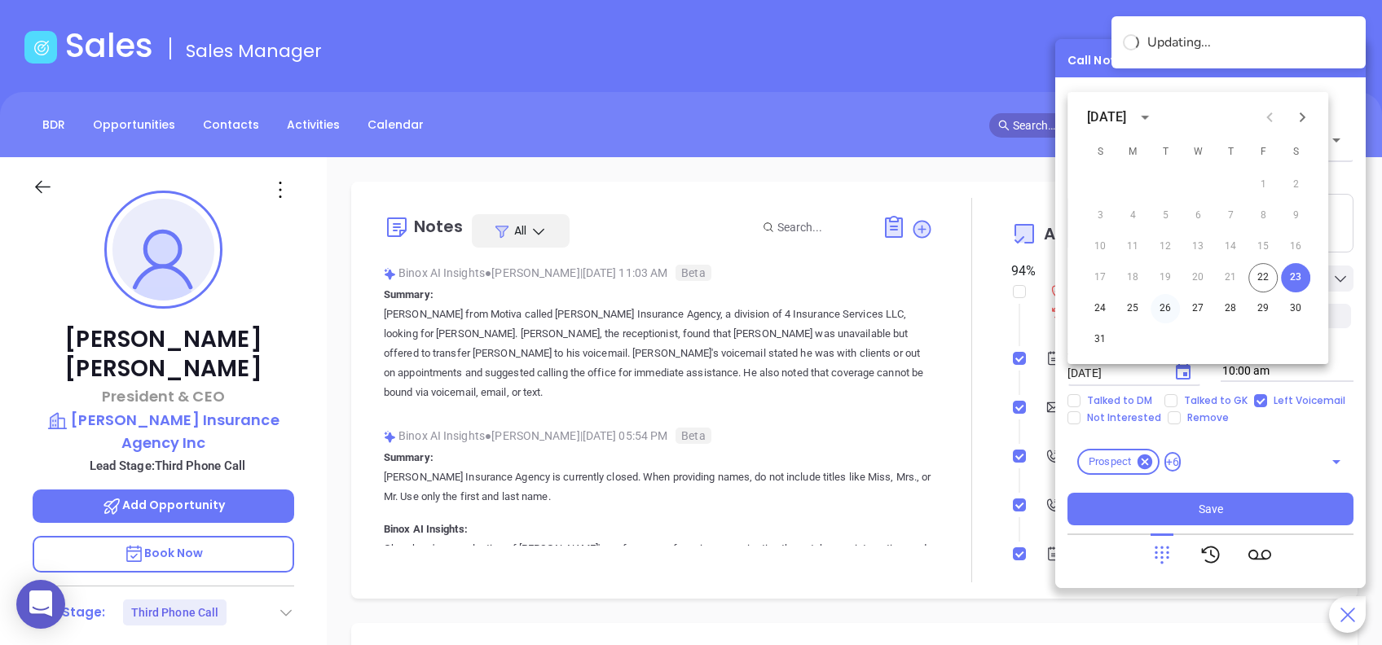
click at [1035, 305] on button "26" at bounding box center [1164, 308] width 29 height 29
type input "08/26/2025"
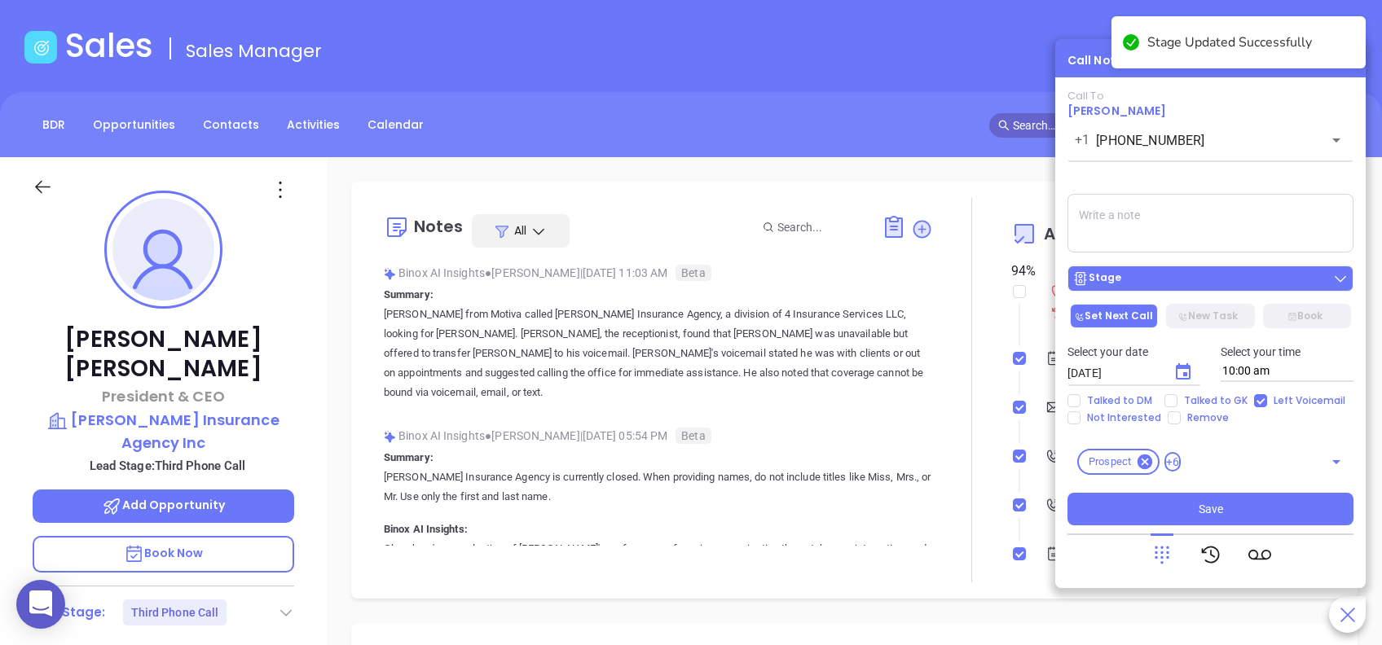
click at [1035, 279] on div "Stage" at bounding box center [1210, 278] width 276 height 16
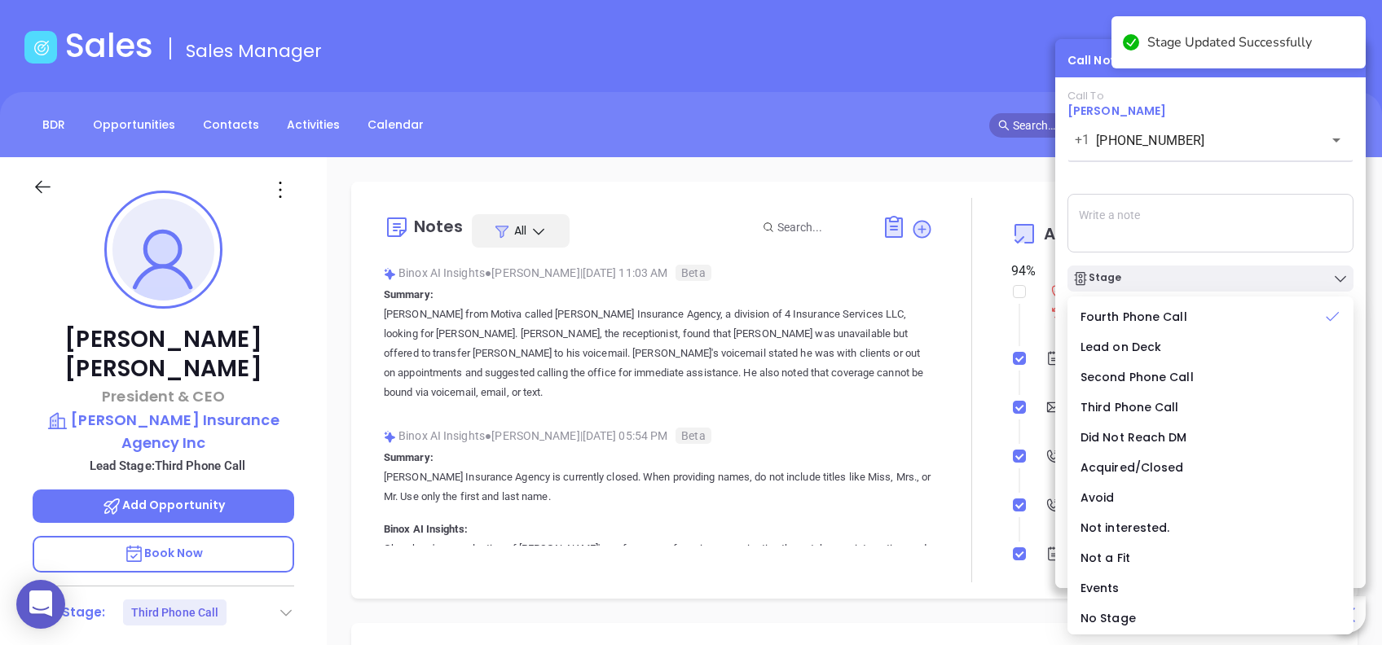
click at [1035, 177] on div "Call To Andrew Muller +1 (843) 714-9389 ​ Voicemail Drop Stage Set Next Call Ne…" at bounding box center [1210, 308] width 286 height 436
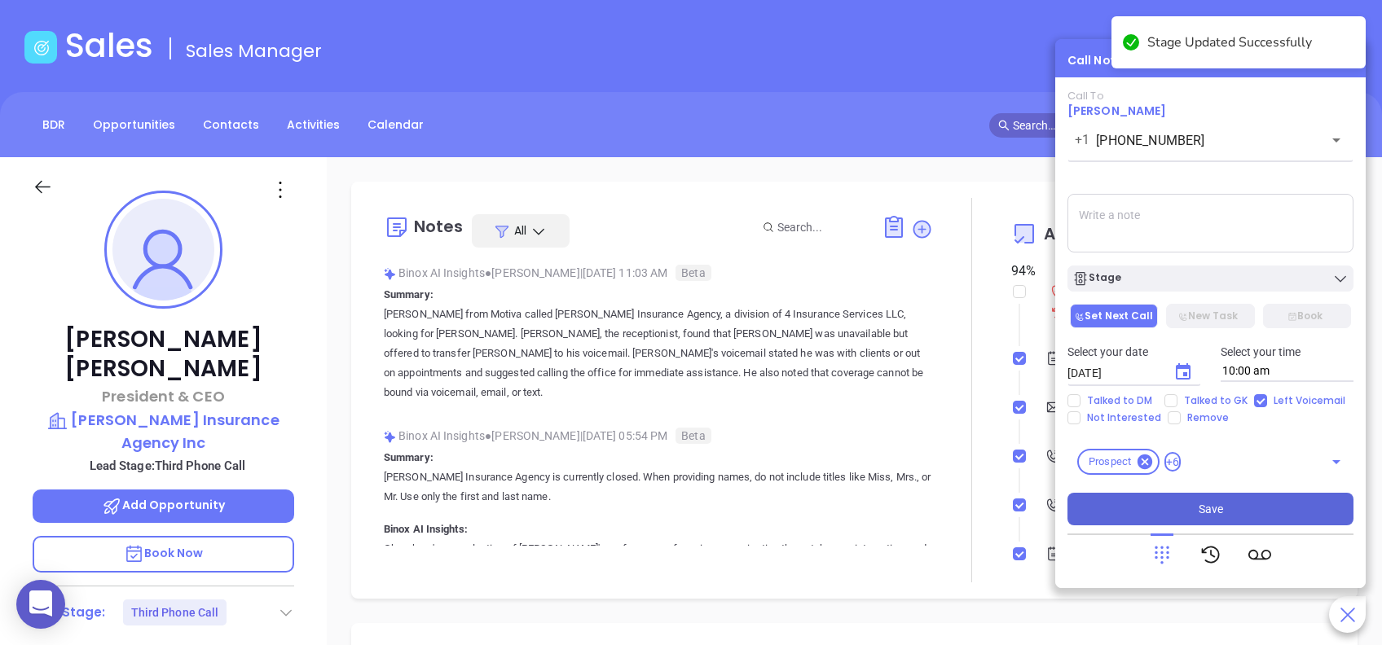
click at [1035, 483] on button "Save" at bounding box center [1210, 509] width 286 height 33
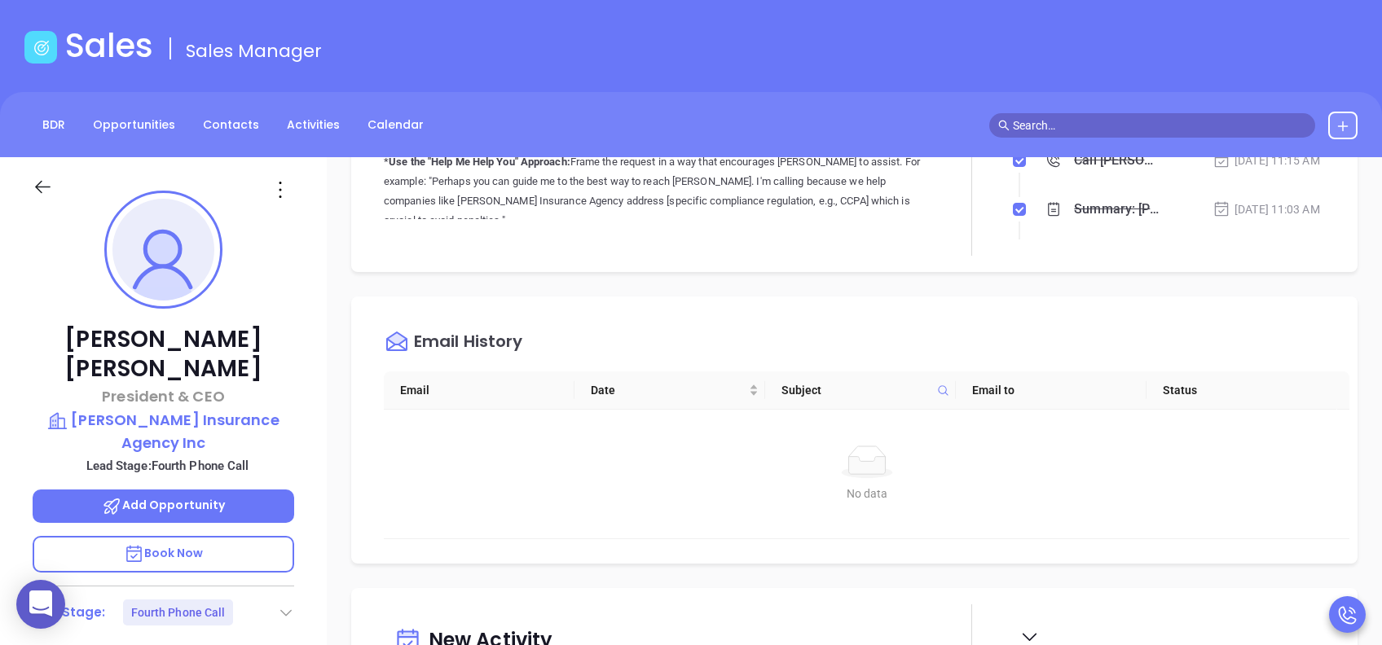
scroll to position [652, 0]
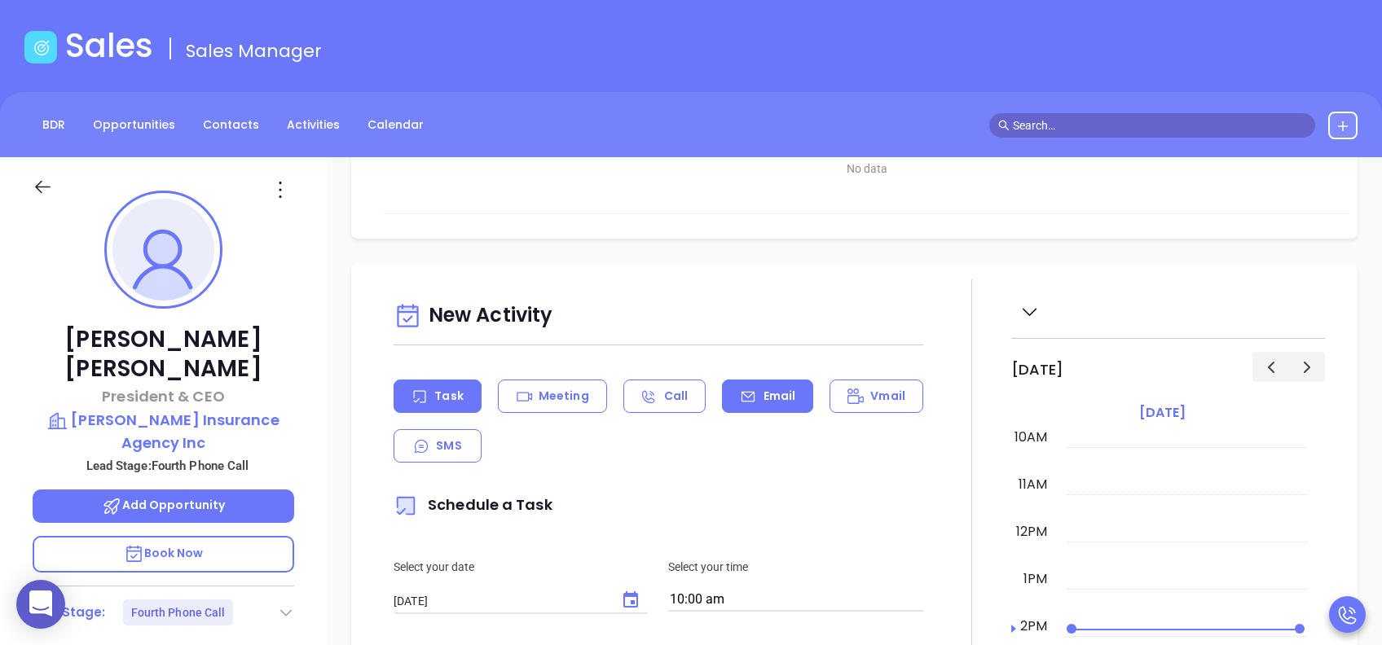
click at [740, 398] on icon at bounding box center [748, 397] width 16 height 16
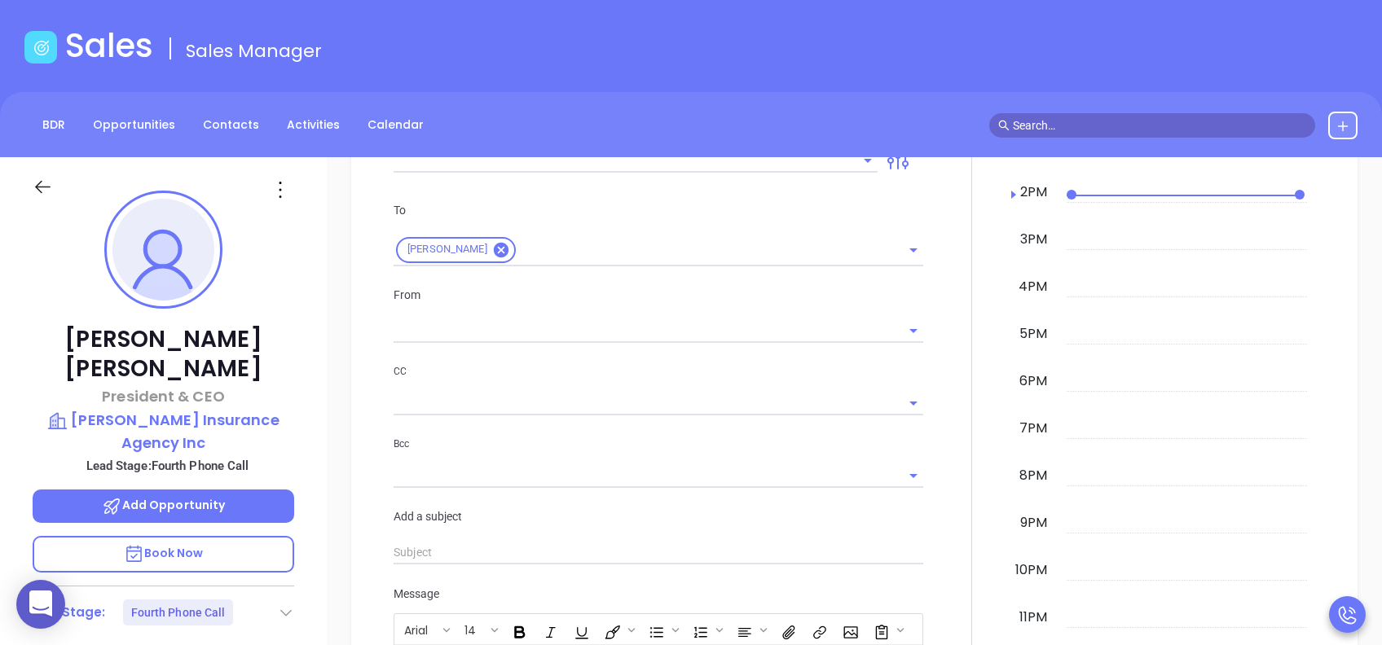
type input "Lucy Lechado"
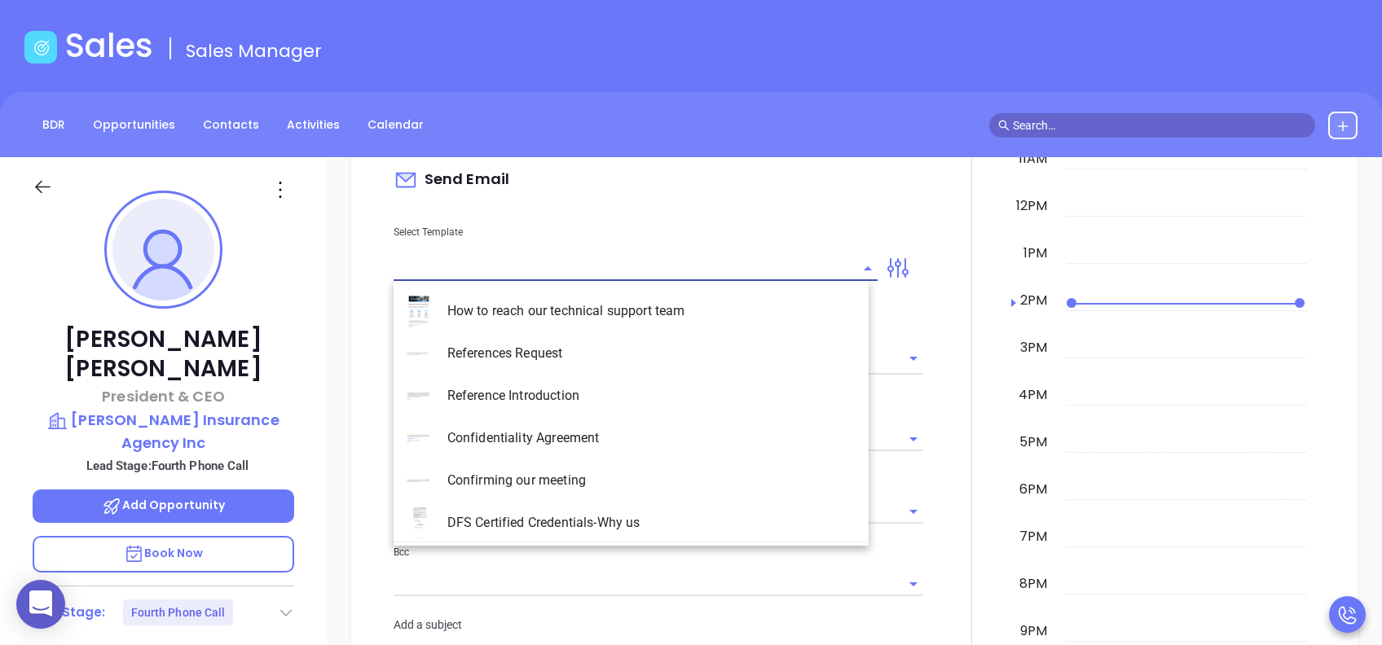
click at [630, 260] on input "text" at bounding box center [622, 269] width 459 height 24
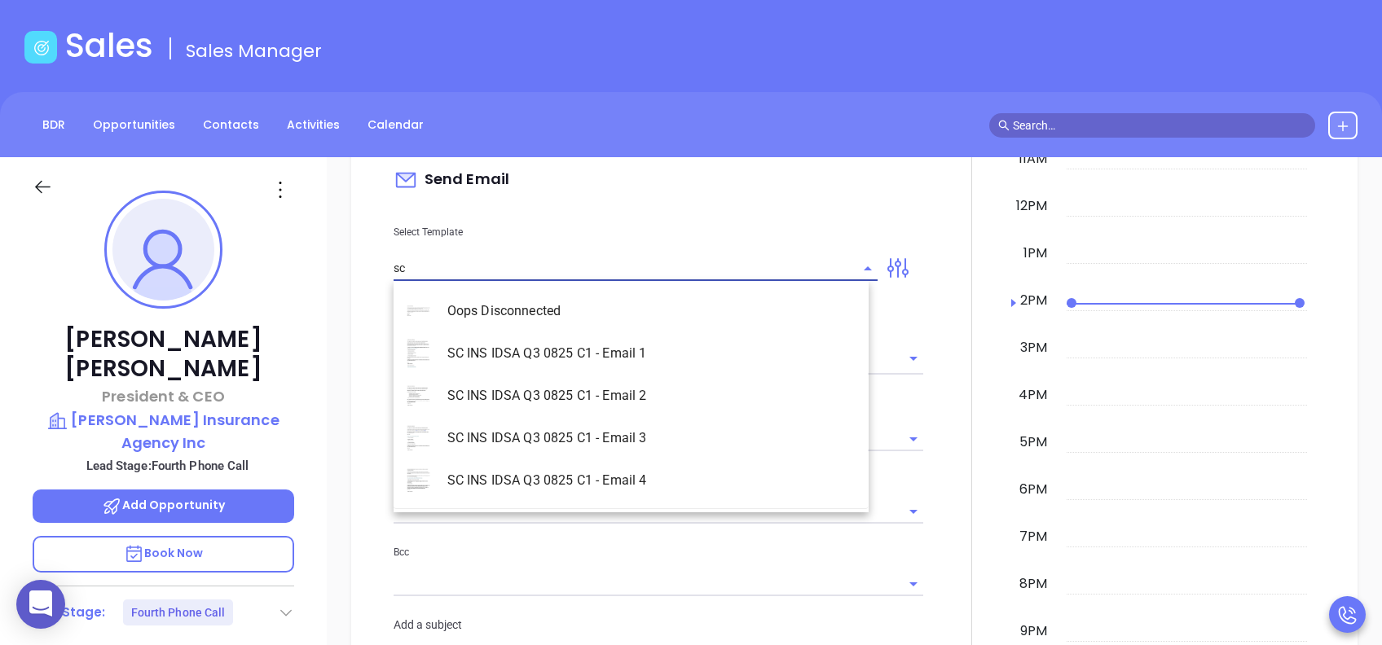
click at [630, 447] on li "SC INS IDSA Q3 0825 C1 - Email 3" at bounding box center [630, 438] width 475 height 42
type input "SC INS IDSA Q3 0825 C1 - Email 3"
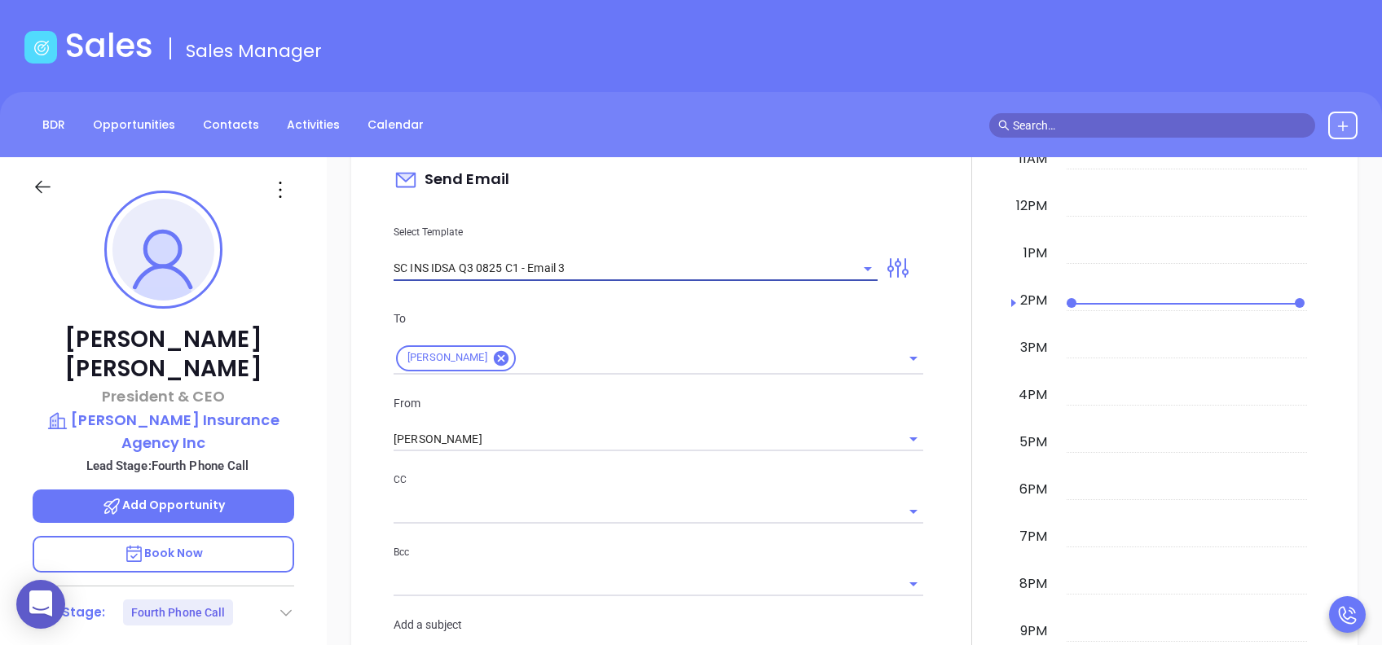
type input "Andrew, could your agency survive a data breach?"
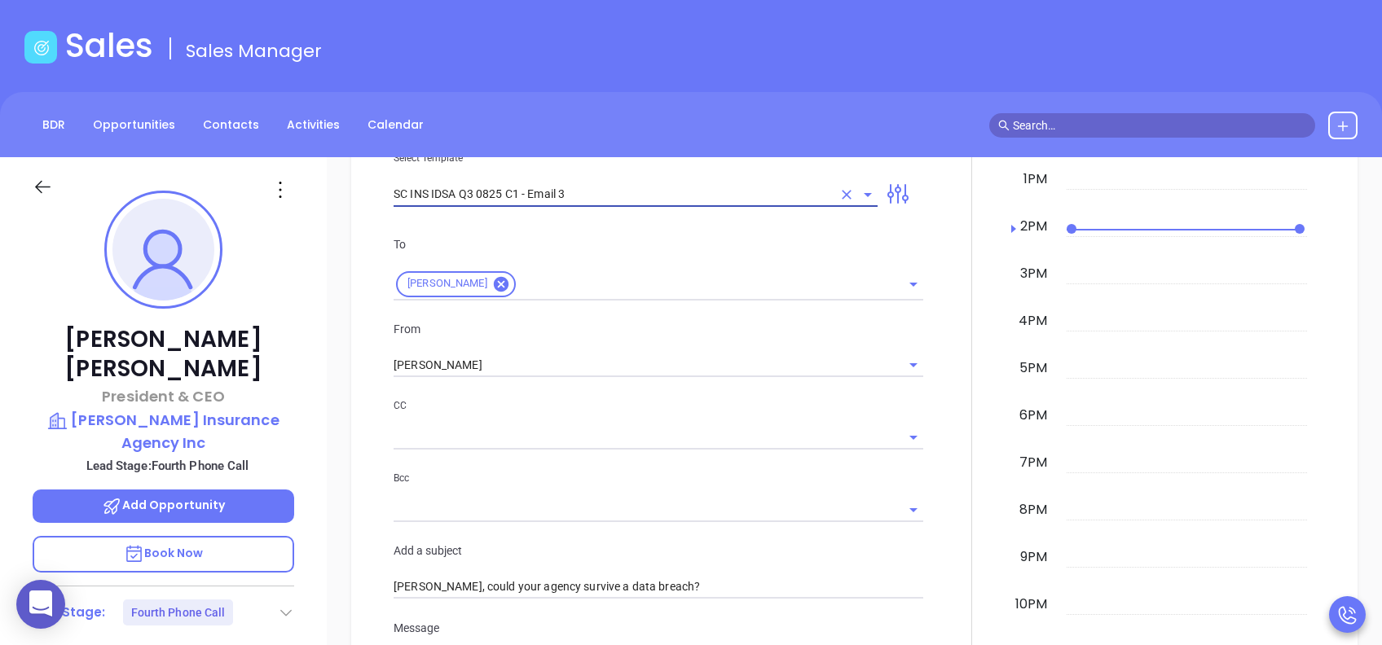
scroll to position [1086, 0]
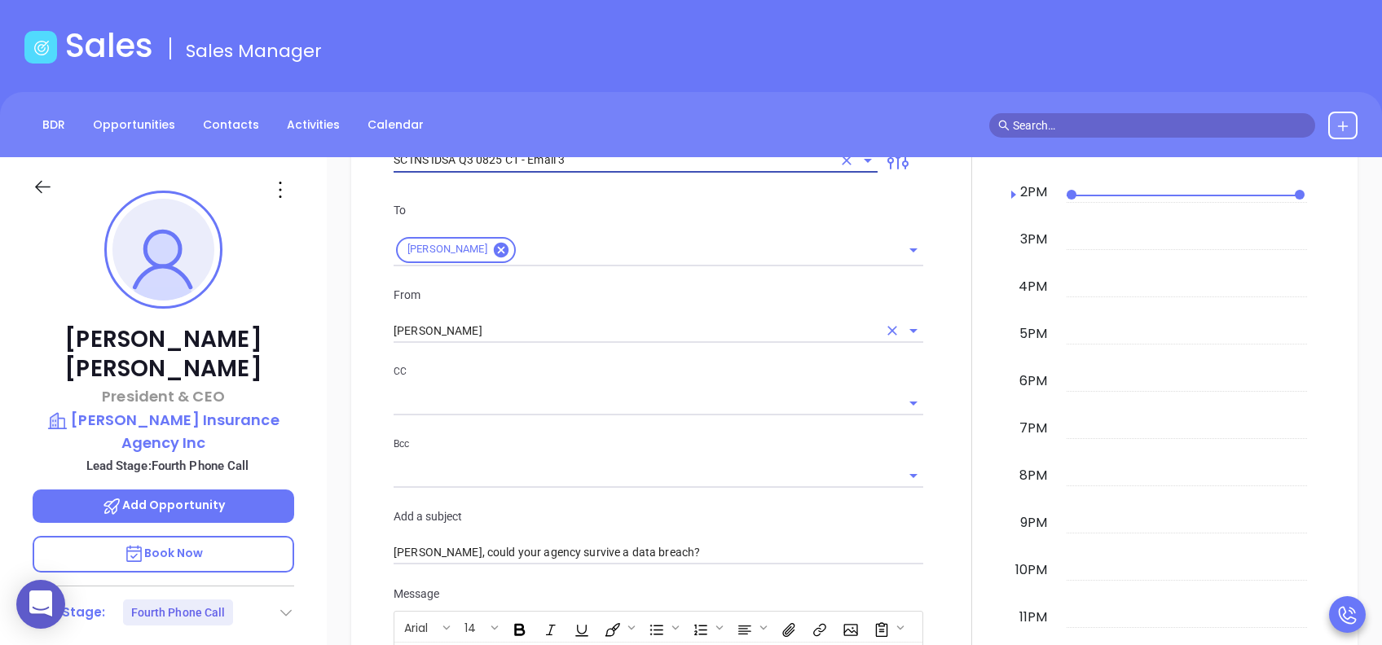
type input "SC INS IDSA Q3 0825 C1 - Email 3"
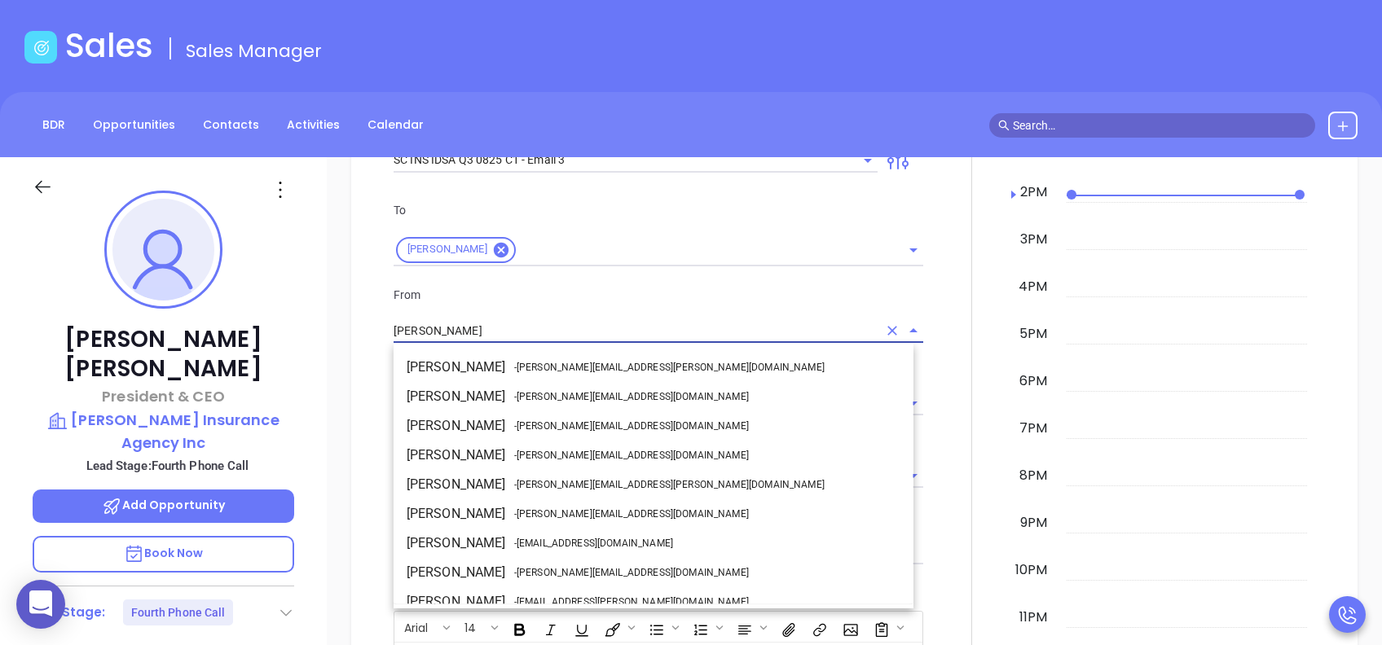
scroll to position [71, 0]
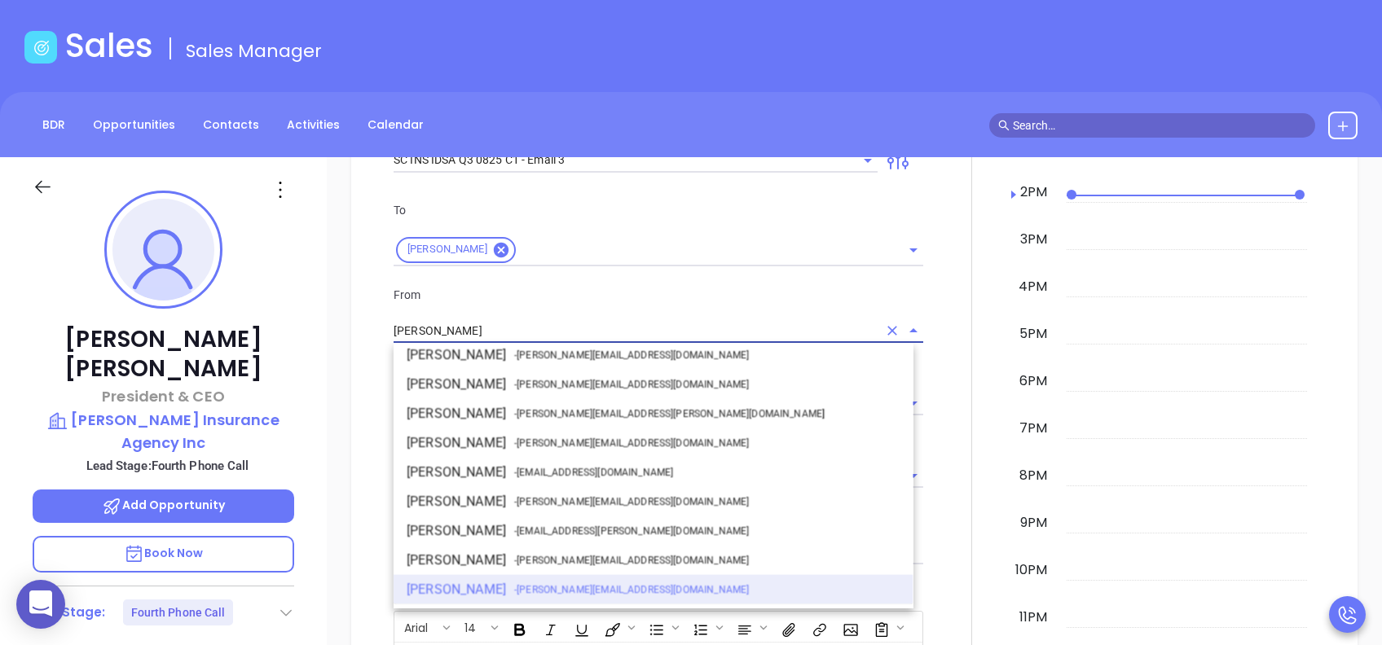
drag, startPoint x: 471, startPoint y: 326, endPoint x: 383, endPoint y: 324, distance: 88.0
click at [384, 324] on div "From Lucy Lechado Carmen Galdamez - carmen.galdamez@motiva.net David Gomez - da…" at bounding box center [658, 315] width 549 height 58
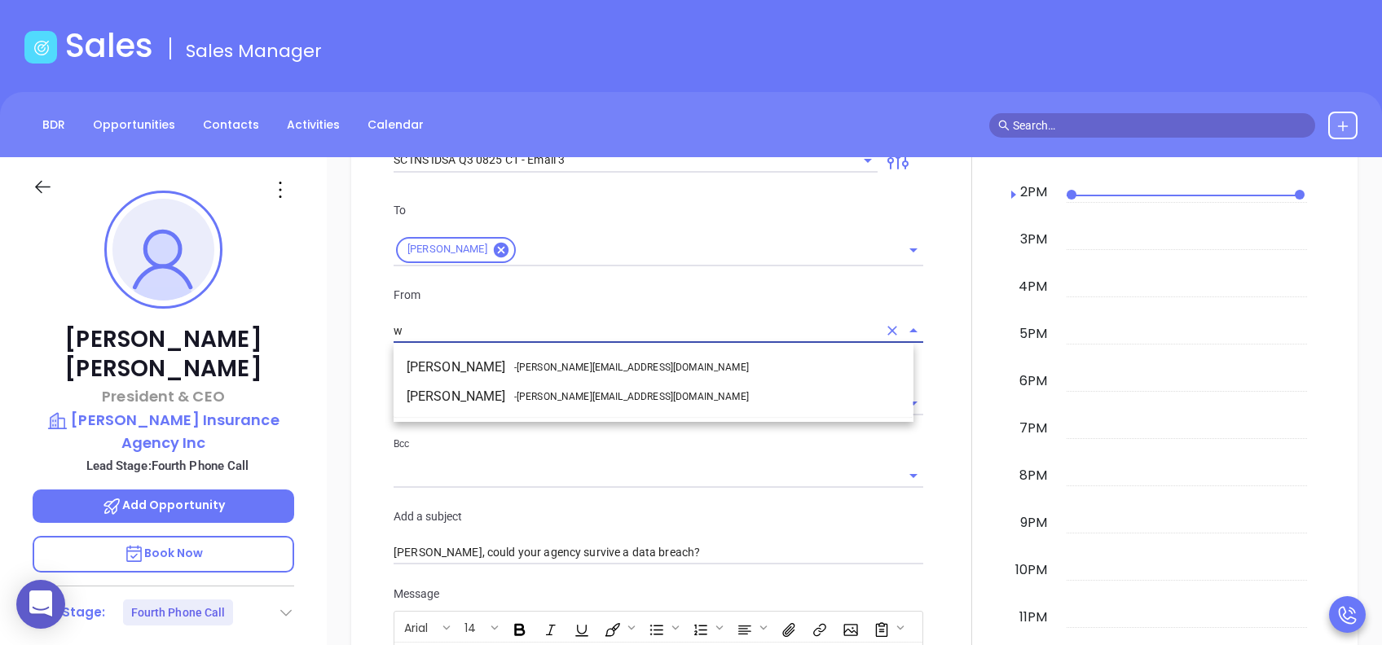
scroll to position [0, 0]
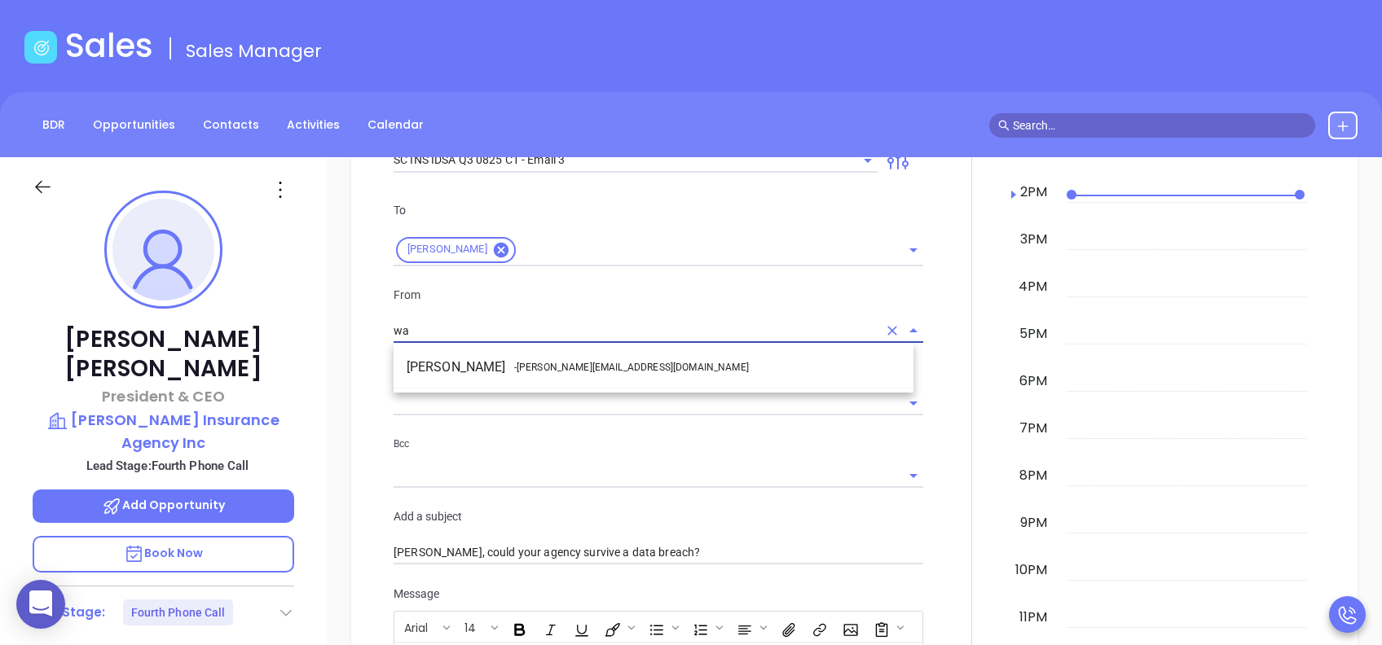
click at [507, 371] on li "Walter Contreras - walter@motiva.net" at bounding box center [653, 367] width 520 height 29
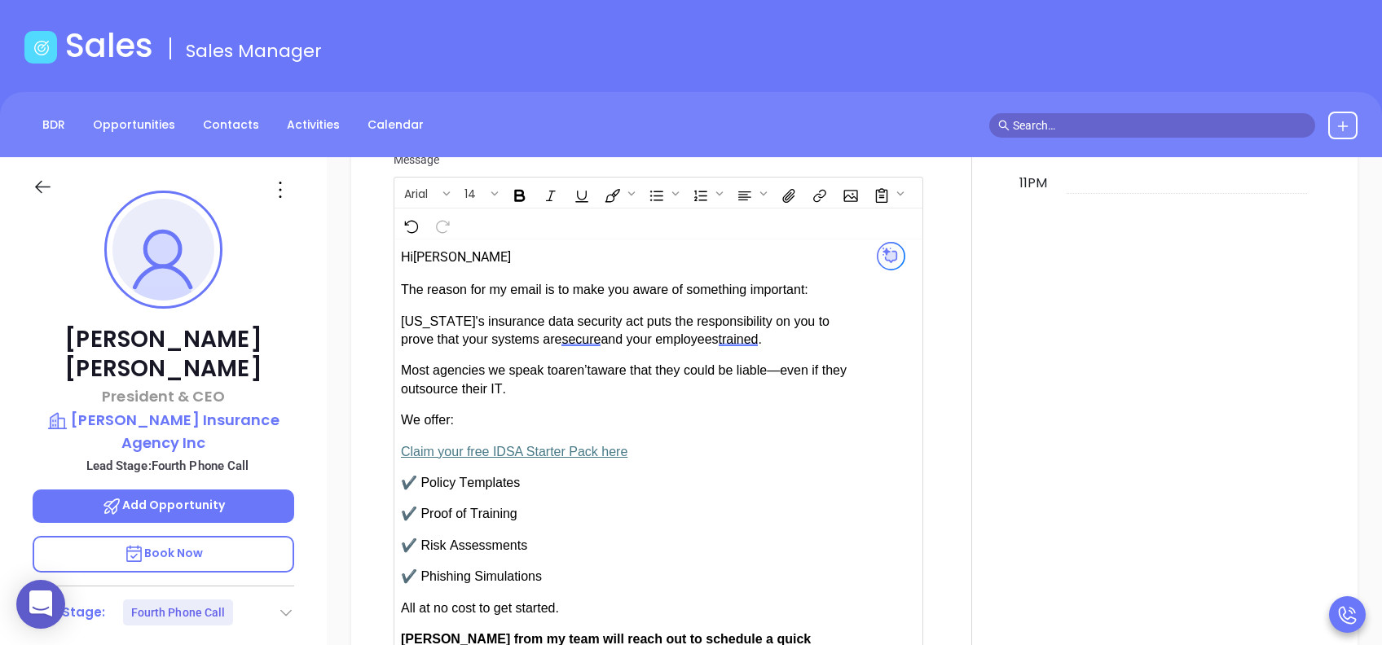
scroll to position [1846, 0]
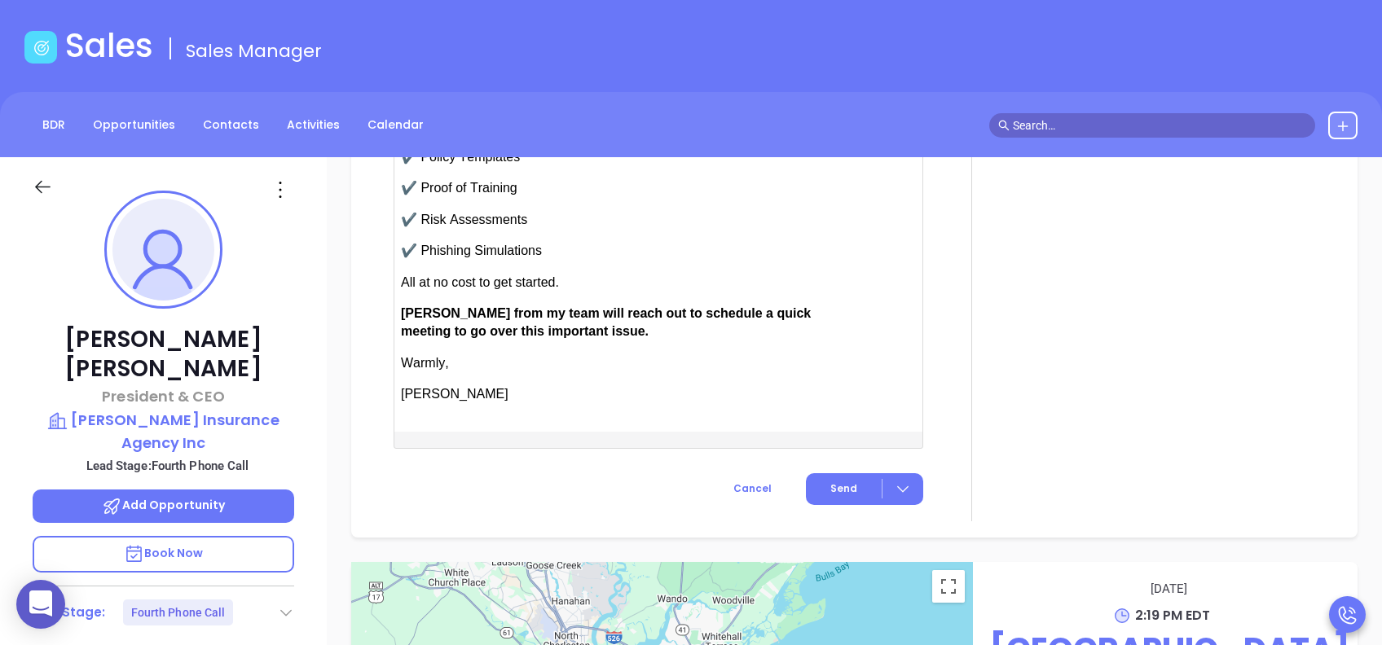
type input "[PERSON_NAME]"
drag, startPoint x: 446, startPoint y: 301, endPoint x: 406, endPoint y: 301, distance: 39.9
click at [406, 306] on span "Anabell from my team will reach out to schedule a quick meeting to go over this…" at bounding box center [606, 322] width 410 height 32
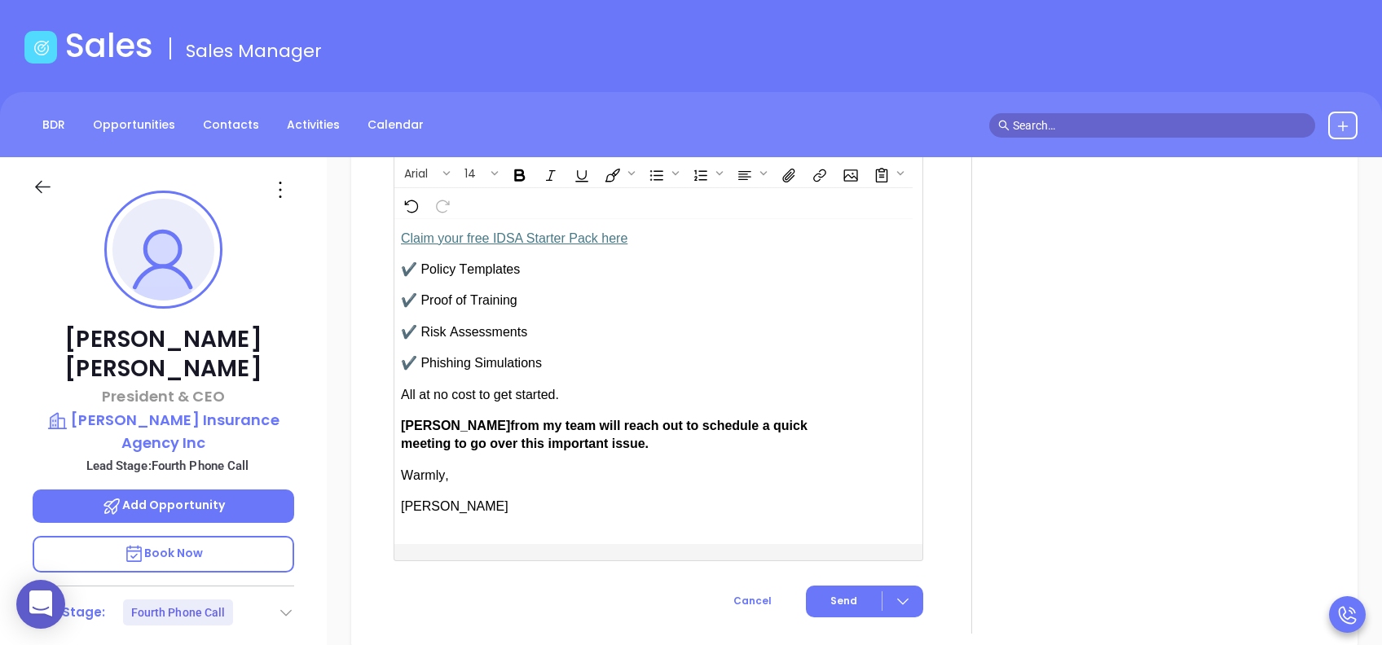
scroll to position [1729, 0]
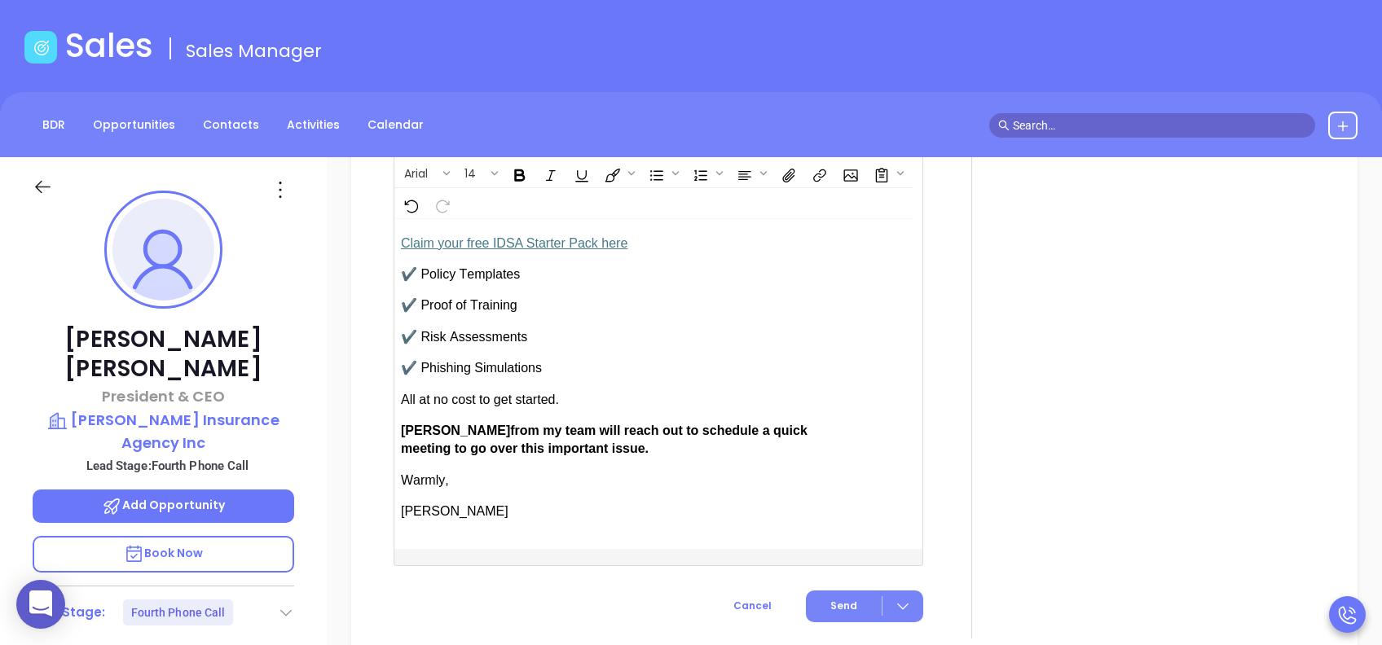
click at [838, 483] on span "Send" at bounding box center [843, 606] width 27 height 15
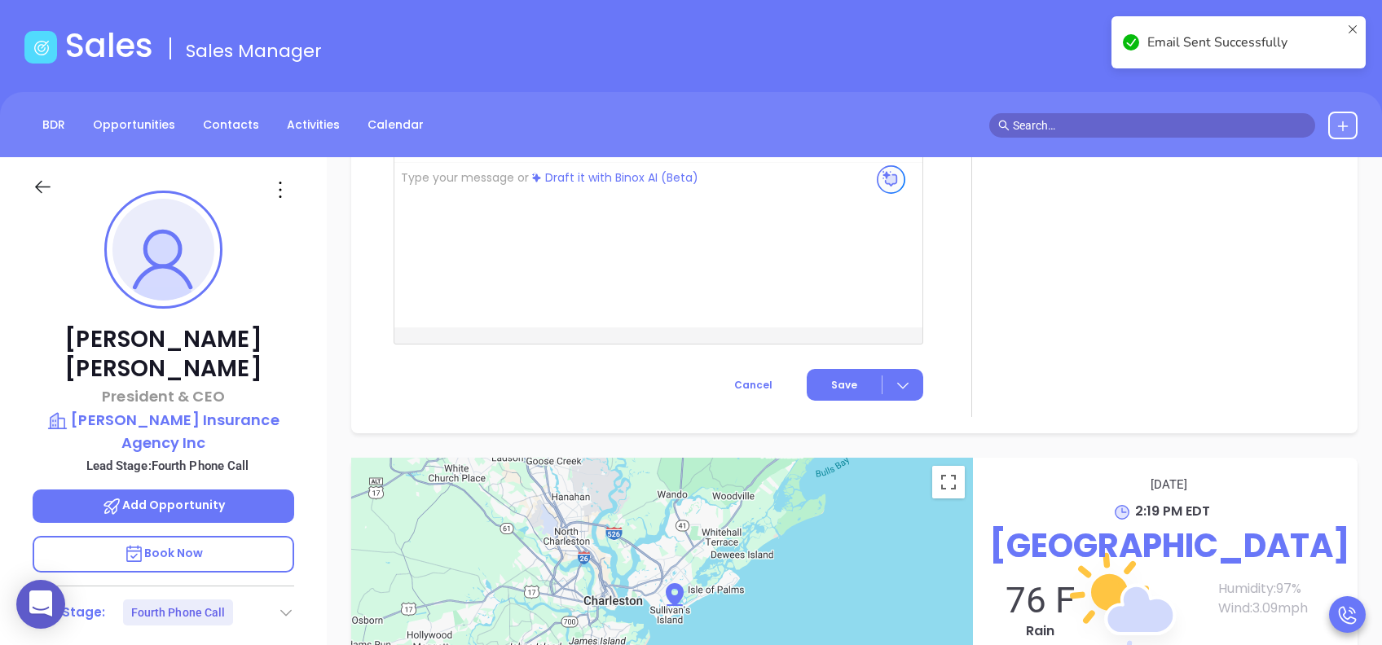
scroll to position [1464, 0]
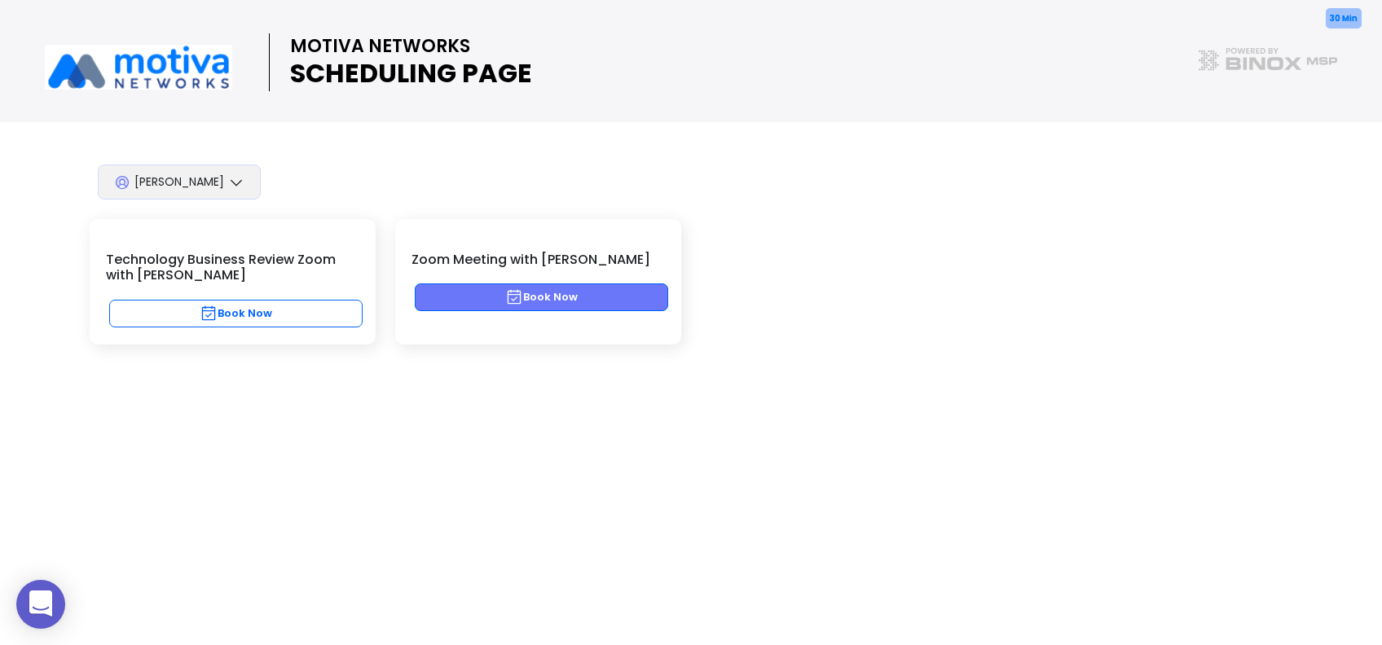
click at [644, 289] on button "Book Now" at bounding box center [541, 297] width 253 height 28
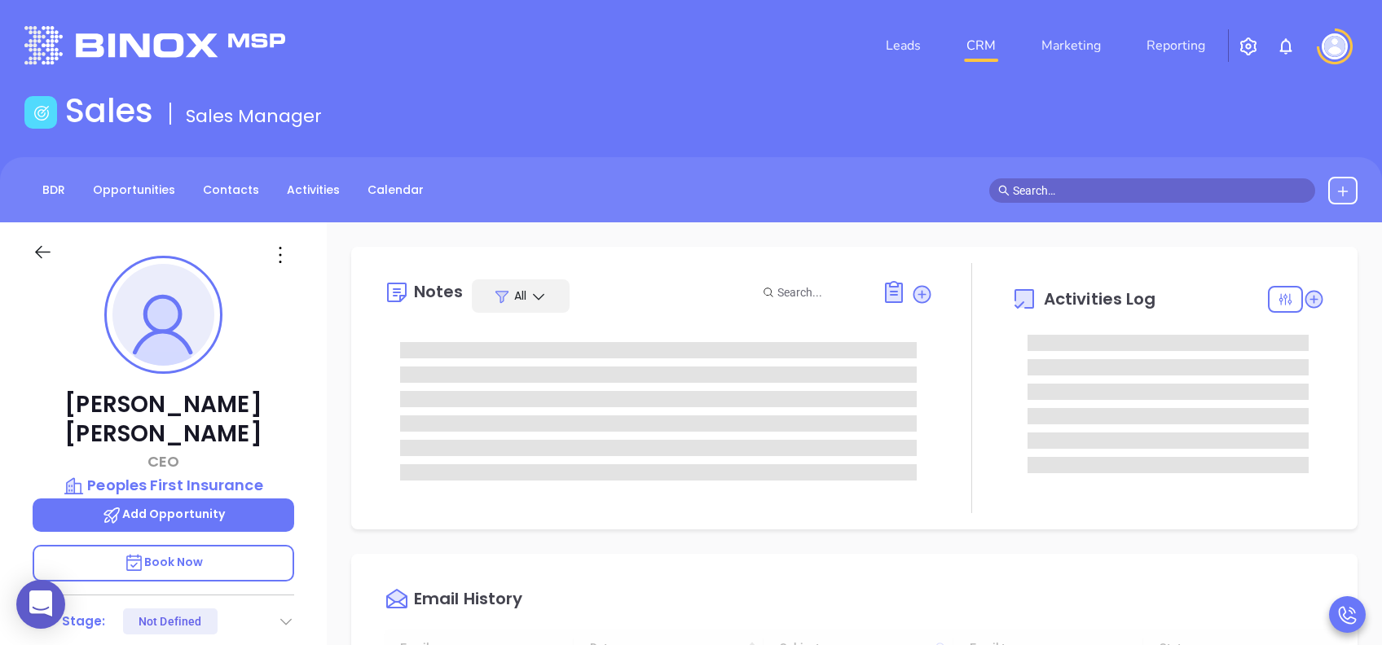
type input "[DATE]"
type input "[PERSON_NAME]"
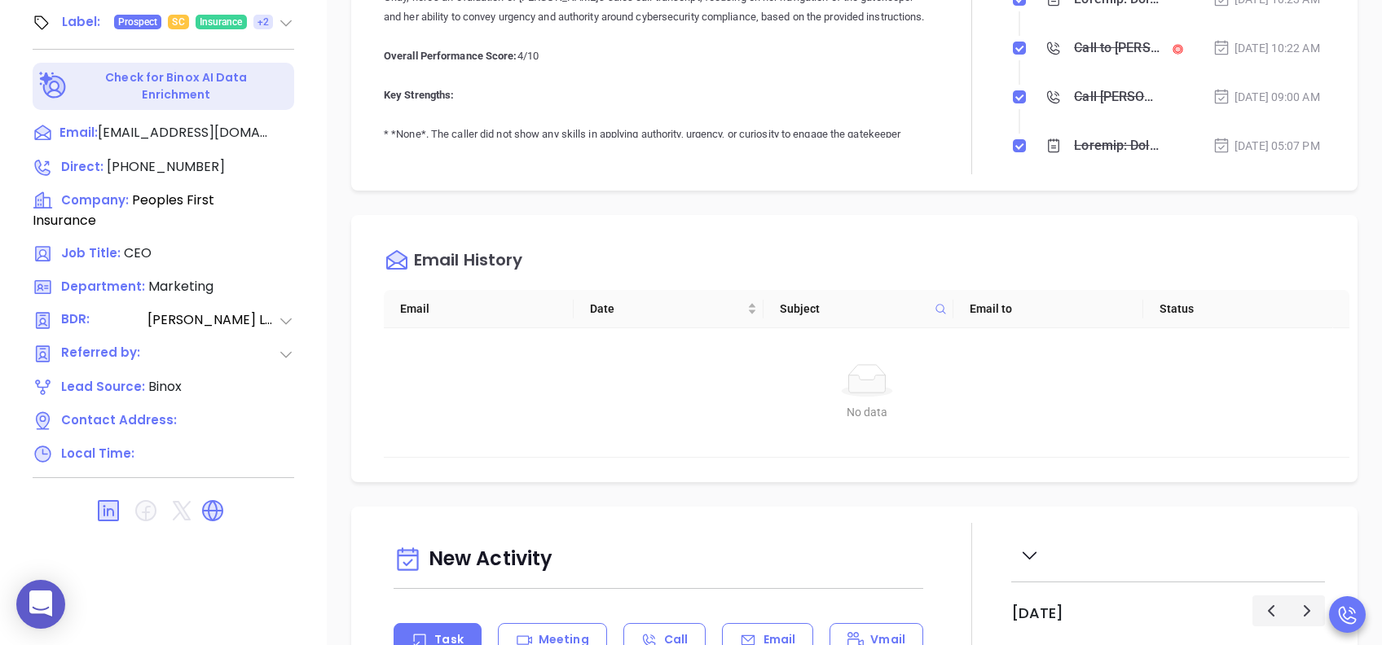
scroll to position [391, 0]
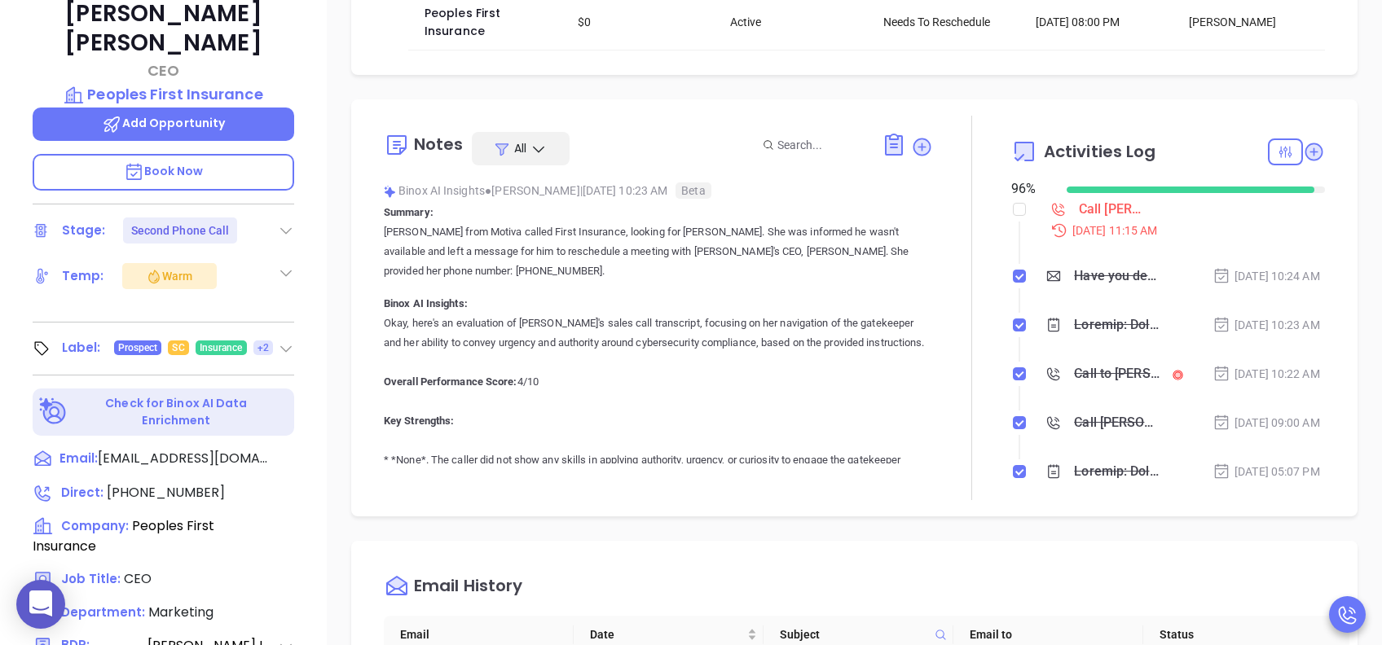
click at [246, 154] on p "Book Now" at bounding box center [163, 172] width 261 height 37
click at [224, 83] on p "Peoples First Insurance" at bounding box center [163, 94] width 261 height 23
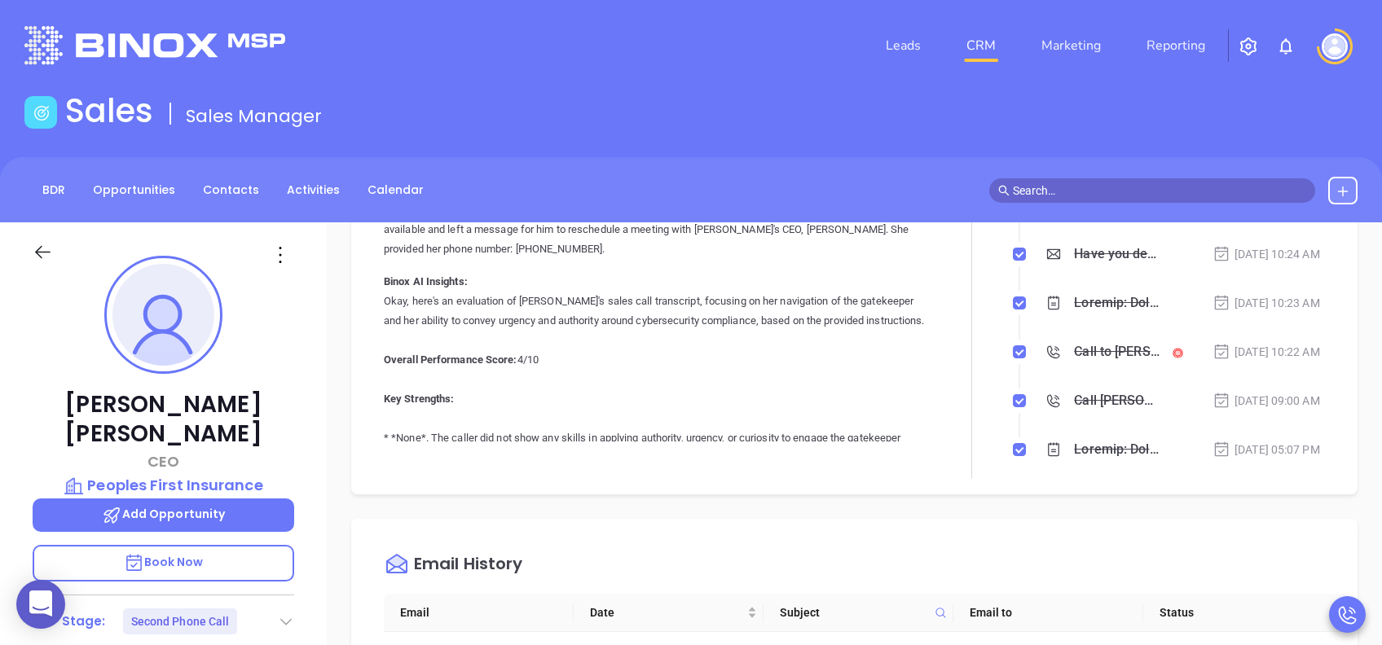
scroll to position [434, 0]
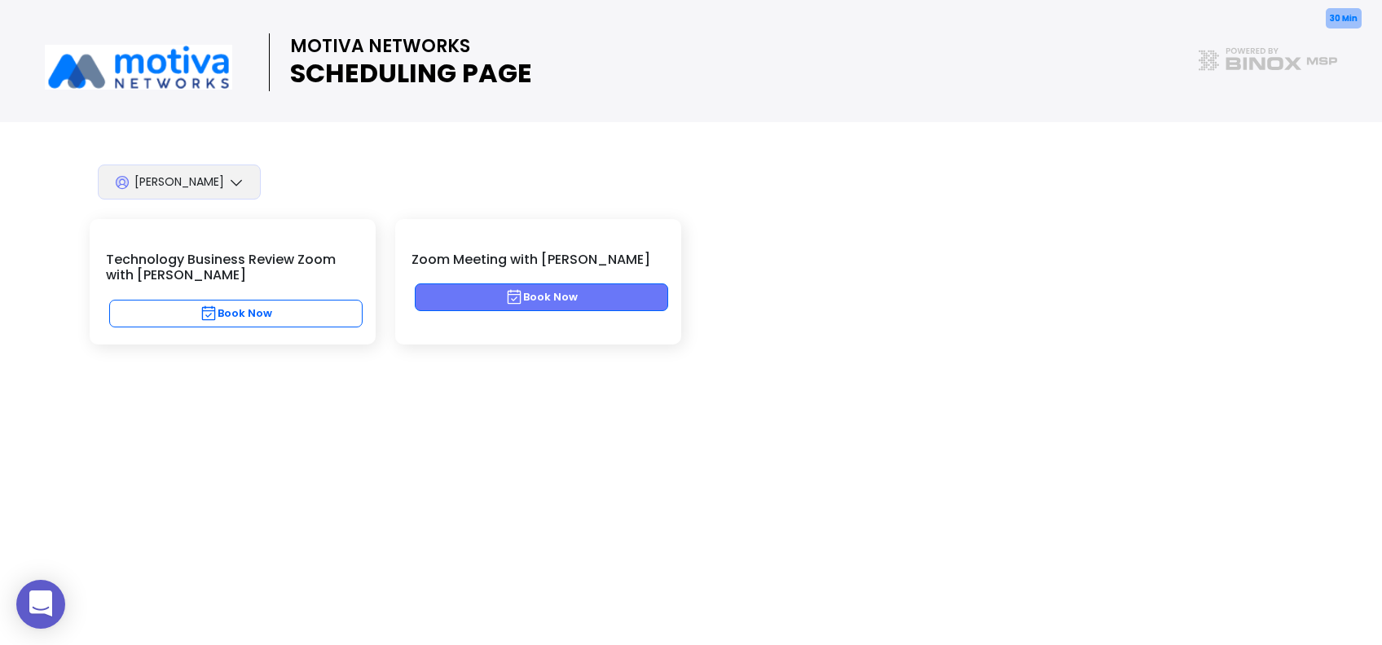
click at [626, 299] on button "Book Now" at bounding box center [541, 297] width 253 height 28
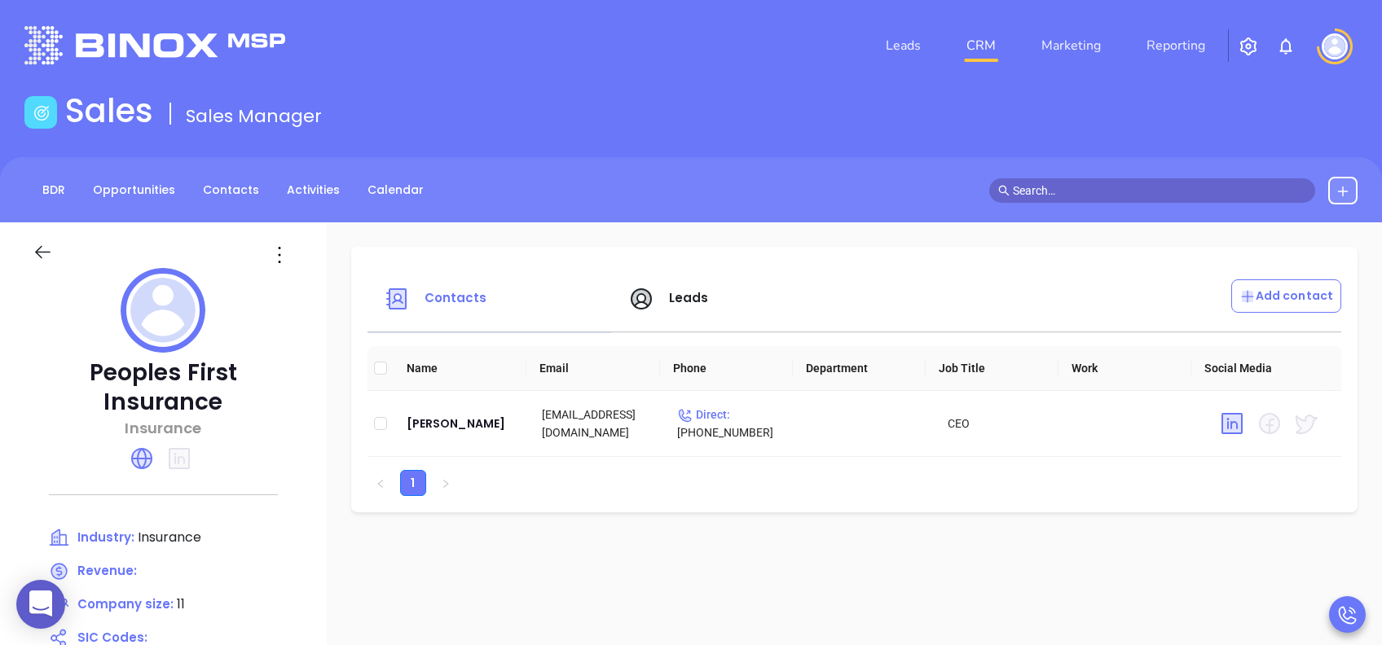
click at [700, 300] on span "Leads" at bounding box center [689, 297] width 40 height 17
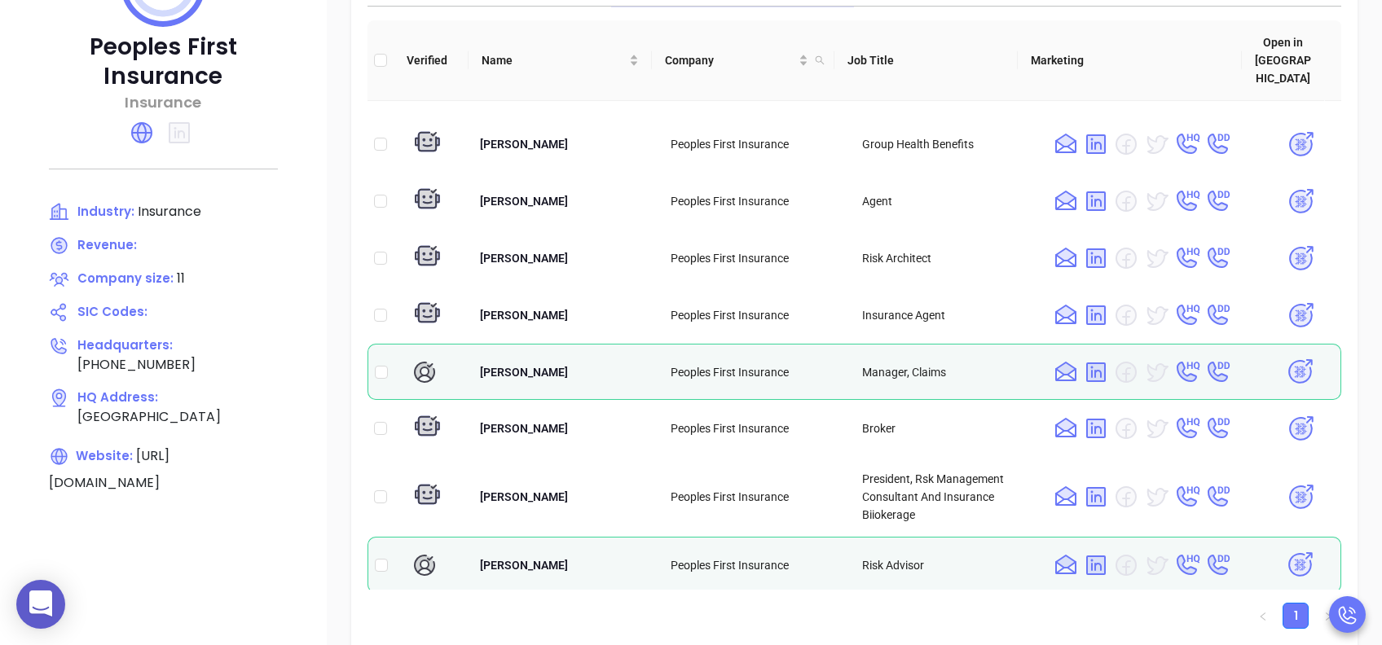
scroll to position [1636, 0]
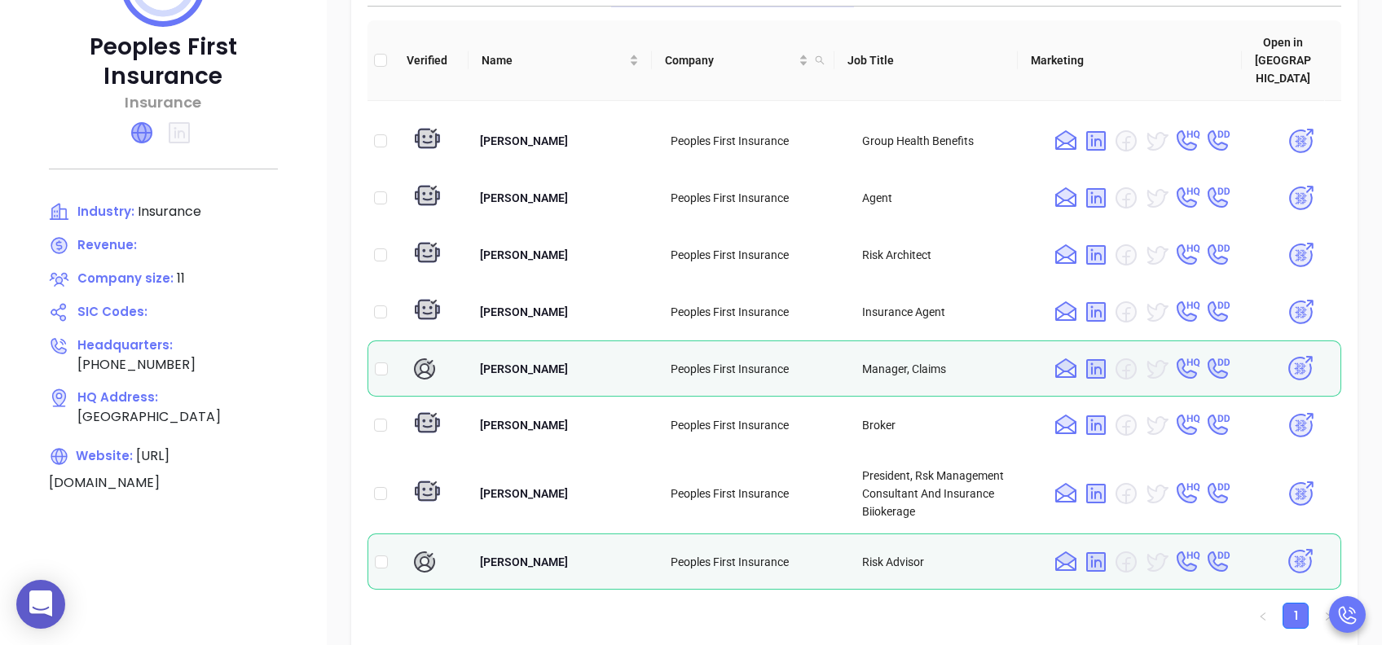
click at [146, 126] on icon at bounding box center [142, 133] width 20 height 20
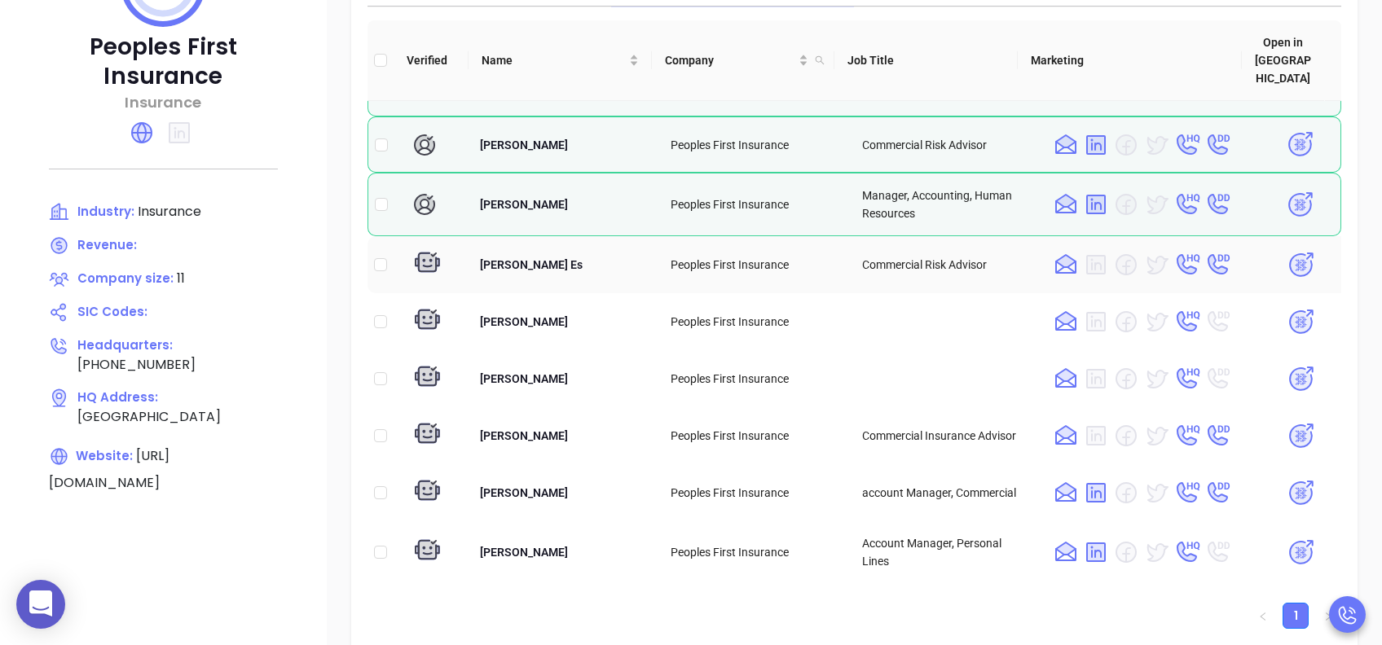
scroll to position [332, 0]
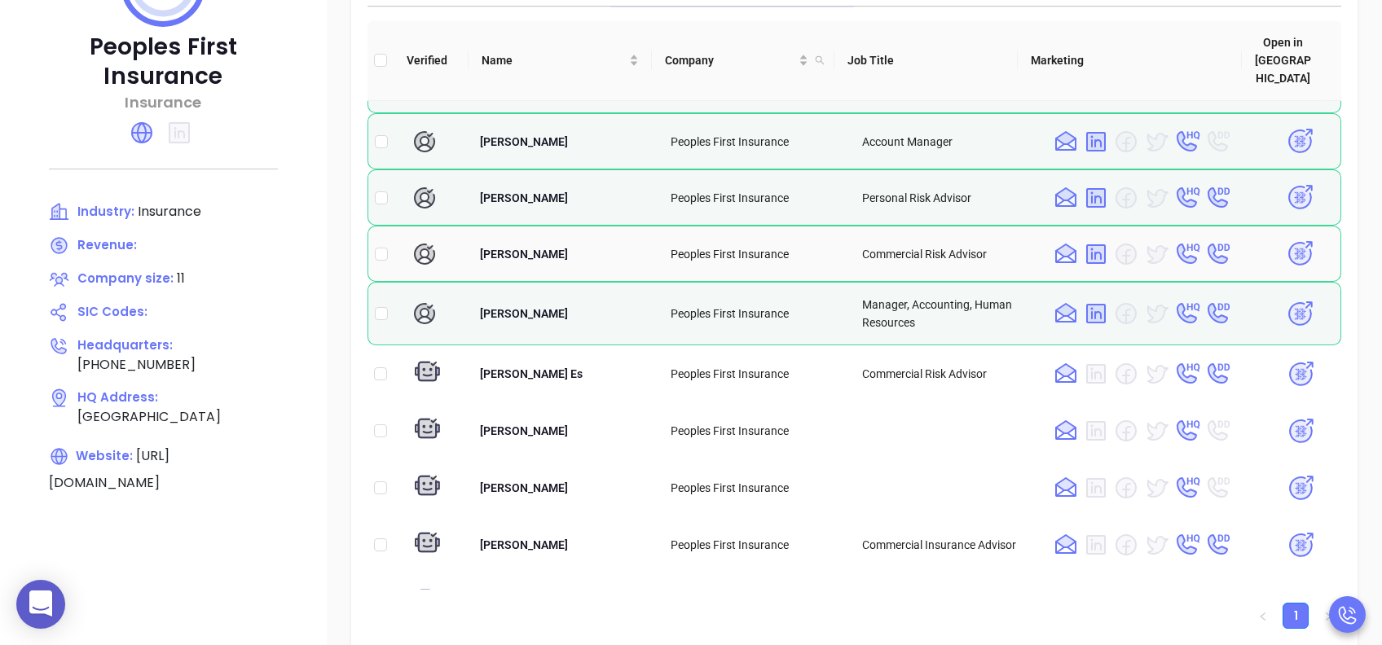
click at [1285, 239] on img at bounding box center [1299, 253] width 29 height 29
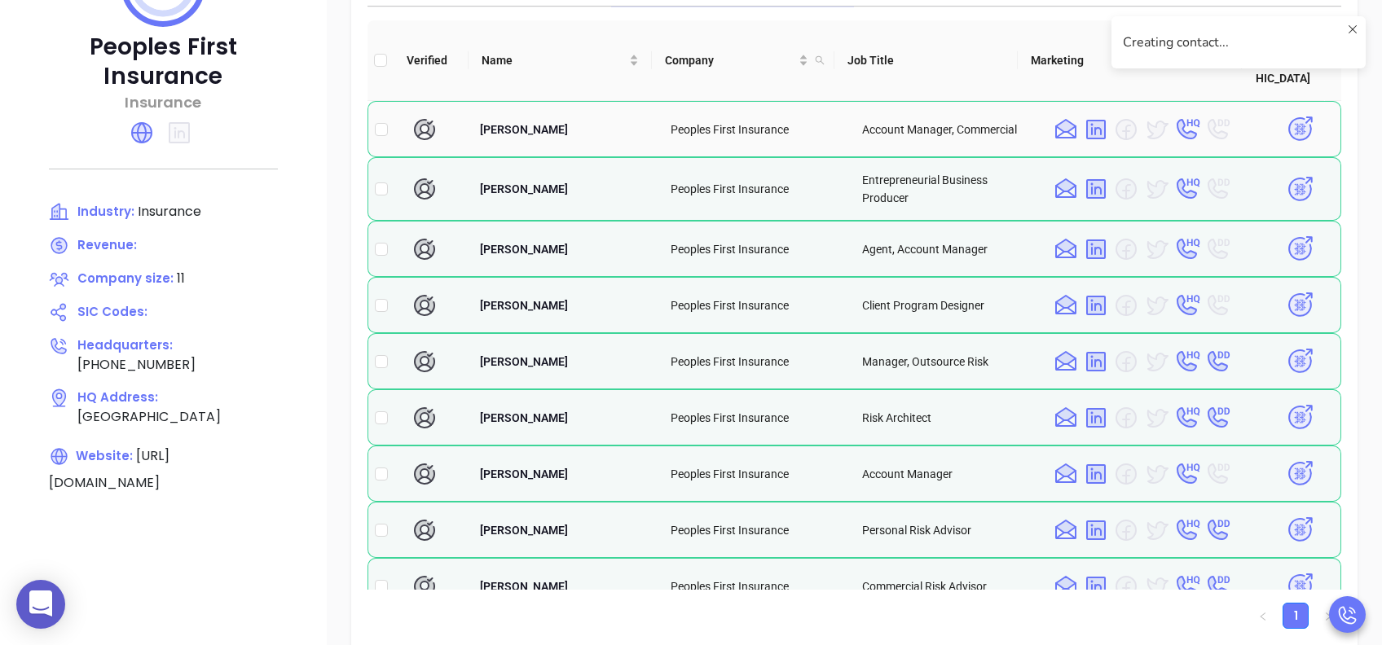
scroll to position [108, 0]
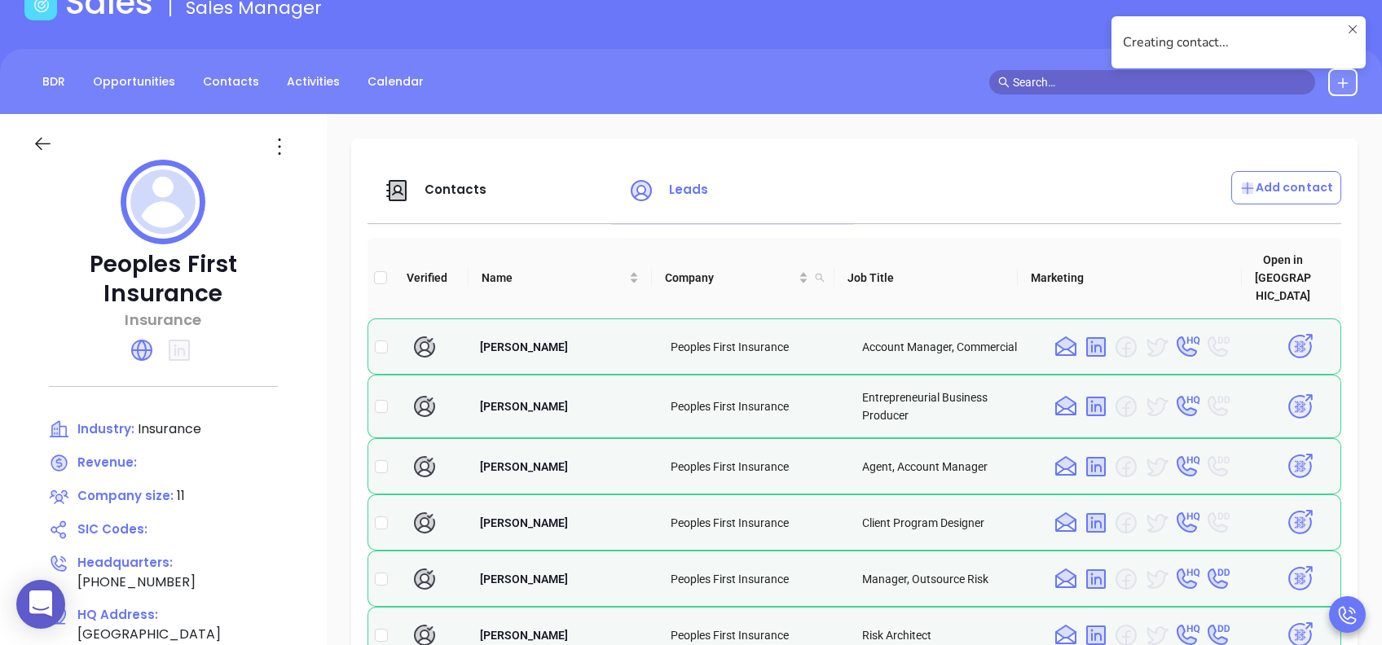
click at [451, 178] on div "Contacts" at bounding box center [496, 190] width 244 height 39
click at [459, 186] on span "Contacts" at bounding box center [455, 189] width 63 height 17
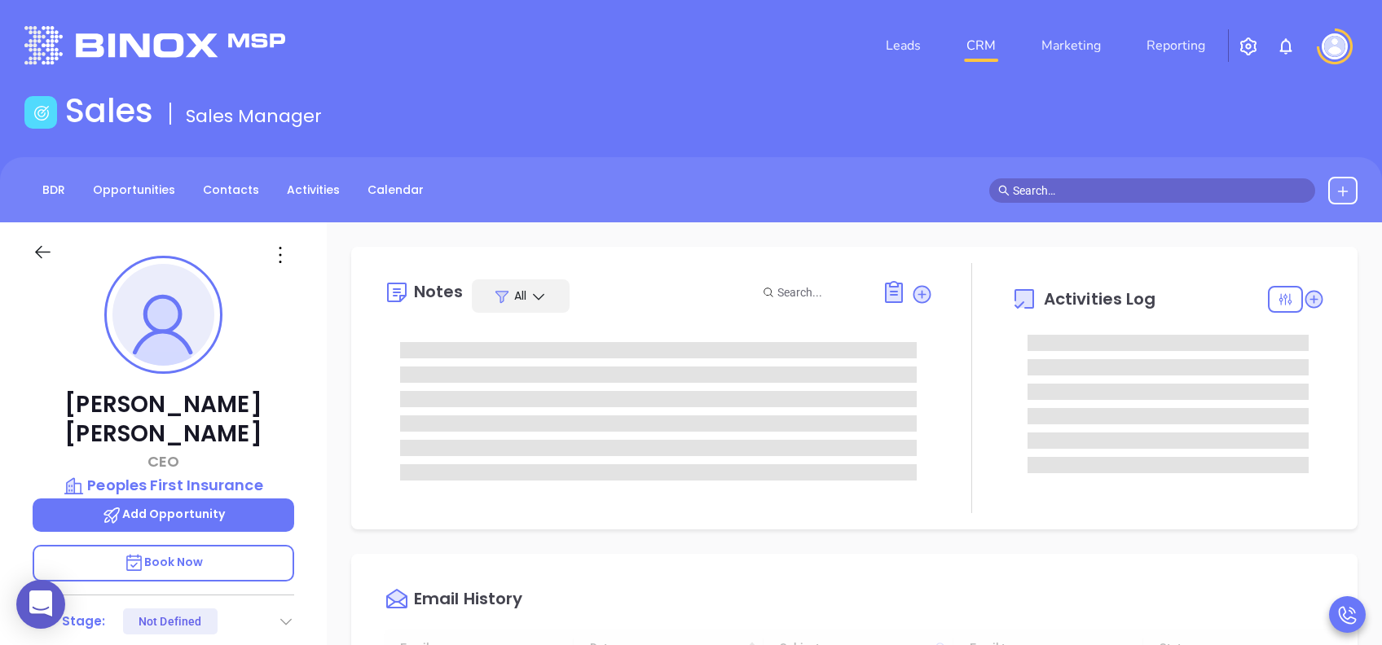
type input "[DATE]"
type input "[PERSON_NAME]"
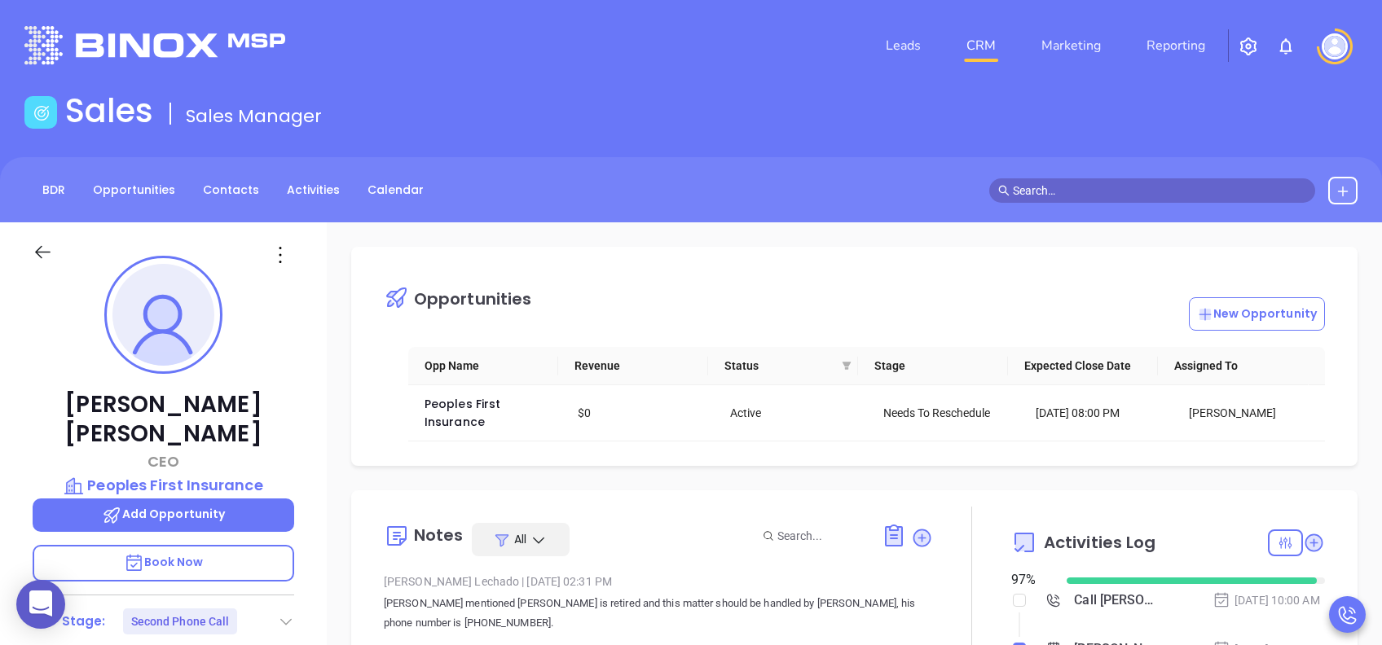
click at [525, 102] on div "Sales Sales Manager" at bounding box center [691, 114] width 1352 height 46
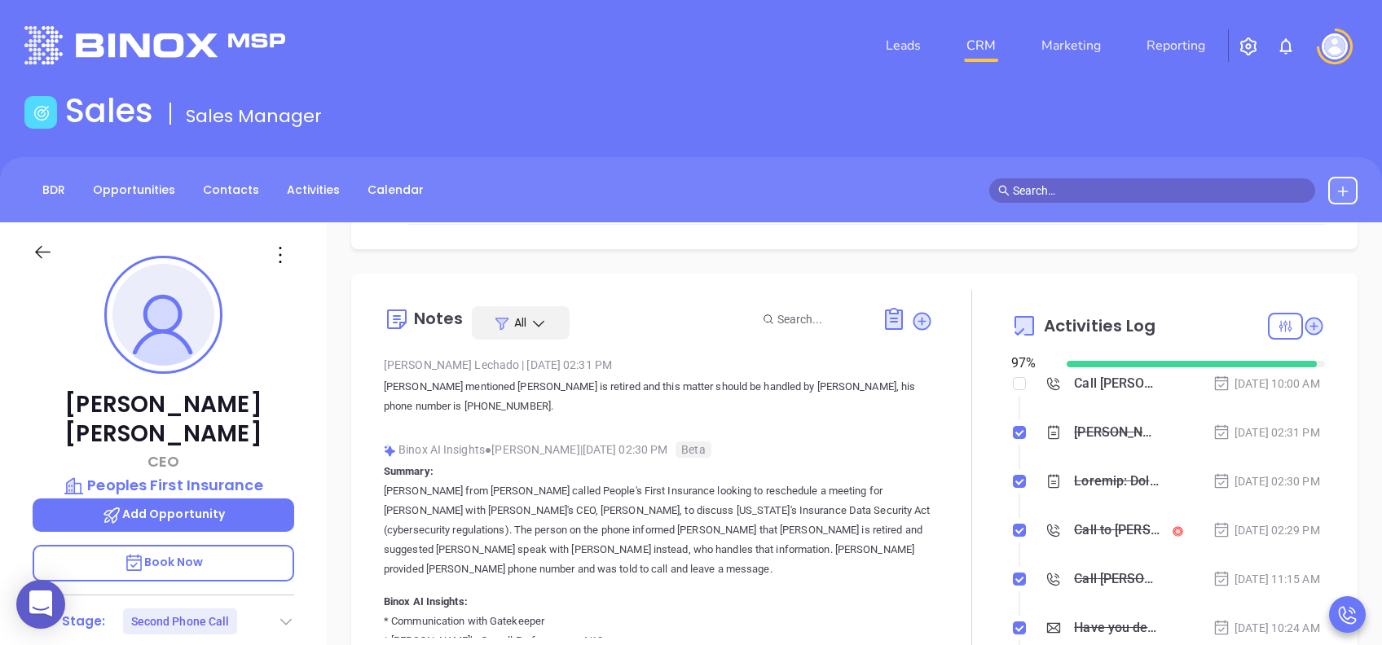
scroll to position [217, 0]
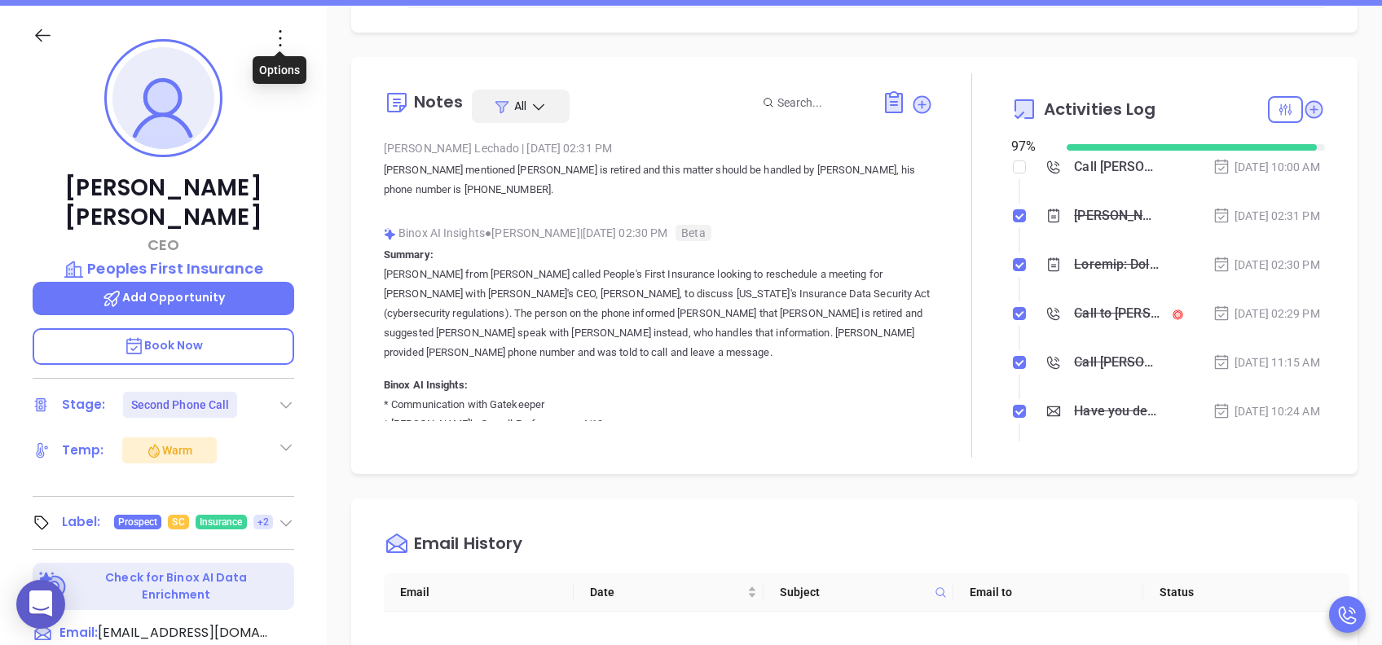
click at [273, 29] on icon at bounding box center [280, 38] width 26 height 26
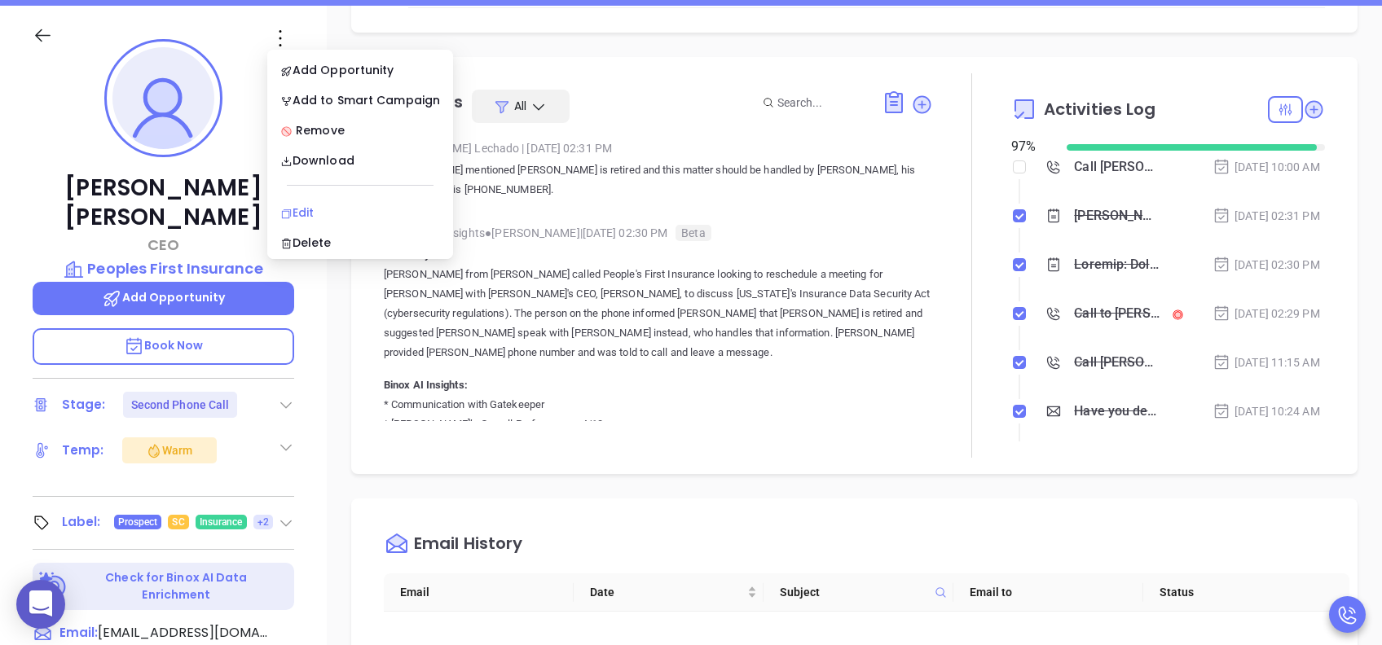
click at [313, 209] on div "Edit" at bounding box center [360, 213] width 160 height 18
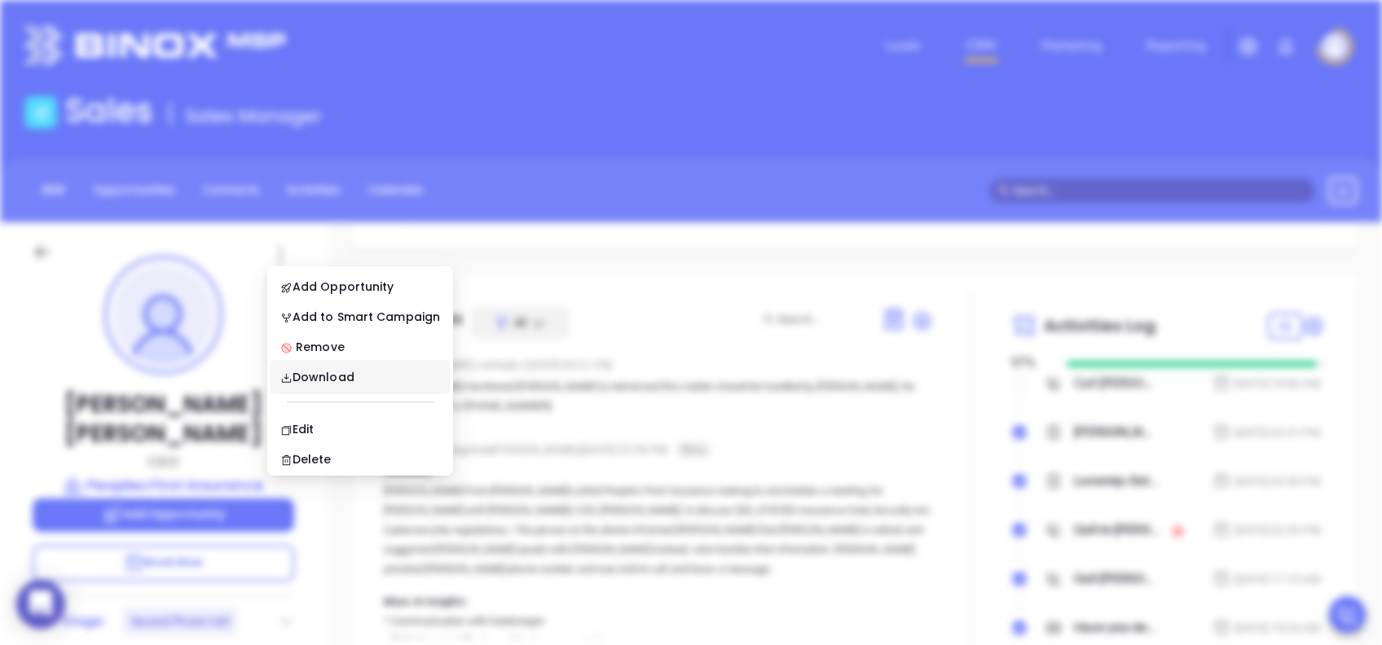
scroll to position [0, 0]
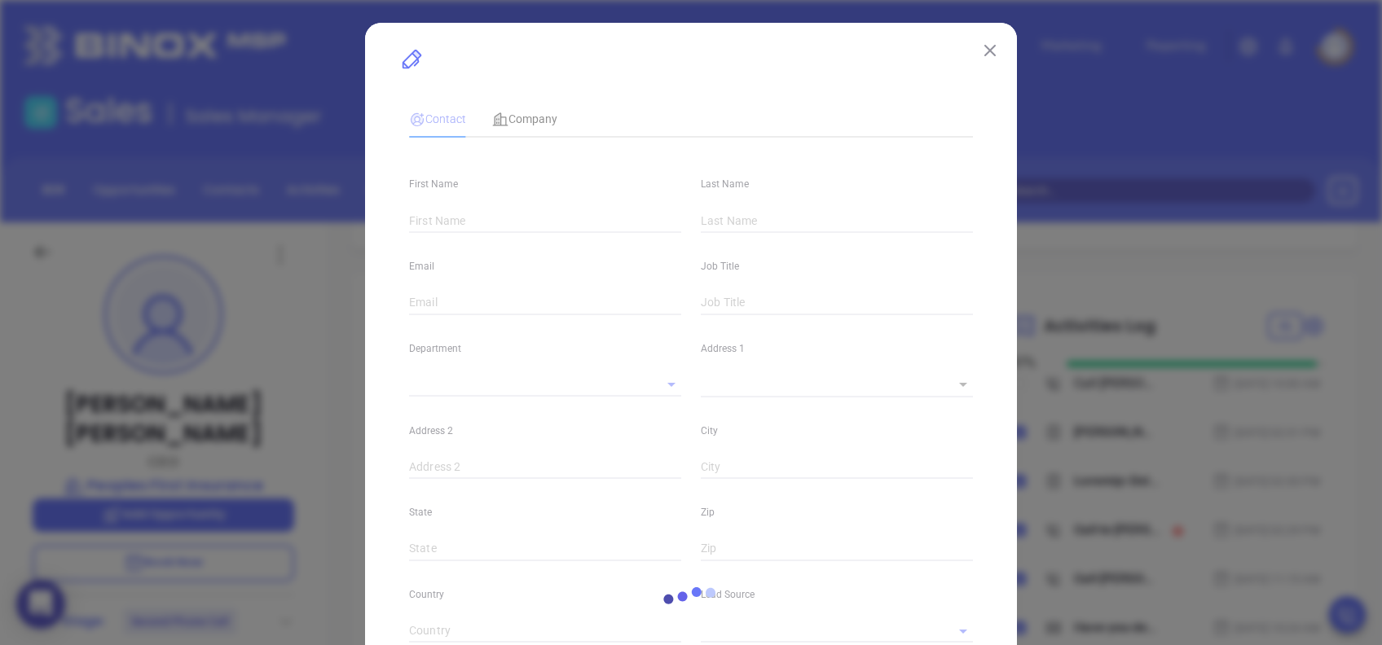
type input "[PERSON_NAME]"
type input "[EMAIL_ADDRESS][DOMAIN_NAME]"
type input "CEO"
type input "1"
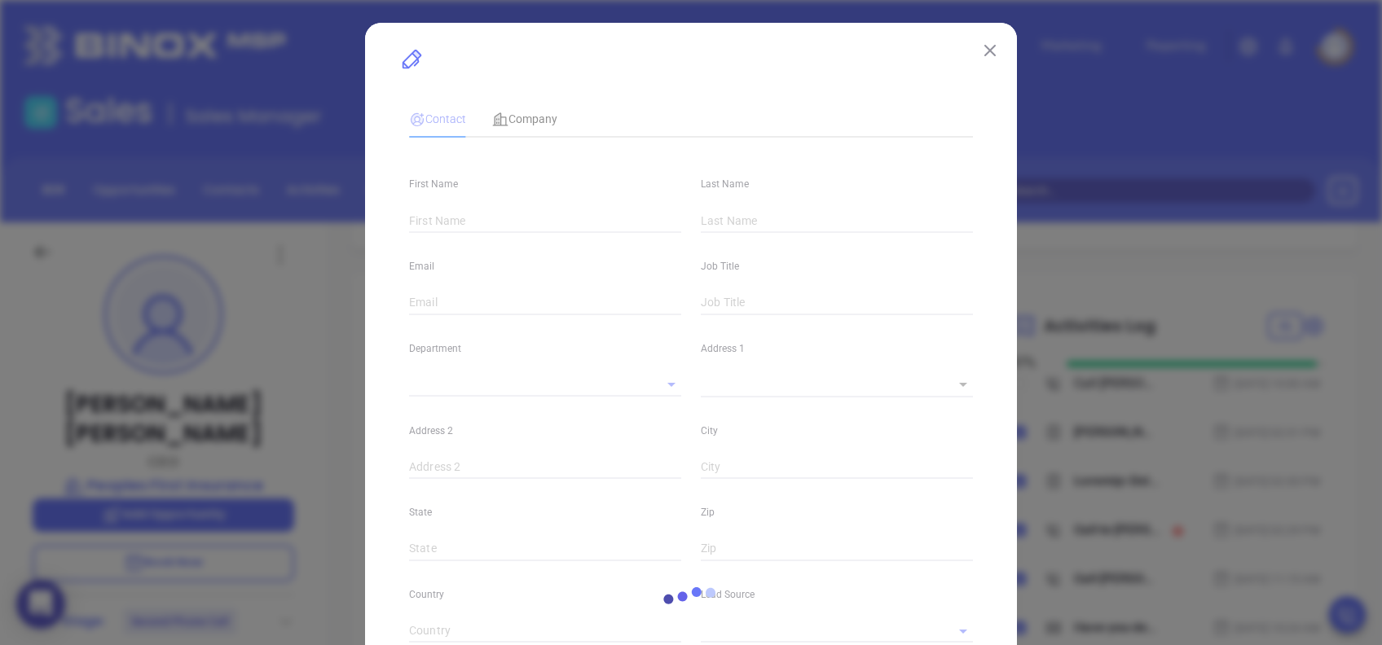
type input "[GEOGRAPHIC_DATA]"
type input "www.linkedin.com/in/jimmy-galloway-4138434b"
type input "Marketing"
type input "Binox"
type input "[PERSON_NAME]"
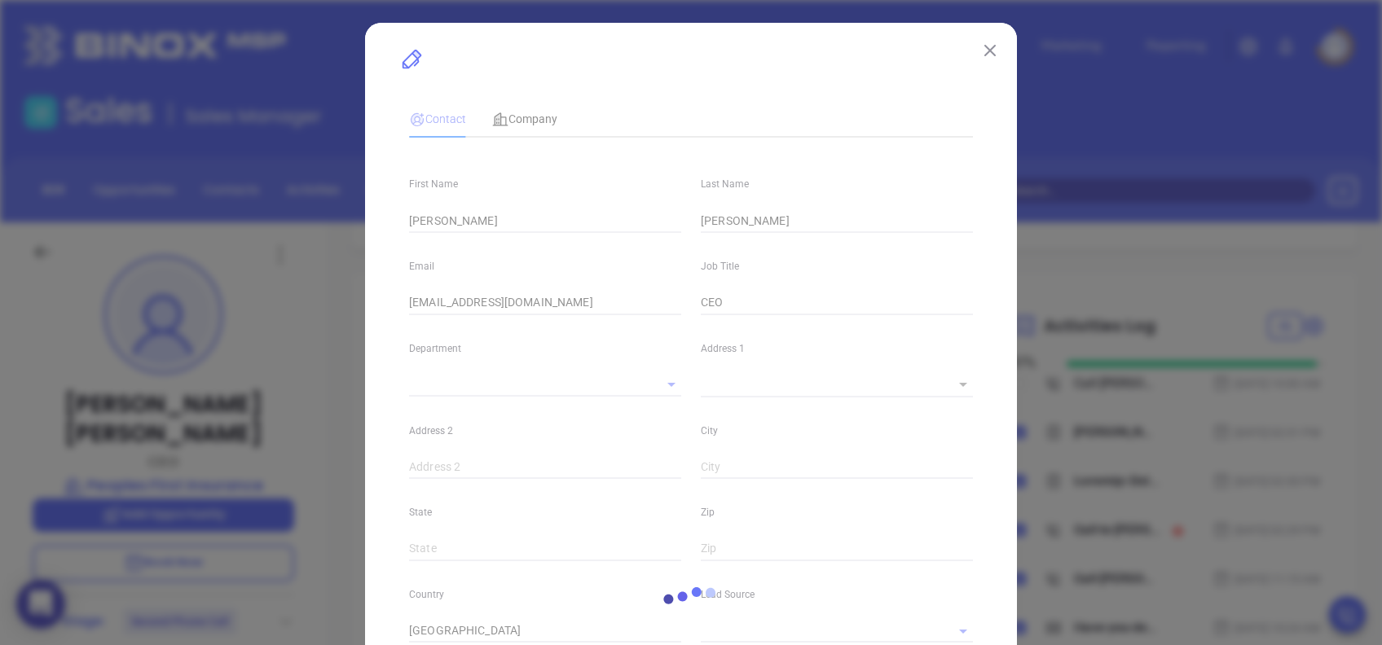
type input "Second Phone Call"
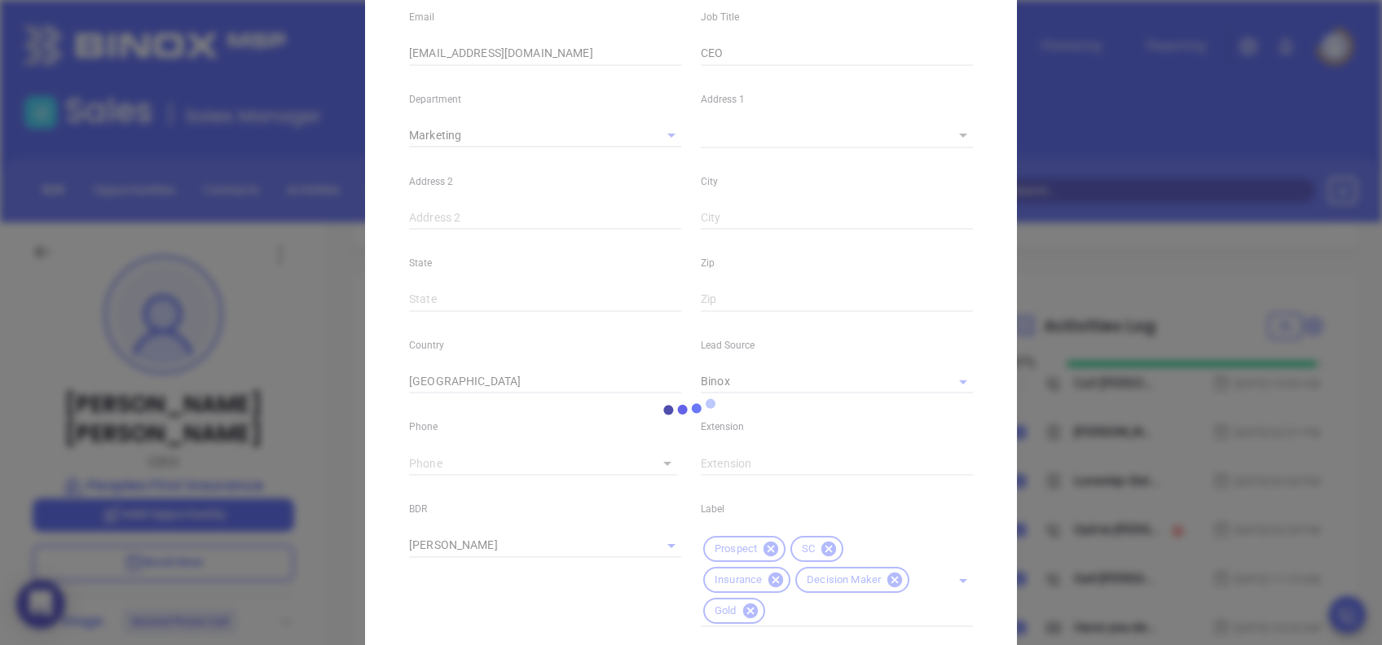
scroll to position [644, 0]
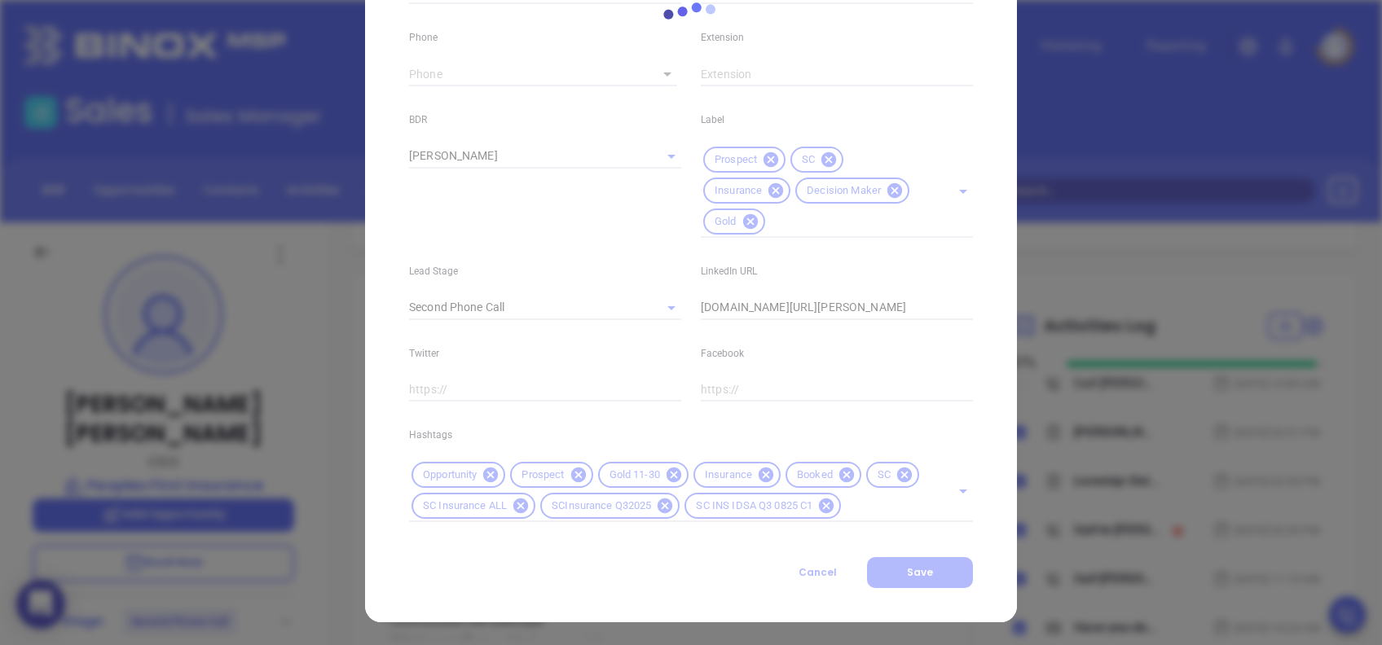
type input "1"
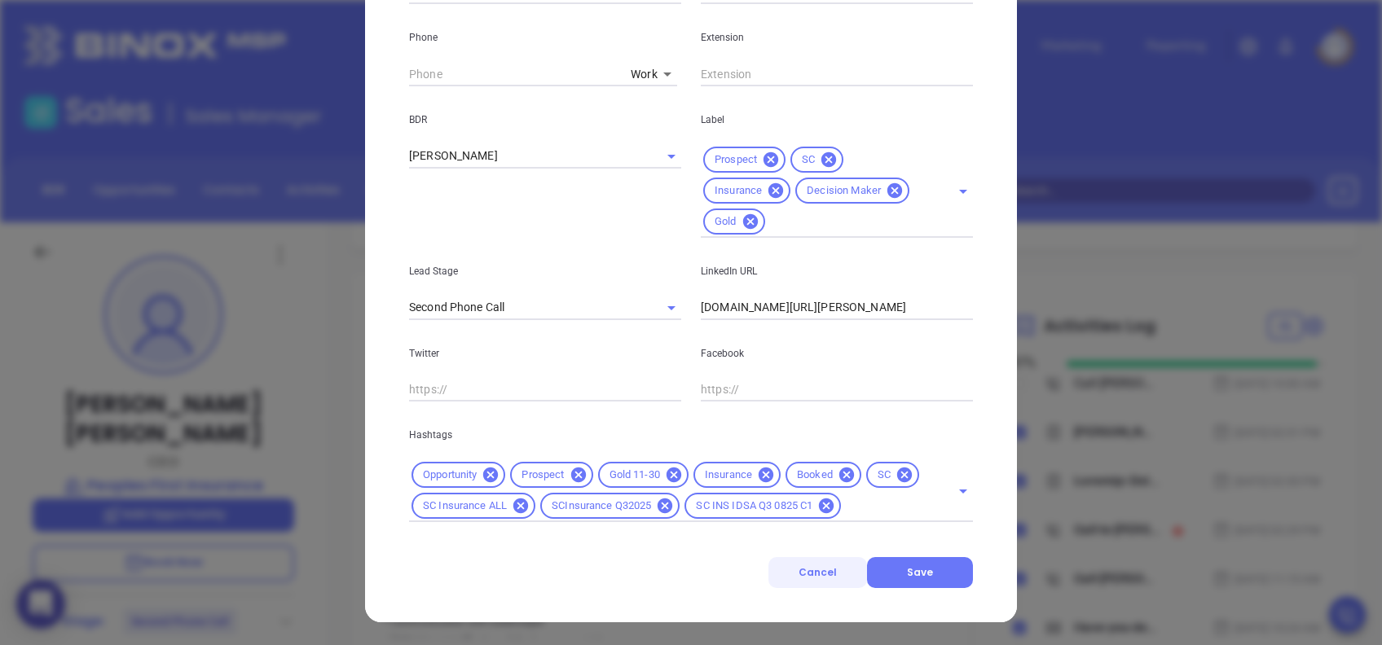
click at [822, 571] on span "Cancel" at bounding box center [817, 572] width 38 height 14
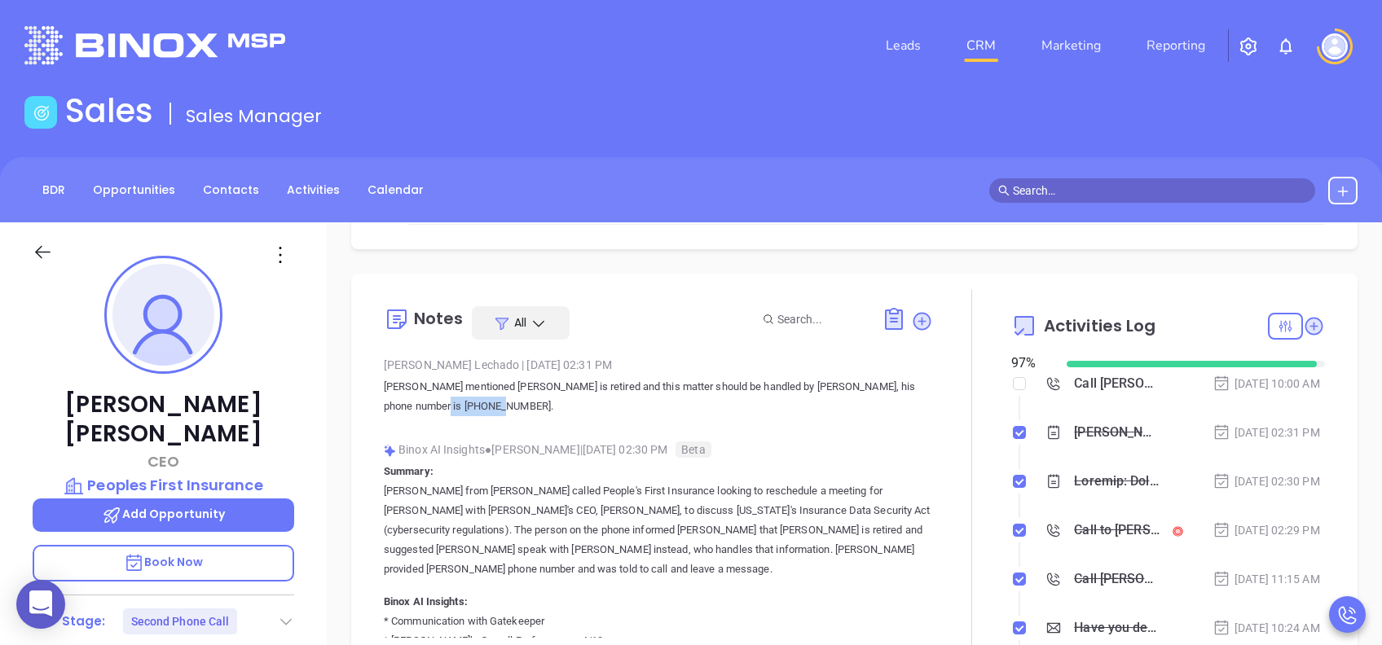
drag, startPoint x: 534, startPoint y: 407, endPoint x: 469, endPoint y: 406, distance: 65.2
click at [469, 406] on p "Ben Galloway mentioned Jimmy is retired and this matter should be handled by Al…" at bounding box center [658, 396] width 549 height 39
copy p "8038175909."
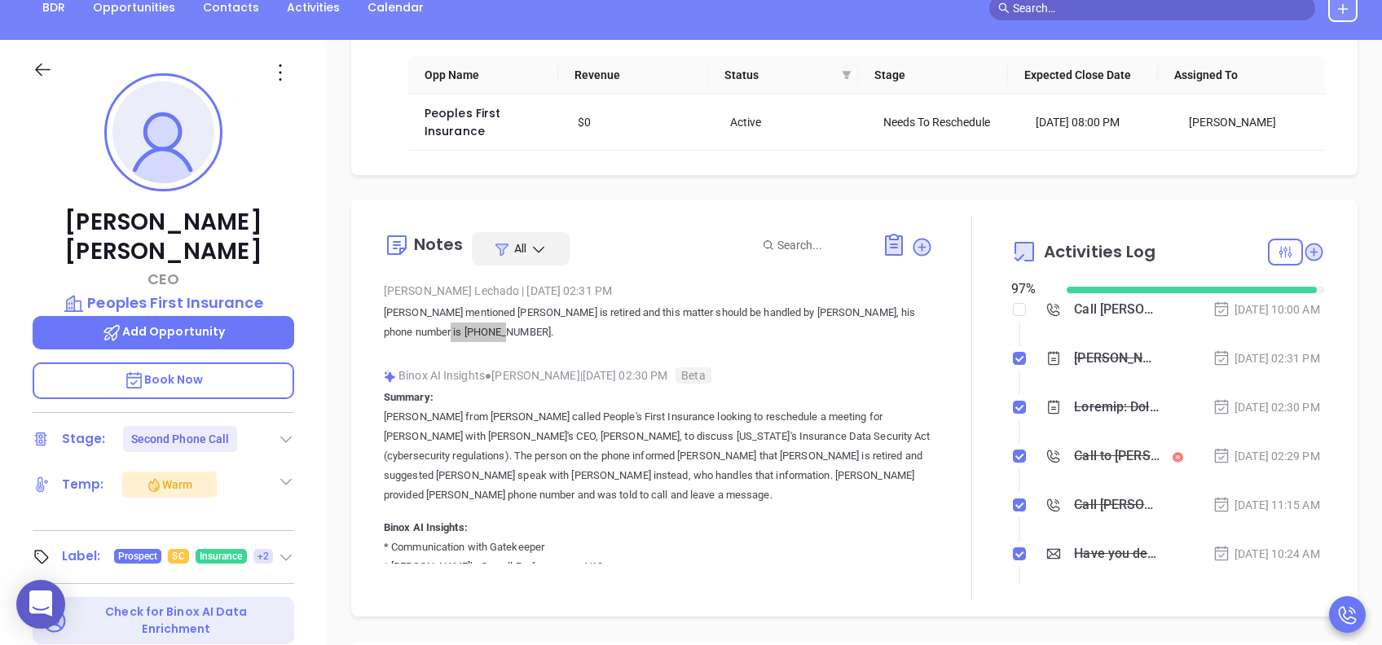
scroll to position [217, 0]
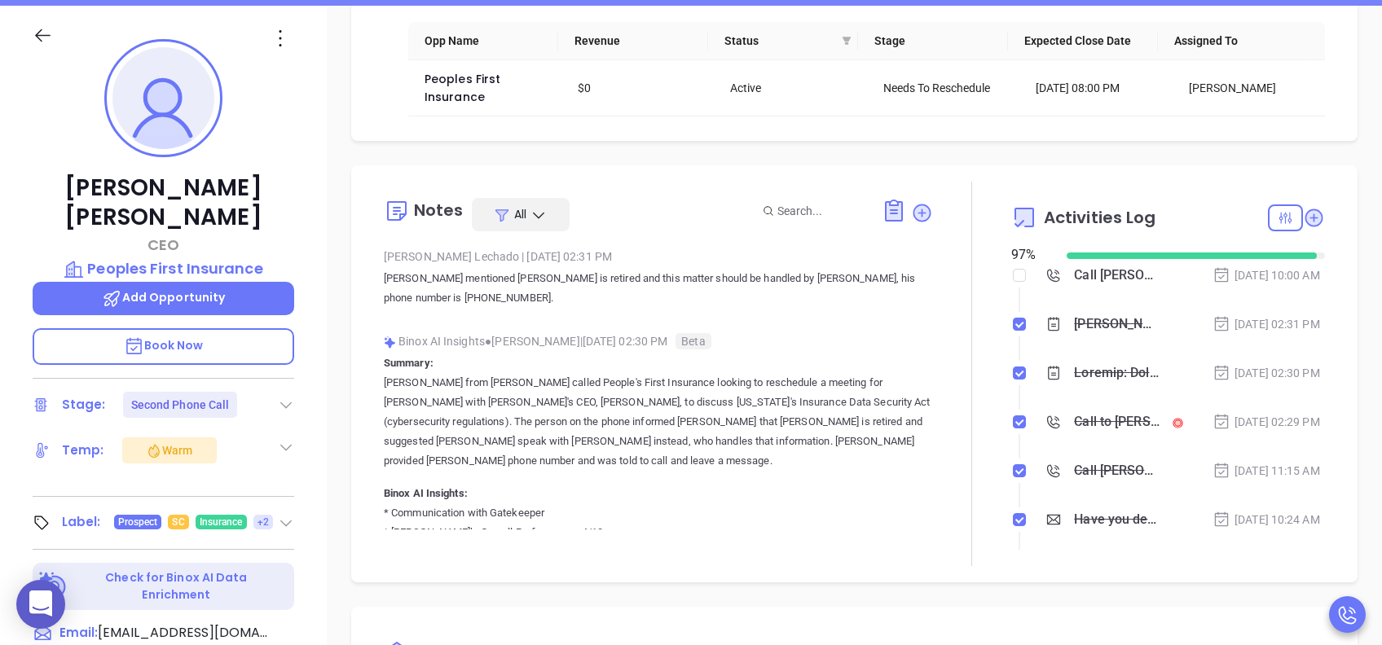
click at [677, 140] on div "Opportunities New Opportunity Opp Name Revenue Status Stage Expected Close Date…" at bounding box center [854, 31] width 1006 height 219
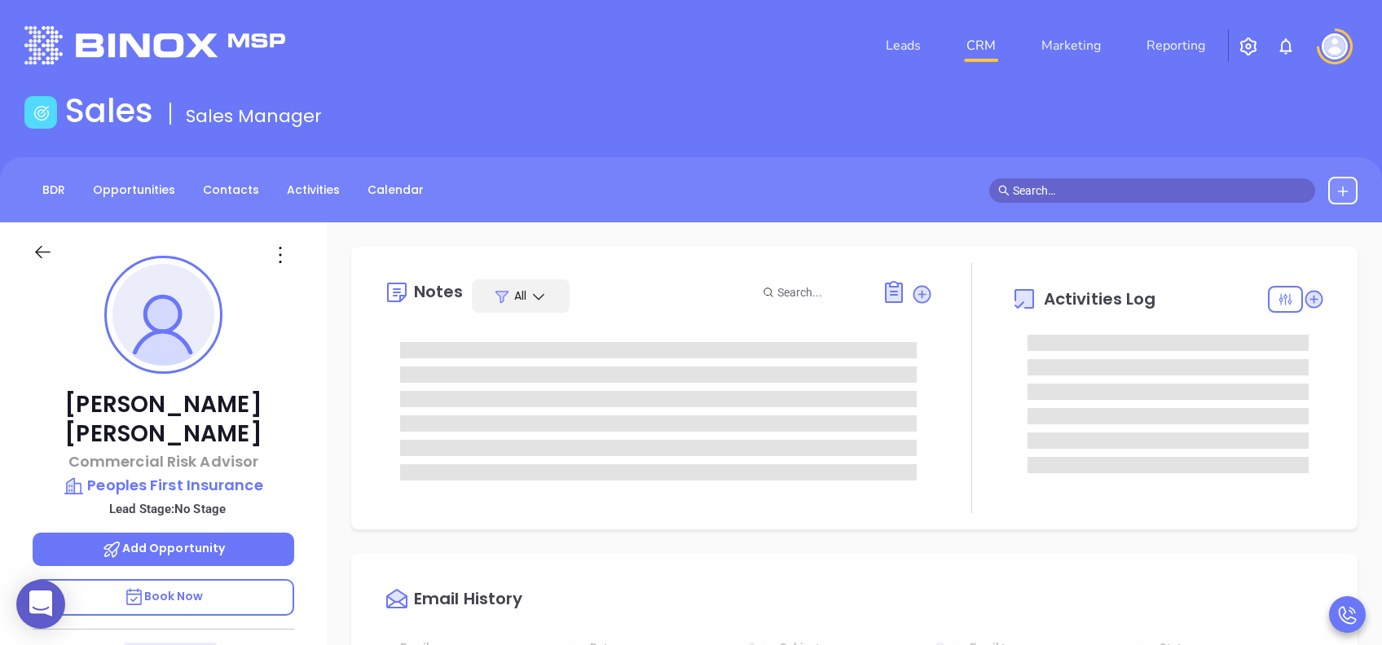
type input "[DATE]"
type input "[PERSON_NAME]"
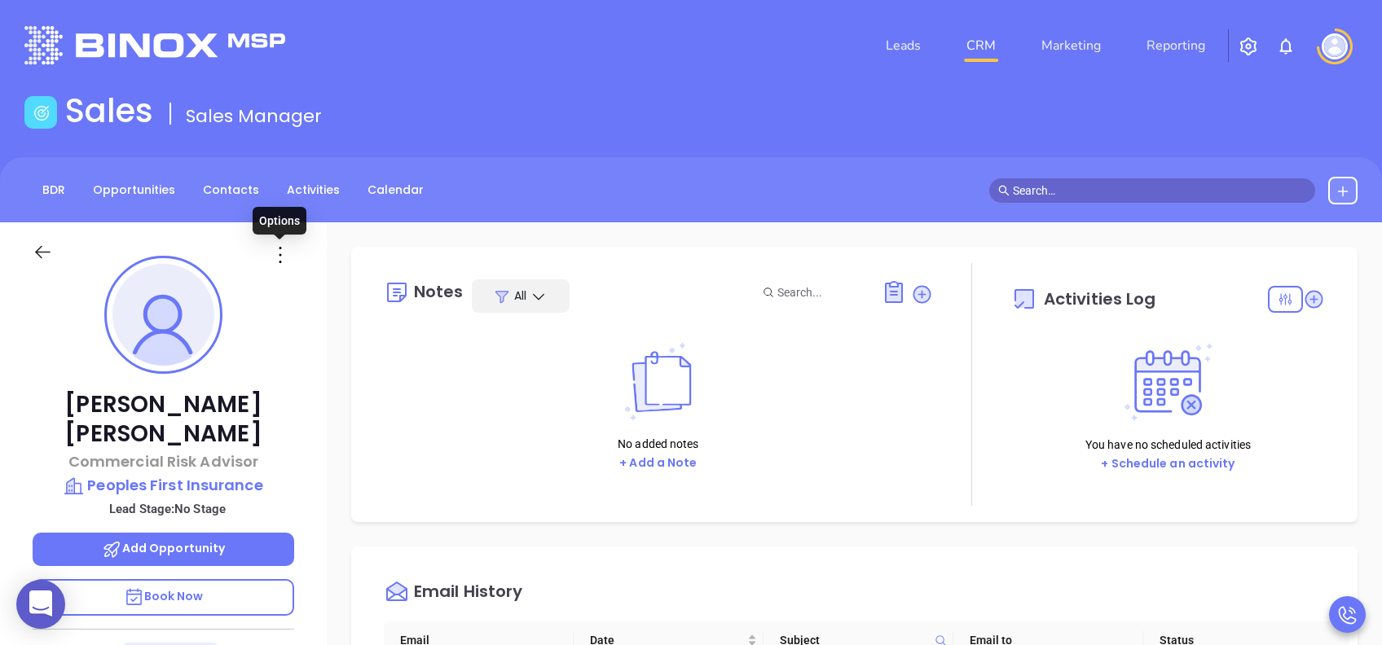
click at [280, 263] on icon at bounding box center [280, 255] width 26 height 26
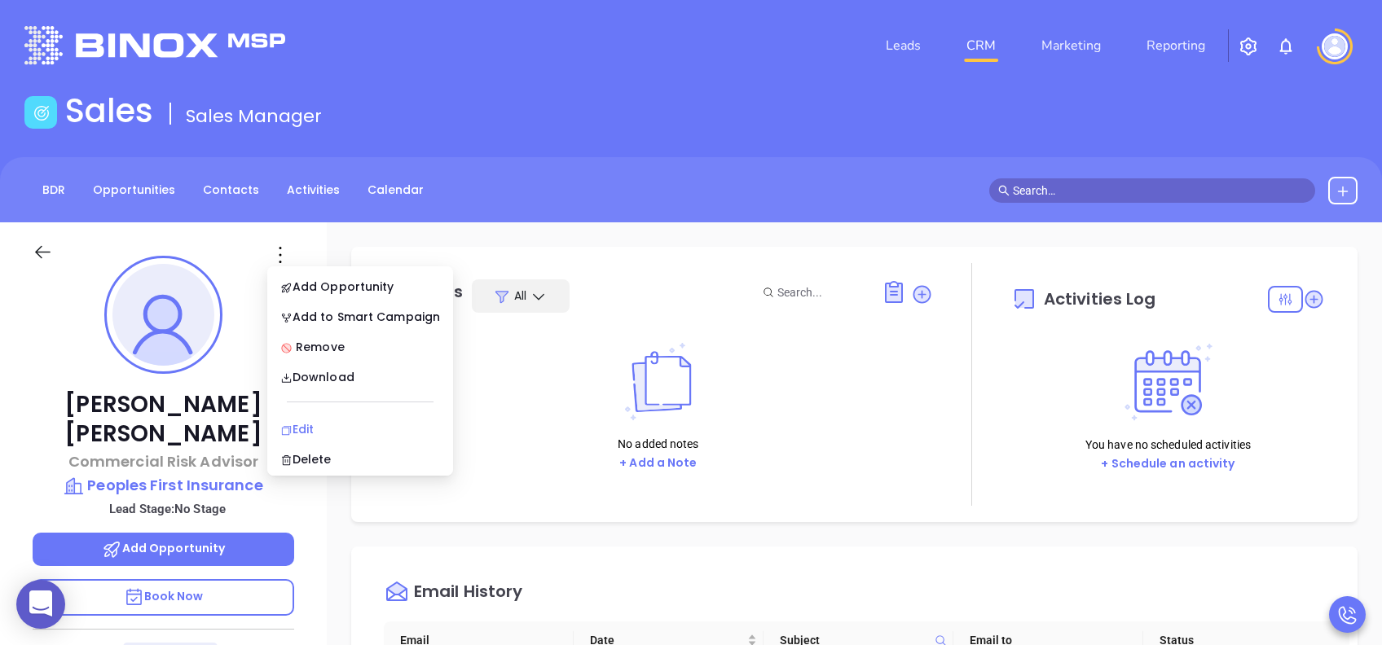
click at [314, 432] on div "Edit" at bounding box center [360, 429] width 160 height 18
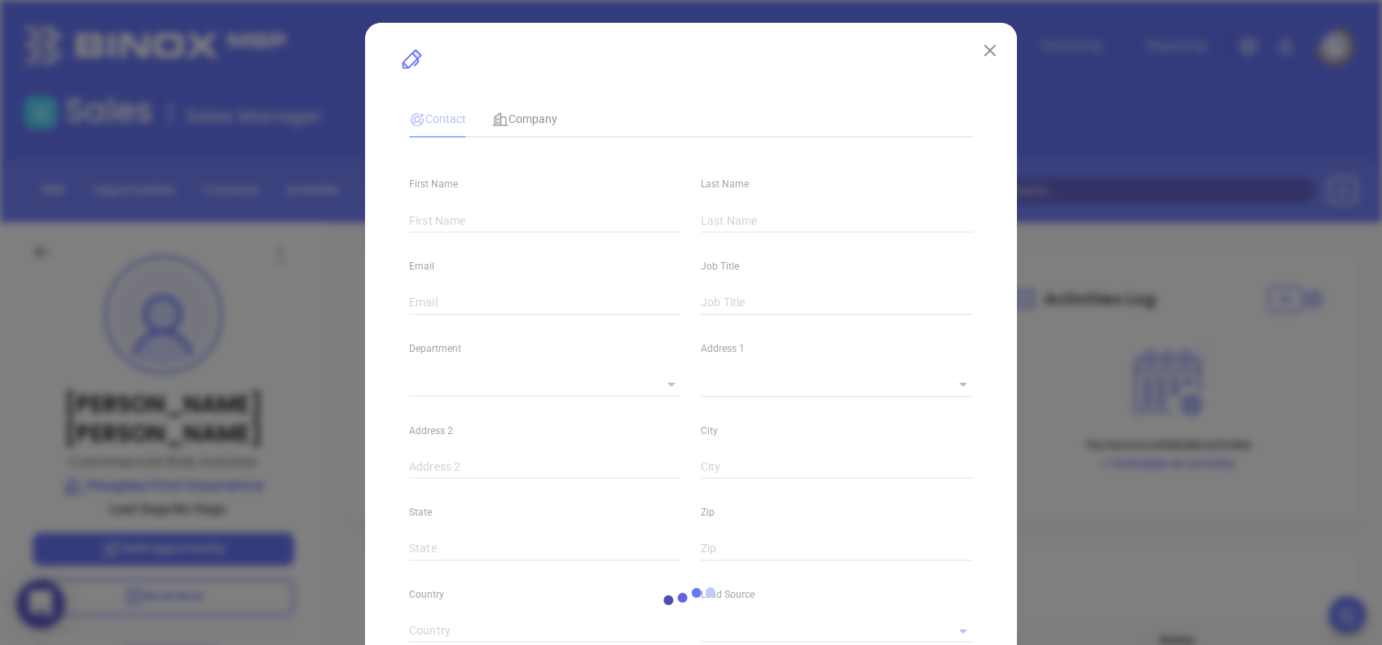
type input "[PERSON_NAME]"
type input "[EMAIL_ADDRESS][DOMAIN_NAME]"
type input "Commercial Risk Advisor"
type input "1"
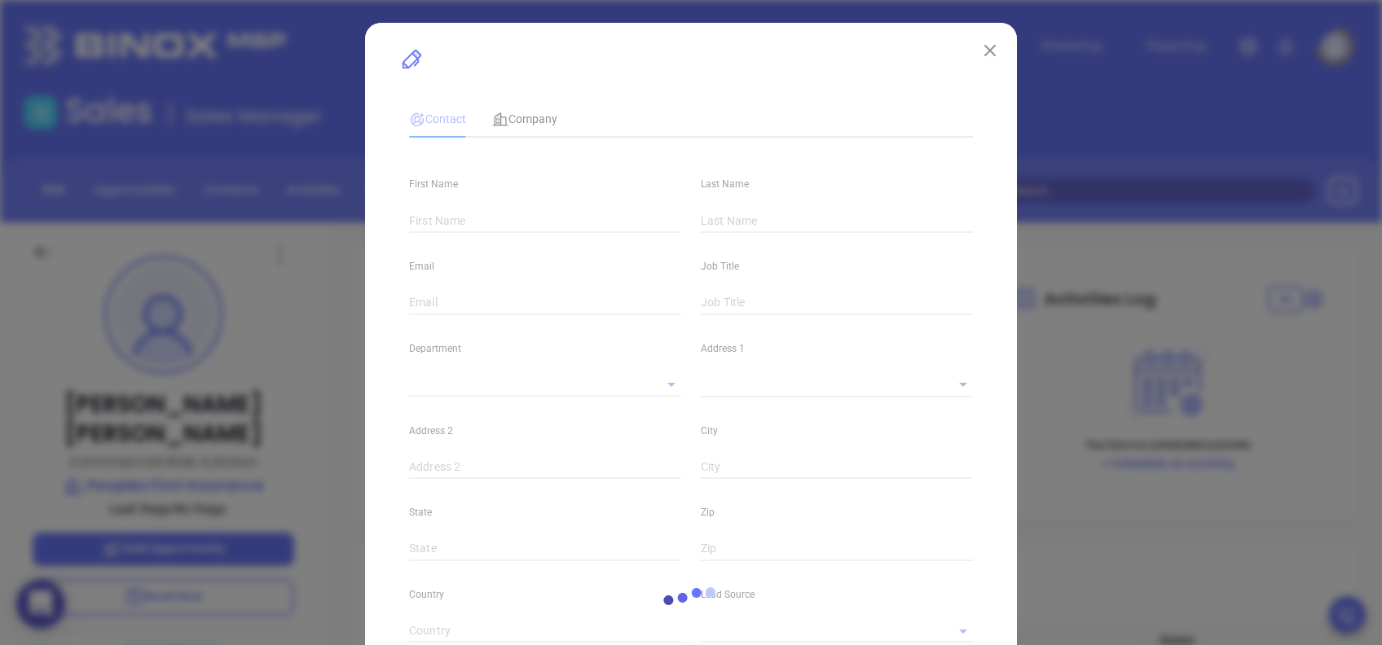
type input "[GEOGRAPHIC_DATA]"
type input "[DOMAIN_NAME][URL]"
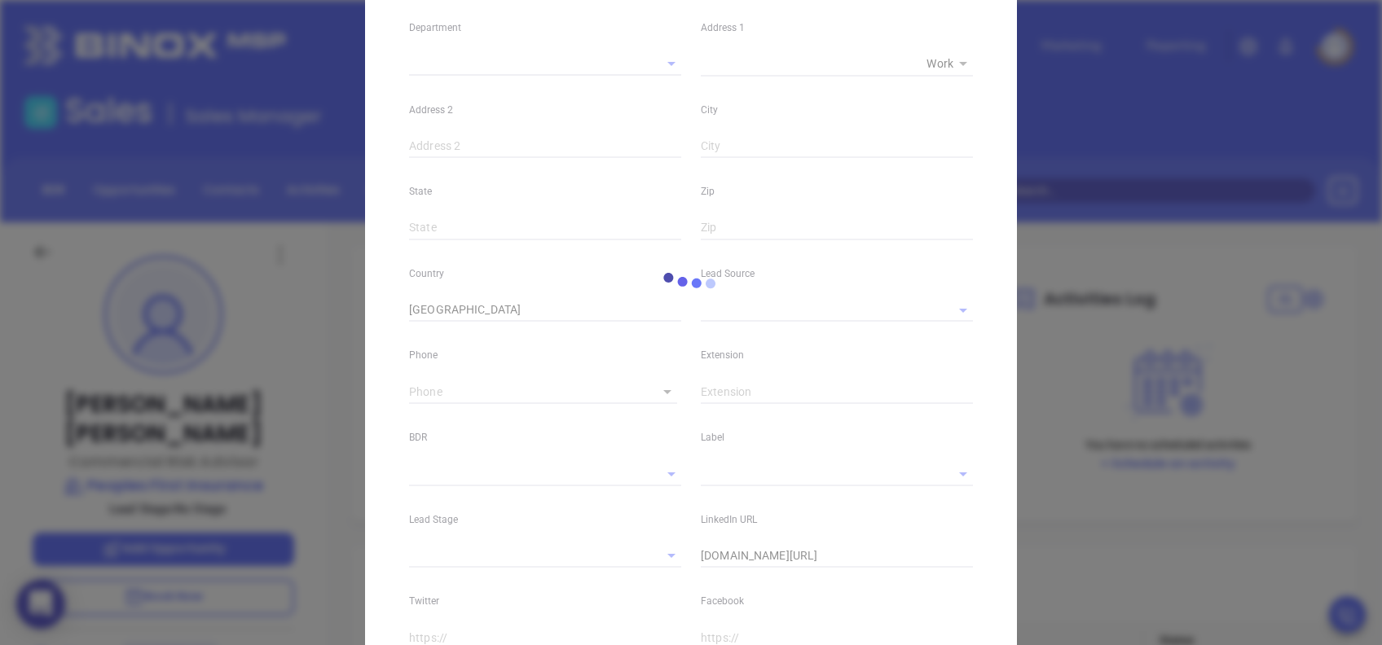
type input "[PHONE_NUMBER]"
type input "1"
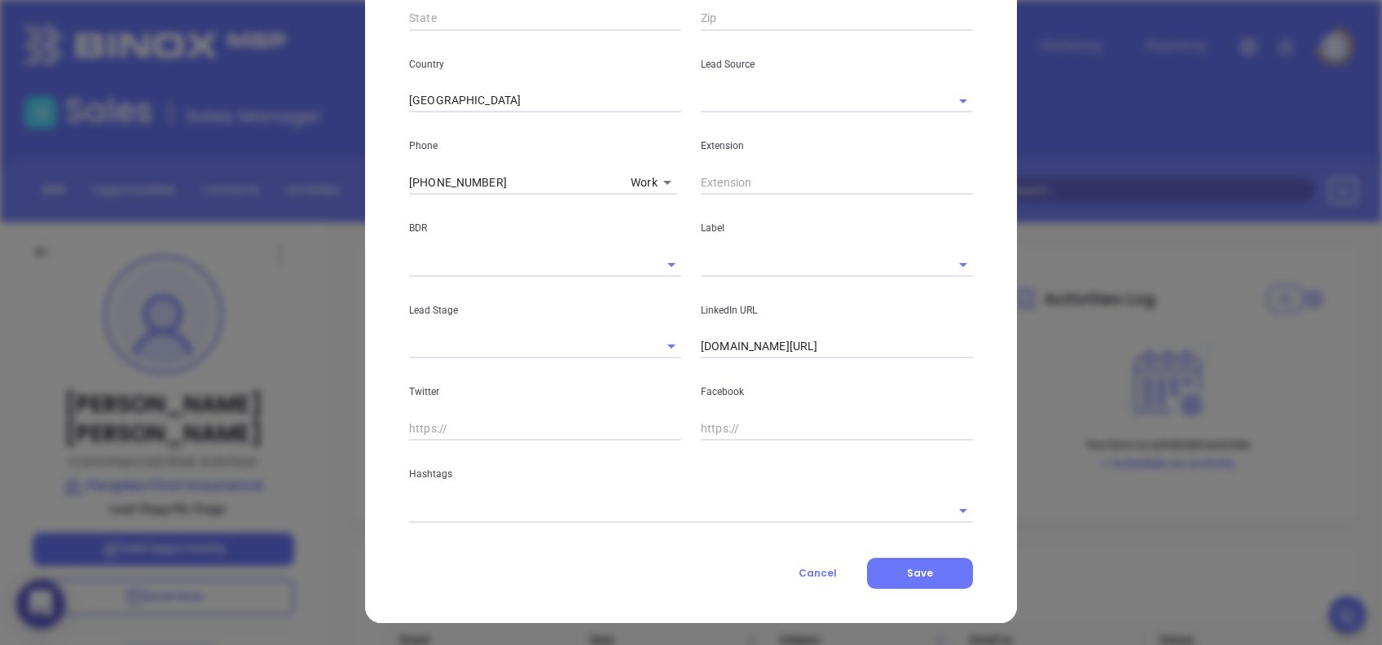
click at [544, 507] on input "text" at bounding box center [668, 511] width 518 height 24
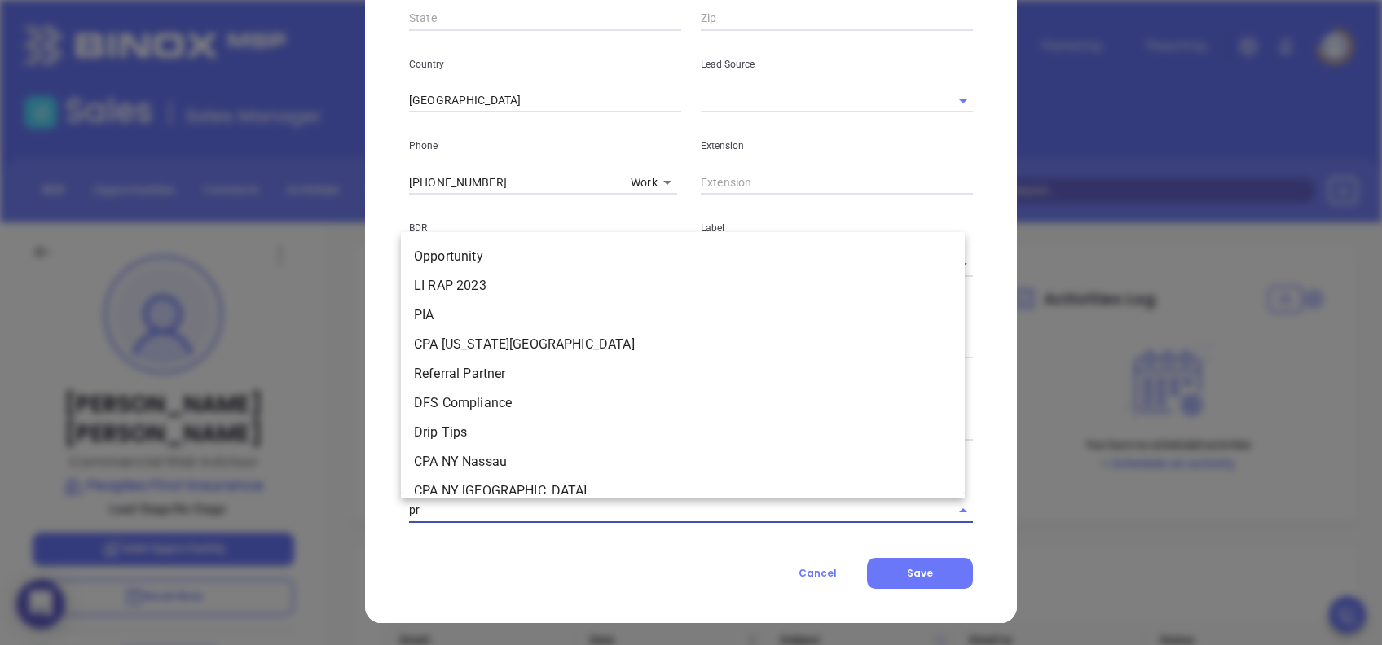
type input "pro"
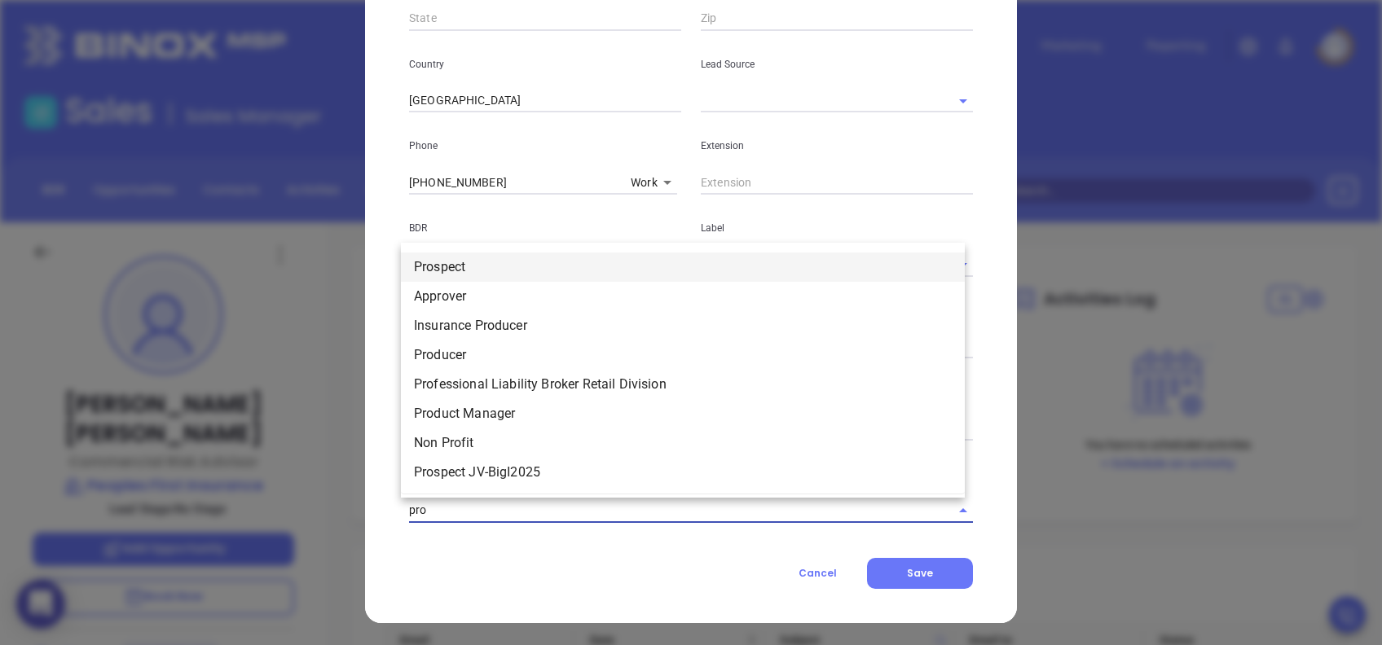
click at [494, 269] on li "Prospect" at bounding box center [683, 267] width 564 height 29
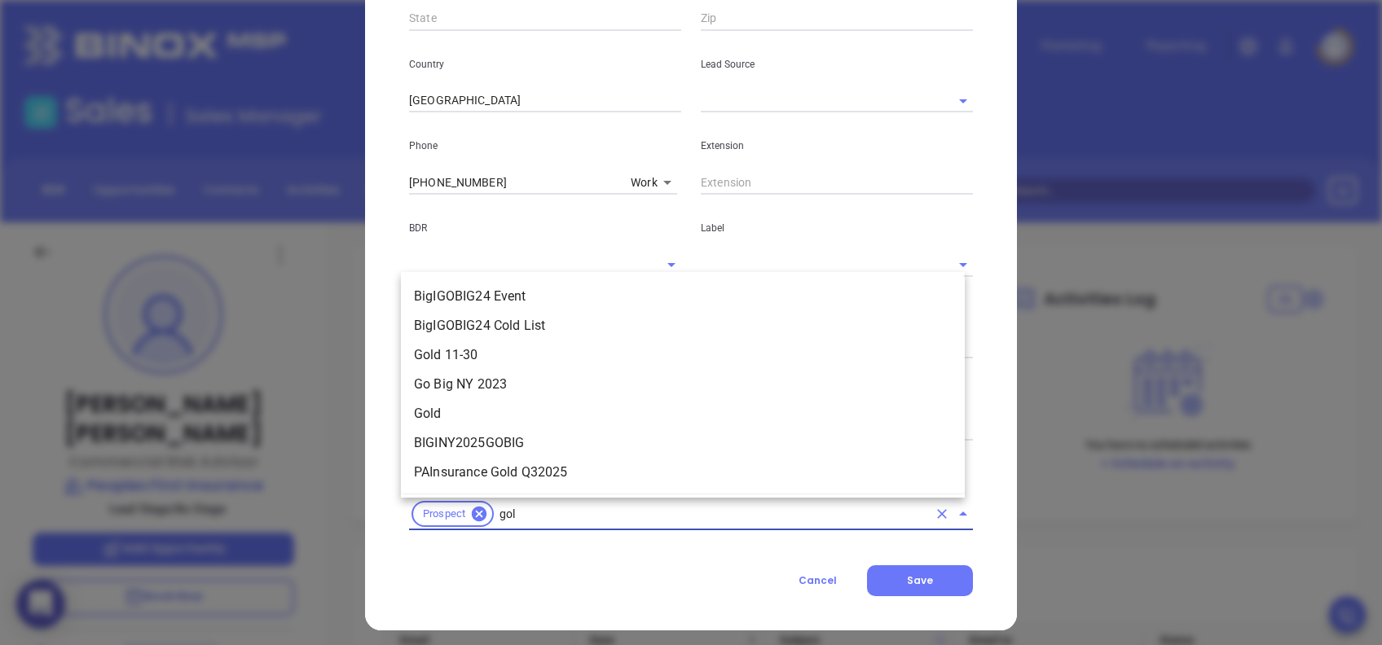
type input "gold"
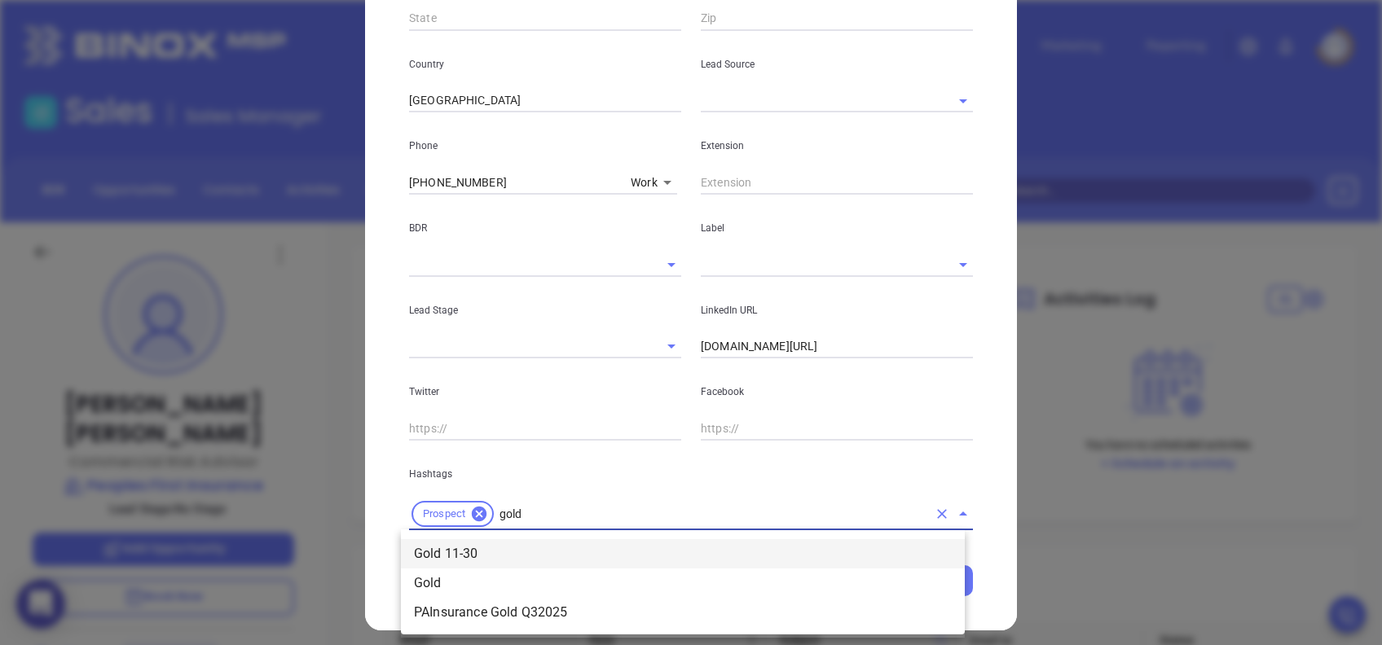
click at [472, 553] on li "Gold 11-30" at bounding box center [683, 553] width 564 height 29
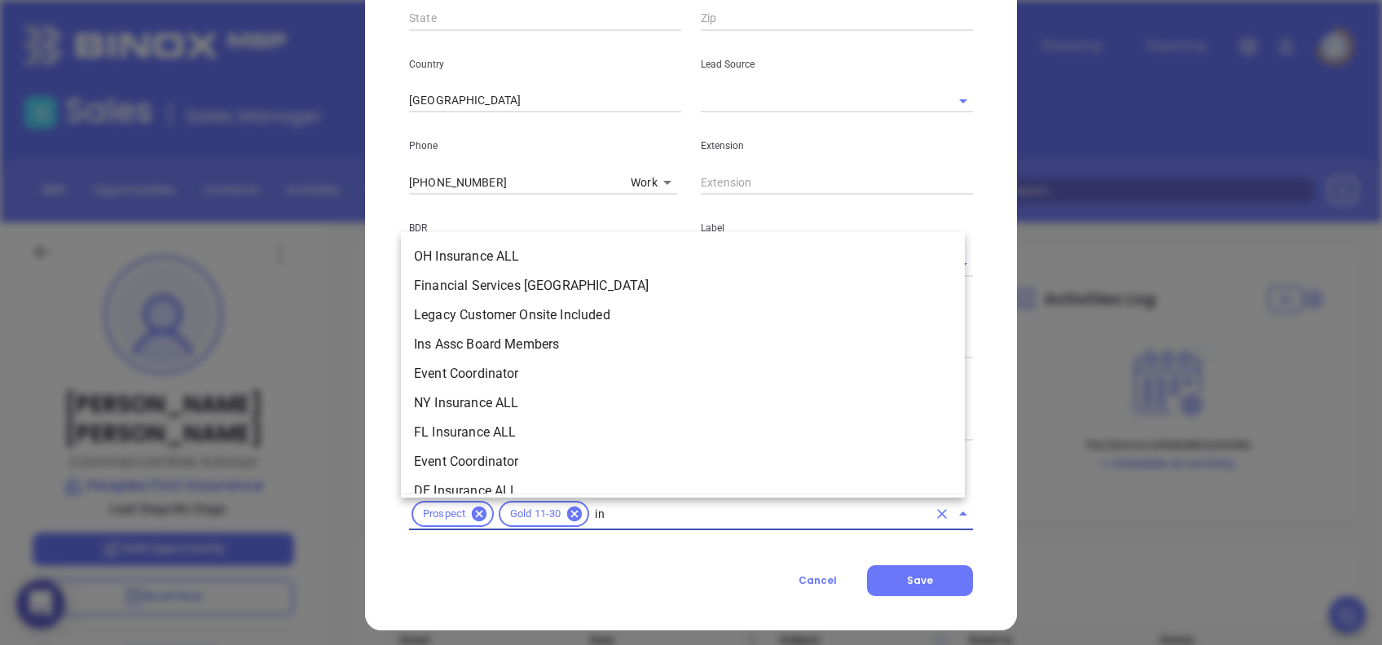
type input "ins"
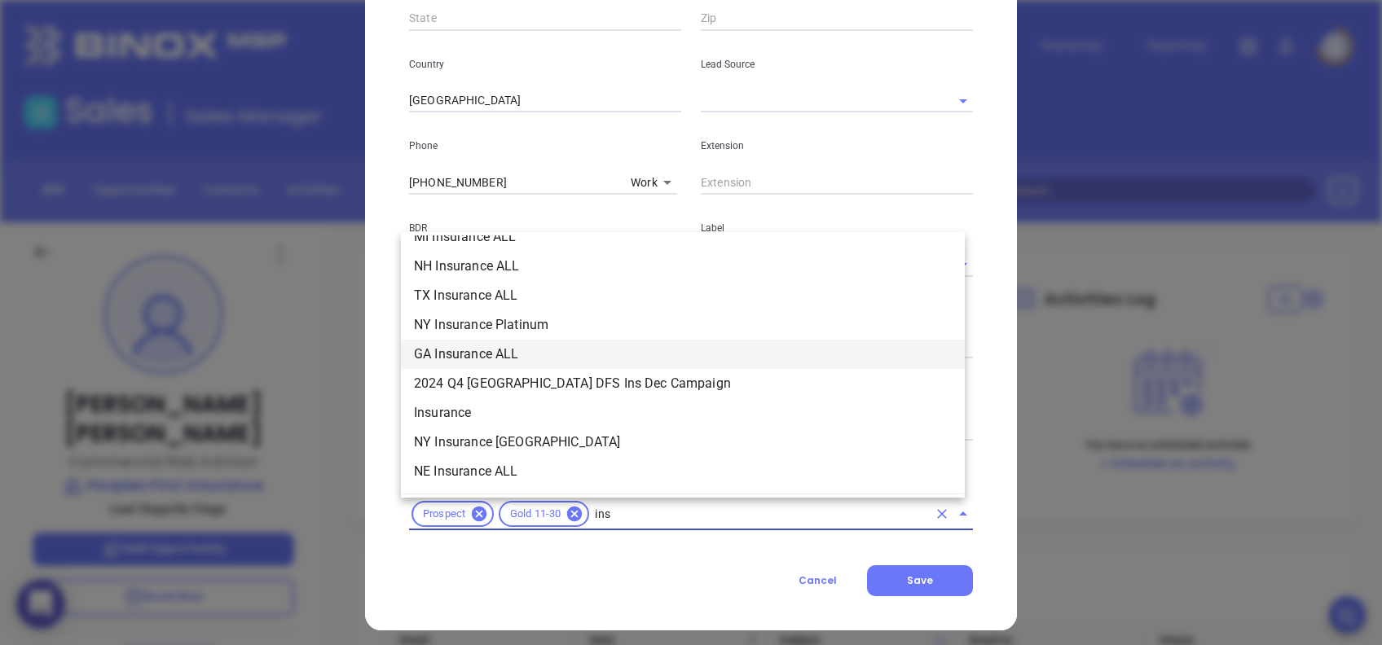
scroll to position [652, 0]
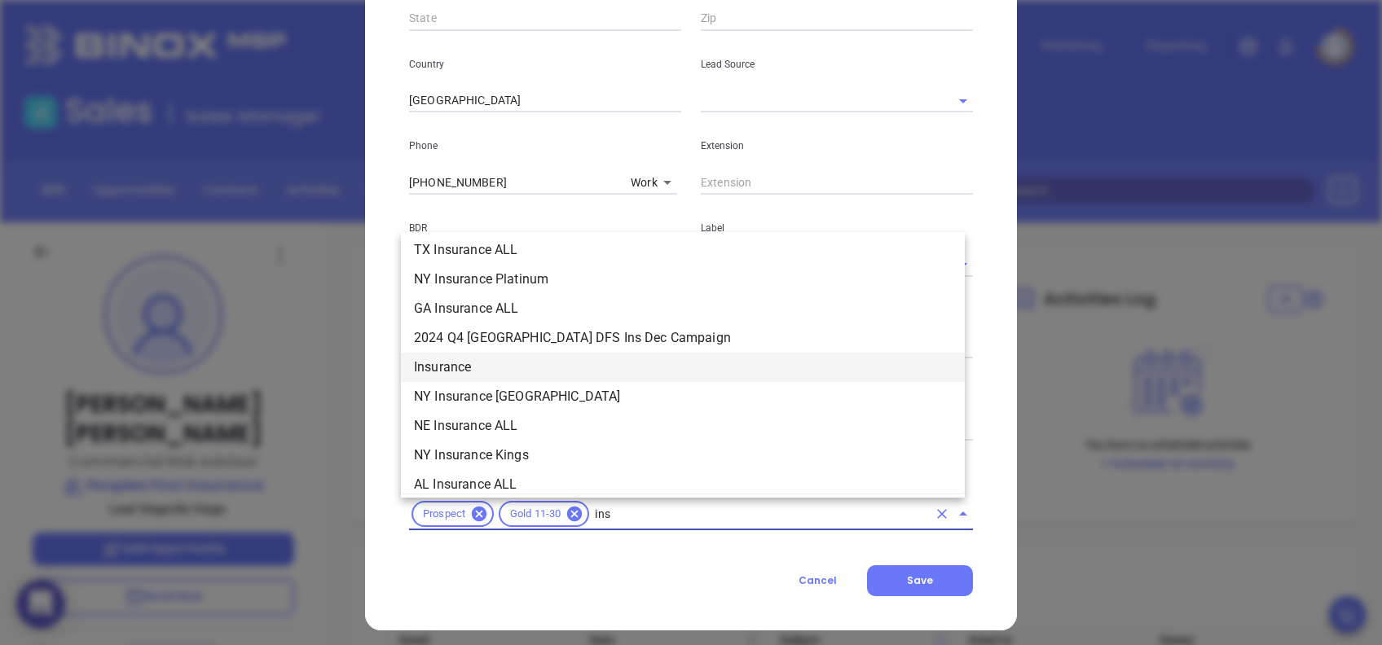
click at [485, 370] on li "Insurance" at bounding box center [683, 367] width 564 height 29
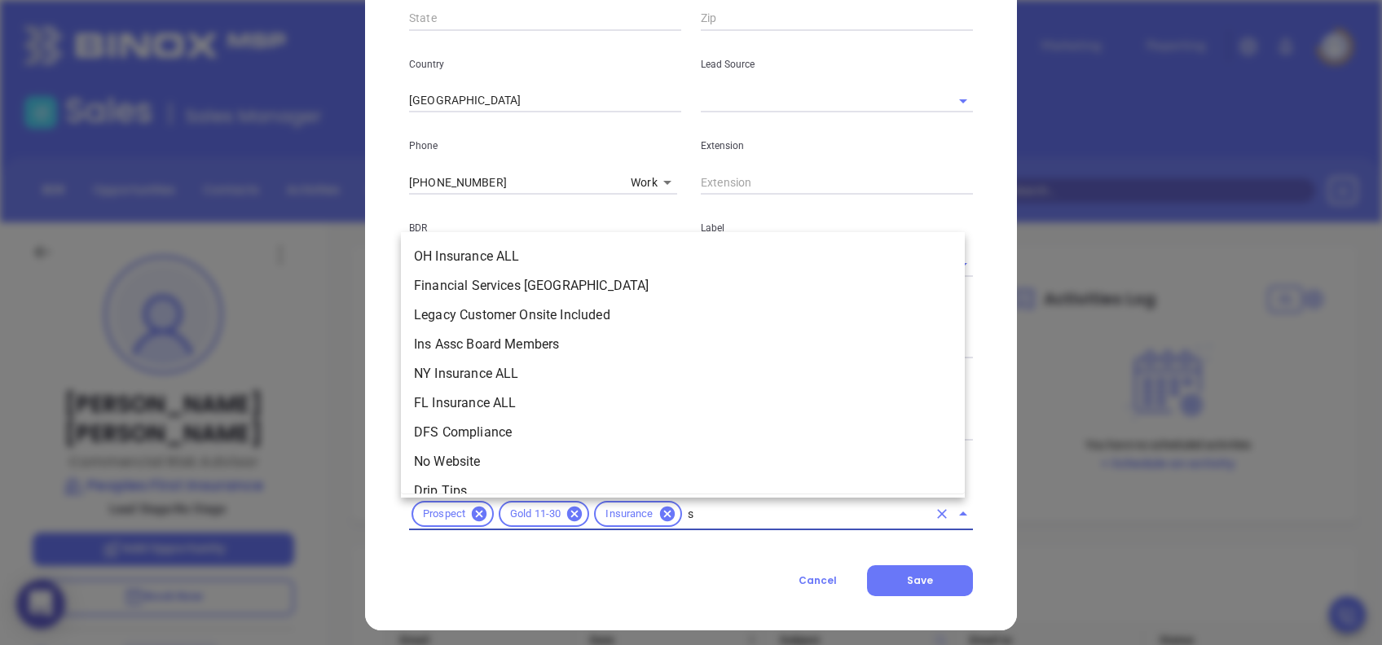
type input "sc"
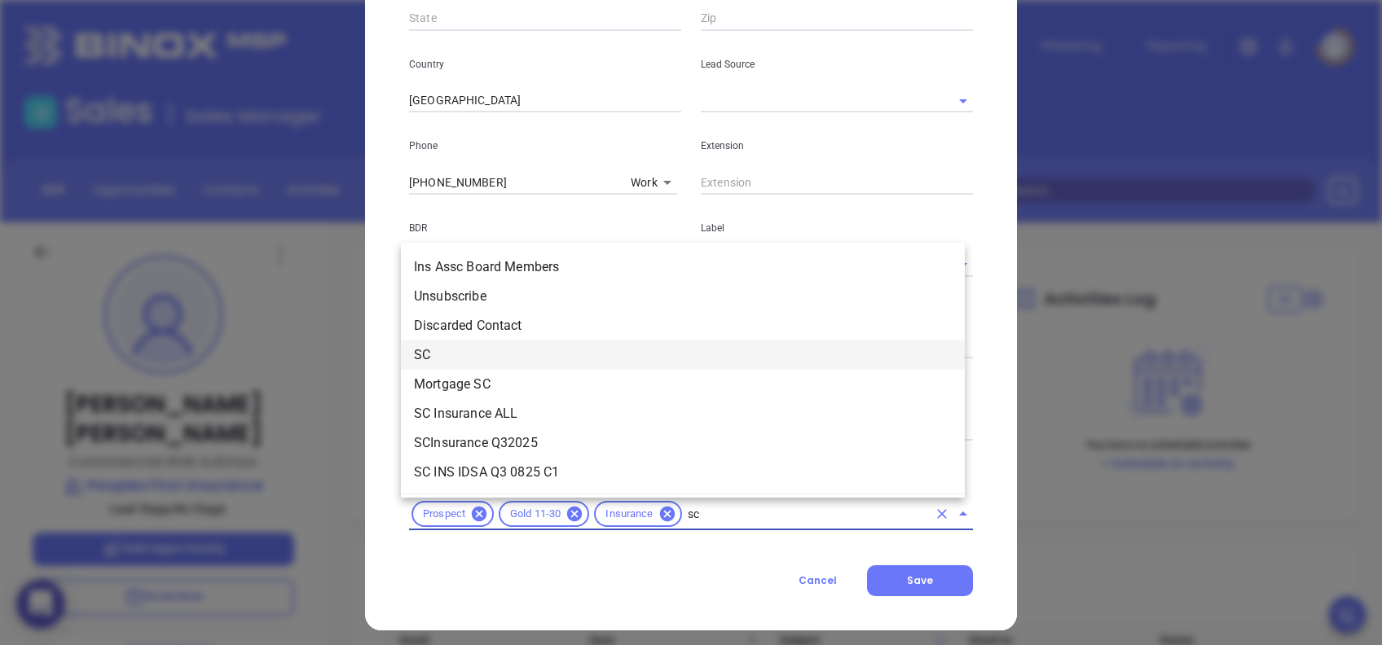
click at [485, 361] on li "SC" at bounding box center [683, 354] width 564 height 29
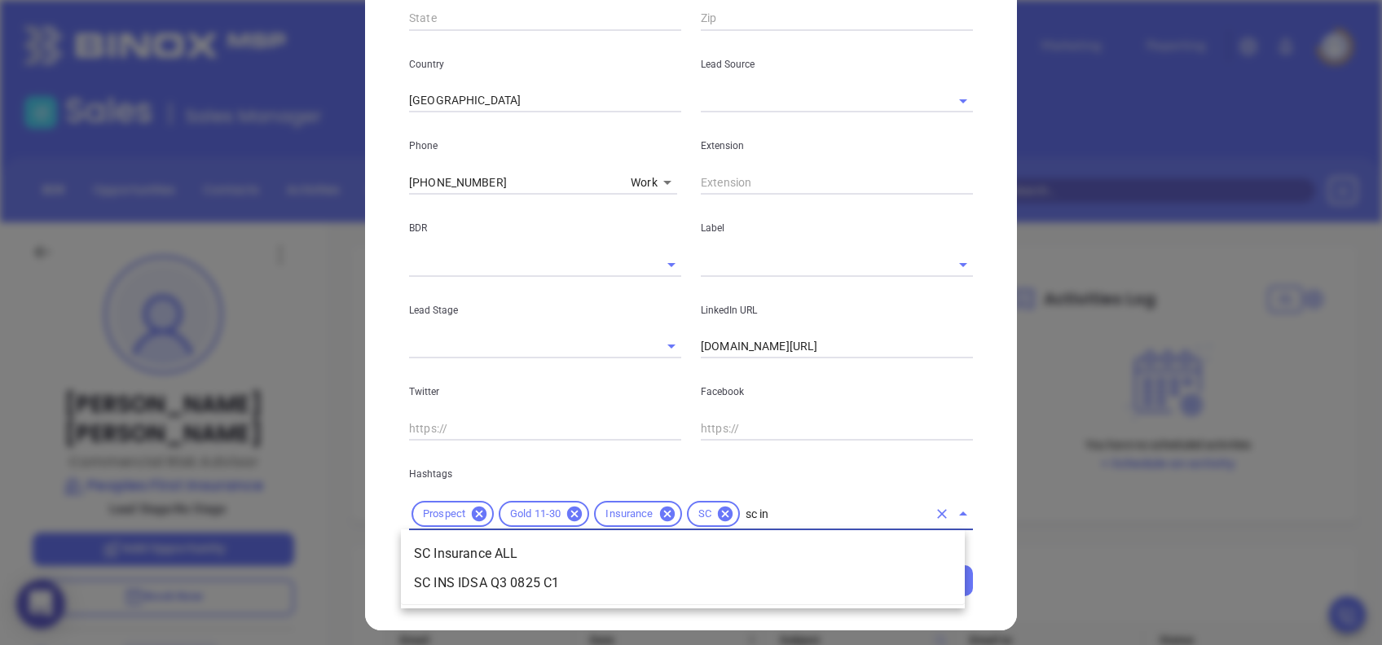
type input "sc ins"
click at [519, 547] on li "SC Insurance ALL" at bounding box center [683, 553] width 564 height 29
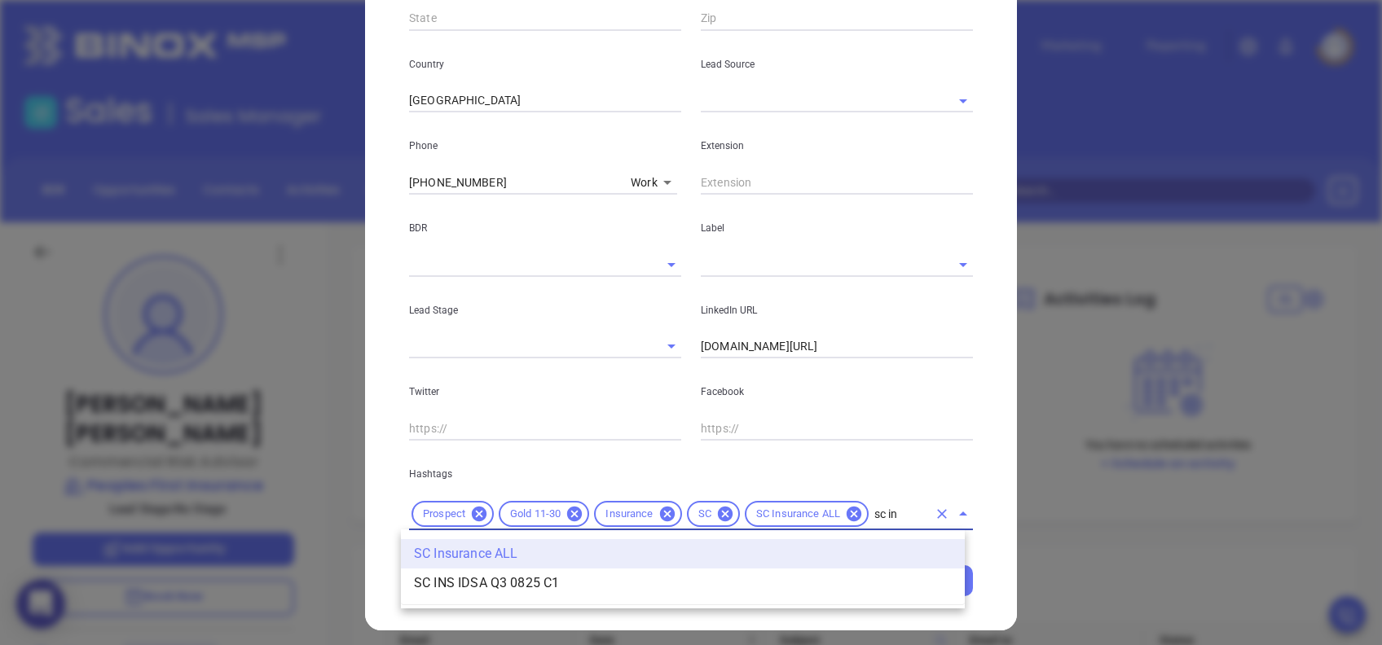
type input "sc ins"
click at [540, 573] on li "SC INS IDSA Q3 0825 C1" at bounding box center [683, 583] width 564 height 29
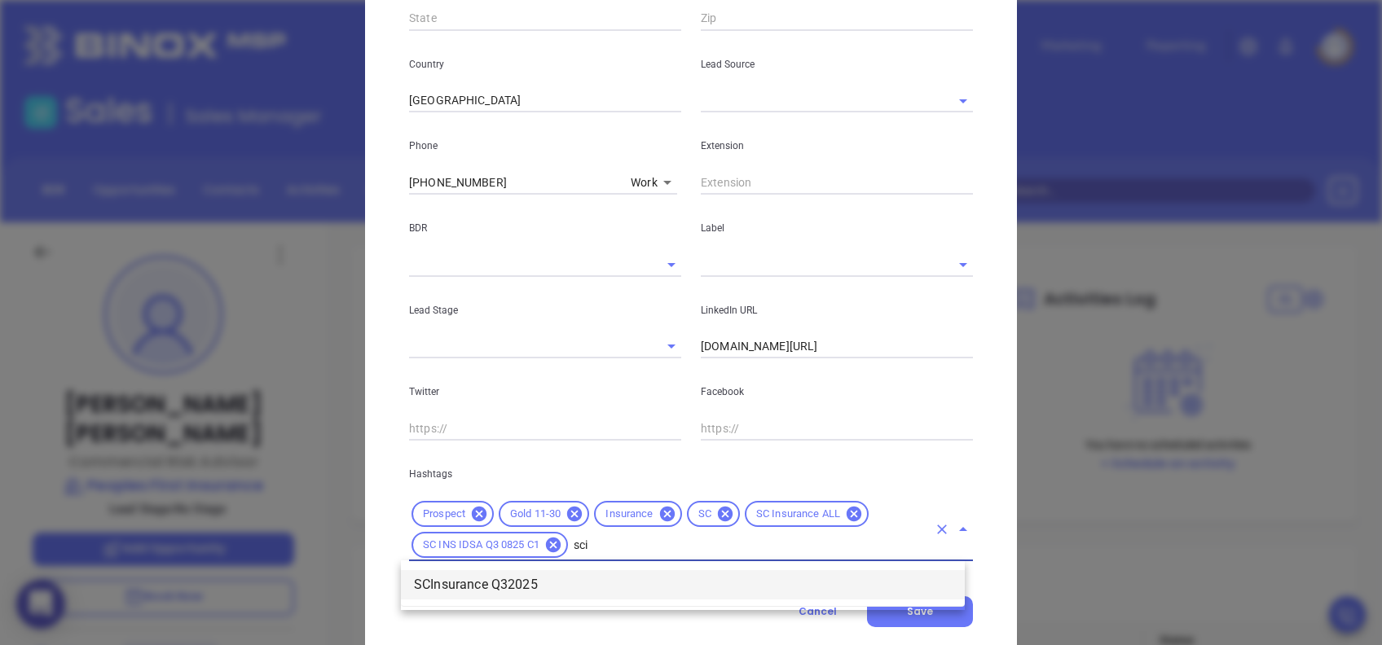
type input "scin"
click at [538, 591] on li "SCInsurance Q32025" at bounding box center [683, 584] width 564 height 29
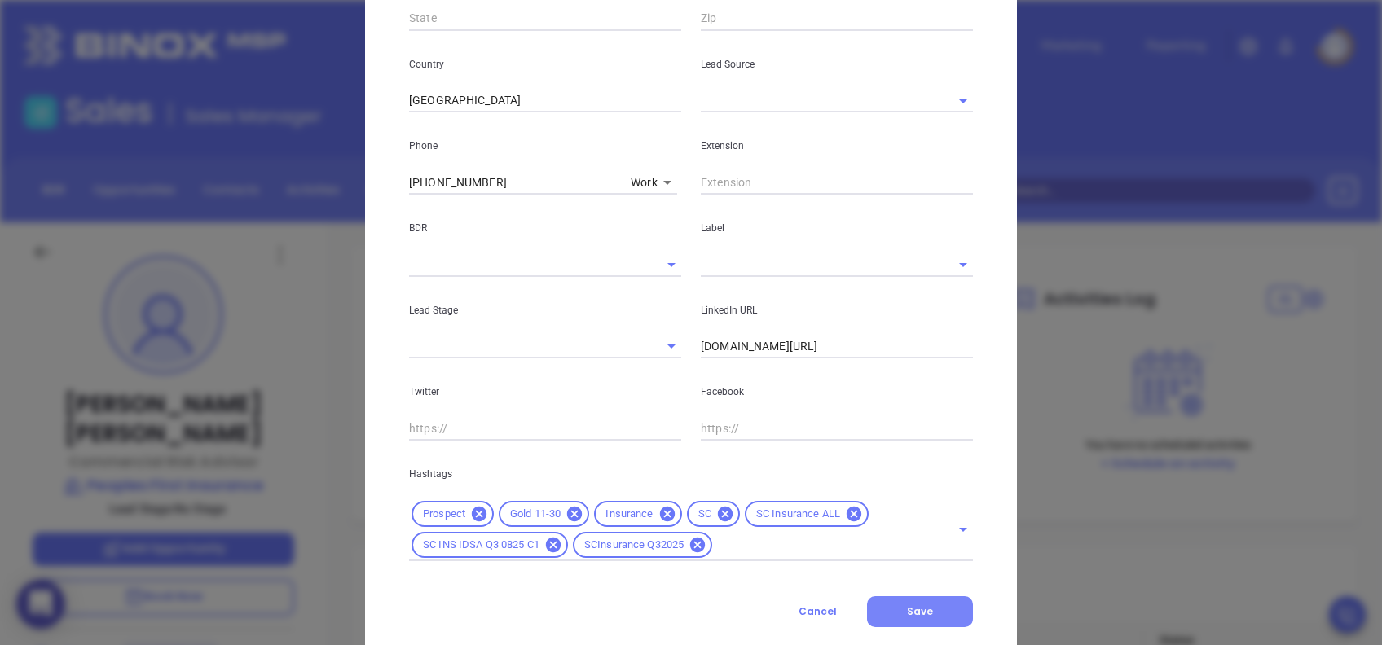
click at [911, 609] on span "Save" at bounding box center [920, 611] width 26 height 14
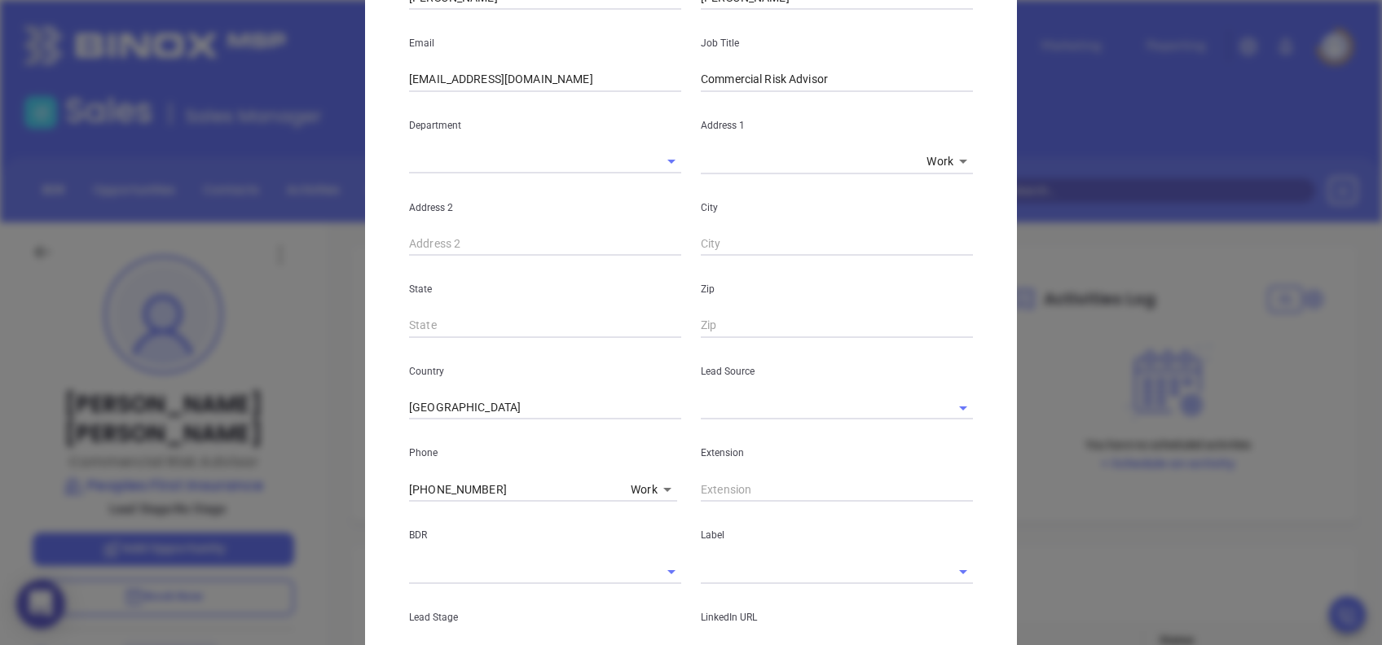
scroll to position [209, 0]
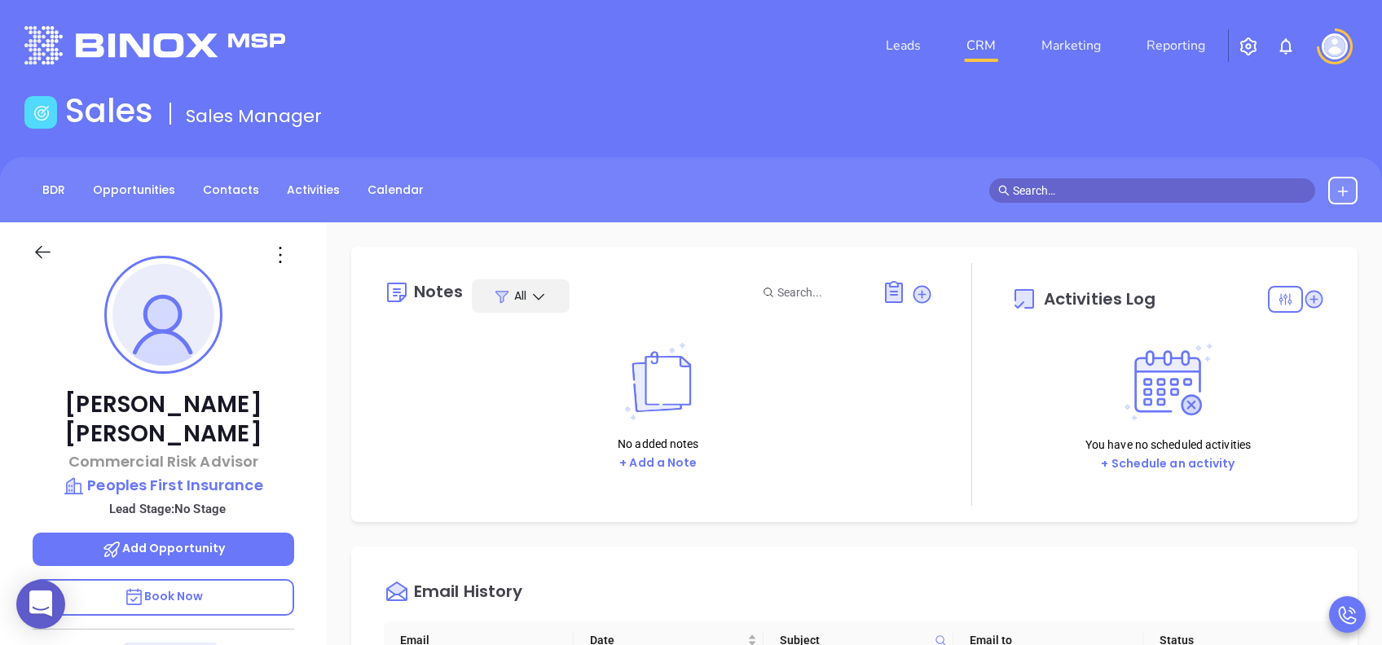
click at [280, 257] on icon at bounding box center [280, 255] width 26 height 26
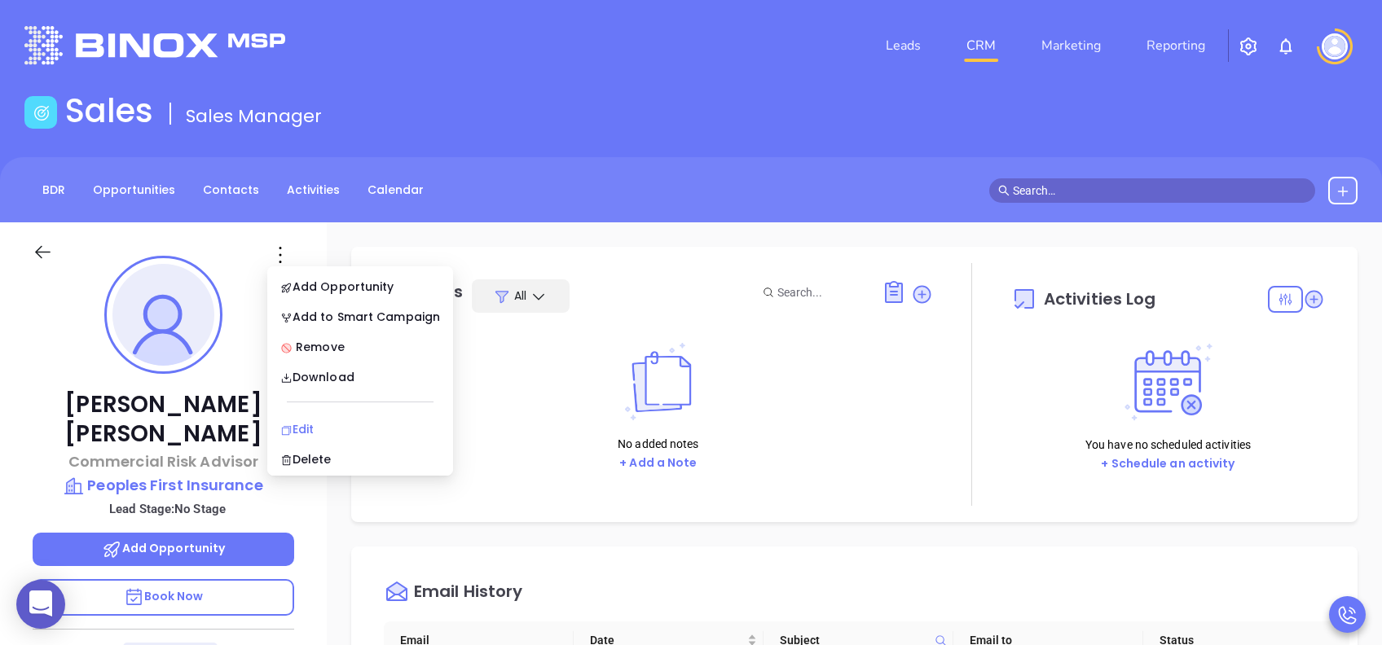
click at [322, 426] on div "Edit" at bounding box center [360, 429] width 160 height 18
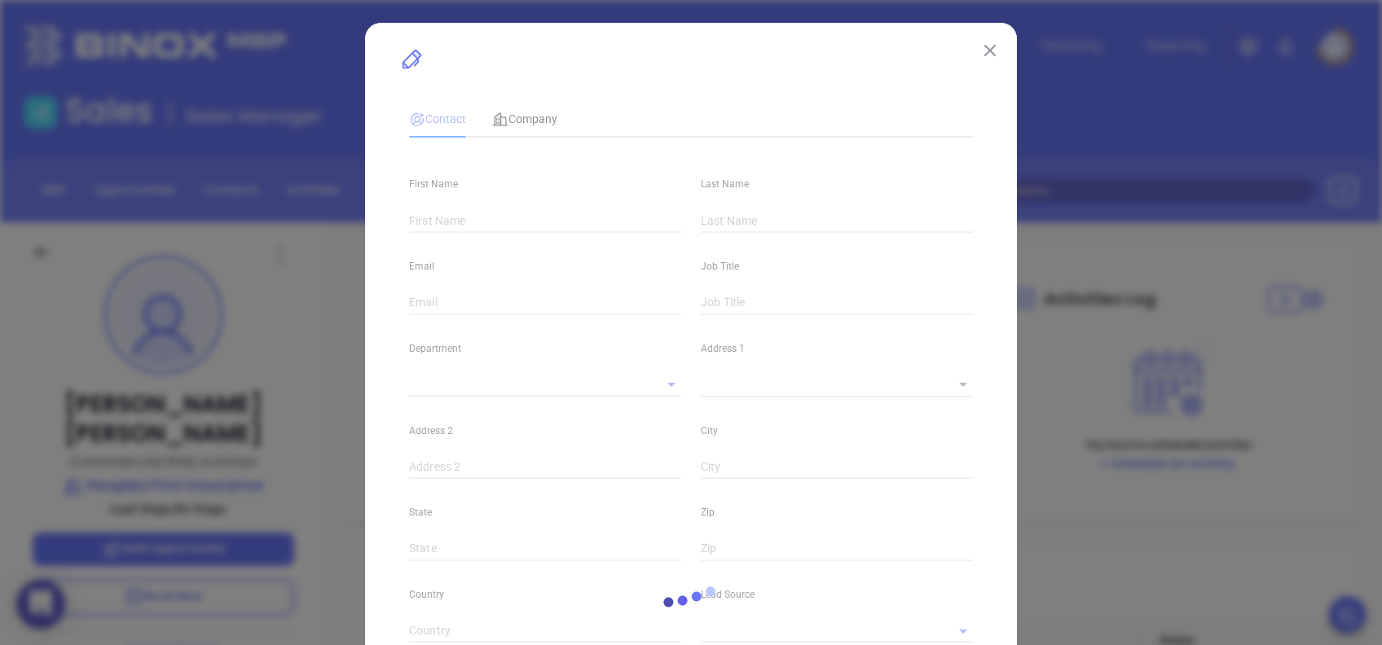
type input "[PERSON_NAME]"
type input "[EMAIL_ADDRESS][DOMAIN_NAME]"
type input "Commercial Risk Advisor"
type input "1"
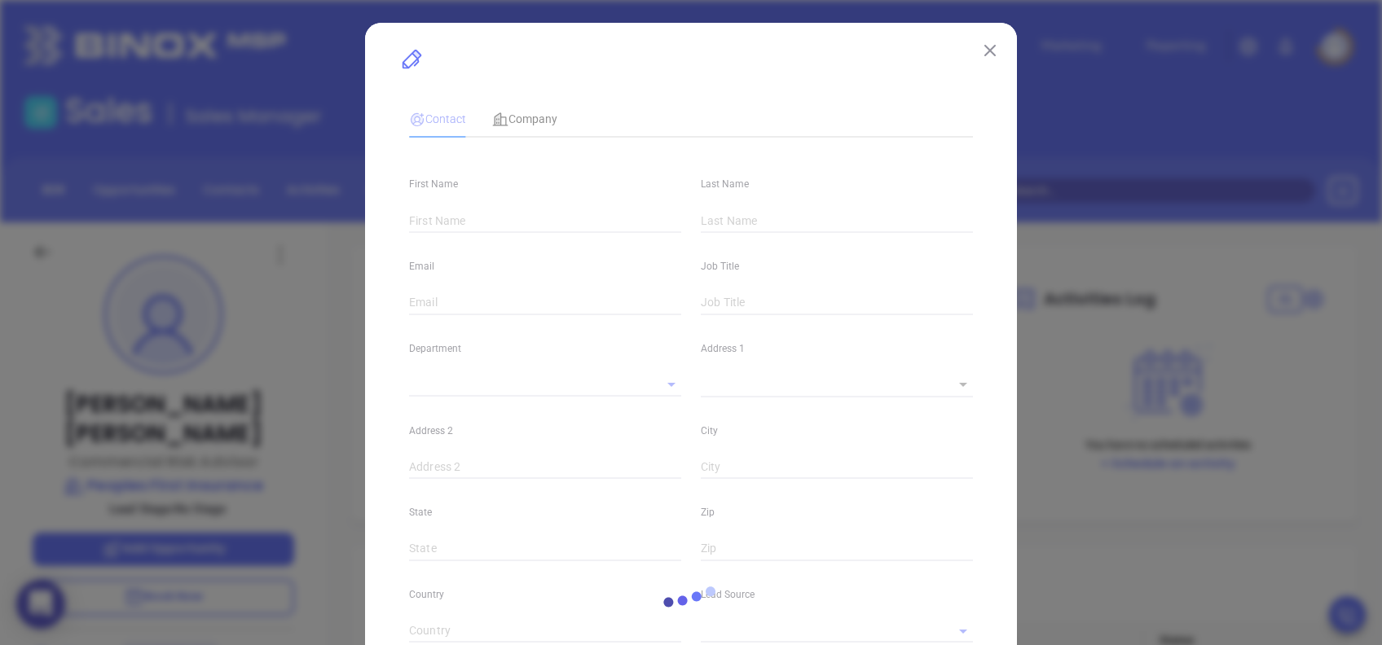
type input "United States"
type input "linkedin.com/in/zandergalloway"
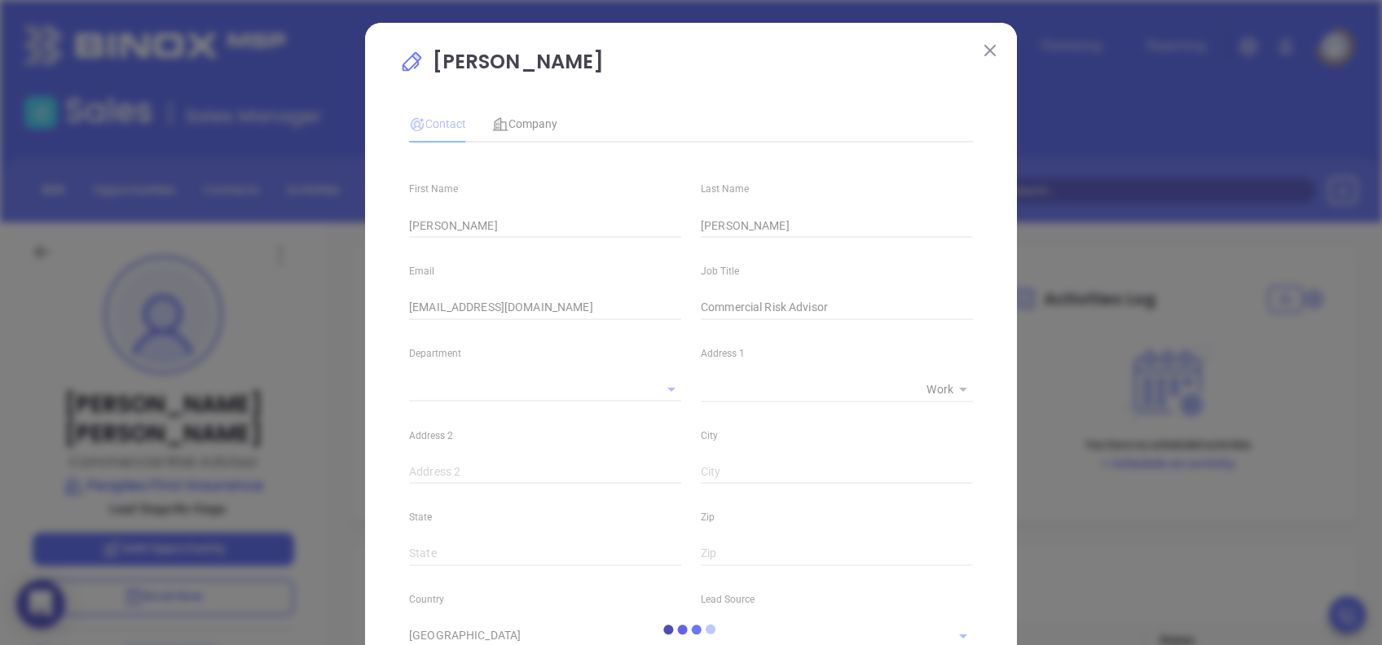
type input "(803) 324-5262"
type input "1"
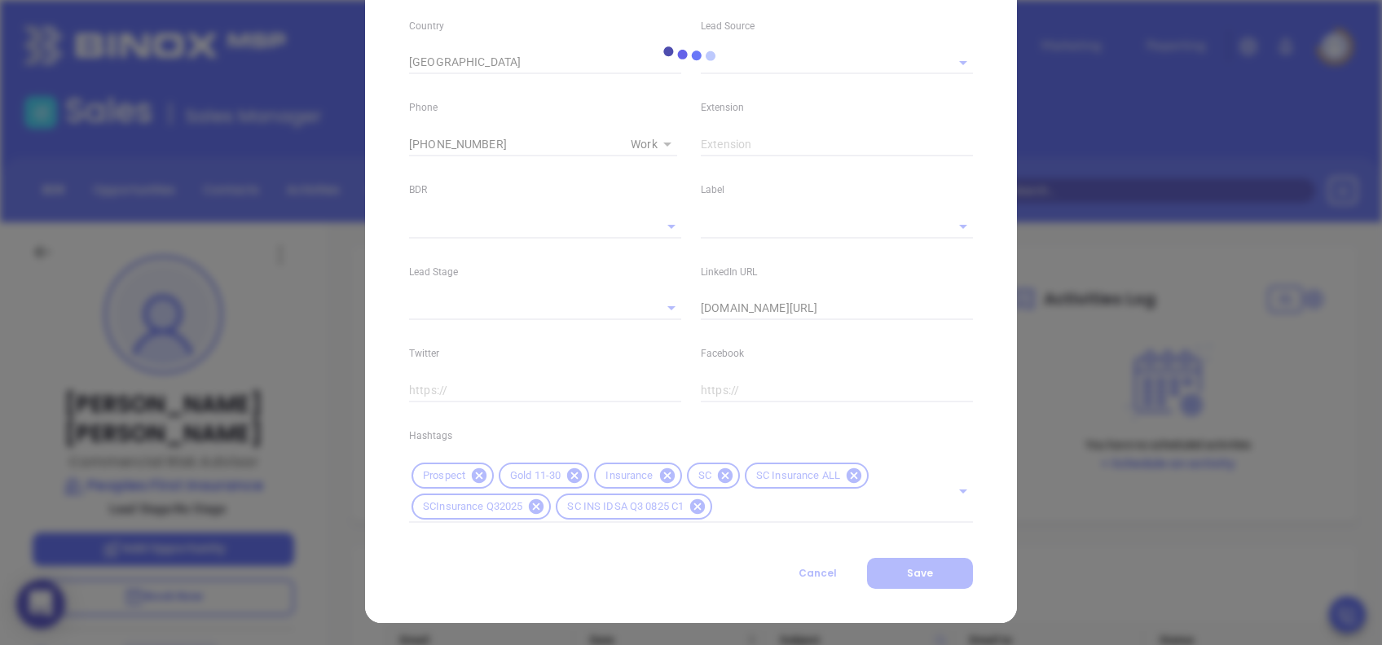
scroll to position [465, 0]
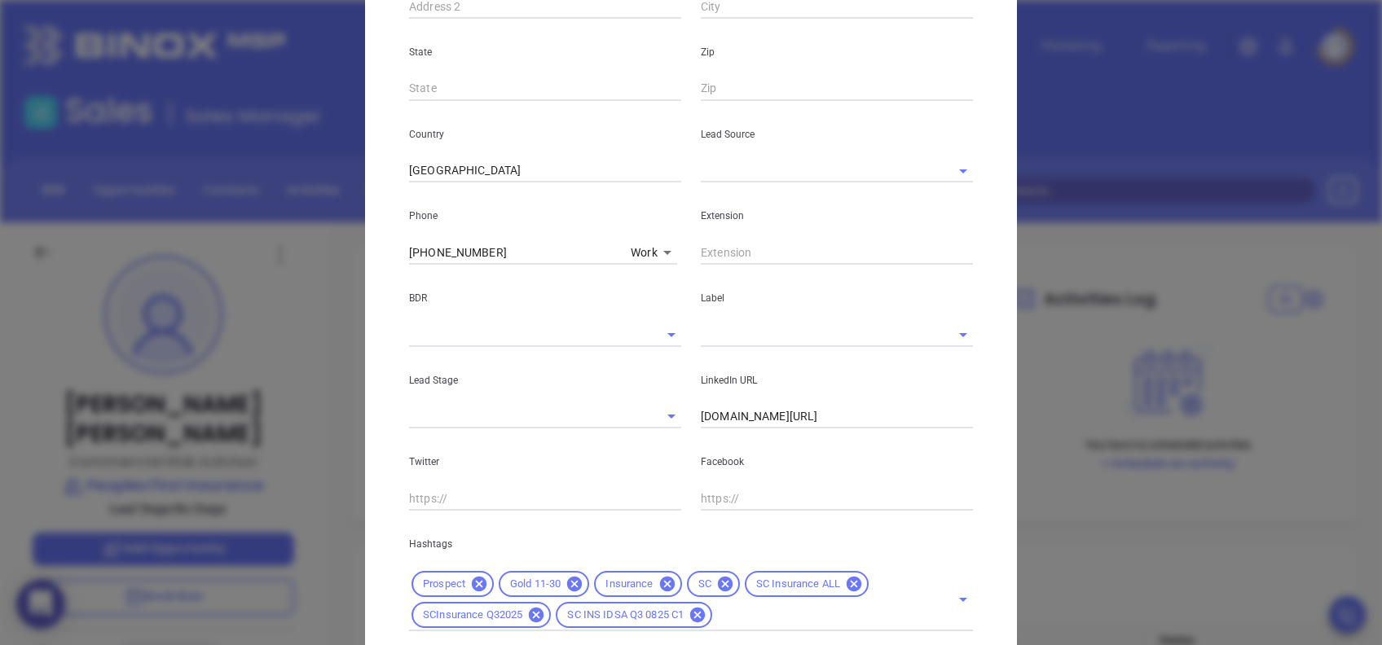
click at [643, 248] on body "0 Leads CRM Marketing Reporting Financial Leads Leads Sales Sales Manager BDR O…" at bounding box center [691, 322] width 1382 height 645
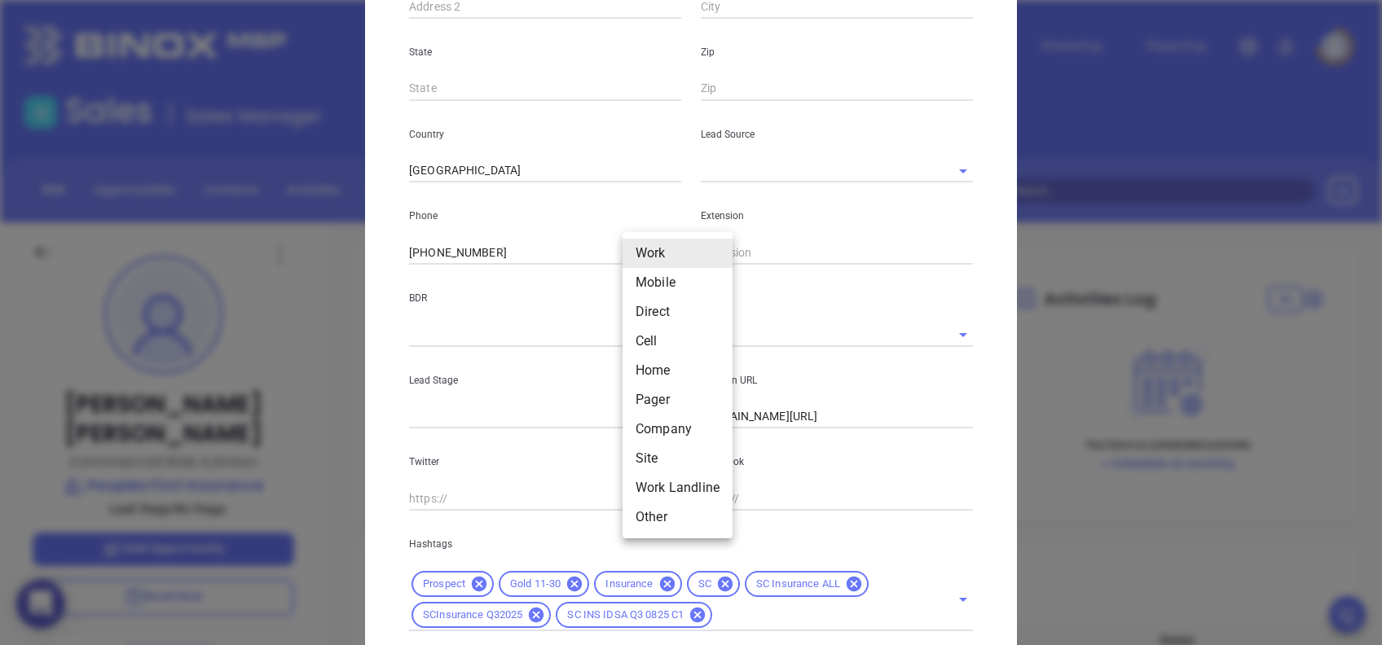
click at [649, 283] on li "Mobile" at bounding box center [677, 282] width 110 height 29
type input "(803) 817-5909"
type input "2"
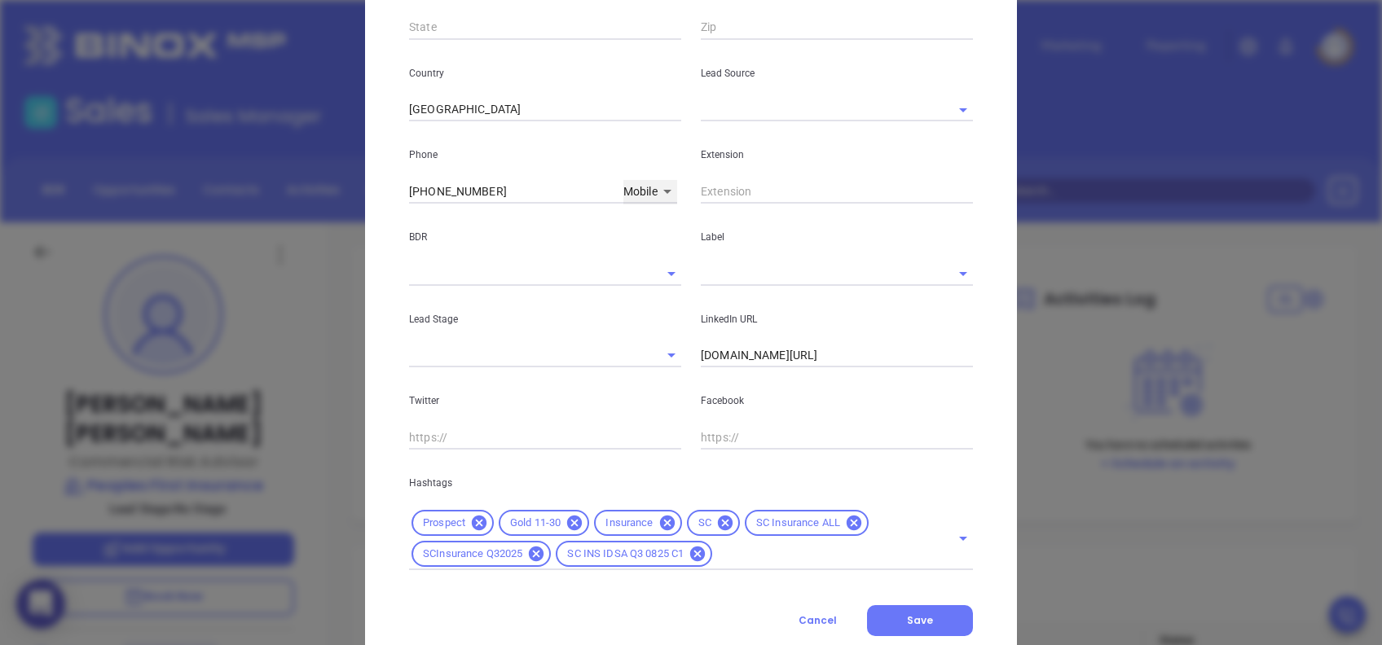
scroll to position [573, 0]
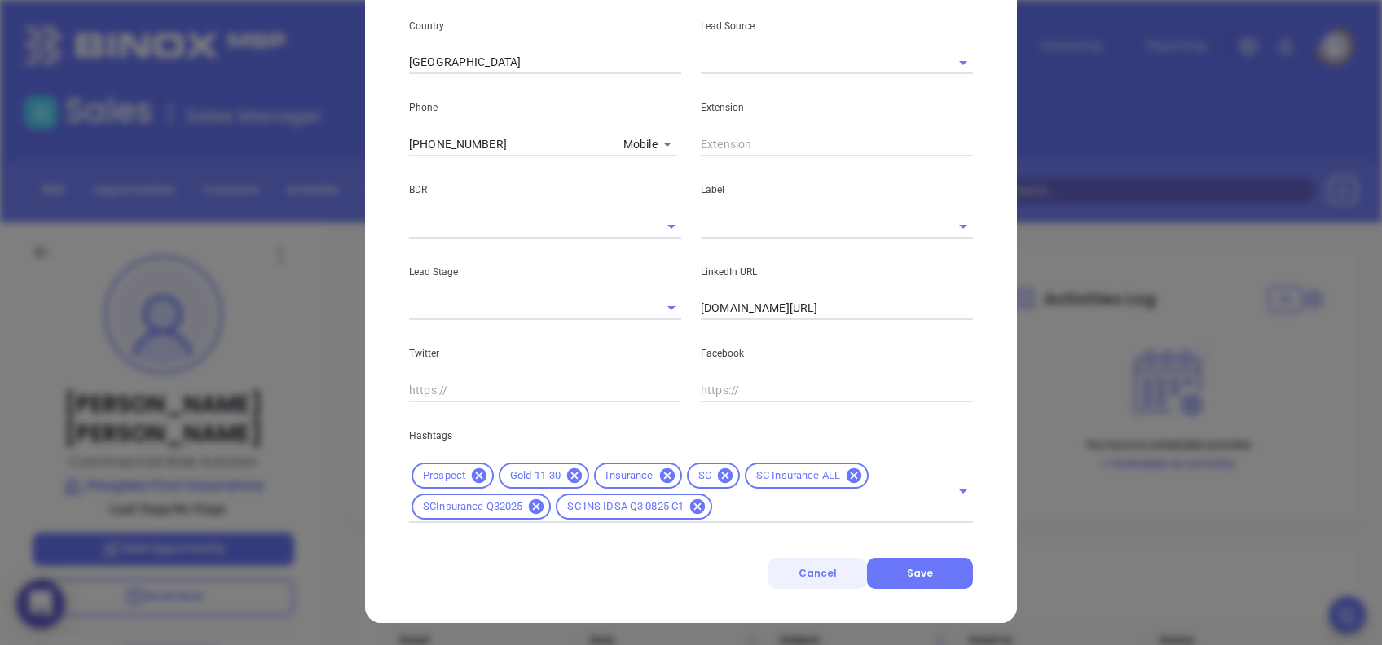
click at [818, 573] on span "Cancel" at bounding box center [817, 573] width 38 height 14
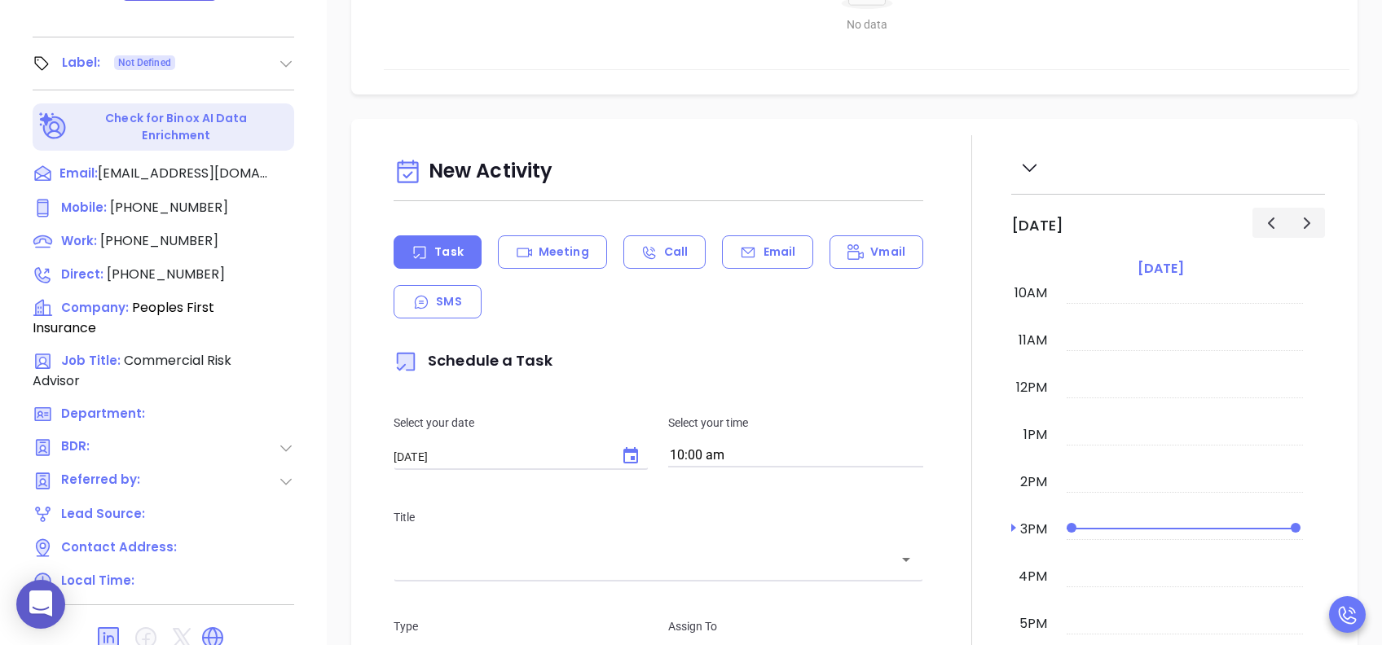
scroll to position [0, 0]
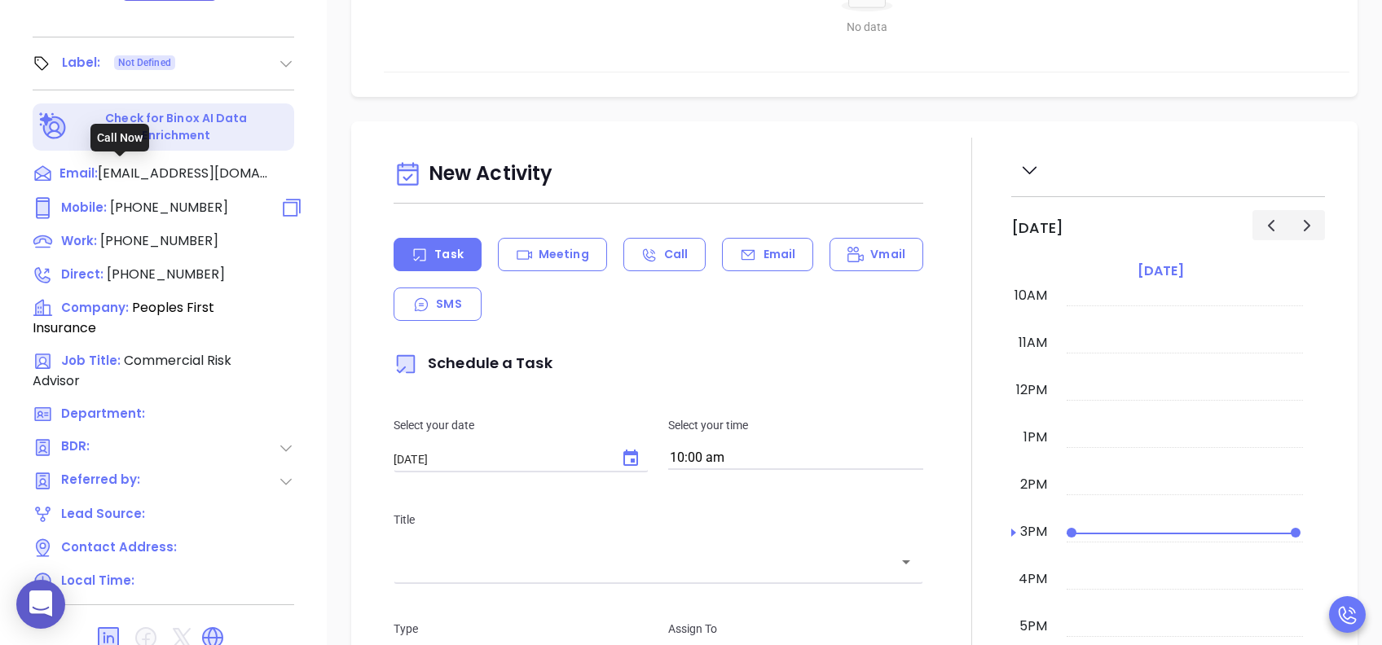
click at [159, 198] on span "(803) 817-5909" at bounding box center [169, 207] width 118 height 19
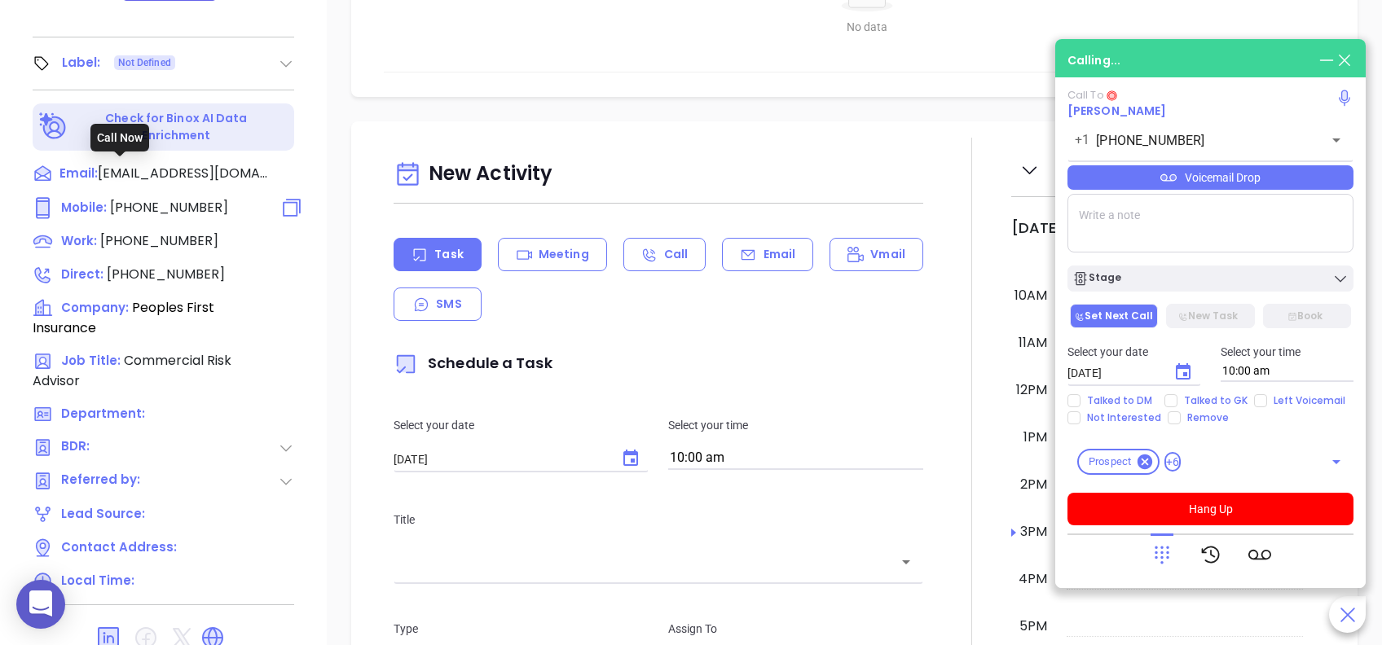
type input "(803) 817-5909"
click at [1277, 179] on div "Voicemail Drop" at bounding box center [1210, 177] width 286 height 24
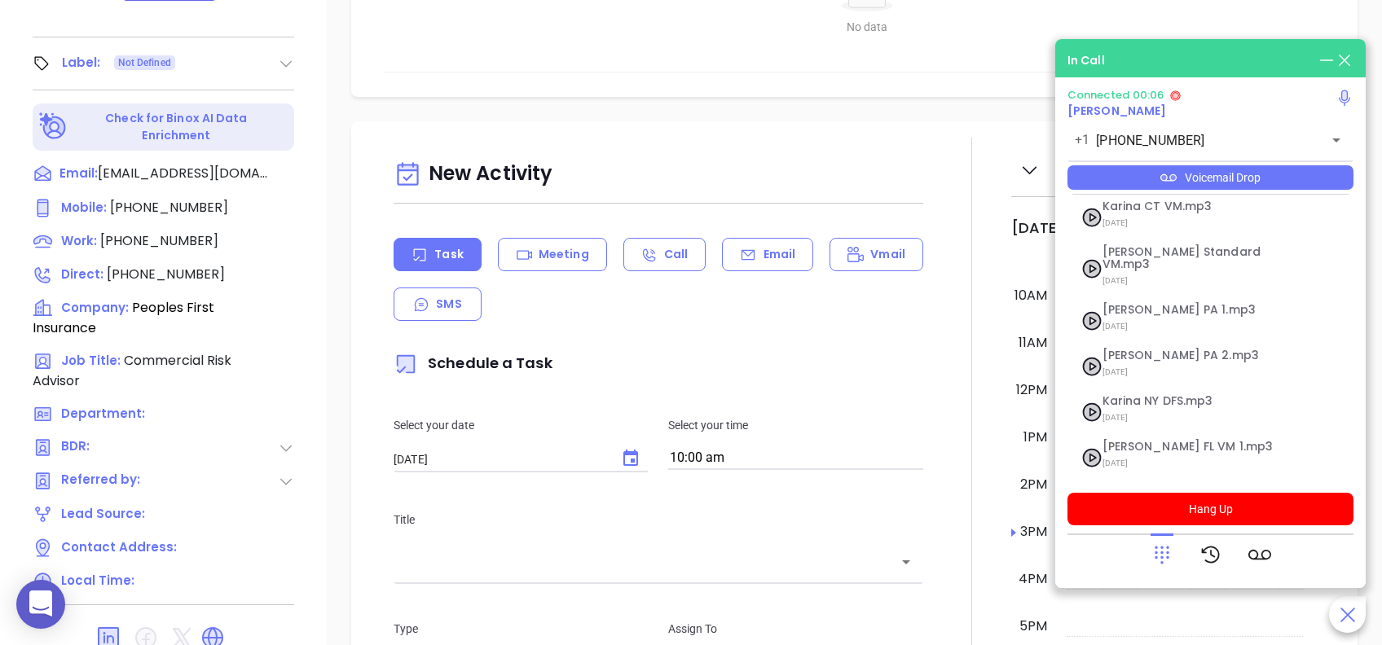
scroll to position [177, 0]
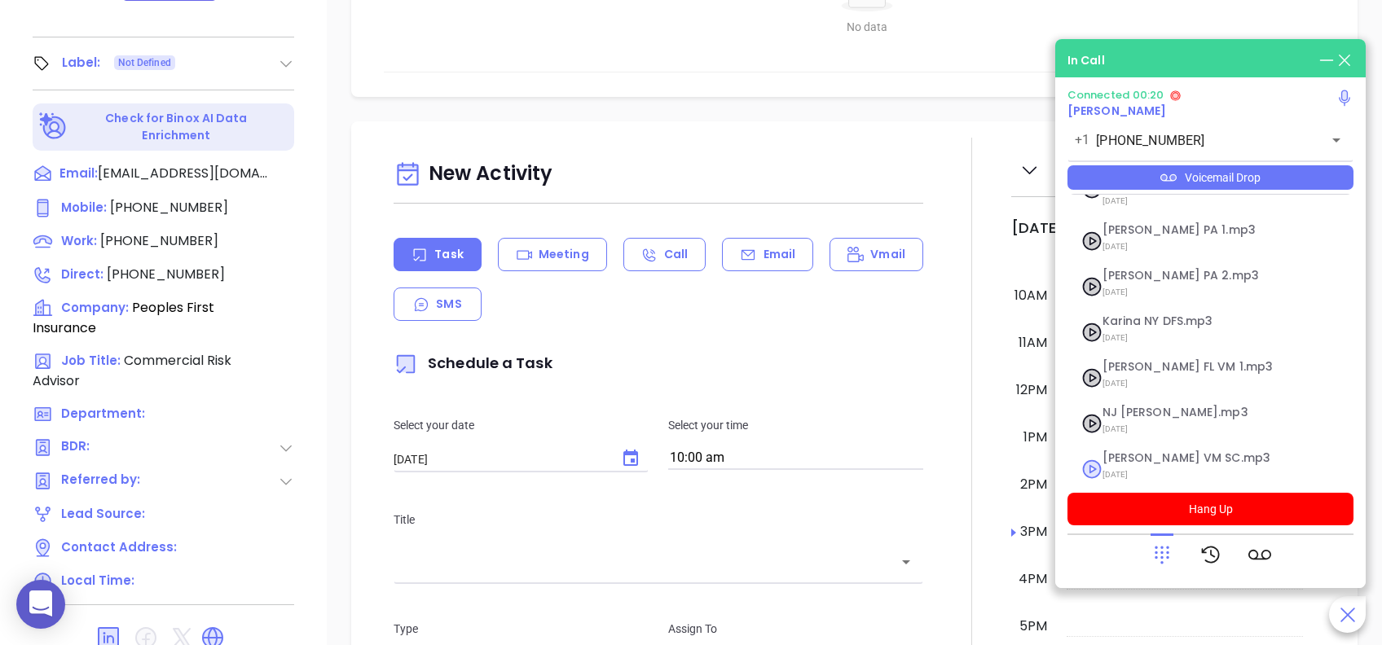
click at [1131, 452] on span "Lucy VM SC.mp3" at bounding box center [1190, 458] width 176 height 12
checkbox input "true"
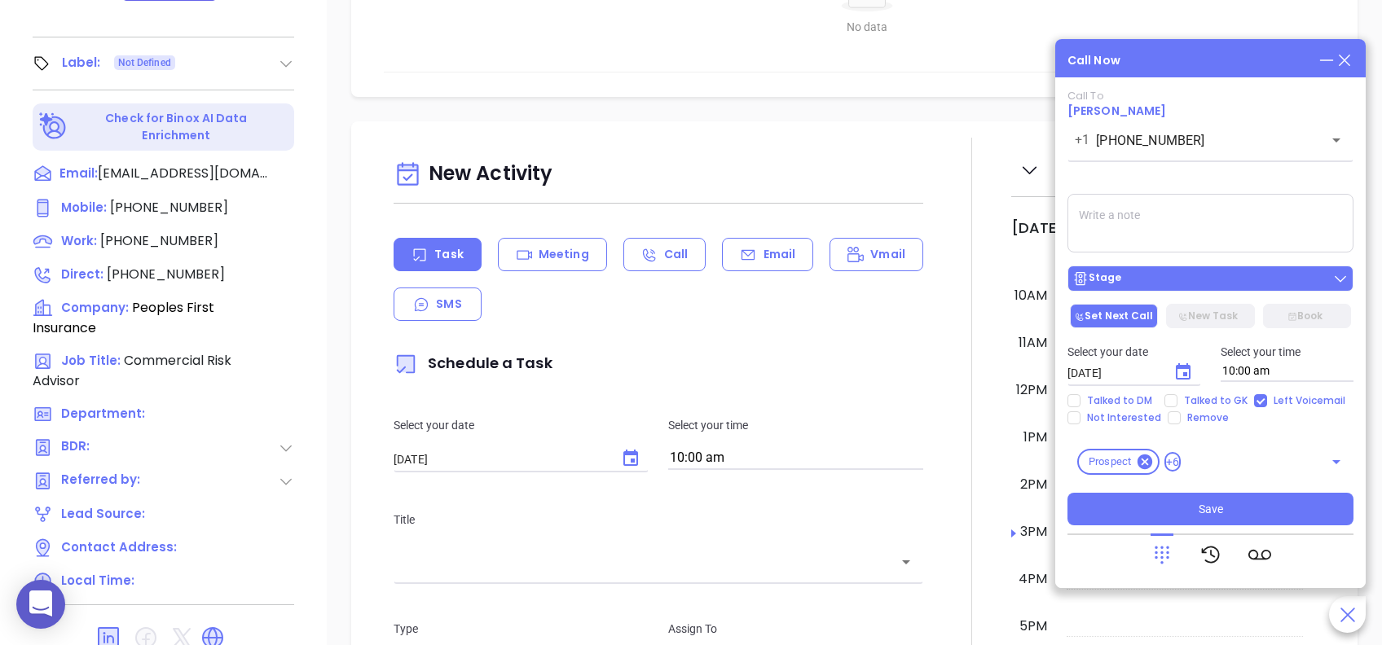
click at [1230, 277] on div "Stage" at bounding box center [1210, 278] width 276 height 16
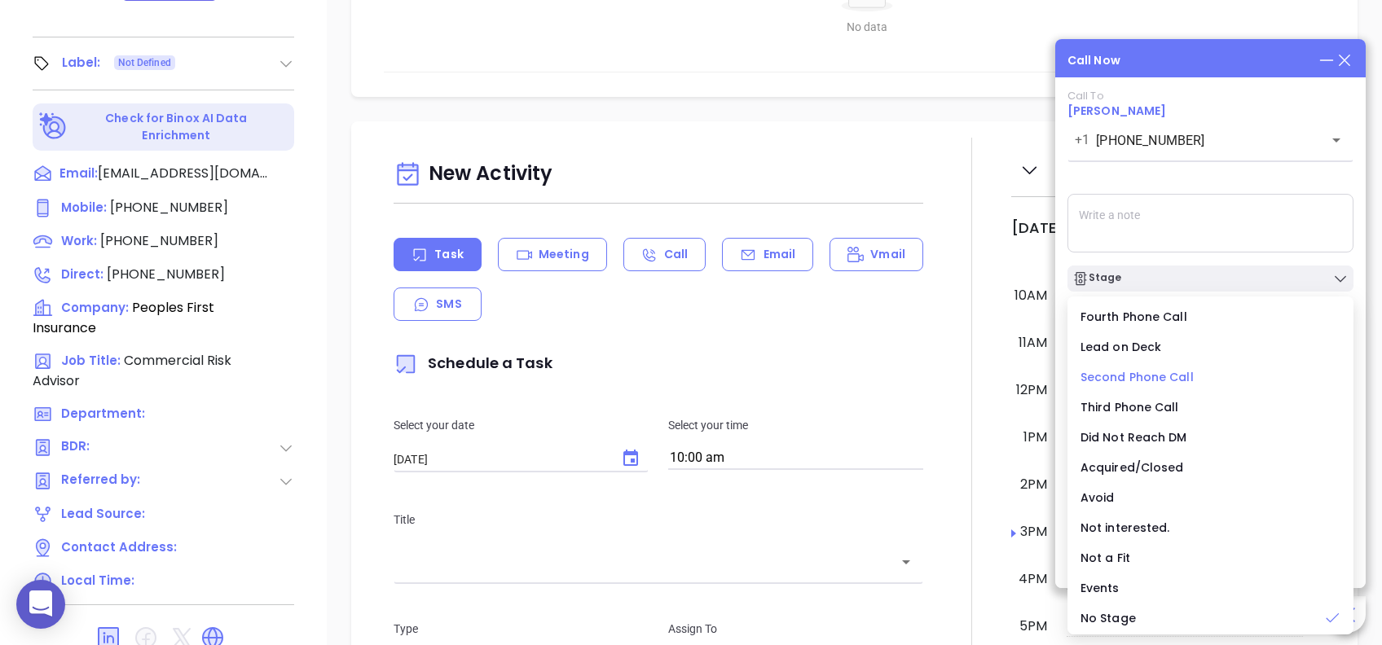
click at [1162, 374] on span "Second Phone Call" at bounding box center [1136, 377] width 113 height 16
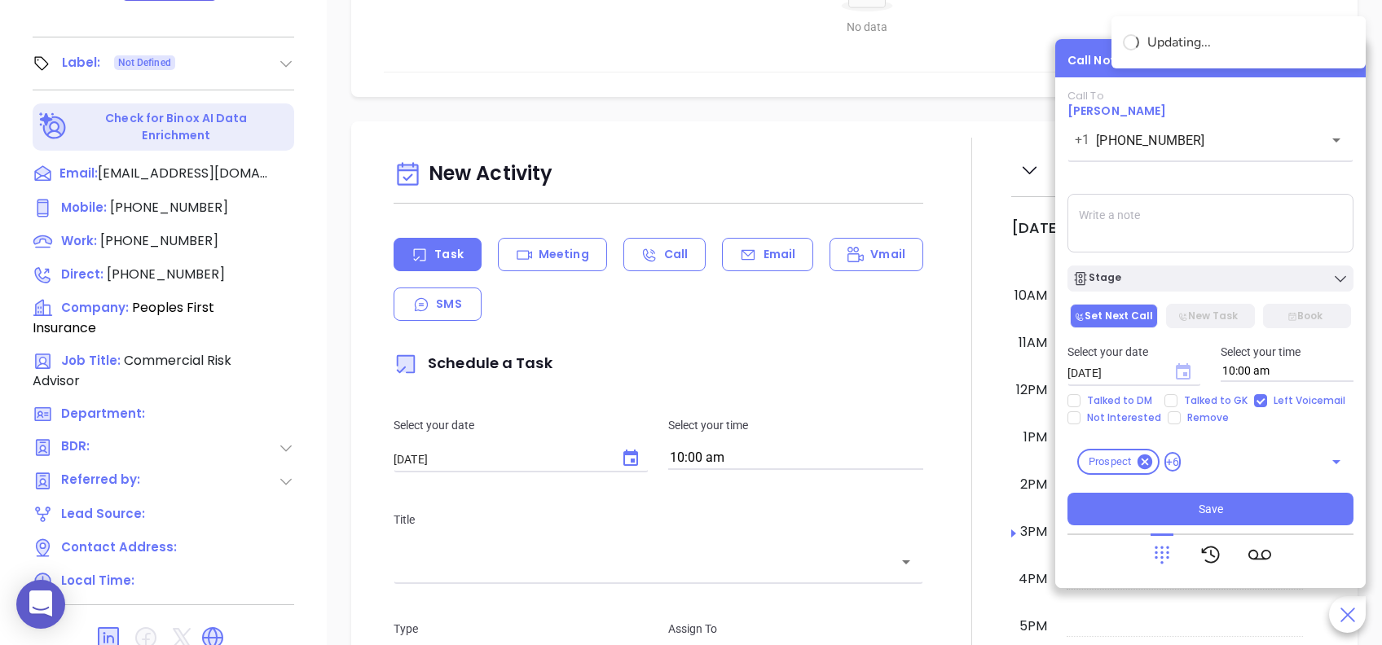
click at [1181, 369] on icon "Choose date, selected date is Aug 23, 2025" at bounding box center [1182, 371] width 15 height 16
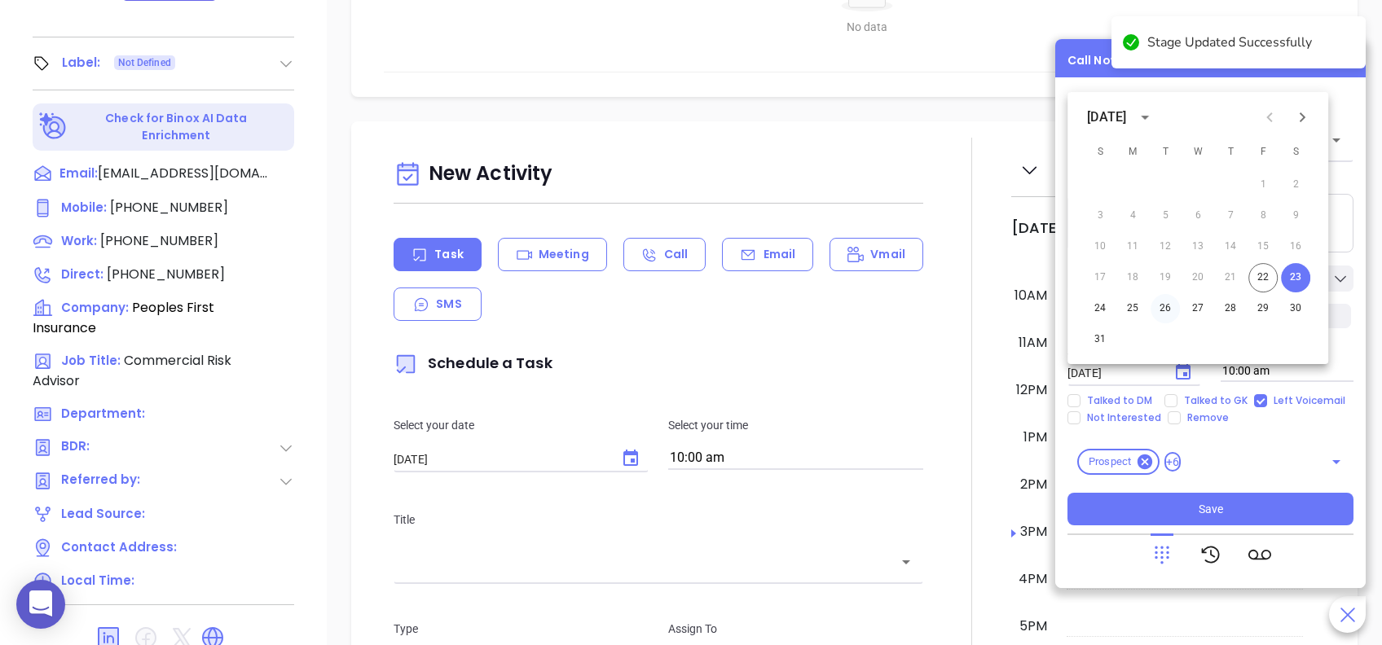
click at [1165, 310] on button "26" at bounding box center [1164, 308] width 29 height 29
type input "08/26/2025"
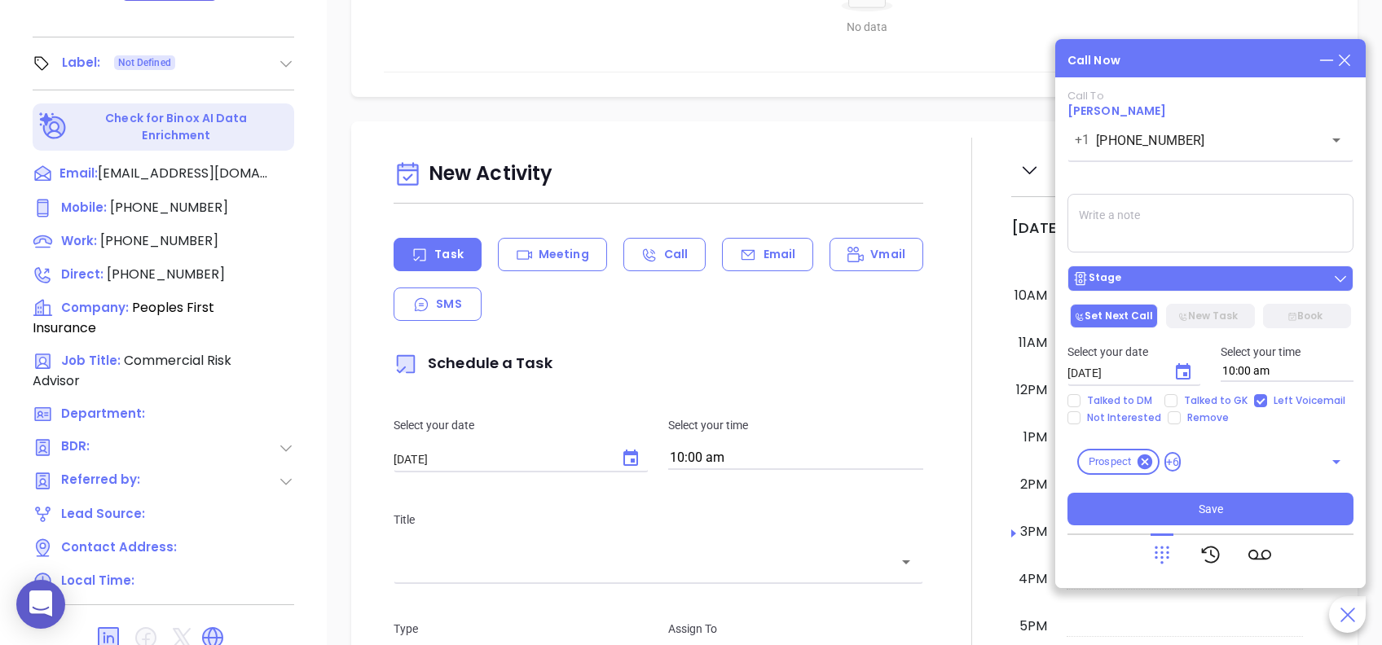
click at [1248, 278] on div "Stage" at bounding box center [1210, 278] width 276 height 16
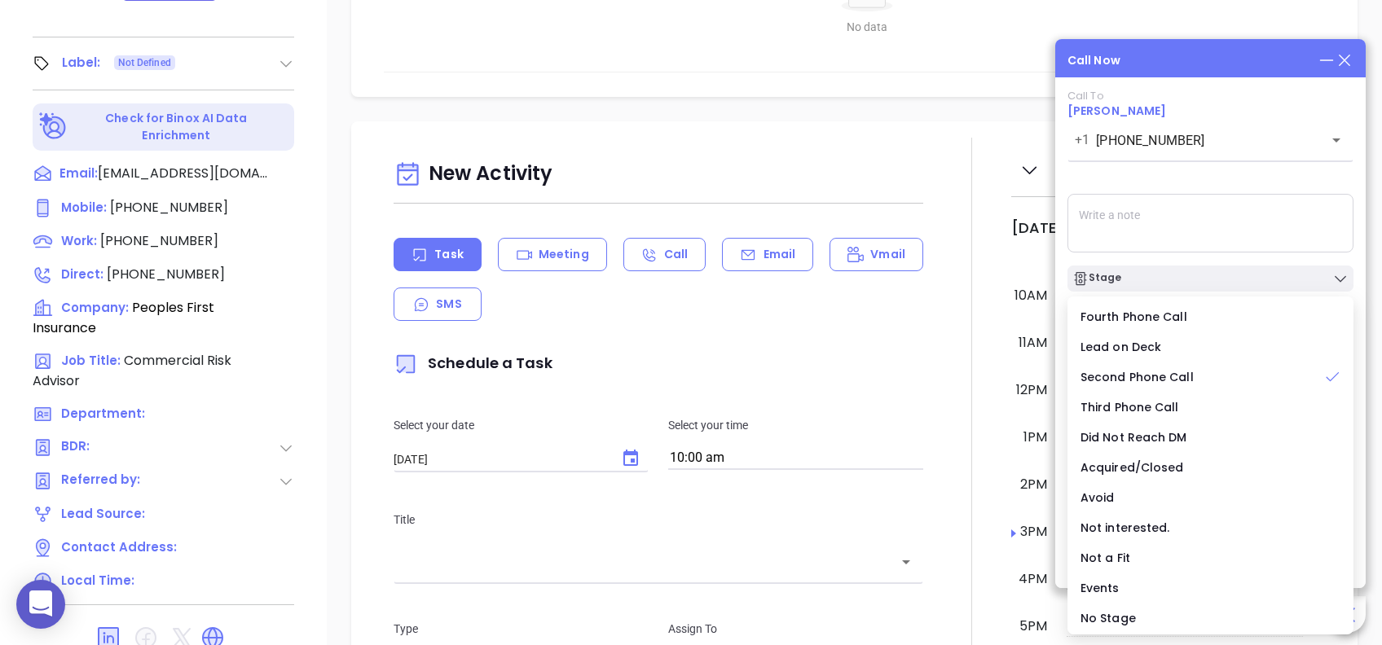
click at [1237, 183] on div "Call To Zander Galloway +1 (803) 817-5909 ​ Voicemail Drop Stage Set Next Call …" at bounding box center [1210, 308] width 286 height 436
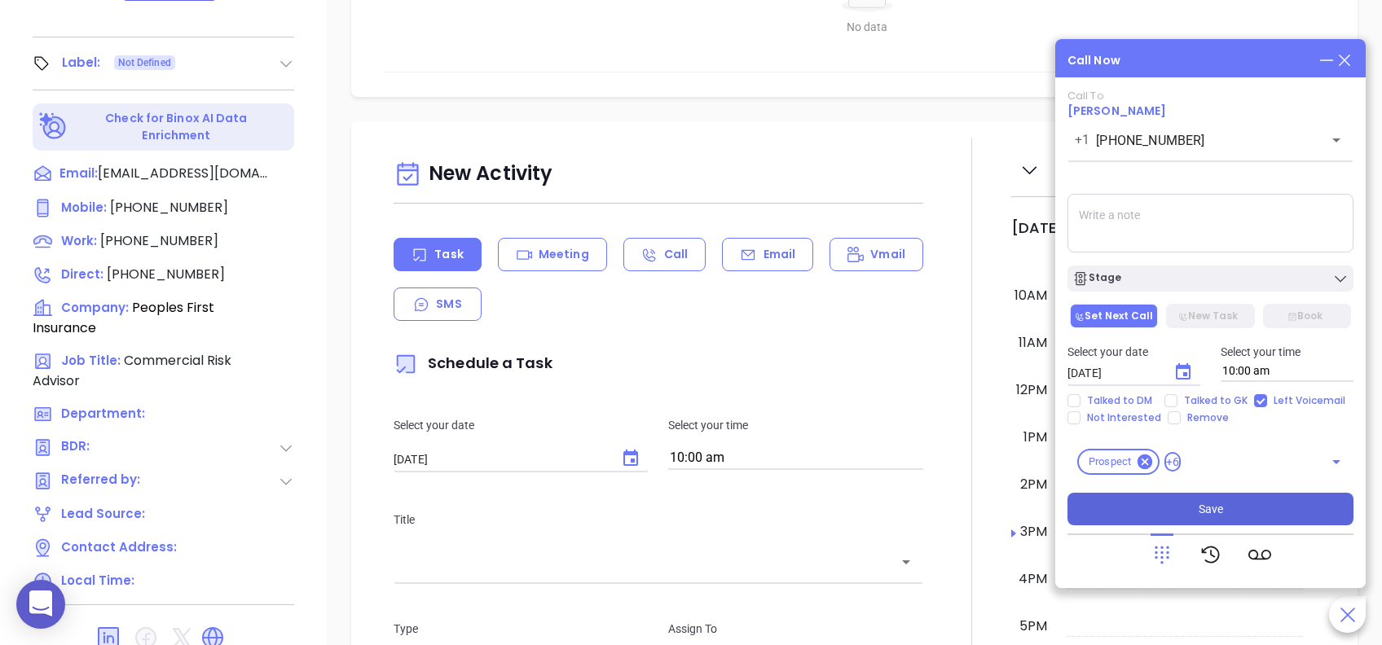
click at [1294, 503] on button "Save" at bounding box center [1210, 509] width 286 height 33
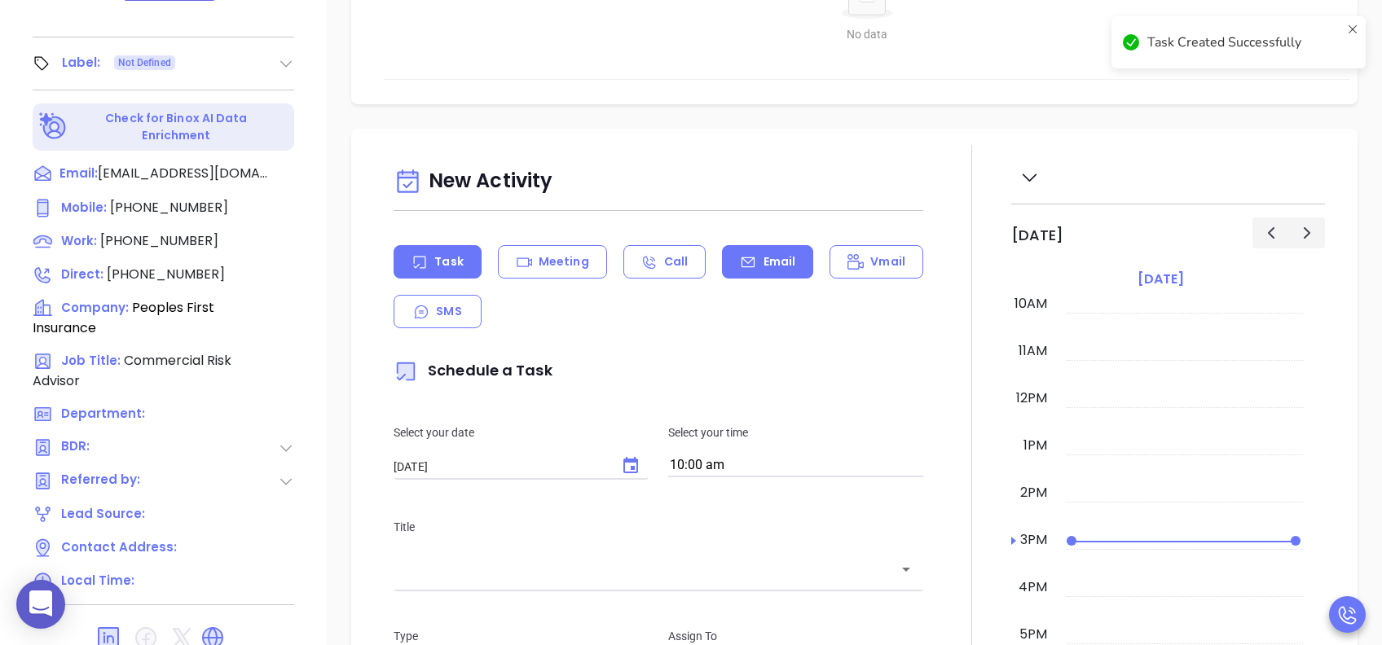
click at [766, 270] on div "Email" at bounding box center [767, 261] width 91 height 33
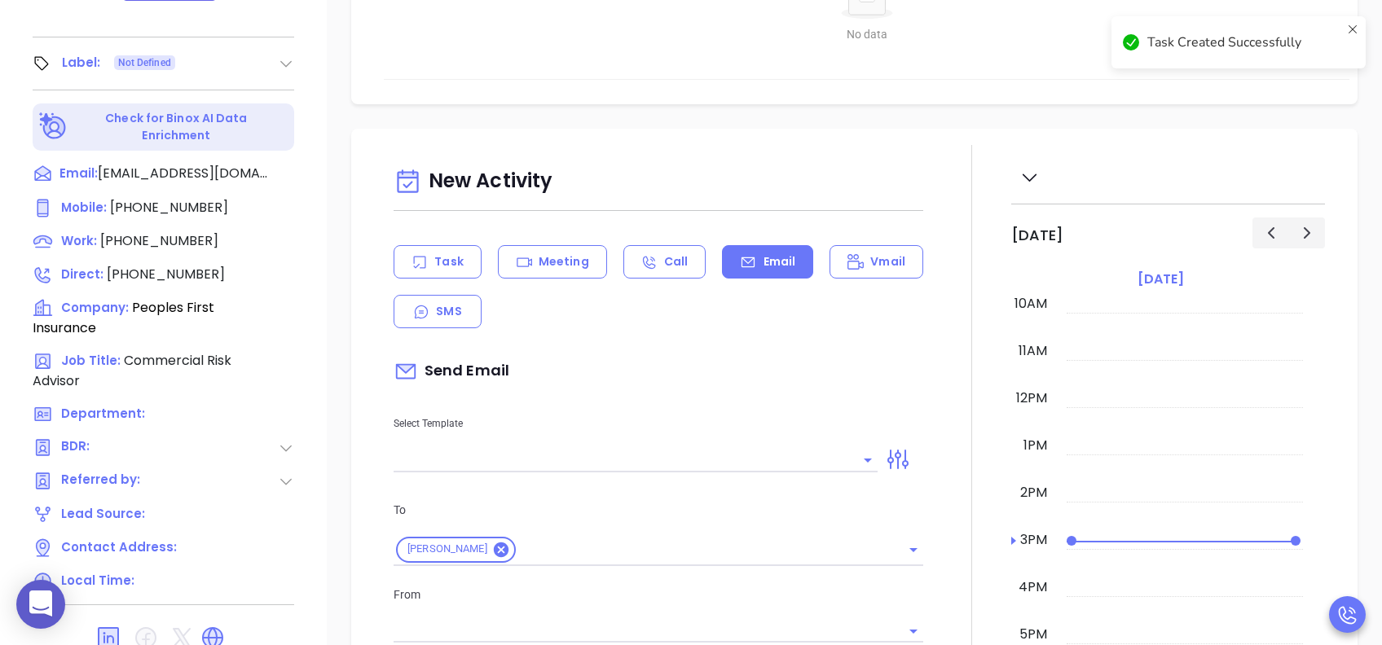
click at [574, 467] on input "text" at bounding box center [622, 460] width 459 height 24
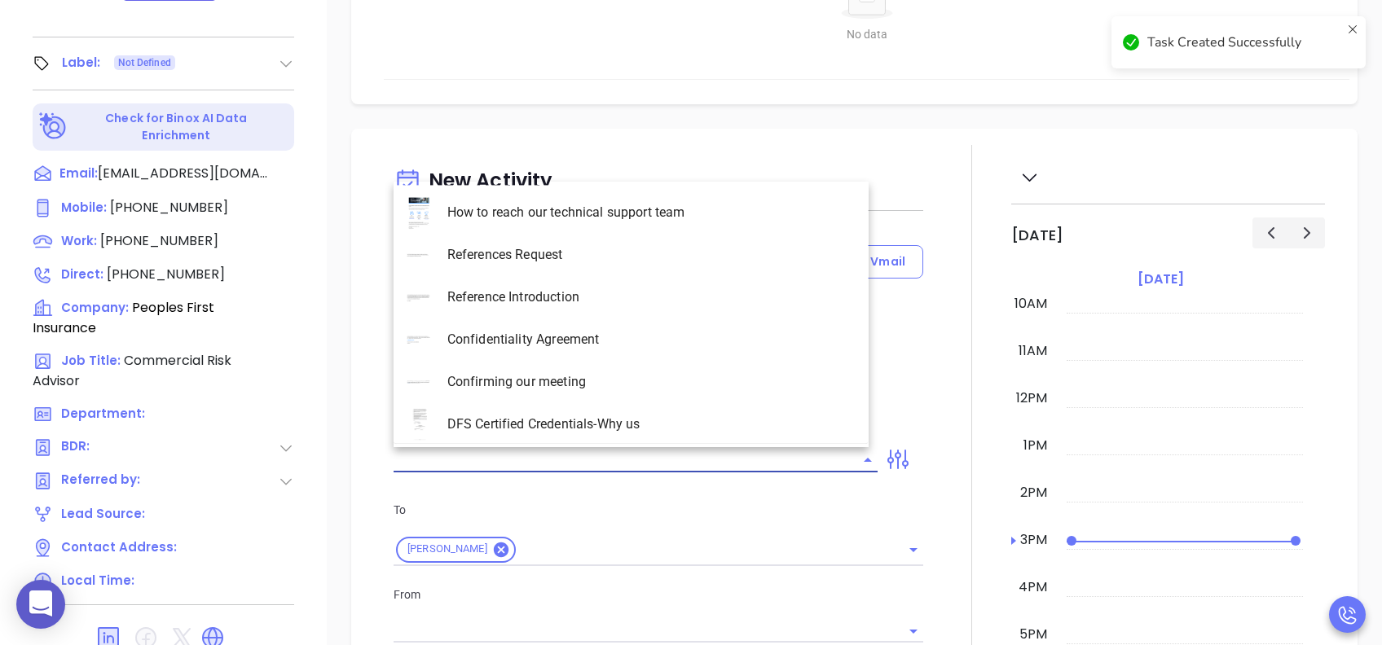
type input "Lucy Lechado"
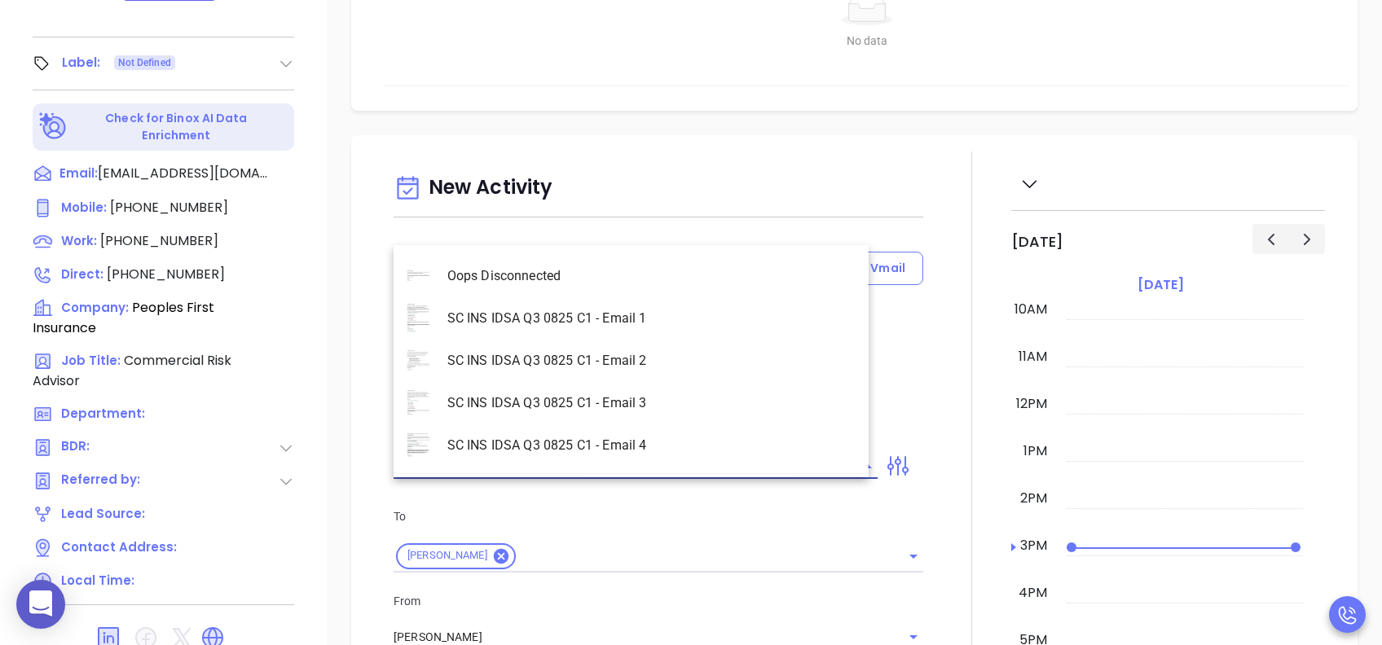
click at [693, 321] on li "SC INS IDSA Q3 0825 C1 - Email 1" at bounding box center [630, 318] width 475 height 42
type input "SC INS IDSA Q3 0825 C1 - Email 1"
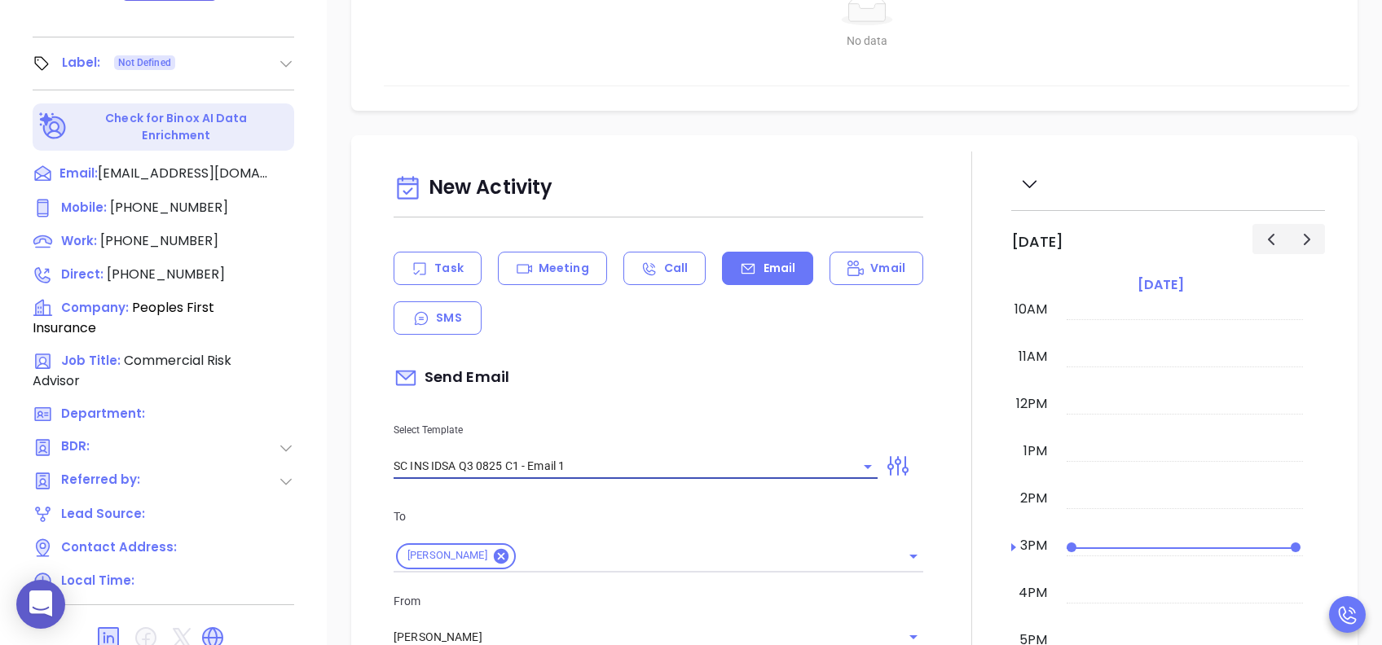
type input "Zander, did you know South Carolnia's data protection act is now being enforced?"
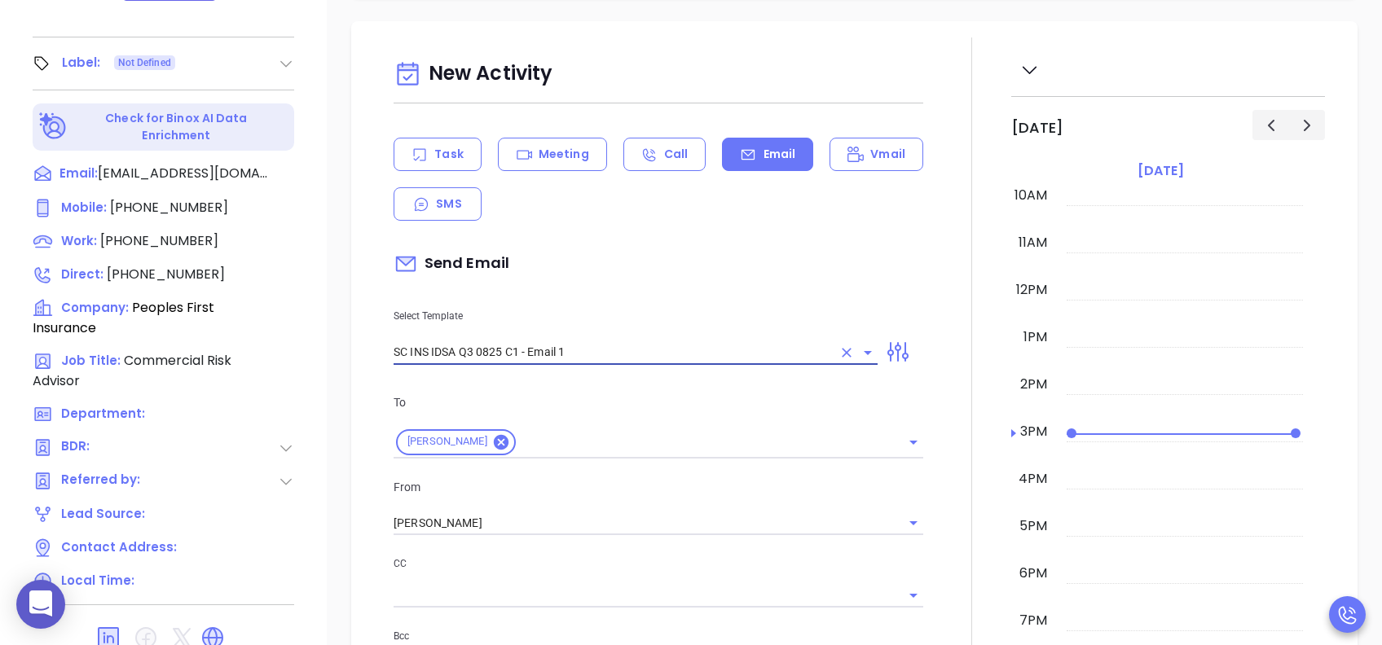
scroll to position [326, 0]
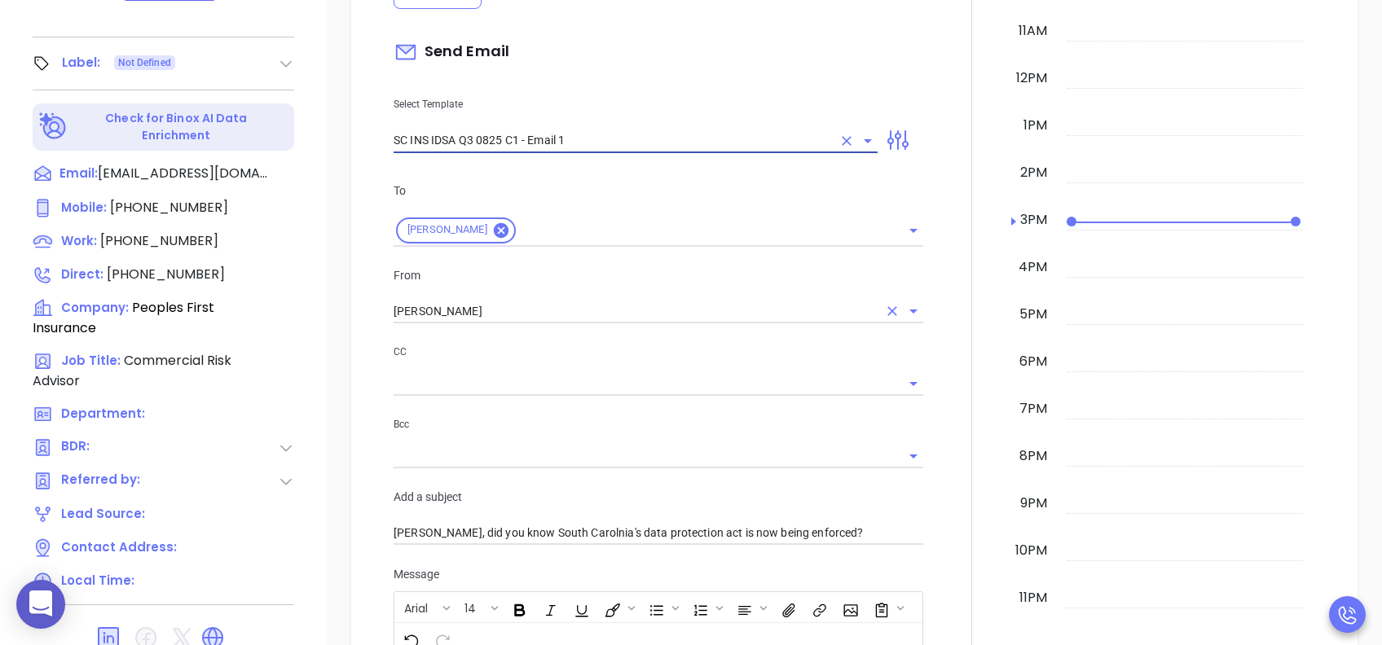
type input "SC INS IDSA Q3 0825 C1 - Email 1"
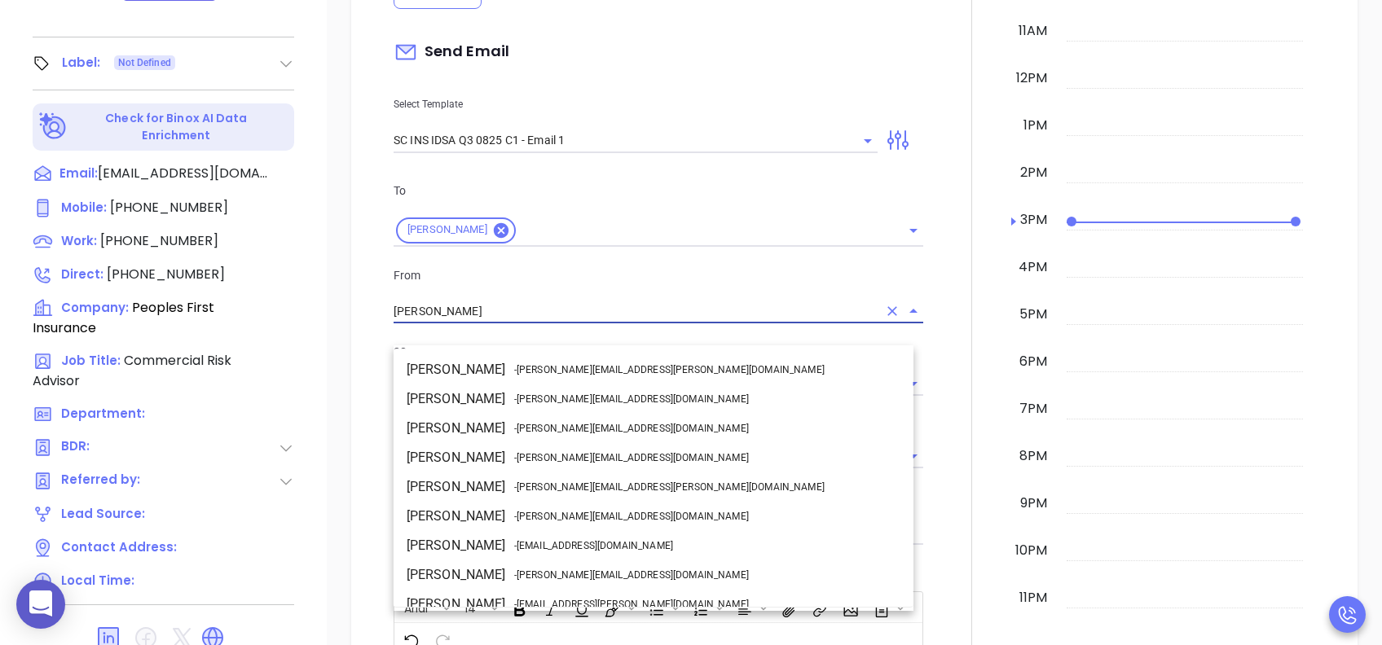
drag, startPoint x: 494, startPoint y: 331, endPoint x: 327, endPoint y: 331, distance: 166.2
click at [327, 331] on div "New Activity Task Meeting Call Email Vmail SMS Send Email Select Template SC IN…" at bounding box center [854, 586] width 1055 height 1554
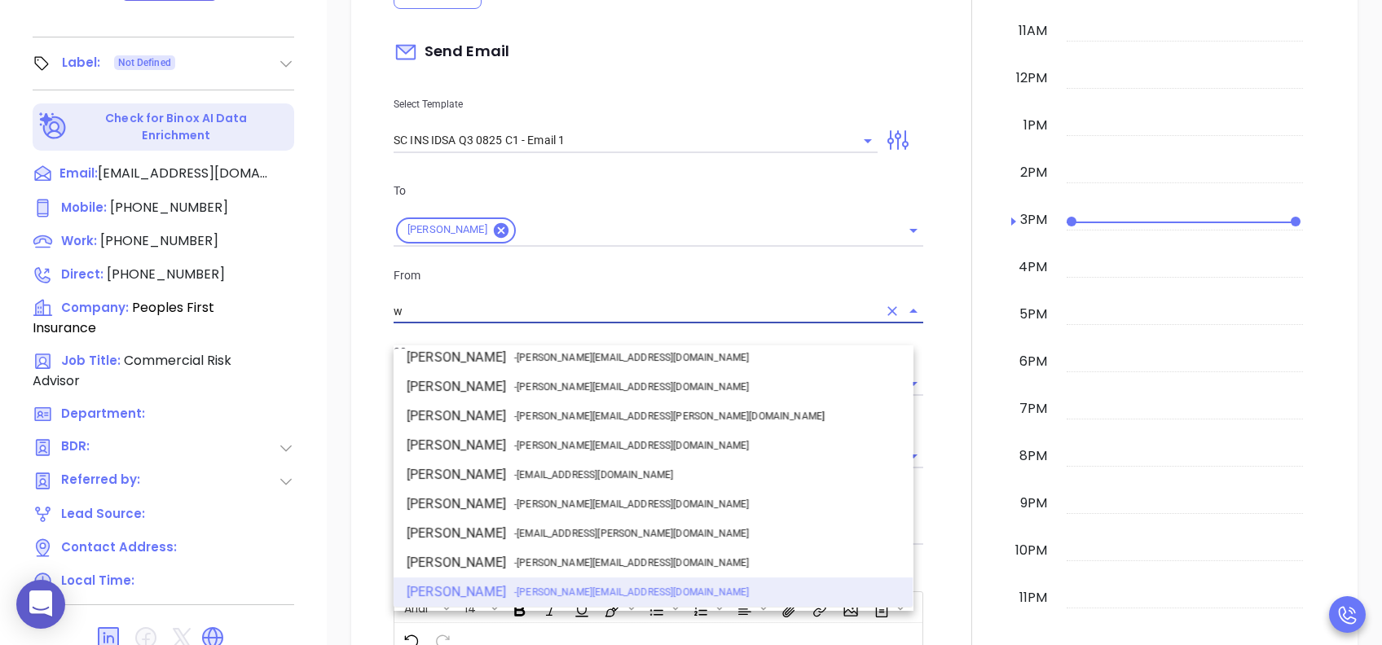
scroll to position [0, 0]
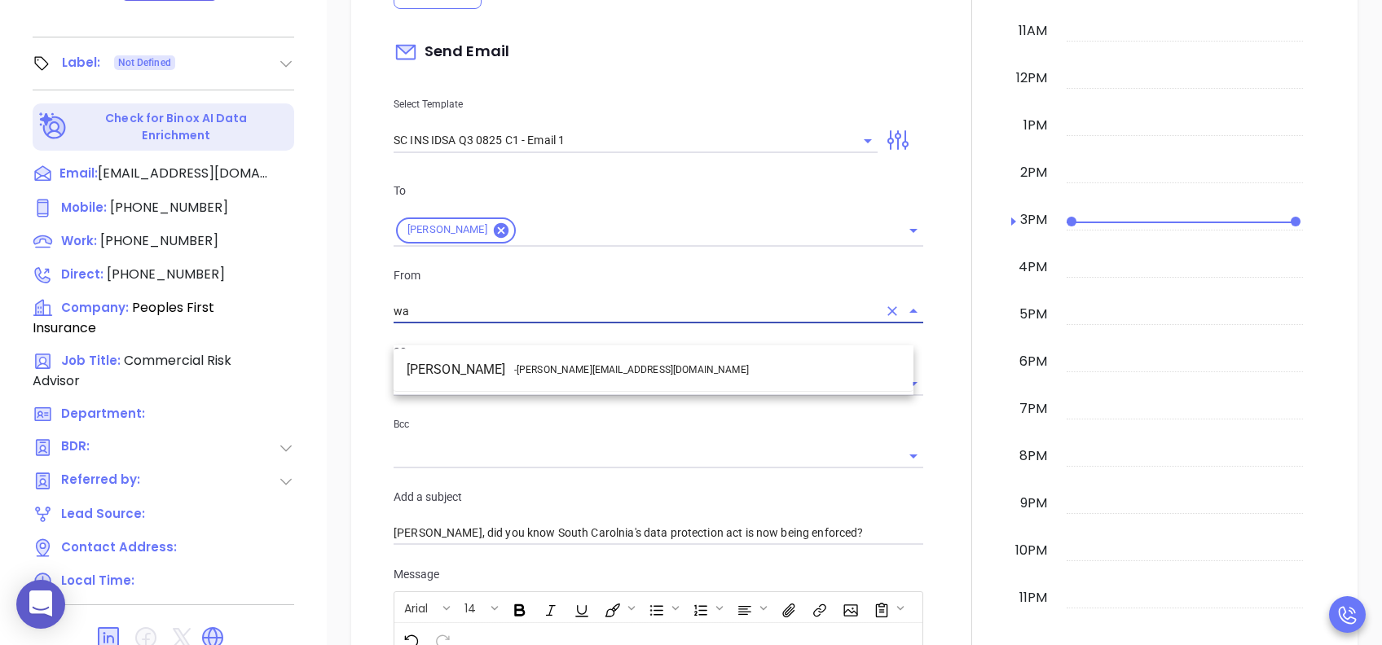
click at [497, 376] on li "Walter Contreras - walter@motiva.net" at bounding box center [653, 369] width 520 height 29
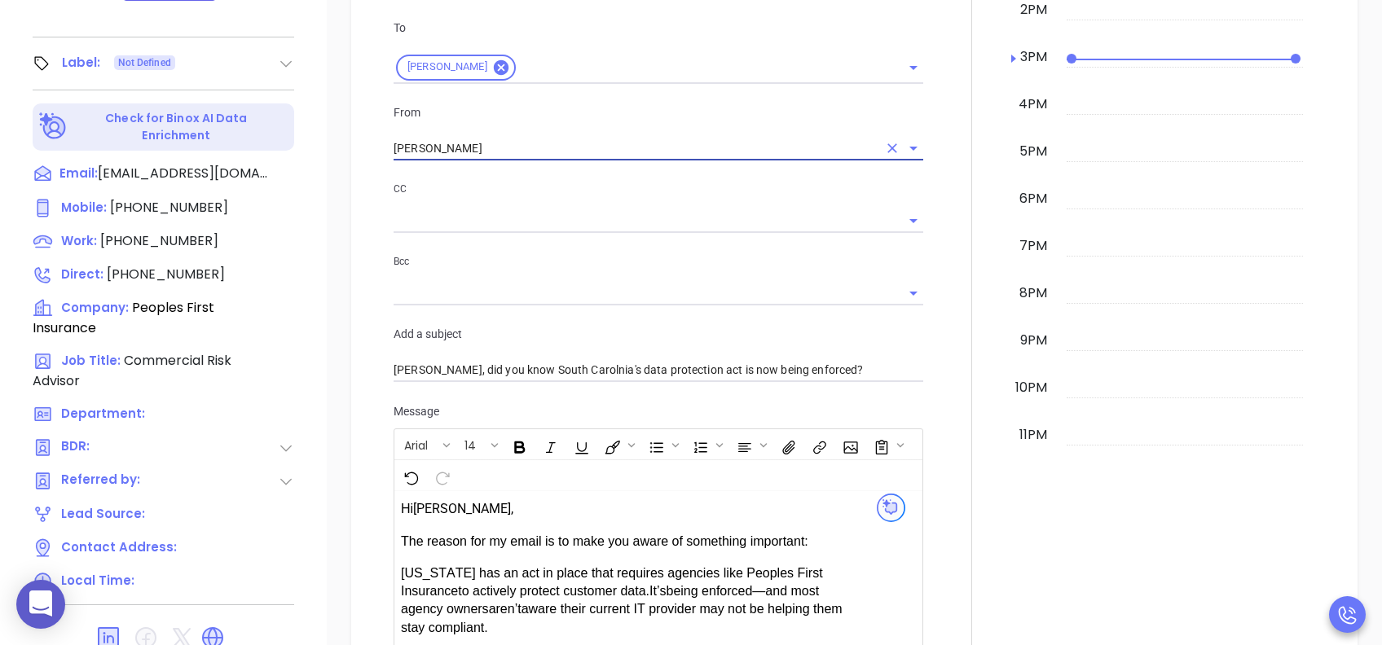
scroll to position [543, 0]
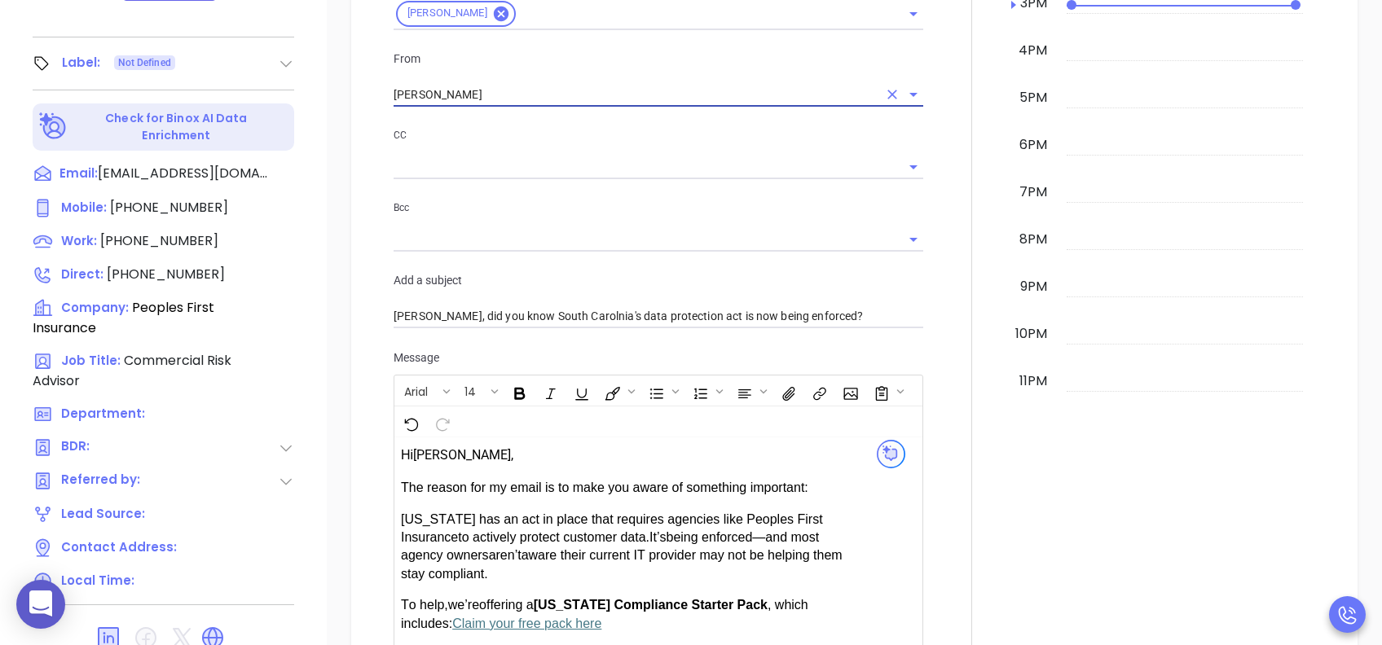
type input "[PERSON_NAME]"
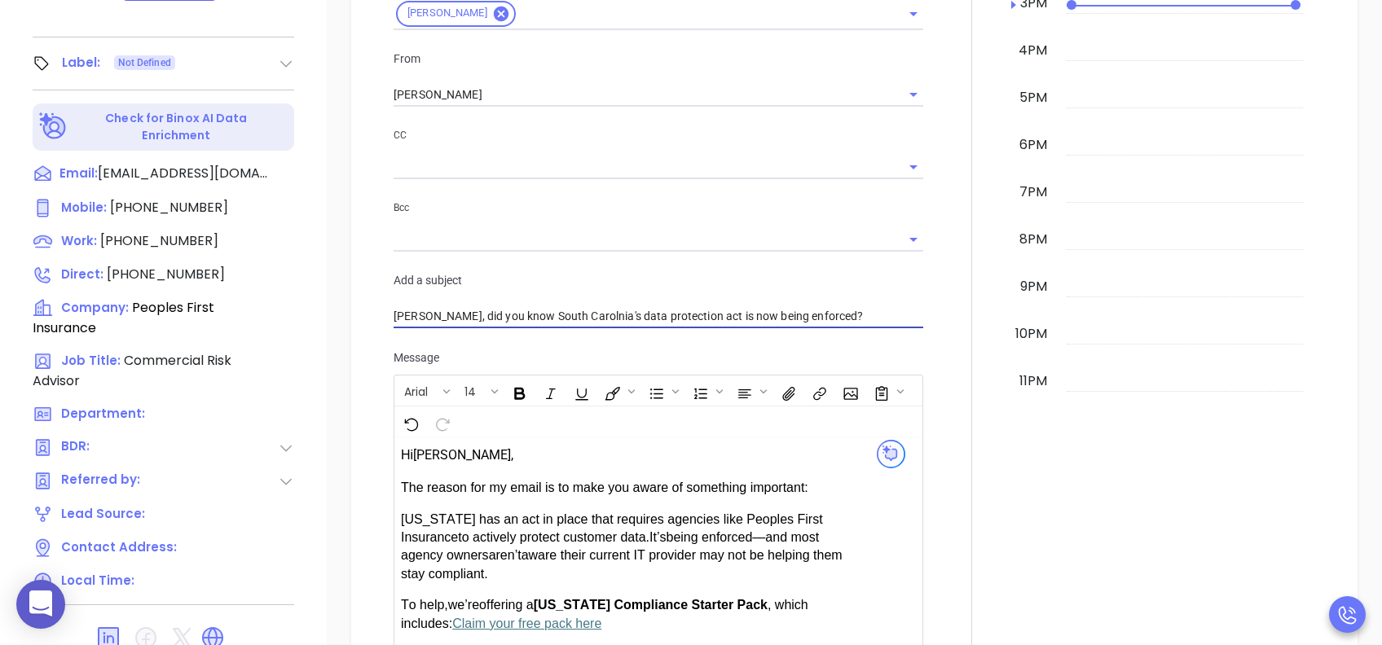
drag, startPoint x: 586, startPoint y: 336, endPoint x: 567, endPoint y: 338, distance: 18.8
click at [567, 329] on input "Zander, did you know South Carolnia's data protection act is now being enforced?" at bounding box center [657, 317] width 529 height 24
type input "Zander, did you know South Carolina's data protection act is now being enforced?"
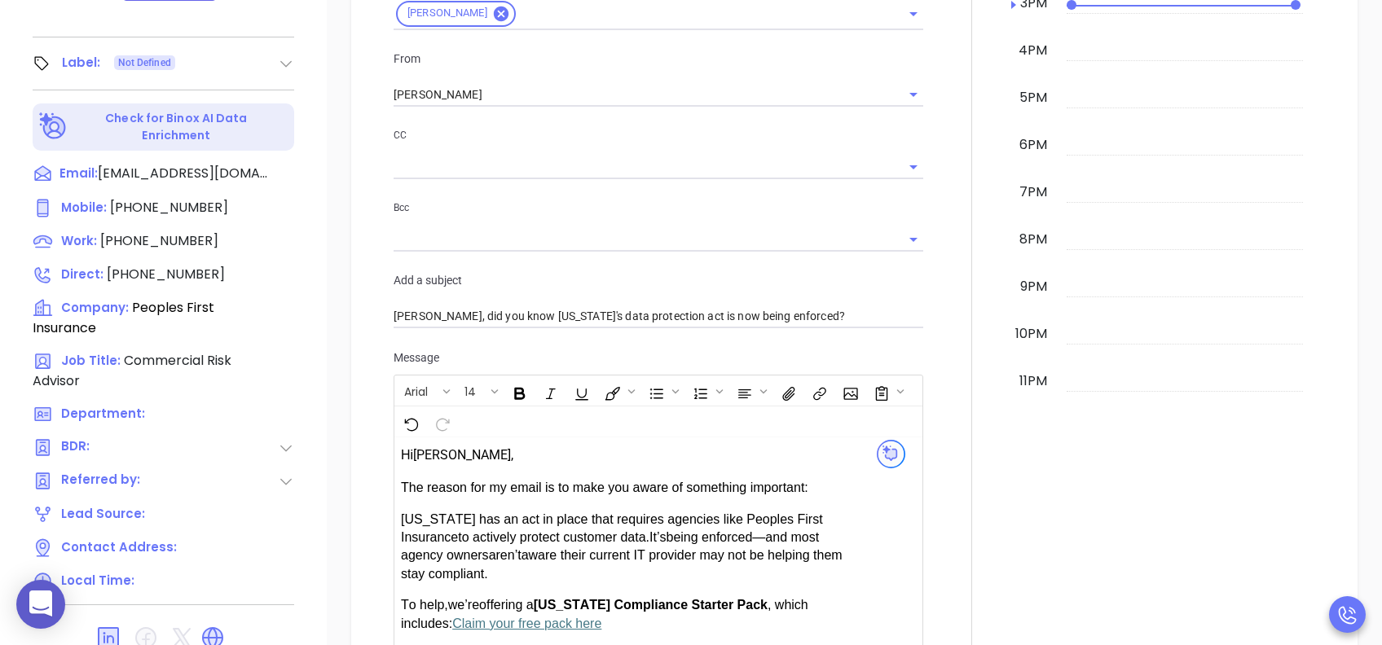
click at [602, 349] on div "To Zander Galloway From Walter Contreras CC Bcc Add a subject Zander, did you k…" at bounding box center [658, 147] width 549 height 405
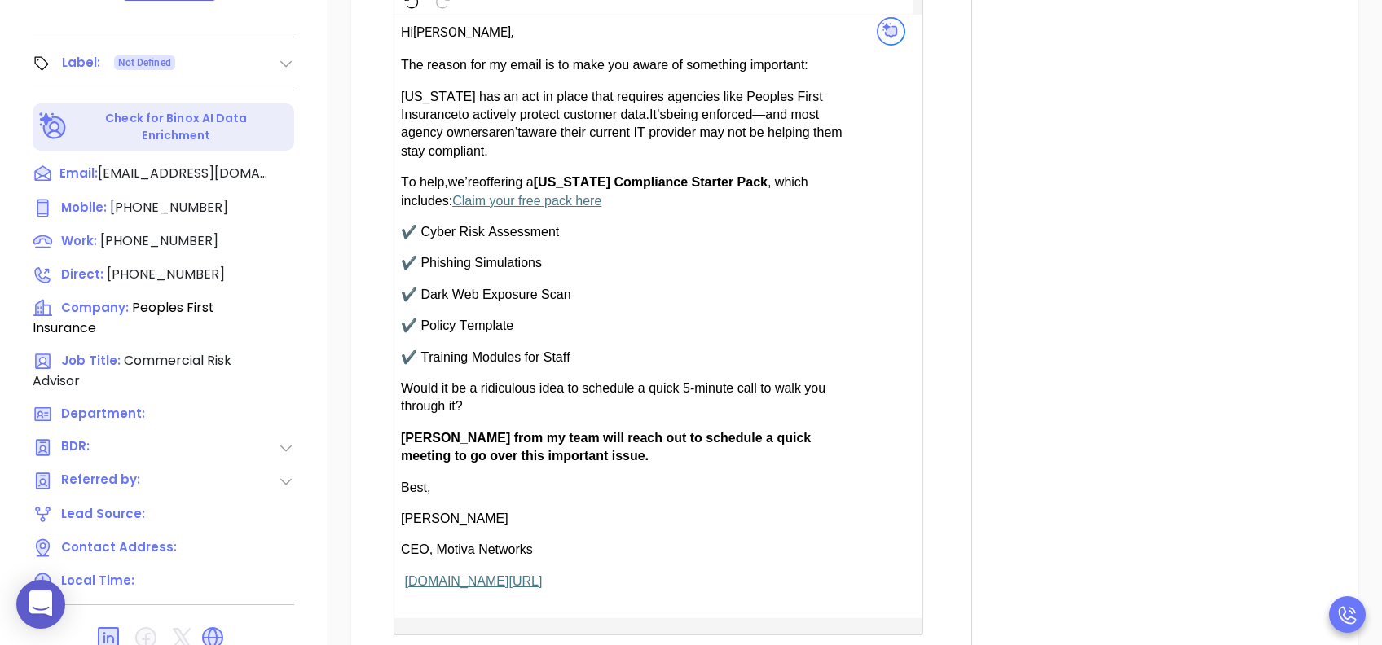
scroll to position [1086, 0]
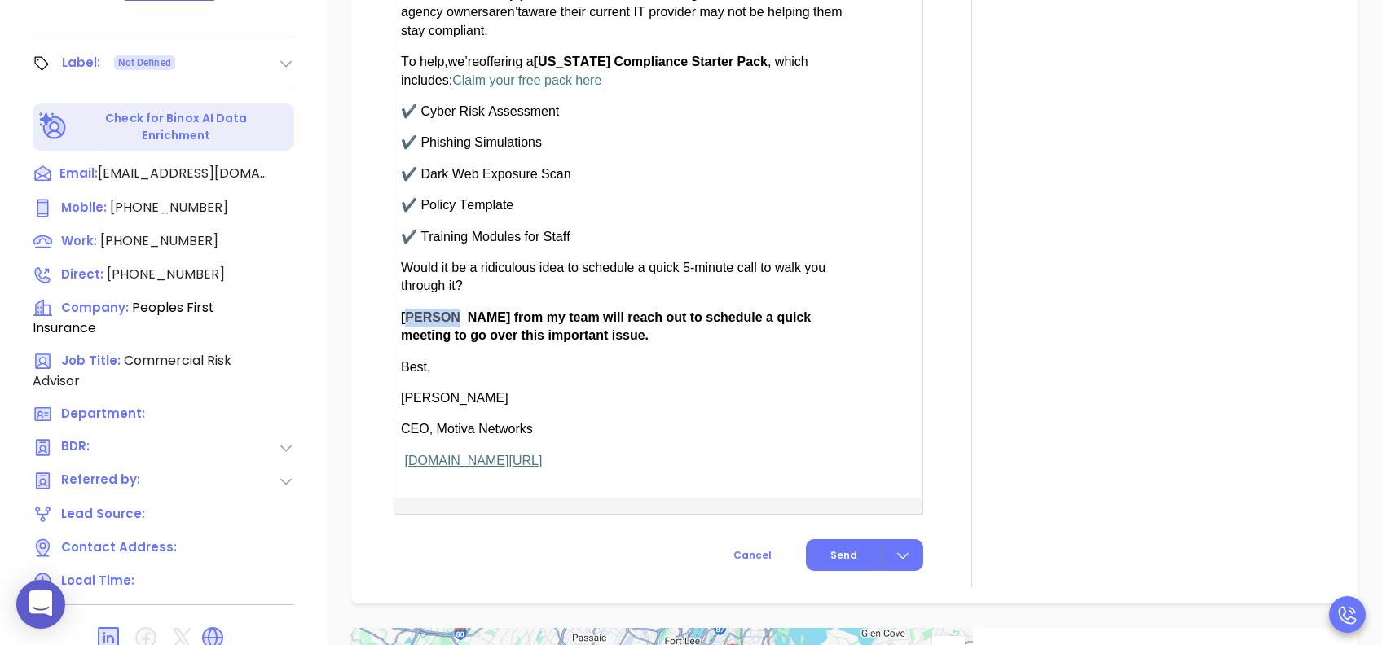
drag, startPoint x: 447, startPoint y: 332, endPoint x: 406, endPoint y: 332, distance: 41.5
click at [406, 332] on span "[PERSON_NAME] from my team will reach out to schedule a quick meeting to go ove…" at bounding box center [606, 326] width 410 height 32
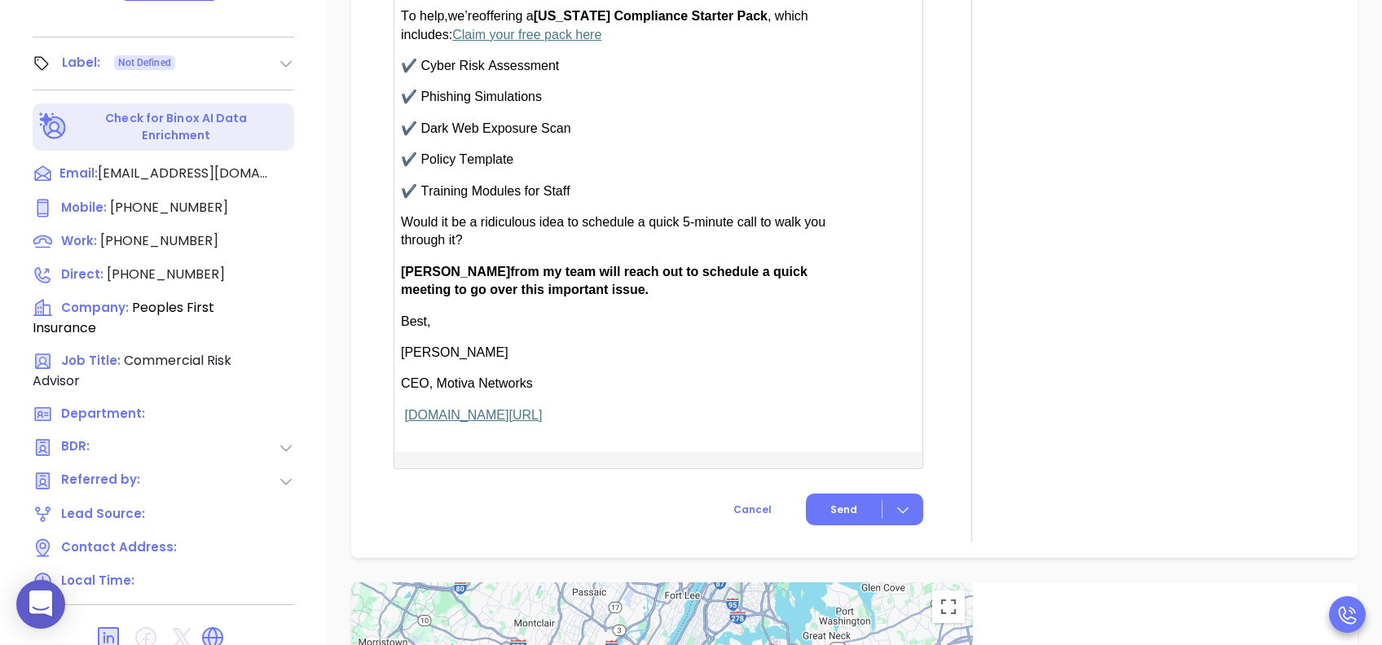
scroll to position [1194, 0]
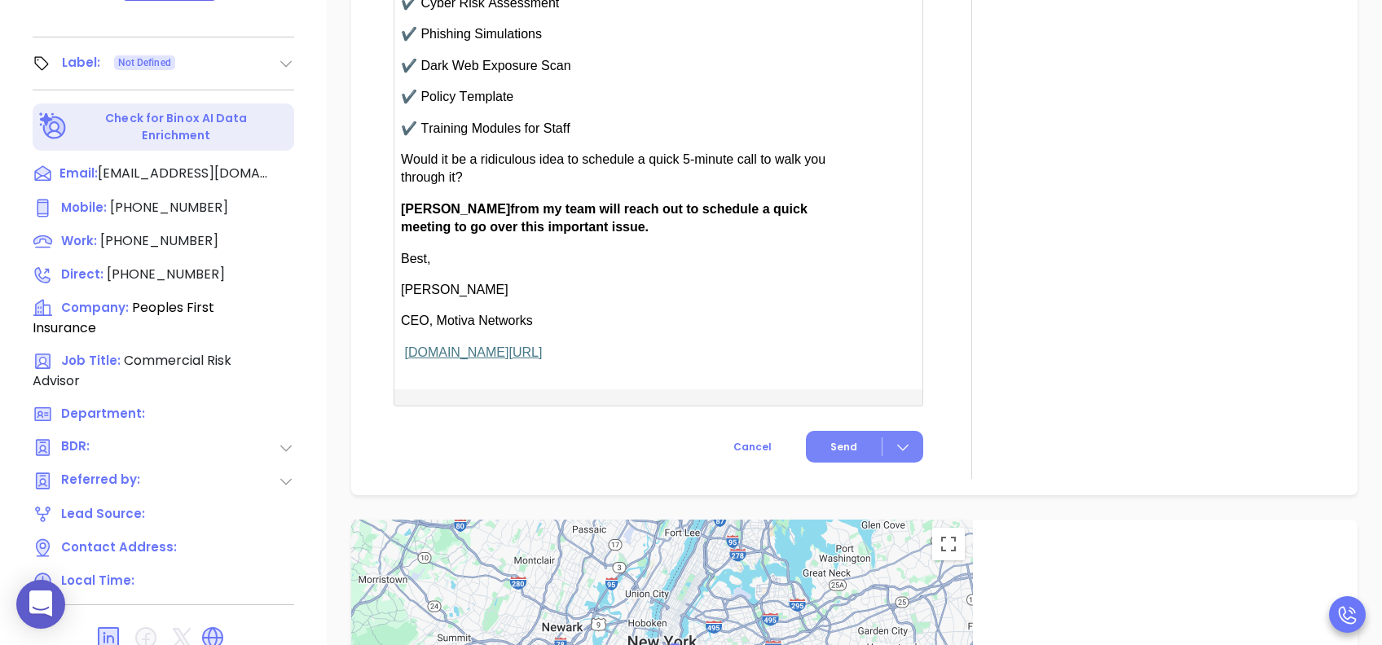
click at [847, 463] on button "Send" at bounding box center [864, 447] width 117 height 32
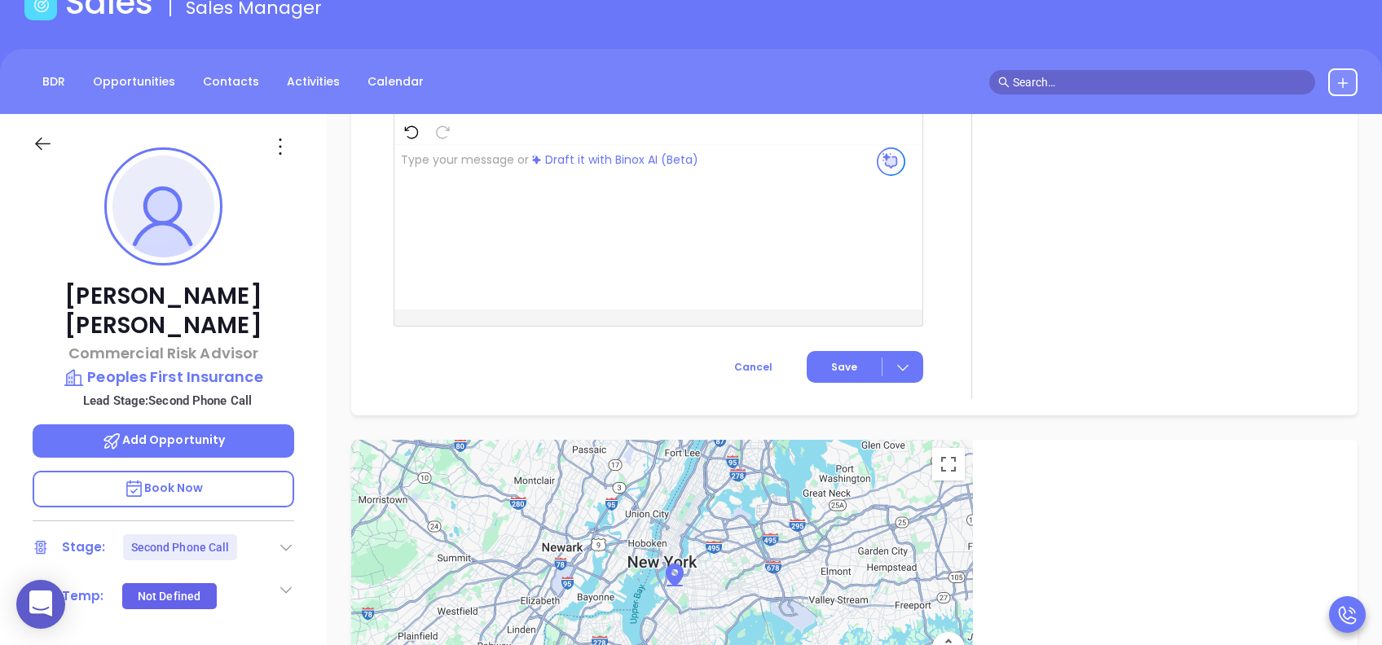
scroll to position [217, 0]
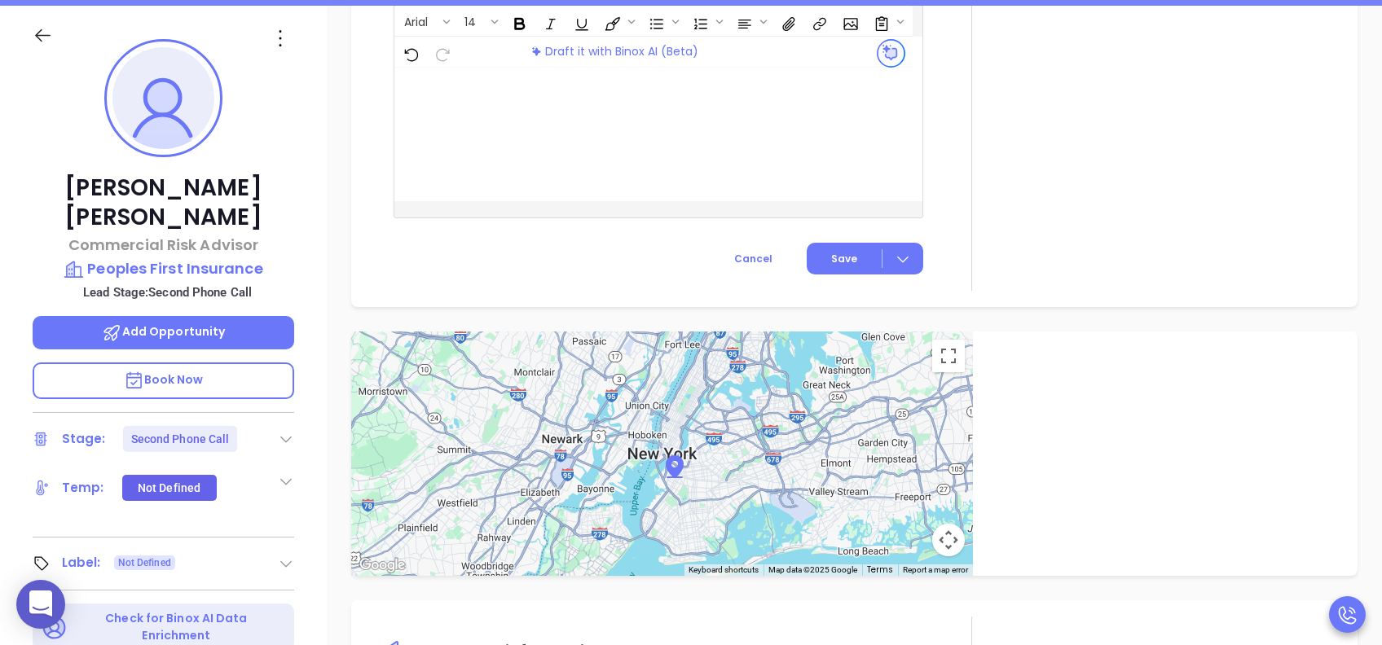
click at [279, 431] on icon at bounding box center [286, 439] width 16 height 16
click at [302, 410] on div "Zander Galloway Commercial Risk Advisor Peoples First Insurance Lead Stage: Sec…" at bounding box center [163, 409] width 327 height 806
click at [280, 556] on icon at bounding box center [286, 564] width 16 height 16
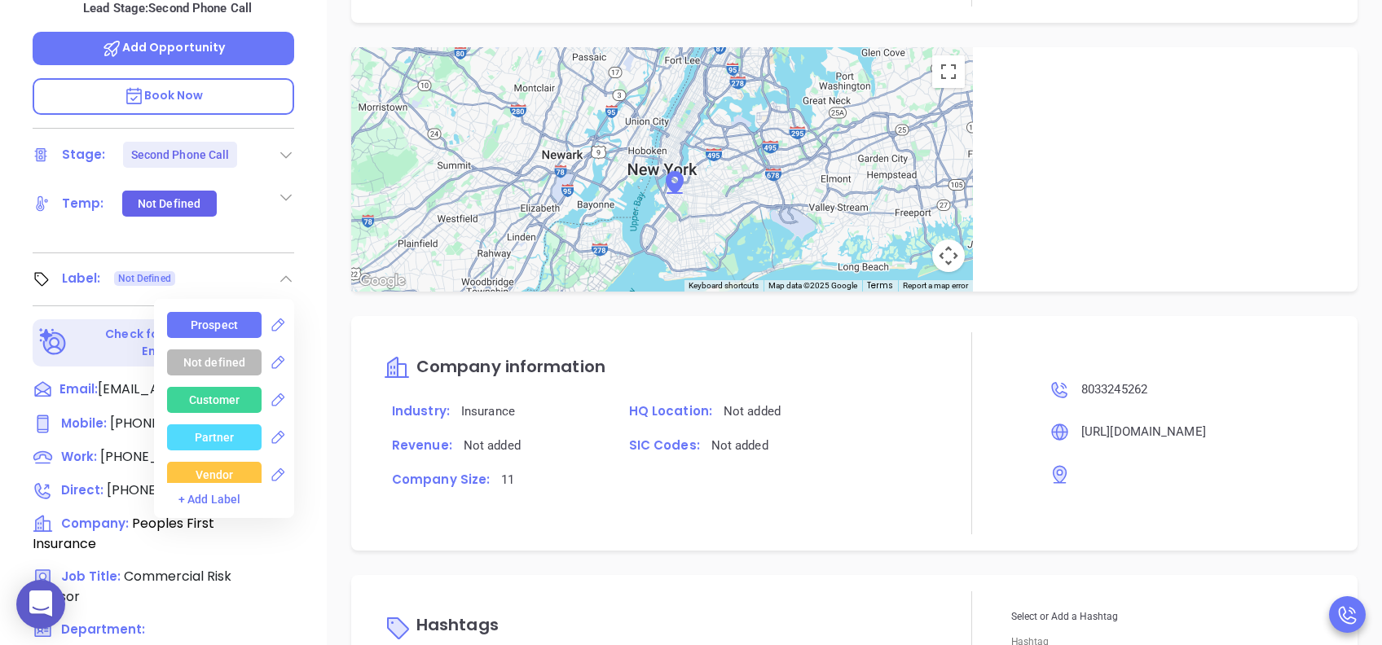
scroll to position [543, 0]
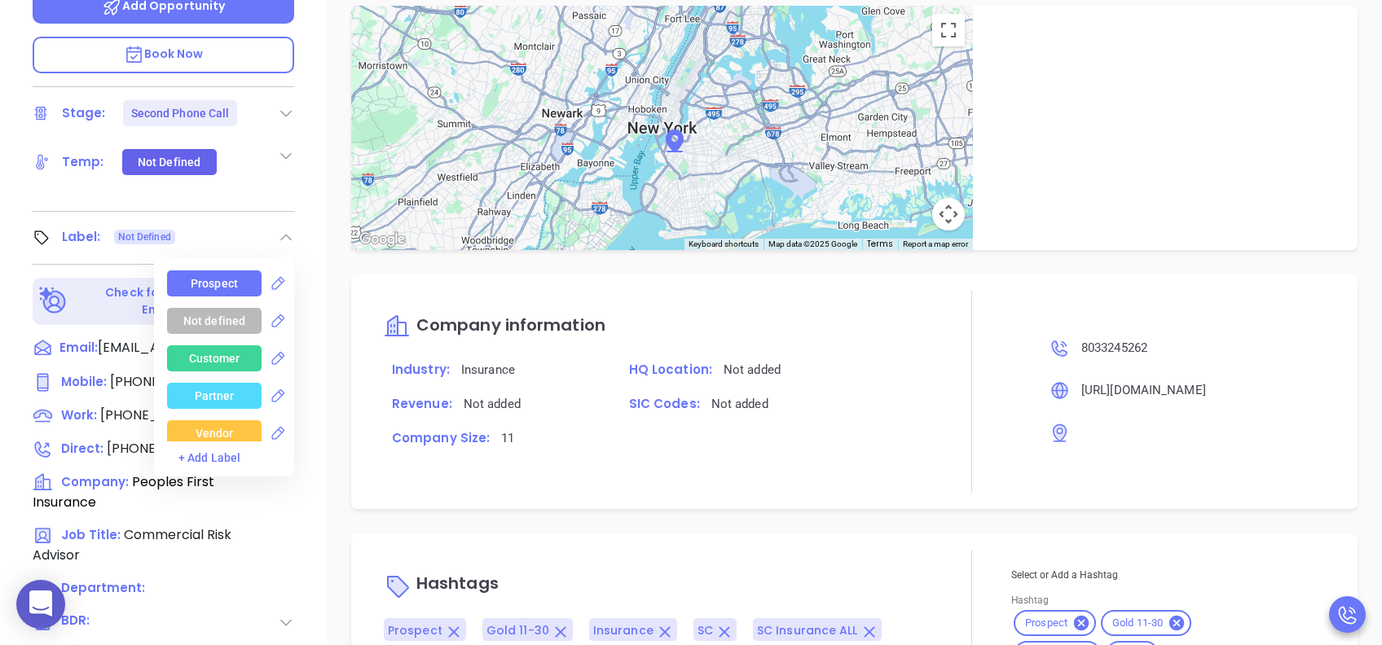
click at [211, 270] on div "Prospect" at bounding box center [214, 283] width 47 height 26
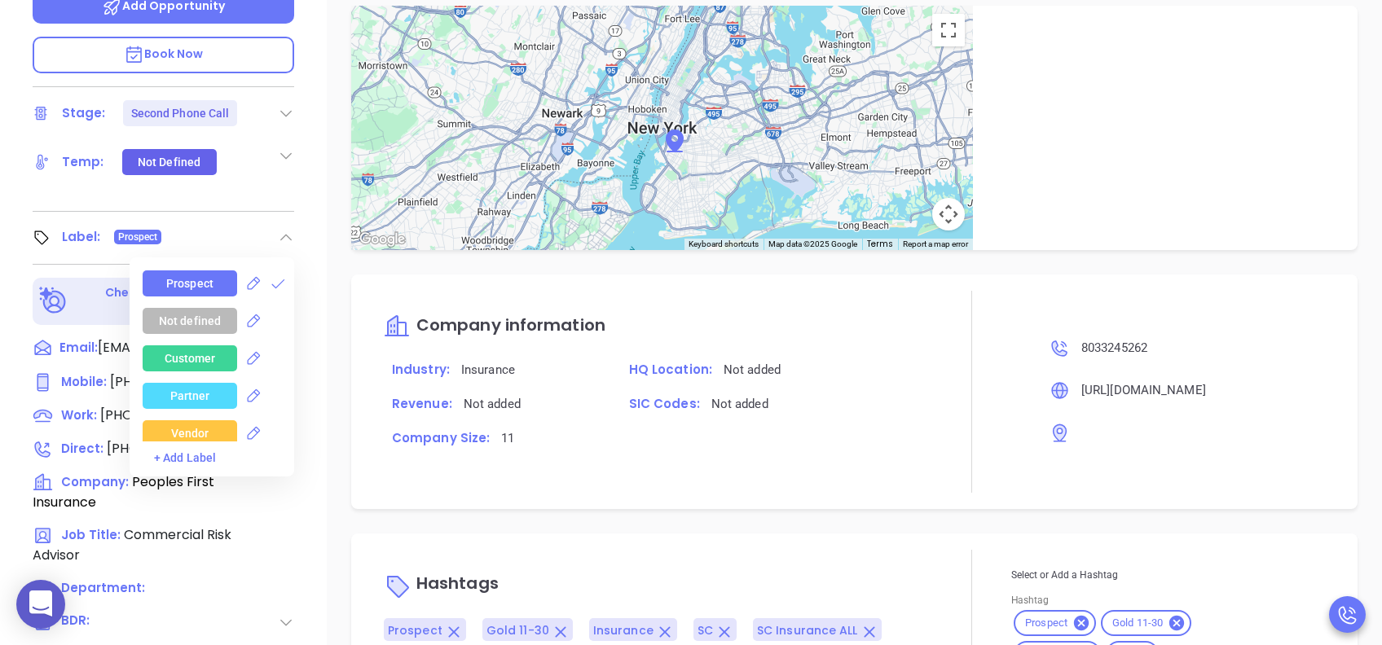
click at [314, 222] on div "Zander Galloway Commercial Risk Advisor Peoples First Insurance Lead Stage: Sec…" at bounding box center [163, 83] width 327 height 806
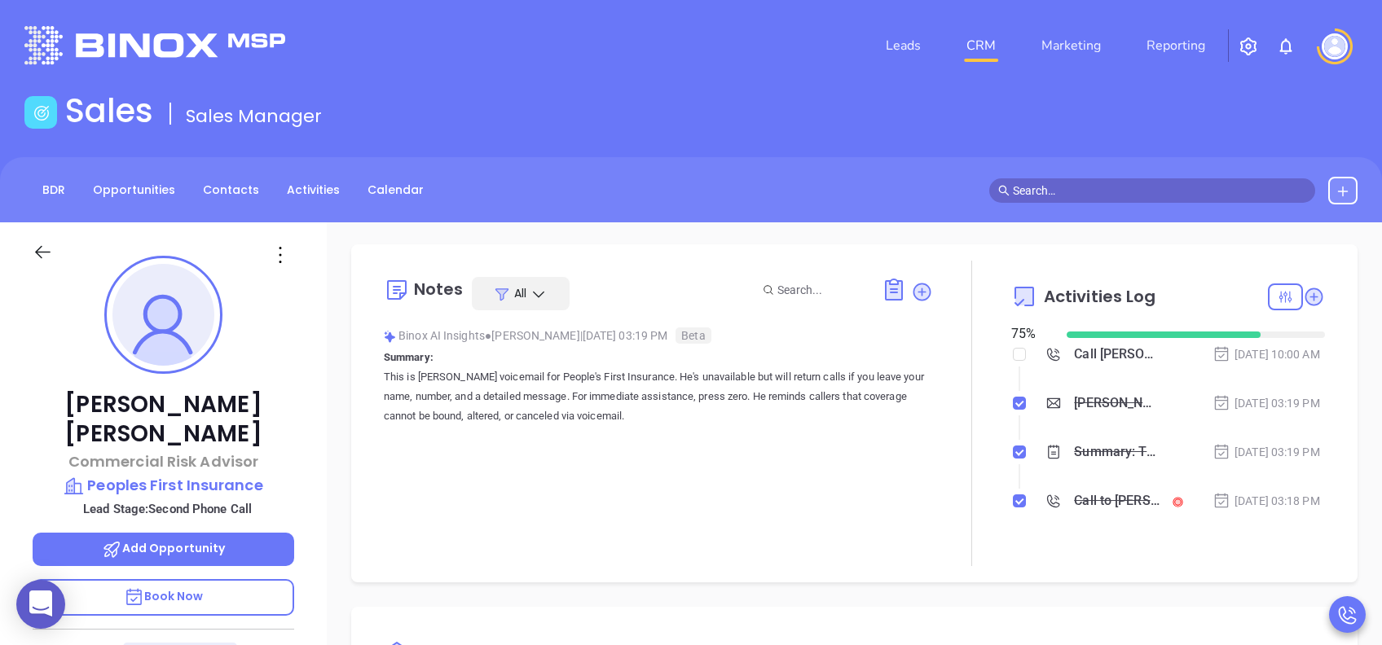
scroll to position [0, 0]
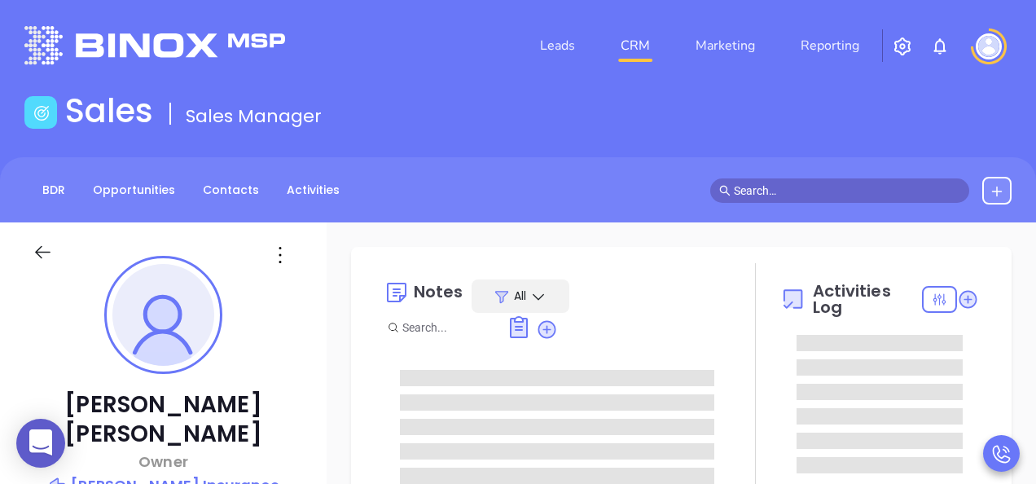
type input "[PERSON_NAME]"
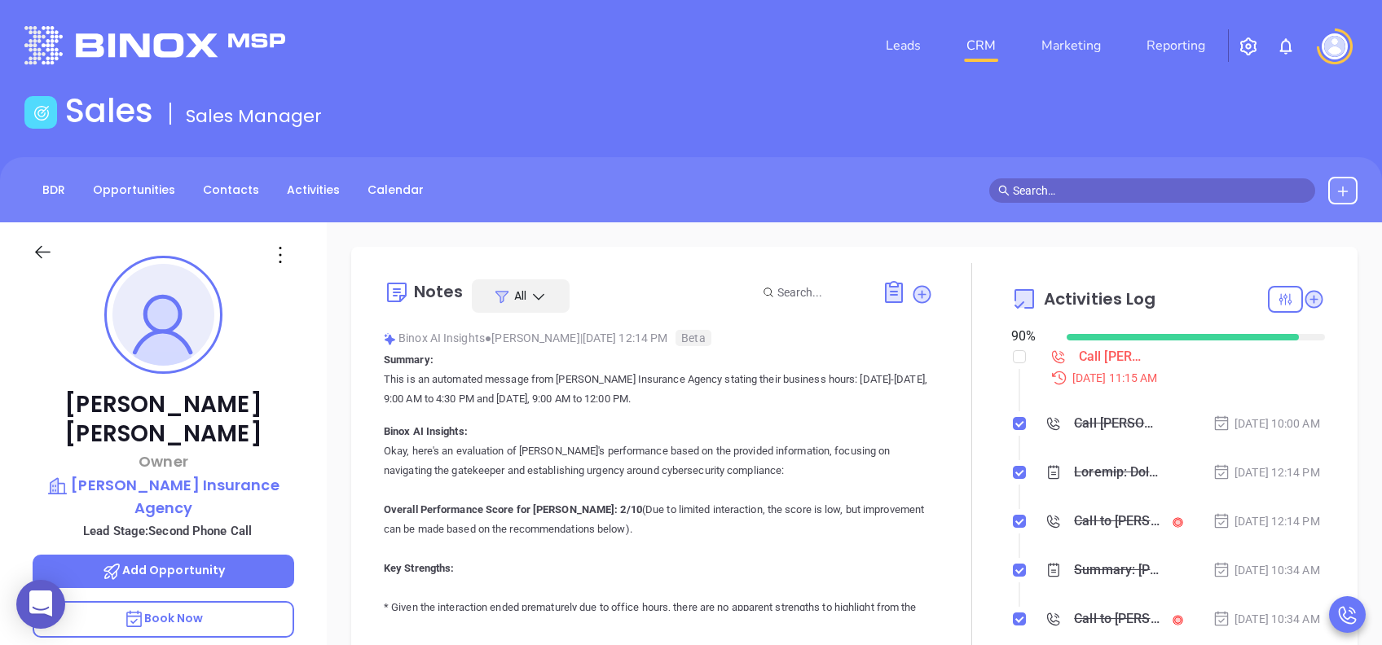
click at [208, 483] on p "Book Now" at bounding box center [163, 619] width 261 height 37
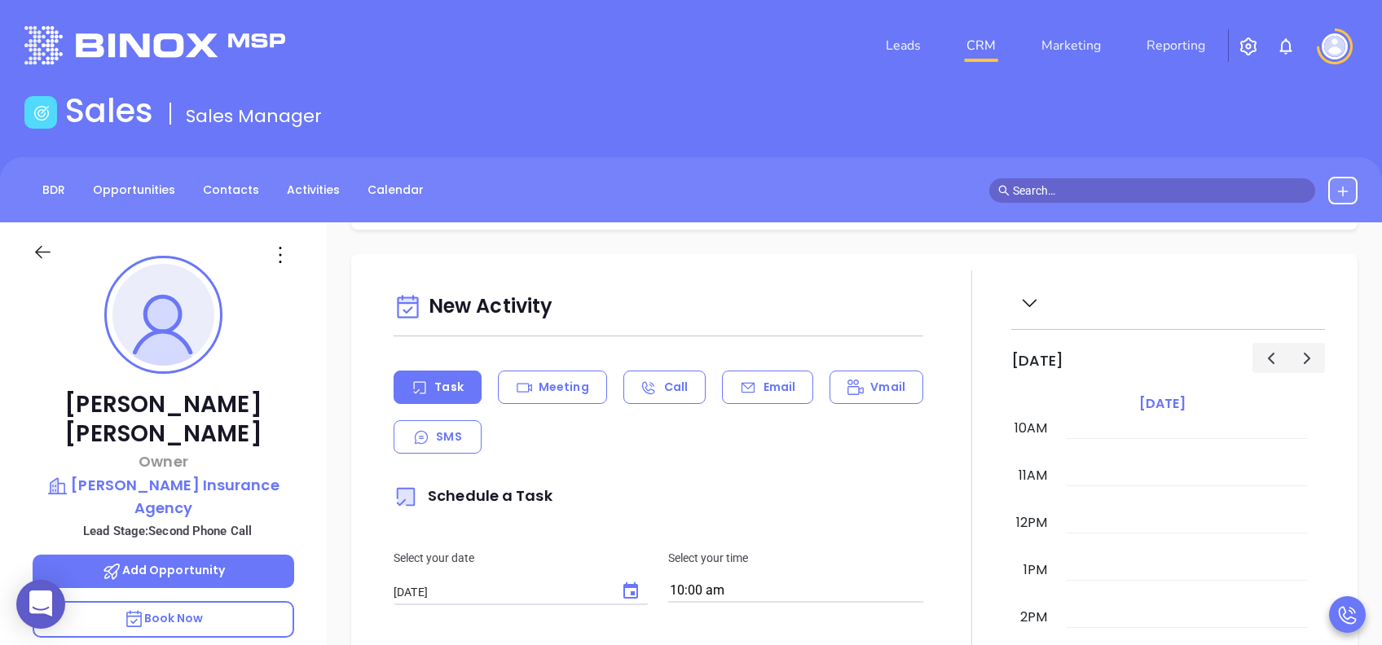
scroll to position [760, 0]
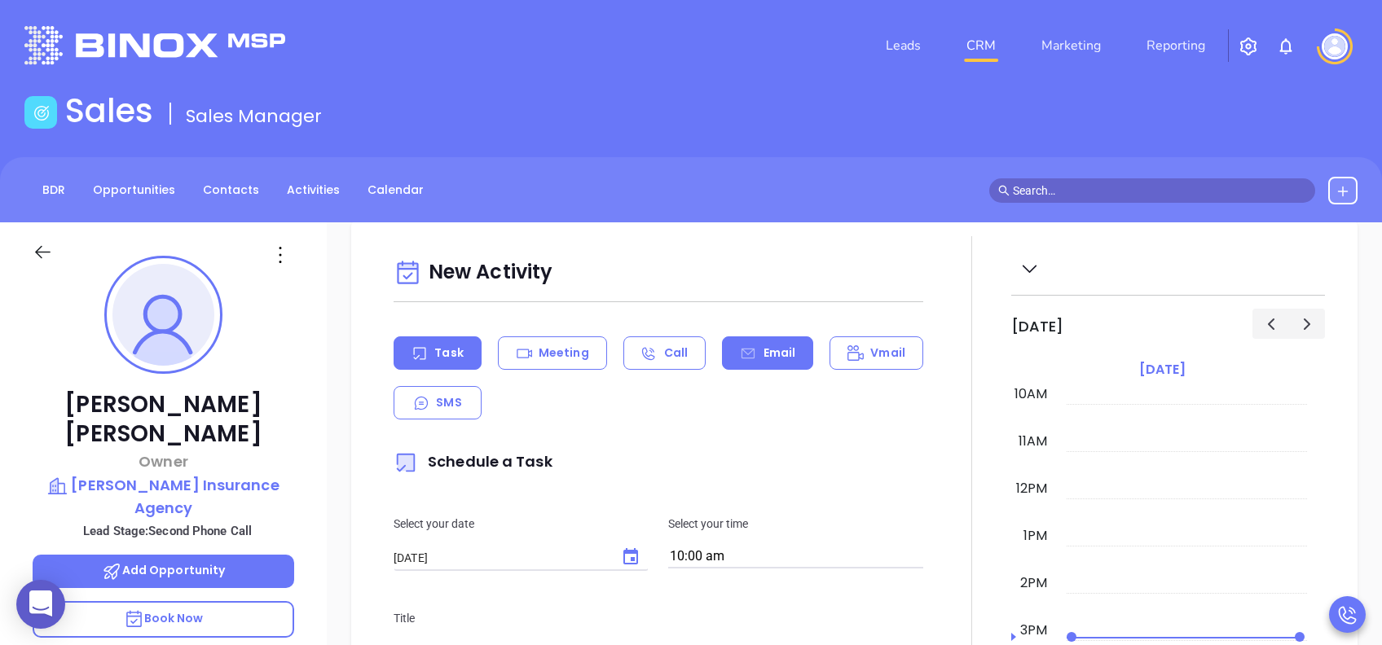
click at [742, 348] on icon at bounding box center [747, 353] width 13 height 11
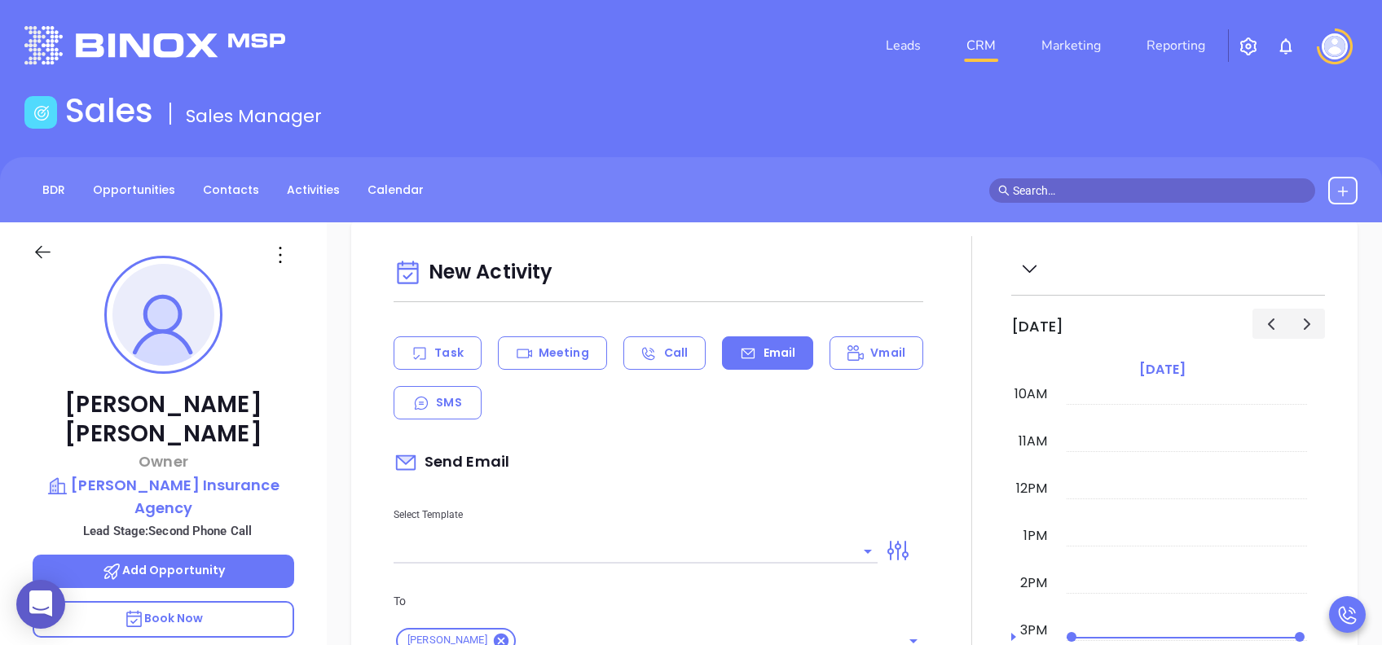
click at [595, 483] on input "text" at bounding box center [622, 551] width 459 height 24
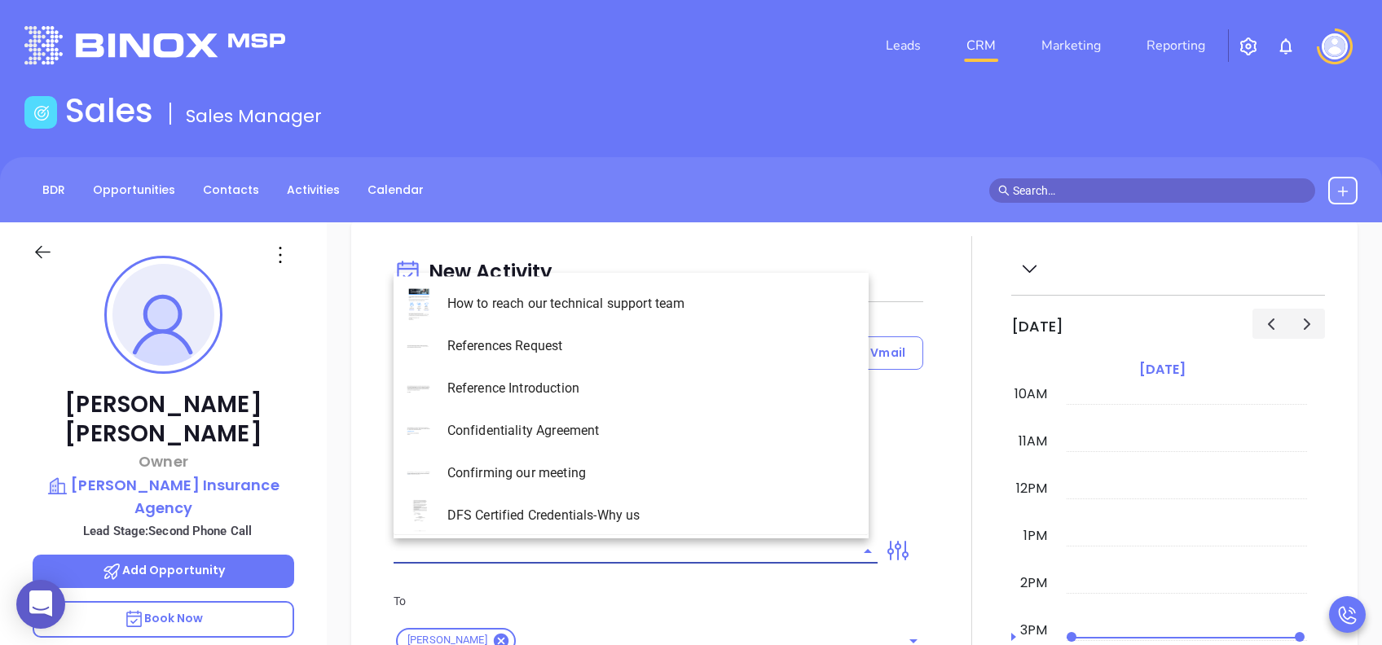
type input "s"
type input "[PERSON_NAME]"
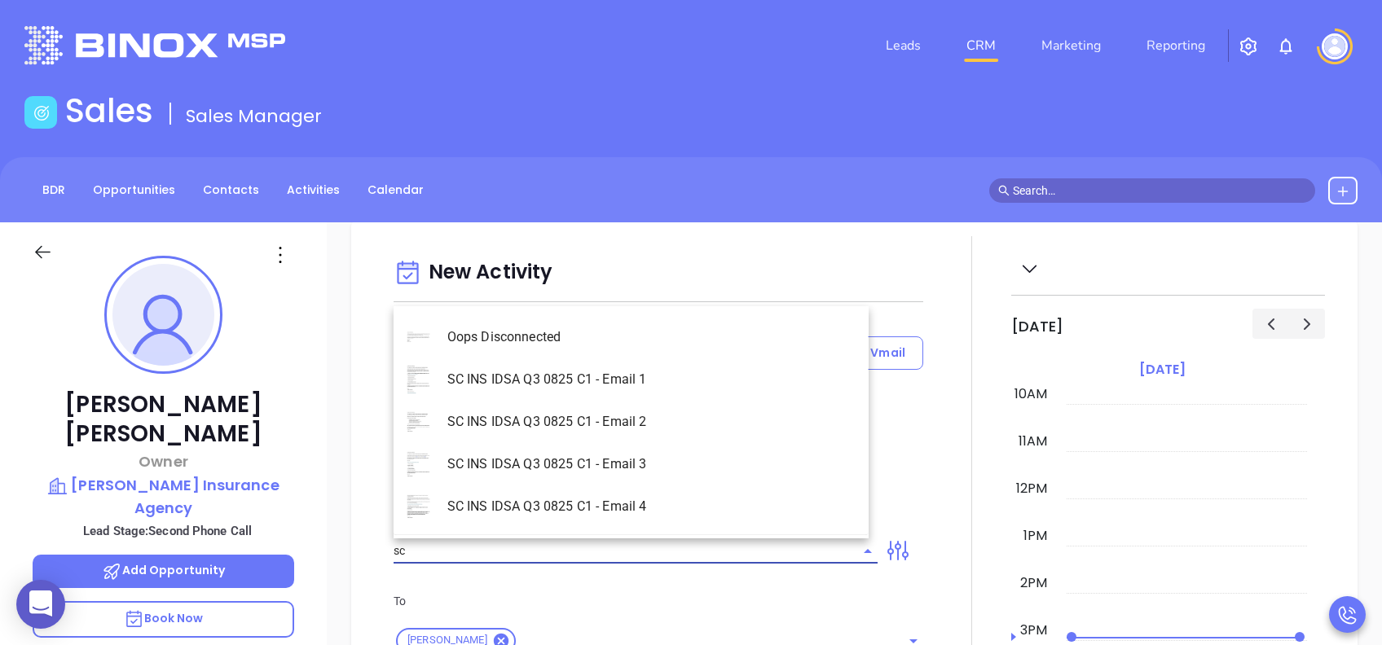
click at [619, 426] on li "SC INS IDSA Q3 0825 C1 - Email 2" at bounding box center [630, 422] width 475 height 42
type input "SC INS IDSA Q3 0825 C1 - Email 2"
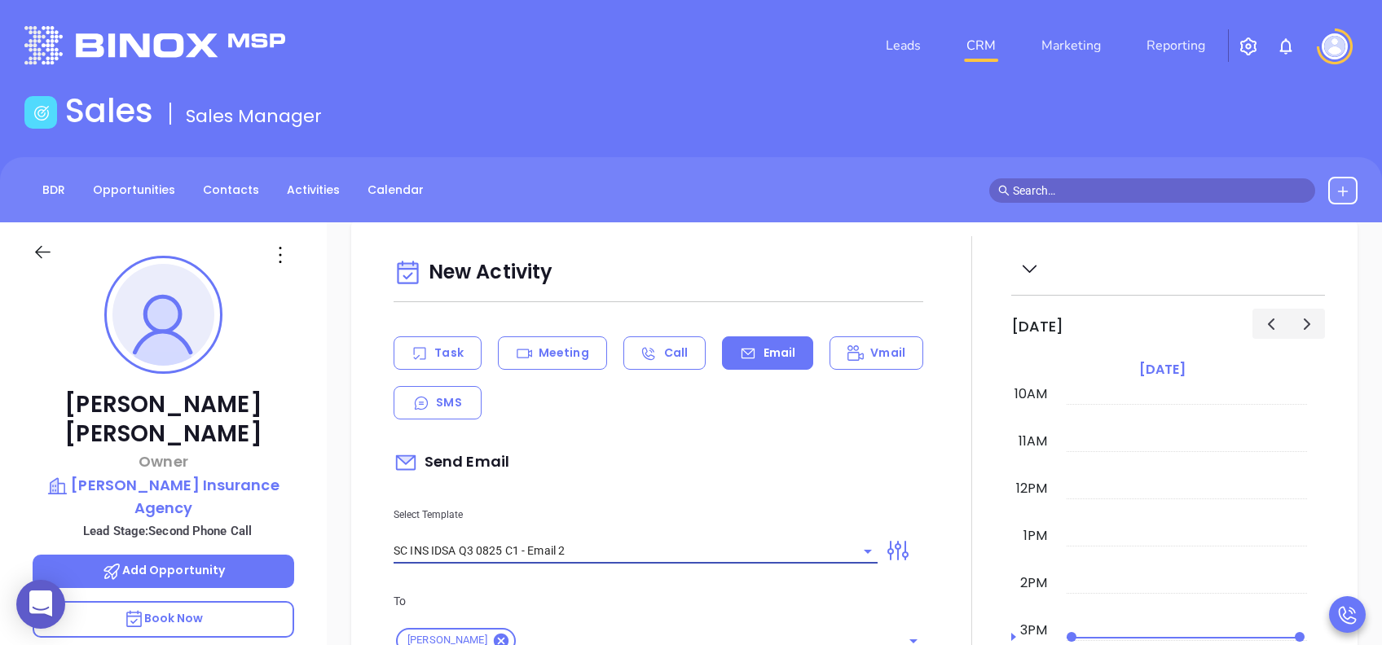
type input "Can your IT partner prove you're covered?"
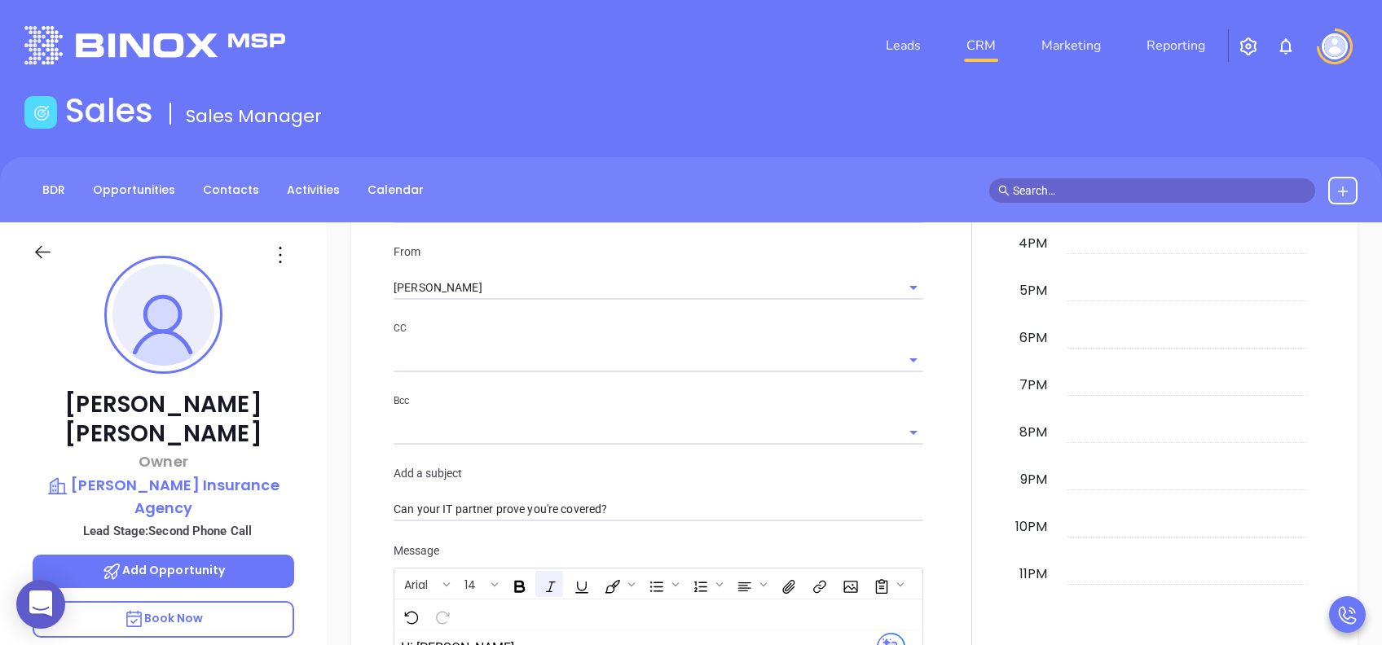
scroll to position [1086, 0]
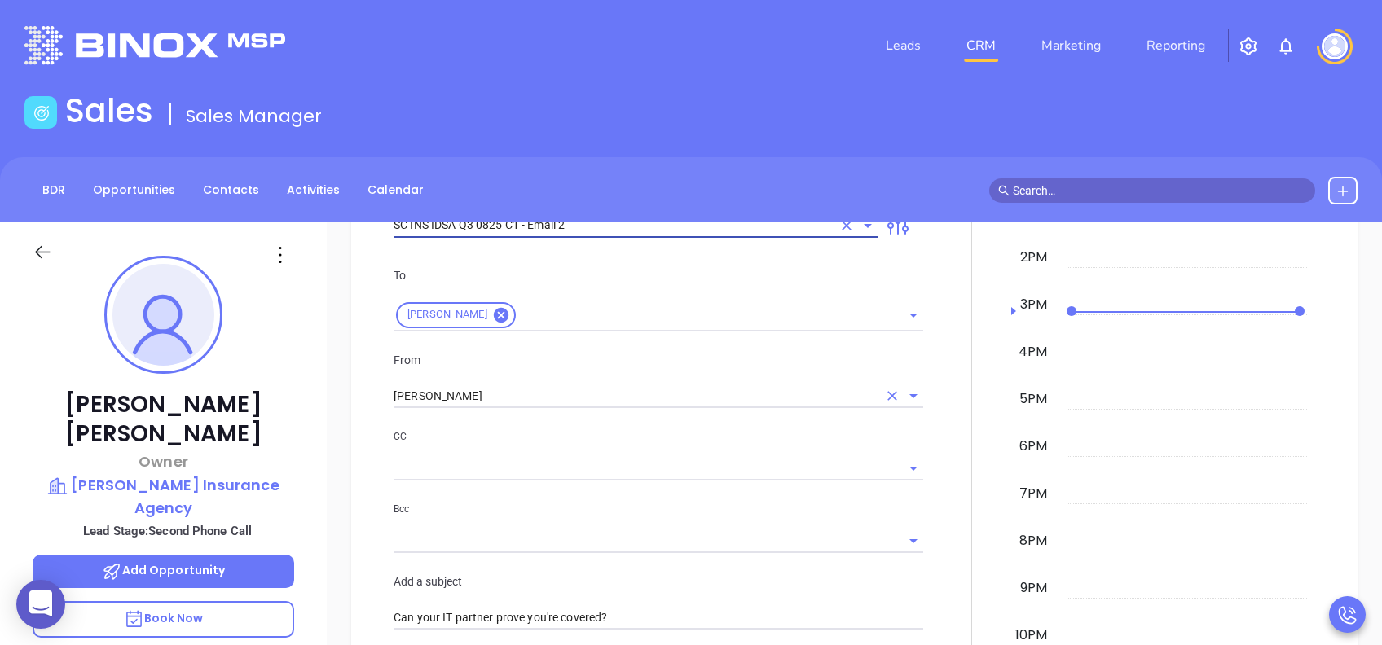
type input "SC INS IDSA Q3 0825 C1 - Email 2"
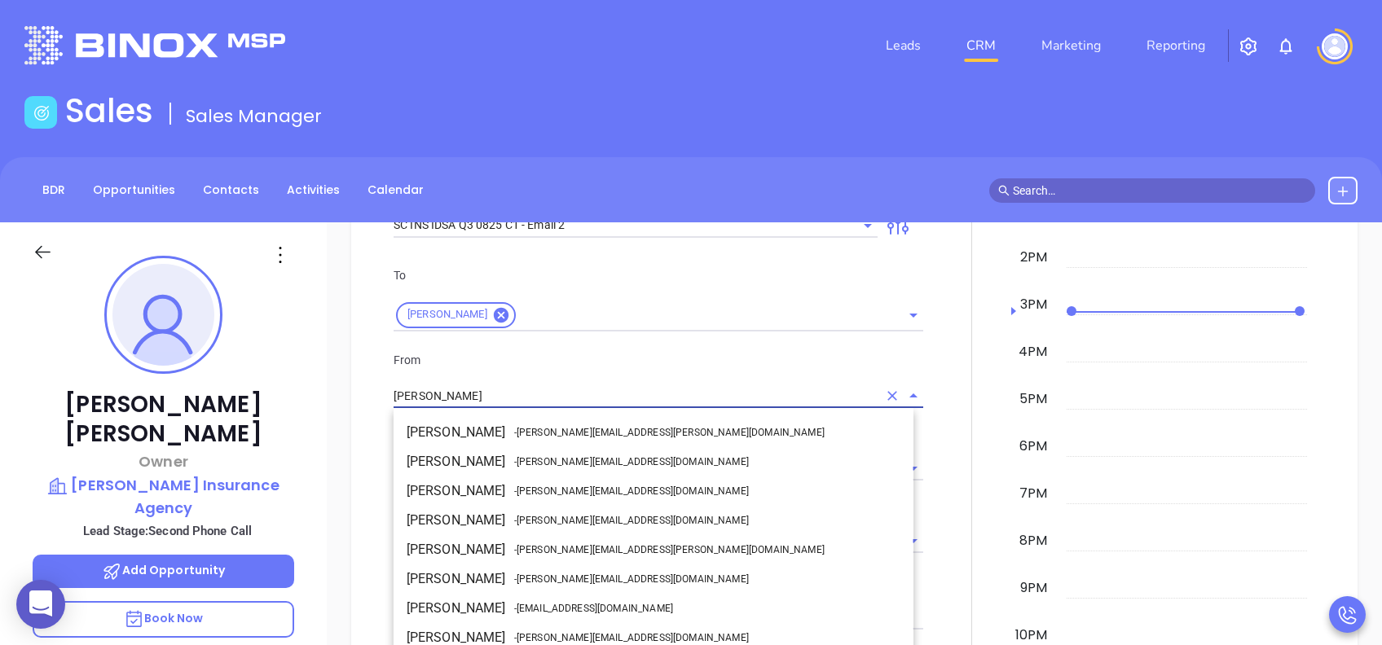
drag, startPoint x: 477, startPoint y: 391, endPoint x: 373, endPoint y: 402, distance: 104.8
click at [373, 402] on div "New Activity Task Meeting Call Email Vmail SMS Send Email Select Template SC IN…" at bounding box center [853, 583] width 973 height 1347
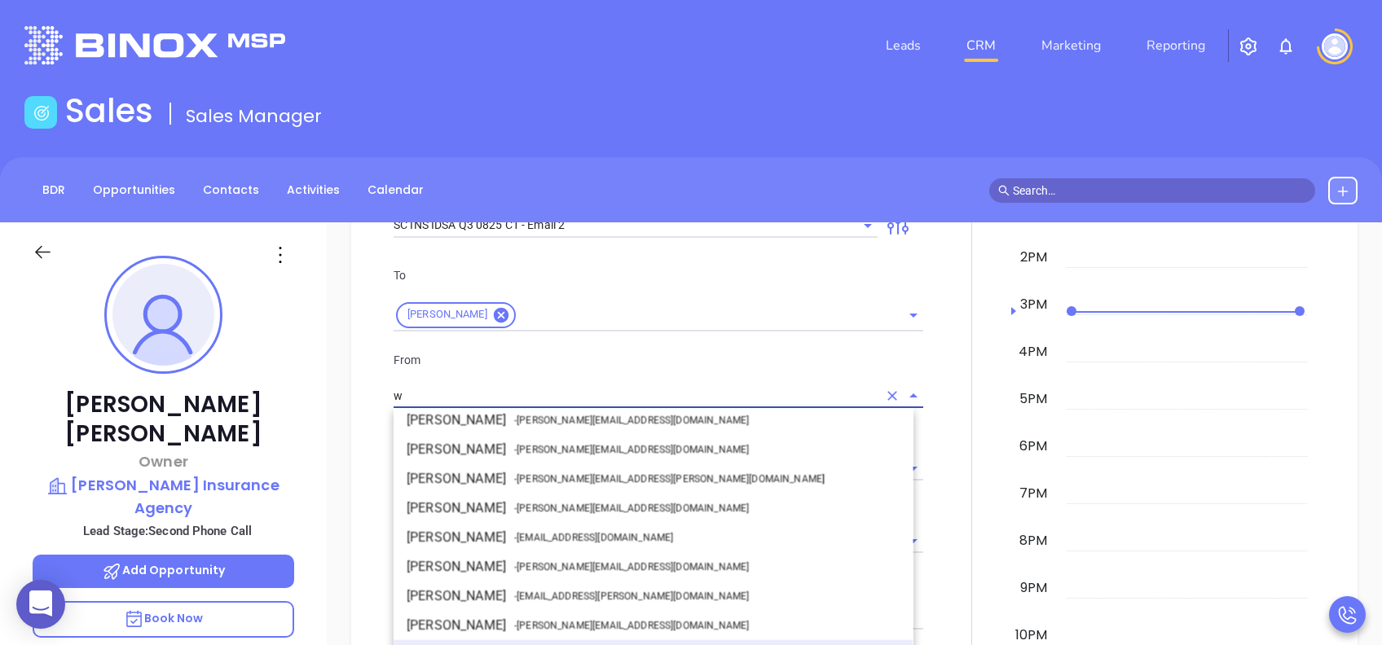
scroll to position [0, 0]
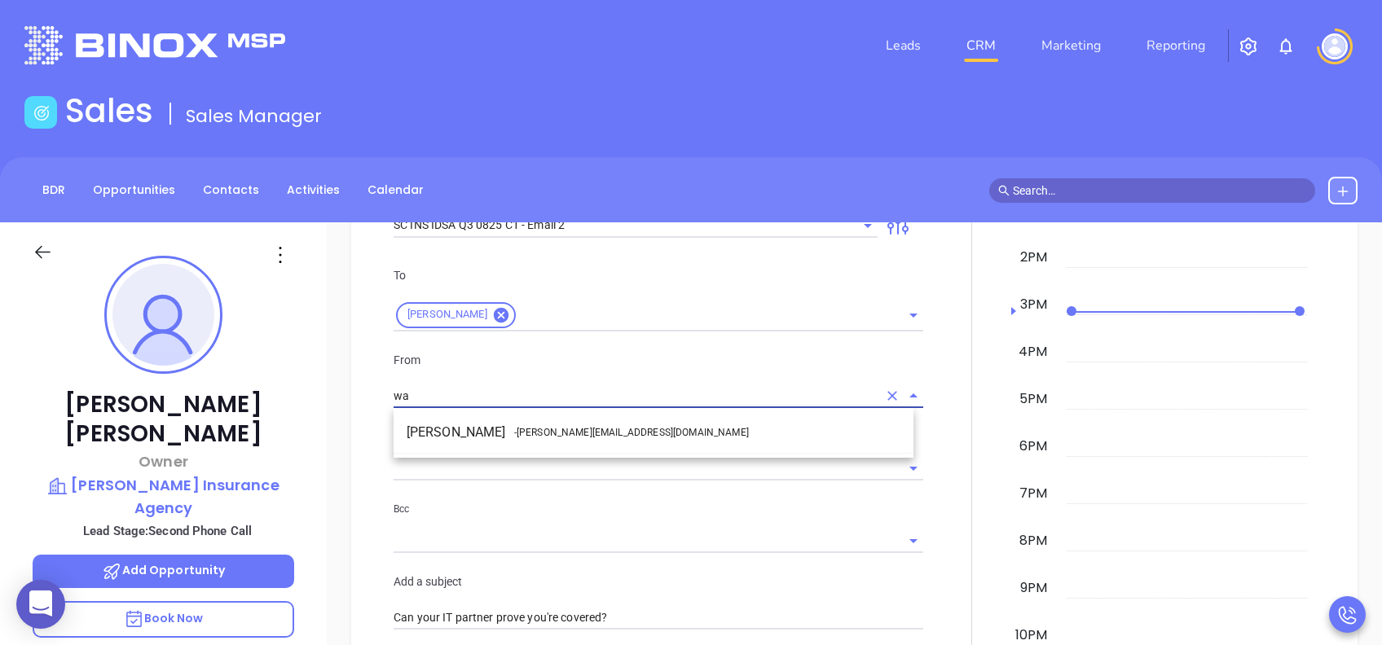
click at [470, 424] on li "Walter Contreras - [EMAIL_ADDRESS][DOMAIN_NAME]" at bounding box center [653, 432] width 520 height 29
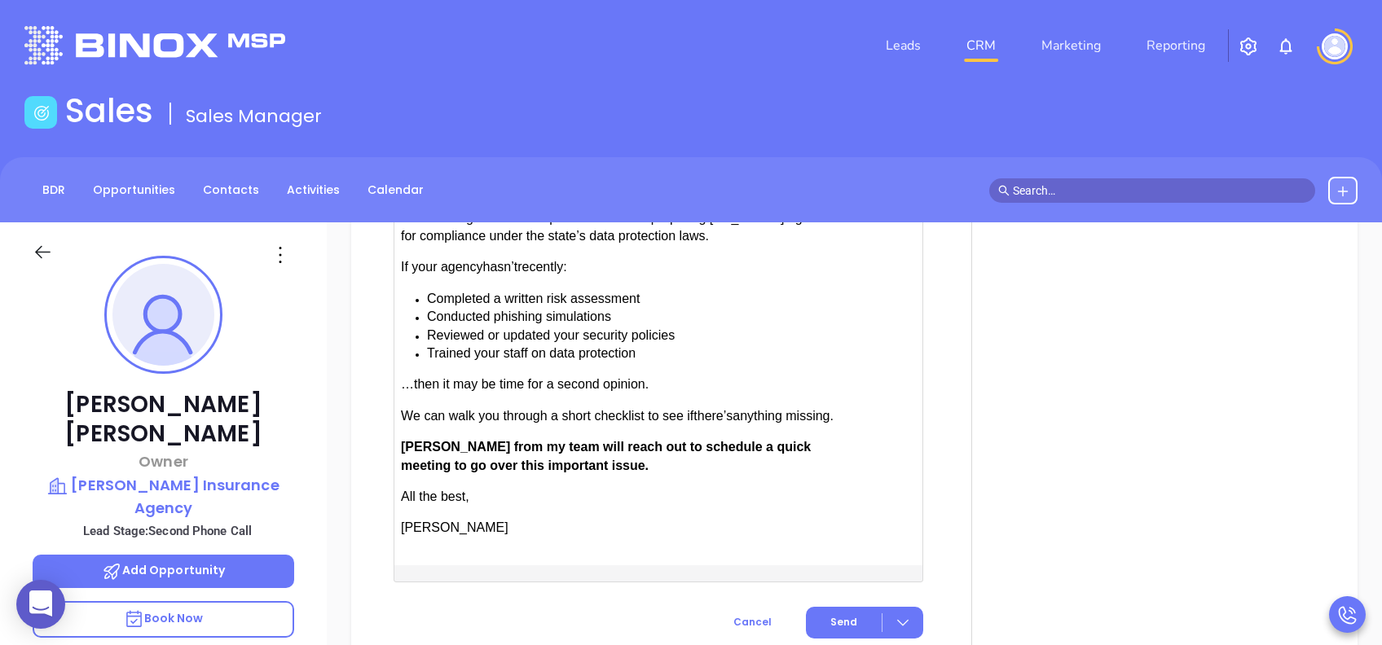
scroll to position [1737, 0]
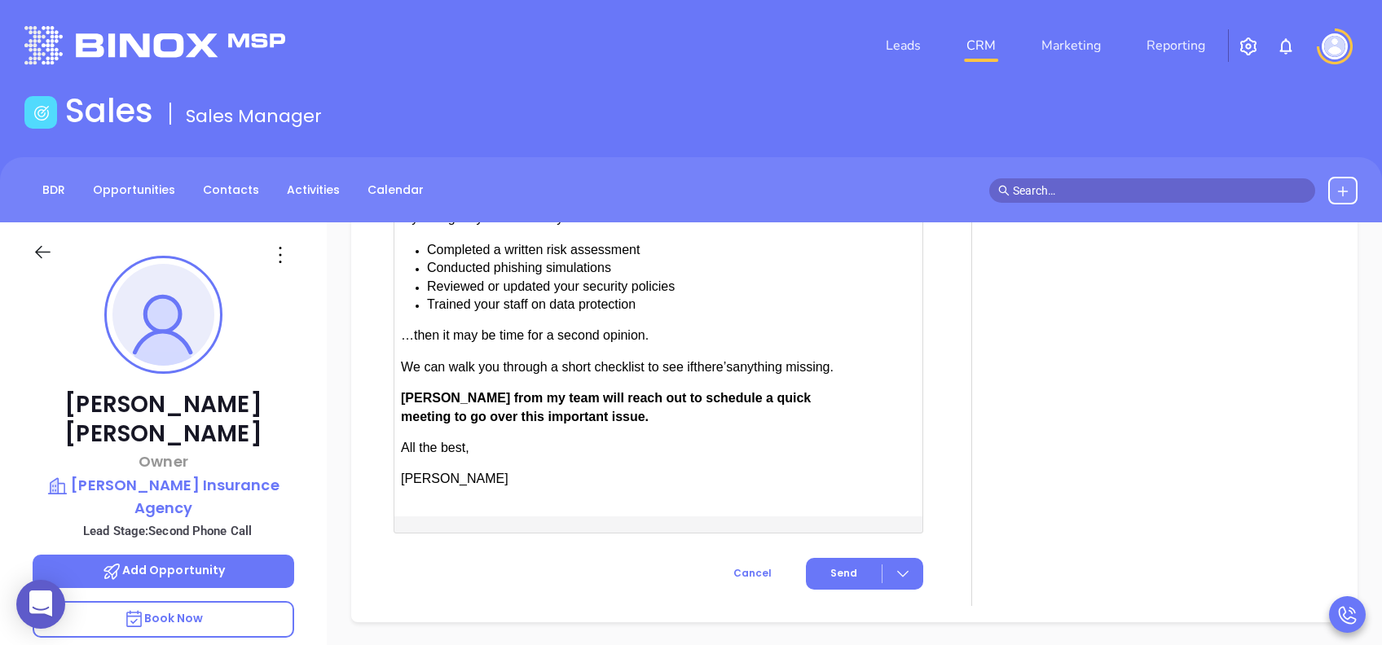
type input "[PERSON_NAME]"
drag, startPoint x: 452, startPoint y: 391, endPoint x: 406, endPoint y: 392, distance: 46.4
click at [406, 392] on span "[PERSON_NAME] from my team will reach out to schedule a quick meeting to go ove…" at bounding box center [606, 407] width 410 height 32
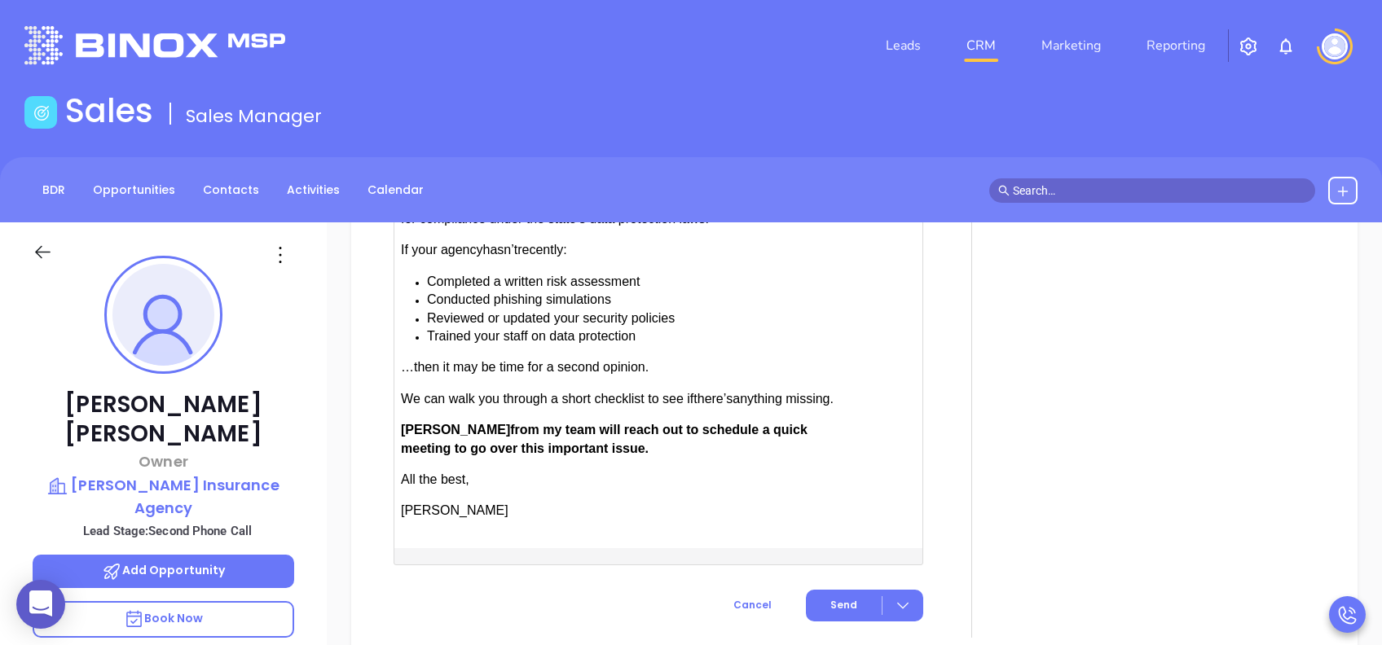
scroll to position [1846, 0]
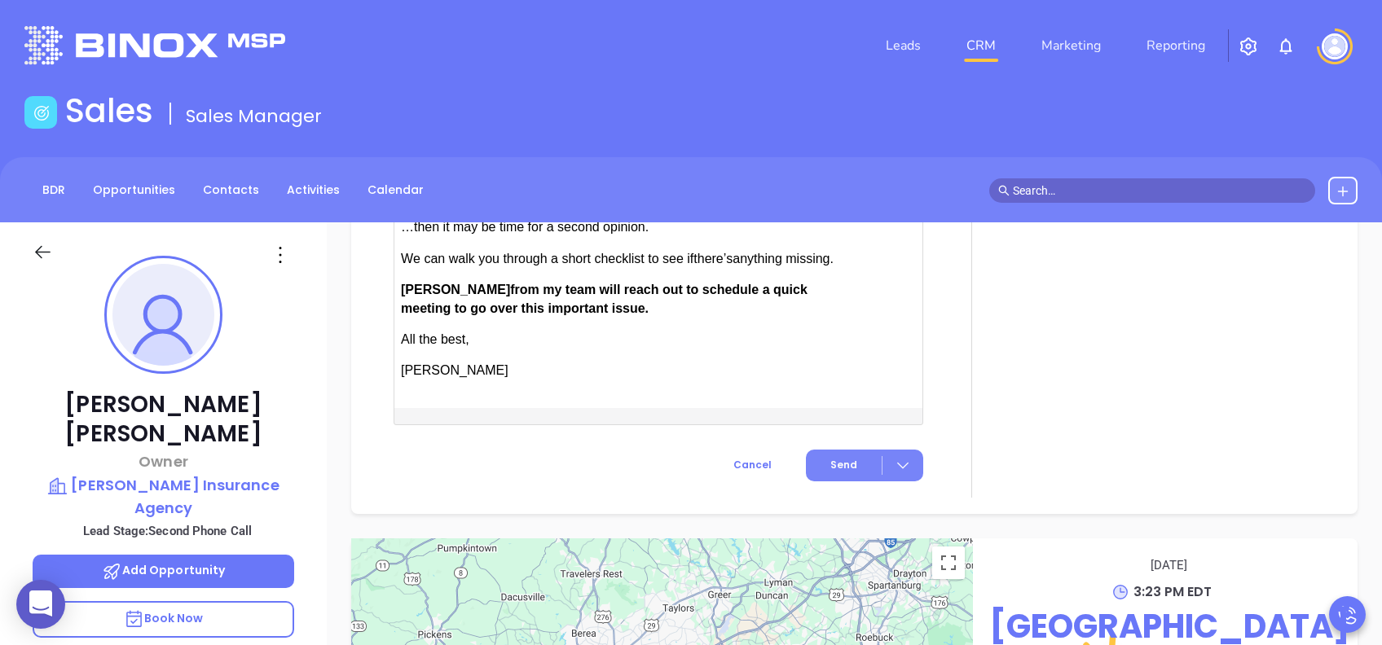
click at [830, 462] on span "Send" at bounding box center [843, 465] width 27 height 15
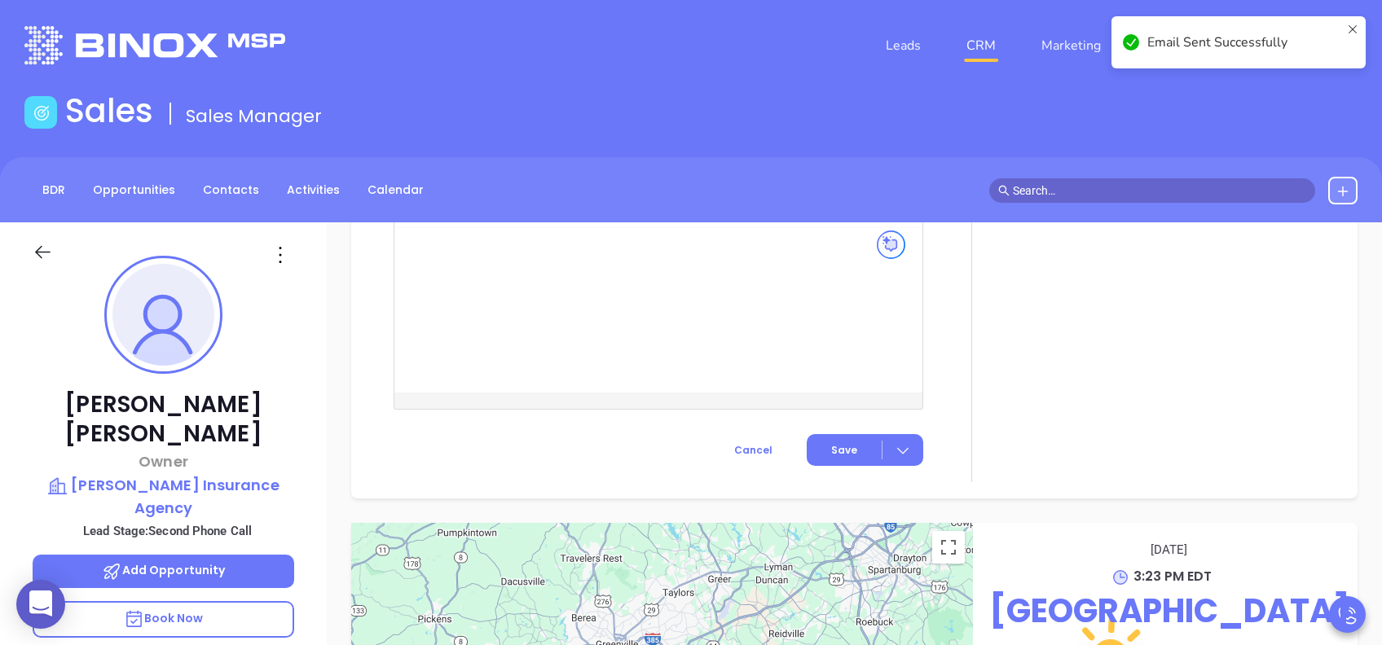
scroll to position [1464, 0]
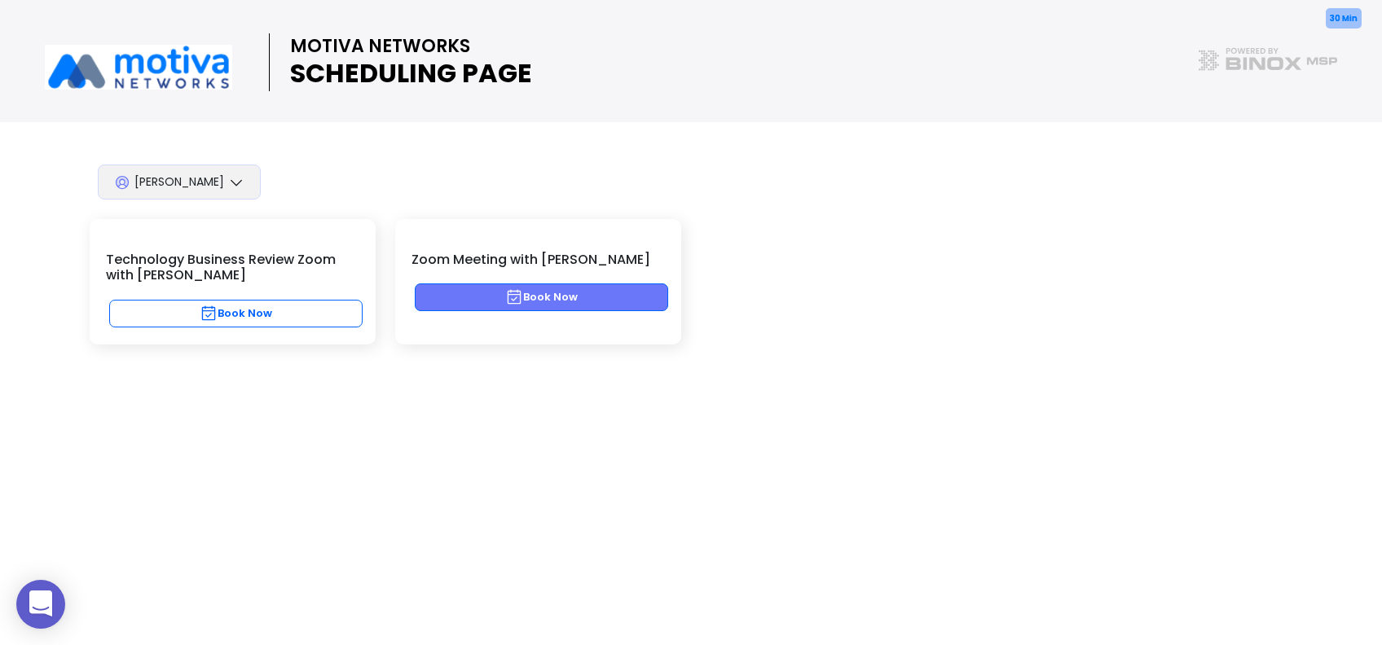
click at [560, 292] on button "Book Now" at bounding box center [541, 297] width 253 height 28
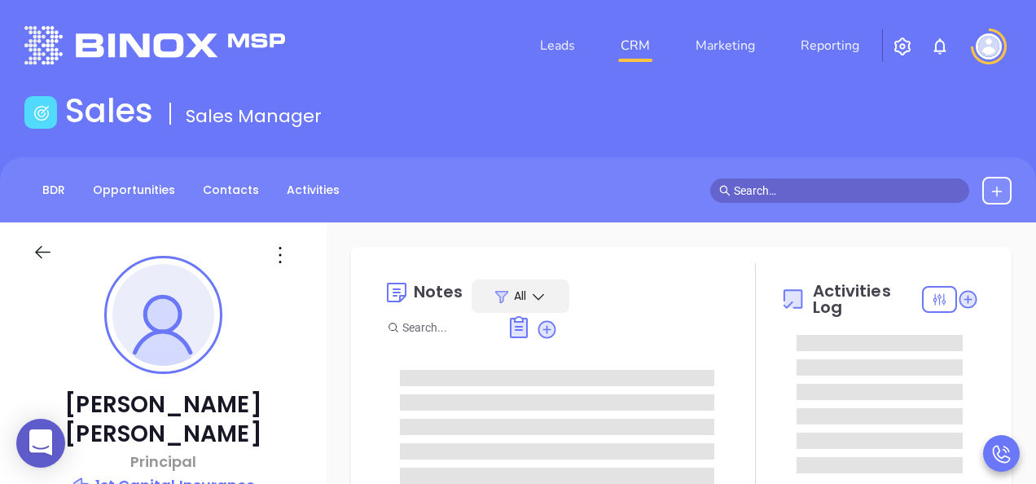
type input "[PERSON_NAME]"
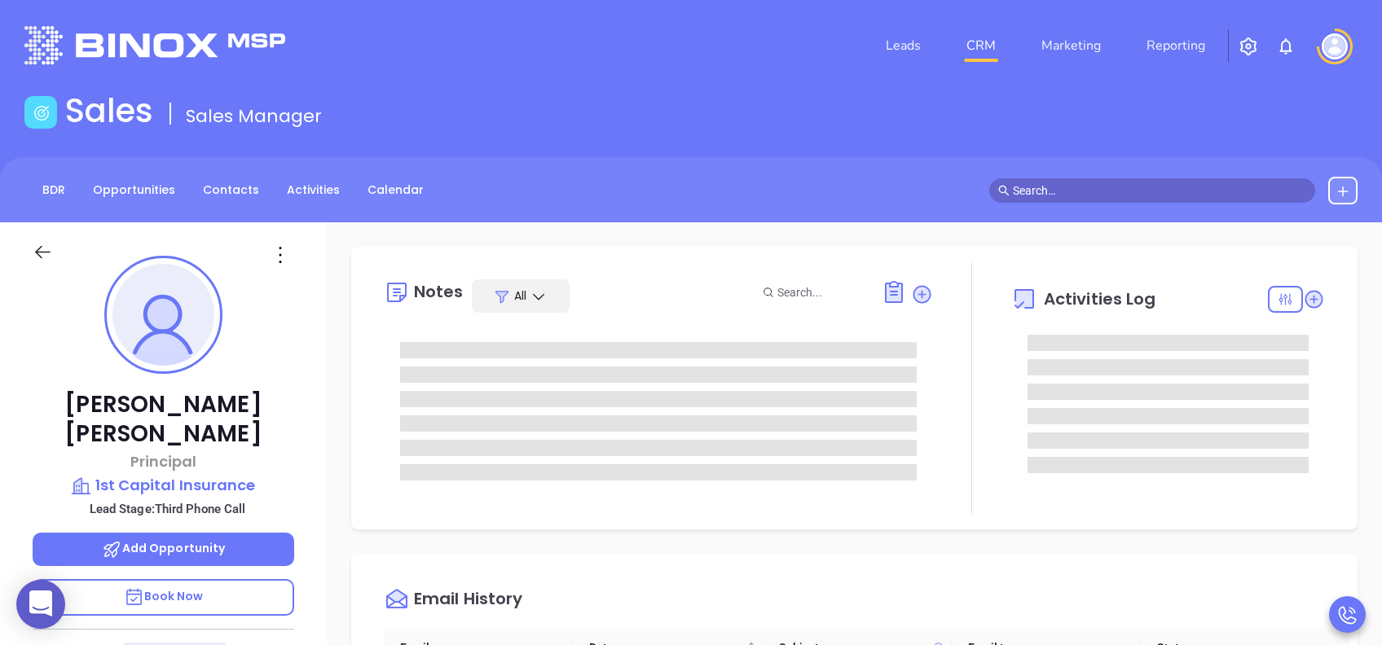
scroll to position [474, 0]
click at [237, 483] on p "Book Now" at bounding box center [163, 597] width 261 height 37
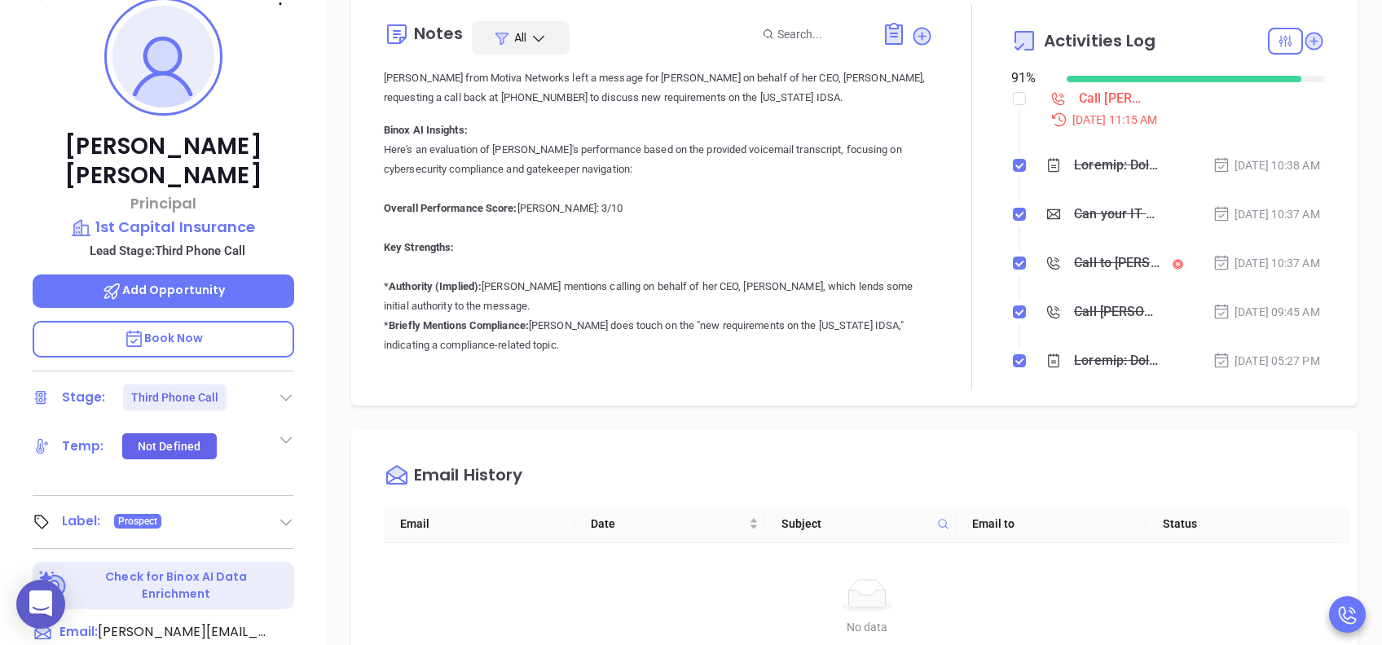
scroll to position [652, 0]
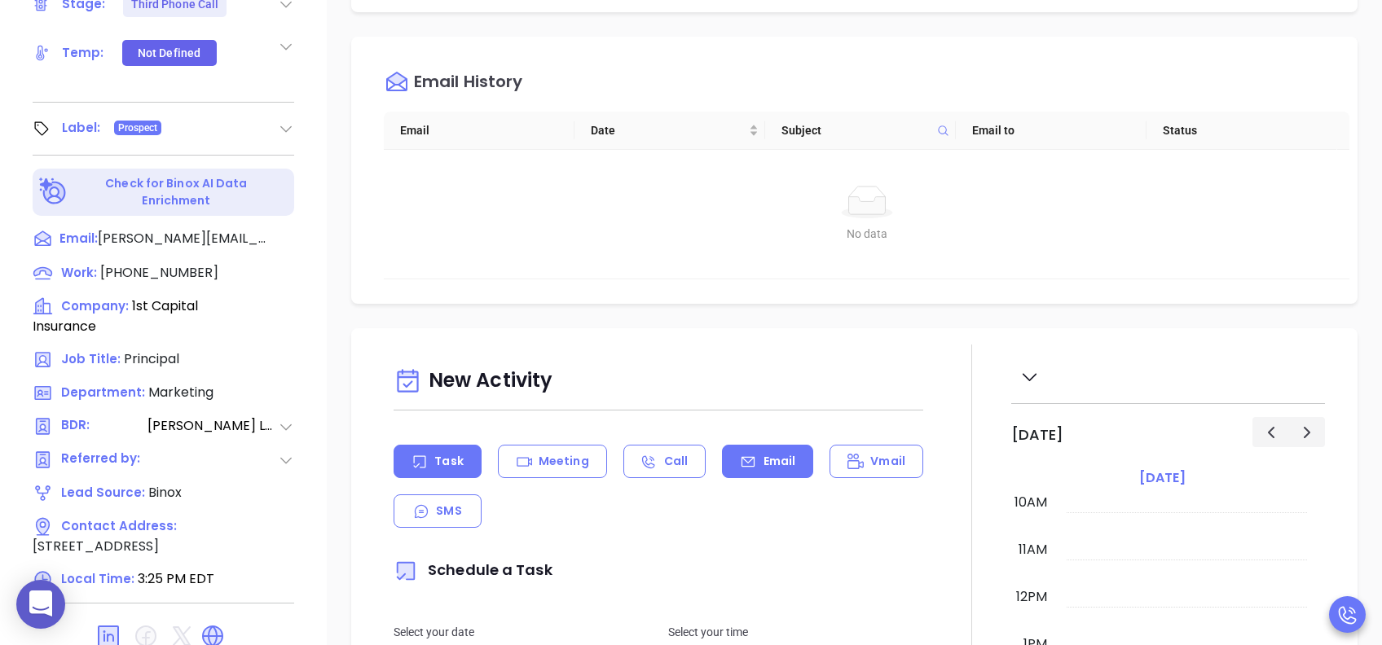
click at [767, 461] on p "Email" at bounding box center [779, 461] width 33 height 17
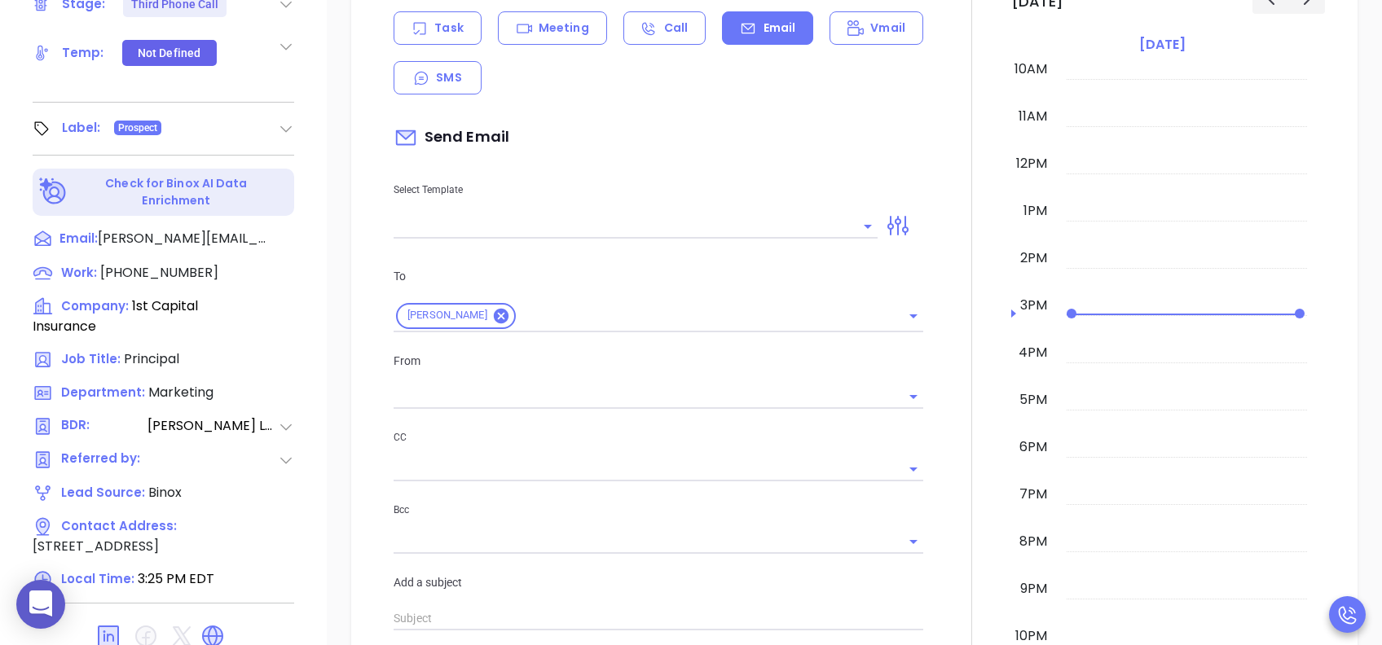
scroll to position [434, 0]
click at [600, 227] on input "text" at bounding box center [622, 225] width 459 height 24
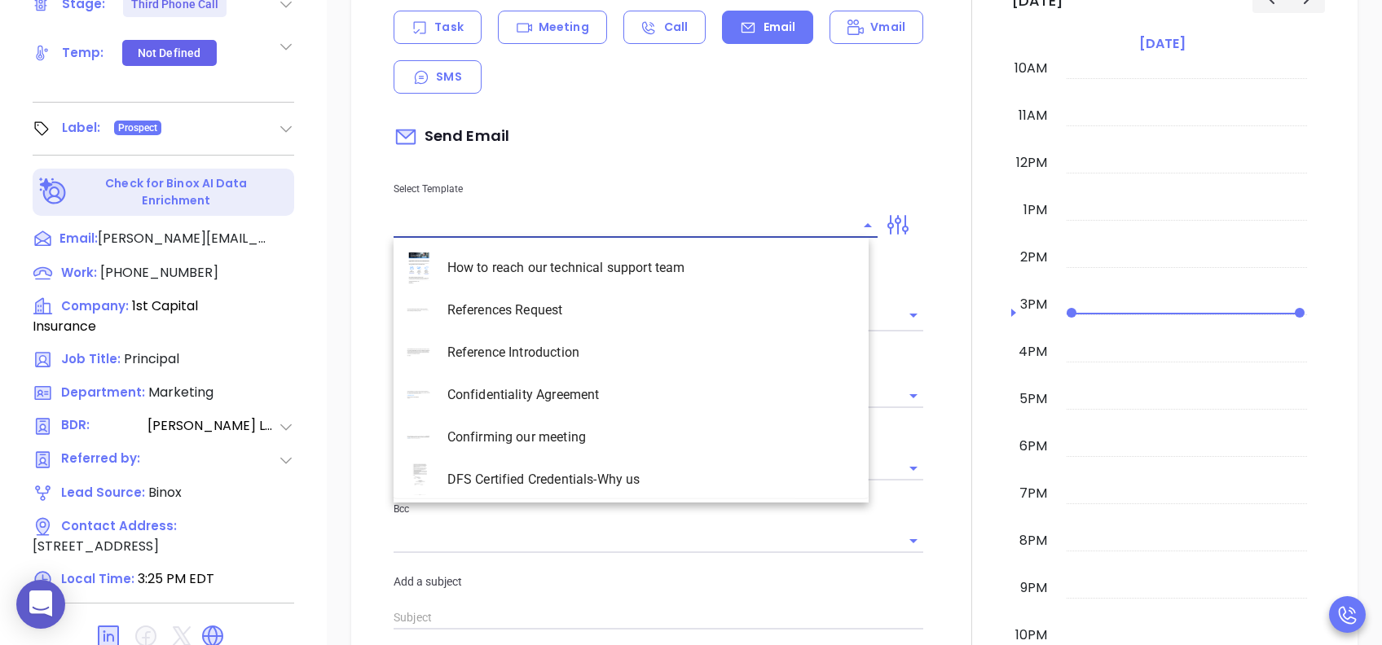
type input "[PERSON_NAME]"
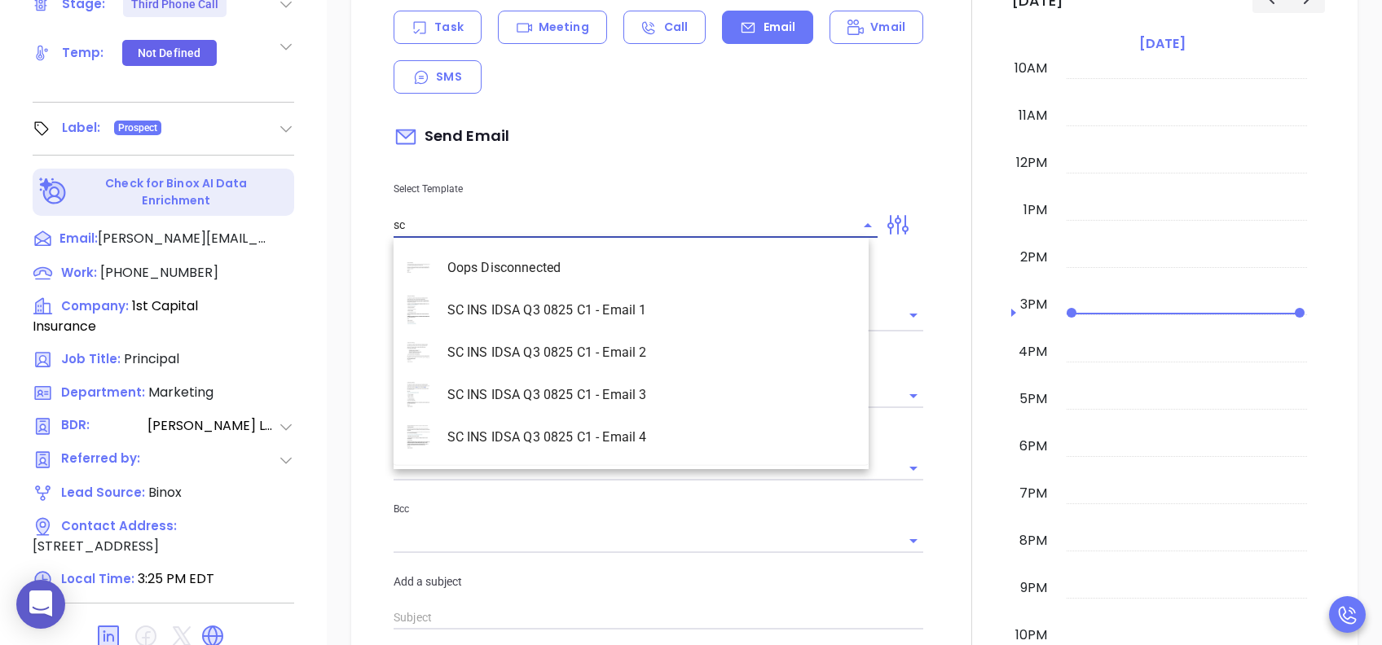
click at [645, 391] on li "SC INS IDSA Q3 0825 C1 - Email 3" at bounding box center [630, 395] width 475 height 42
type input "SC INS IDSA Q3 0825 C1 - Email 3"
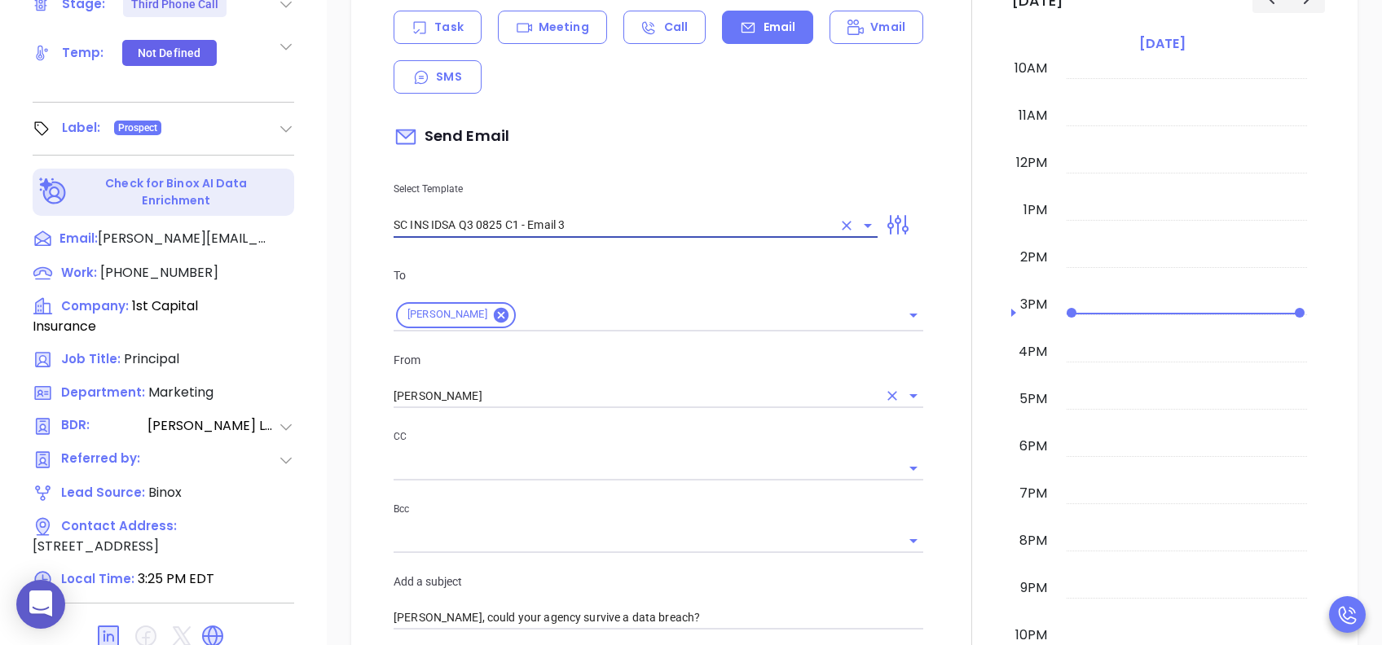
type input "[PERSON_NAME], could your agency survive a data breach?"
type input "SC INS IDSA Q3 0825 C1 - Email 3"
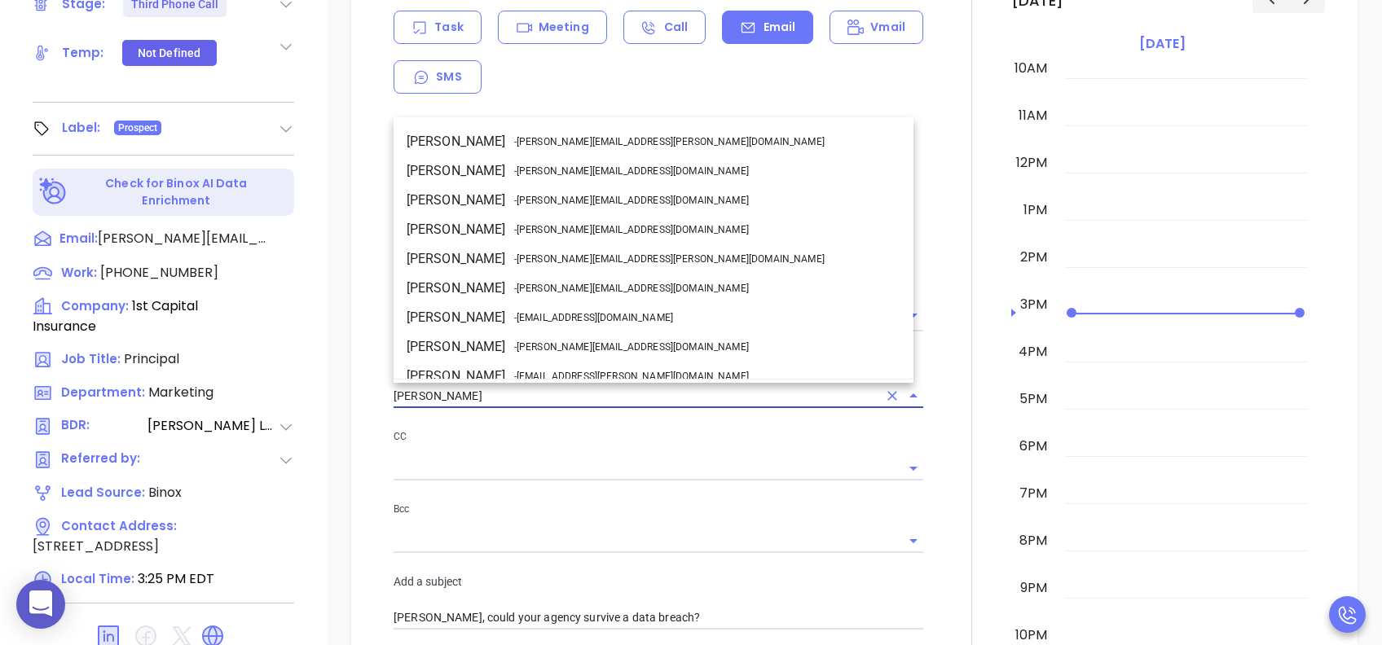
scroll to position [71, 0]
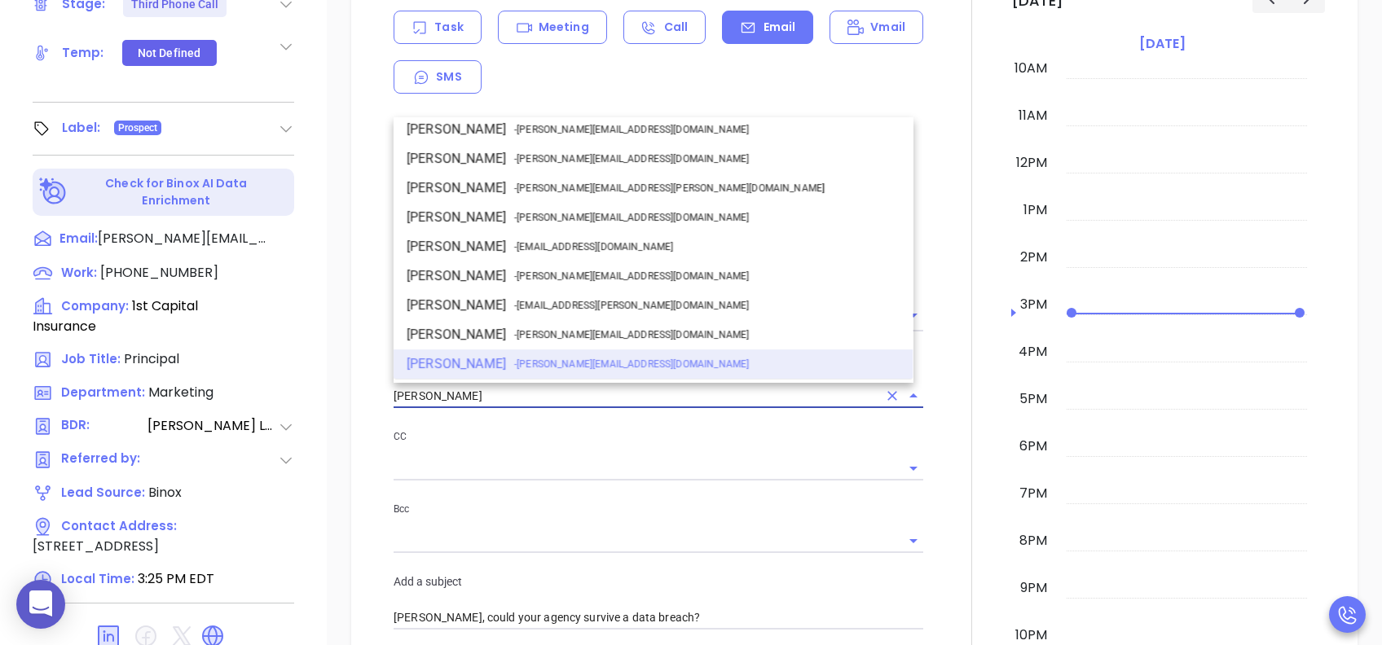
drag, startPoint x: 496, startPoint y: 385, endPoint x: 403, endPoint y: 388, distance: 92.9
click at [403, 388] on input "[PERSON_NAME]" at bounding box center [635, 396] width 484 height 24
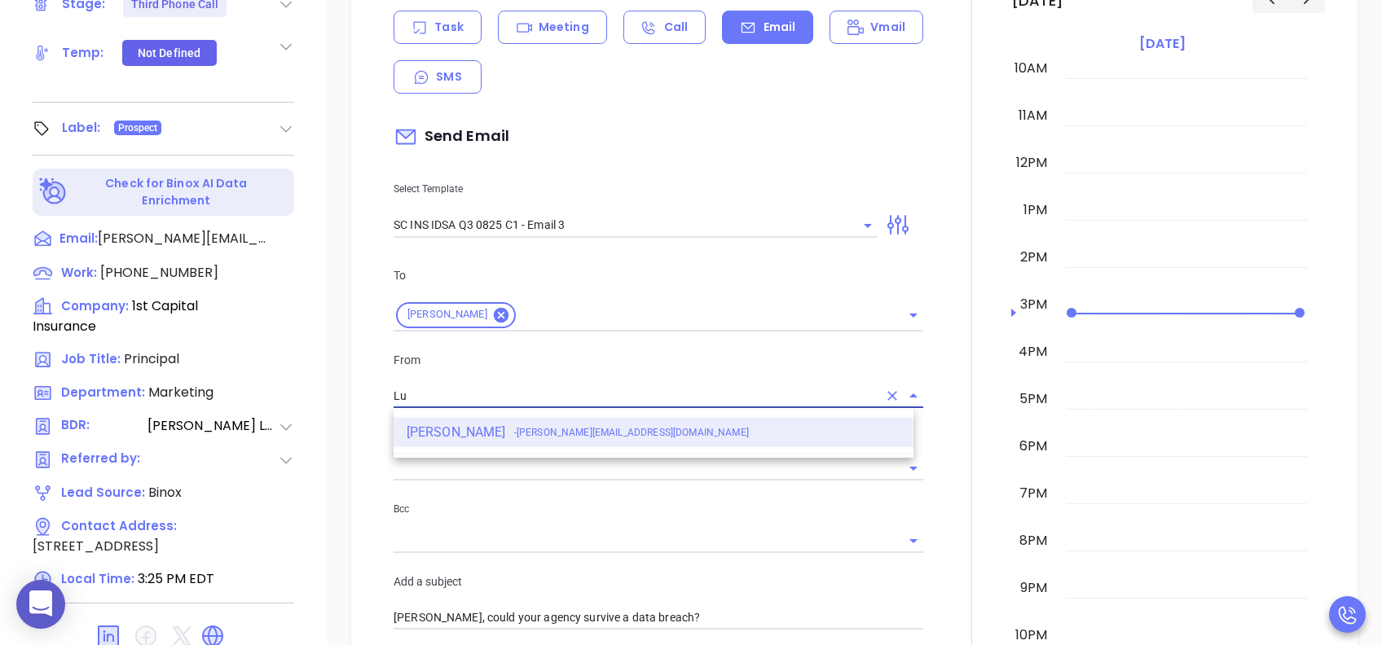
scroll to position [0, 0]
type input "L"
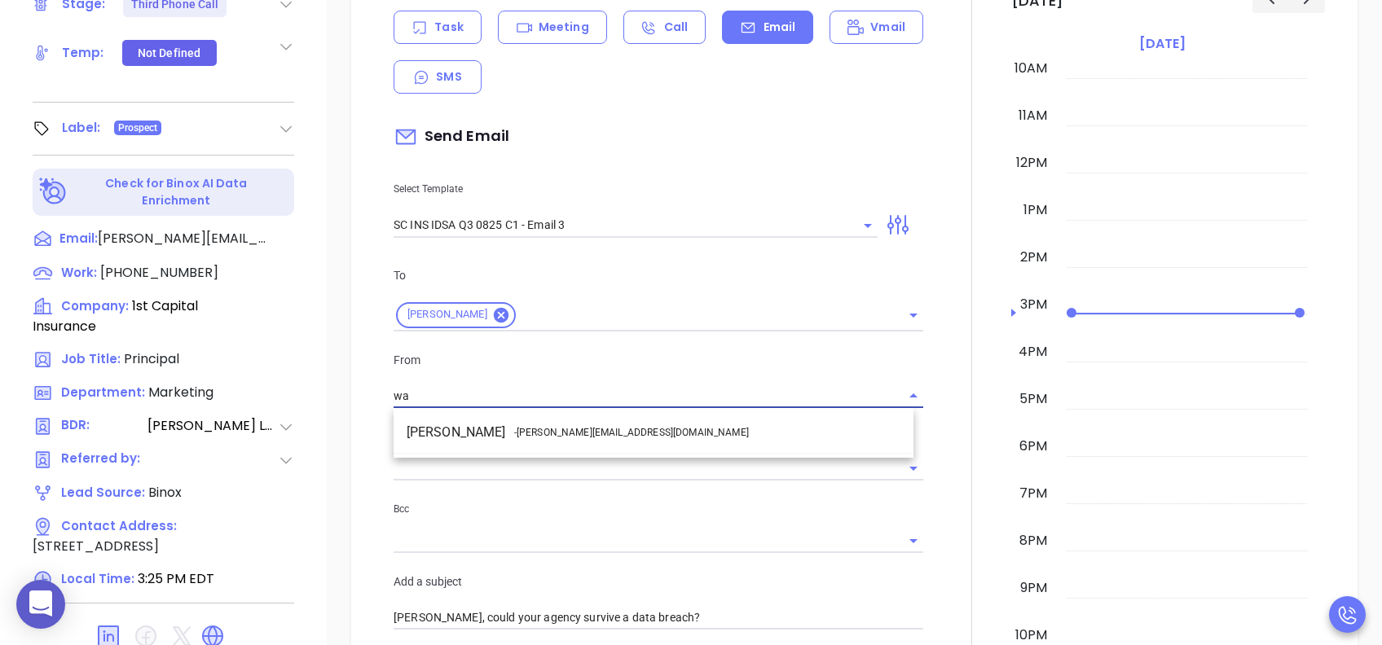
click at [556, 434] on span "- [PERSON_NAME][EMAIL_ADDRESS][DOMAIN_NAME]" at bounding box center [631, 432] width 235 height 15
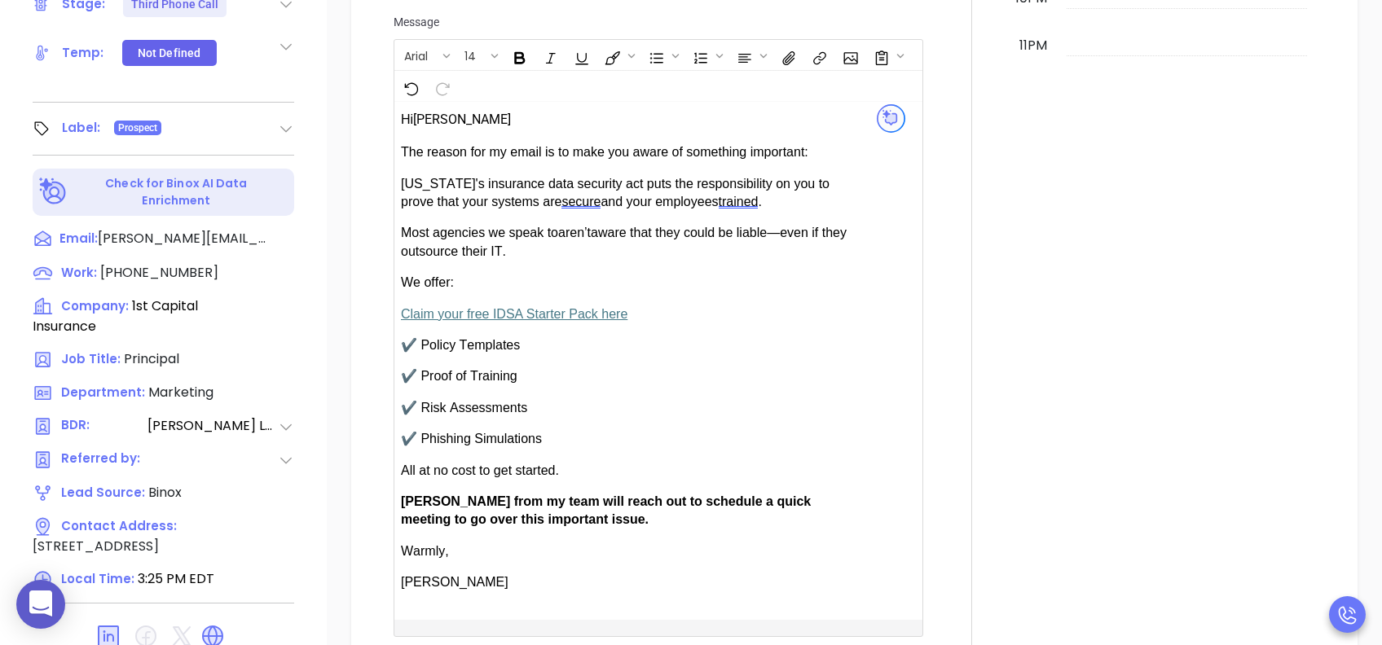
scroll to position [1086, 0]
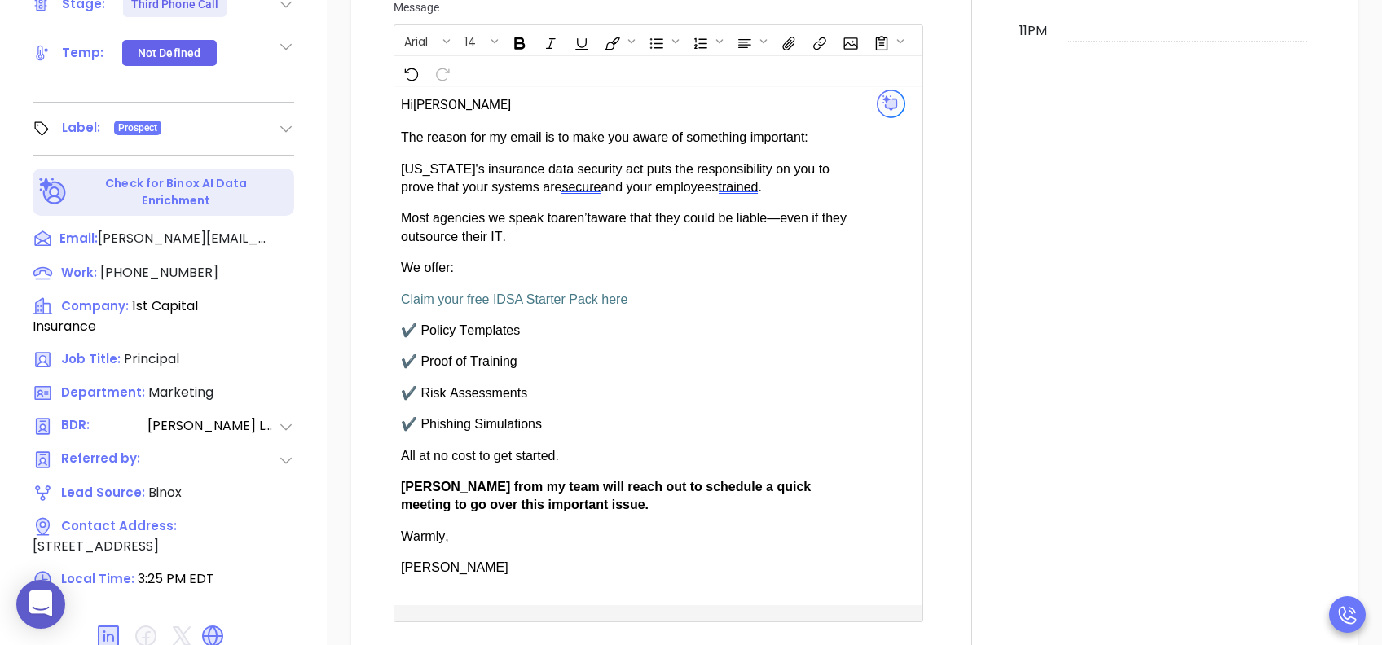
type input "[PERSON_NAME]"
drag, startPoint x: 451, startPoint y: 484, endPoint x: 404, endPoint y: 486, distance: 47.3
click at [404, 483] on span "[PERSON_NAME] from my team will reach out to schedule a quick meeting to go ove…" at bounding box center [606, 496] width 410 height 32
drag, startPoint x: 1043, startPoint y: 272, endPoint x: 1003, endPoint y: 288, distance: 42.8
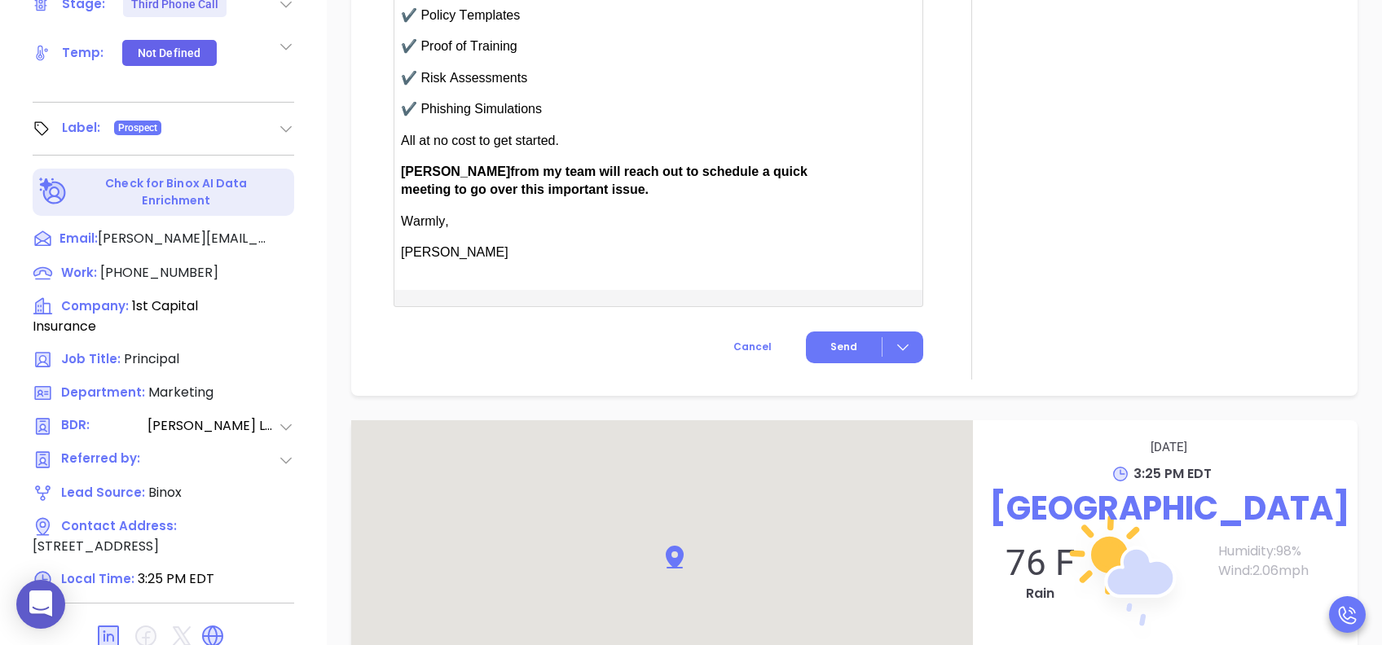
scroll to position [1412, 0]
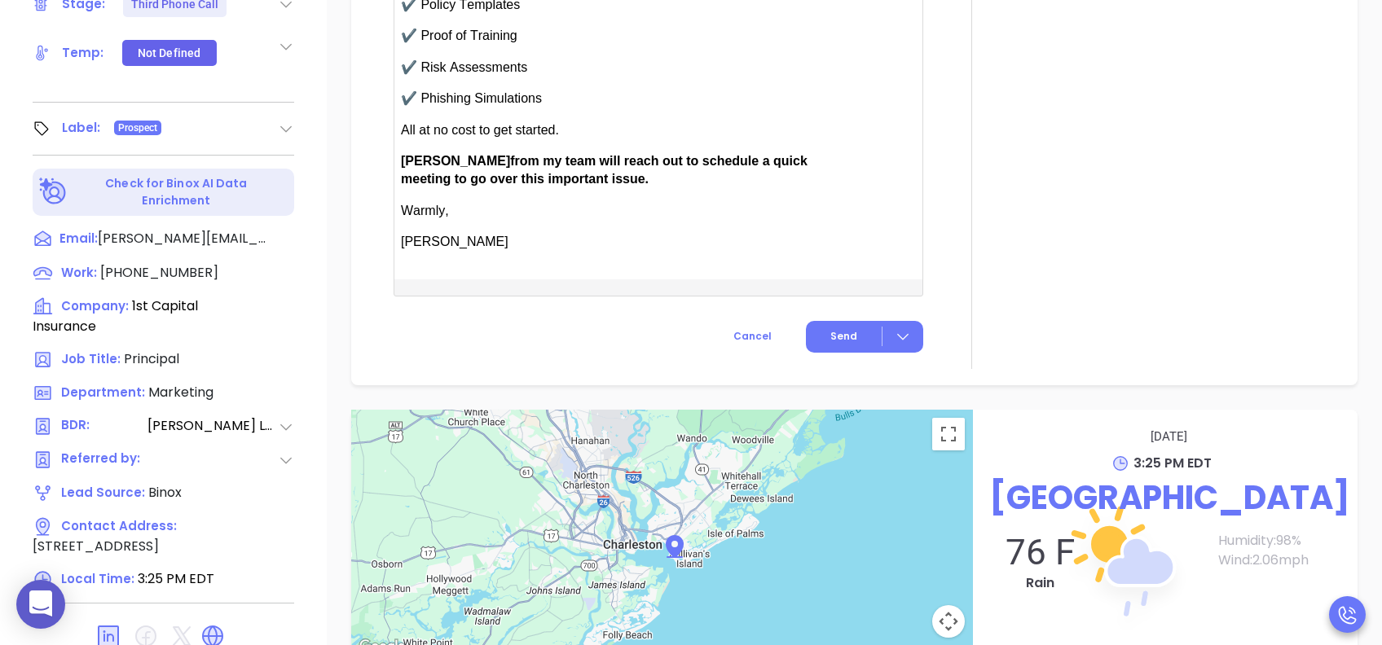
click at [813, 327] on button "Send" at bounding box center [864, 337] width 117 height 32
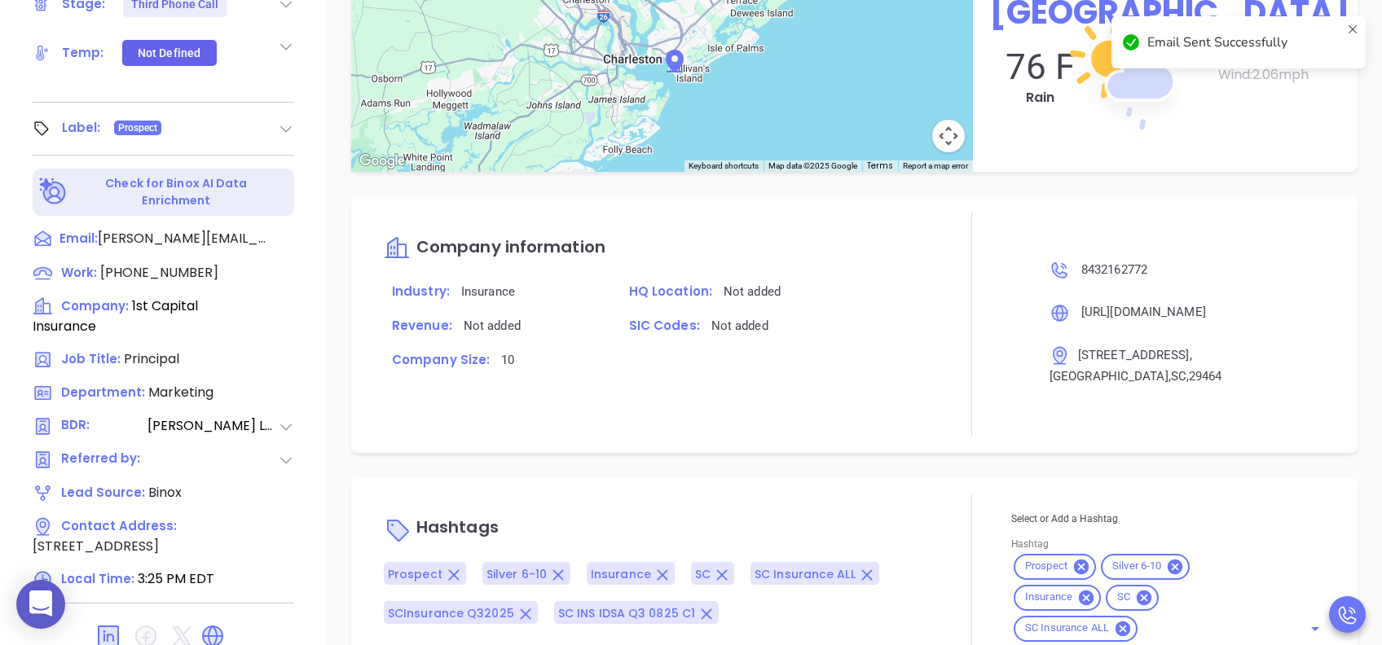
scroll to position [1277, 0]
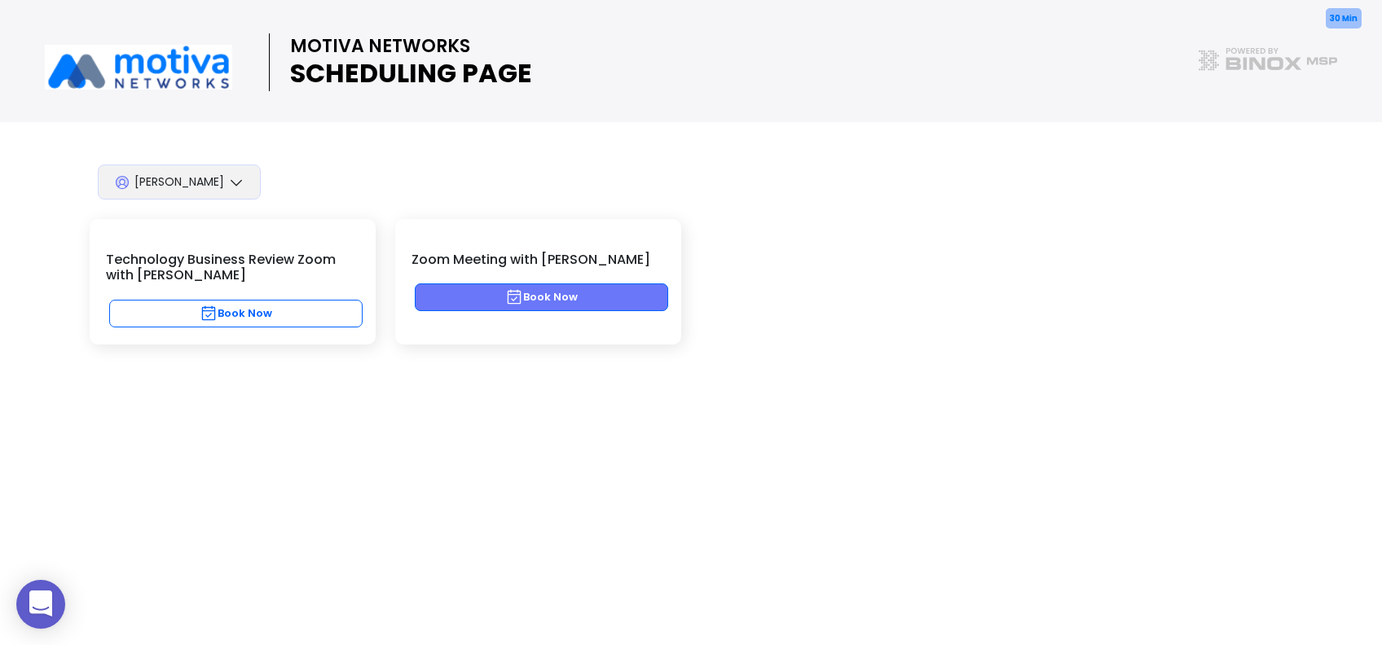
click at [551, 297] on button "Book Now" at bounding box center [541, 297] width 253 height 28
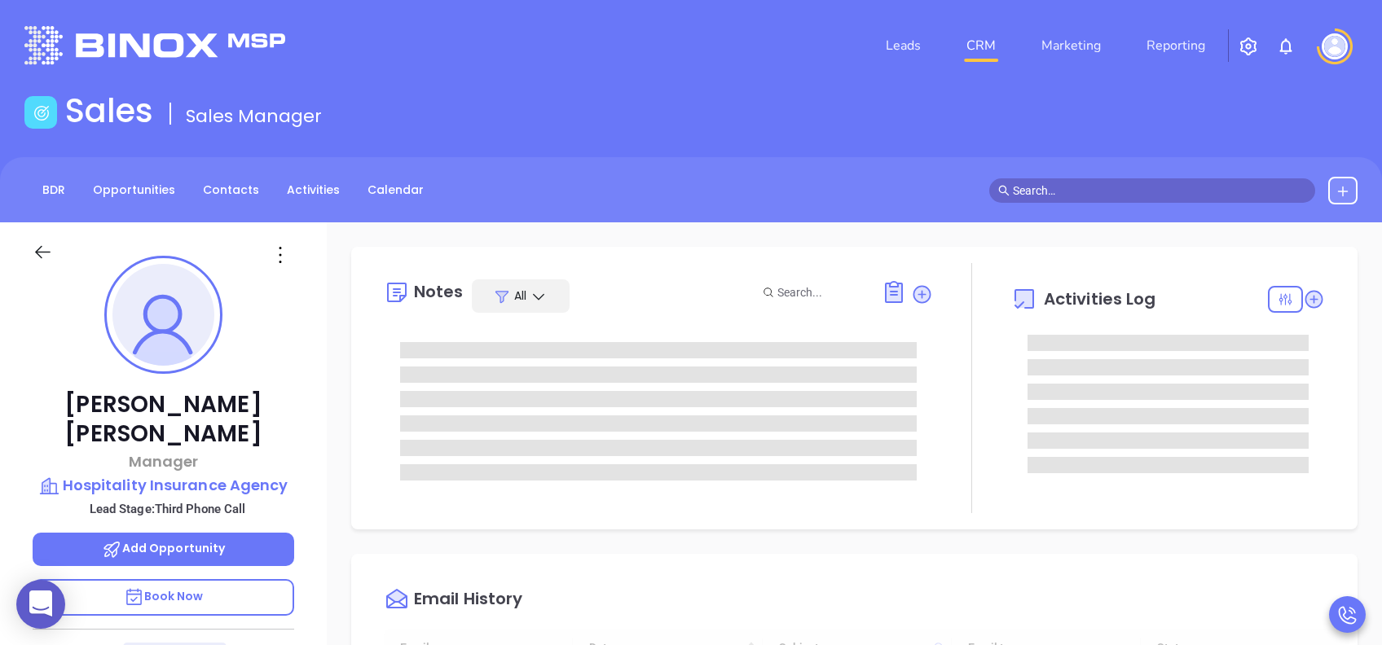
scroll to position [474, 0]
type input "Lucy Lechado"
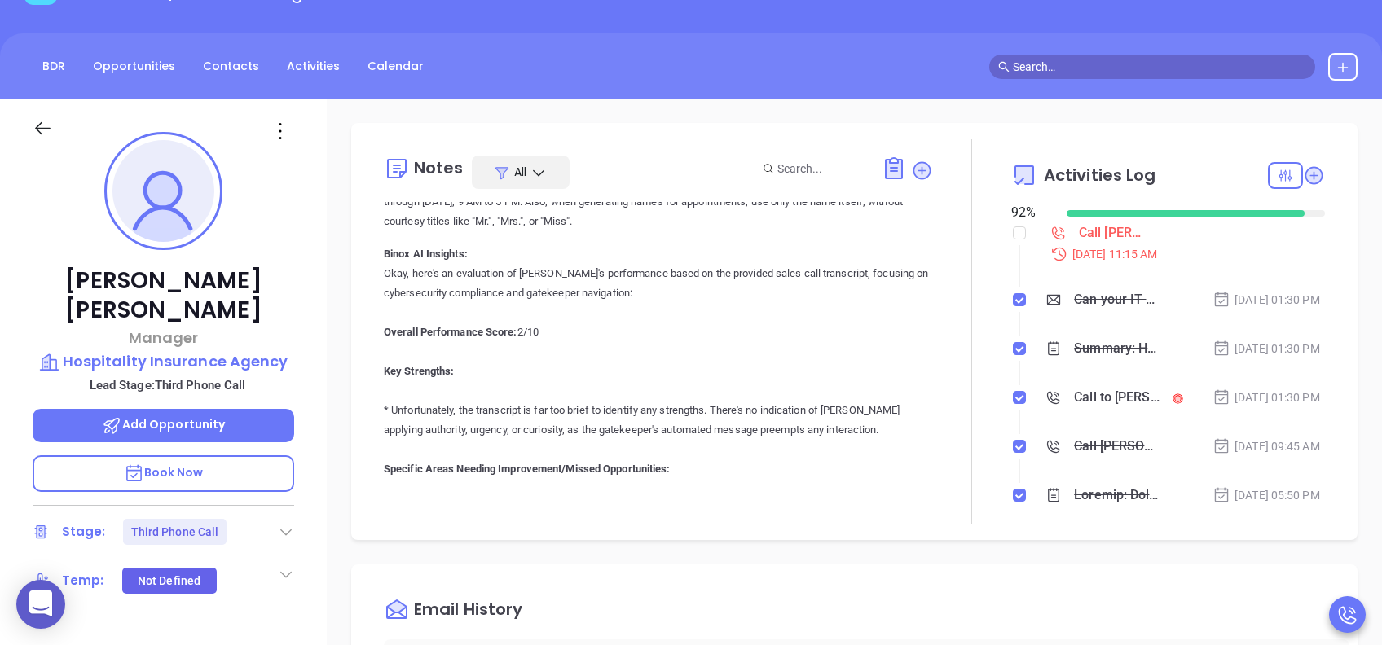
scroll to position [108, 0]
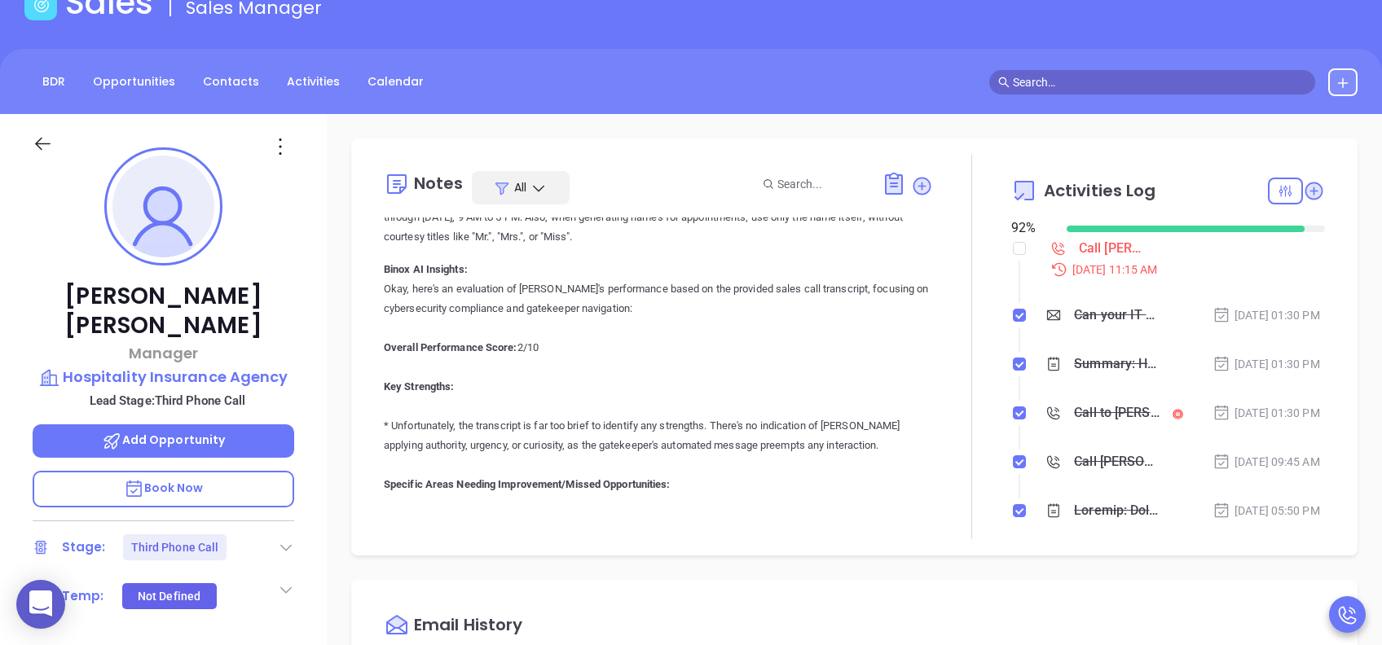
click at [251, 471] on p "Book Now" at bounding box center [163, 489] width 261 height 37
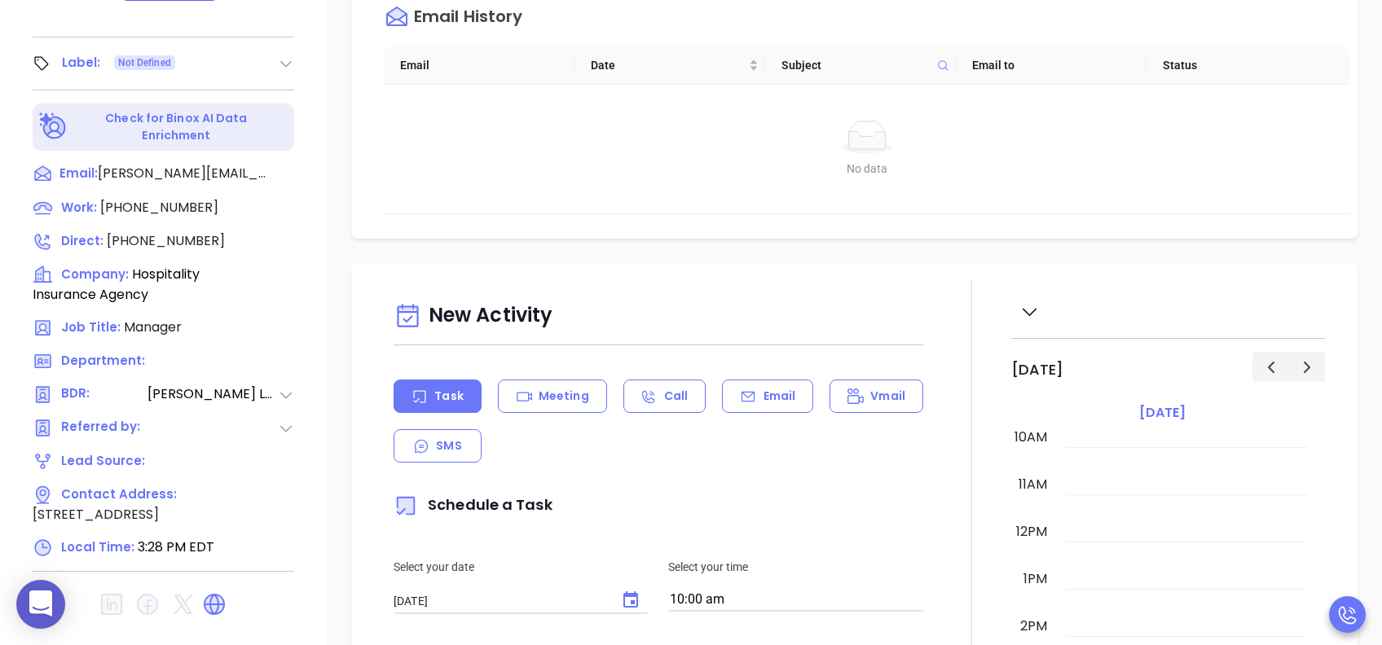
scroll to position [717, 0]
click at [223, 483] on icon at bounding box center [214, 604] width 21 height 21
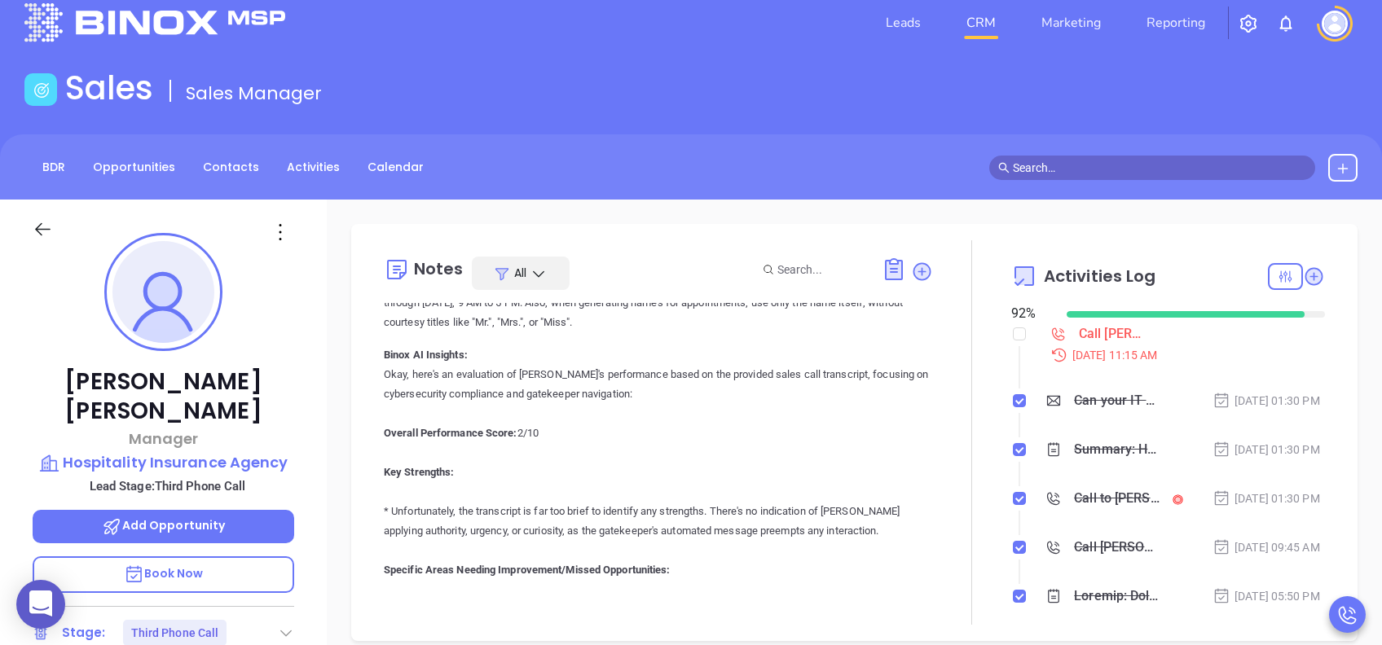
scroll to position [0, 0]
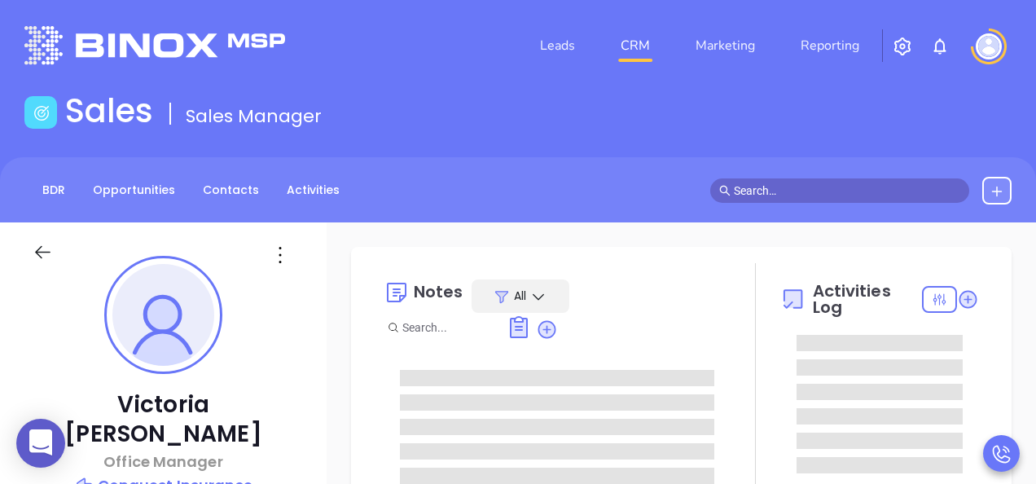
type input "[PERSON_NAME]"
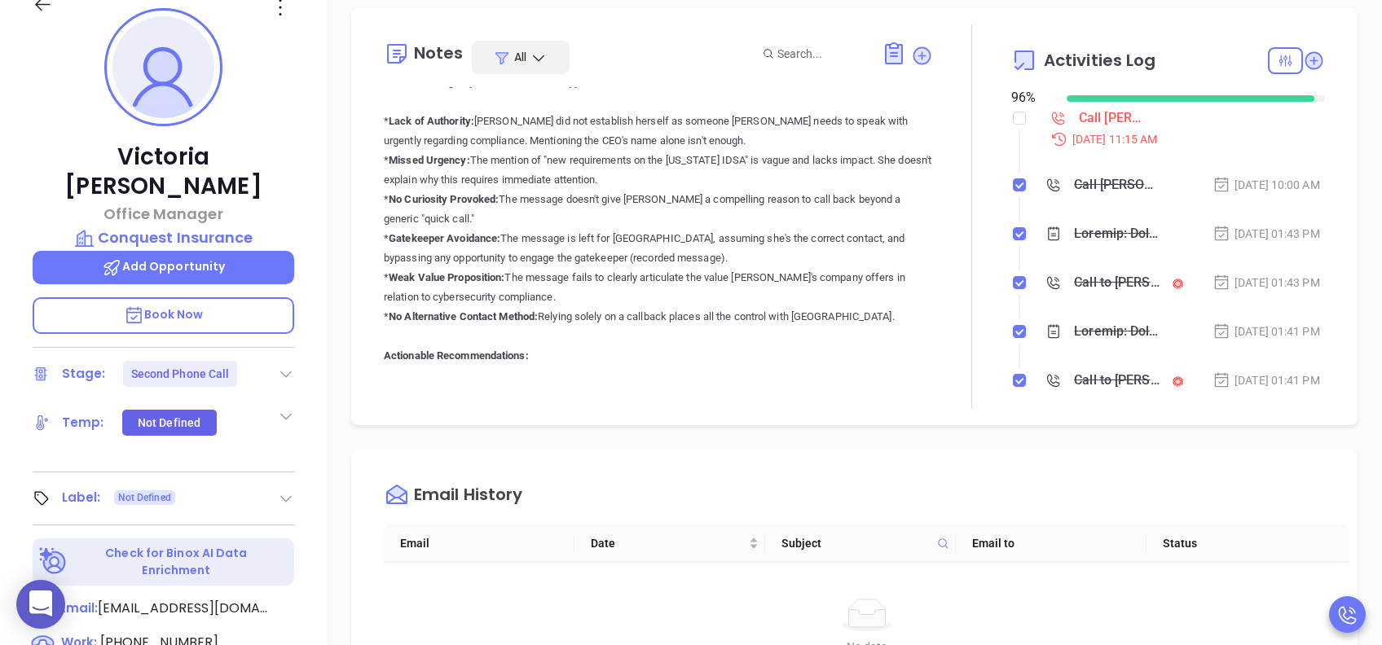
scroll to position [543, 0]
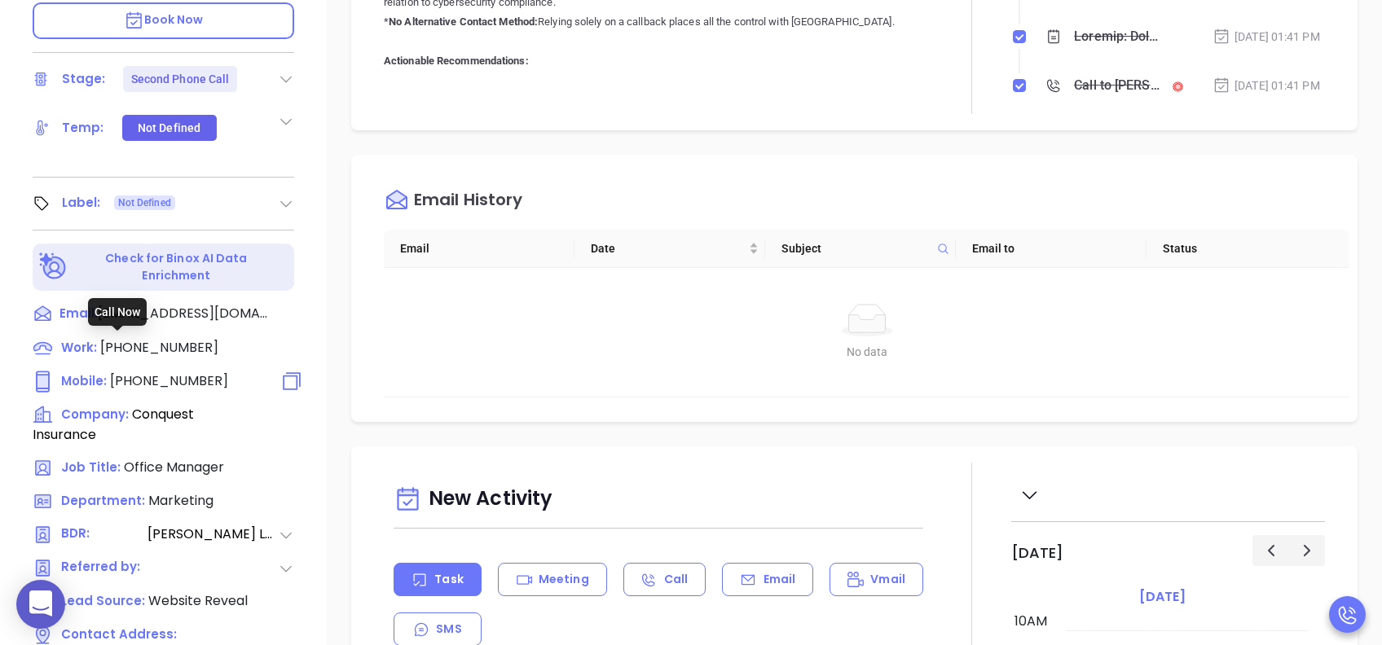
click at [163, 371] on span "(912) 330-1303" at bounding box center [169, 380] width 118 height 19
type input "(912) 330-1303"
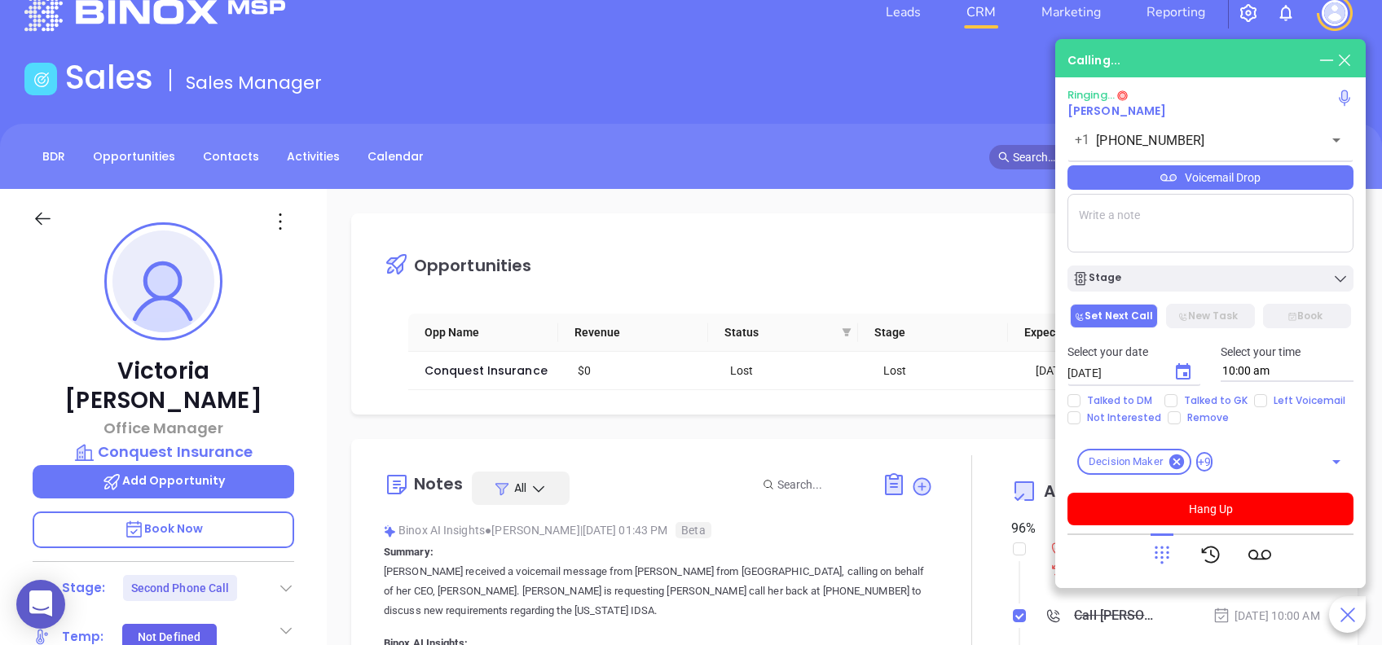
scroll to position [0, 0]
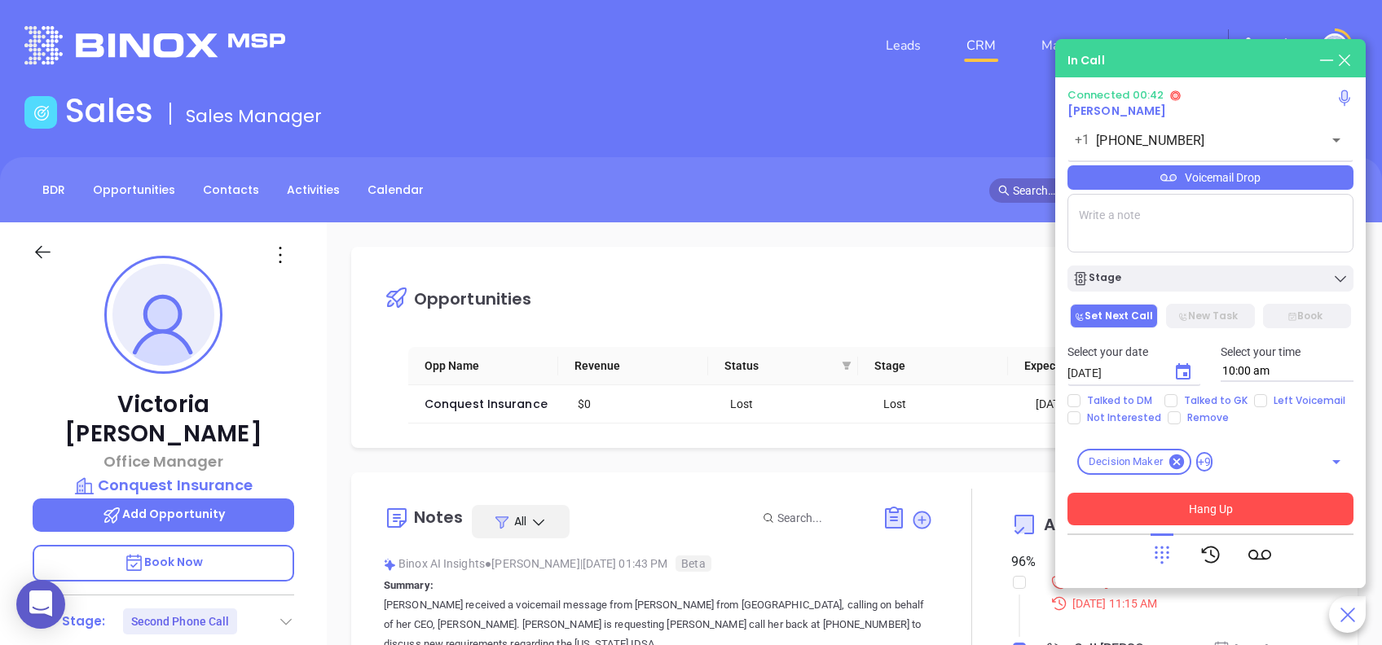
click at [1035, 483] on button "Hang Up" at bounding box center [1210, 509] width 286 height 33
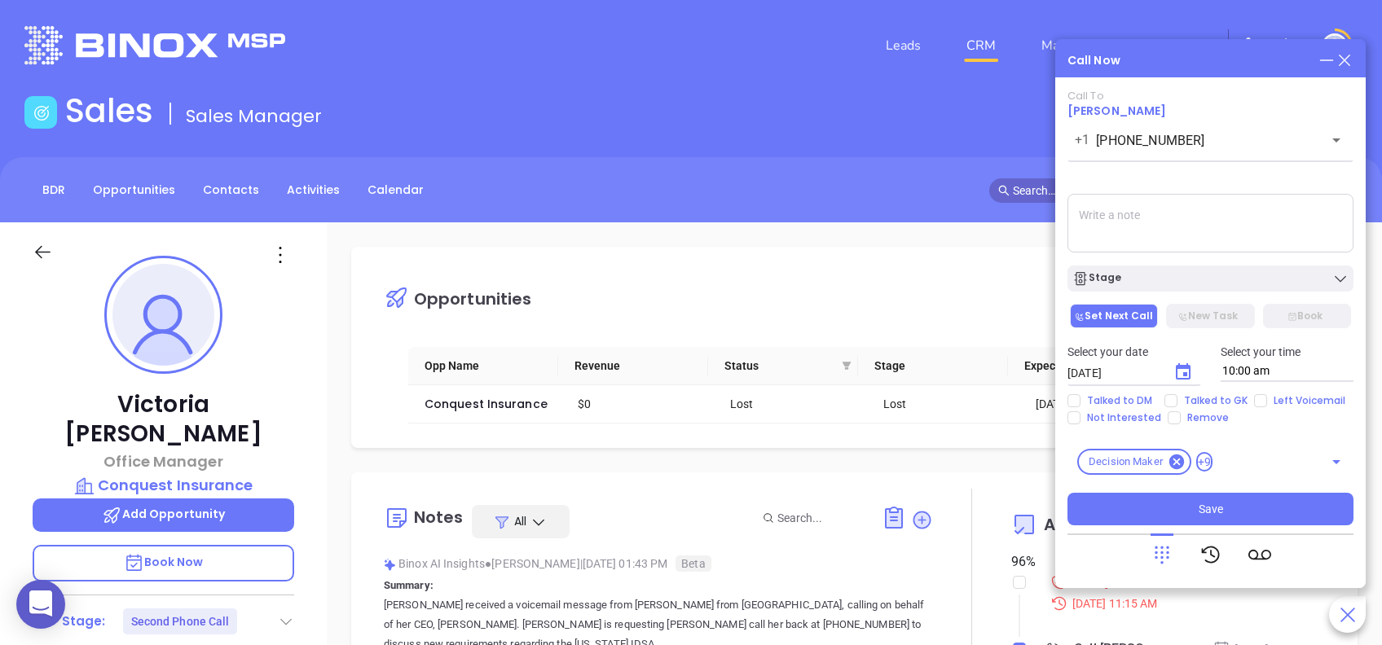
click at [1035, 372] on icon "Choose date, selected date is Aug 23, 2025" at bounding box center [1183, 372] width 20 height 20
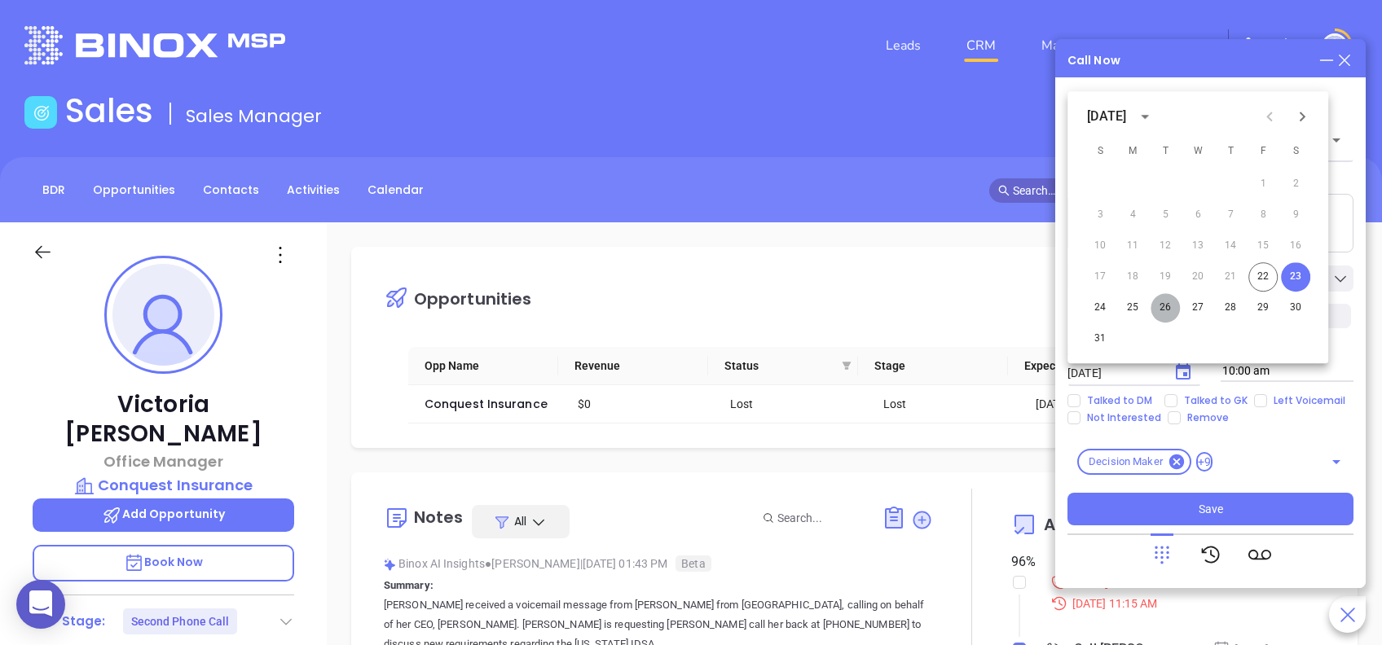
click at [1035, 301] on button "26" at bounding box center [1164, 307] width 29 height 29
type input "08/26/2025"
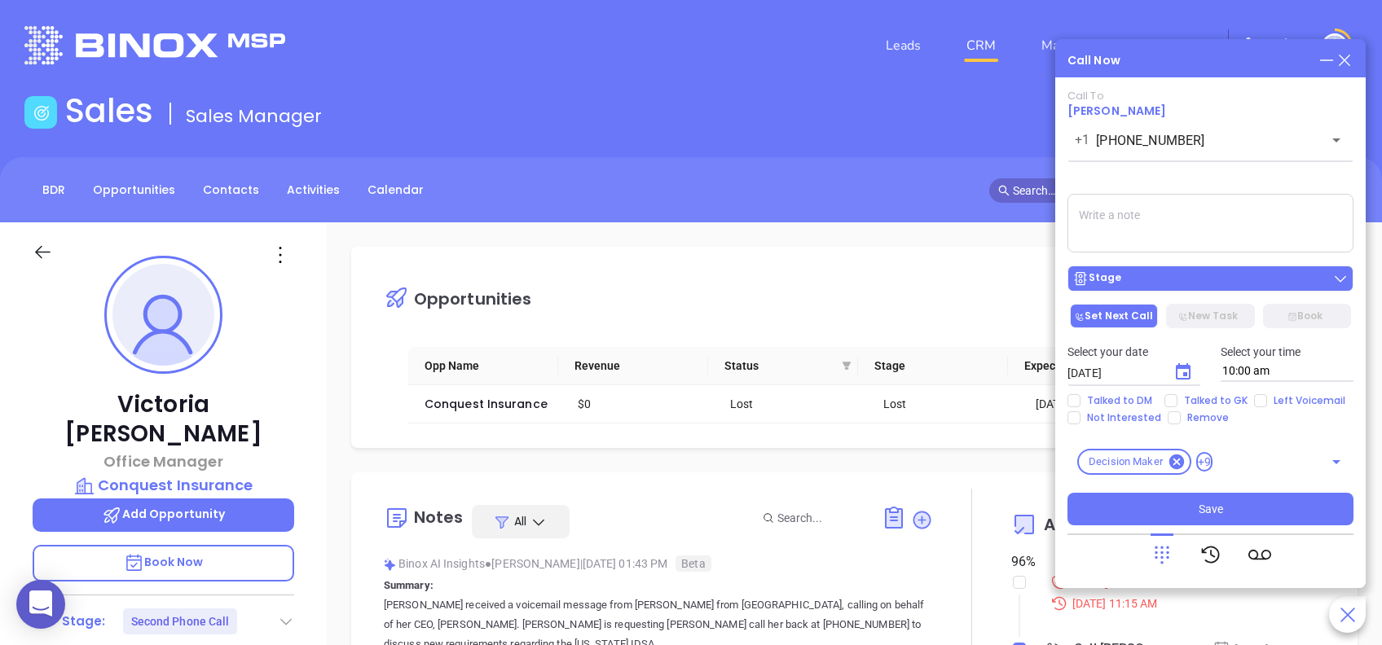
click at [1035, 284] on div "Stage" at bounding box center [1210, 278] width 276 height 16
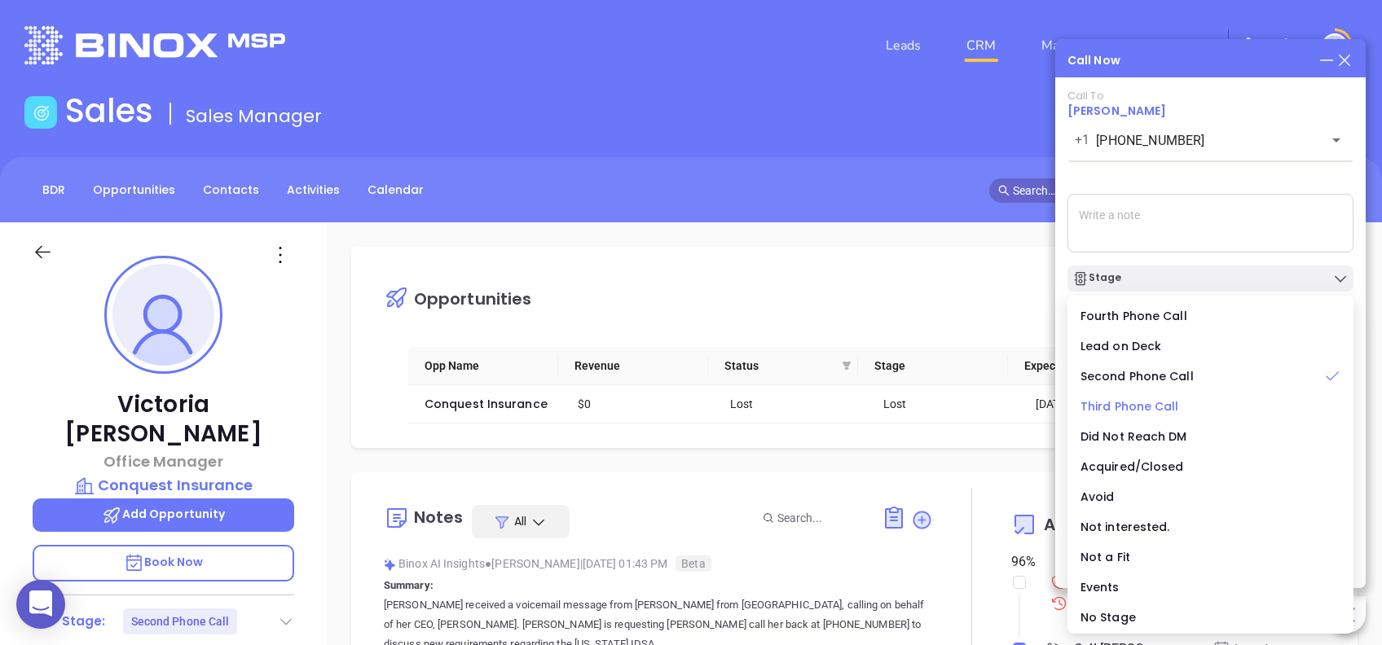
click at [1035, 409] on span "Third Phone Call" at bounding box center [1129, 406] width 99 height 16
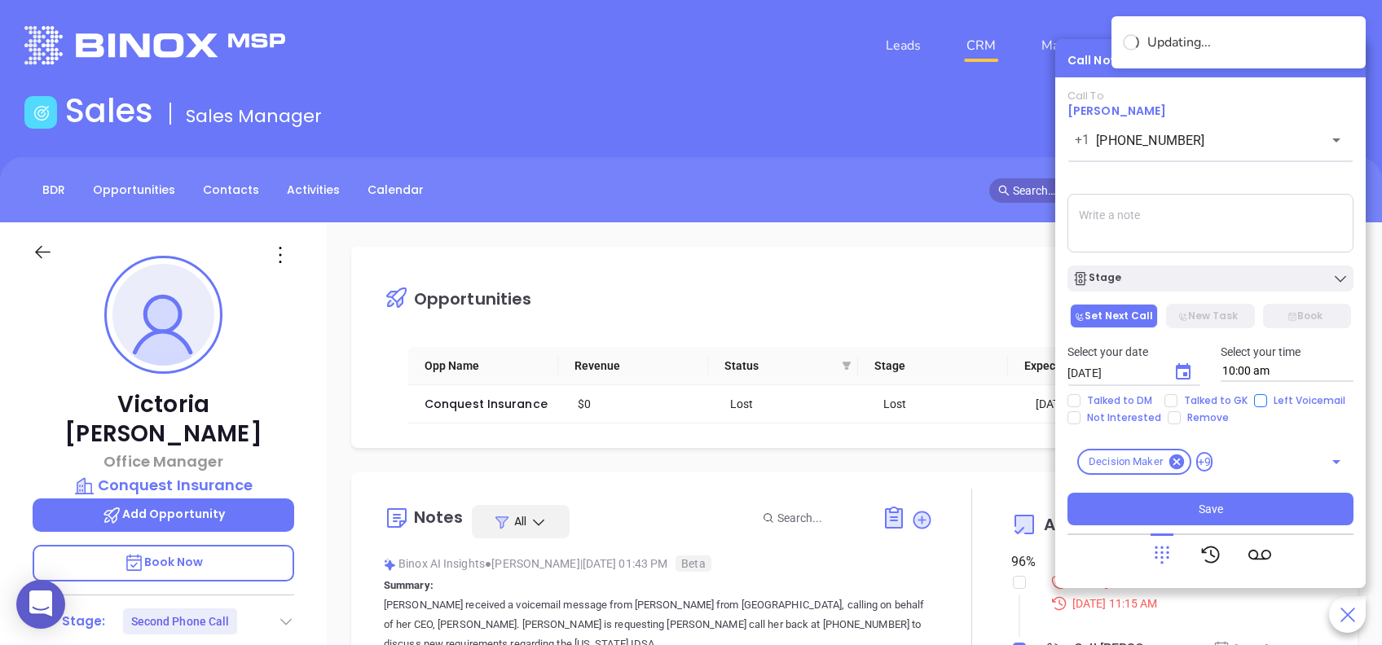
click at [1035, 404] on input "Left Voicemail" at bounding box center [1260, 400] width 13 height 13
checkbox input "true"
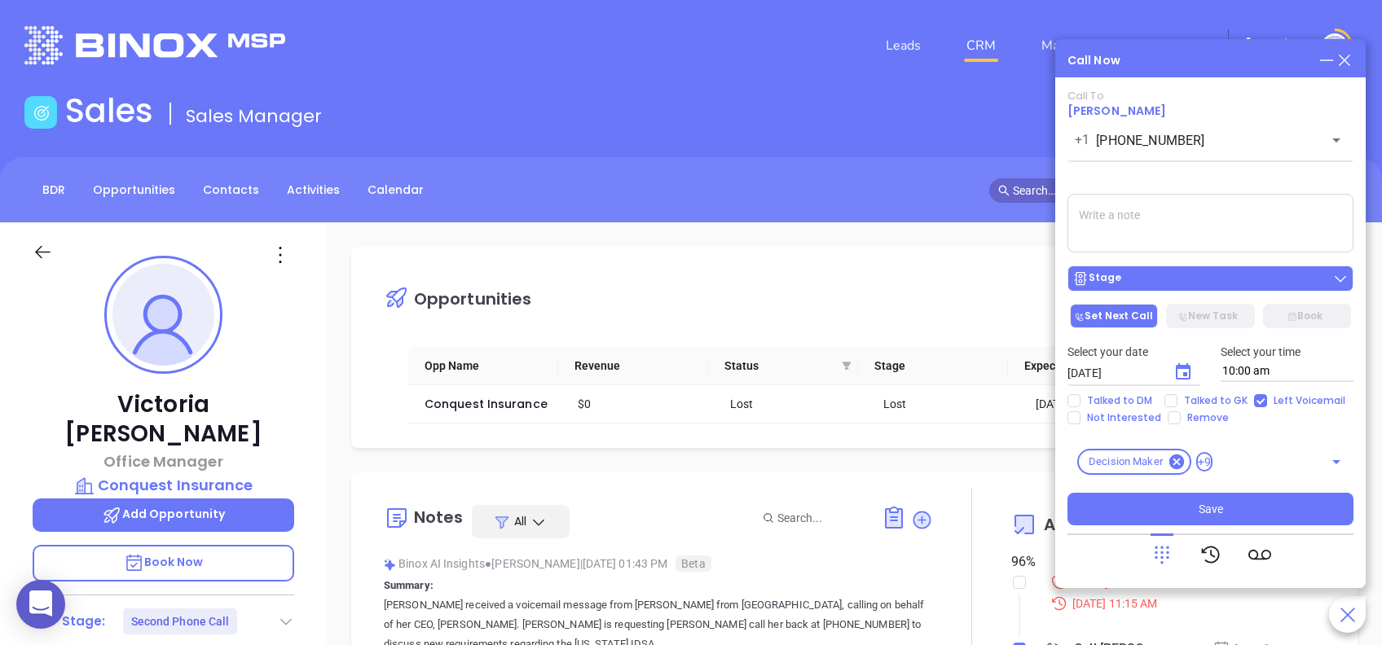
click at [1035, 271] on div "Stage" at bounding box center [1210, 278] width 276 height 16
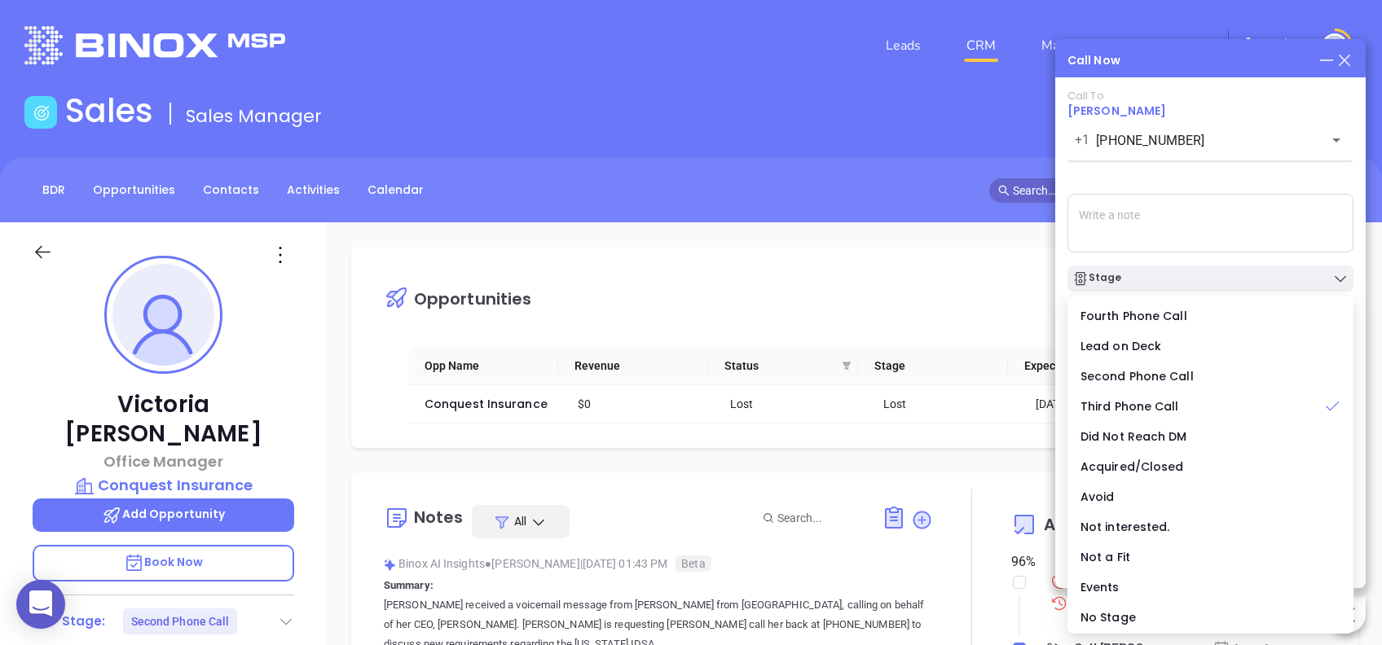
click at [1035, 177] on div "Call To Victoria Becerra +1 (912) 330-1303 ​ Voicemail Drop Stage Set Next Call…" at bounding box center [1210, 308] width 286 height 436
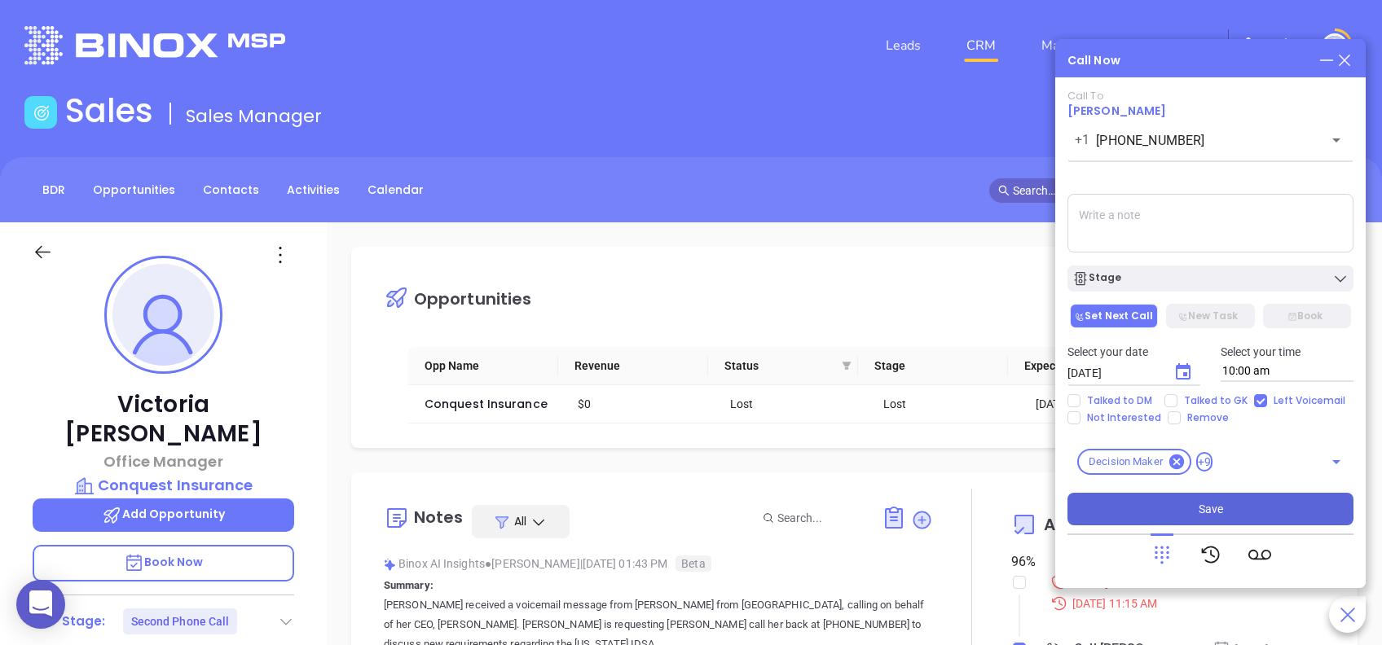
click at [1035, 483] on button "Save" at bounding box center [1210, 509] width 286 height 33
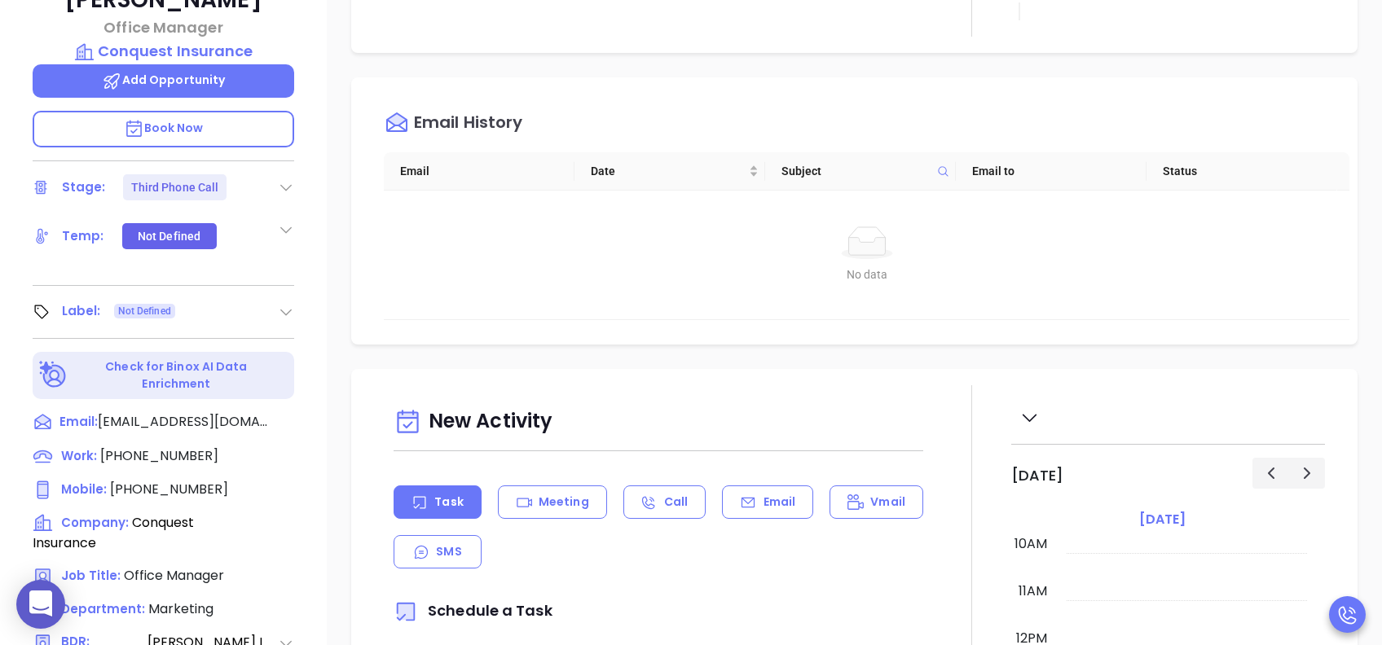
scroll to position [434, 0]
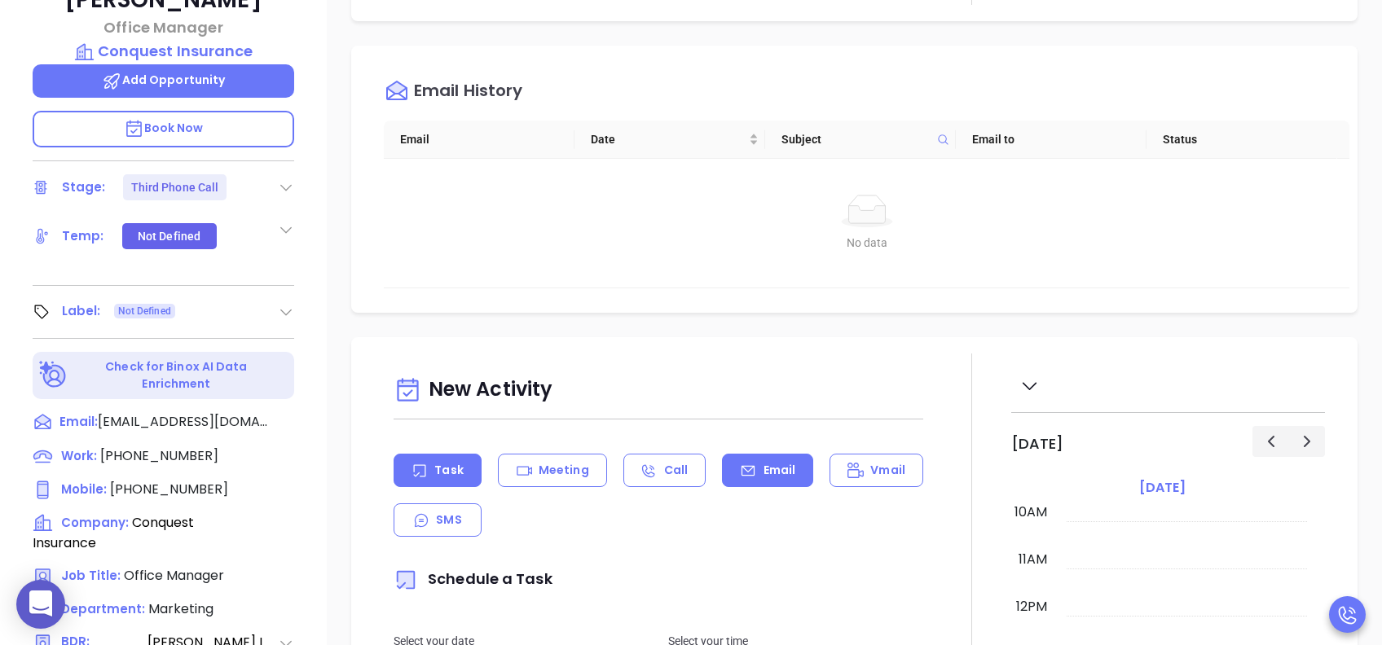
click at [794, 466] on div "Email" at bounding box center [767, 470] width 91 height 33
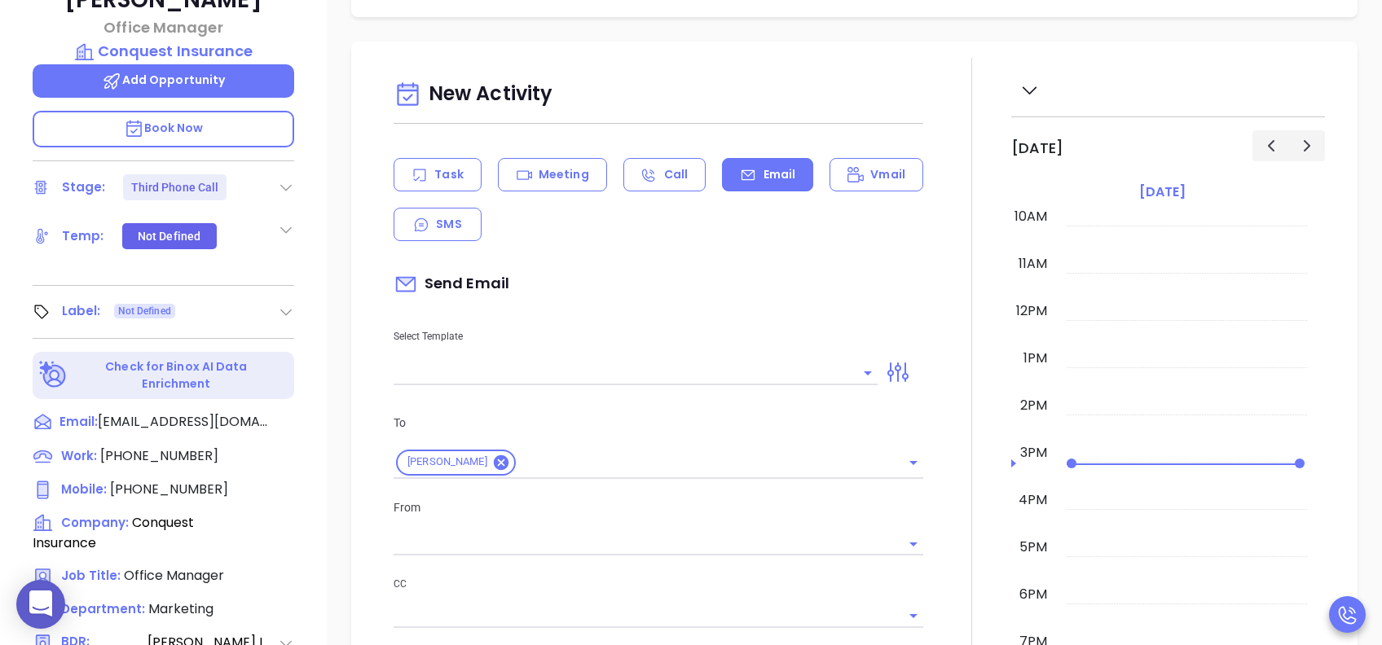
scroll to position [760, 0]
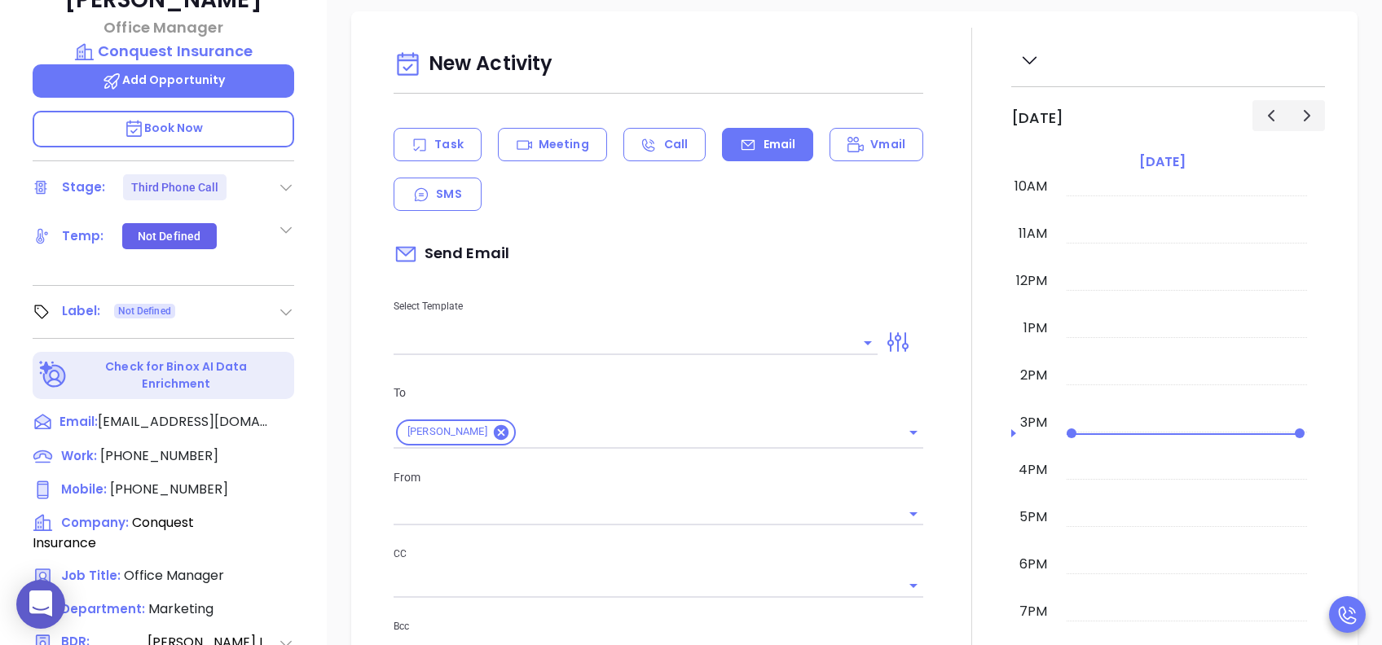
type input "[PERSON_NAME]"
click at [693, 345] on input "text" at bounding box center [622, 343] width 459 height 24
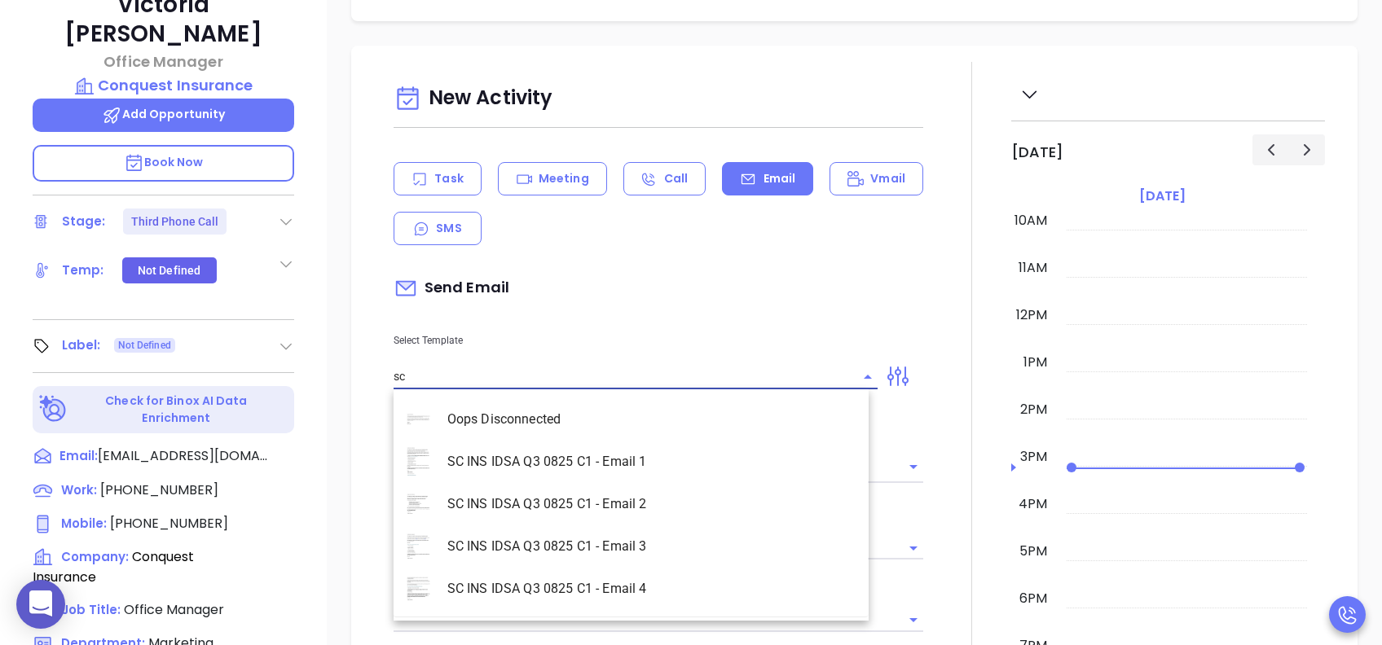
scroll to position [434, 0]
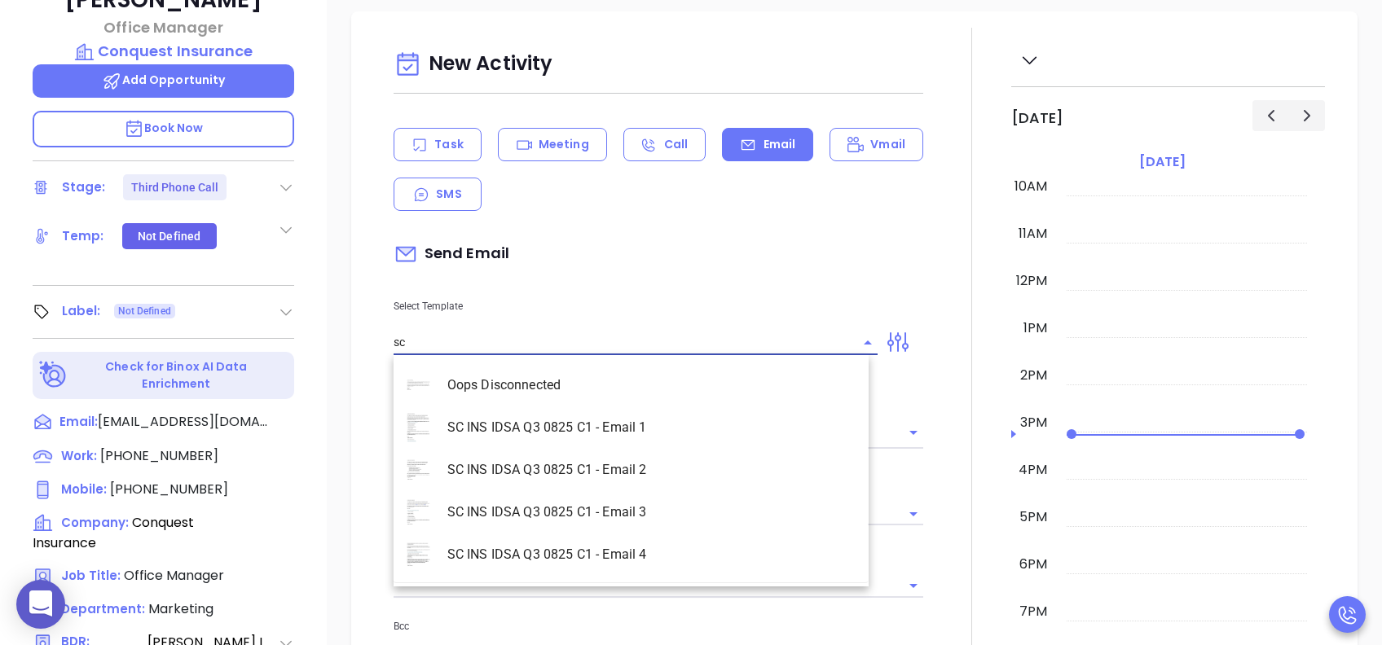
click at [652, 474] on li "SC INS IDSA Q3 0825 C1 - Email 2" at bounding box center [630, 470] width 475 height 42
type input "SC INS IDSA Q3 0825 C1 - Email 2"
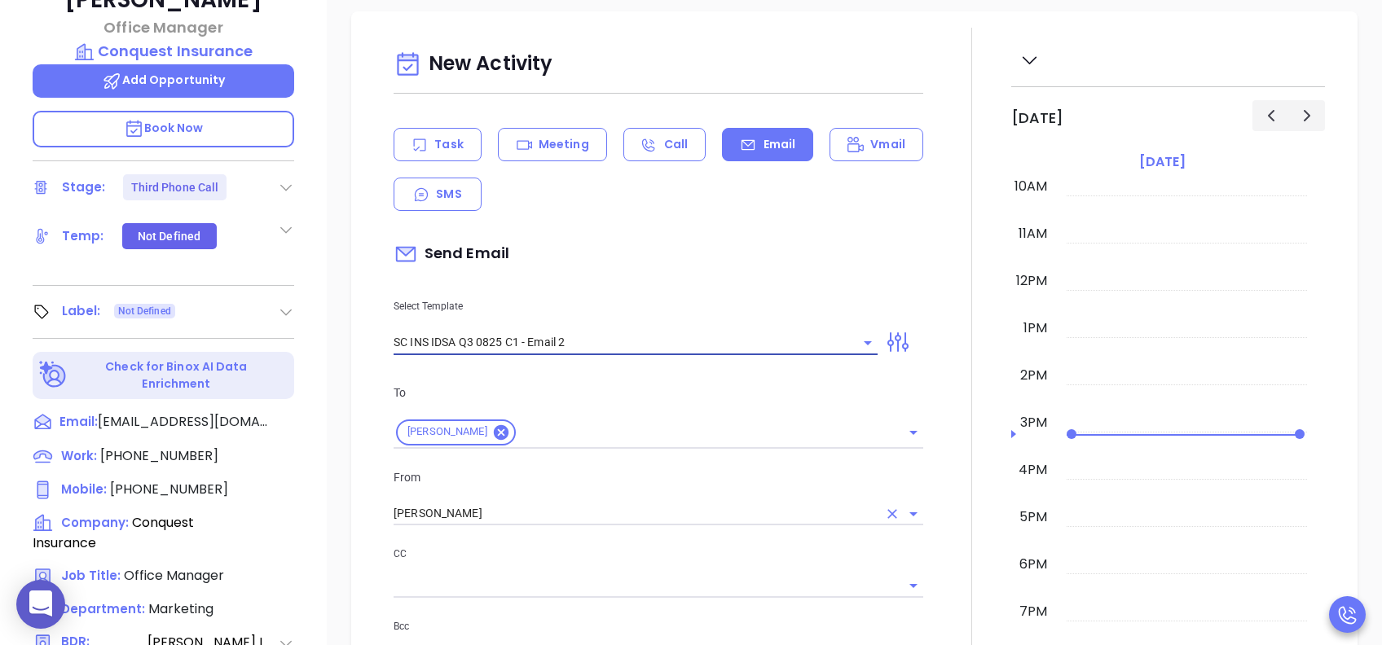
type input "Can your IT partner prove you're covered?"
type input "SC INS IDSA Q3 0825 C1 - Email 2"
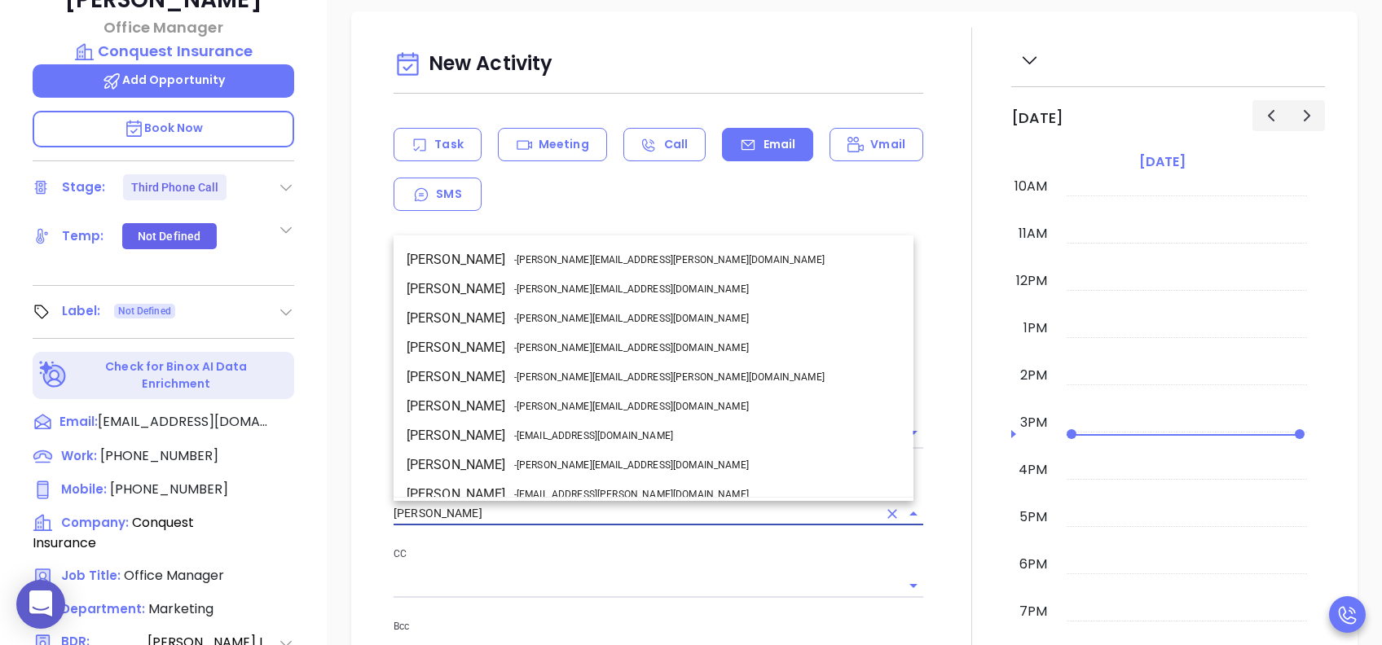
scroll to position [71, 0]
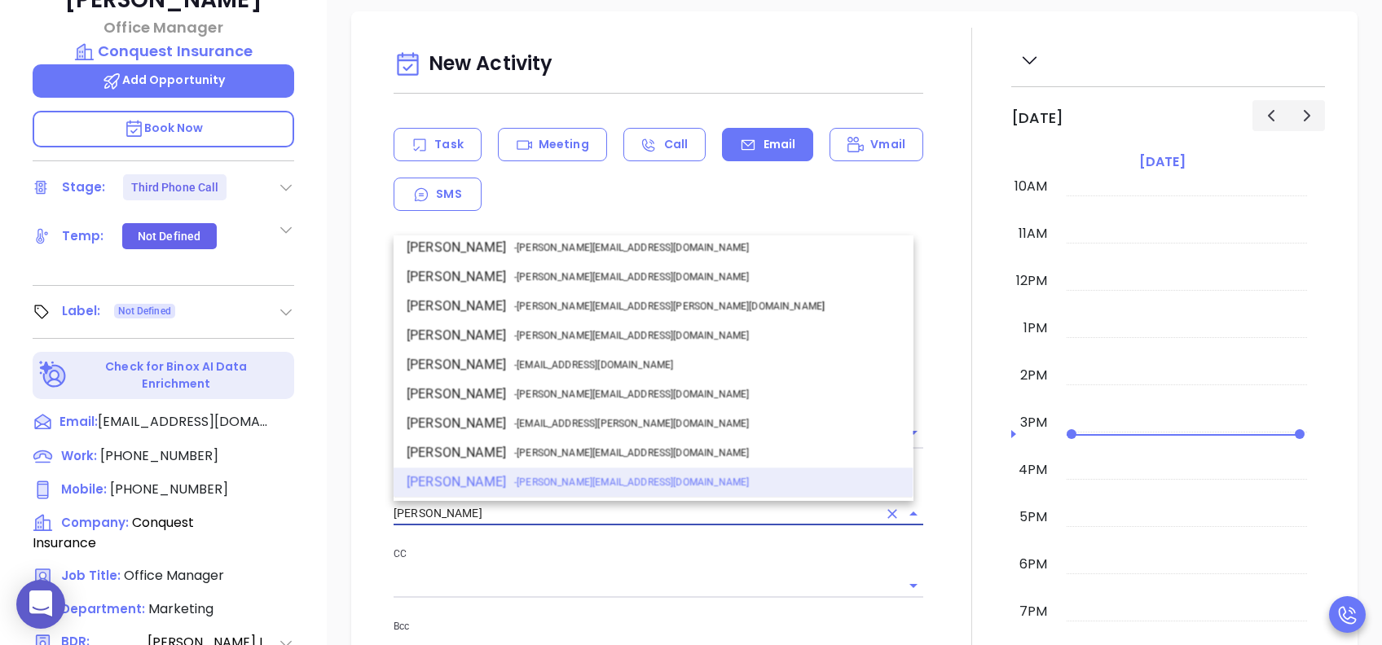
drag, startPoint x: 384, startPoint y: 508, endPoint x: 335, endPoint y: 507, distance: 49.7
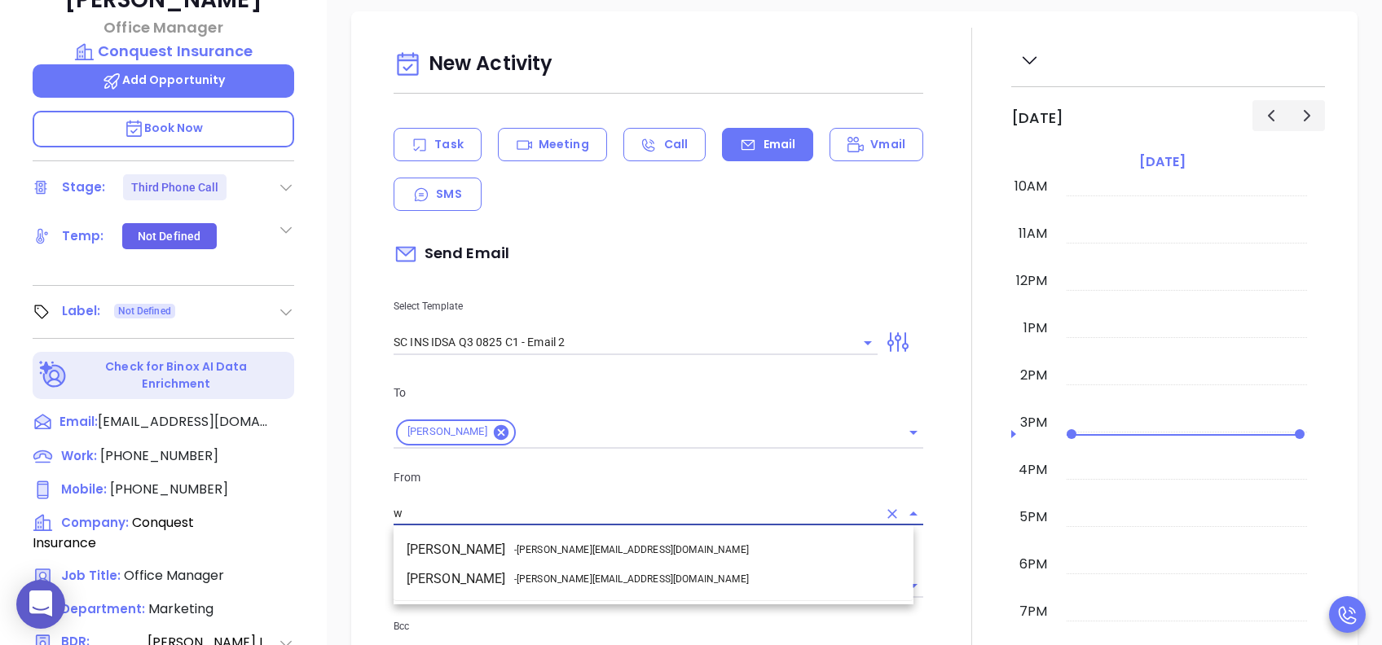
scroll to position [0, 0]
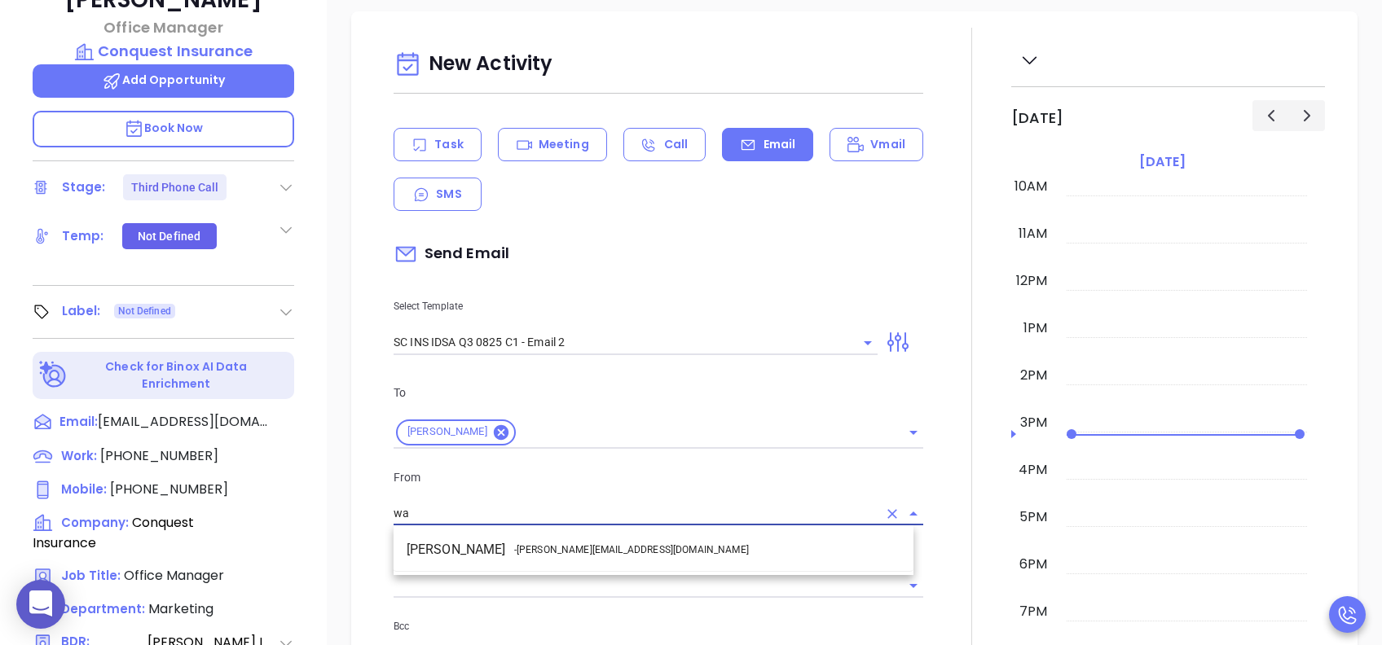
click at [615, 483] on li "Walter Contreras - [EMAIL_ADDRESS][DOMAIN_NAME]" at bounding box center [653, 549] width 520 height 29
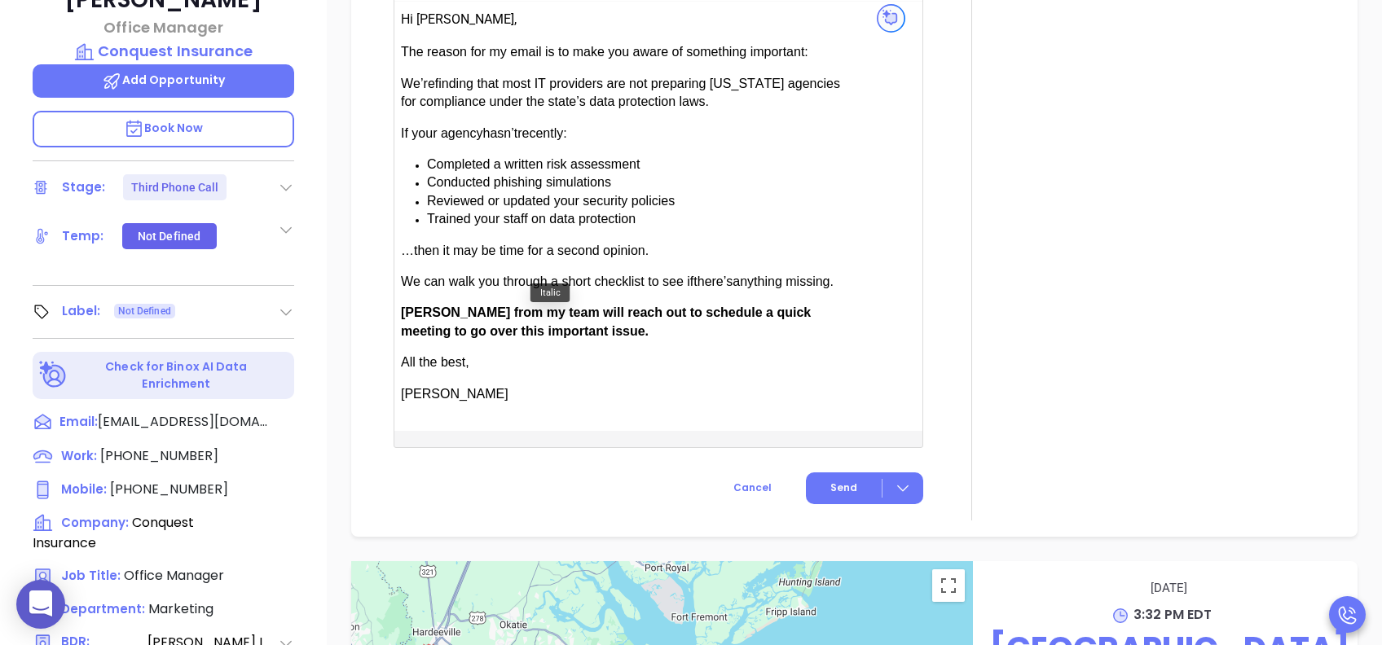
scroll to position [1629, 0]
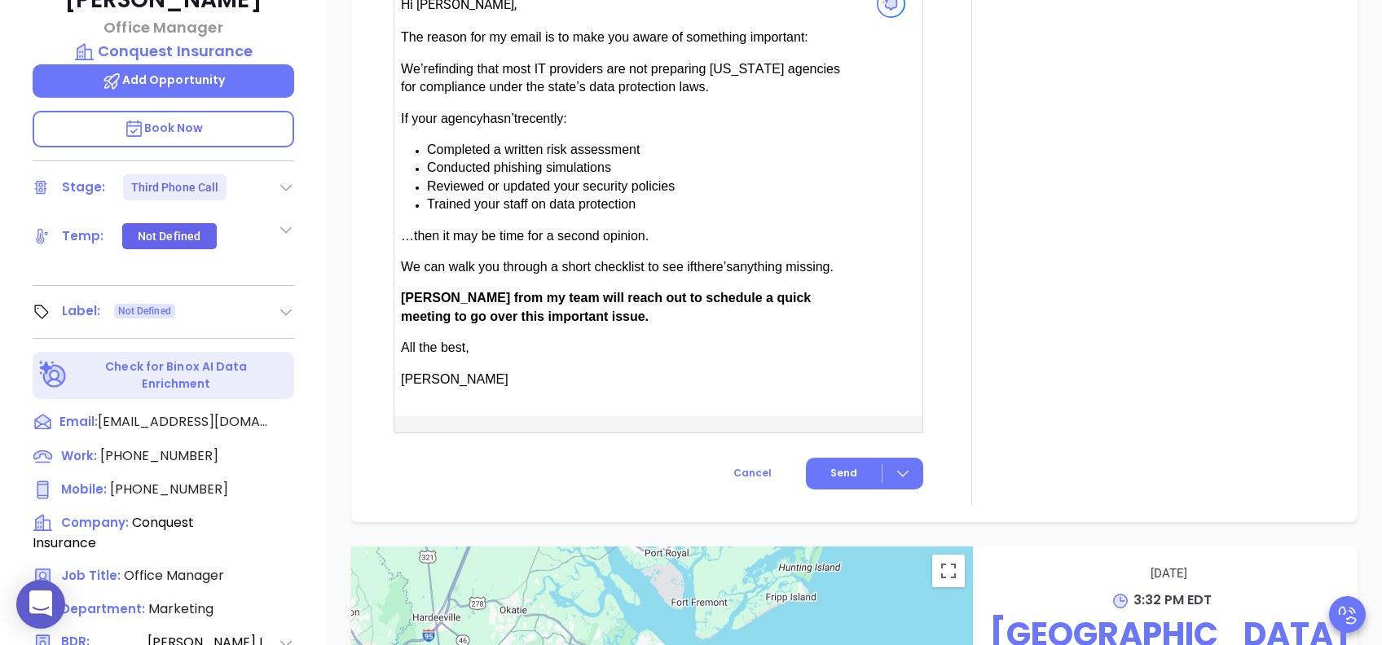
type input "[PERSON_NAME]"
drag, startPoint x: 450, startPoint y: 292, endPoint x: 409, endPoint y: 292, distance: 40.7
click at [406, 292] on span "Anabell from my team will reach out to schedule a quick meeting to go over this…" at bounding box center [606, 307] width 410 height 32
click at [824, 477] on button "Send" at bounding box center [864, 474] width 117 height 32
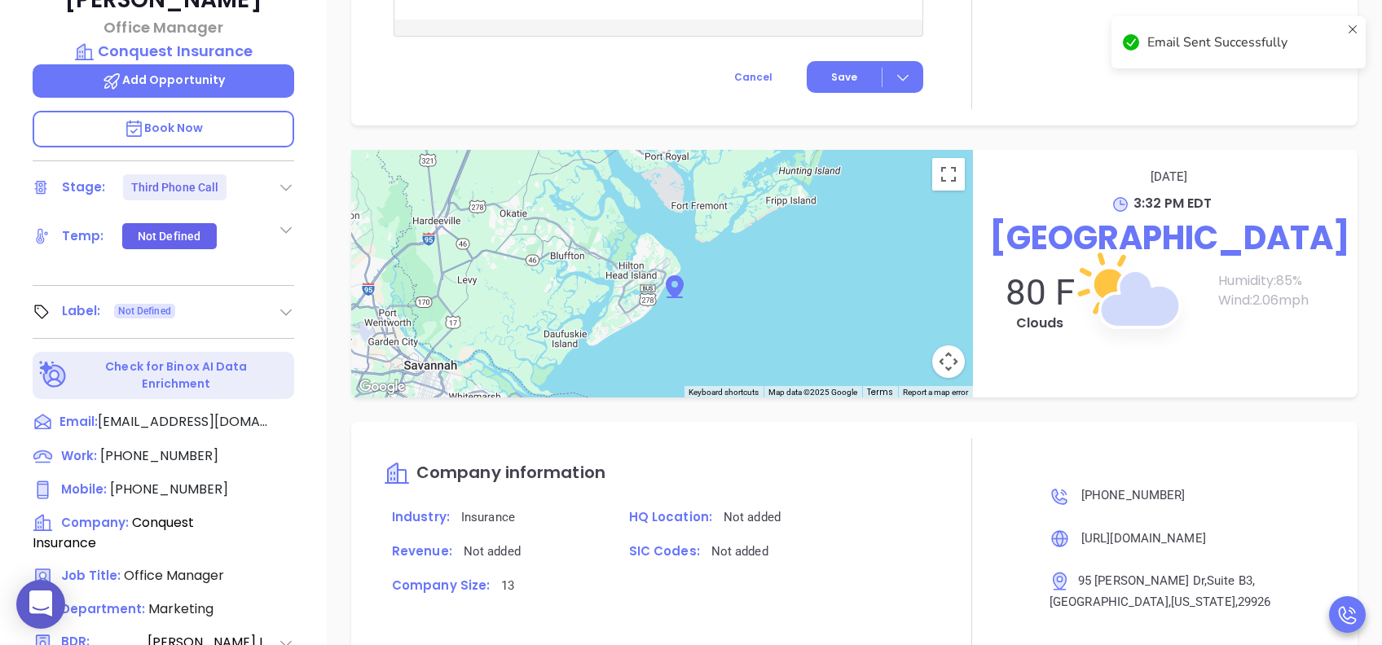
scroll to position [1494, 0]
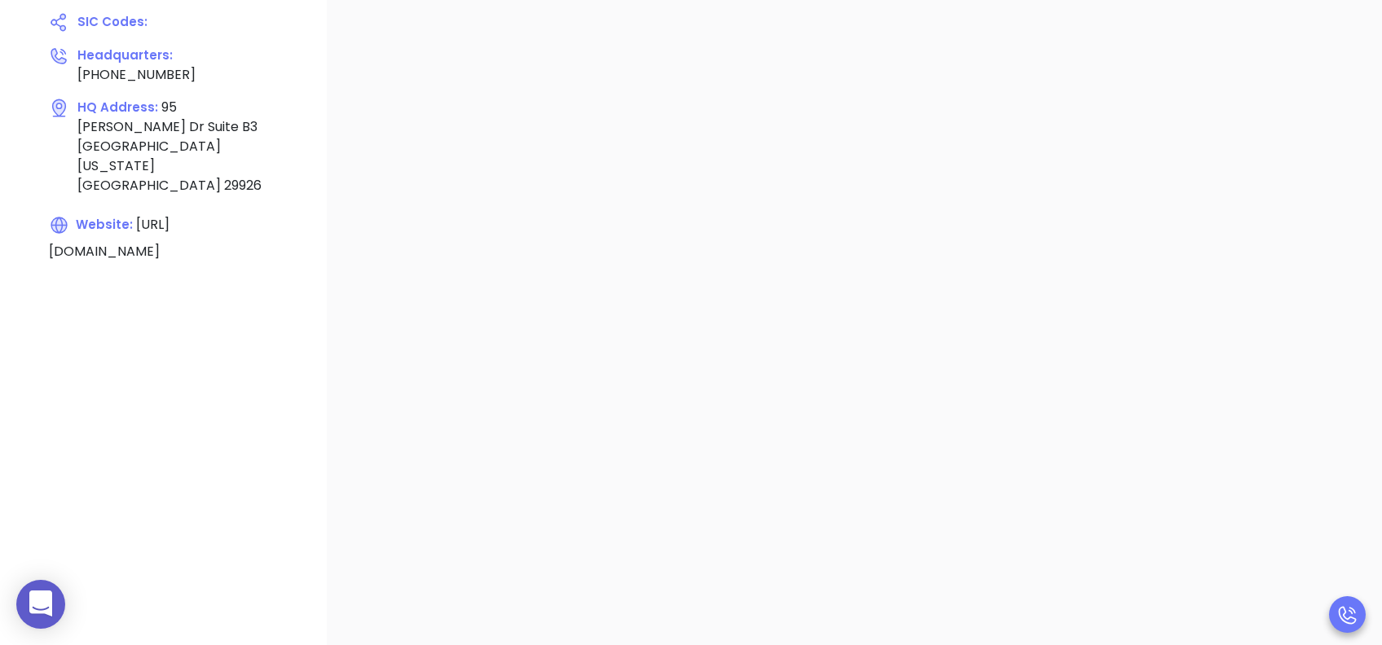
scroll to position [283, 0]
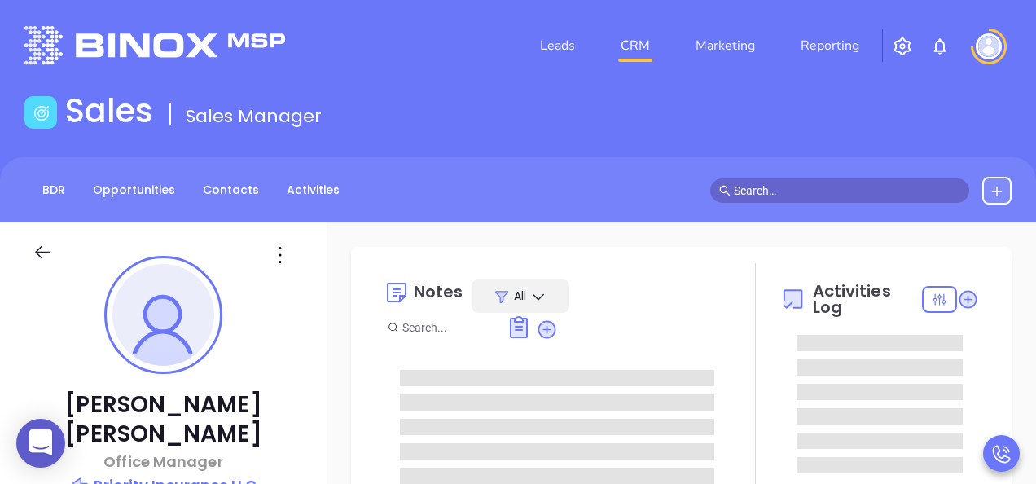
type input "[PERSON_NAME]"
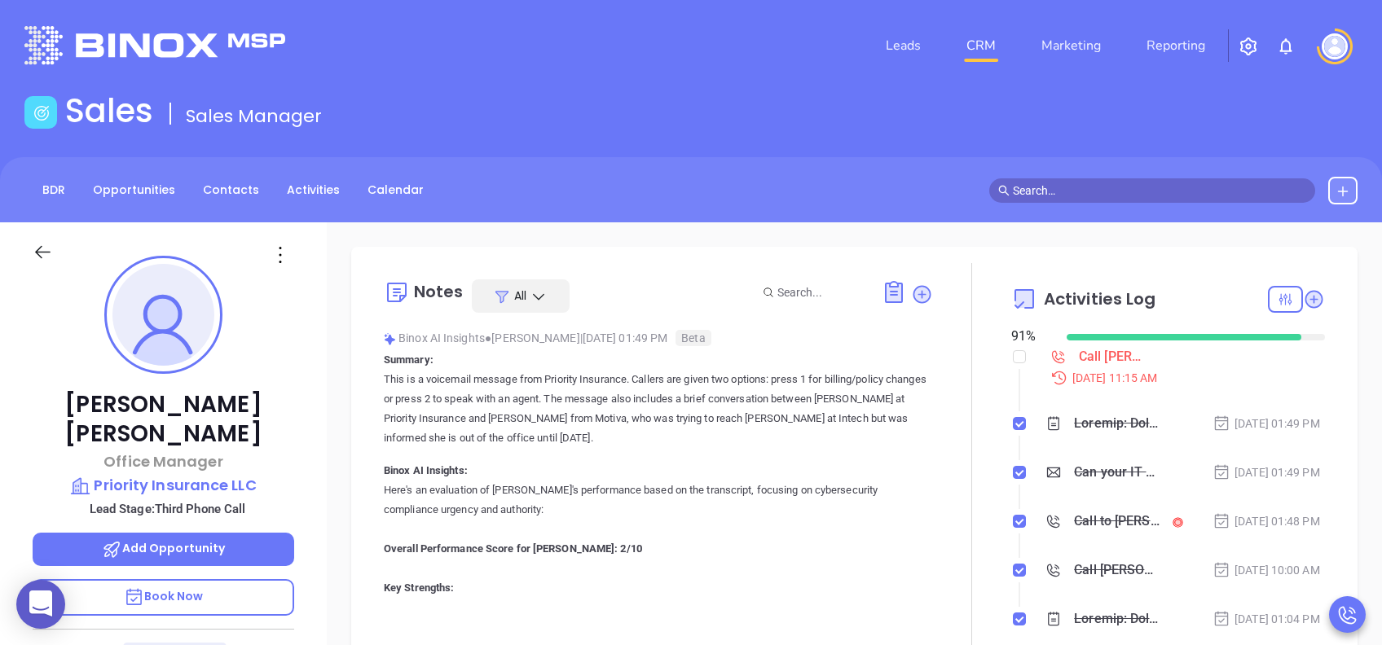
scroll to position [474, 0]
click at [232, 483] on p "Book Now" at bounding box center [163, 597] width 261 height 37
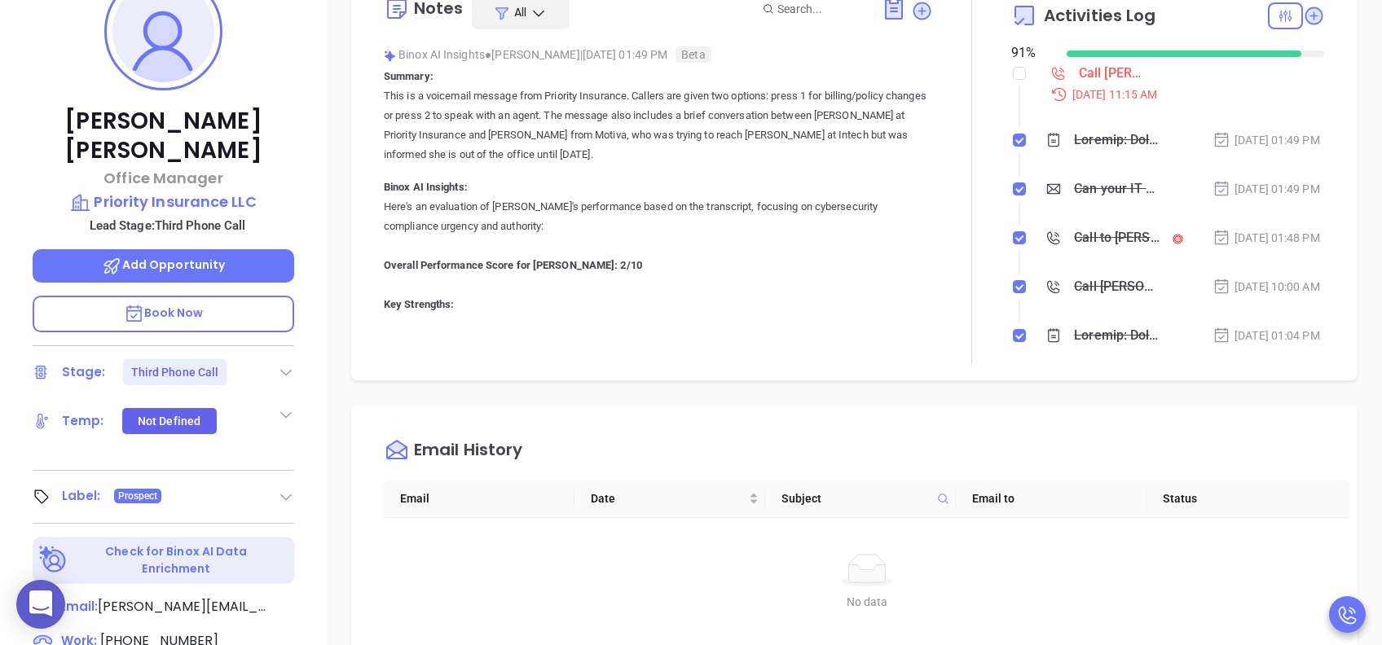
scroll to position [652, 0]
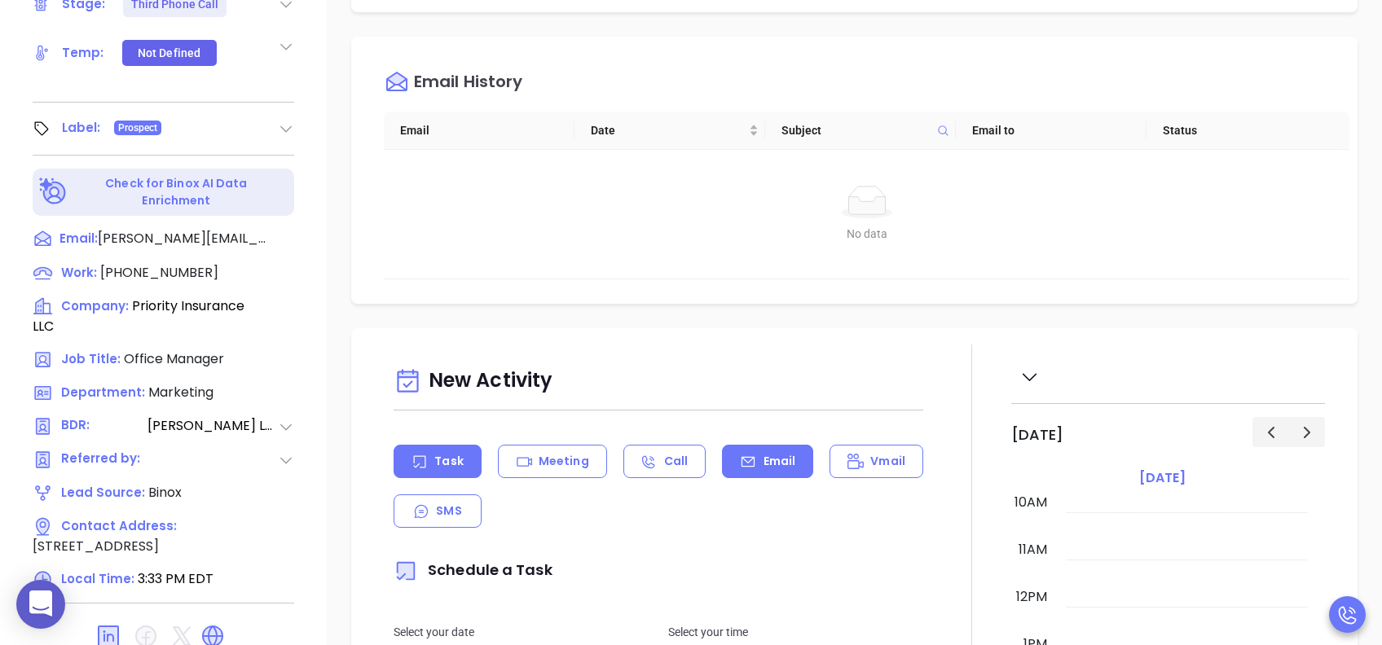
click at [763, 453] on p "Email" at bounding box center [779, 461] width 33 height 17
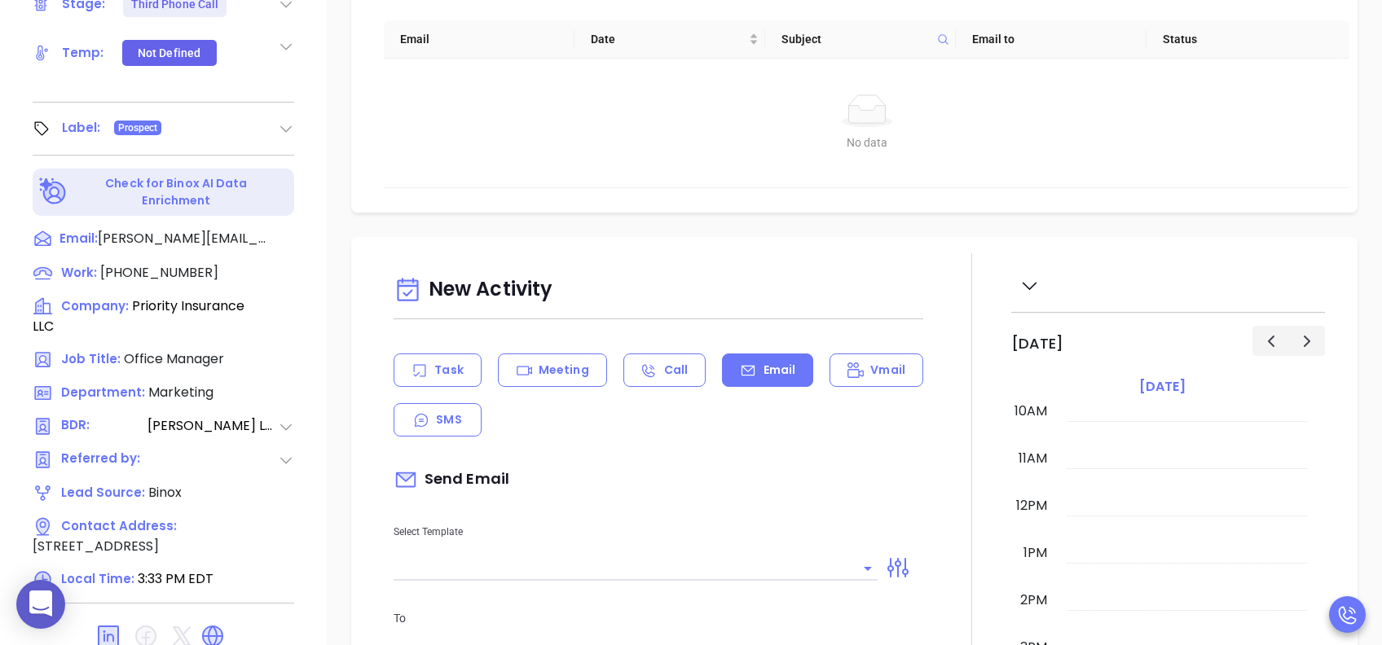
scroll to position [217, 0]
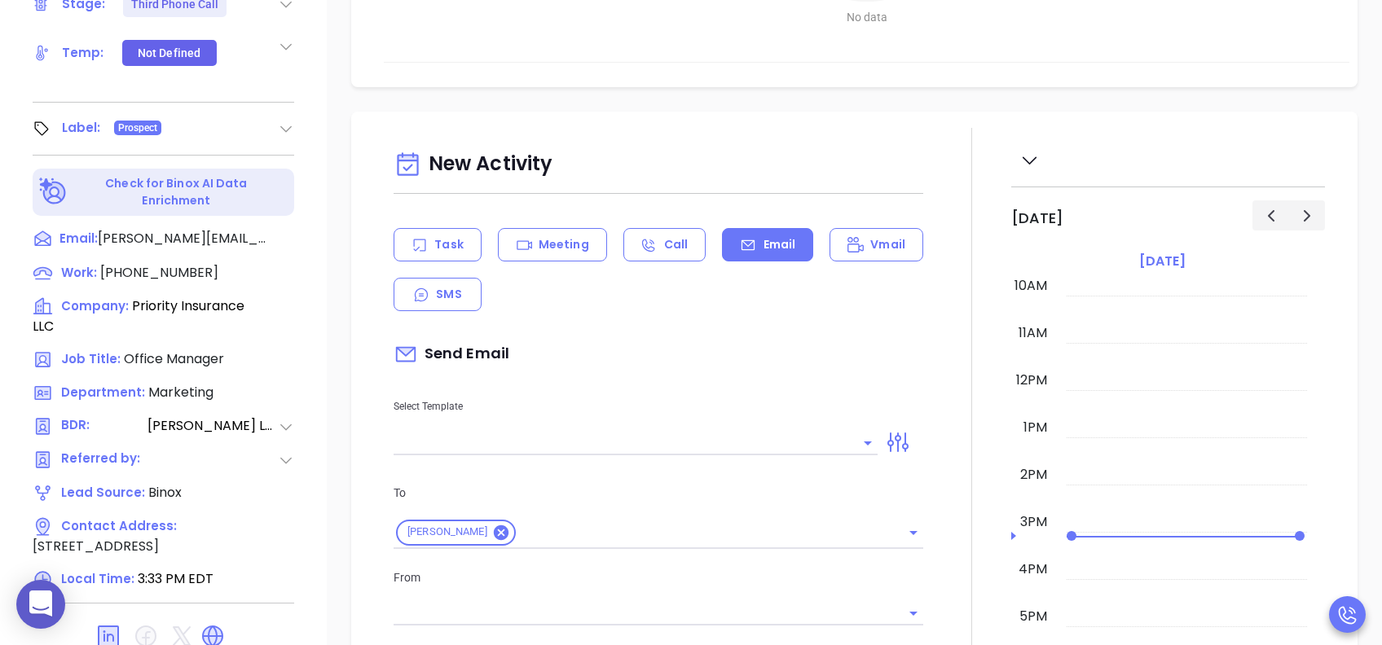
type input "[PERSON_NAME]"
click at [664, 443] on input "text" at bounding box center [622, 443] width 459 height 24
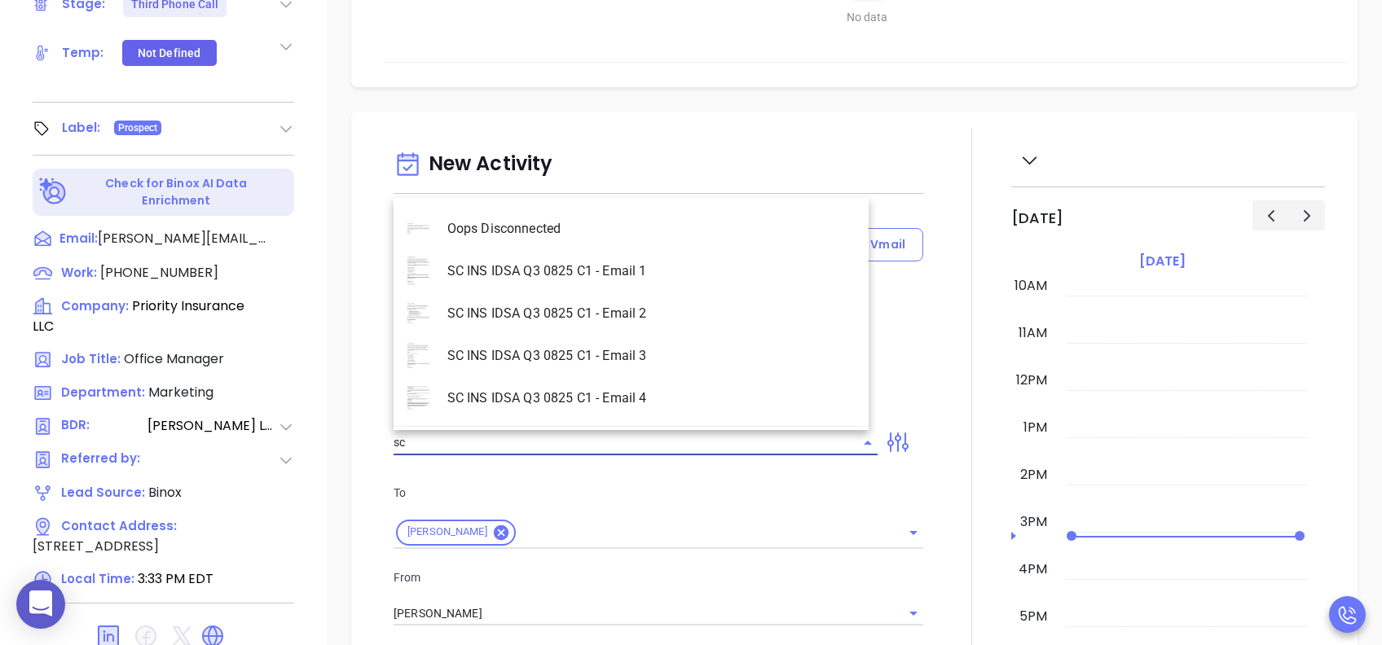
click at [652, 349] on li "SC INS IDSA Q3 0825 C1 - Email 3" at bounding box center [630, 356] width 475 height 42
type input "SC INS IDSA Q3 0825 C1 - Email 3"
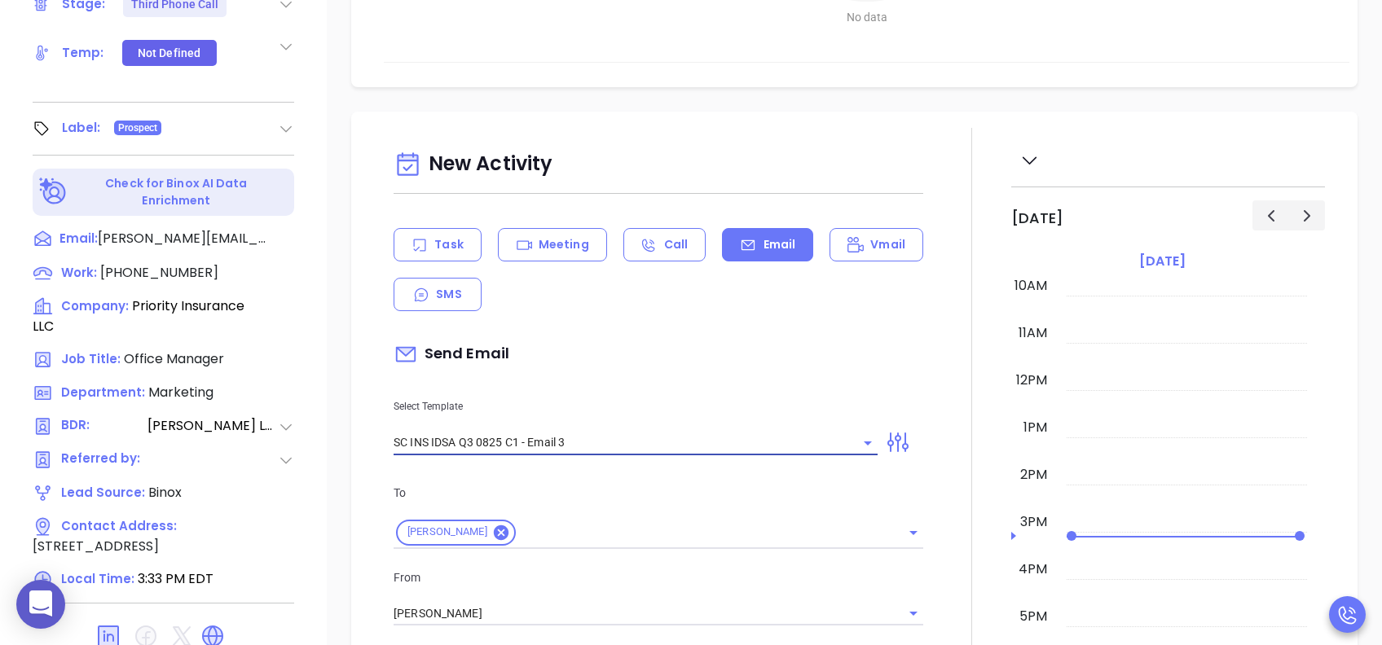
type input "[PERSON_NAME], could your agency survive a data breach?"
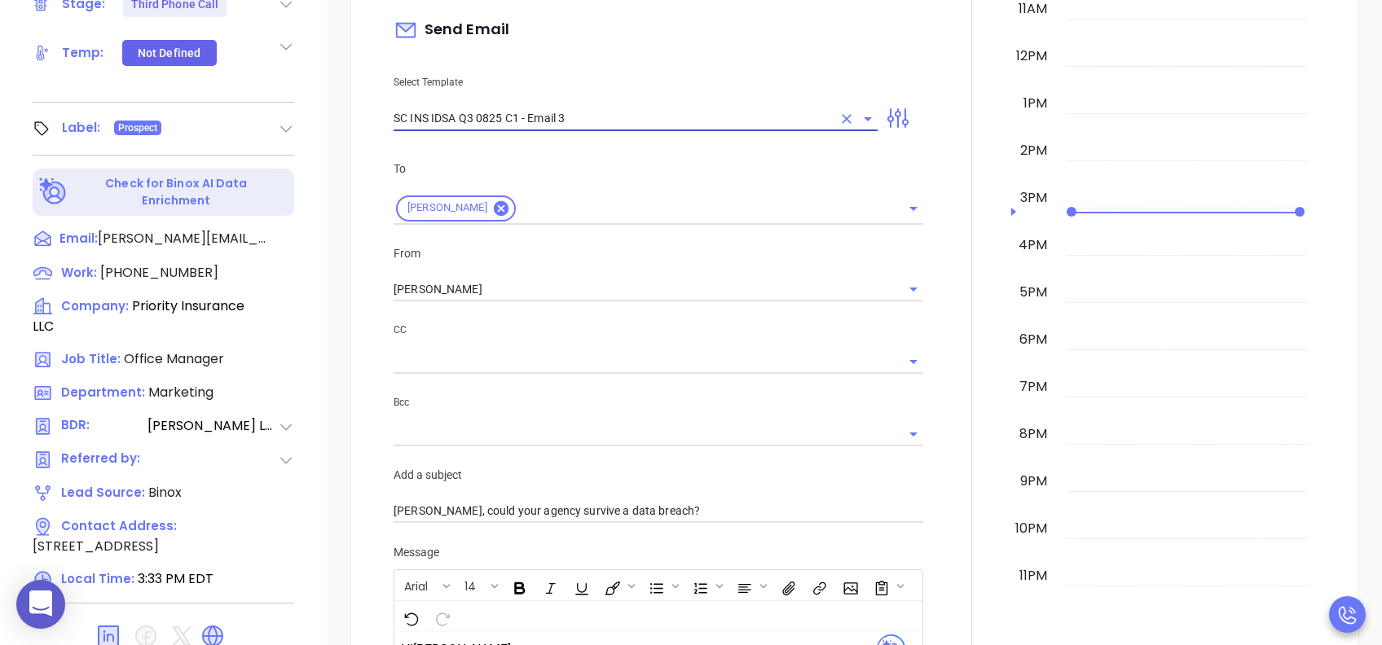
scroll to position [543, 0]
type input "SC INS IDSA Q3 0825 C1 - Email 3"
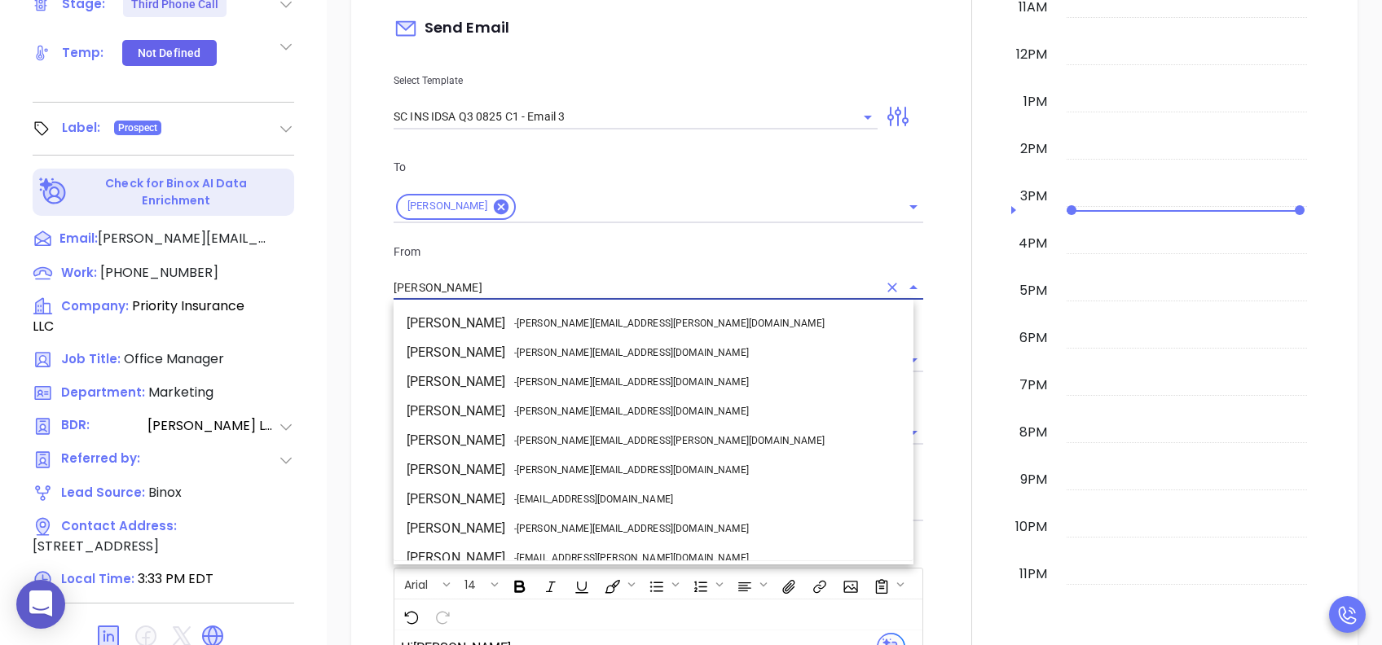
scroll to position [71, 0]
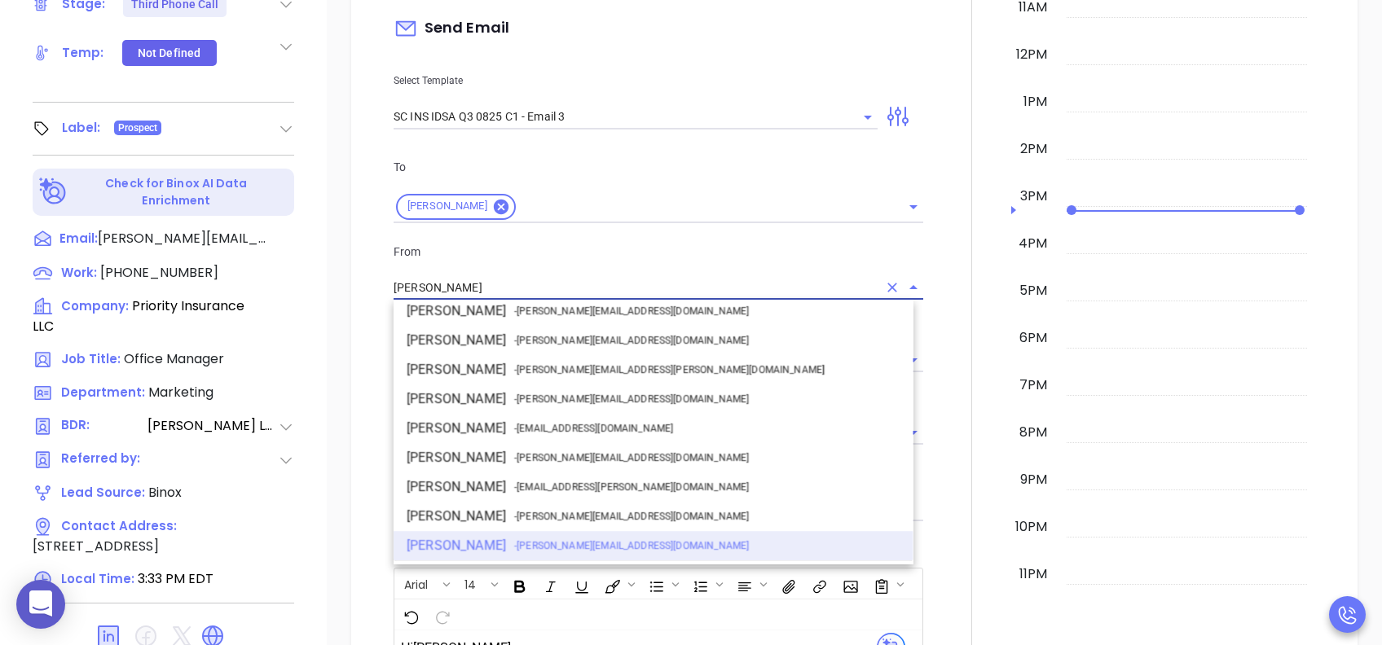
drag, startPoint x: 488, startPoint y: 287, endPoint x: 394, endPoint y: 293, distance: 93.9
click at [394, 293] on input "[PERSON_NAME]" at bounding box center [635, 288] width 484 height 24
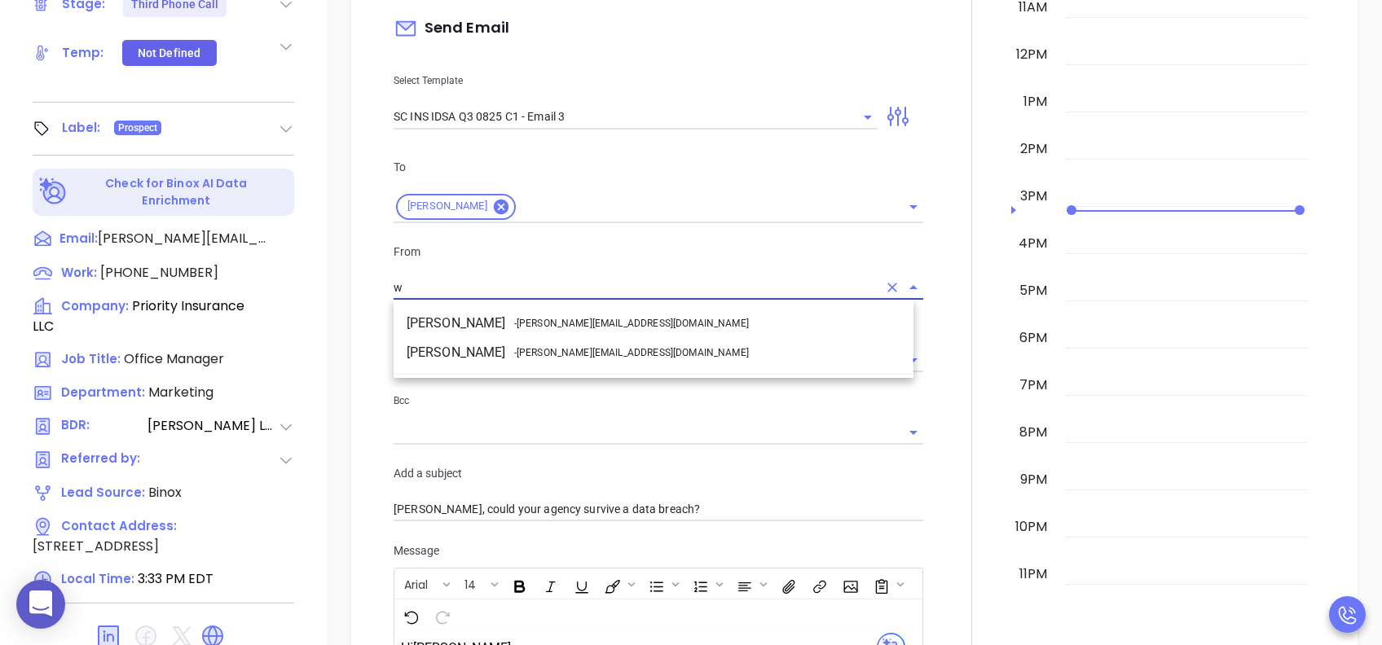
scroll to position [0, 0]
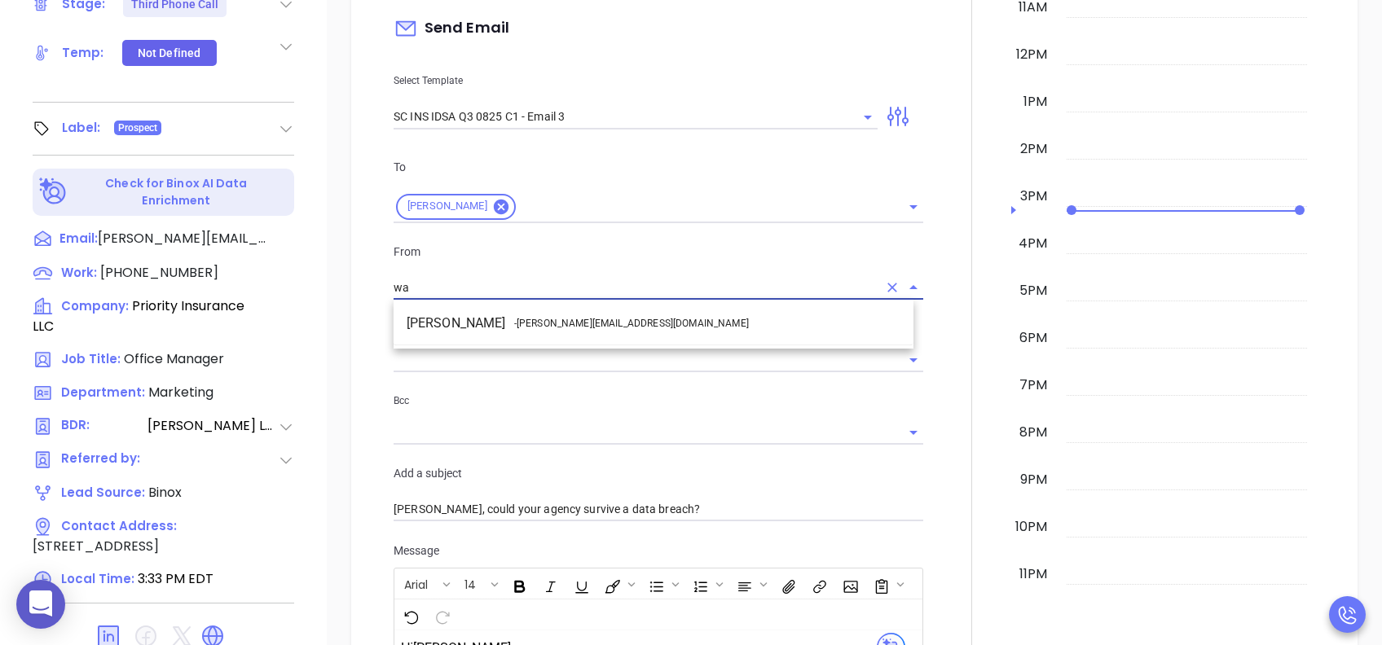
click at [512, 319] on li "Walter Contreras - [EMAIL_ADDRESS][DOMAIN_NAME]" at bounding box center [653, 323] width 520 height 29
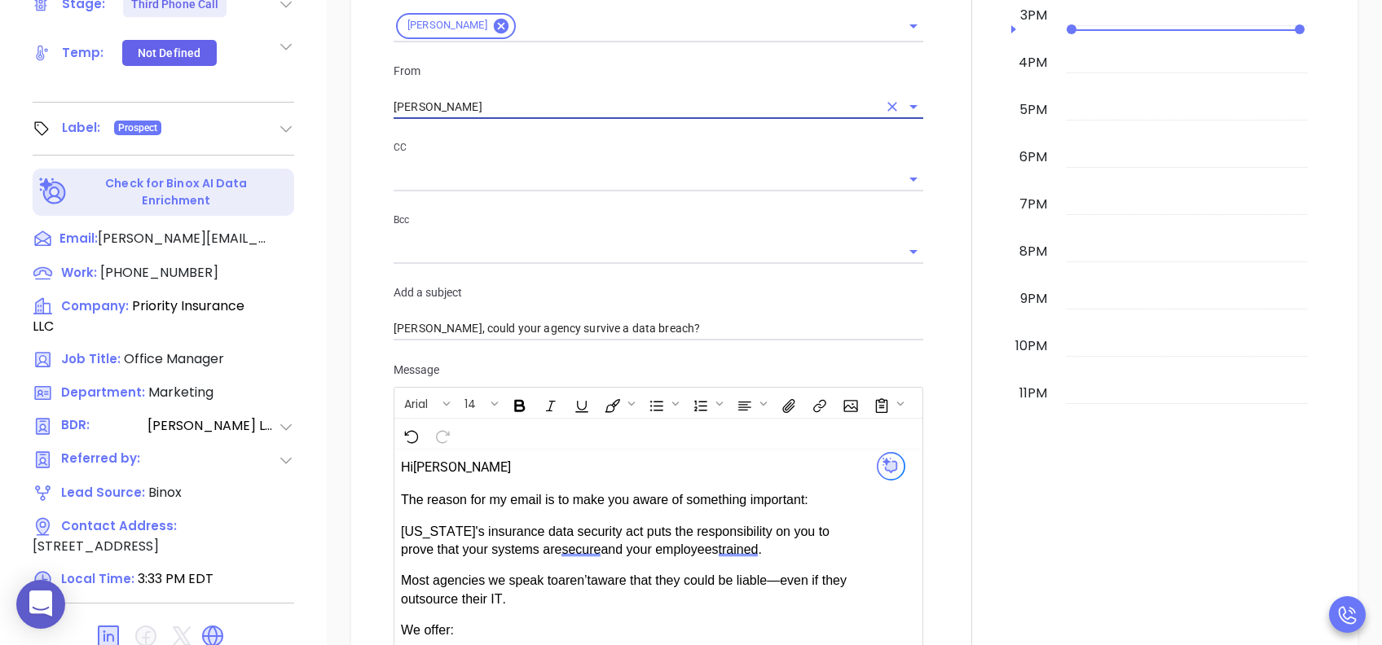
scroll to position [1086, 0]
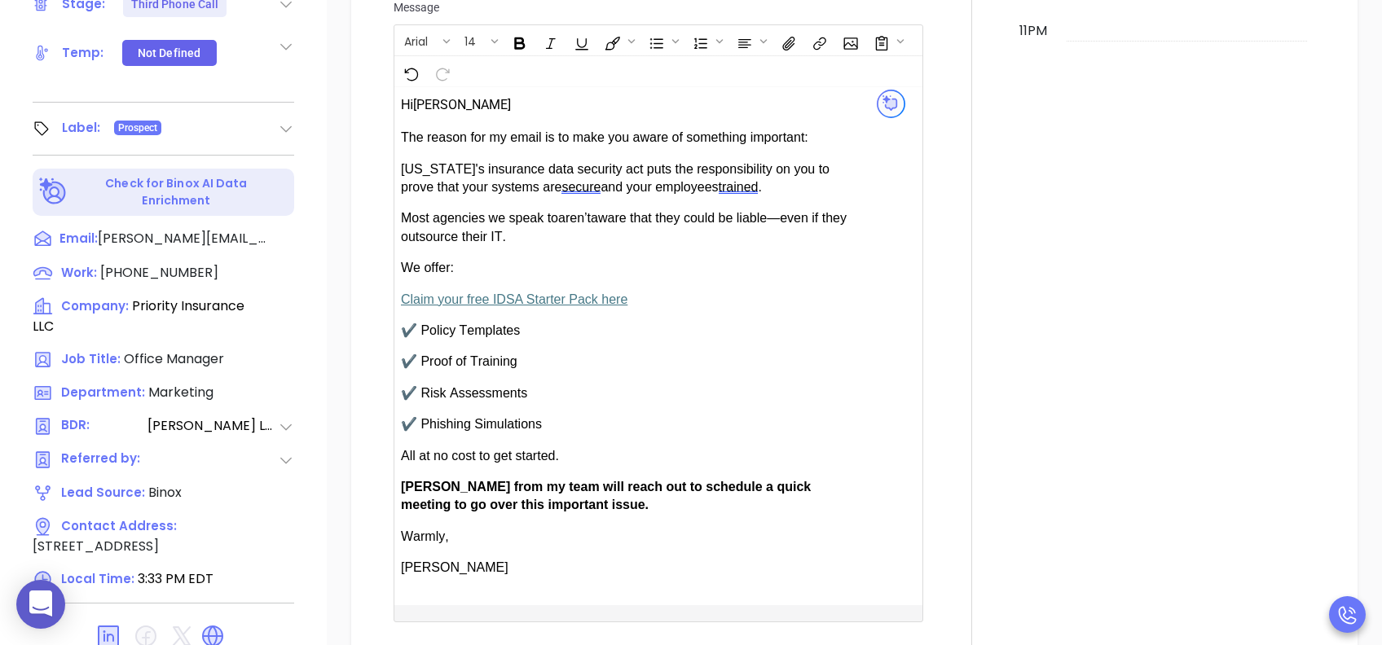
type input "[PERSON_NAME]"
drag, startPoint x: 450, startPoint y: 481, endPoint x: 403, endPoint y: 482, distance: 47.3
click at [403, 482] on span "[PERSON_NAME] from my team will reach out to schedule a quick meeting to go ove…" at bounding box center [606, 496] width 410 height 32
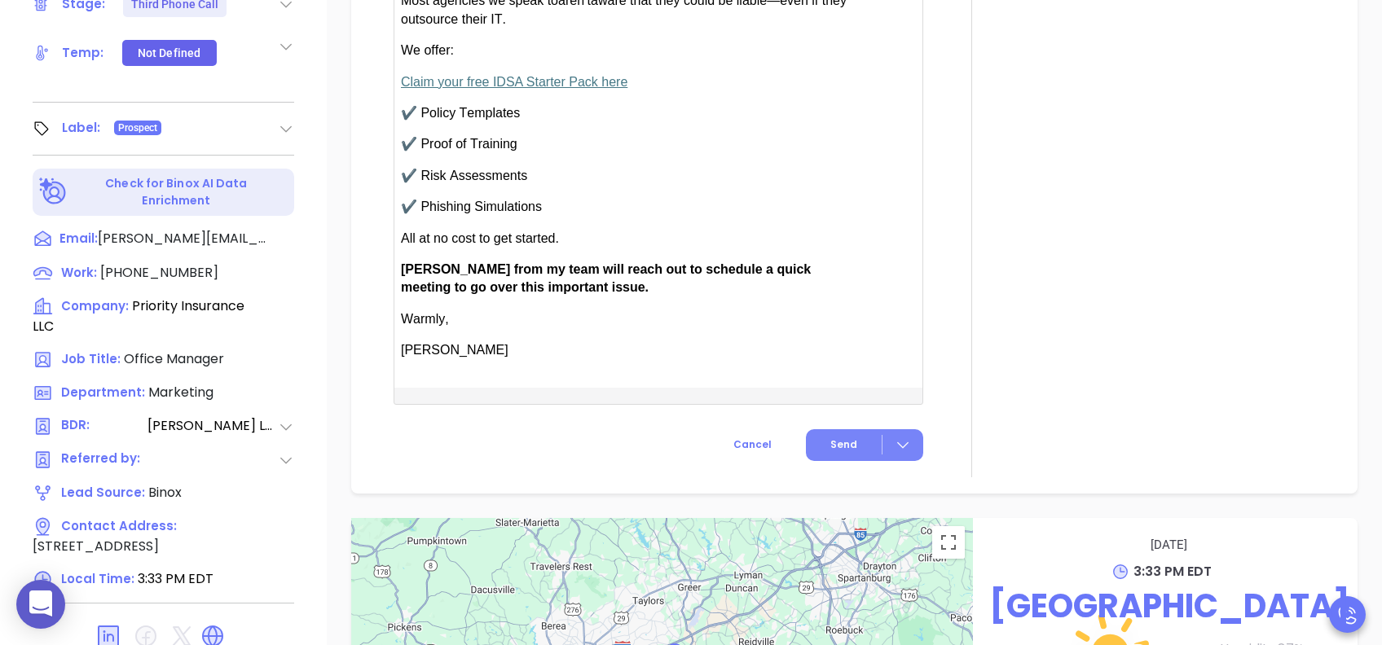
click at [830, 437] on span "Send" at bounding box center [843, 444] width 27 height 15
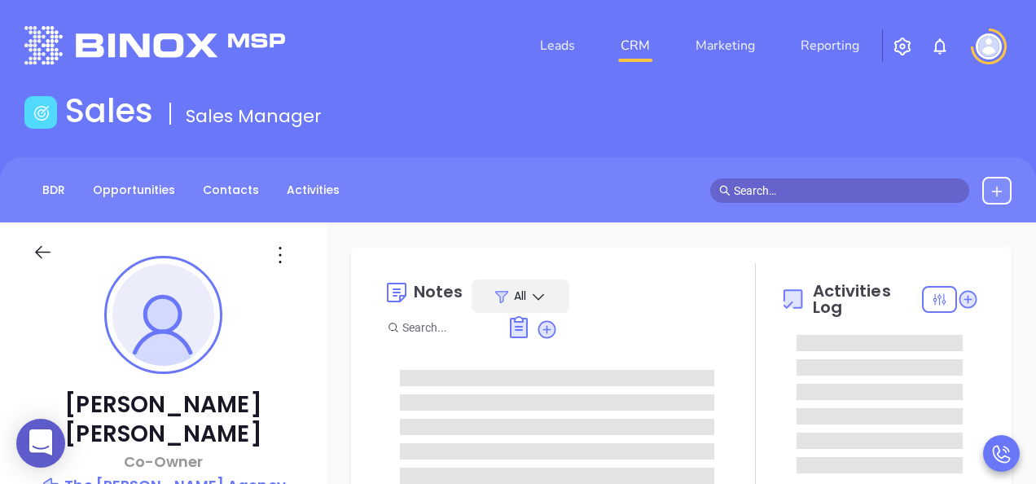
type input "[PERSON_NAME]"
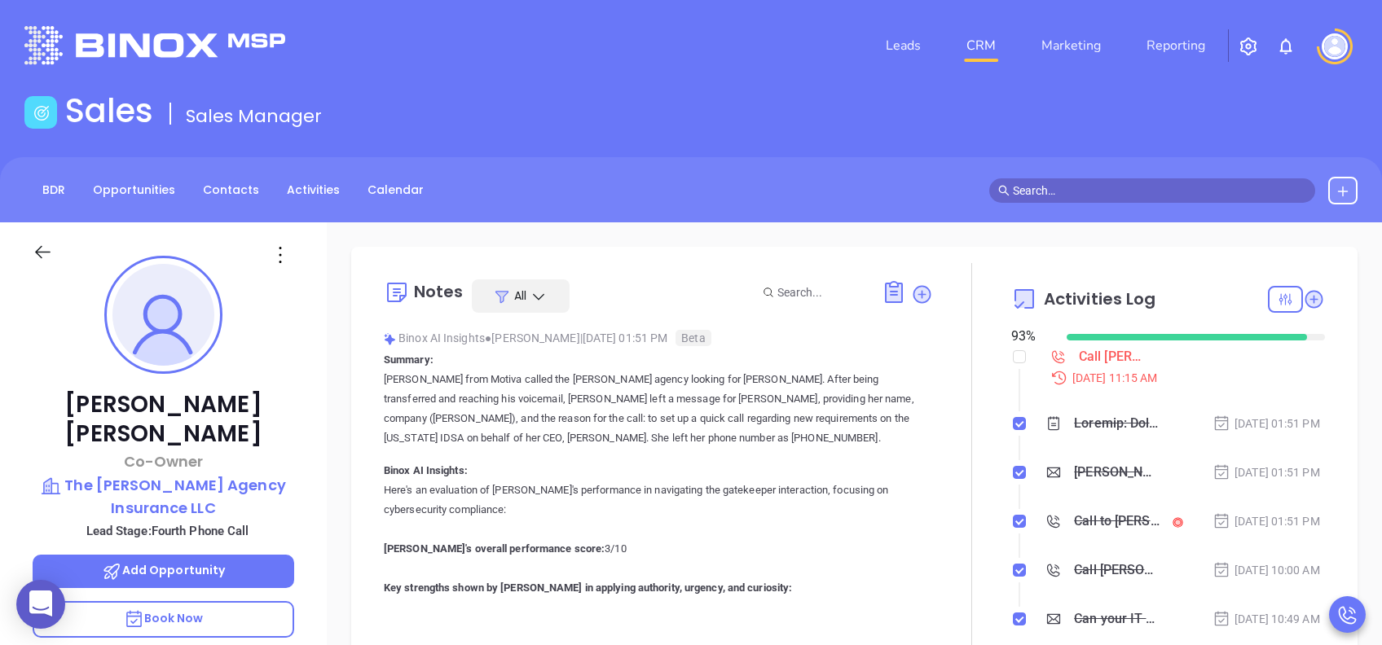
click at [279, 483] on p "Book Now" at bounding box center [163, 619] width 261 height 37
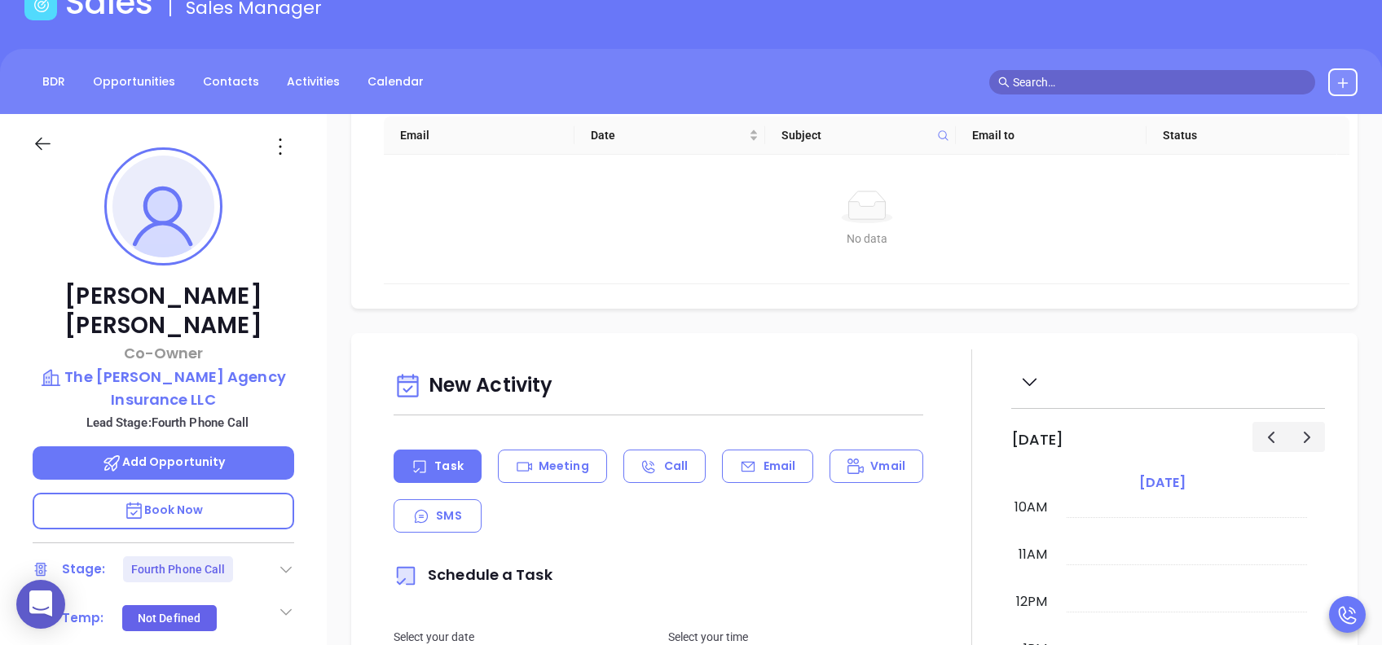
scroll to position [543, 0]
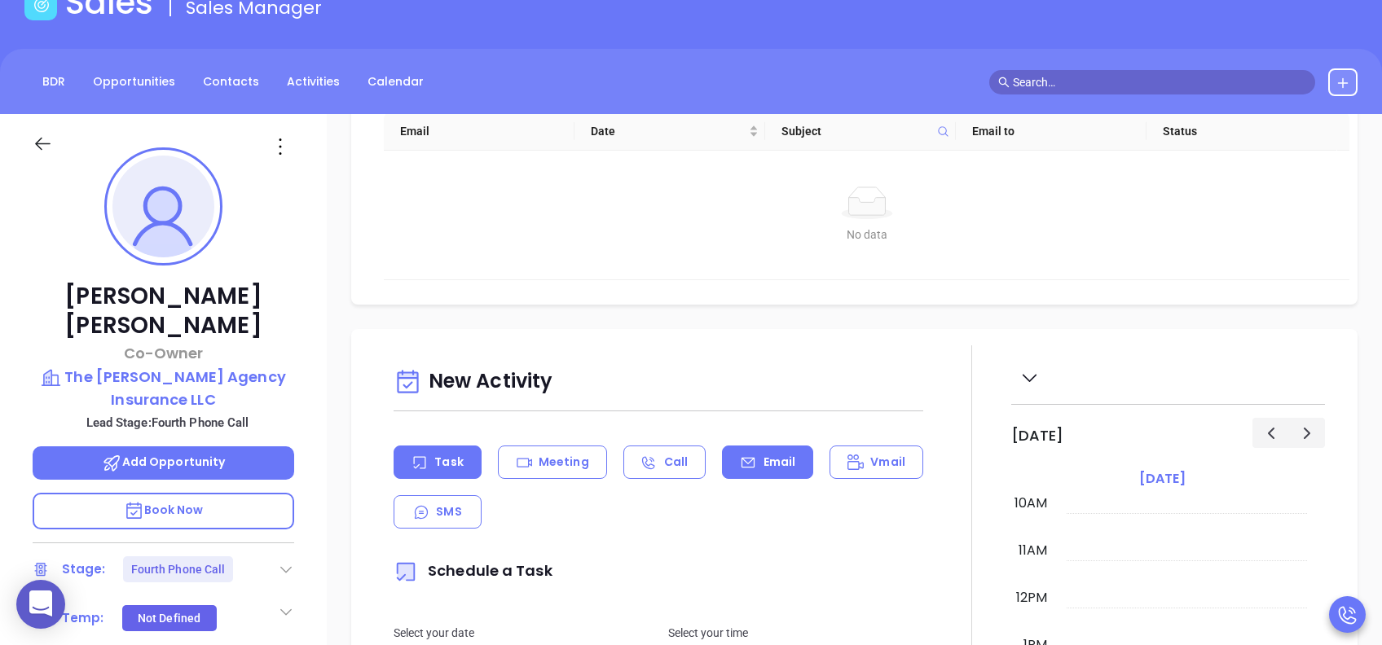
click at [766, 456] on p "Email" at bounding box center [779, 462] width 33 height 17
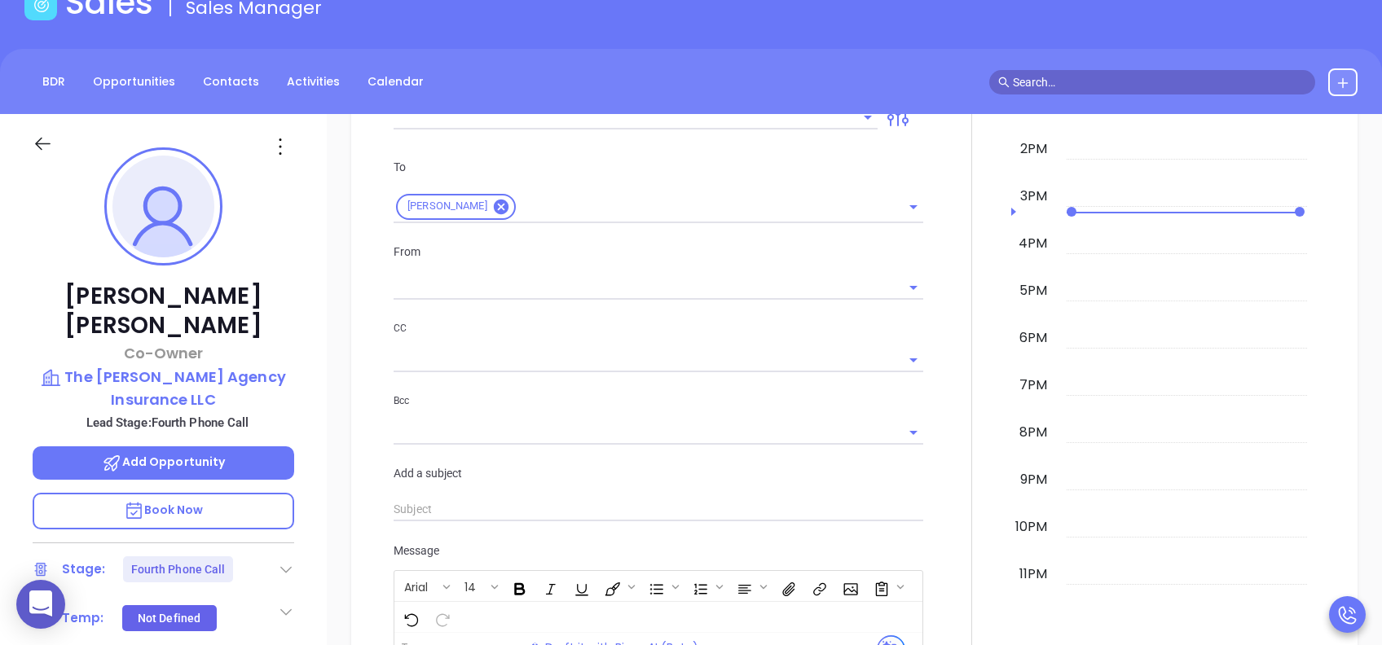
scroll to position [868, 0]
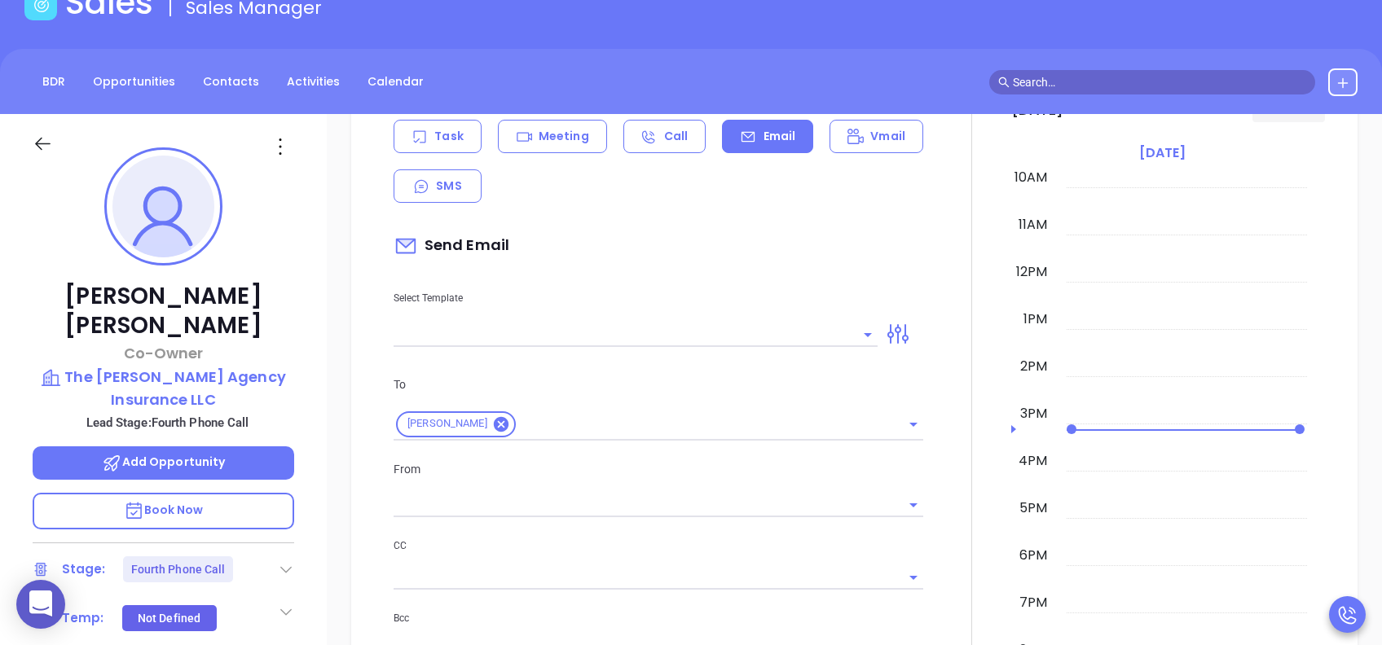
type input "[PERSON_NAME]"
click at [707, 335] on input "text" at bounding box center [622, 335] width 459 height 24
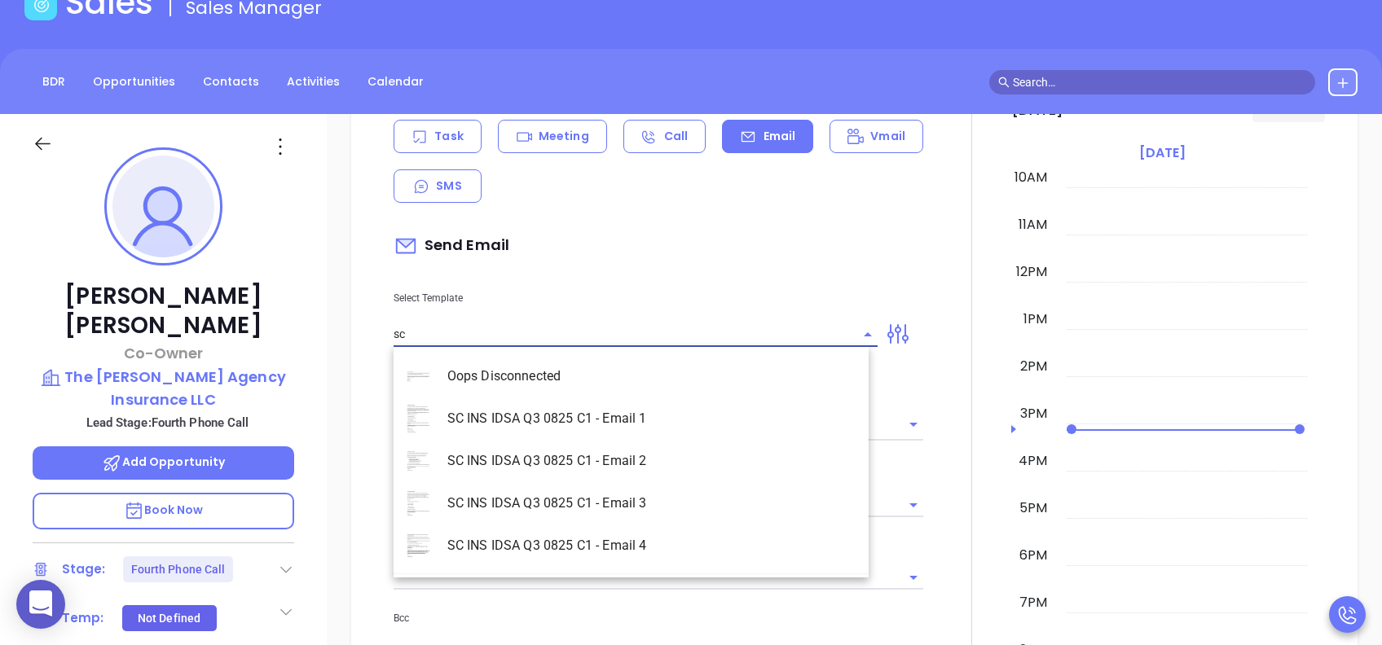
click at [671, 483] on li "SC INS IDSA Q3 0825 C1 - Email 4" at bounding box center [630, 546] width 475 height 42
type input "SC INS IDSA Q3 0825 C1 - Email 4"
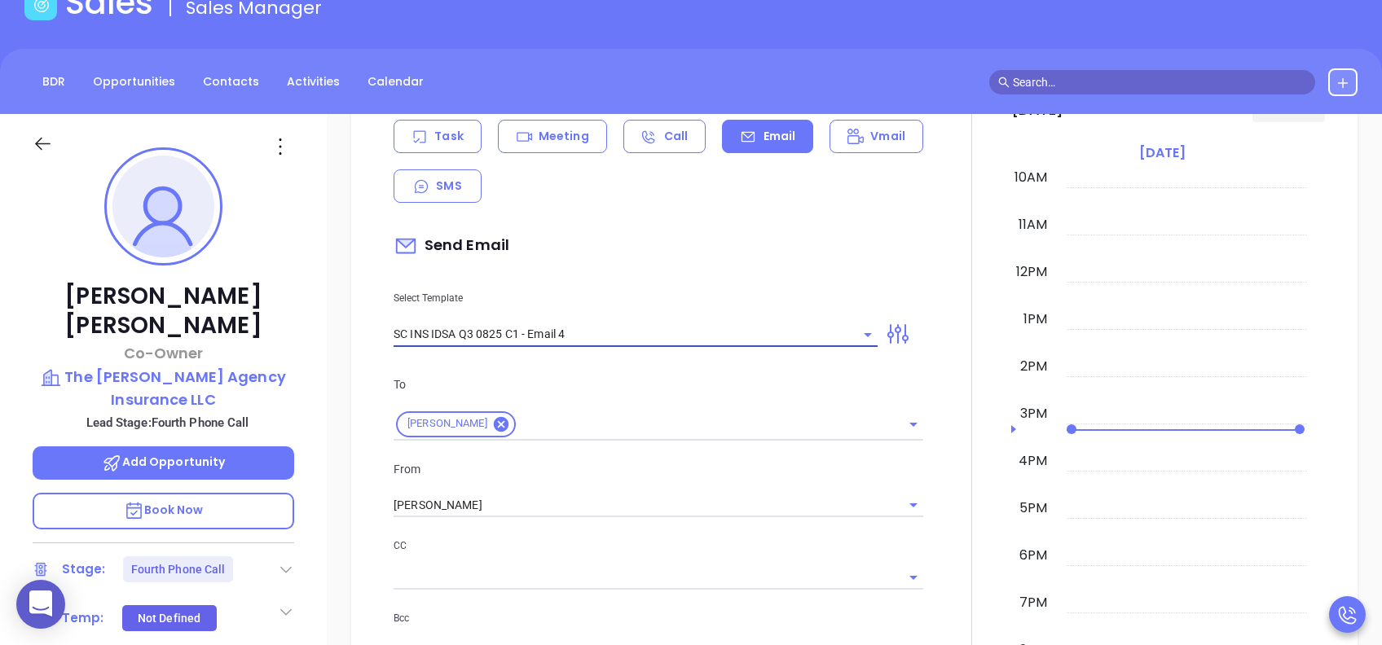
type input "Final heads up [PERSON_NAME]; Compliance matters"
type input "SC INS IDSA Q3 0825 C1 - Email 4"
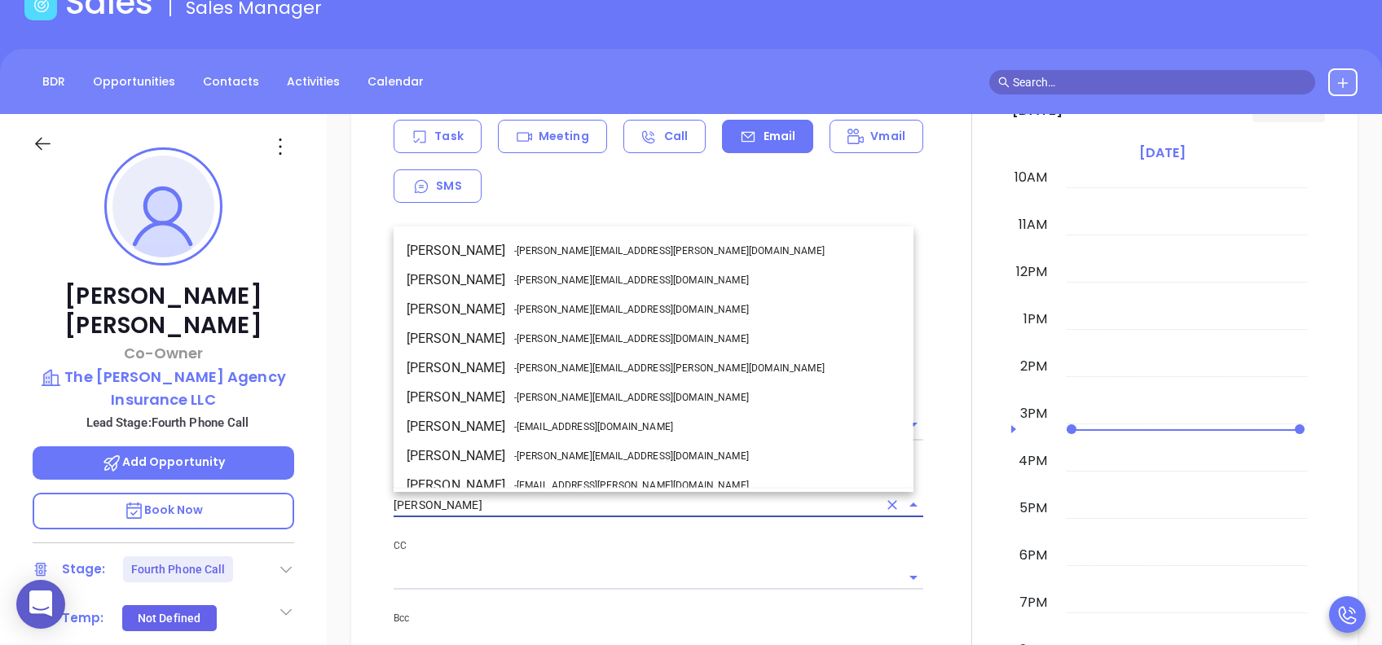
scroll to position [71, 0]
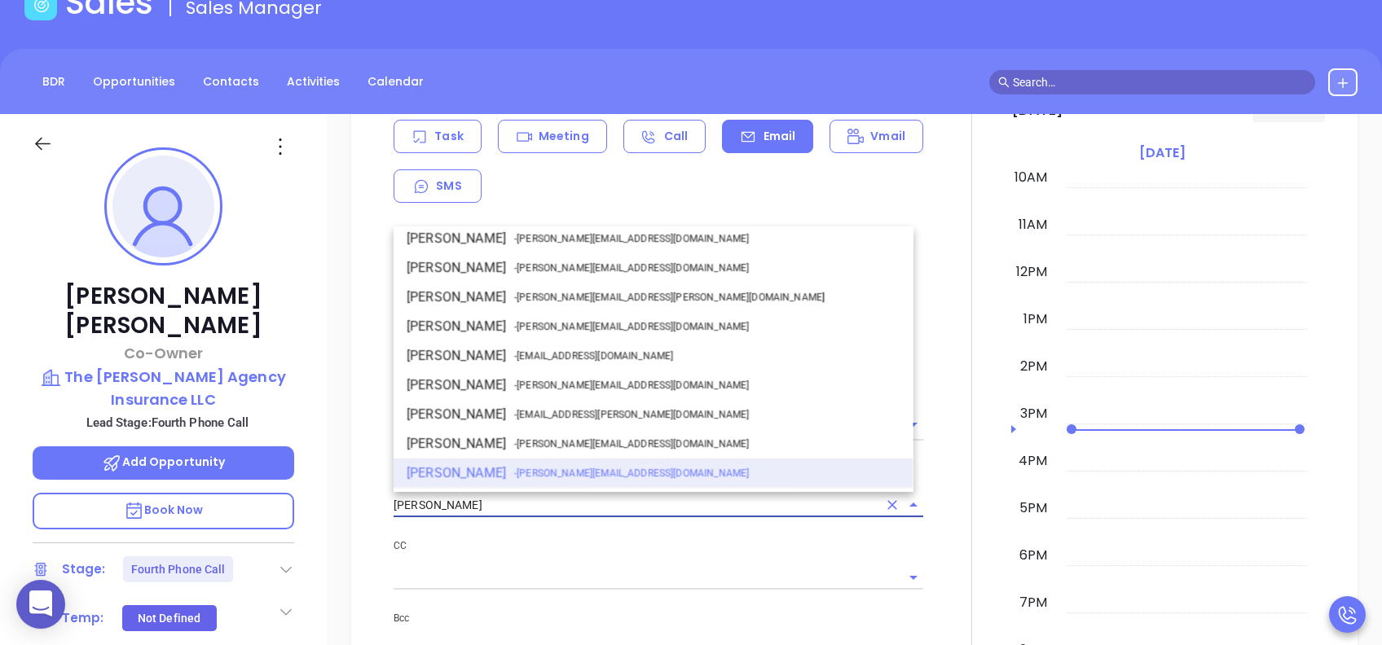
drag, startPoint x: 468, startPoint y: 501, endPoint x: 379, endPoint y: 508, distance: 89.9
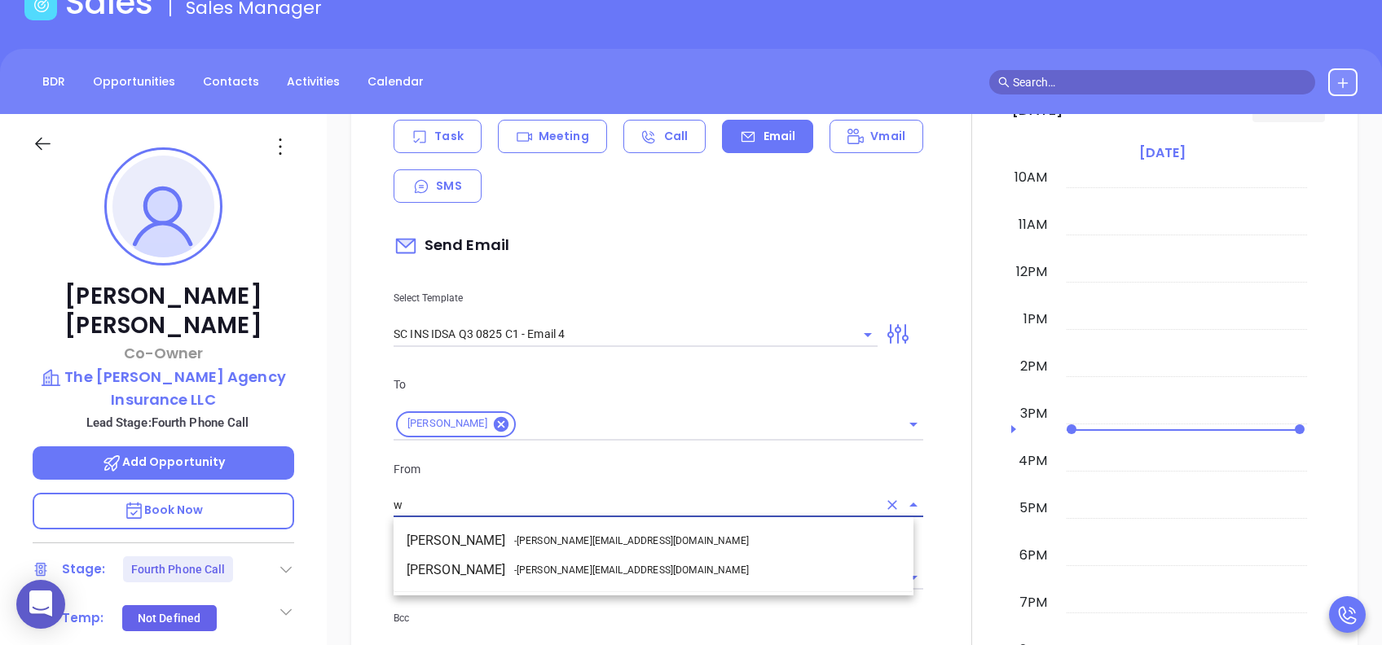
scroll to position [0, 0]
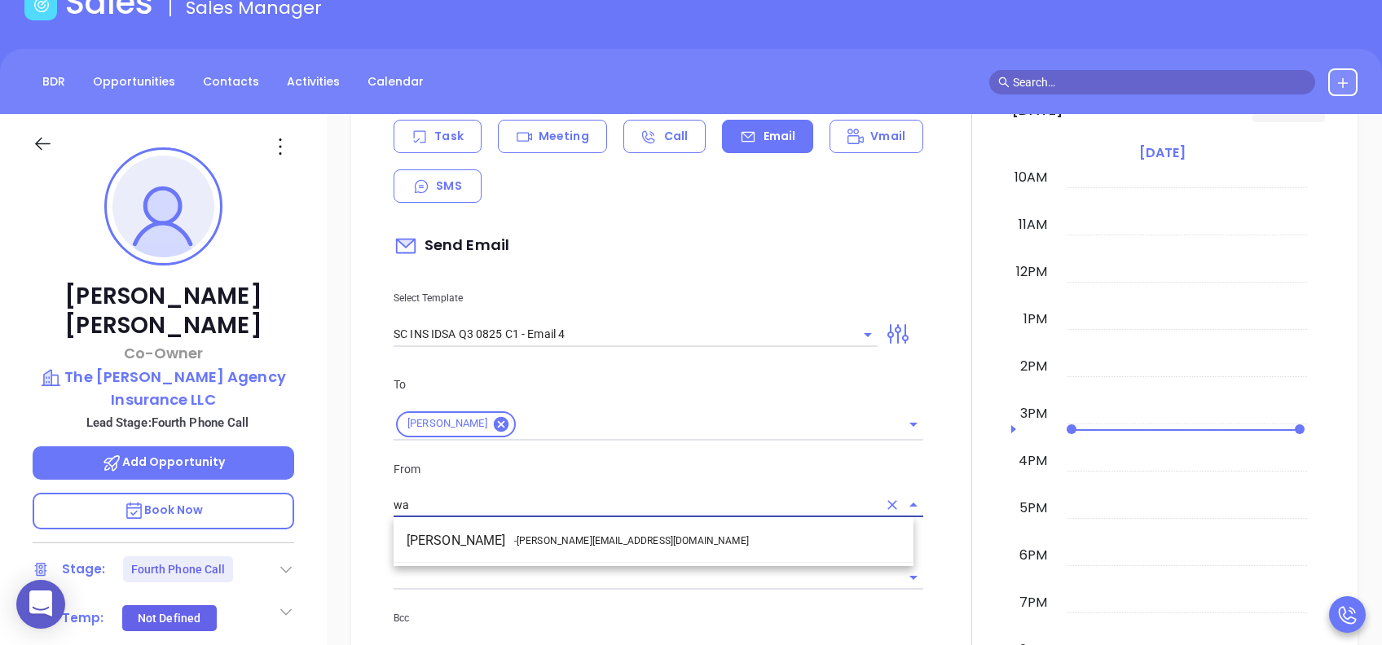
click at [617, 483] on li "Walter Contreras - walter@motiva.net" at bounding box center [653, 540] width 520 height 29
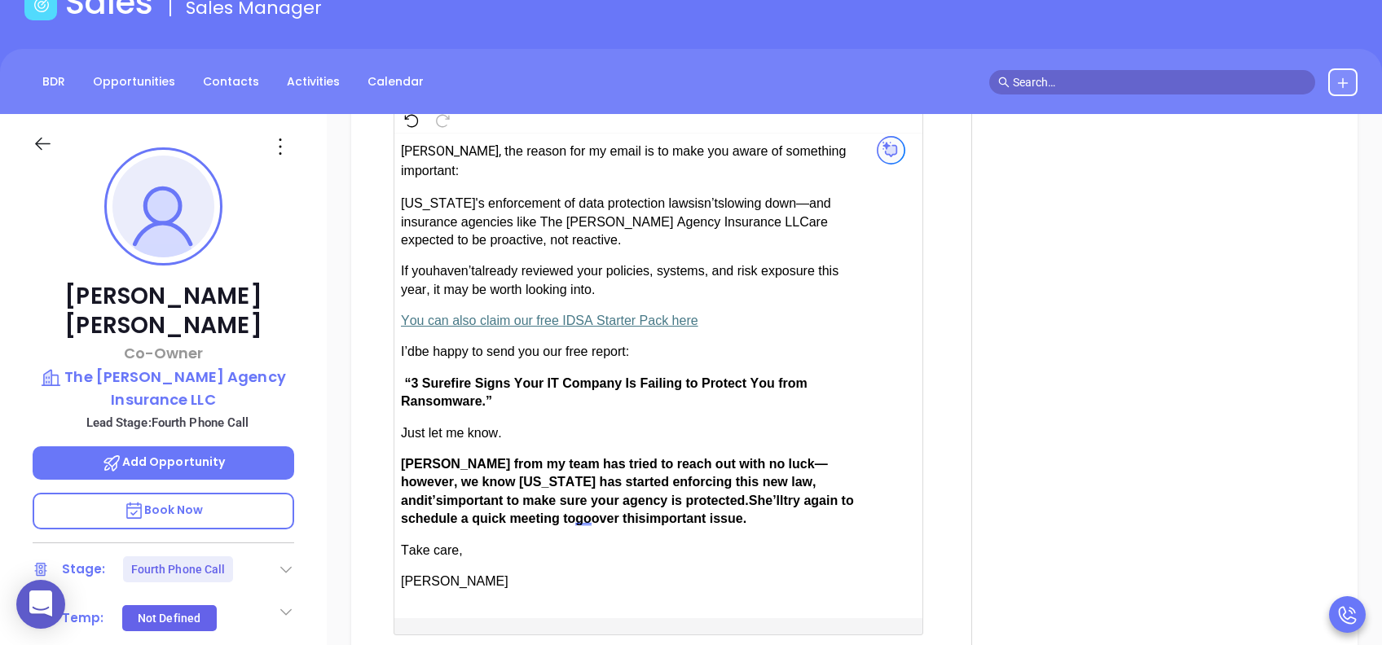
scroll to position [1629, 0]
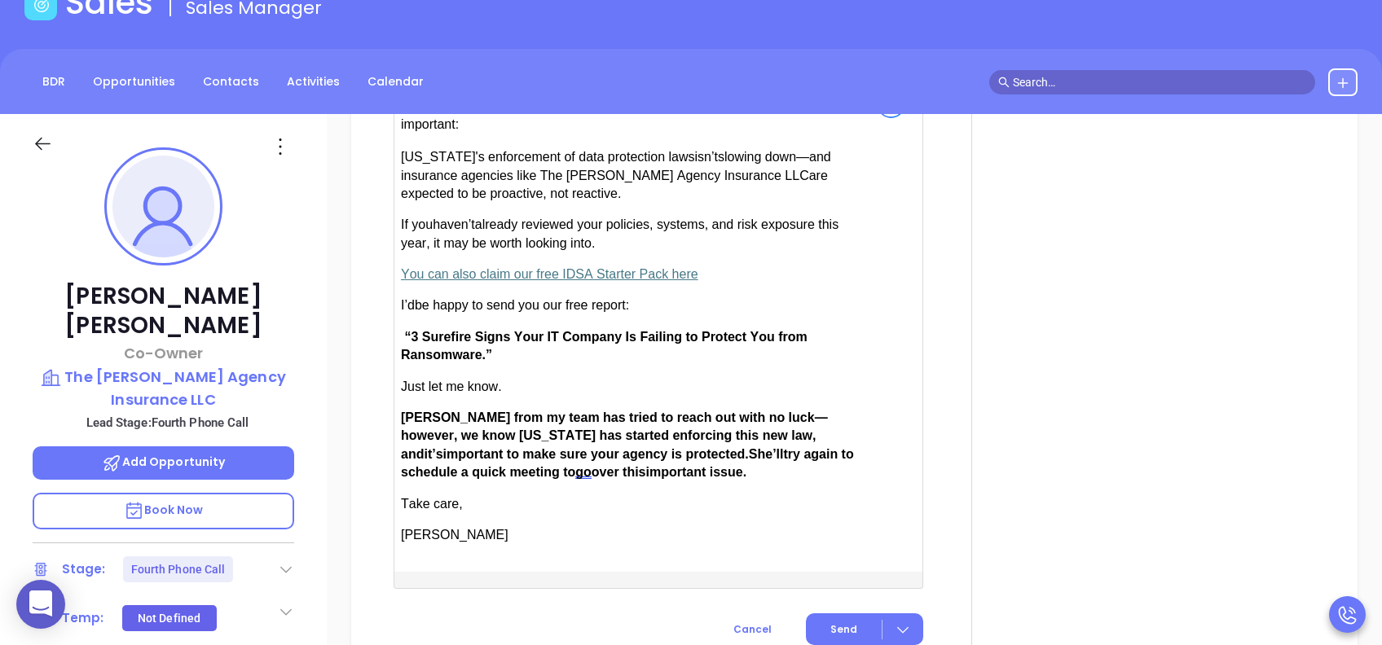
type input "Walter Contreras"
drag, startPoint x: 450, startPoint y: 414, endPoint x: 402, endPoint y: 415, distance: 48.1
click at [402, 415] on span "Anabell from my team has tried to reach out with no luck—however, we know South…" at bounding box center [614, 436] width 427 height 51
click at [839, 483] on span "Send" at bounding box center [843, 629] width 27 height 15
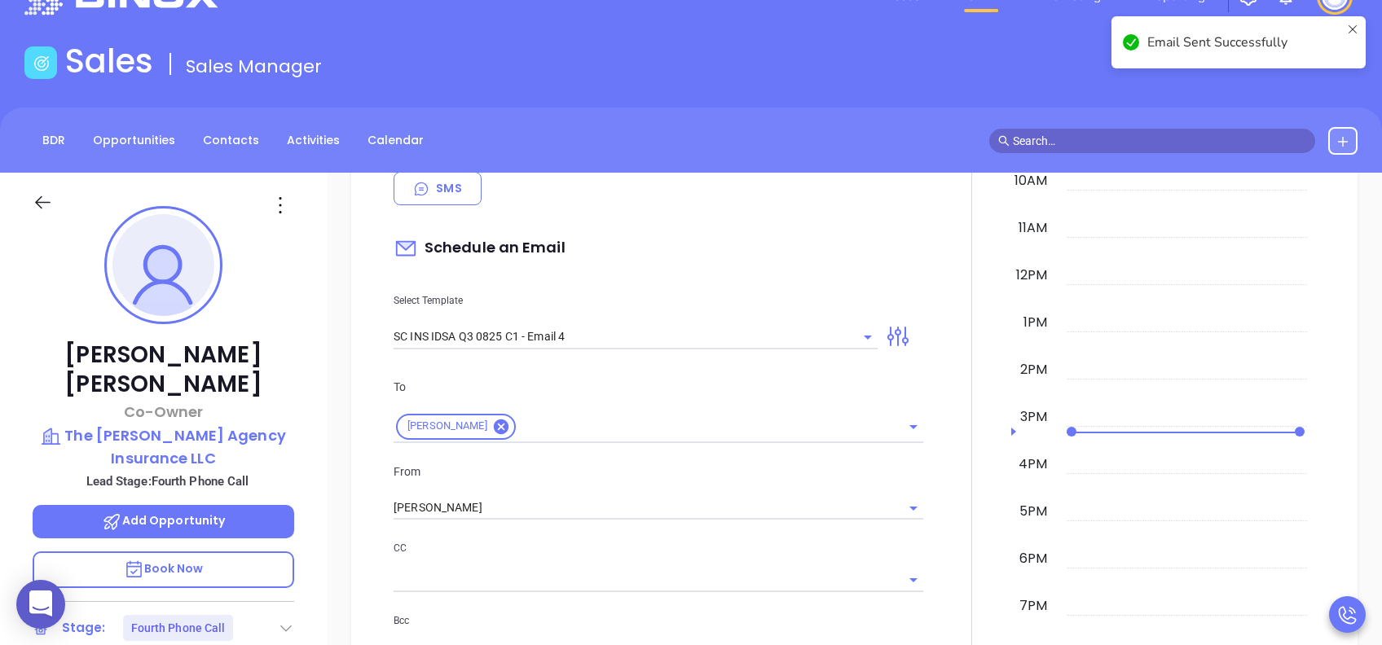
scroll to position [0, 0]
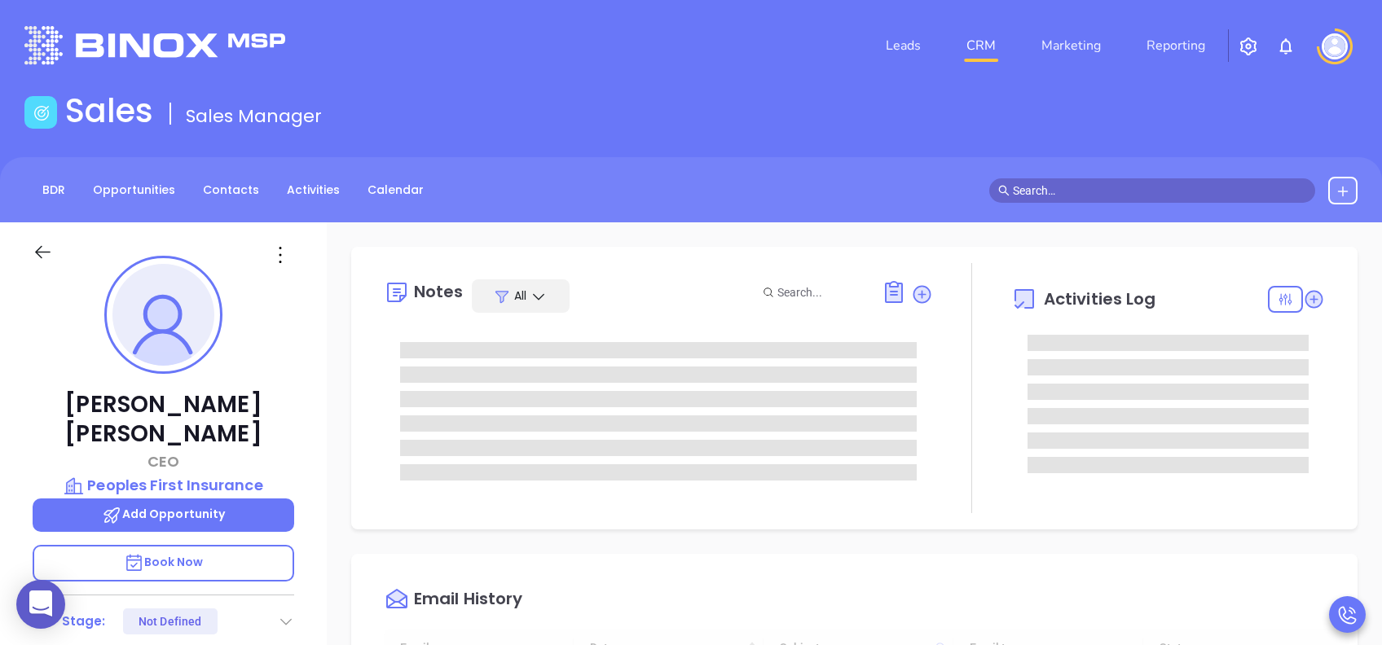
type input "[DATE]"
type input "[PERSON_NAME]"
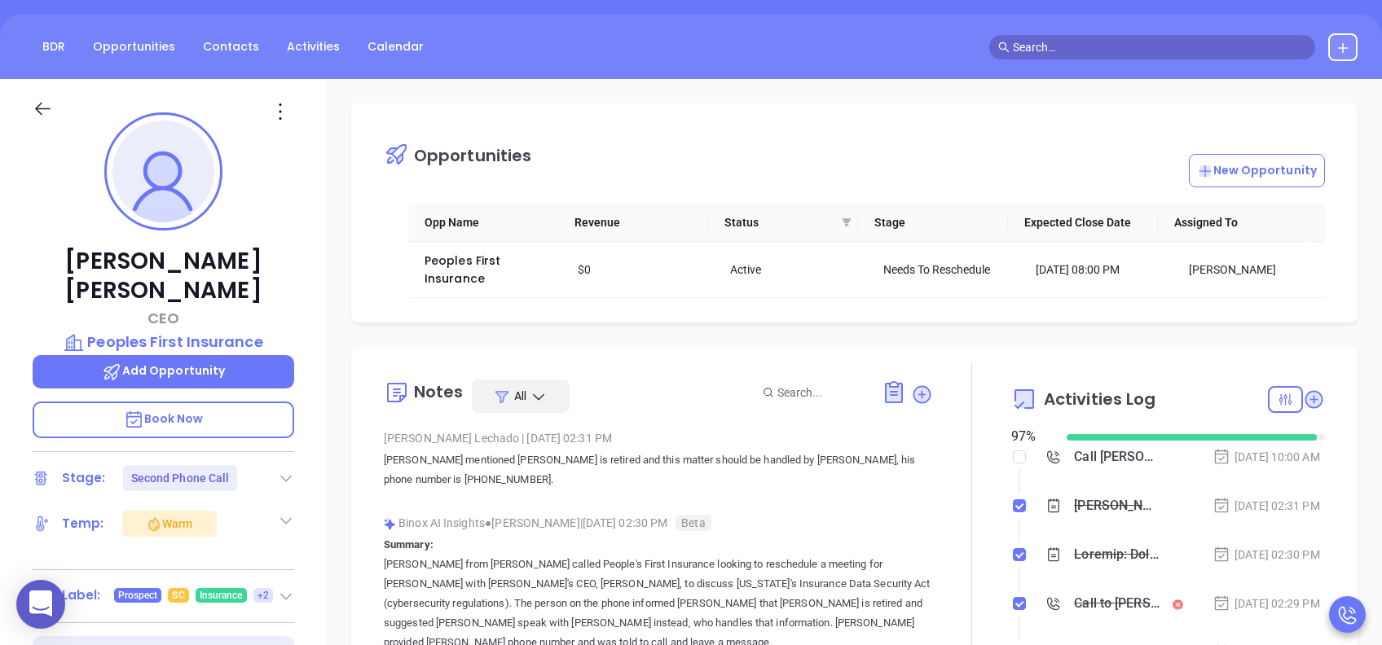
scroll to position [326, 0]
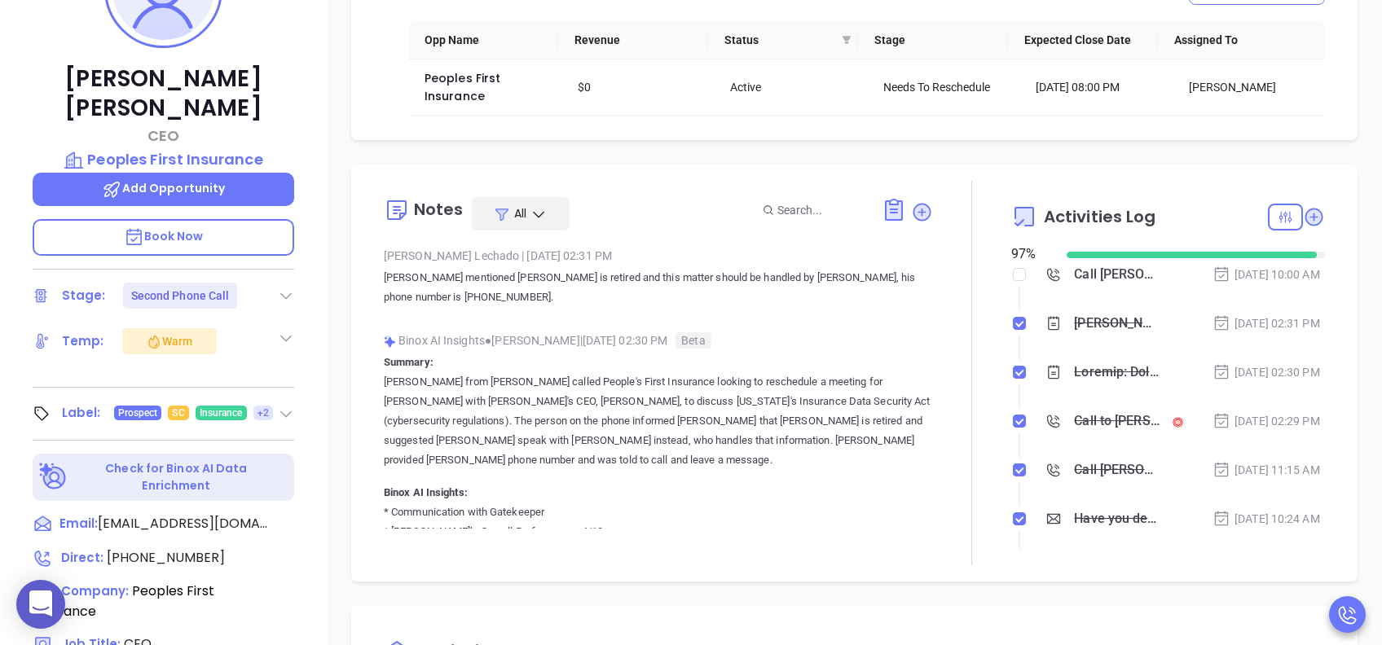
click at [290, 288] on icon at bounding box center [286, 296] width 16 height 16
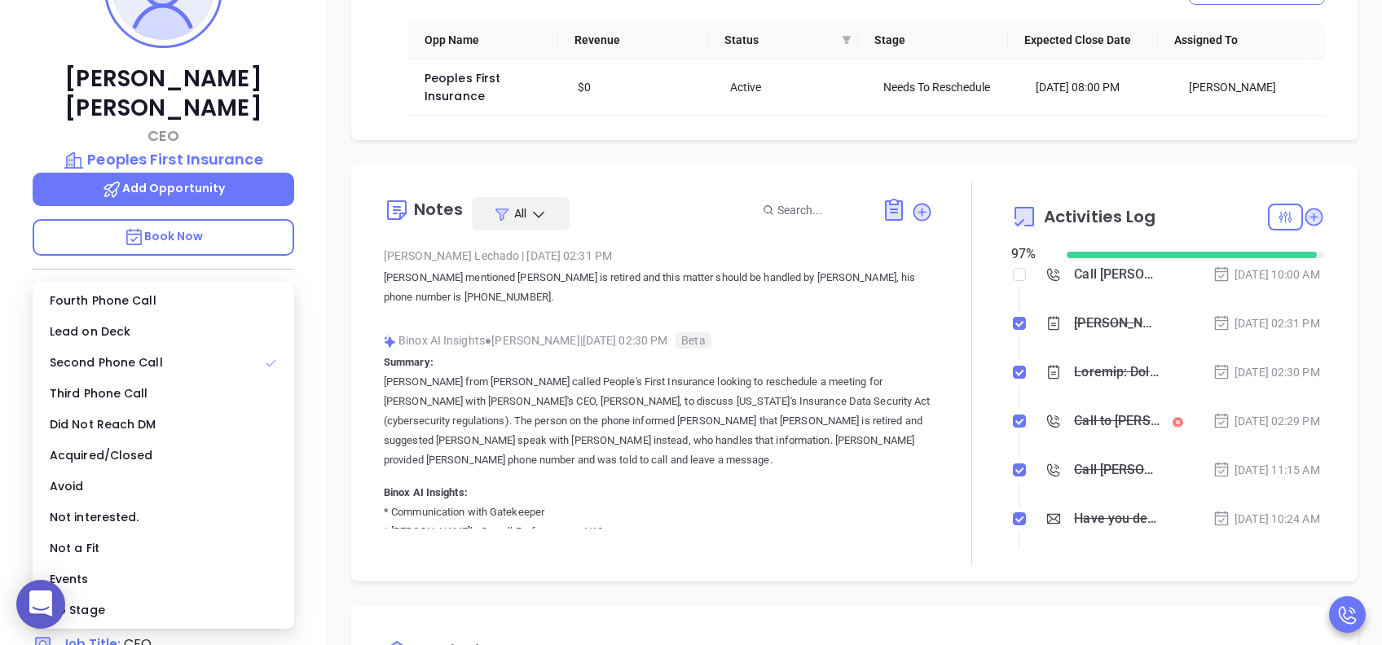
click at [336, 267] on div "Opportunities New Opportunity Opp Name Revenue Status Stage Expected Close Date…" at bounding box center [854, 467] width 1055 height 1140
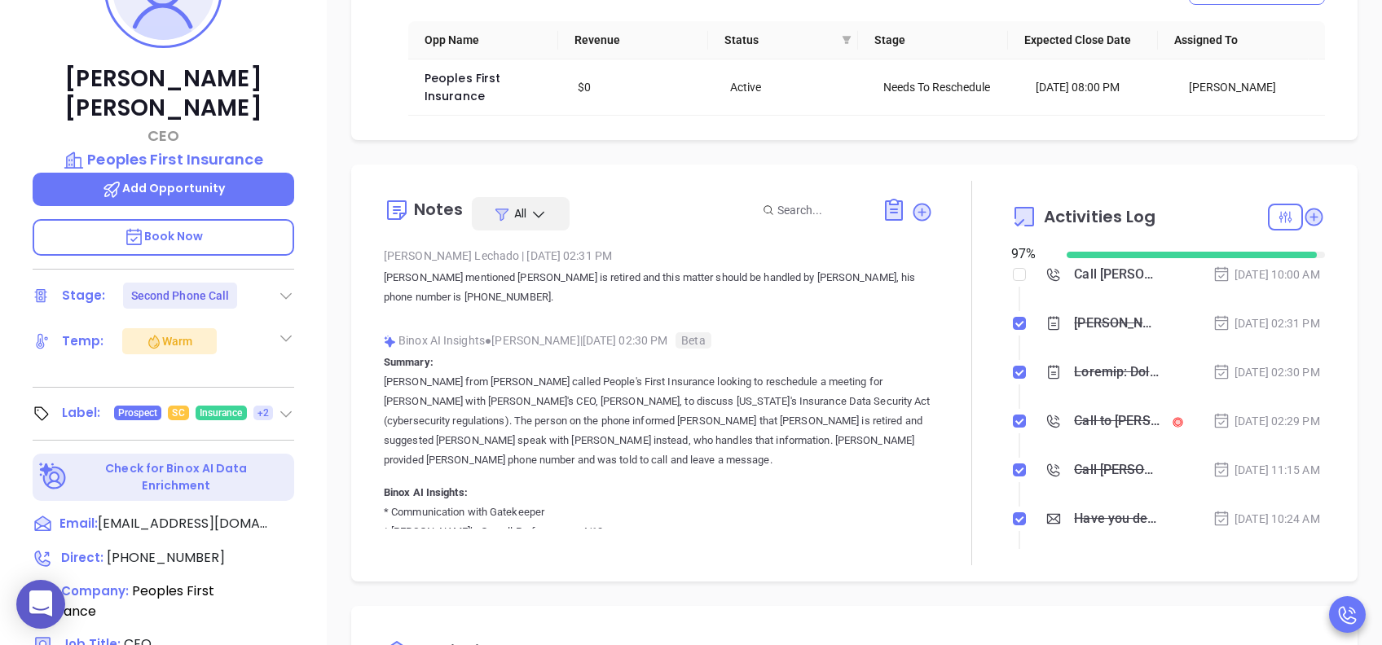
click at [270, 328] on div "Temp: Warm" at bounding box center [163, 341] width 261 height 26
click at [288, 330] on icon at bounding box center [286, 338] width 16 height 16
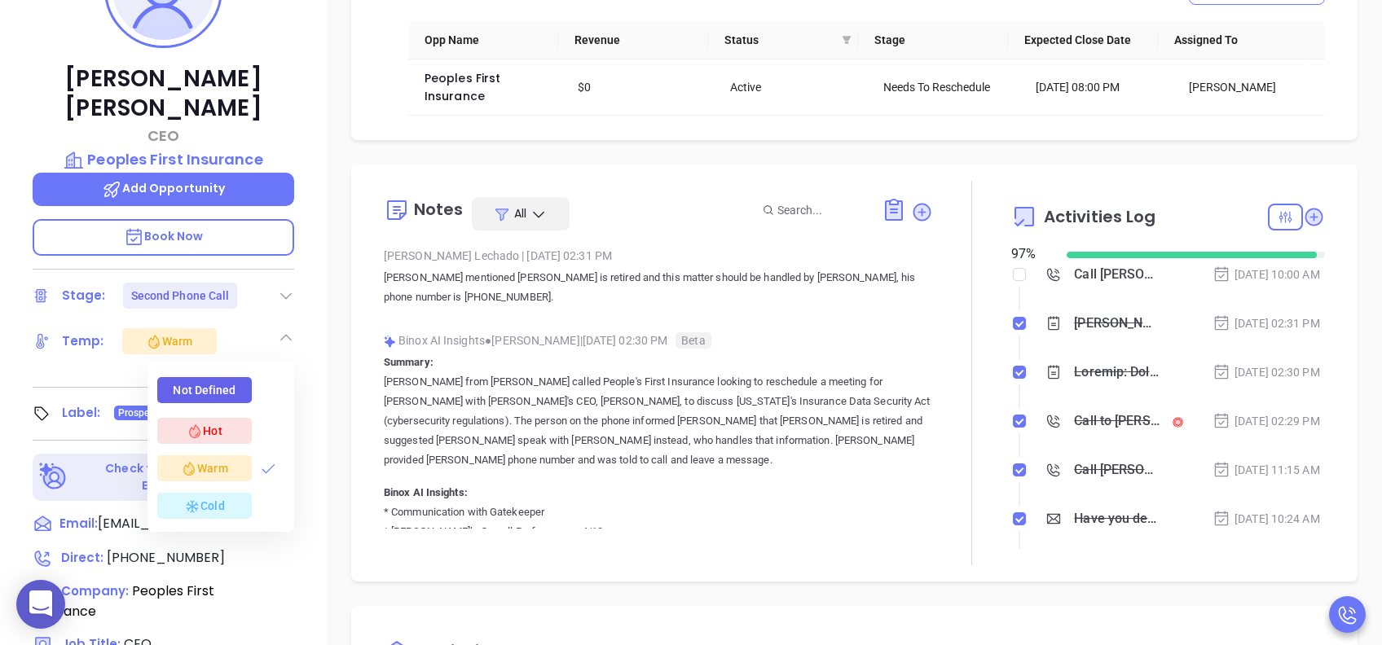
click at [226, 377] on div "Not Defined" at bounding box center [204, 390] width 63 height 26
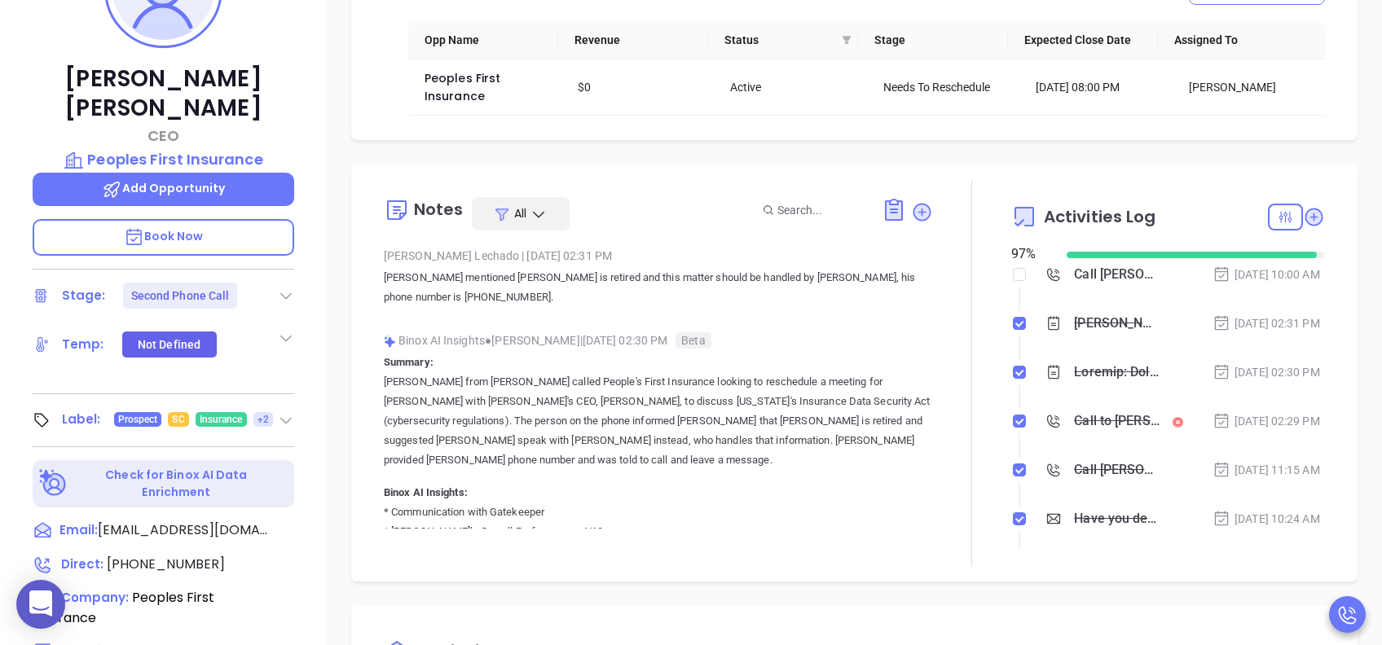
click at [285, 288] on icon at bounding box center [286, 296] width 16 height 16
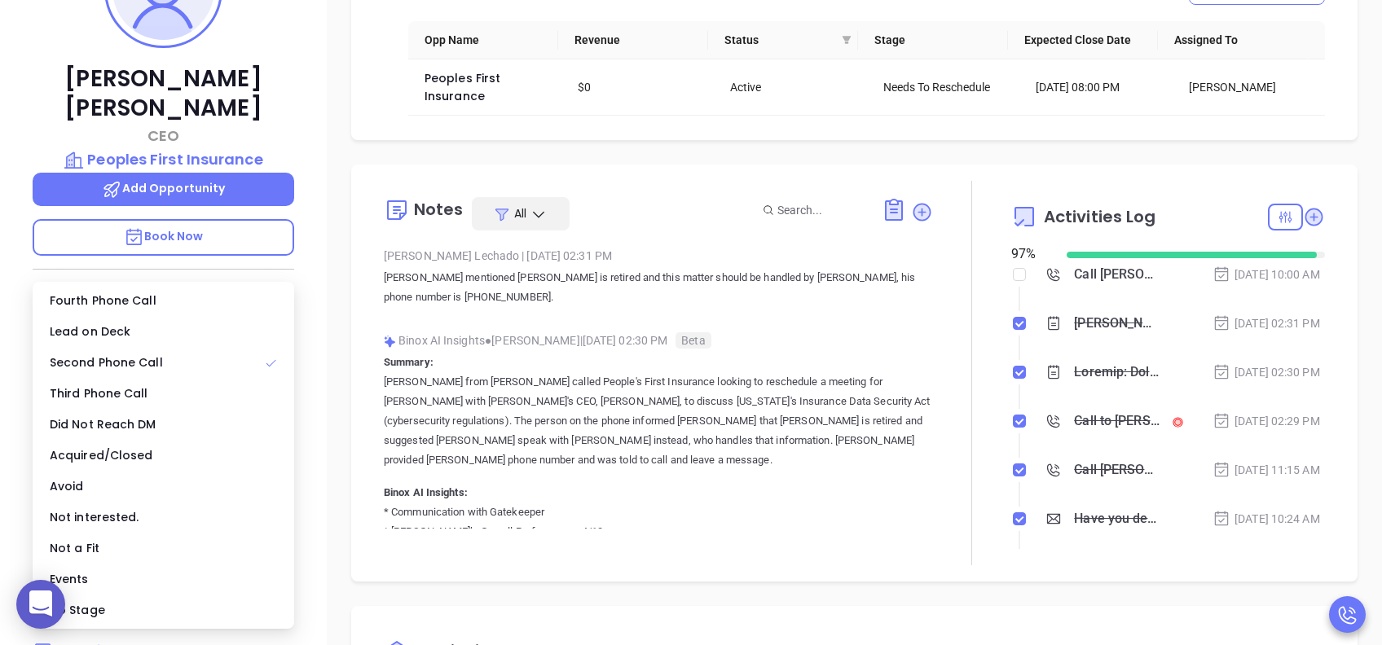
click at [345, 261] on div "Opportunities New Opportunity Opp Name Revenue Status Stage Expected Close Date…" at bounding box center [854, 467] width 1055 height 1140
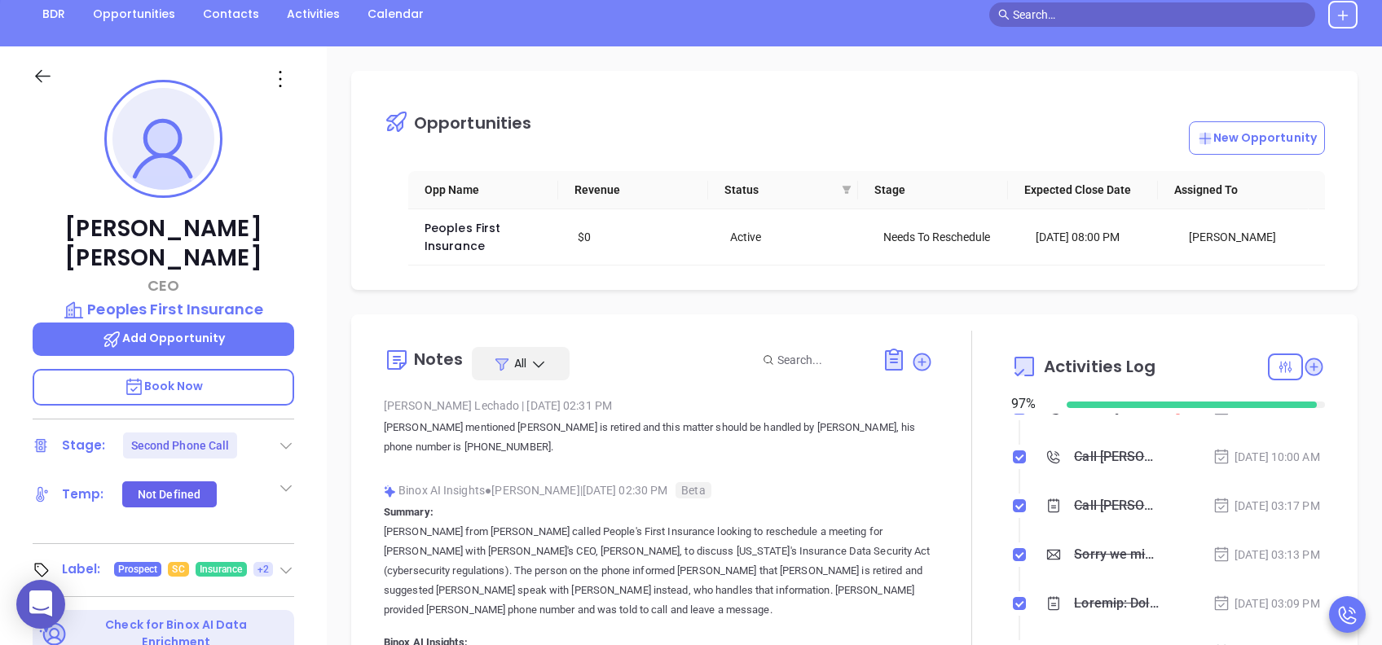
scroll to position [0, 0]
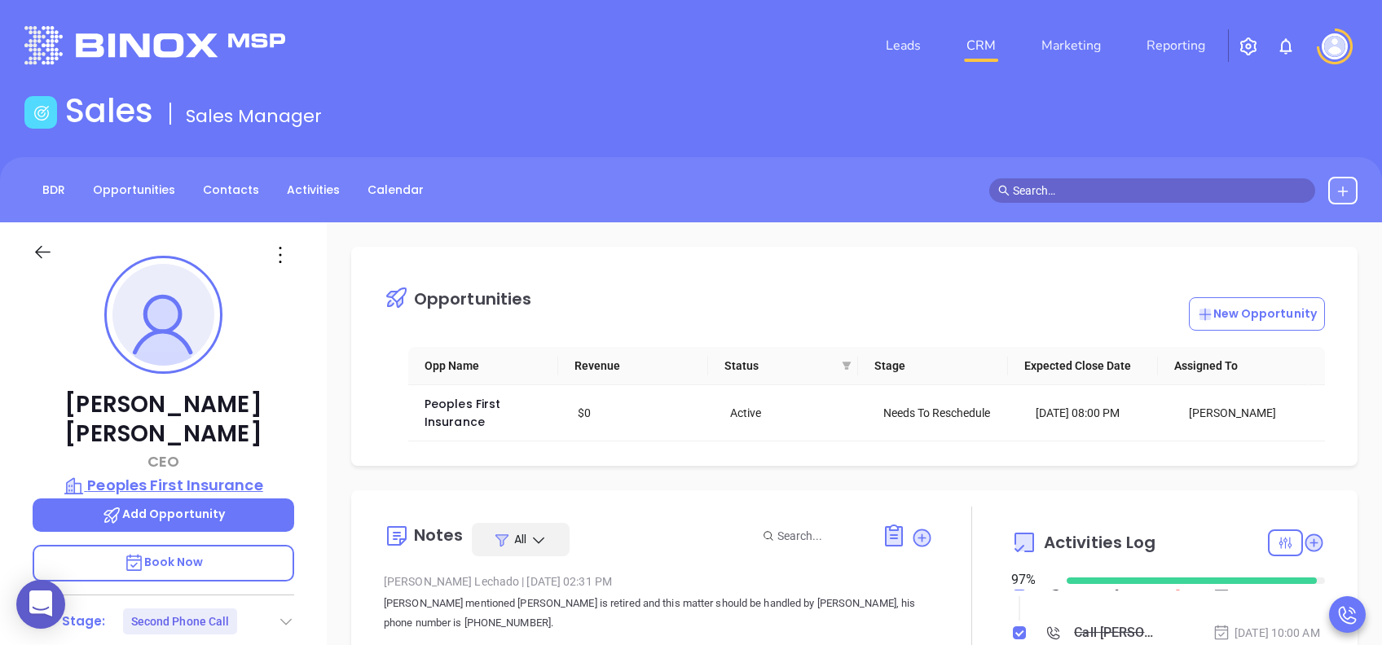
click at [224, 474] on p "Peoples First Insurance" at bounding box center [163, 485] width 261 height 23
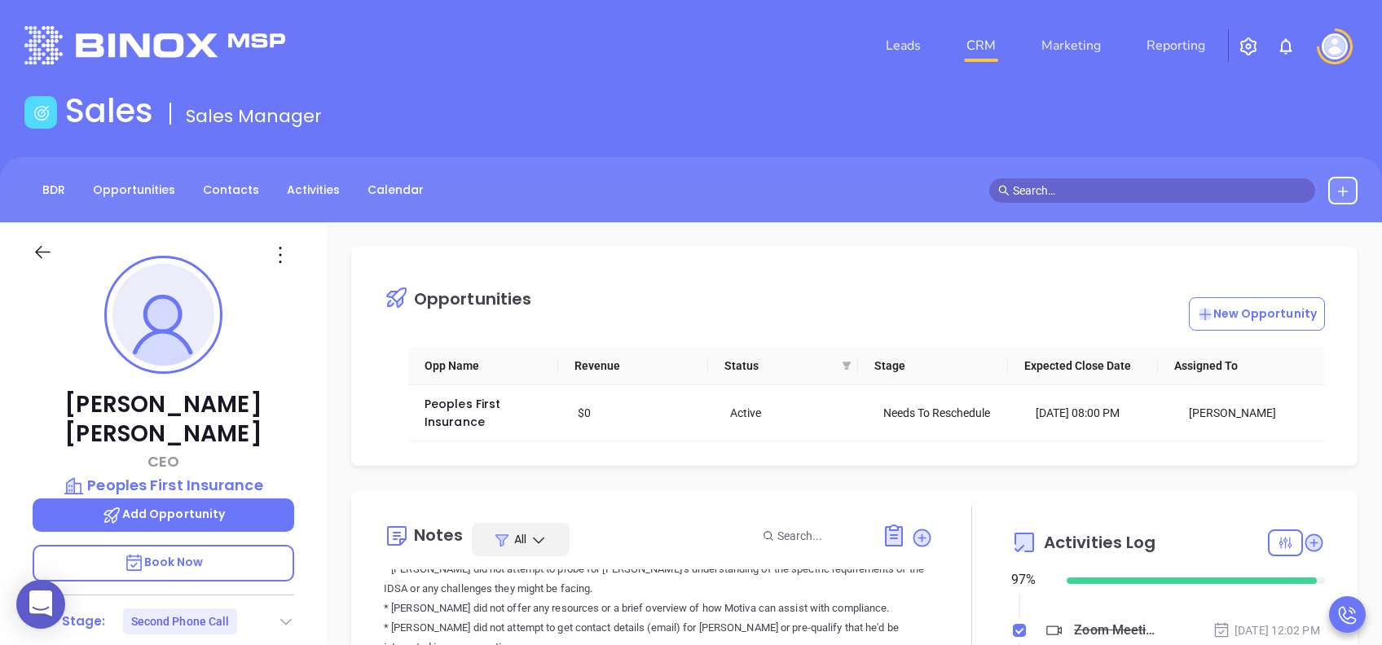
click at [614, 21] on div "Leads CRM Marketing Reporting" at bounding box center [916, 45] width 902 height 59
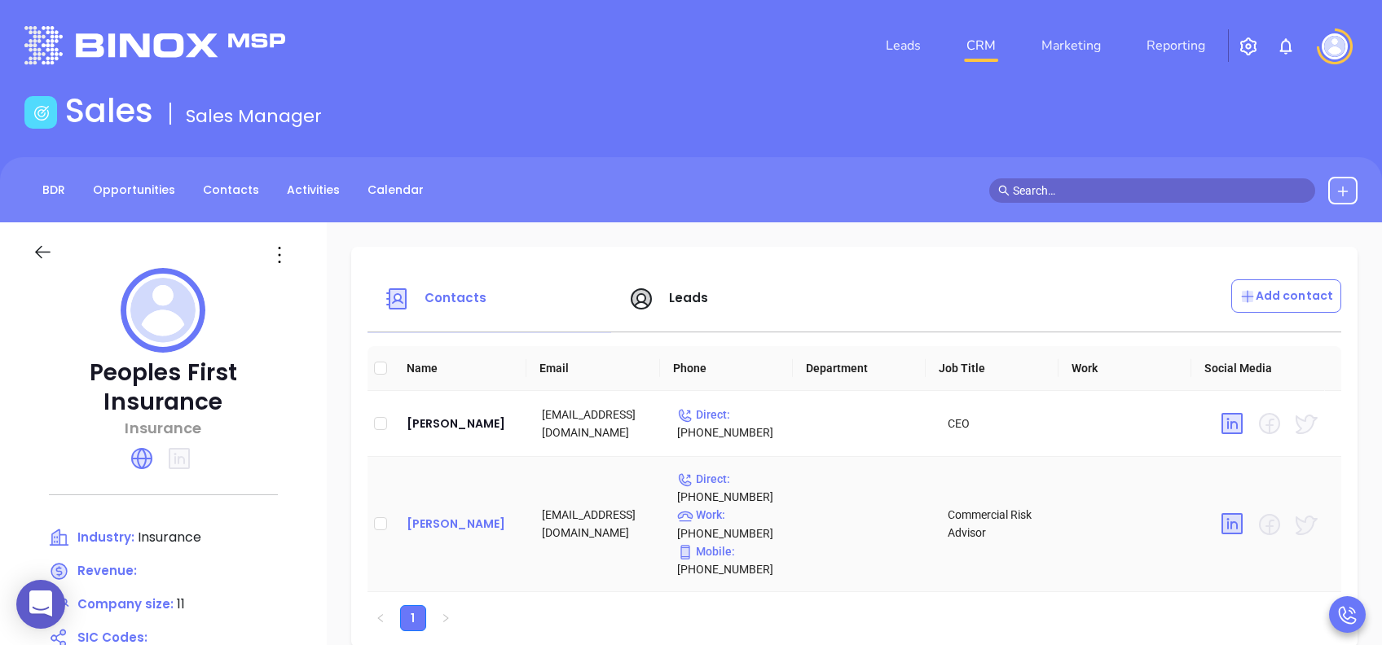
click at [463, 521] on div "[PERSON_NAME]" at bounding box center [460, 524] width 109 height 20
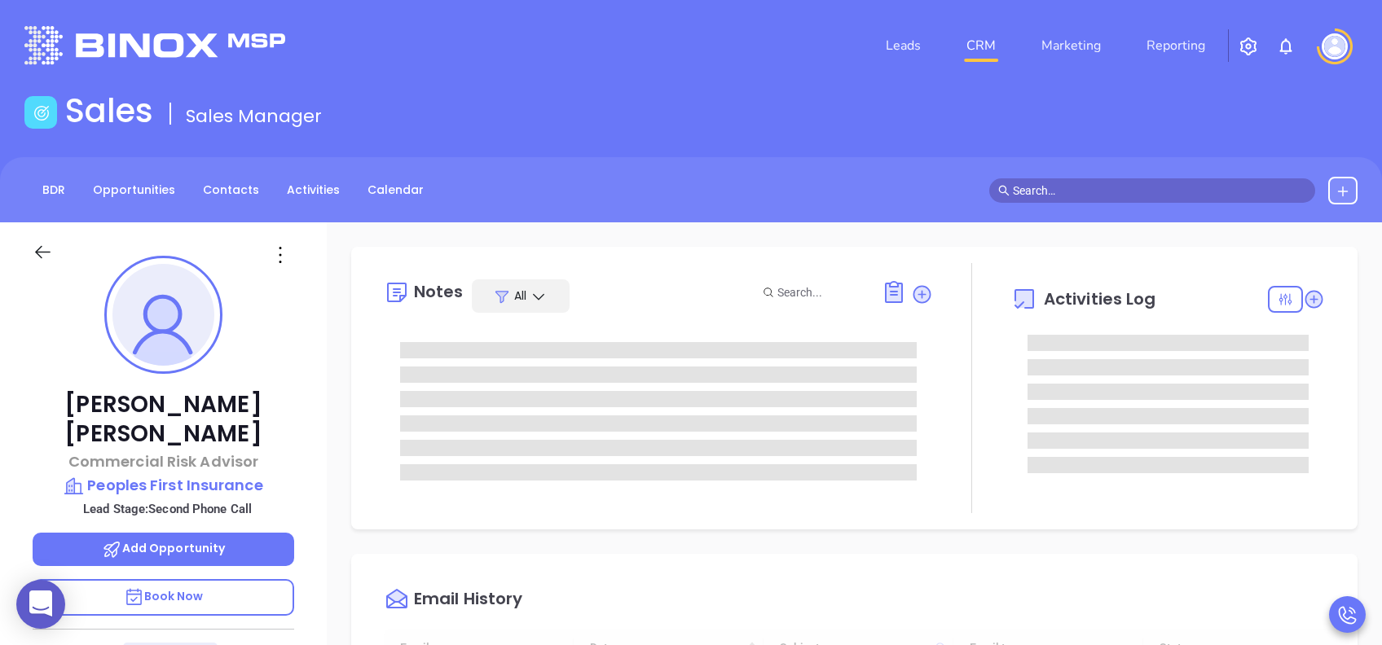
type input "10:00 am"
type input "[DATE]"
type input "[PERSON_NAME]"
